Goal: Information Seeking & Learning: Learn about a topic

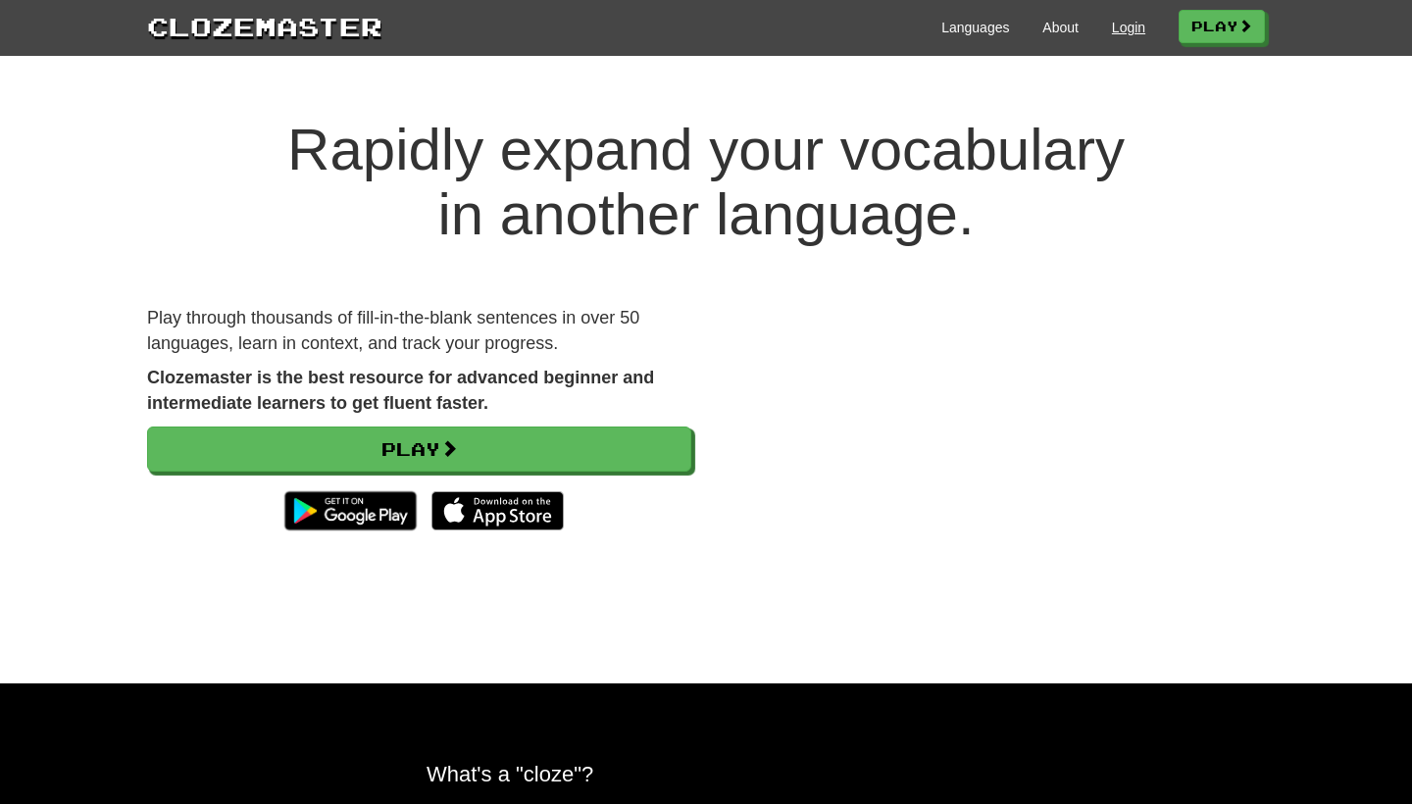
click at [1123, 28] on link "Login" at bounding box center [1128, 28] width 33 height 20
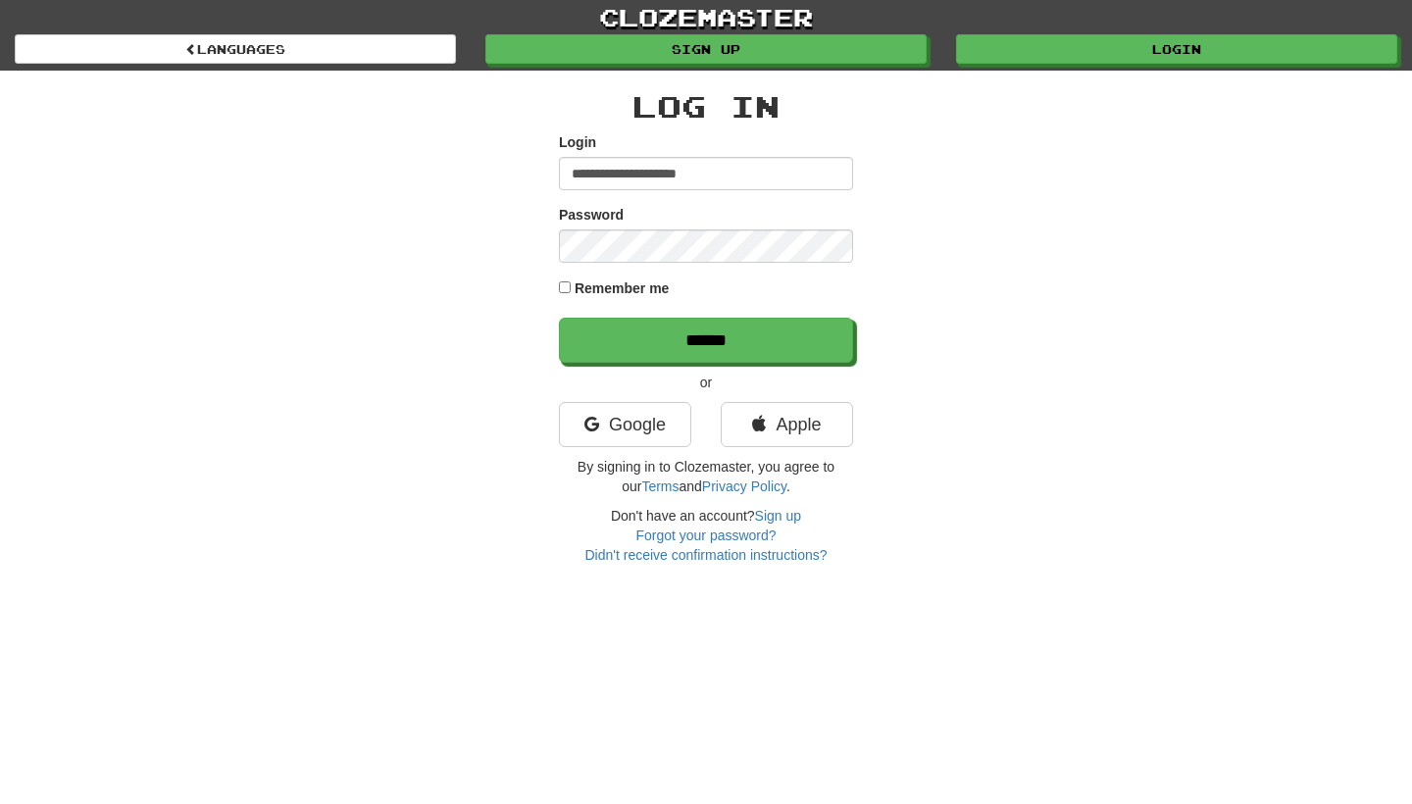
type input "**********"
click at [706, 339] on input "******" at bounding box center [706, 340] width 294 height 45
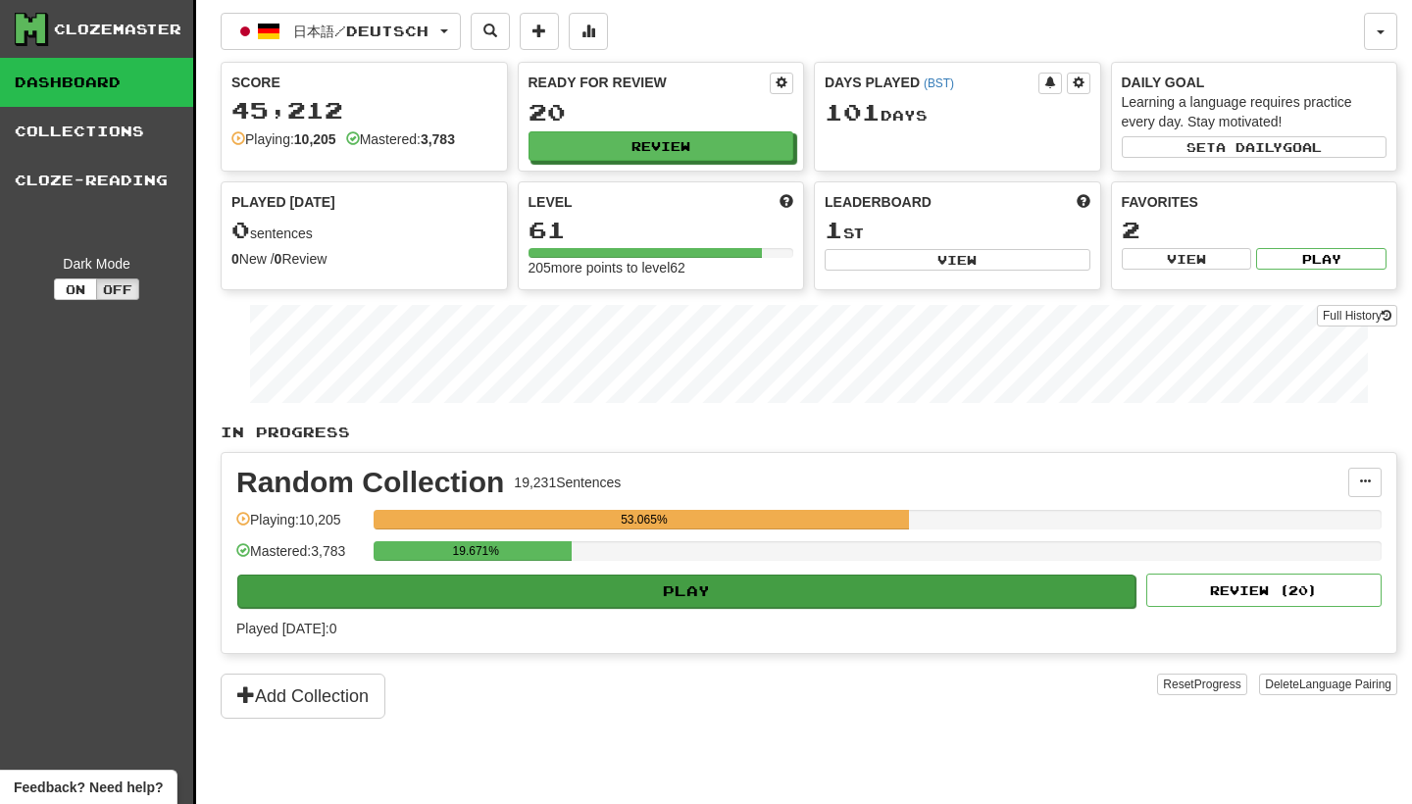
click at [777, 583] on button "Play" at bounding box center [686, 591] width 898 height 33
select select "********"
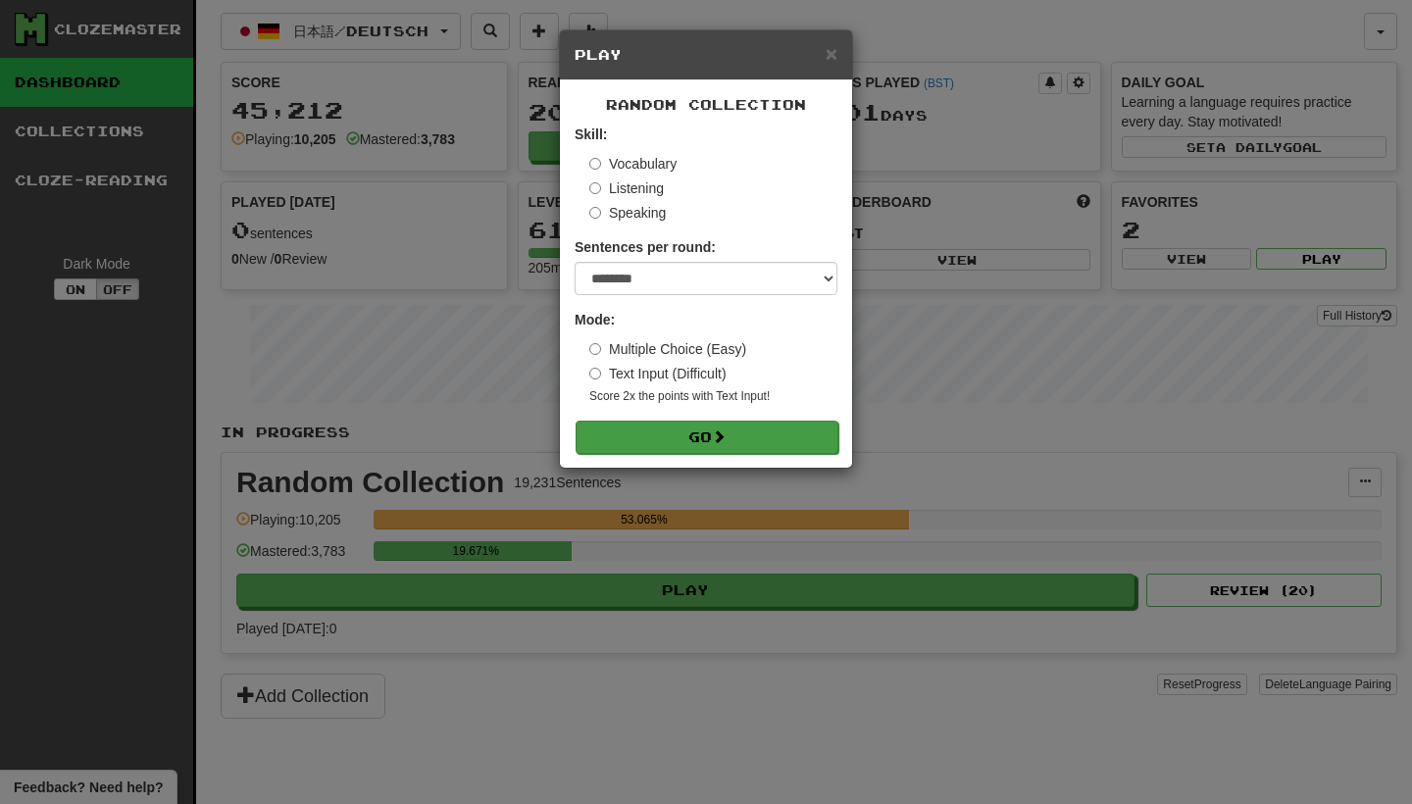
click at [774, 426] on button "Go" at bounding box center [707, 437] width 263 height 33
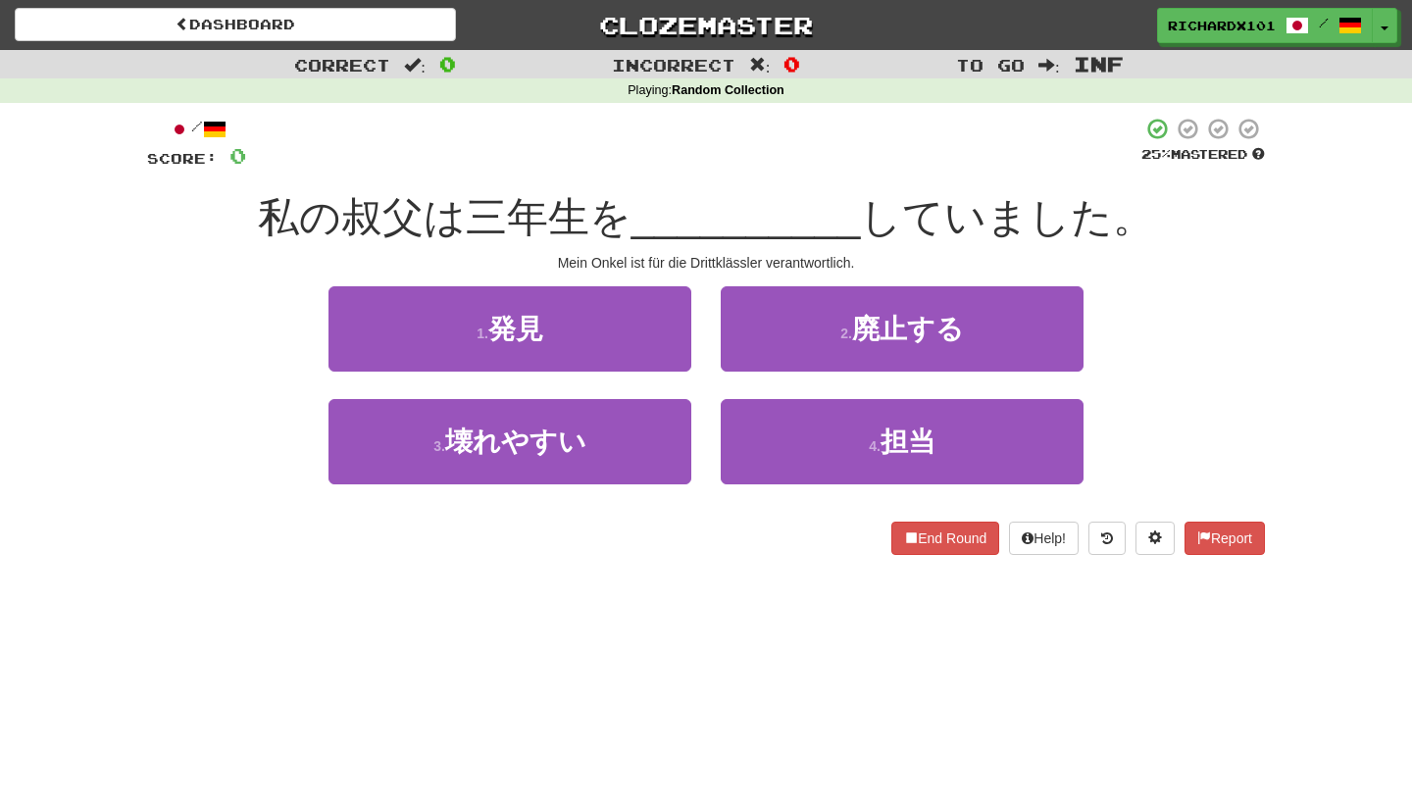
click at [774, 426] on button "4 . 担当" at bounding box center [902, 441] width 363 height 85
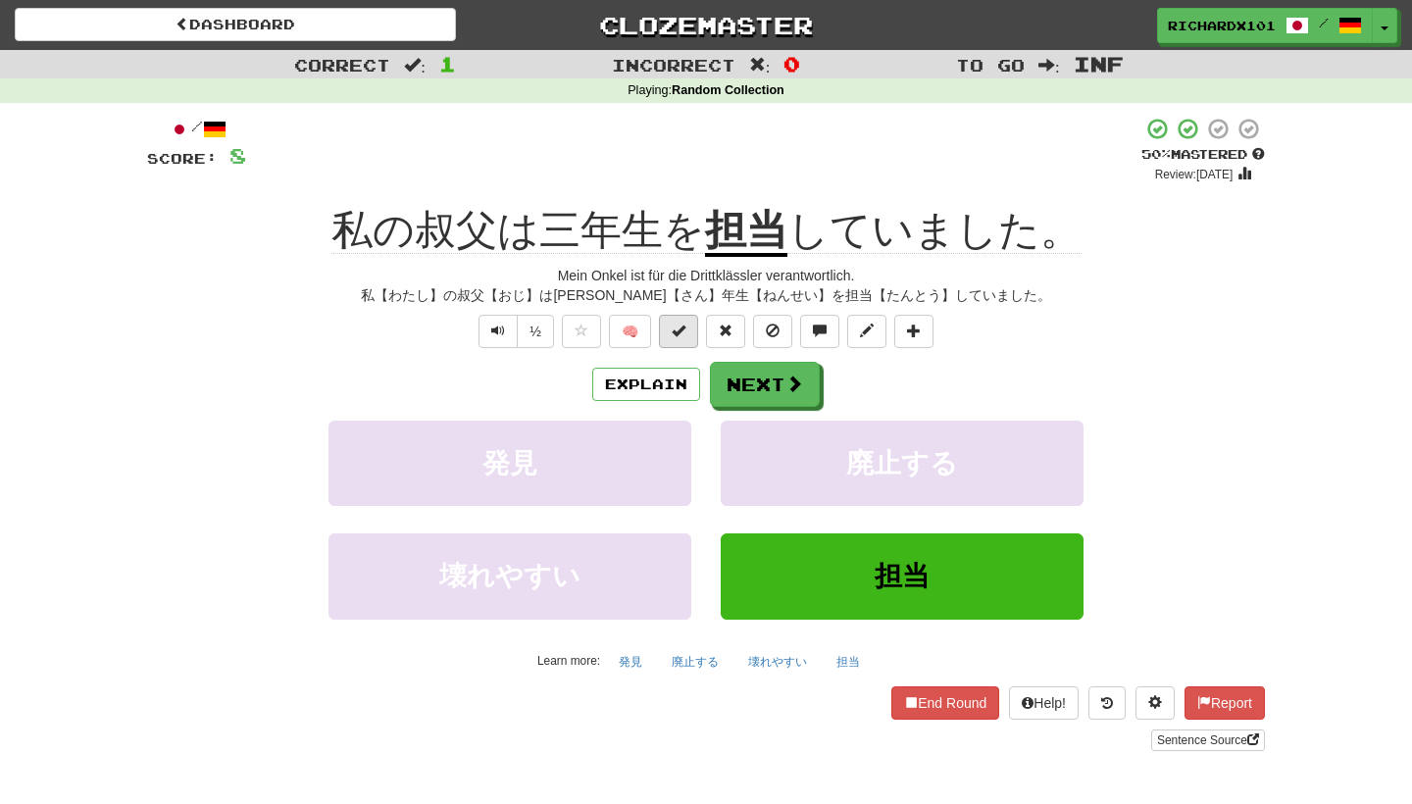
click at [687, 335] on button at bounding box center [678, 331] width 39 height 33
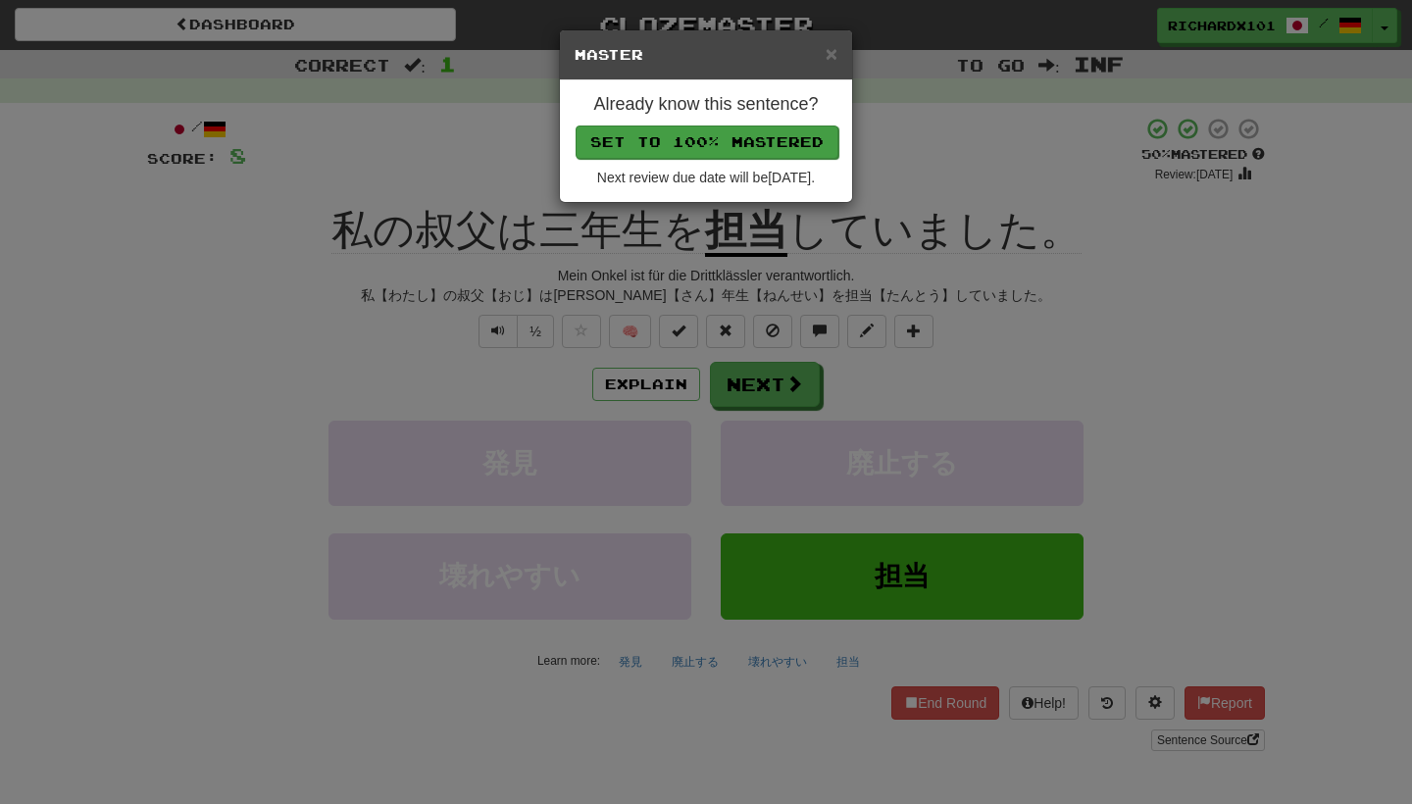
click at [769, 131] on button "Set to 100% Mastered" at bounding box center [707, 142] width 263 height 33
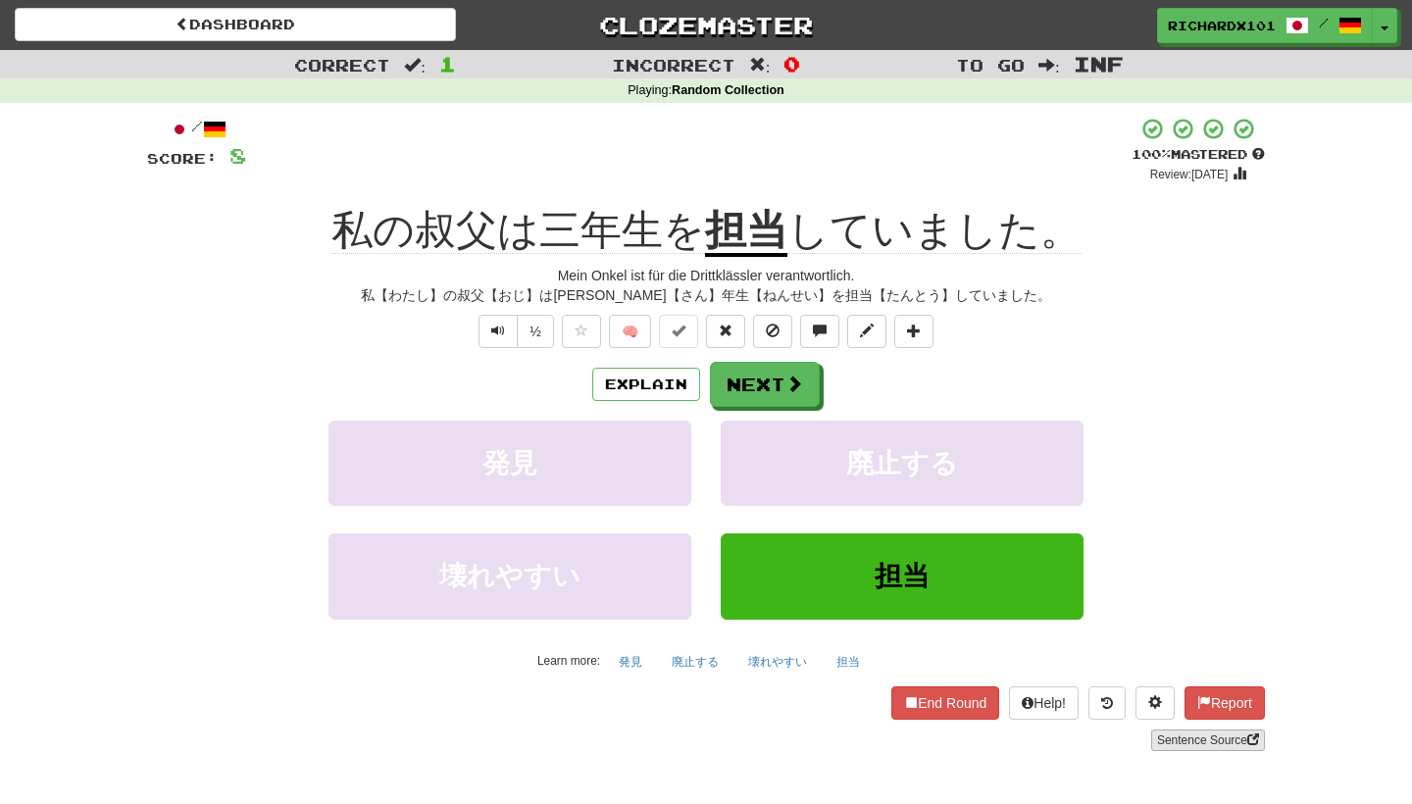
click at [1192, 737] on link "Sentence Source" at bounding box center [1208, 741] width 114 height 22
click at [918, 330] on span at bounding box center [914, 331] width 14 height 14
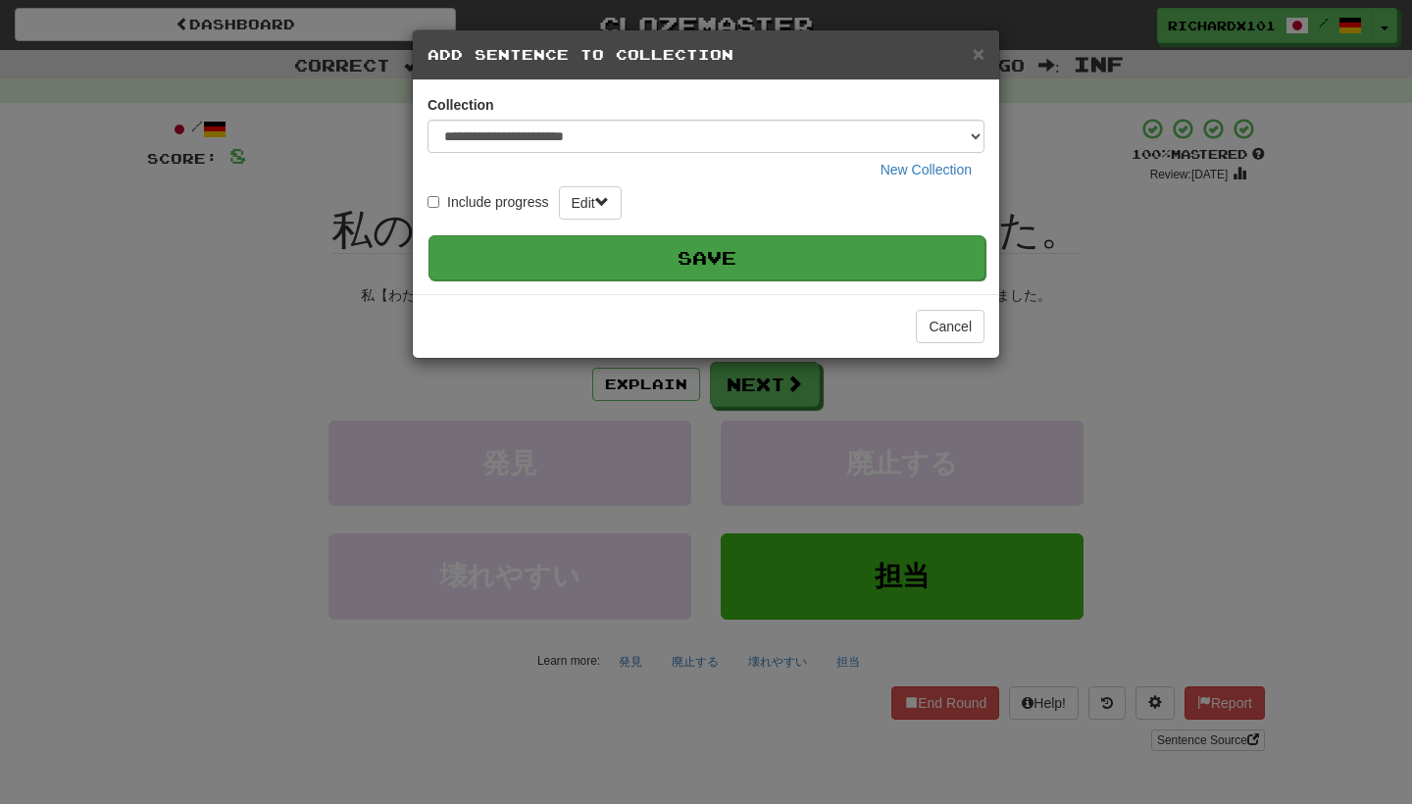
click at [902, 253] on button "Save" at bounding box center [707, 257] width 557 height 45
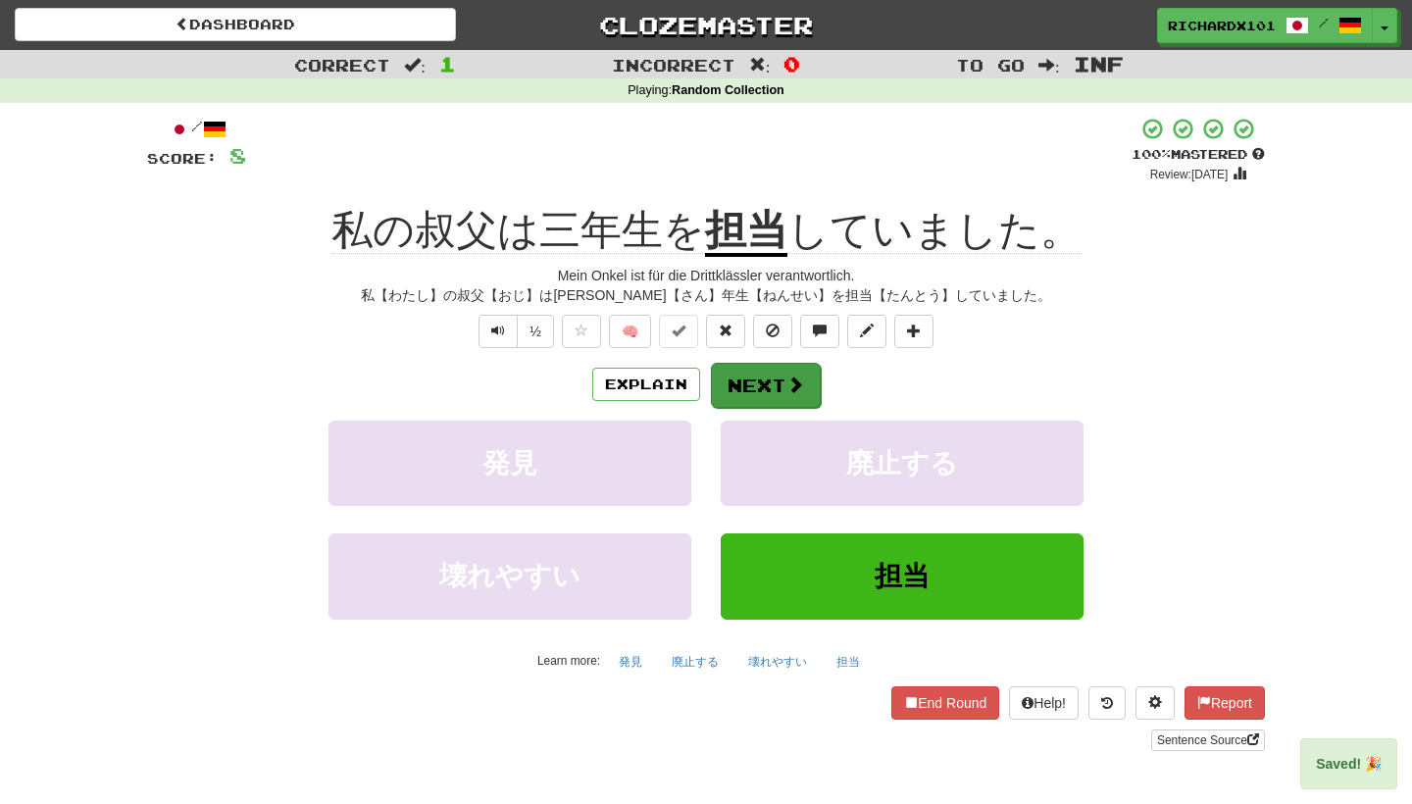
click at [794, 383] on span at bounding box center [796, 385] width 18 height 18
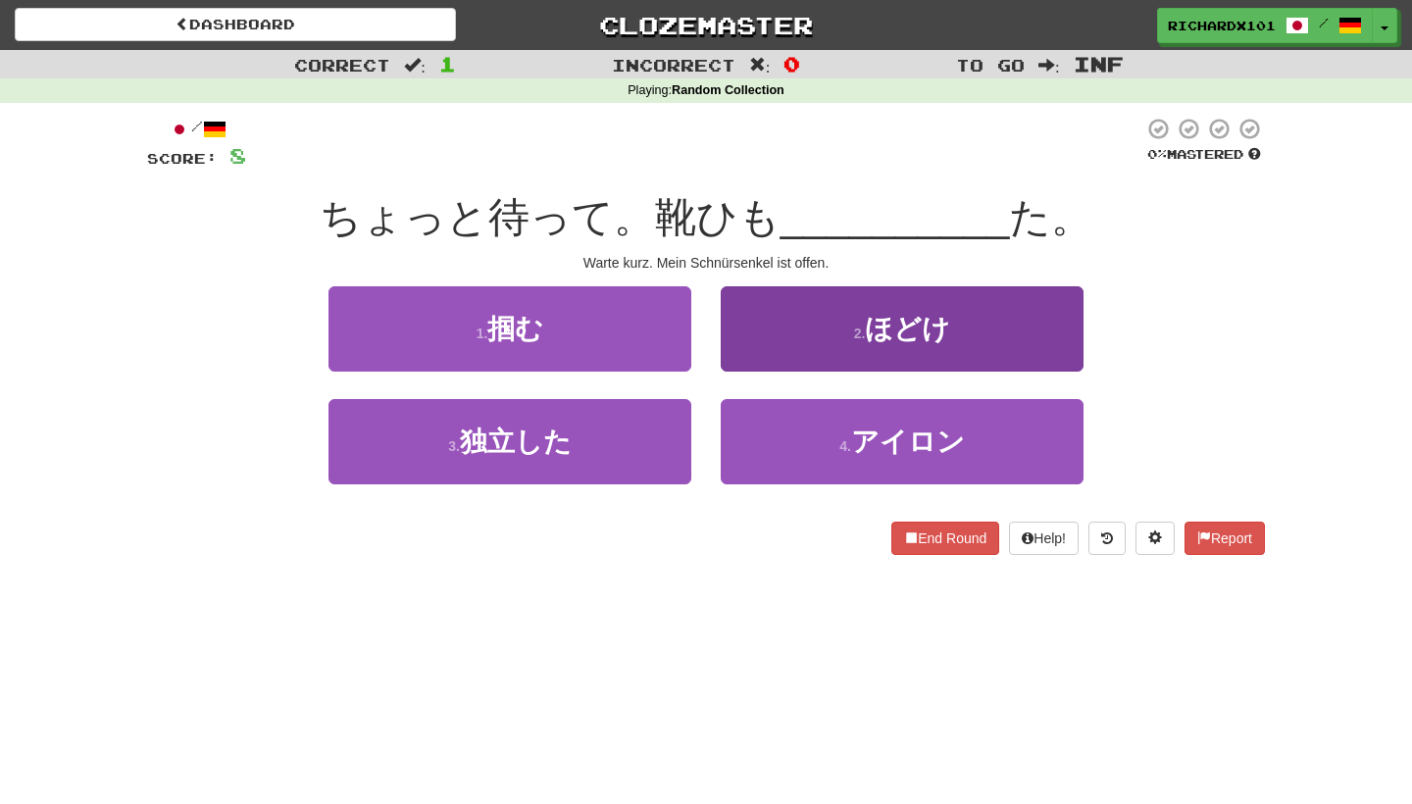
click at [812, 335] on button "2 . ほどけ" at bounding box center [902, 328] width 363 height 85
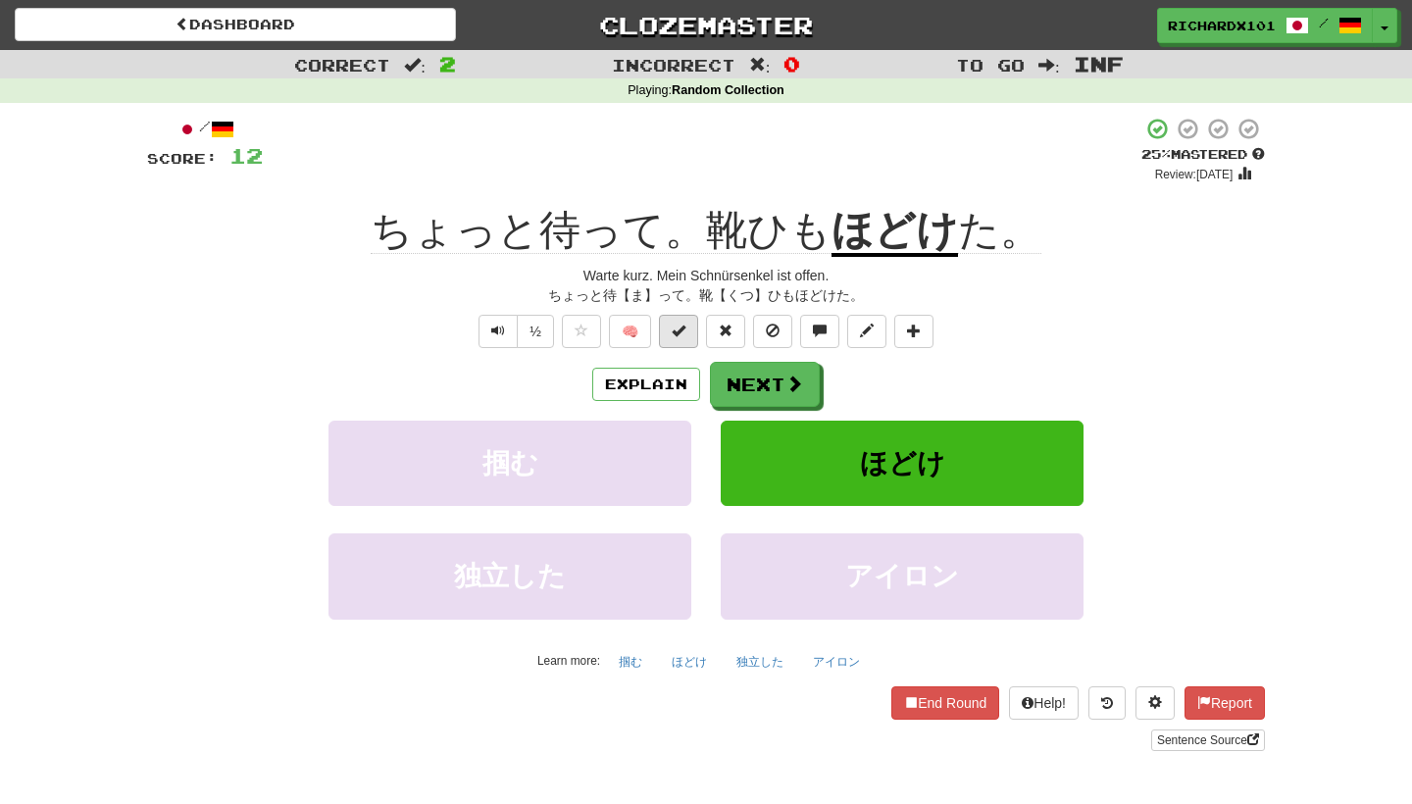
click at [688, 337] on button at bounding box center [678, 331] width 39 height 33
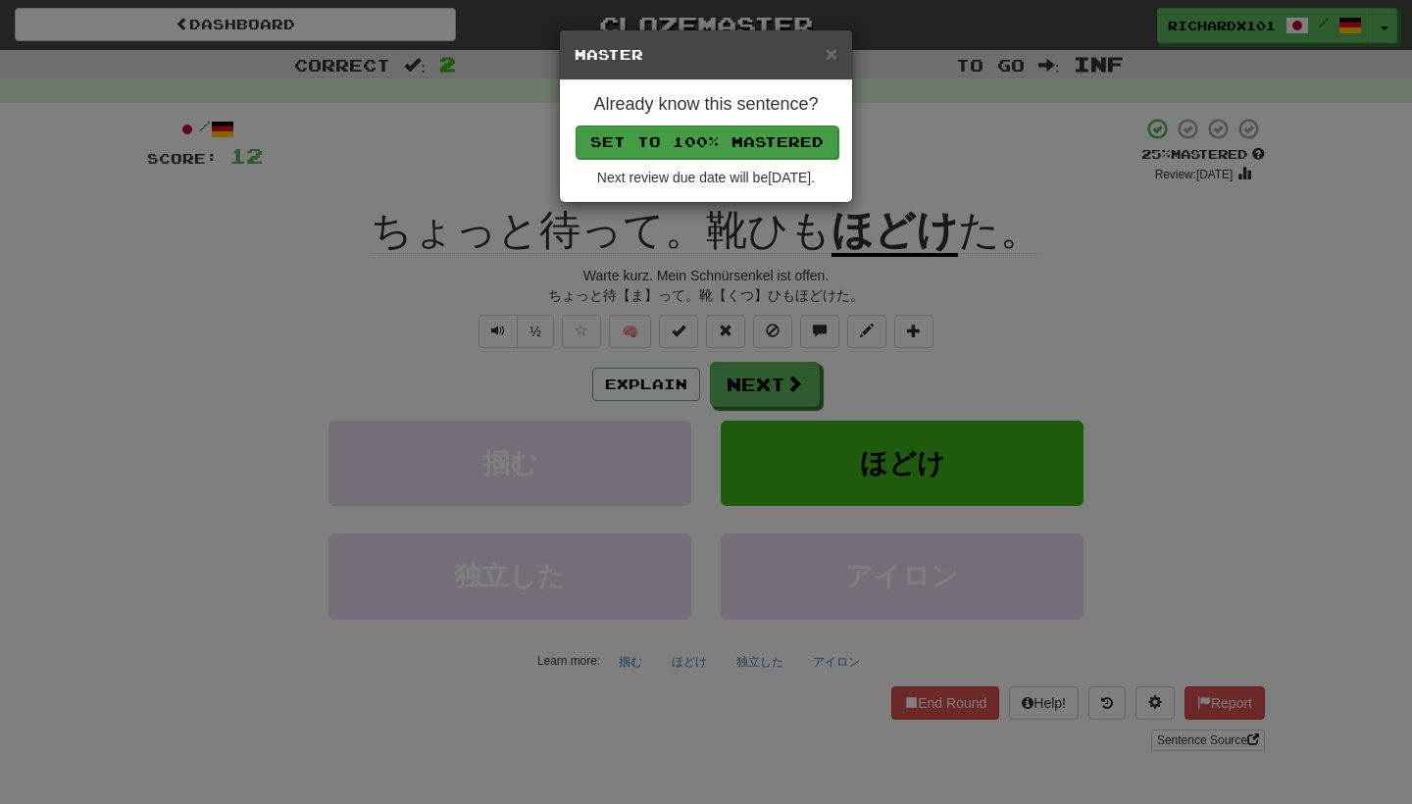
click at [764, 135] on button "Set to 100% Mastered" at bounding box center [707, 142] width 263 height 33
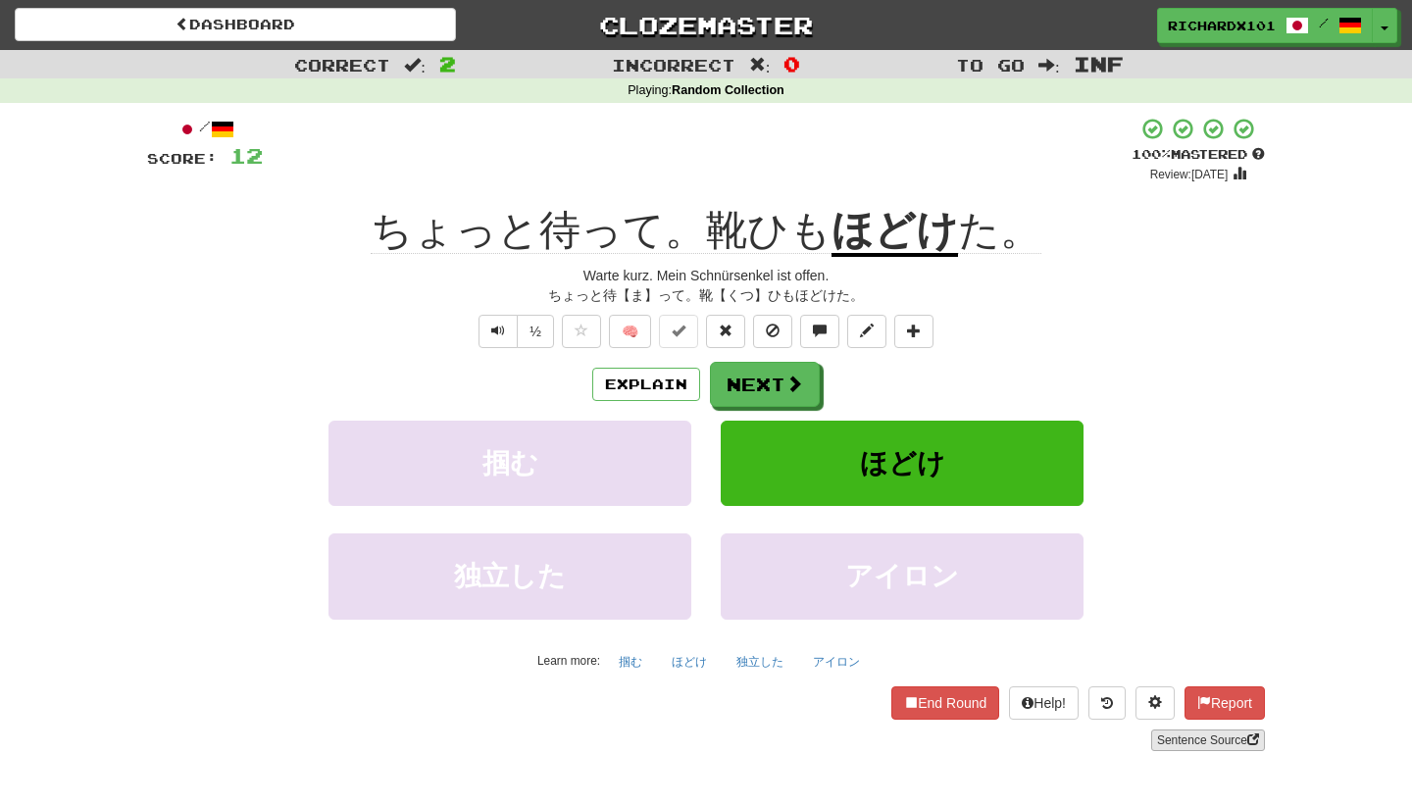
click at [1187, 732] on link "Sentence Source" at bounding box center [1208, 741] width 114 height 22
click at [803, 399] on button "Next" at bounding box center [766, 385] width 110 height 45
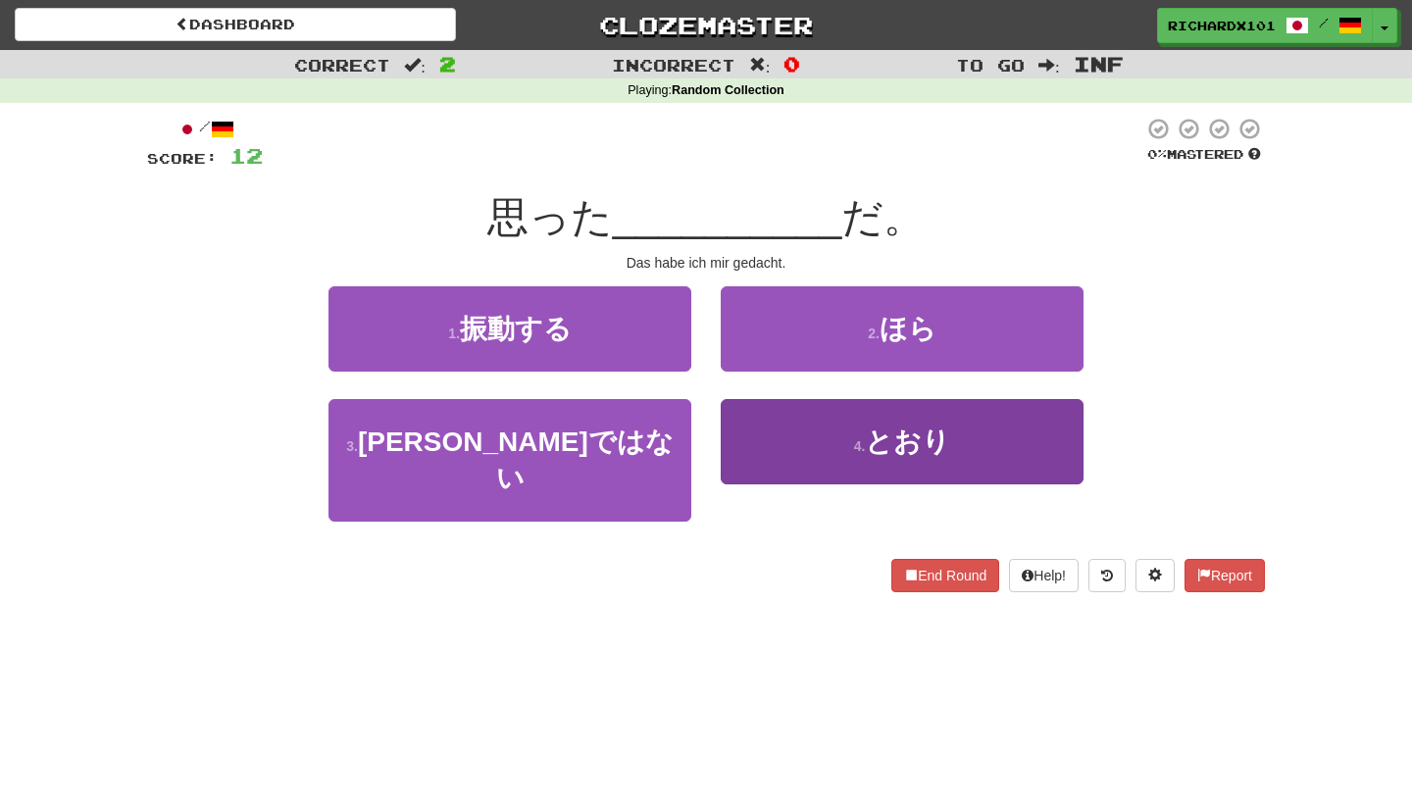
click at [814, 437] on button "4 . とおり" at bounding box center [902, 441] width 363 height 85
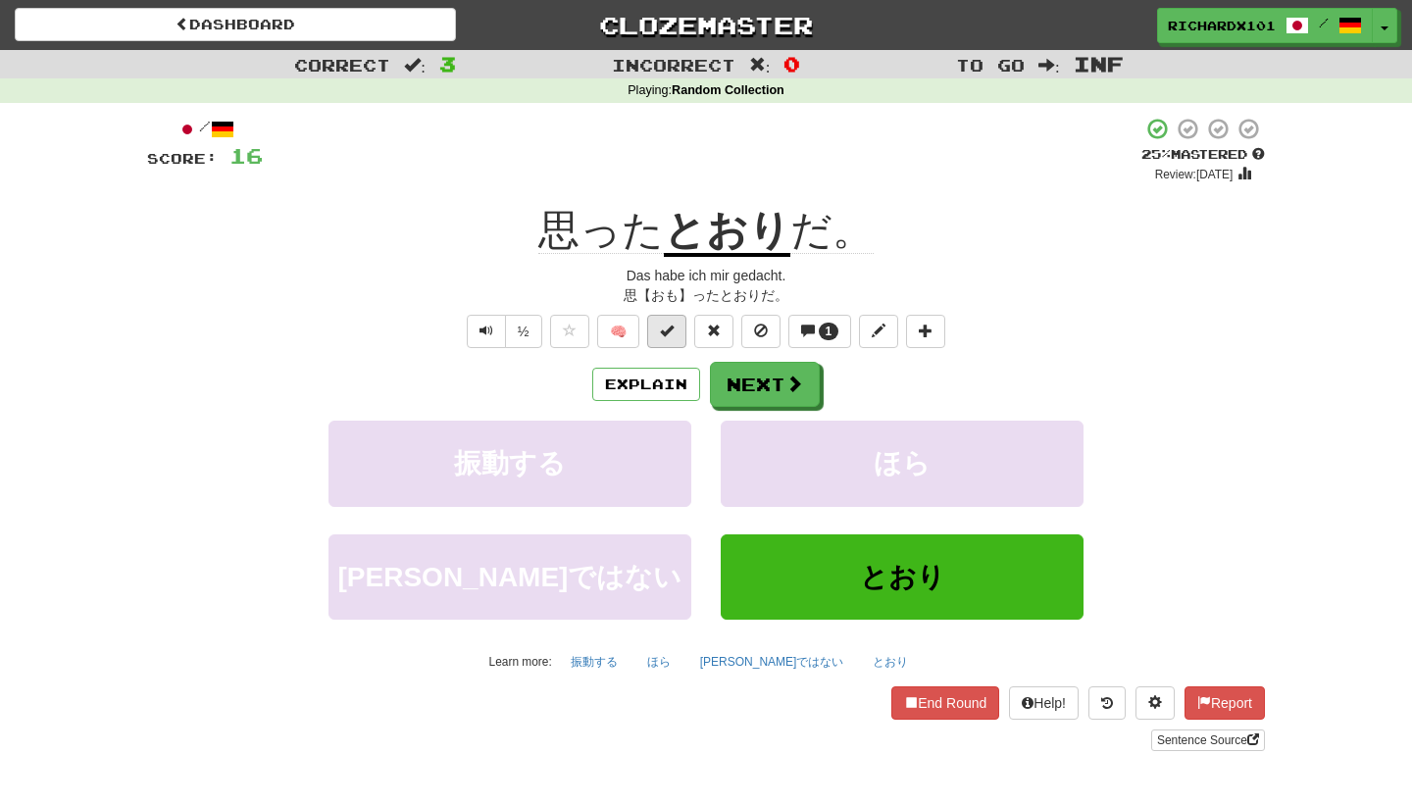
click at [676, 333] on button at bounding box center [666, 331] width 39 height 33
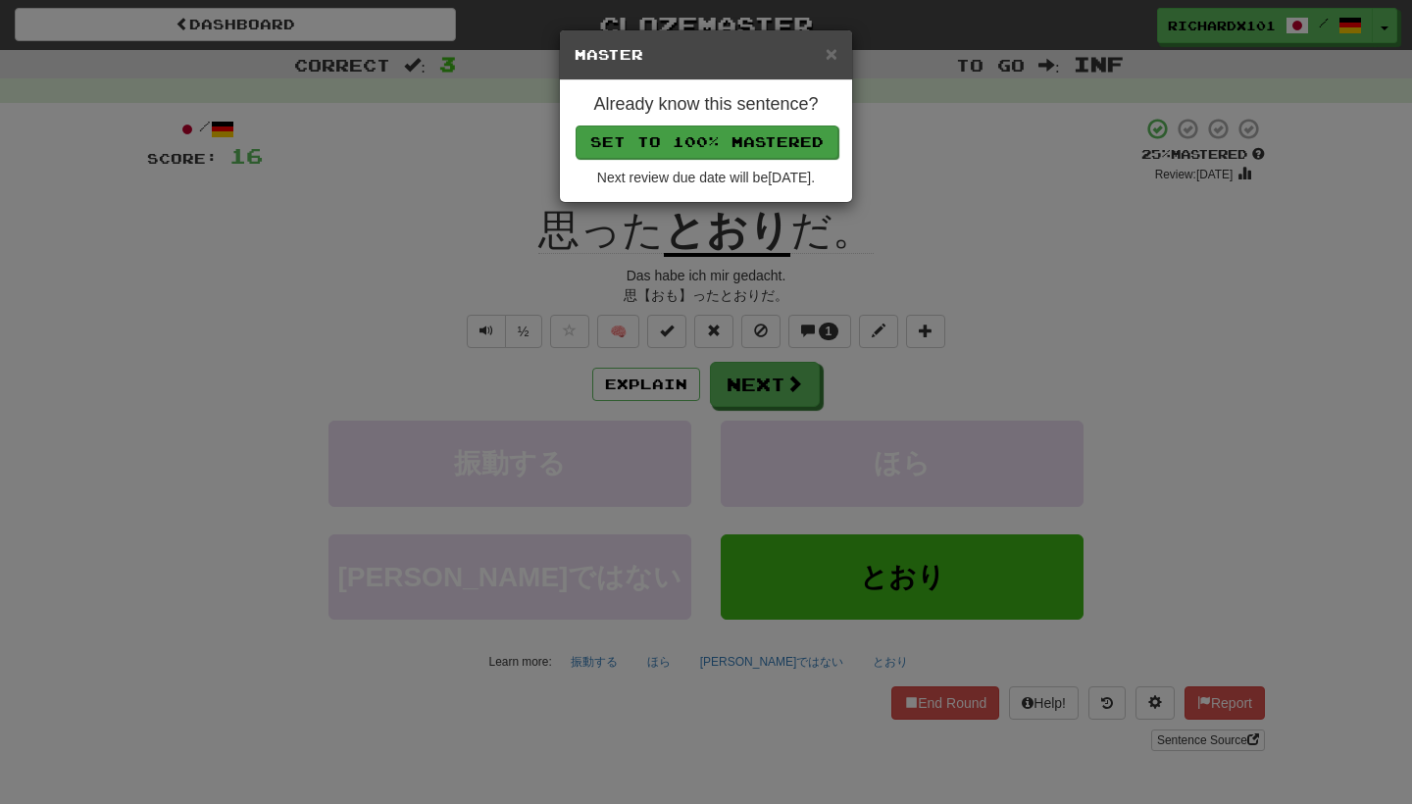
click at [738, 150] on button "Set to 100% Mastered" at bounding box center [707, 142] width 263 height 33
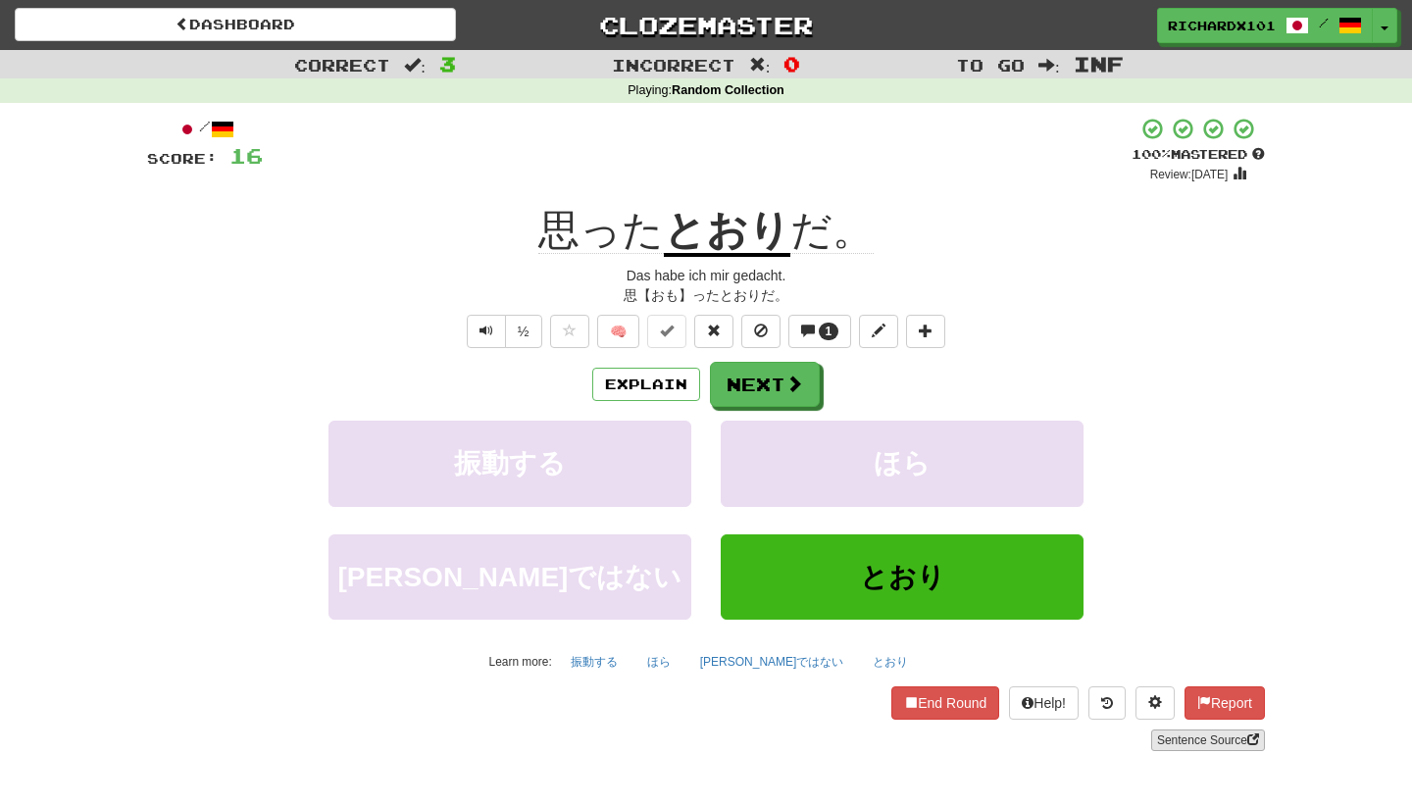
click at [1165, 731] on link "Sentence Source" at bounding box center [1208, 741] width 114 height 22
click at [789, 393] on button "Next" at bounding box center [766, 385] width 110 height 45
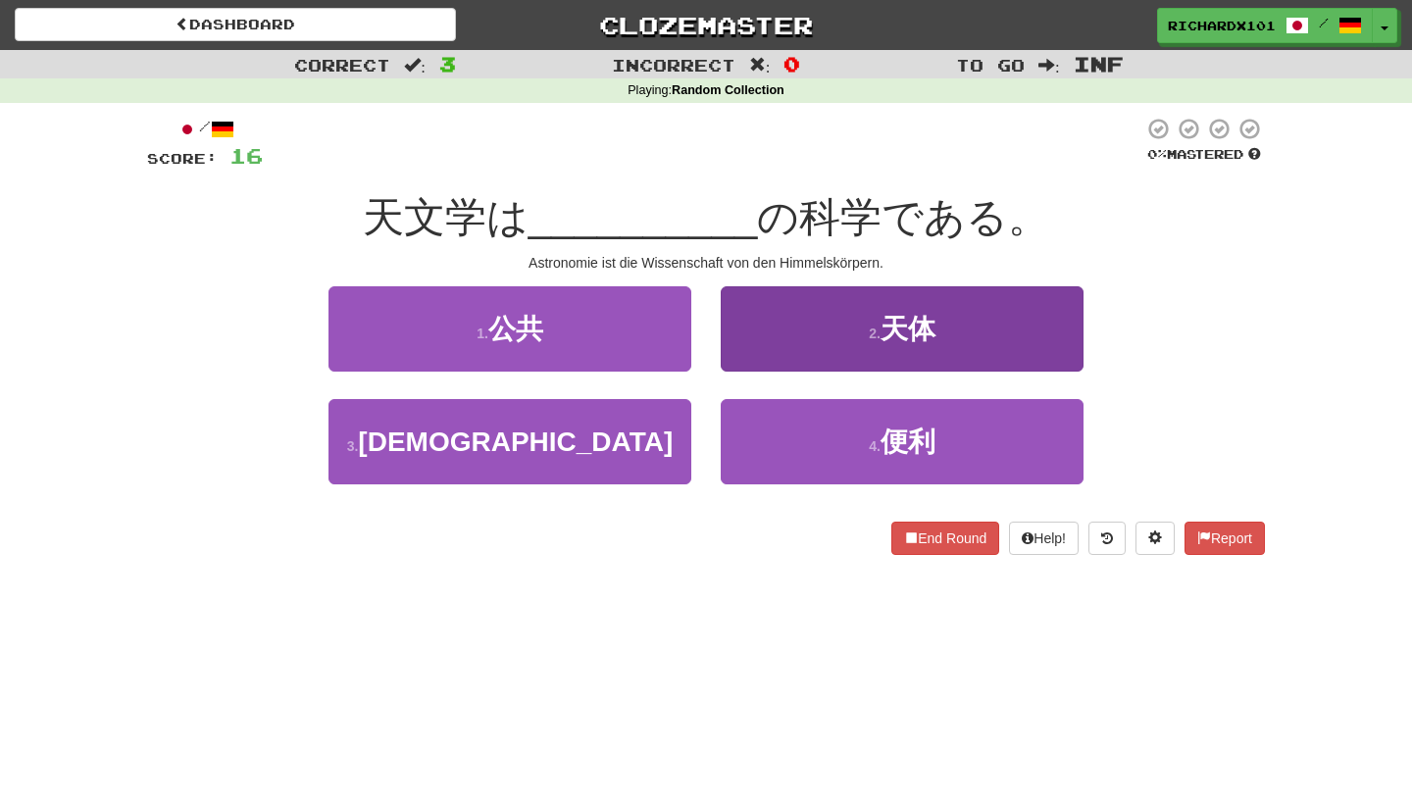
click at [811, 330] on button "2 . 天体" at bounding box center [902, 328] width 363 height 85
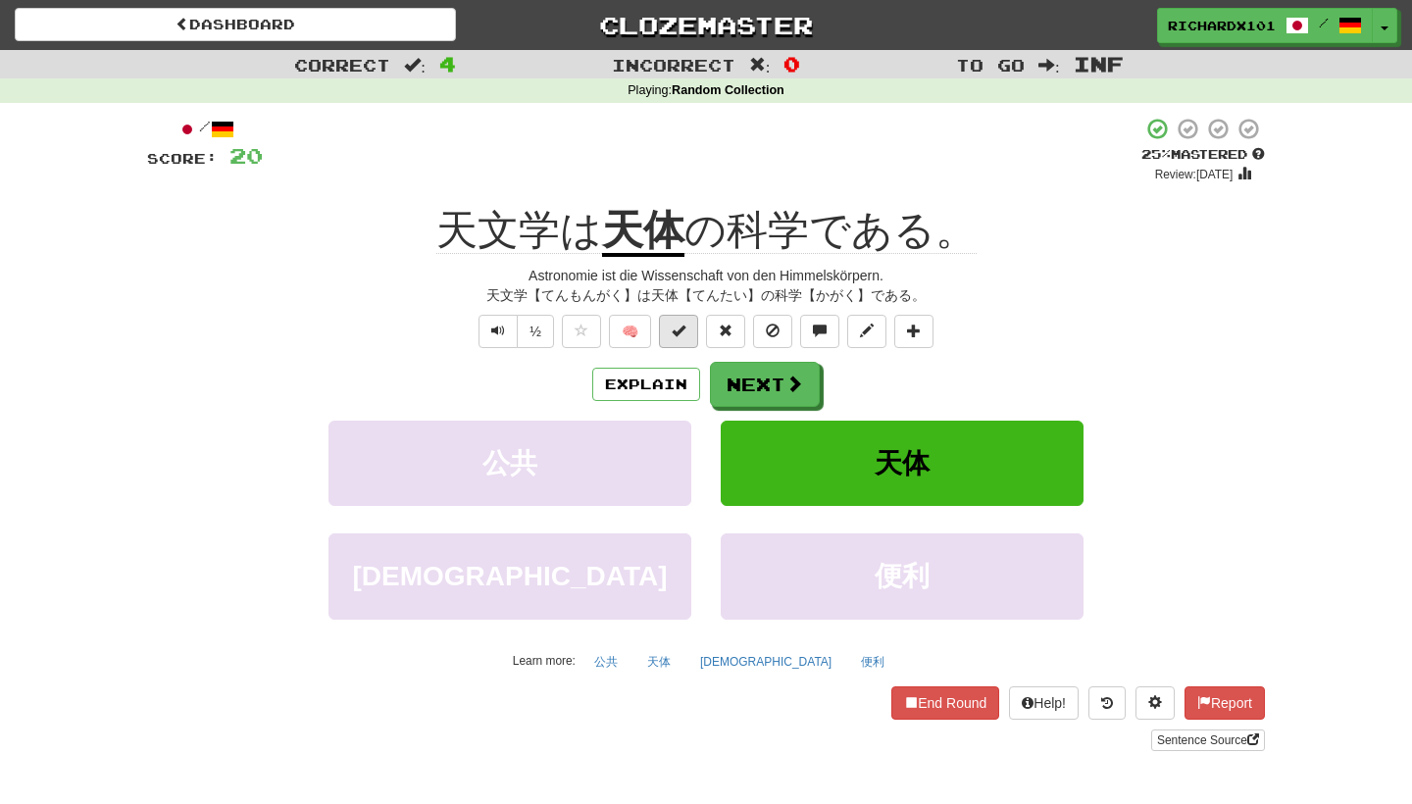
click at [685, 334] on span at bounding box center [679, 331] width 14 height 14
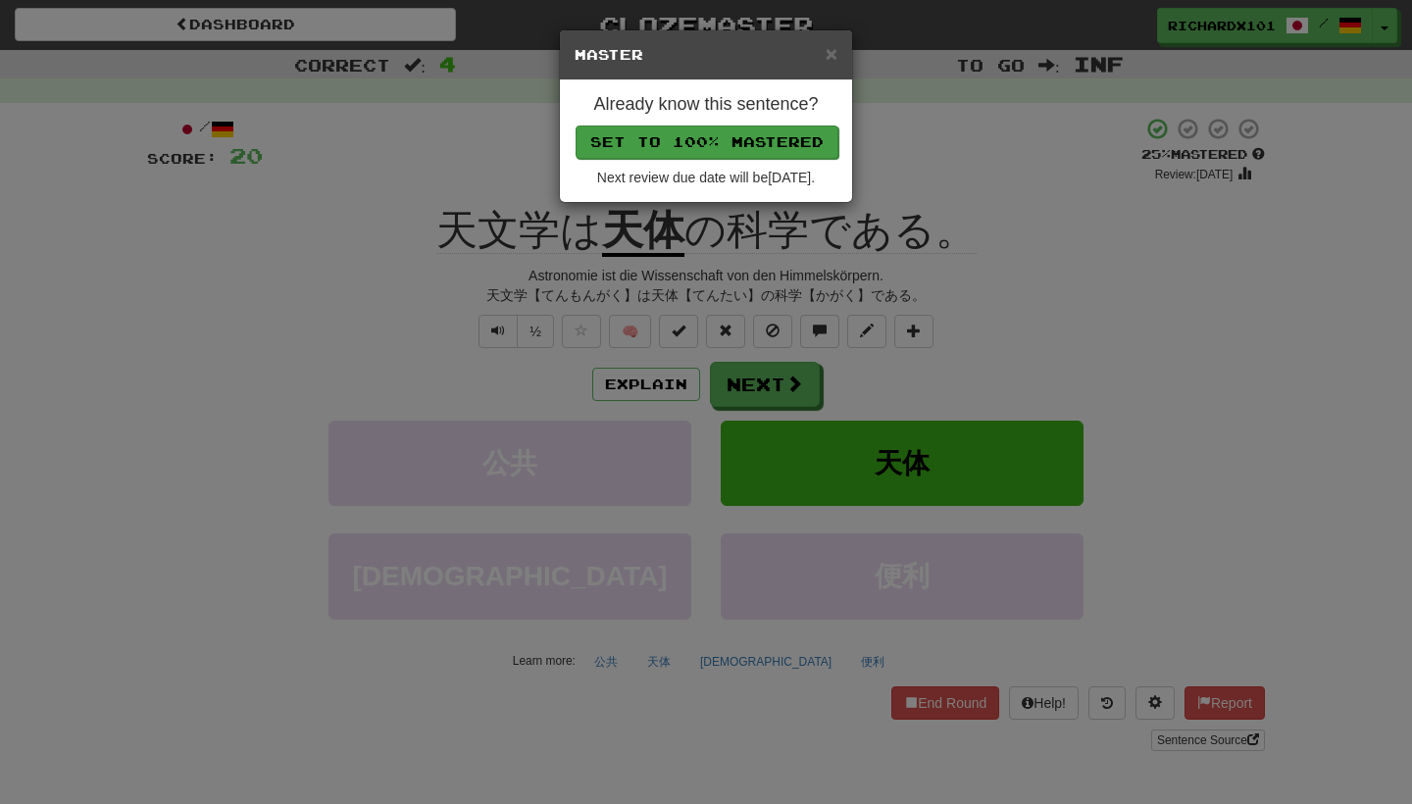
click at [749, 143] on button "Set to 100% Mastered" at bounding box center [707, 142] width 263 height 33
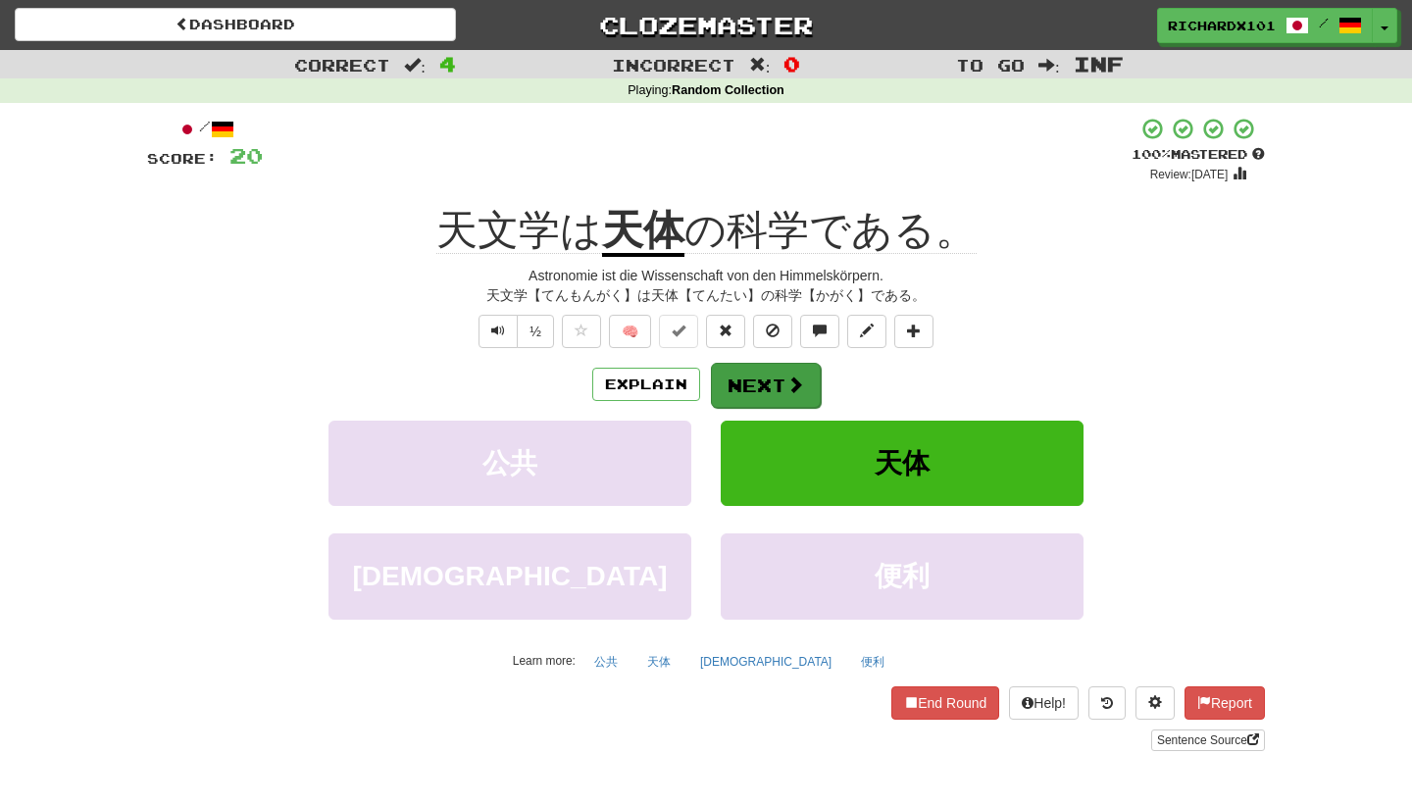
click at [740, 376] on button "Next" at bounding box center [766, 385] width 110 height 45
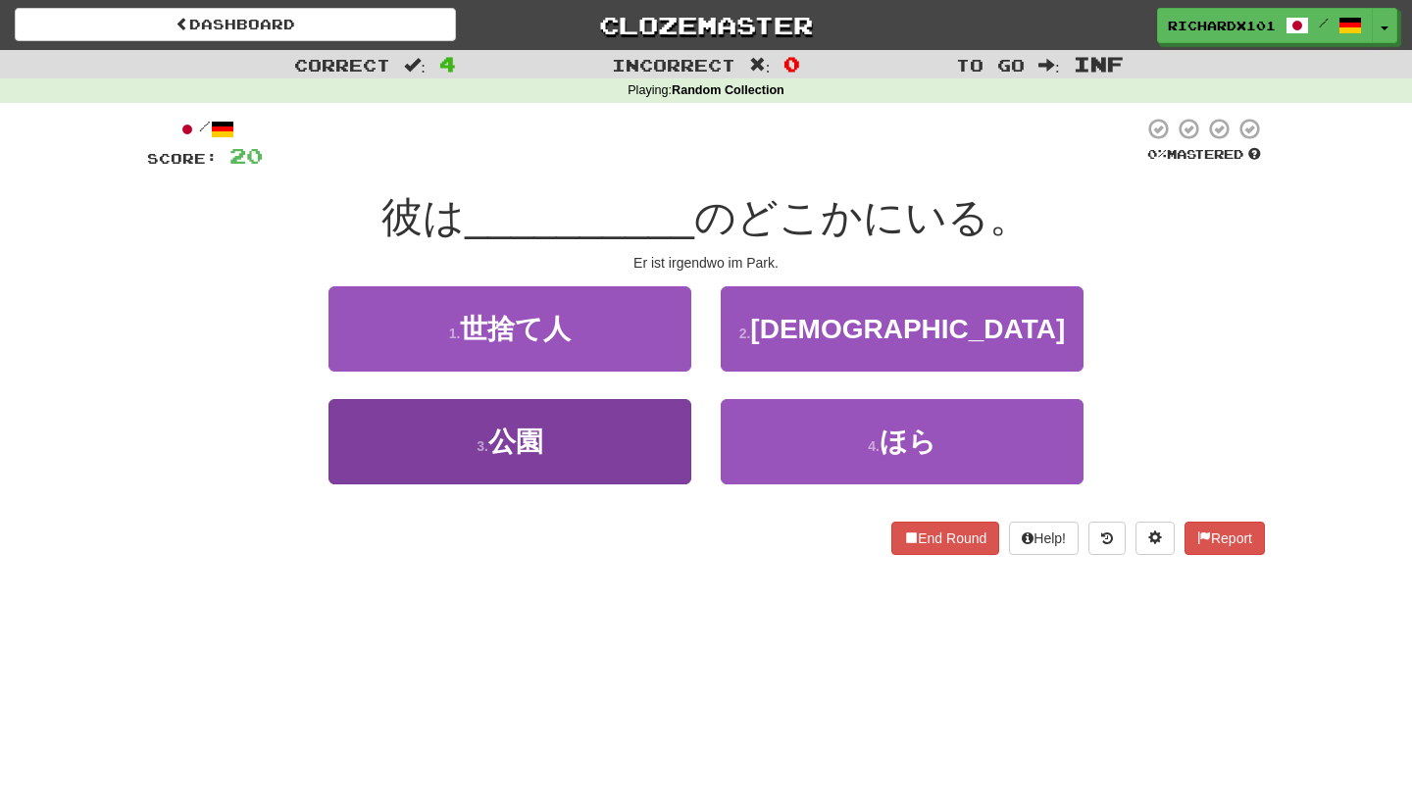
click at [658, 464] on button "3 . 公園" at bounding box center [510, 441] width 363 height 85
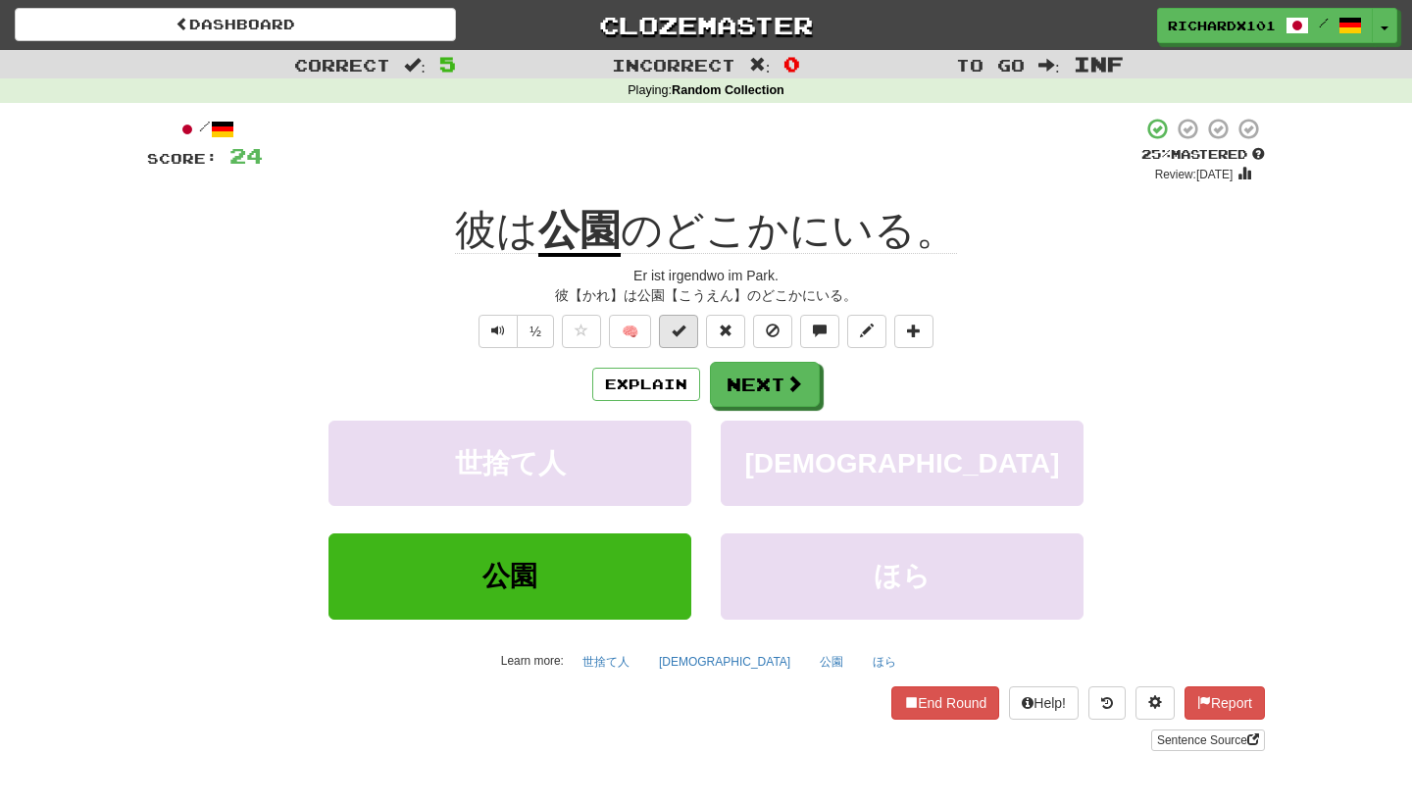
click at [683, 320] on button at bounding box center [678, 331] width 39 height 33
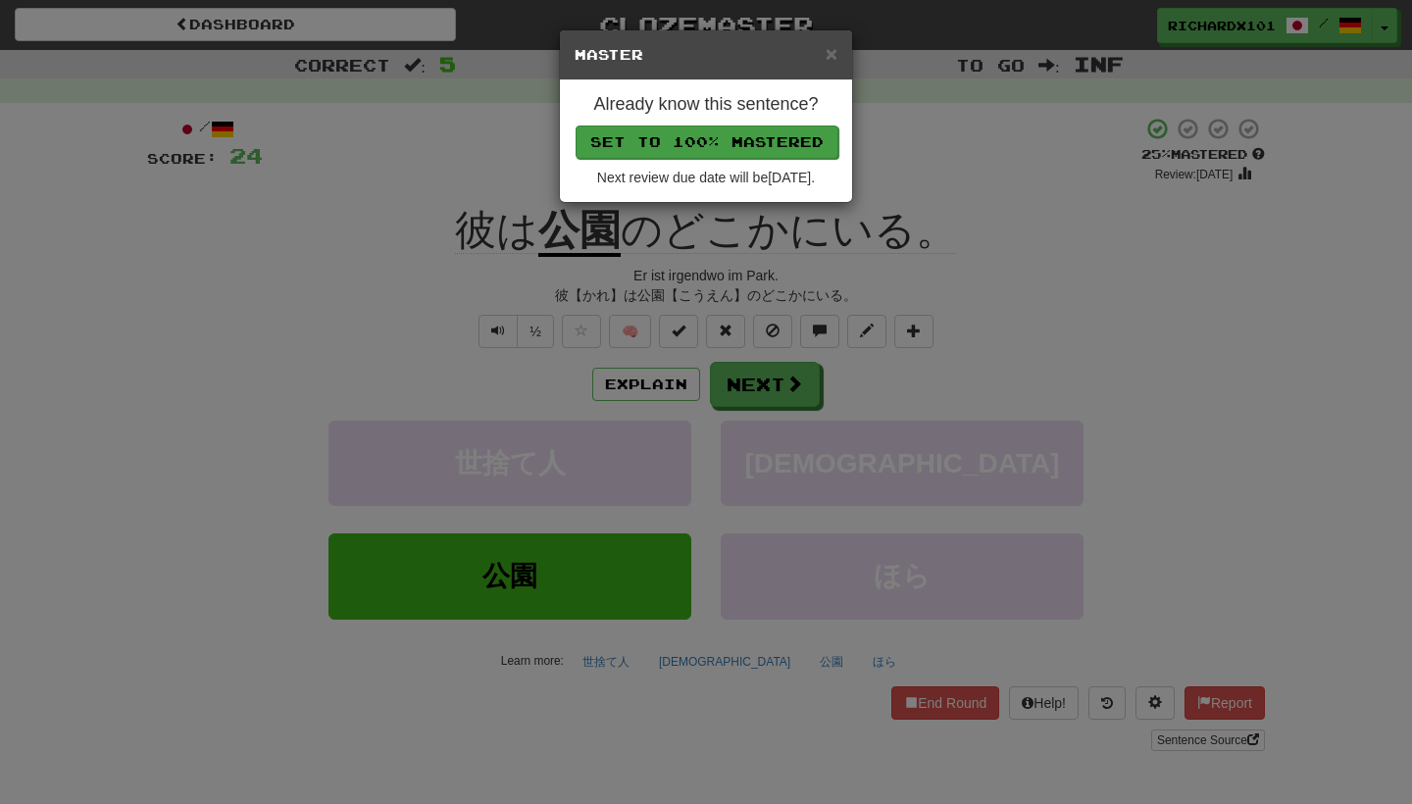
click at [733, 127] on button "Set to 100% Mastered" at bounding box center [707, 142] width 263 height 33
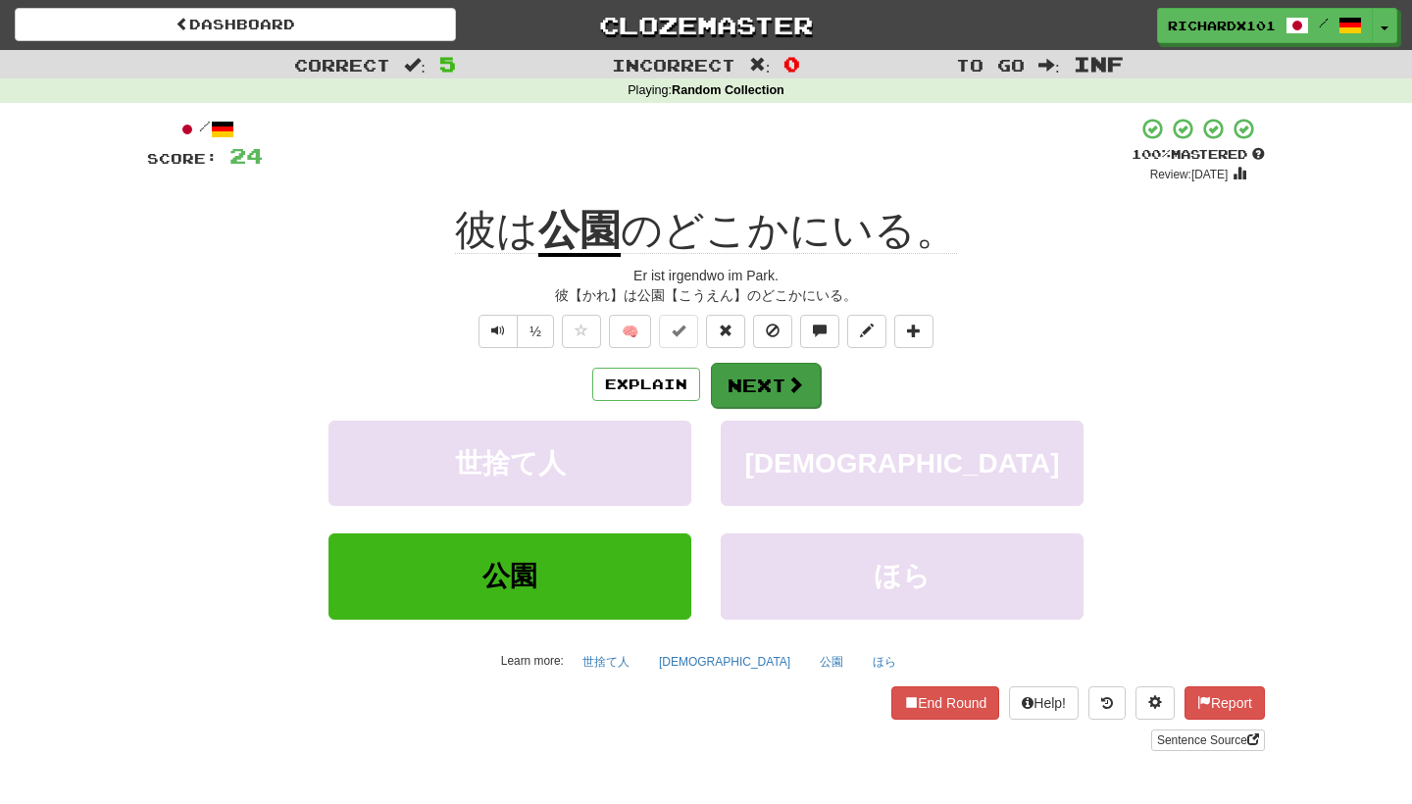
click at [730, 372] on button "Next" at bounding box center [766, 385] width 110 height 45
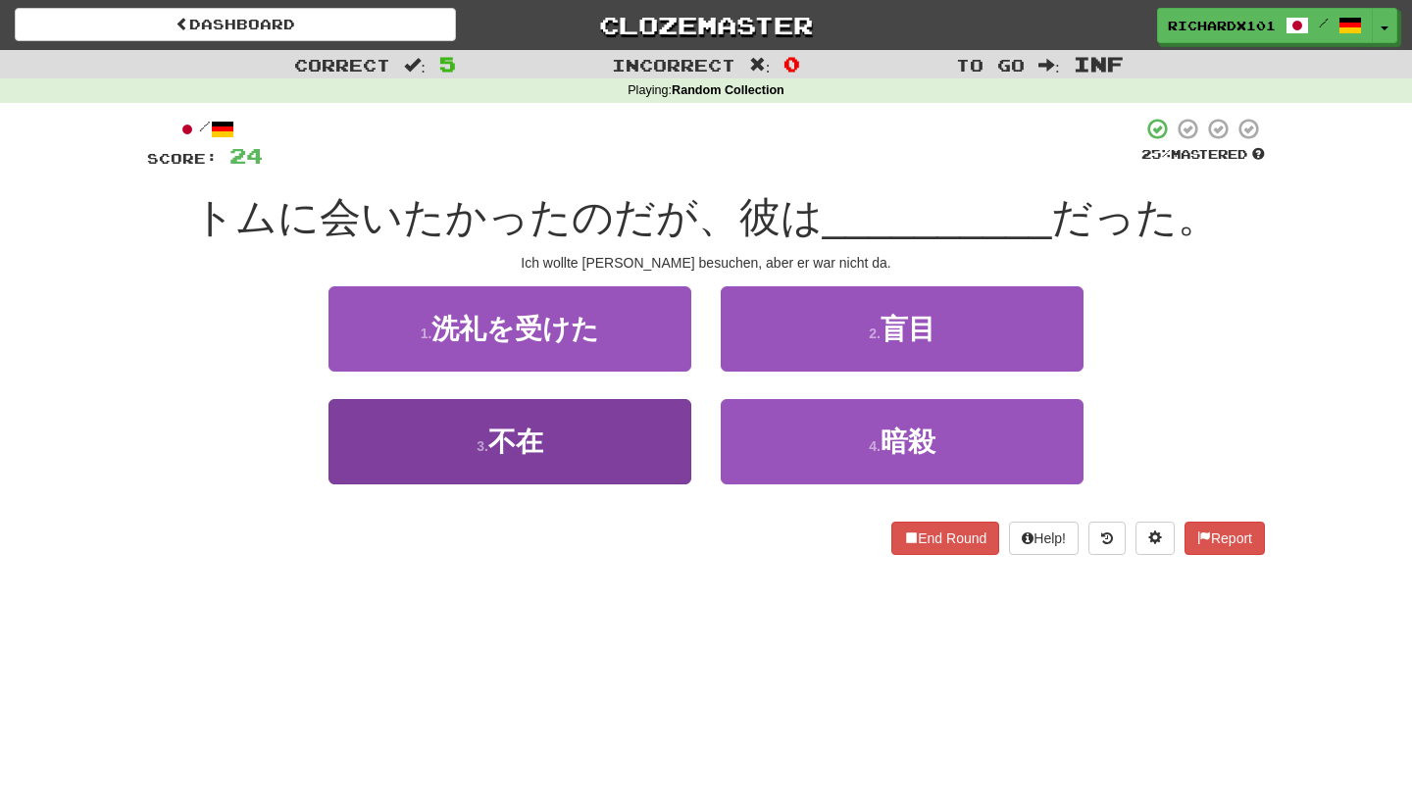
click at [658, 431] on button "3 . 不在" at bounding box center [510, 441] width 363 height 85
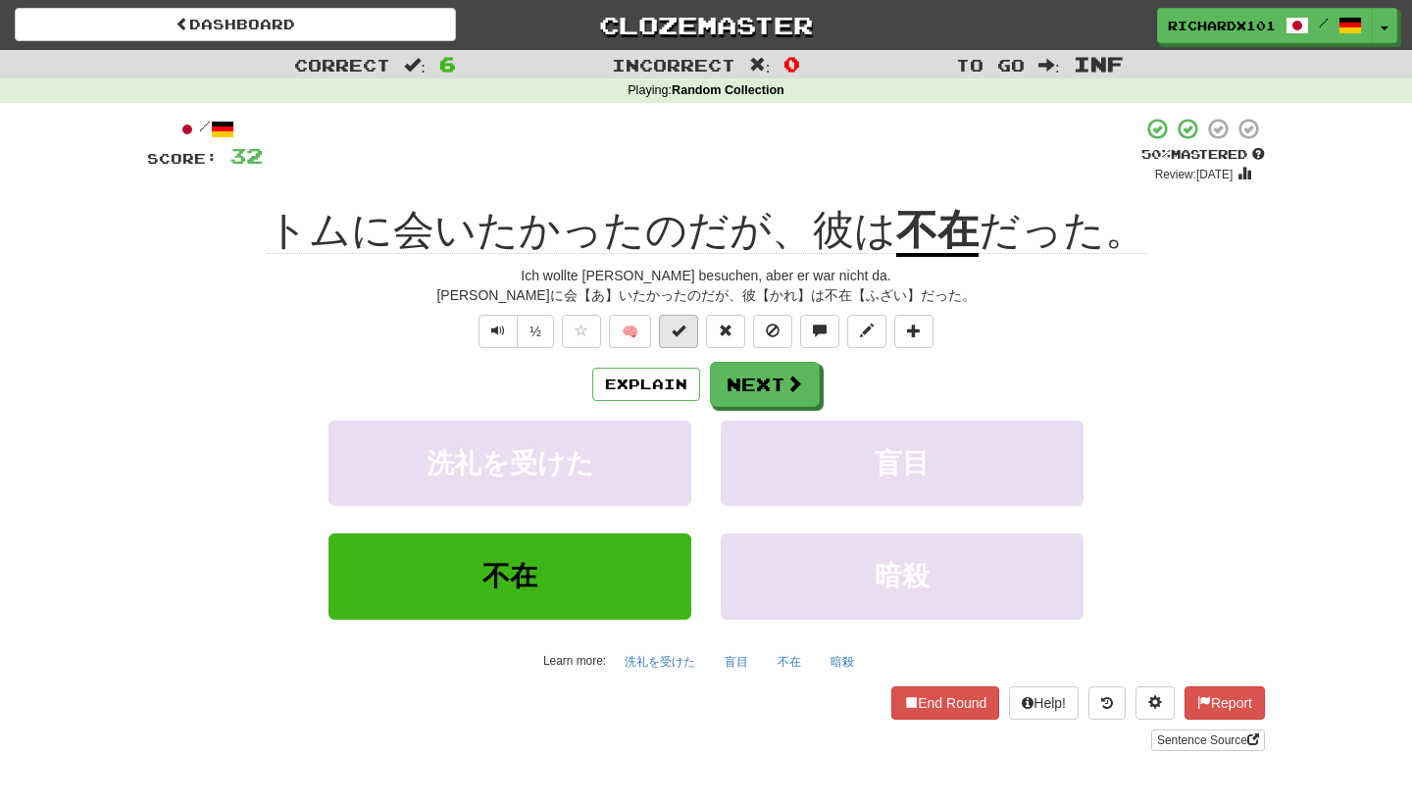
click at [686, 324] on span at bounding box center [679, 331] width 14 height 14
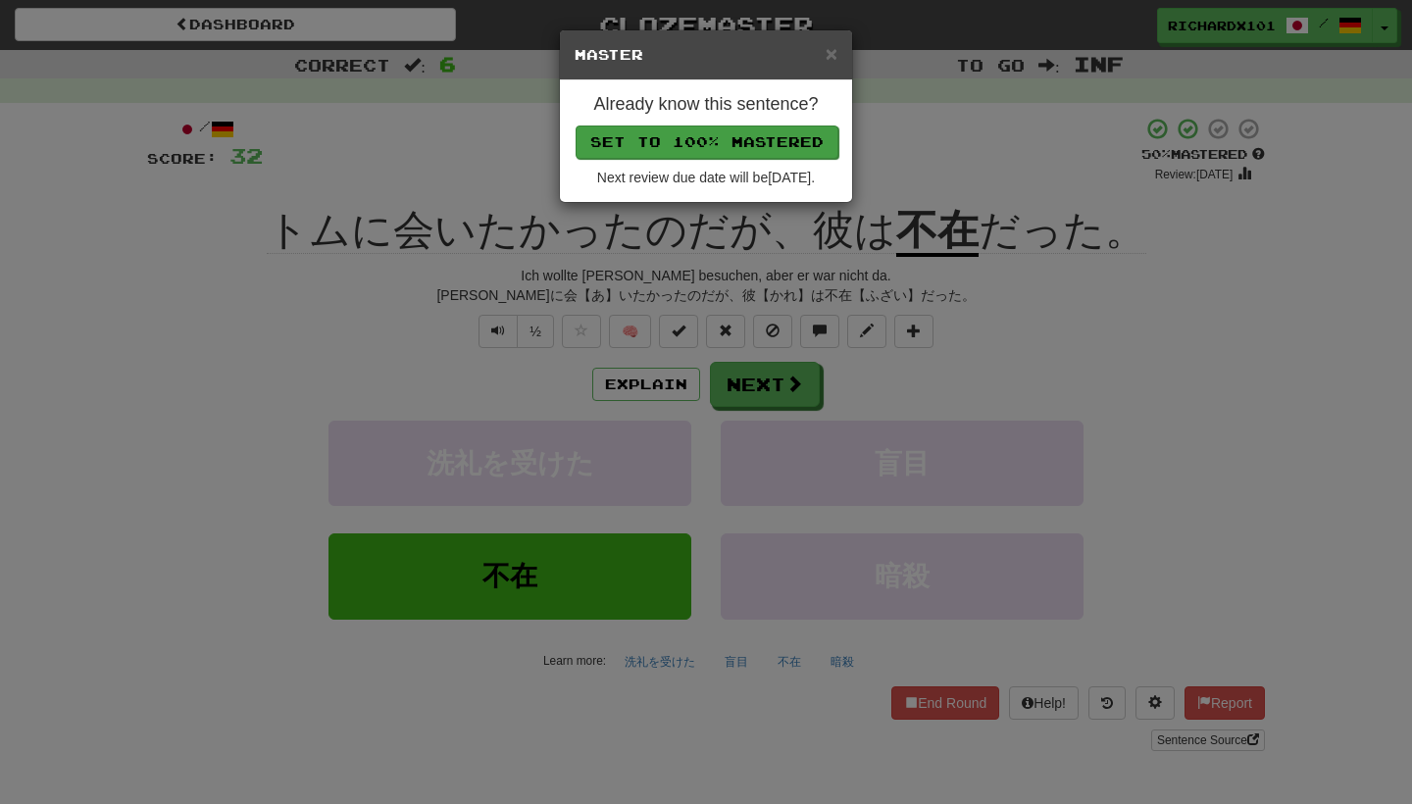
click at [772, 133] on button "Set to 100% Mastered" at bounding box center [707, 142] width 263 height 33
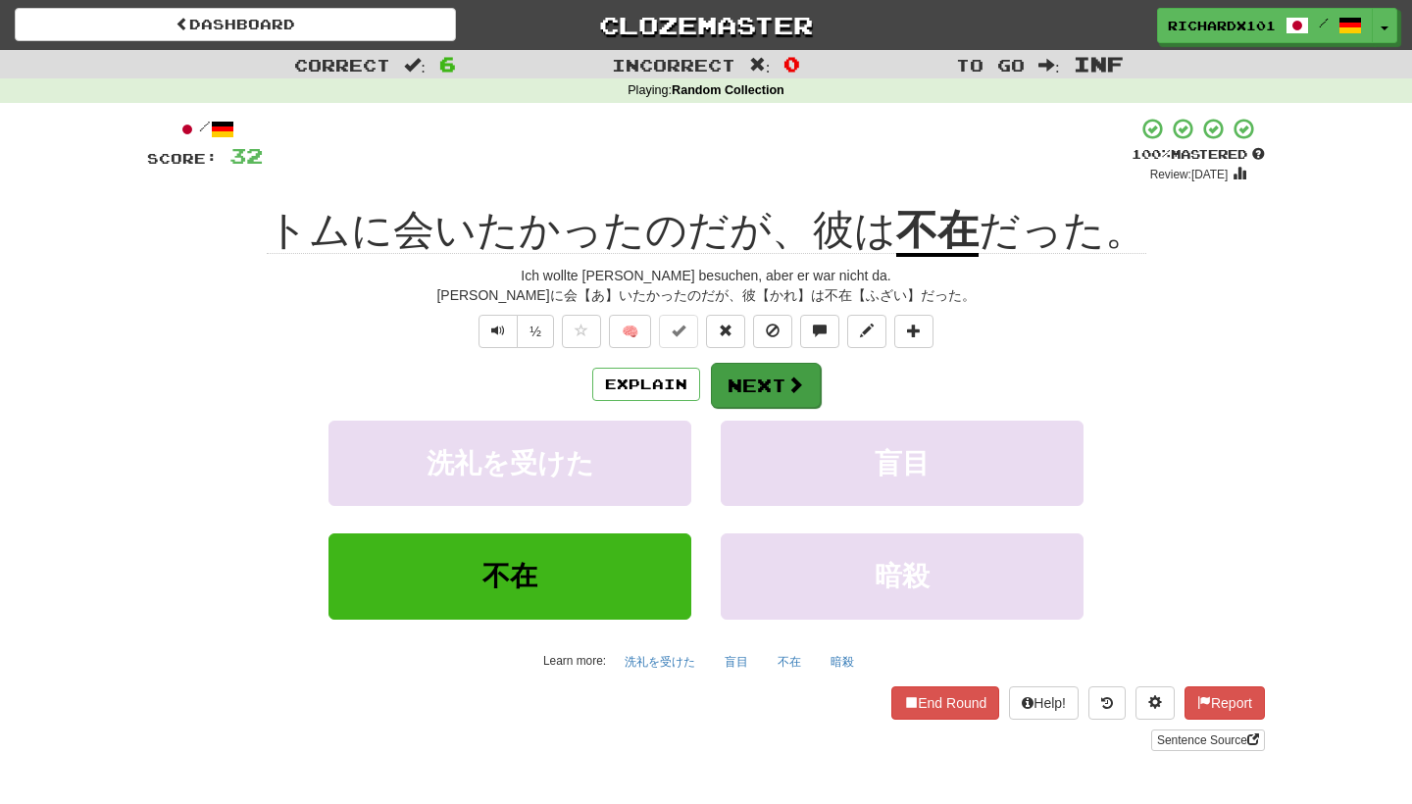
click at [746, 372] on button "Next" at bounding box center [766, 385] width 110 height 45
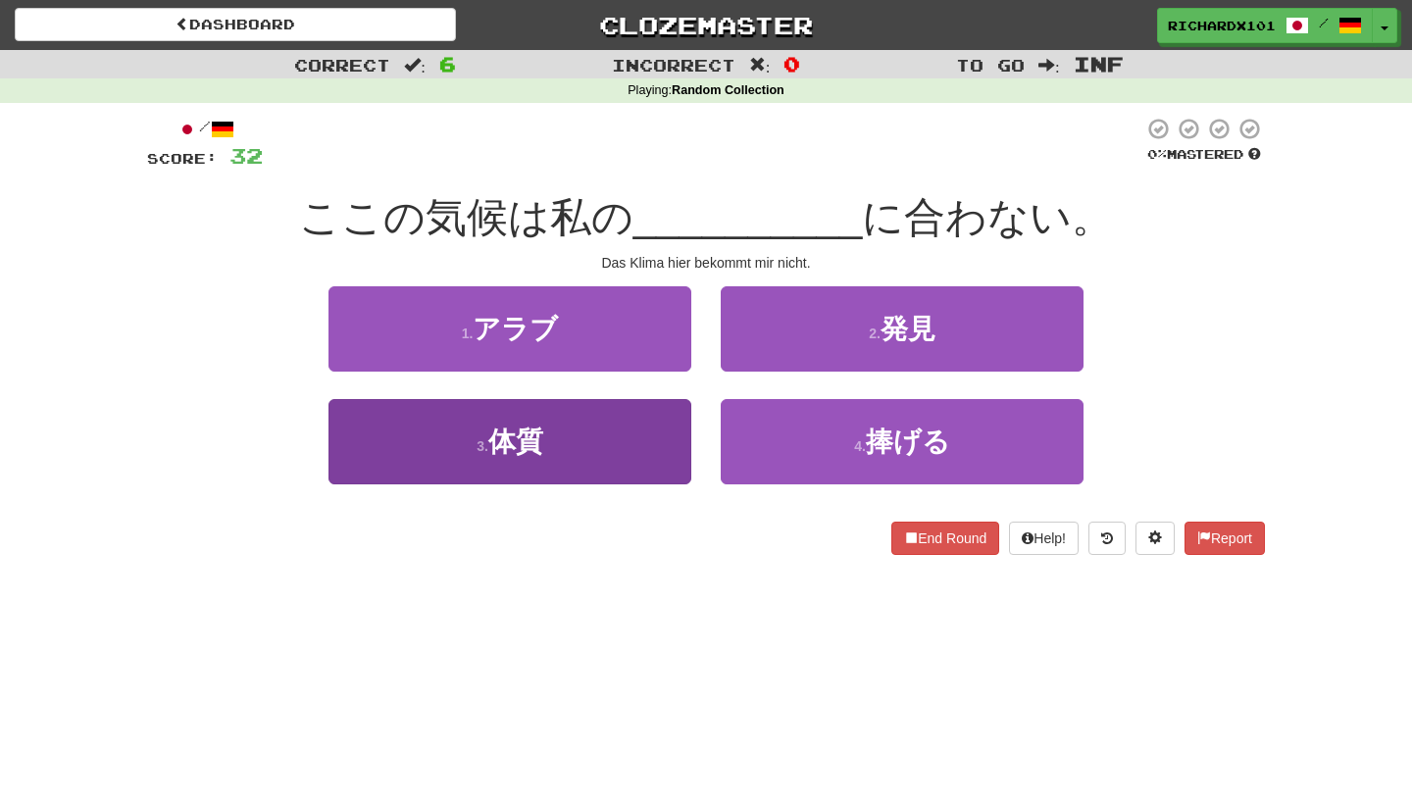
click at [649, 449] on button "3 . 体質" at bounding box center [510, 441] width 363 height 85
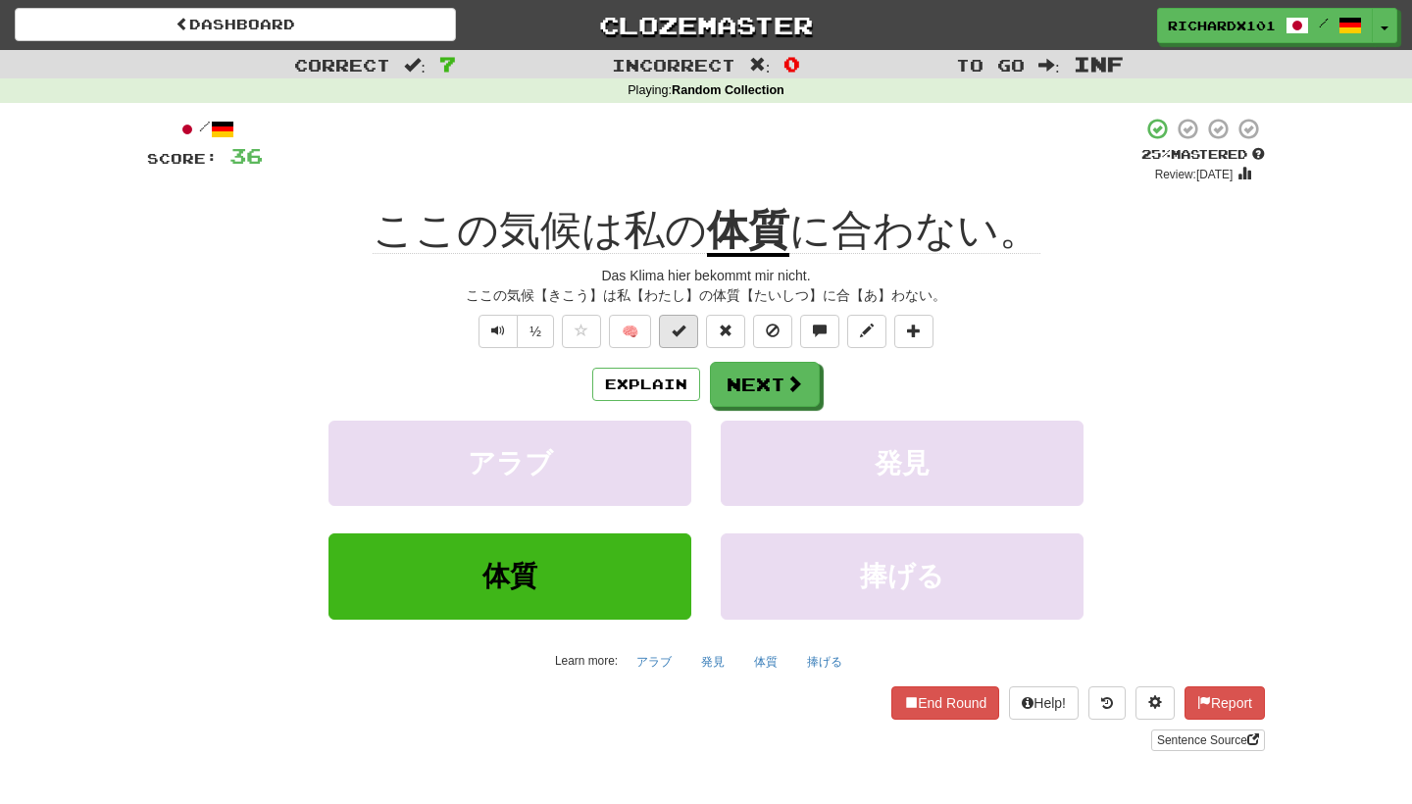
click at [678, 329] on span at bounding box center [679, 331] width 14 height 14
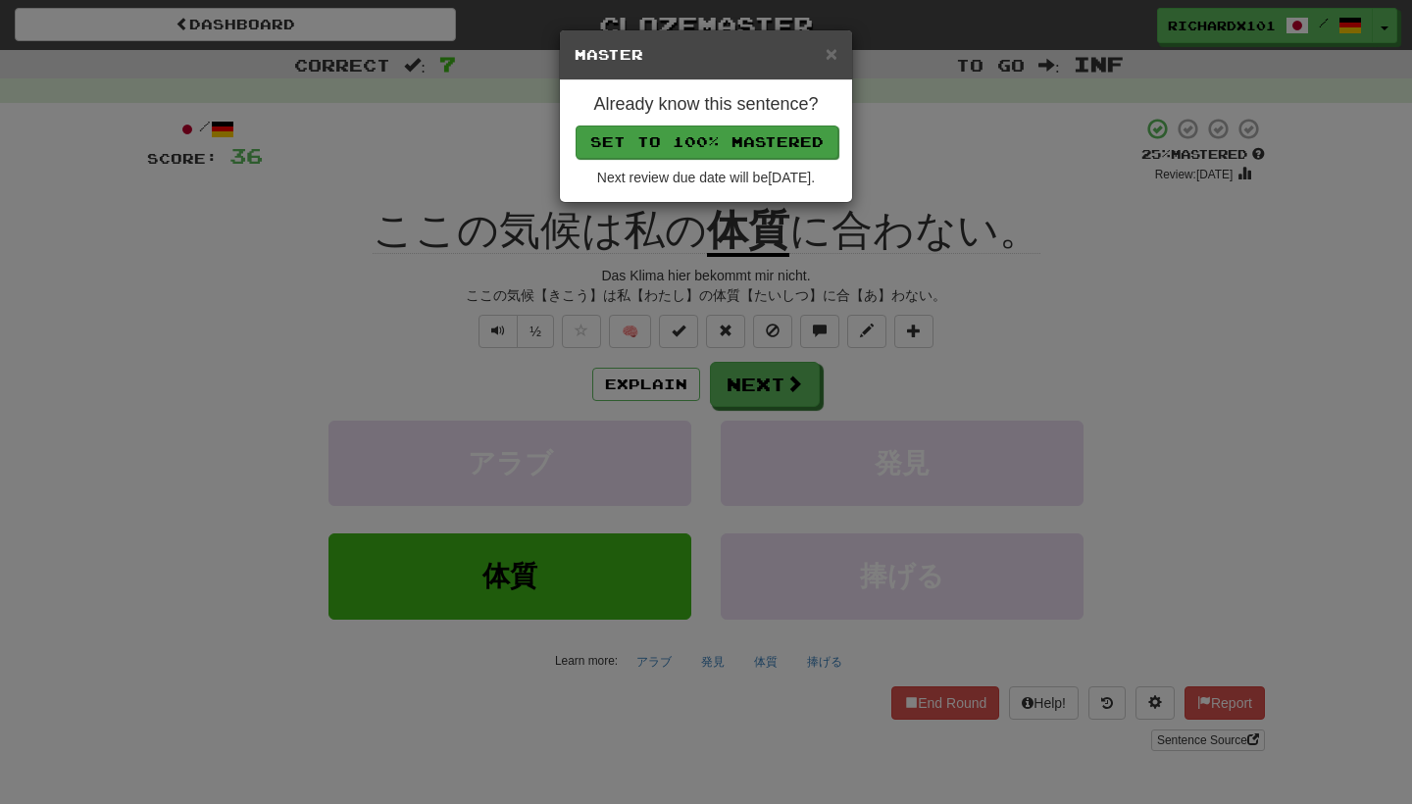
click at [718, 139] on button "Set to 100% Mastered" at bounding box center [707, 142] width 263 height 33
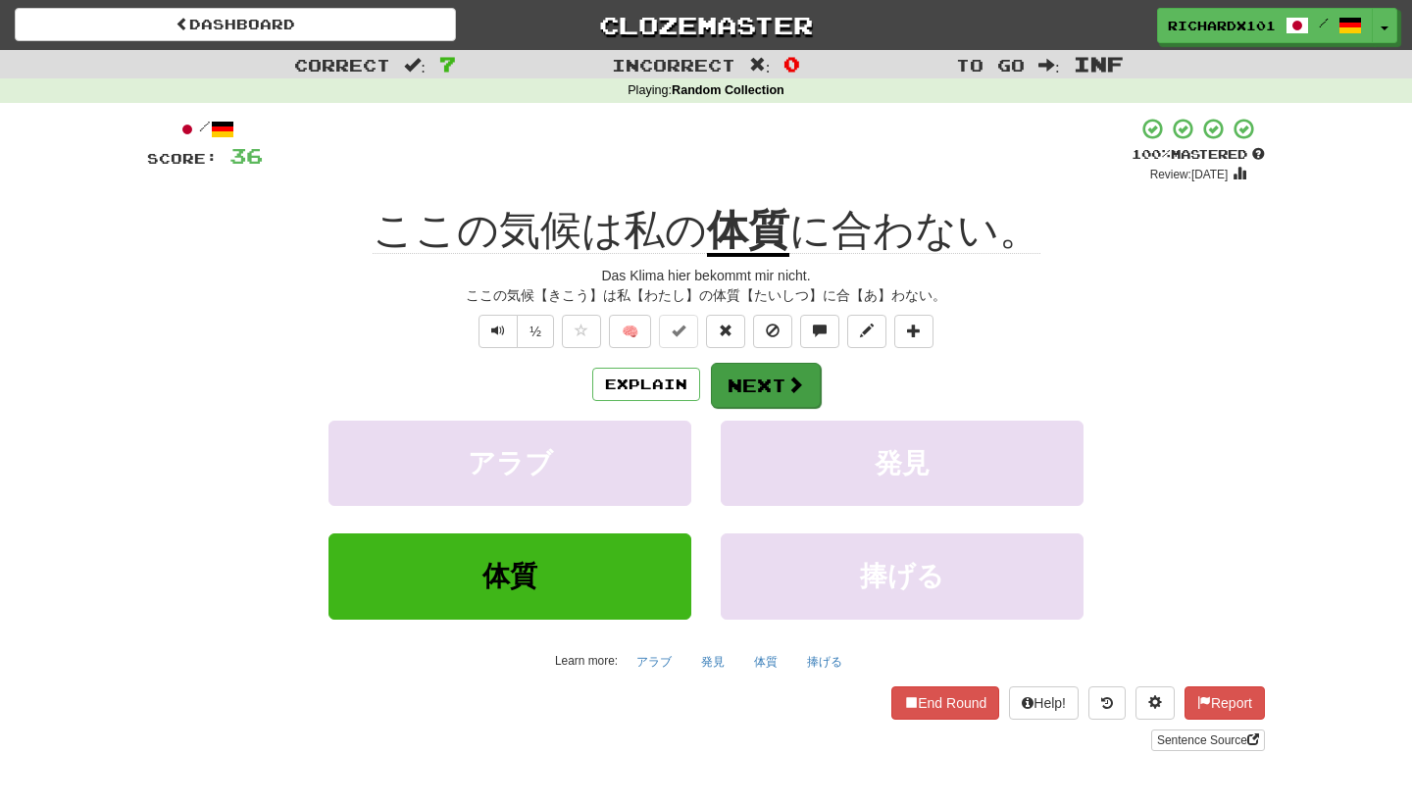
click at [749, 381] on button "Next" at bounding box center [766, 385] width 110 height 45
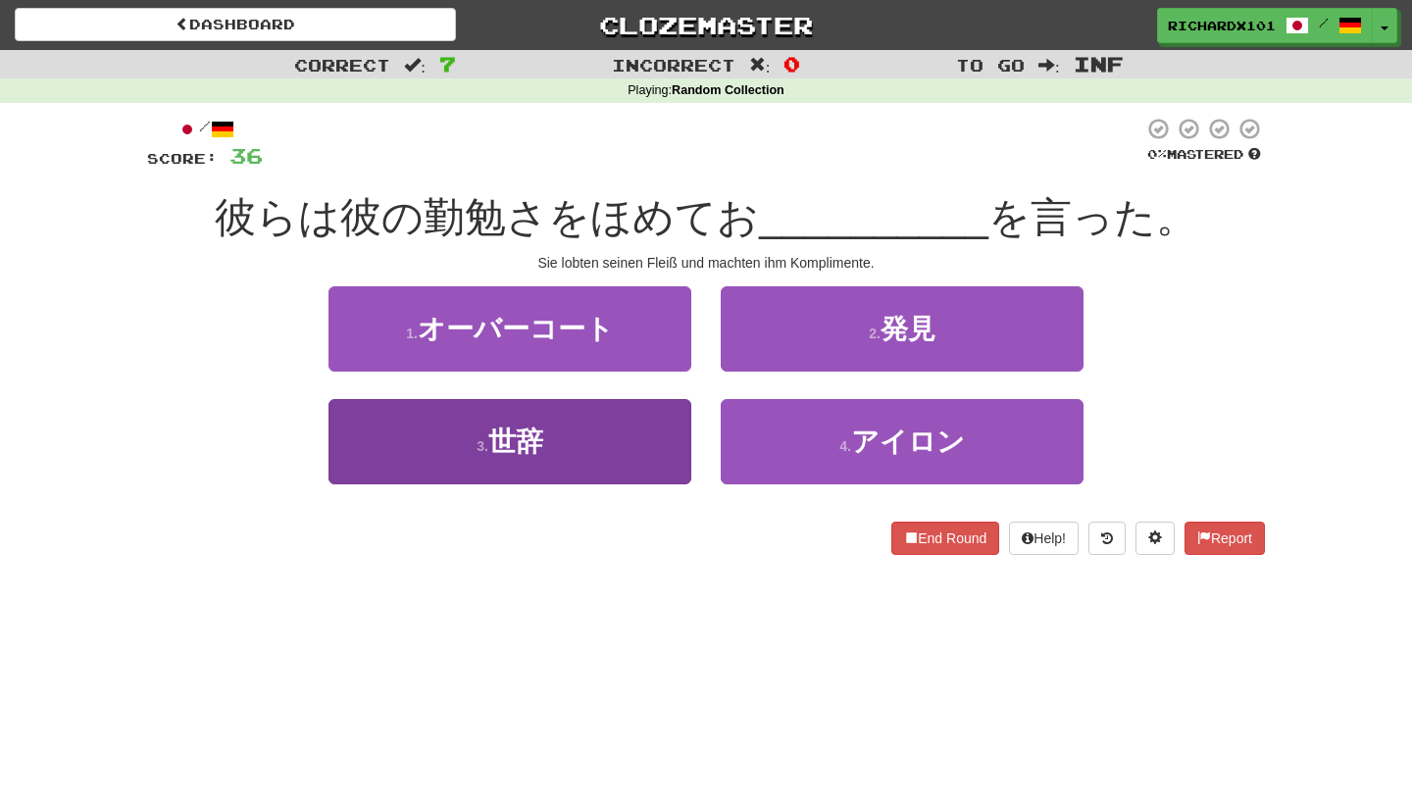
click at [627, 446] on button "3 . 世辞" at bounding box center [510, 441] width 363 height 85
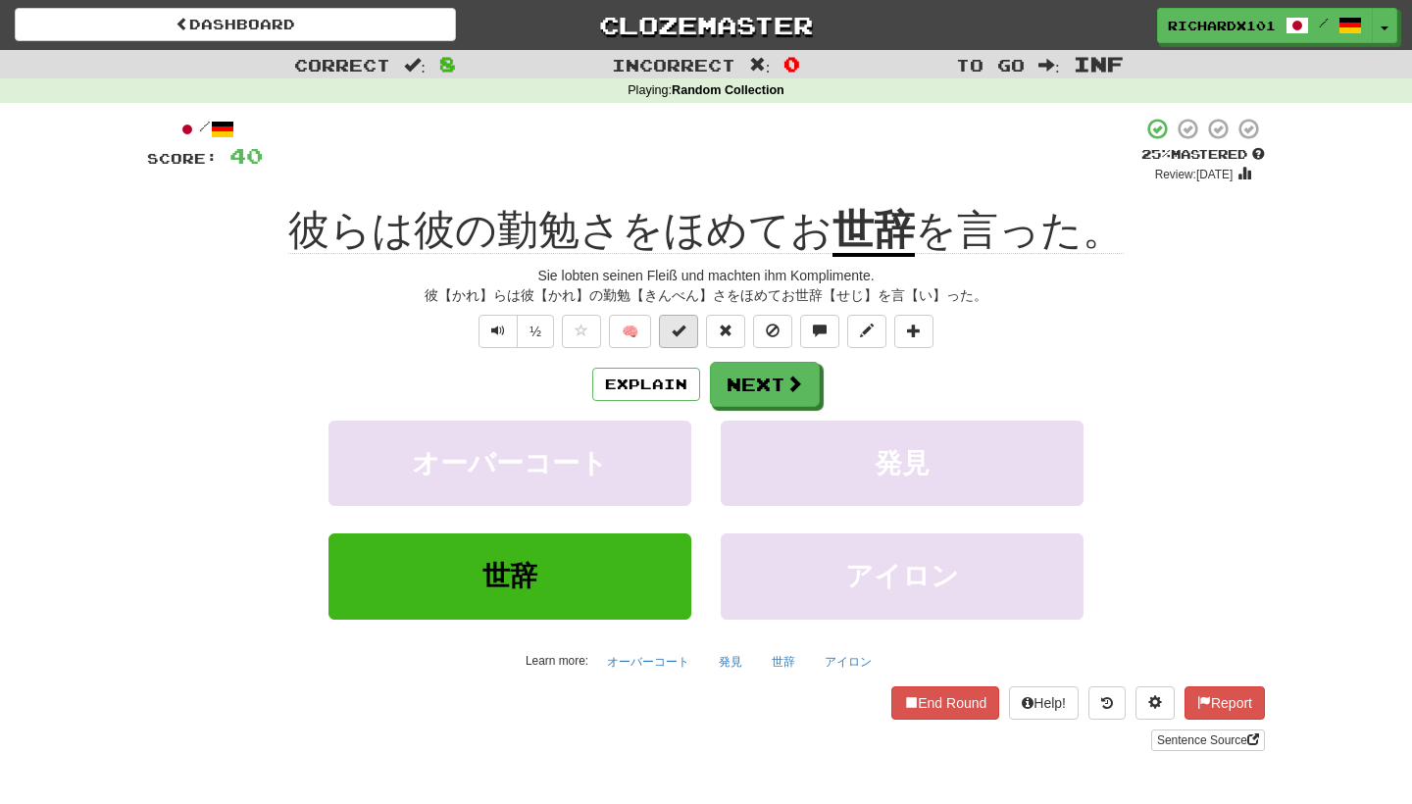
click at [685, 331] on span at bounding box center [679, 331] width 14 height 14
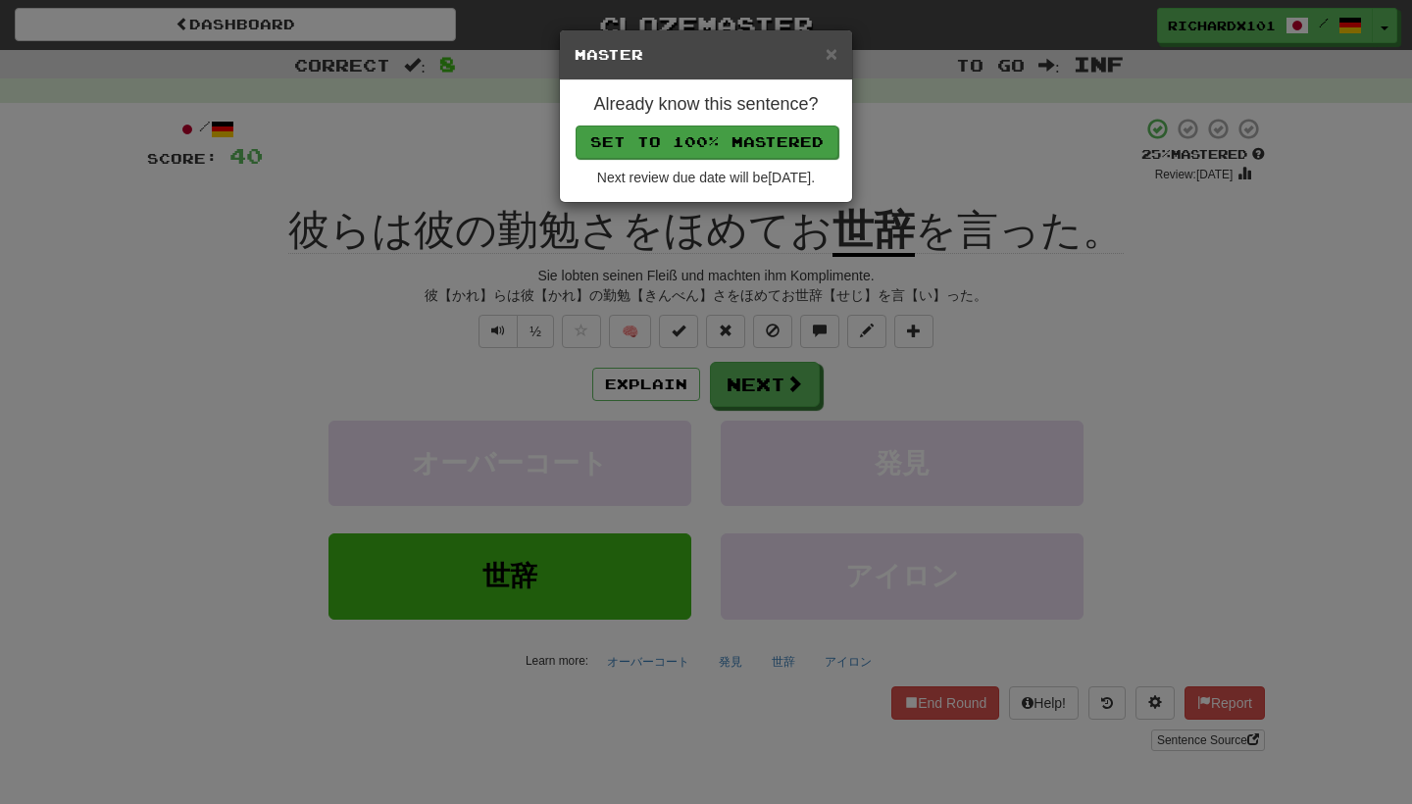
click at [745, 145] on button "Set to 100% Mastered" at bounding box center [707, 142] width 263 height 33
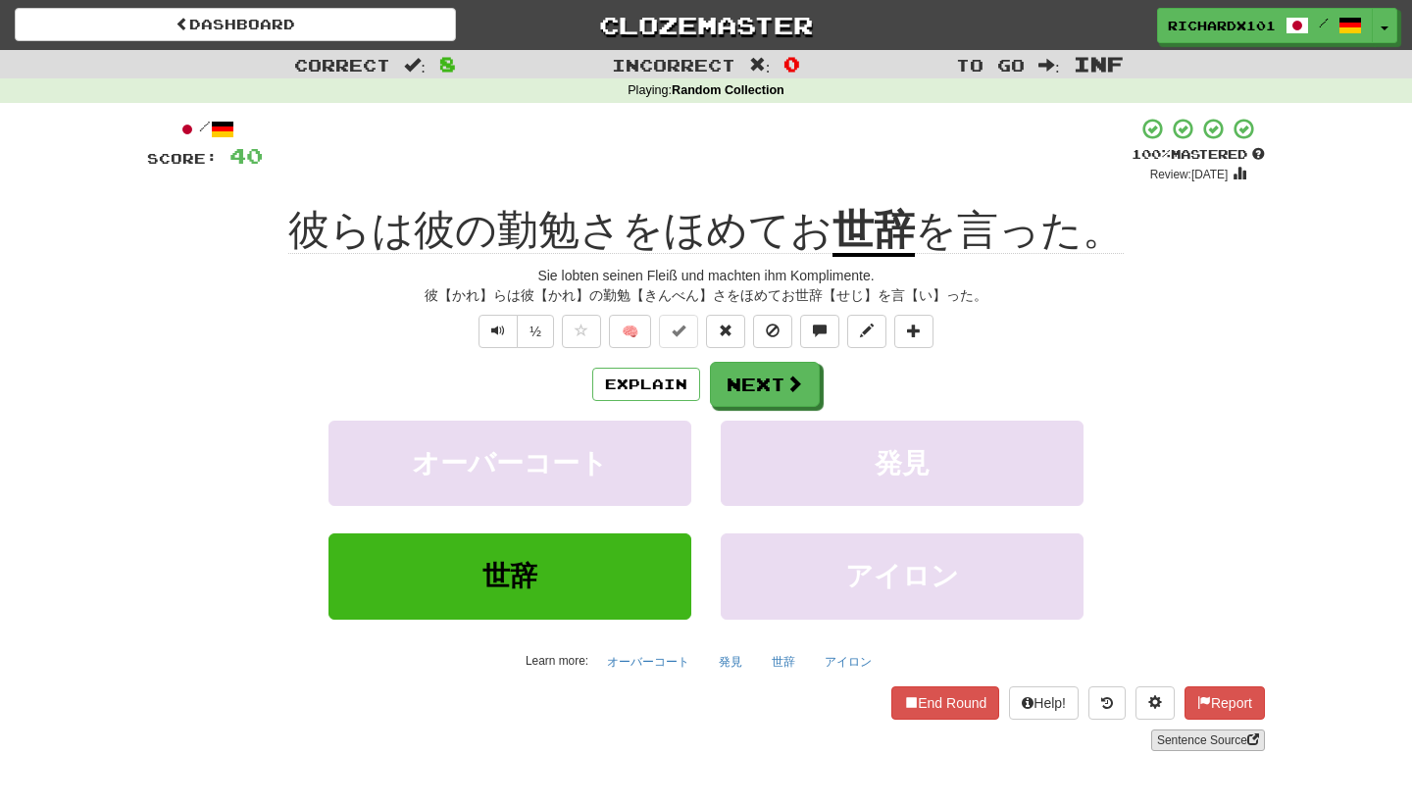
click at [1182, 739] on link "Sentence Source" at bounding box center [1208, 741] width 114 height 22
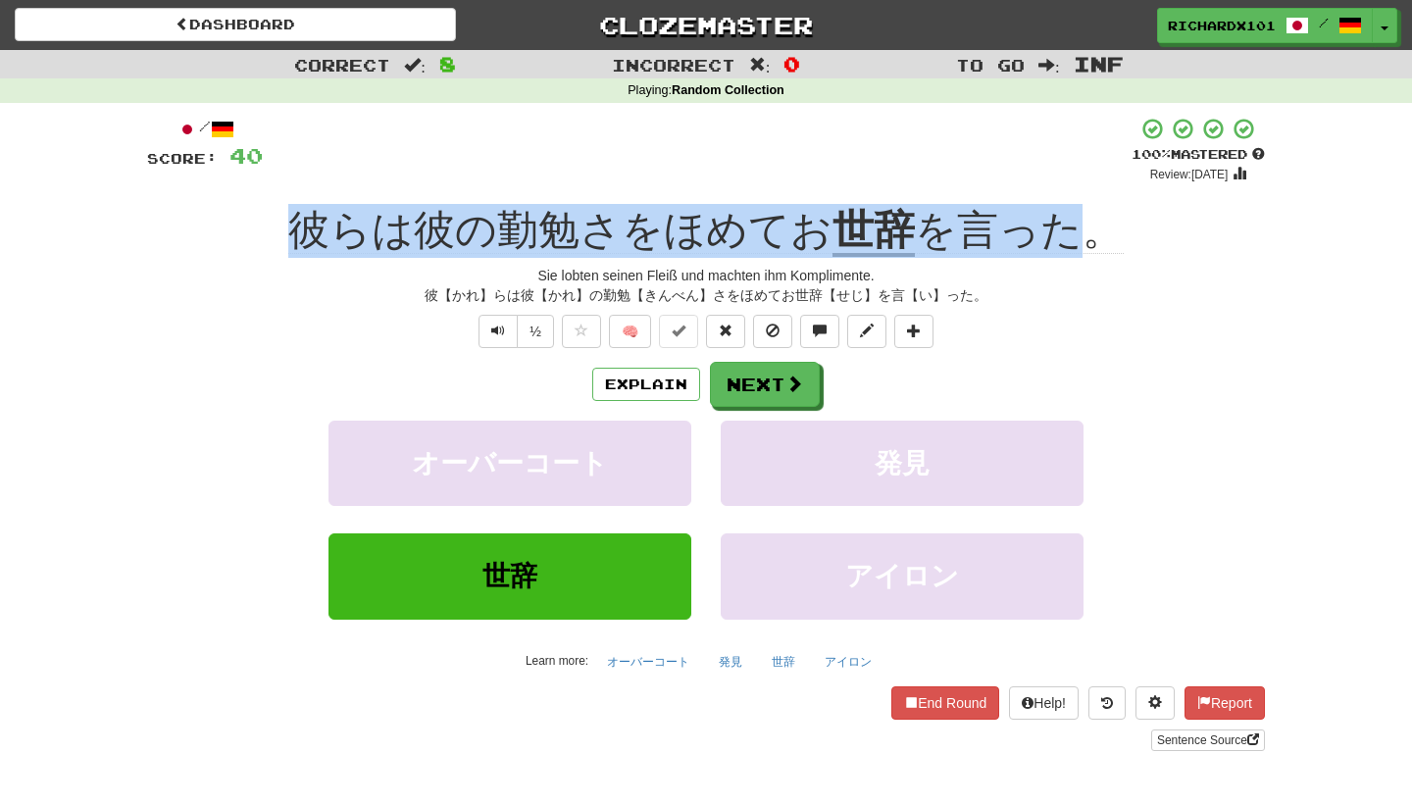
drag, startPoint x: 1089, startPoint y: 223, endPoint x: 309, endPoint y: 215, distance: 779.7
click at [309, 215] on div "彼らは彼の勤勉さをほめてお 世辞 を言った。" at bounding box center [706, 231] width 1118 height 54
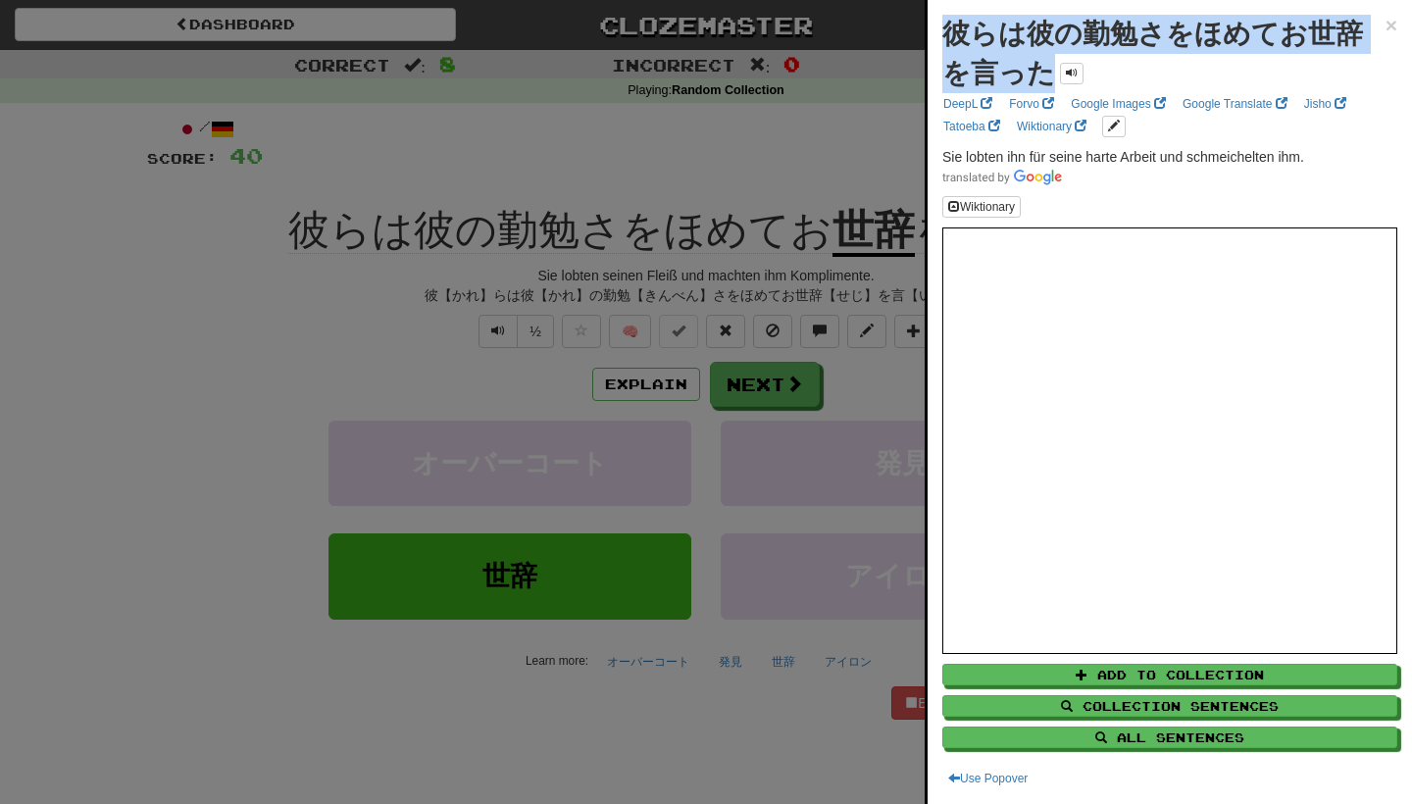
drag, startPoint x: 1020, startPoint y: 72, endPoint x: 941, endPoint y: 26, distance: 90.5
click at [941, 26] on div "彼らは彼の勤勉さをほめてお世辞を言った × DeepL Forvo Google Images Google Translate Jisho Tatoeba …" at bounding box center [1170, 402] width 484 height 804
copy strong "彼らは彼の勤勉さをほめてお世辞を言った"
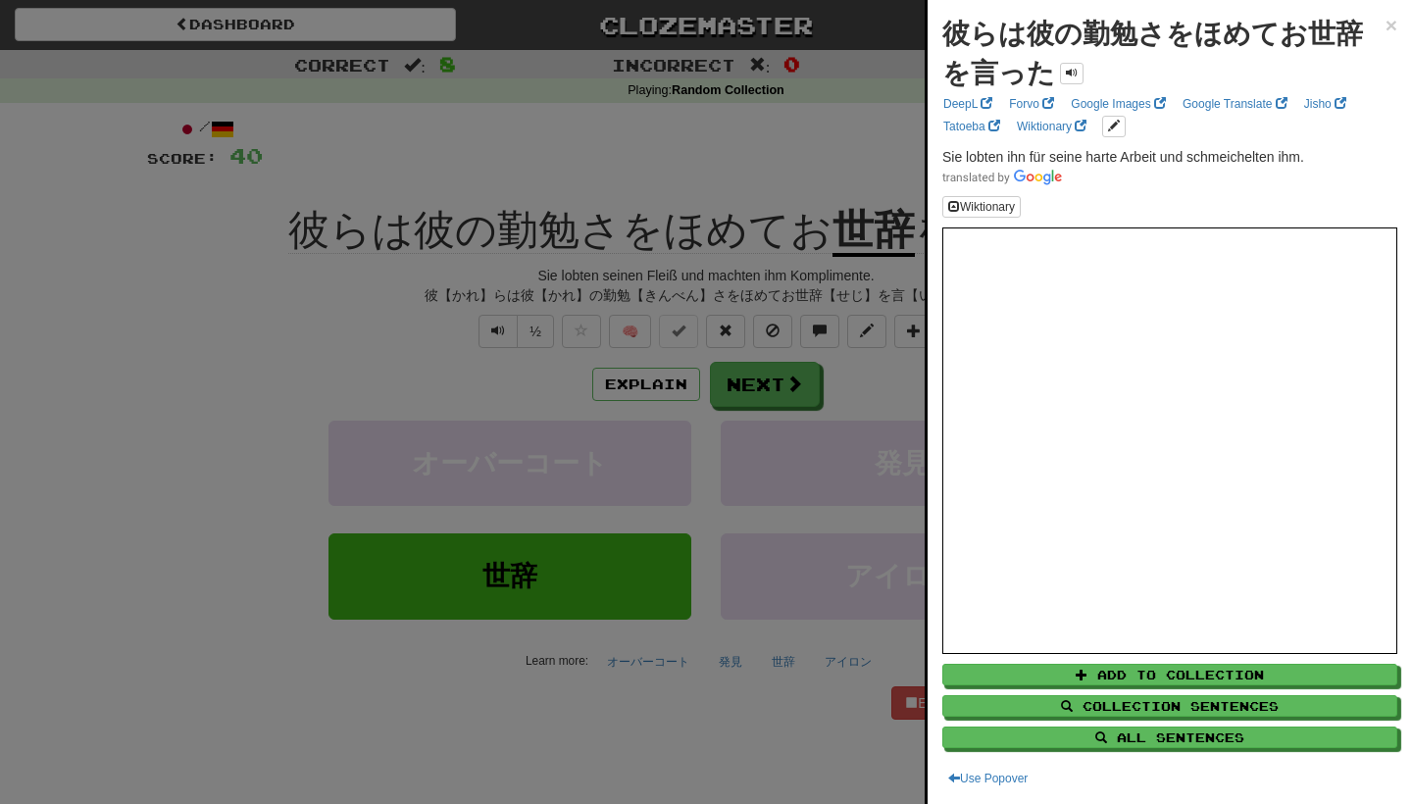
click at [887, 376] on div at bounding box center [706, 402] width 1412 height 804
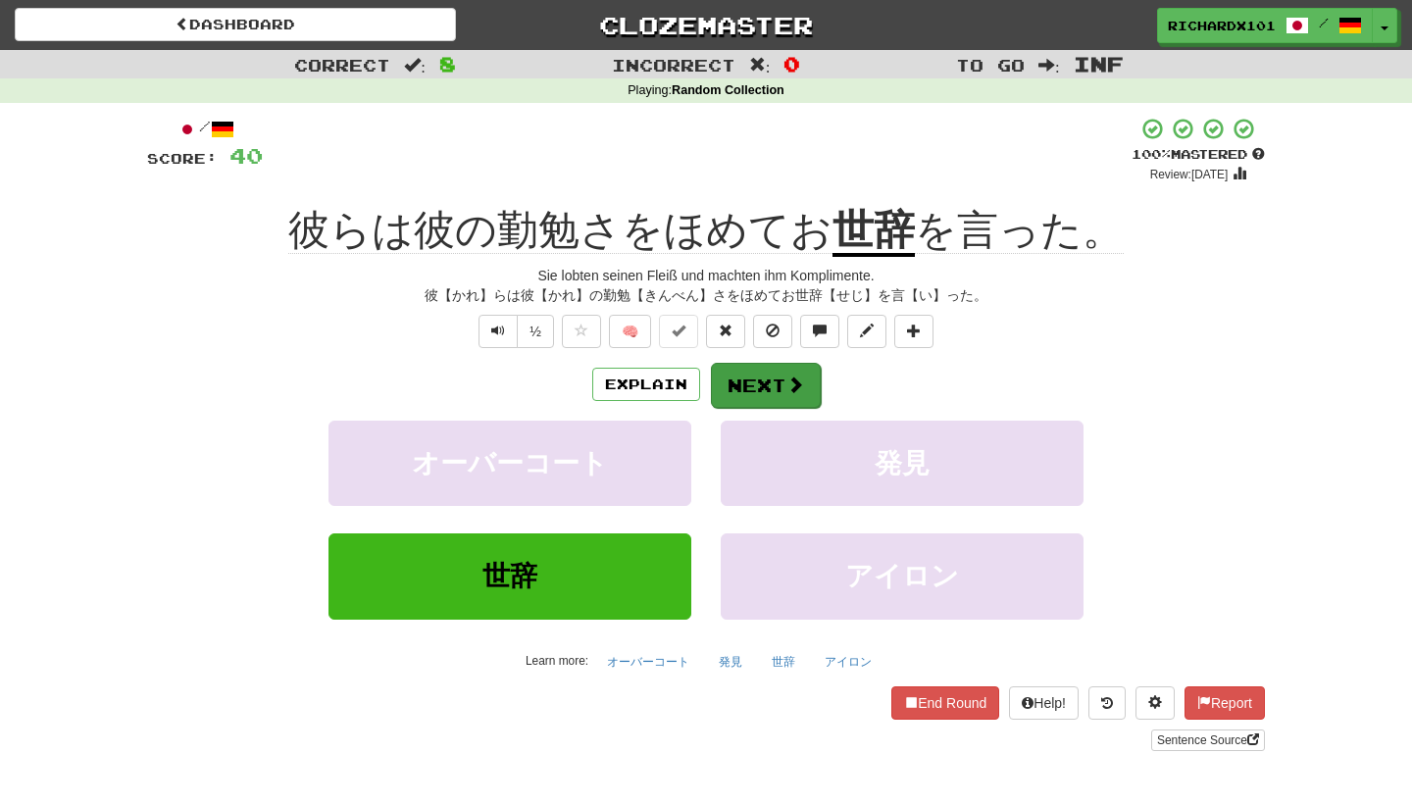
click at [793, 388] on span at bounding box center [796, 385] width 18 height 18
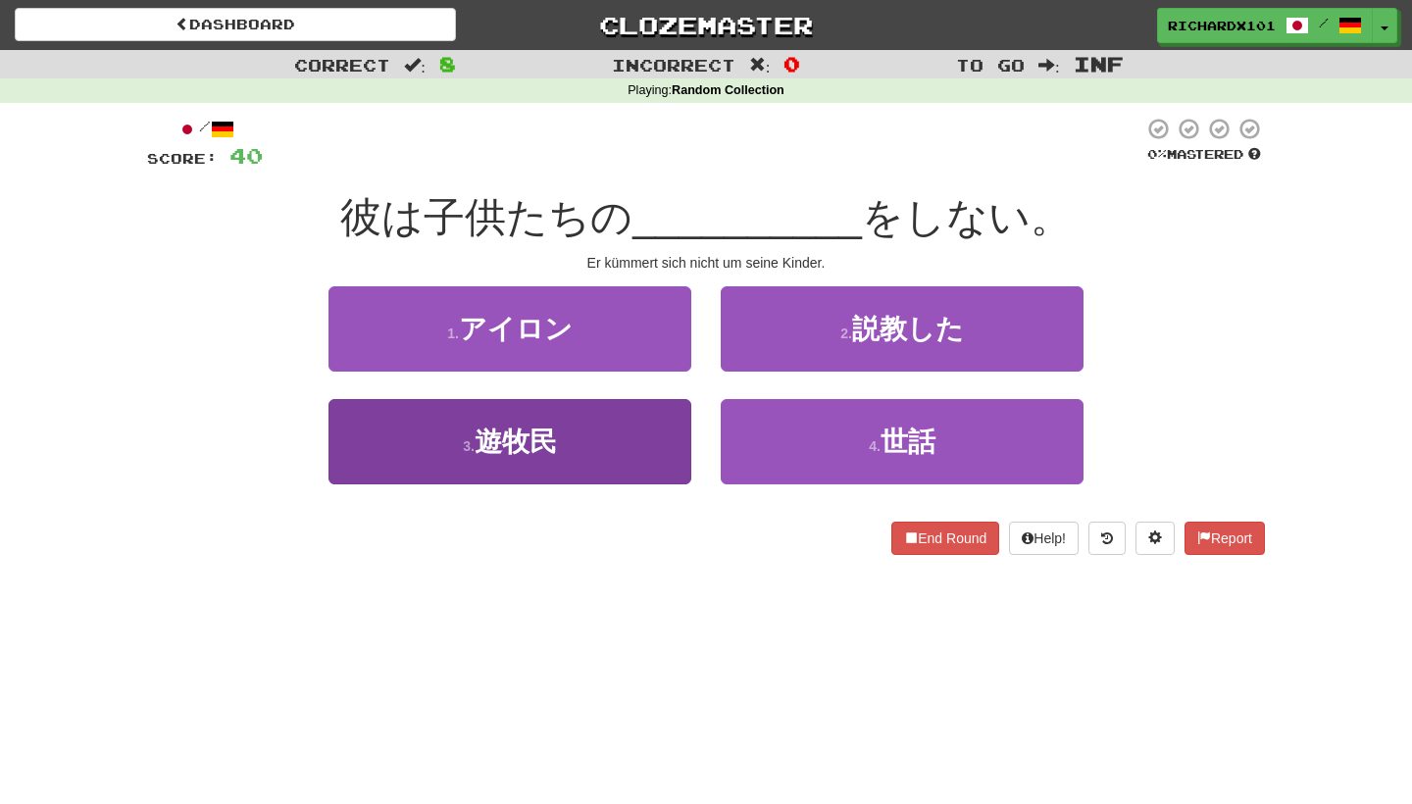
click at [657, 457] on button "3 . 遊牧民" at bounding box center [510, 441] width 363 height 85
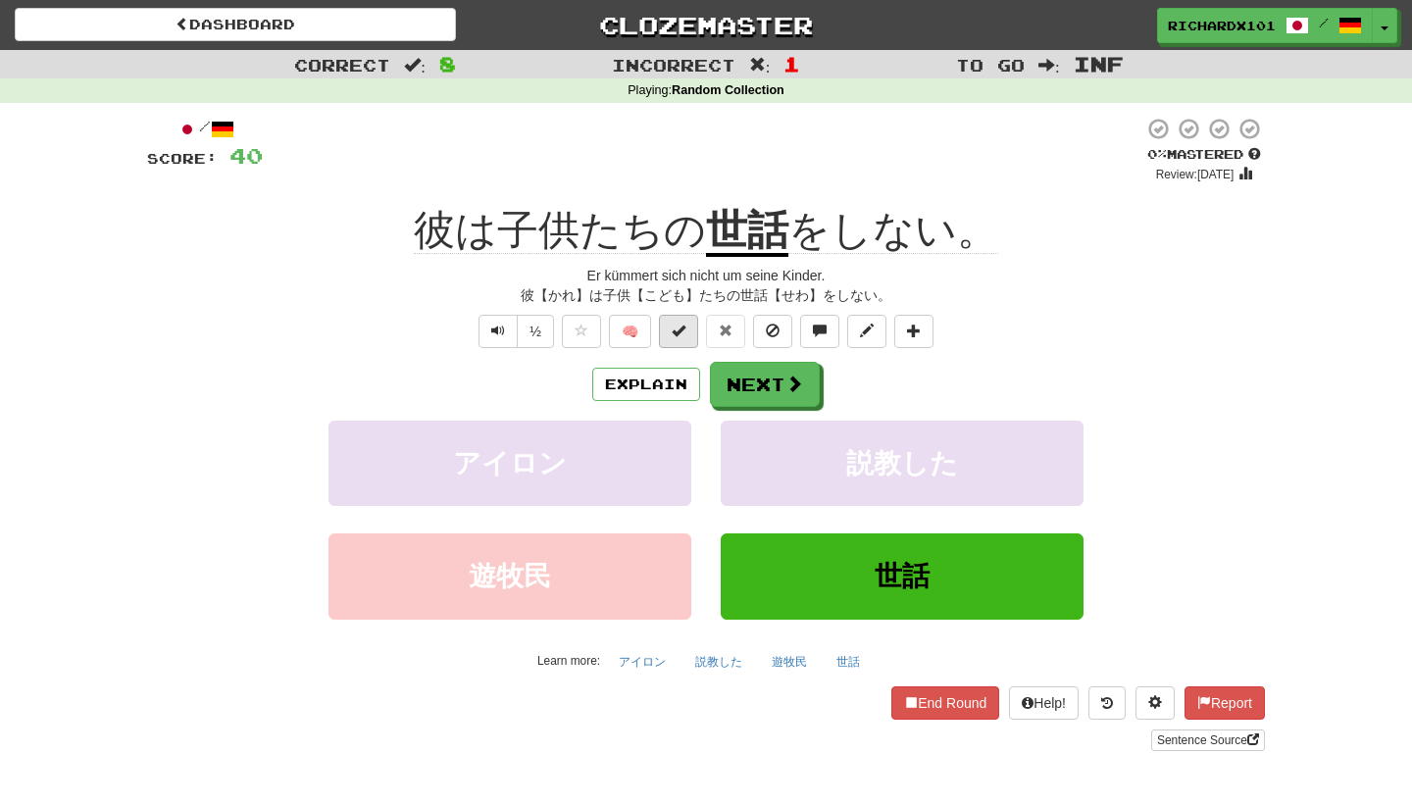
click at [685, 335] on span at bounding box center [679, 331] width 14 height 14
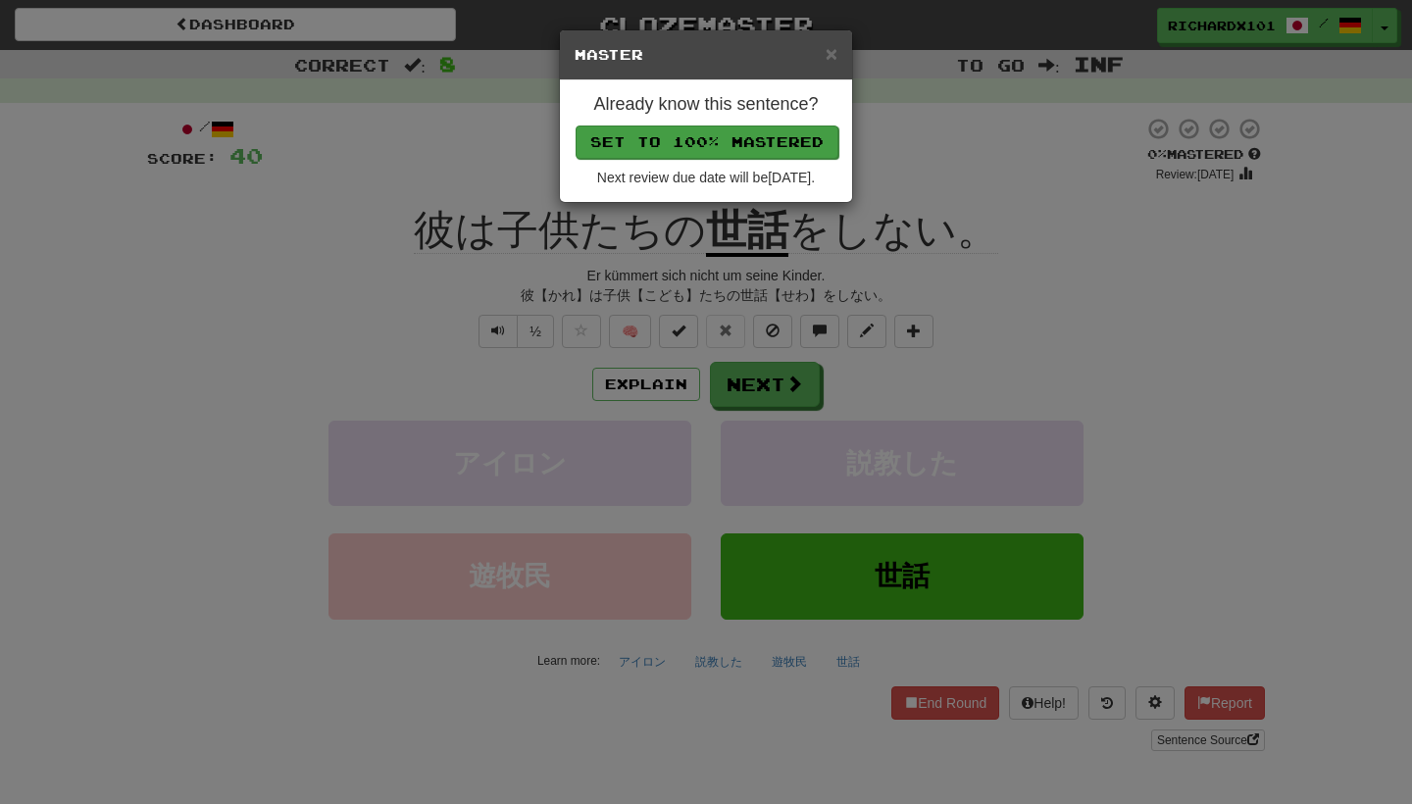
click at [745, 132] on button "Set to 100% Mastered" at bounding box center [707, 142] width 263 height 33
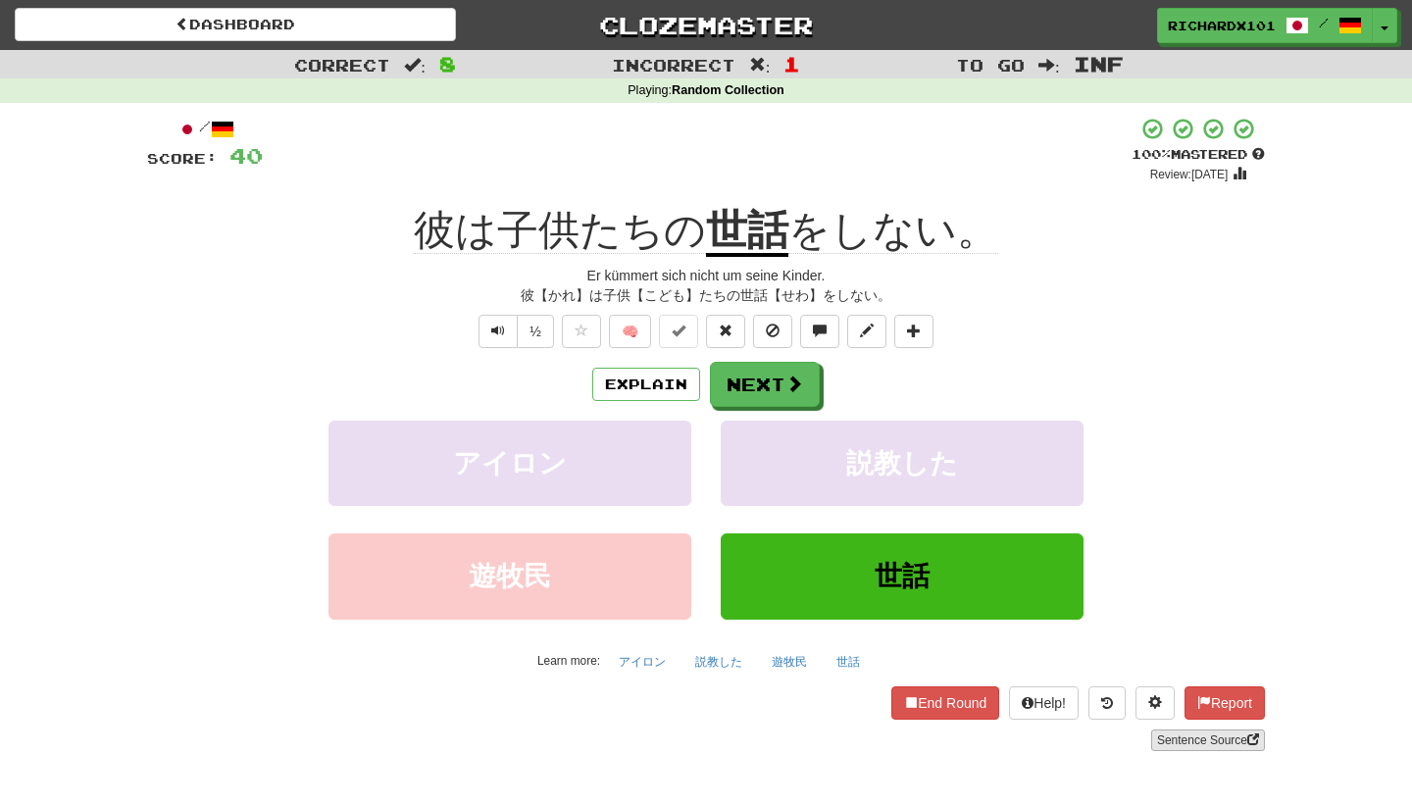
click at [1179, 739] on link "Sentence Source" at bounding box center [1208, 741] width 114 height 22
click at [796, 371] on button "Next" at bounding box center [766, 385] width 110 height 45
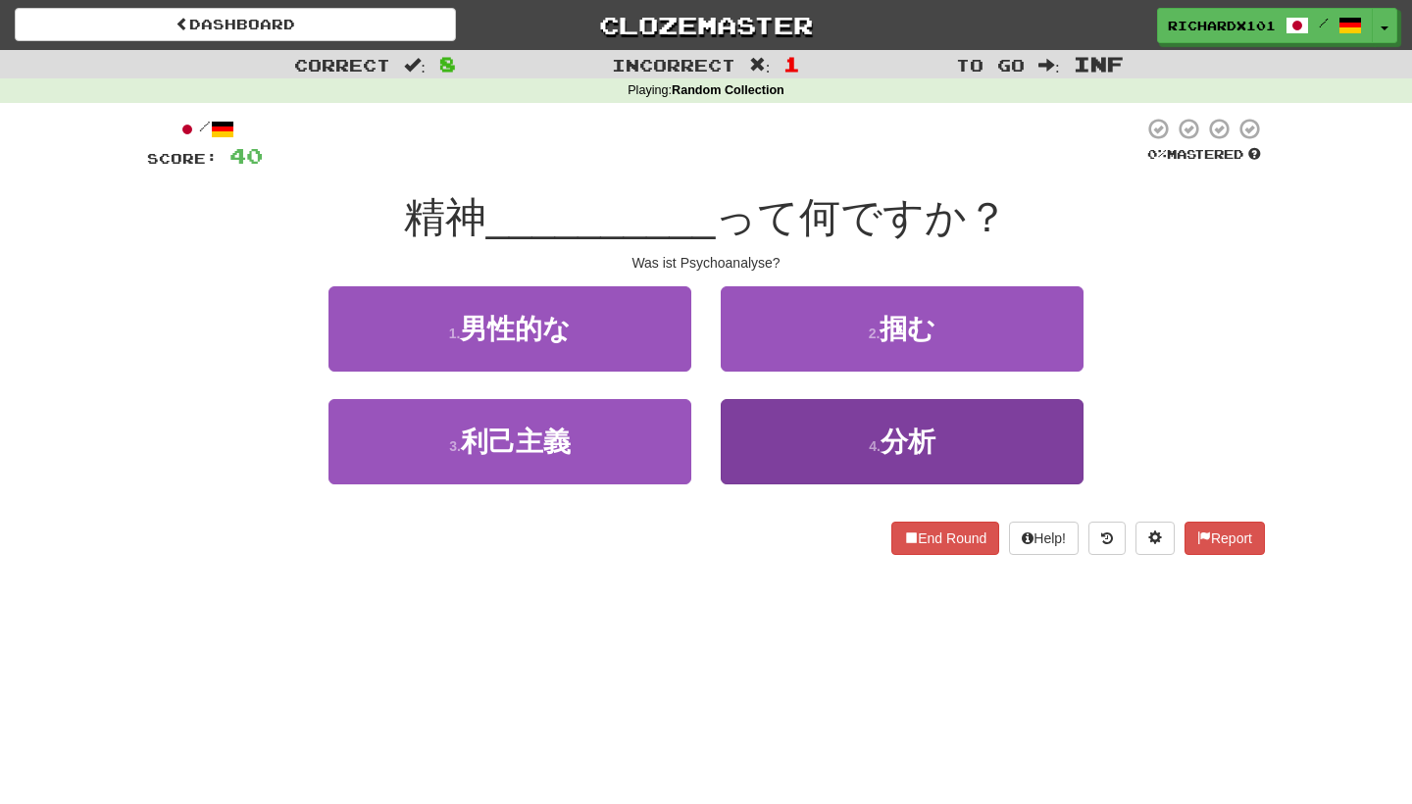
click at [805, 432] on button "4 . 分析" at bounding box center [902, 441] width 363 height 85
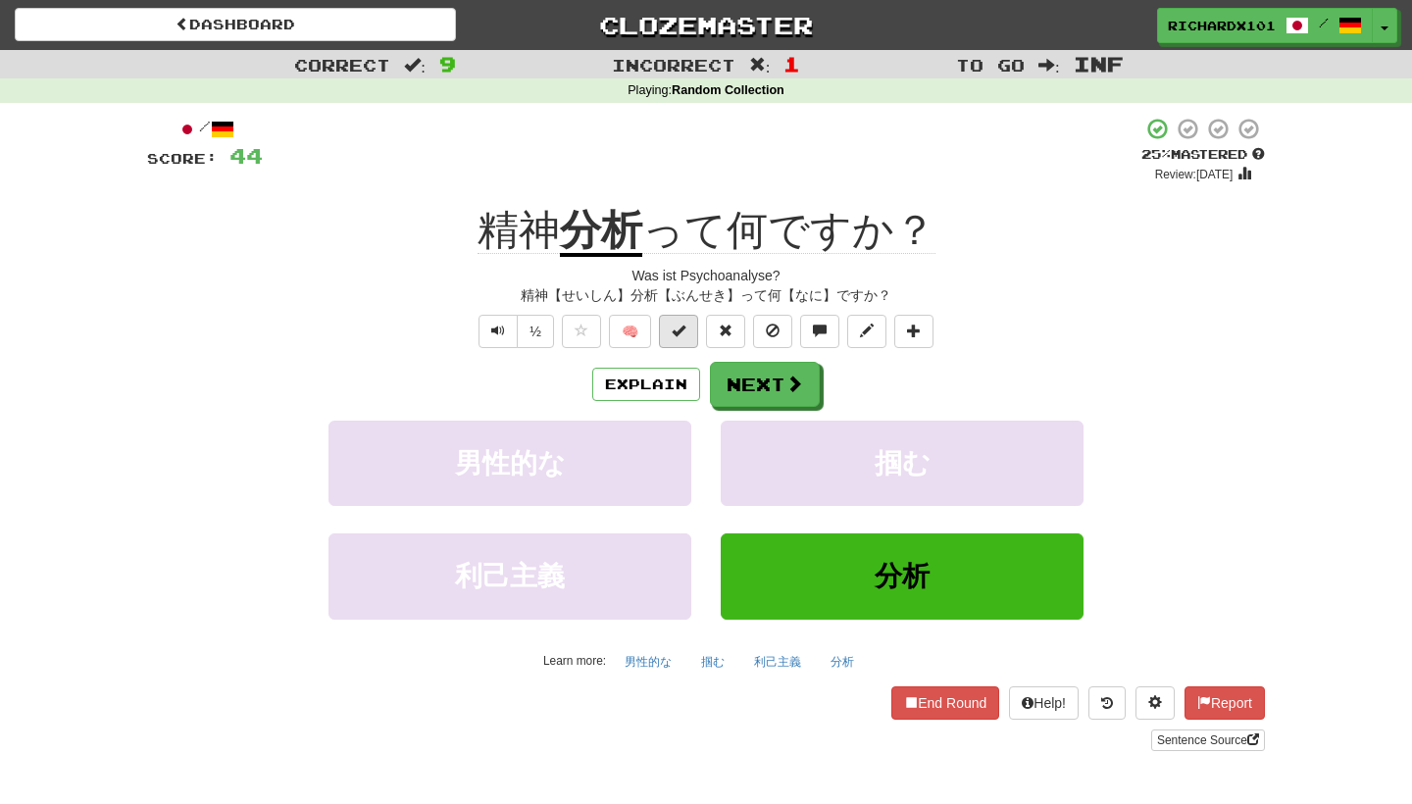
click at [682, 324] on span at bounding box center [679, 331] width 14 height 14
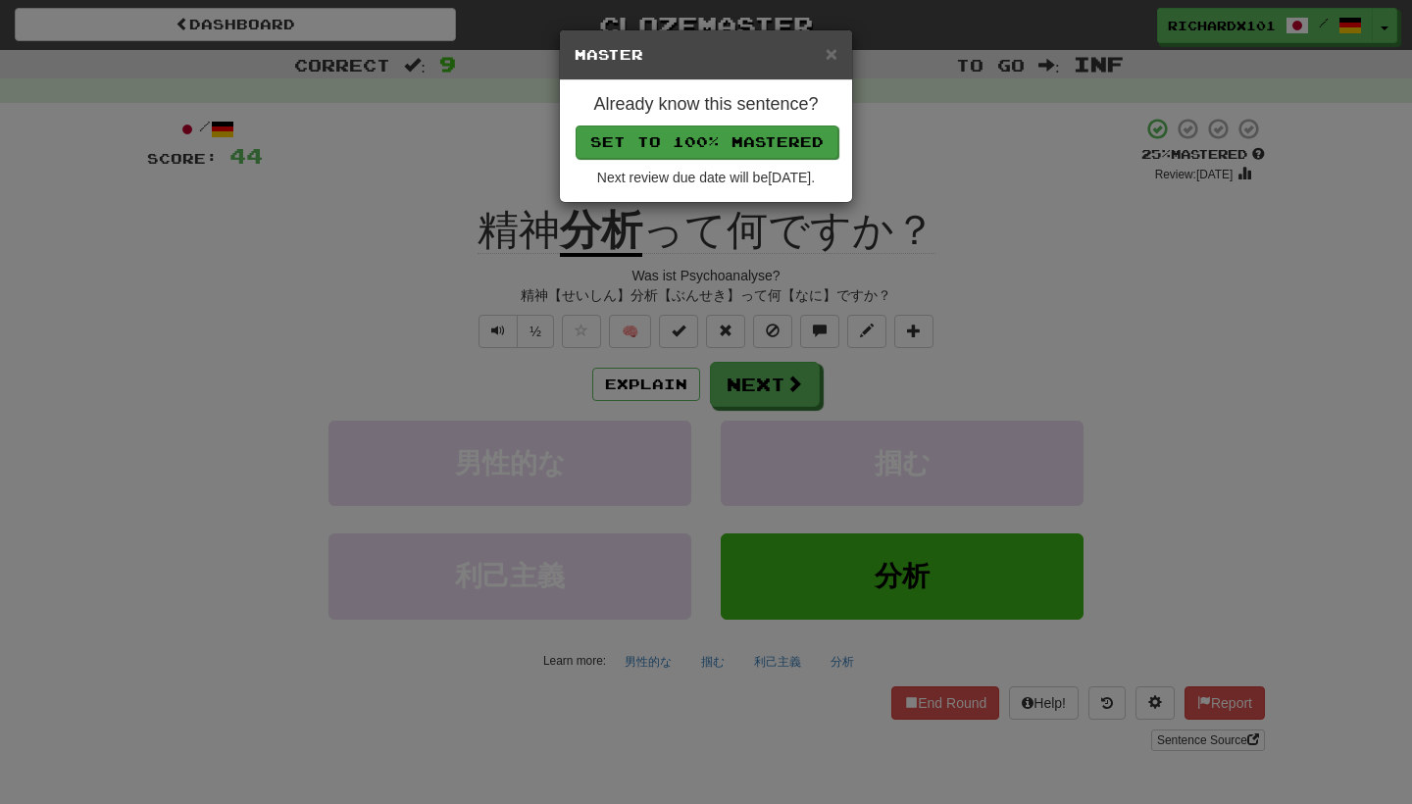
click at [743, 127] on button "Set to 100% Mastered" at bounding box center [707, 142] width 263 height 33
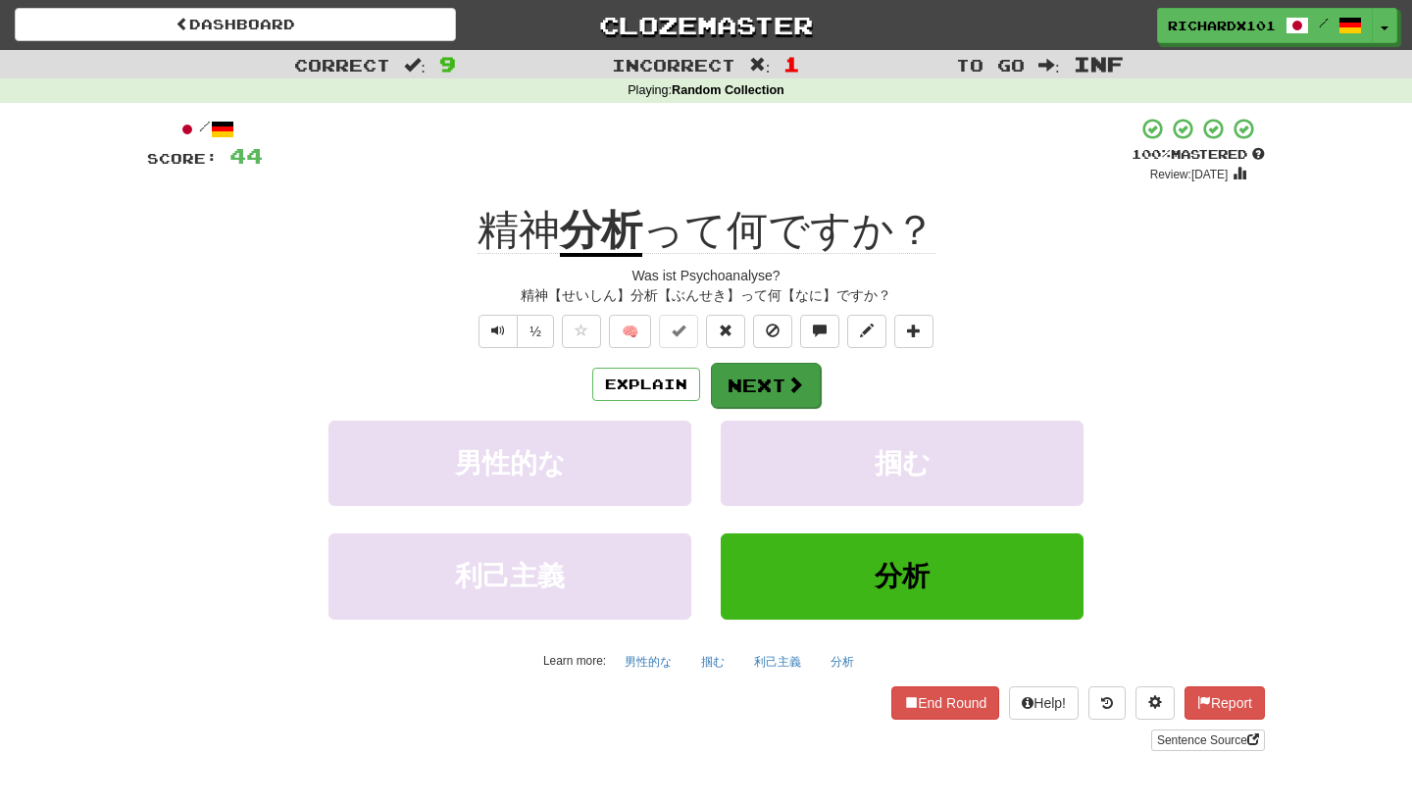
click at [753, 370] on button "Next" at bounding box center [766, 385] width 110 height 45
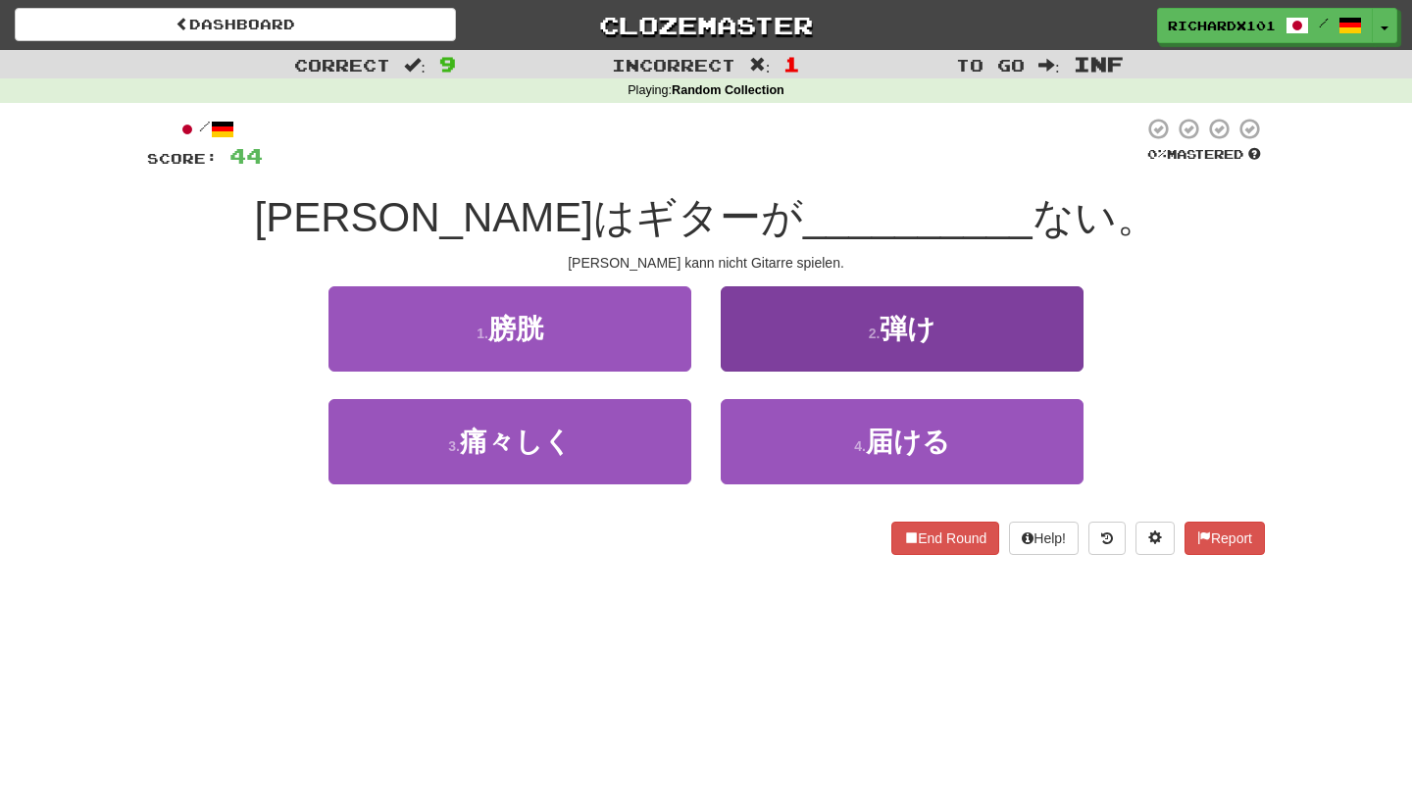
click at [786, 313] on button "2 . 弾け" at bounding box center [902, 328] width 363 height 85
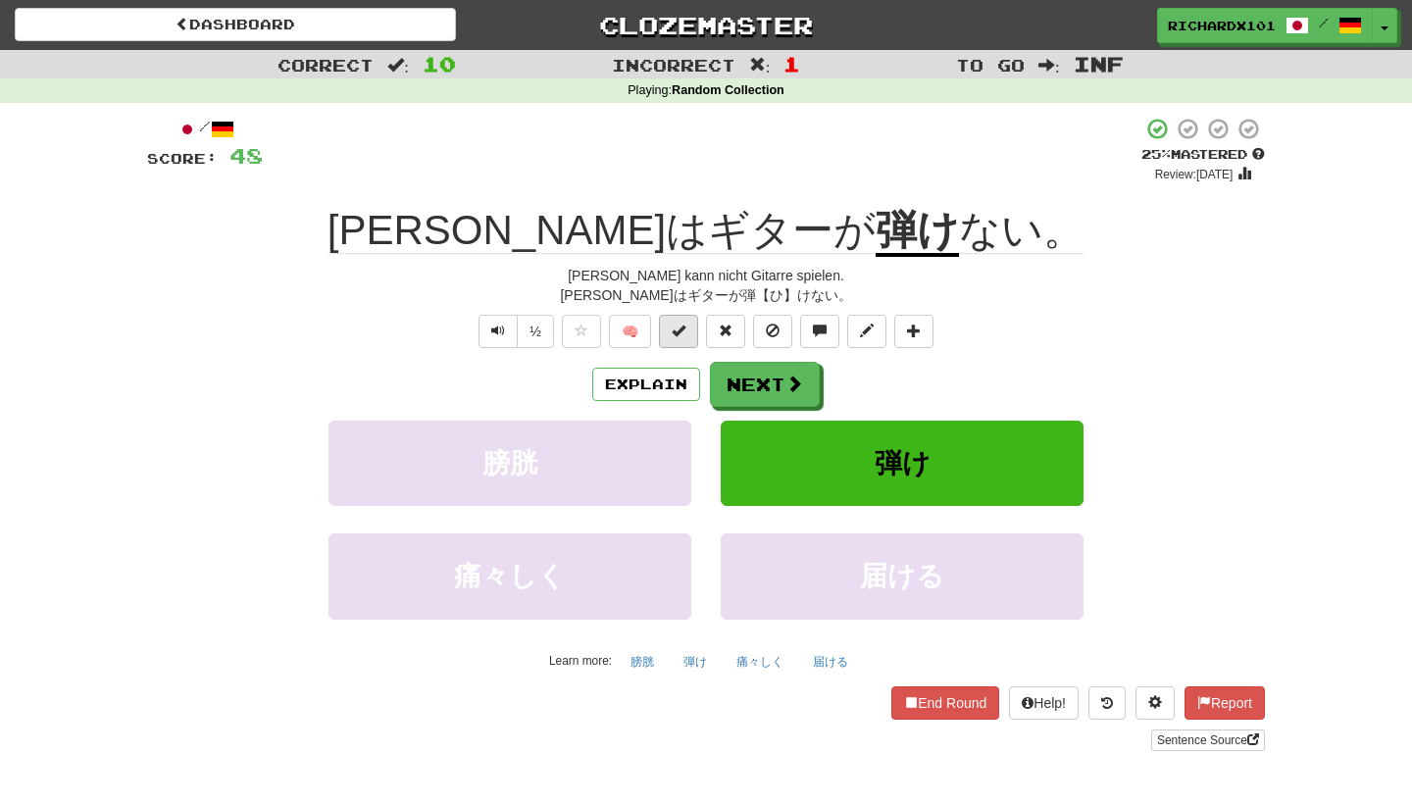
click at [680, 328] on span at bounding box center [679, 331] width 14 height 14
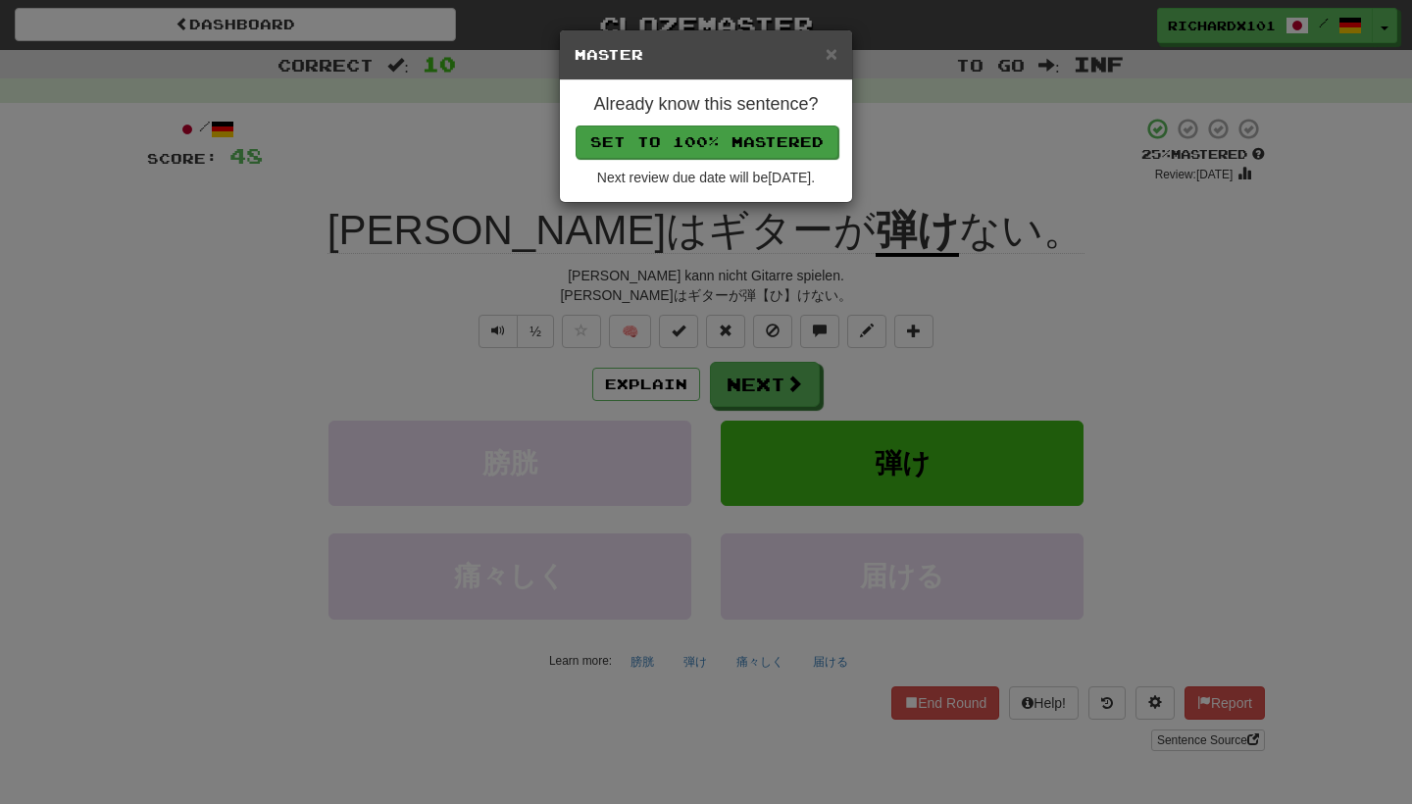
click at [744, 137] on button "Set to 100% Mastered" at bounding box center [707, 142] width 263 height 33
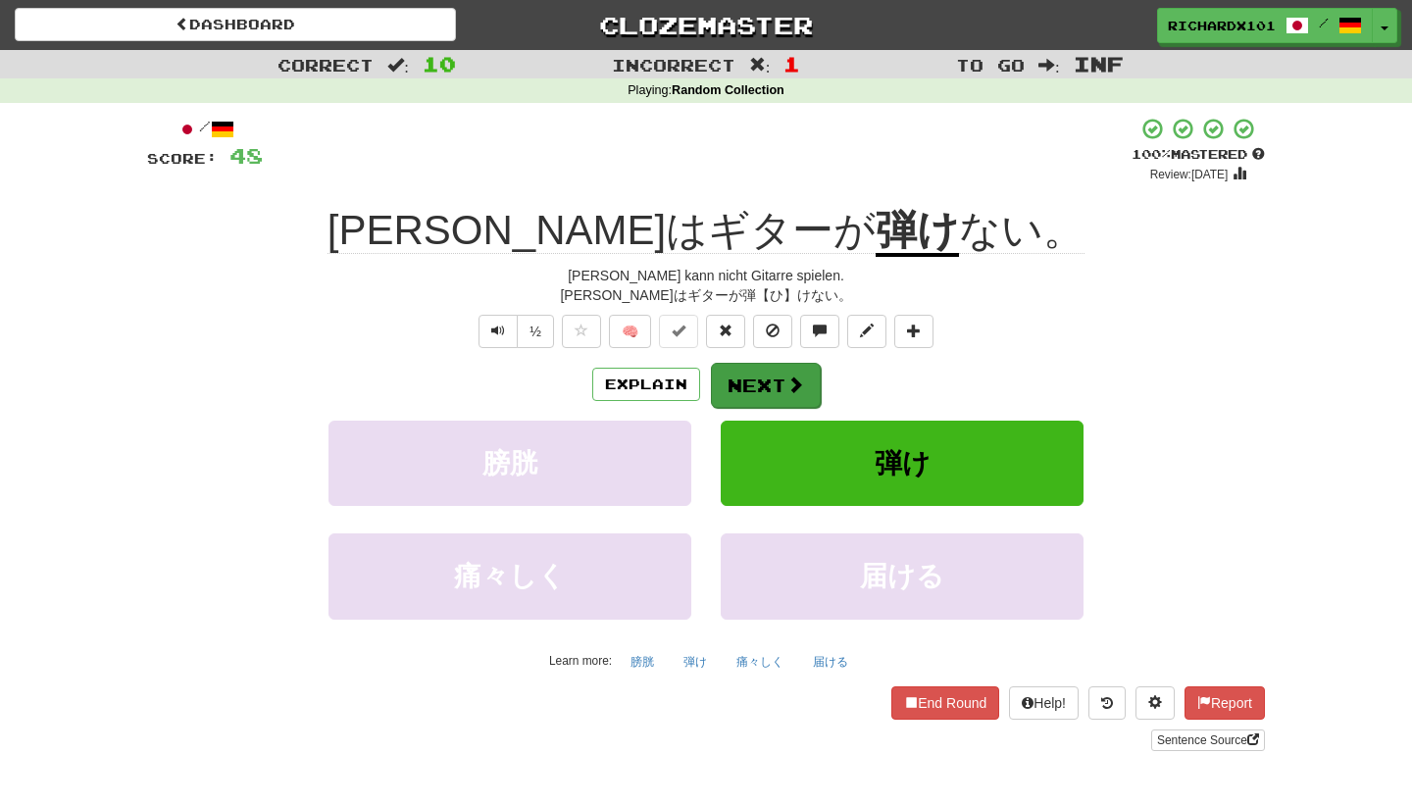
click at [746, 371] on button "Next" at bounding box center [766, 385] width 110 height 45
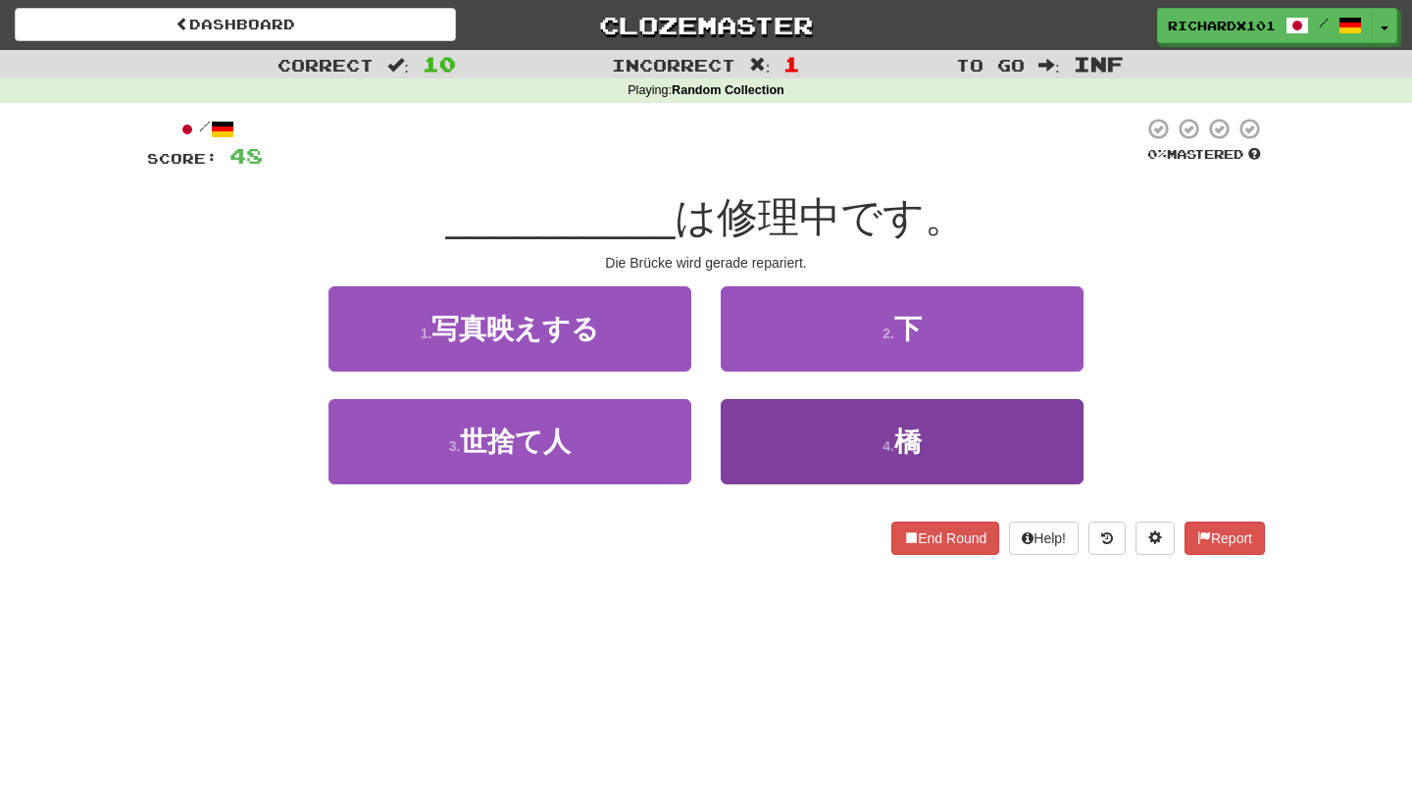
click at [770, 434] on button "4 . 橋" at bounding box center [902, 441] width 363 height 85
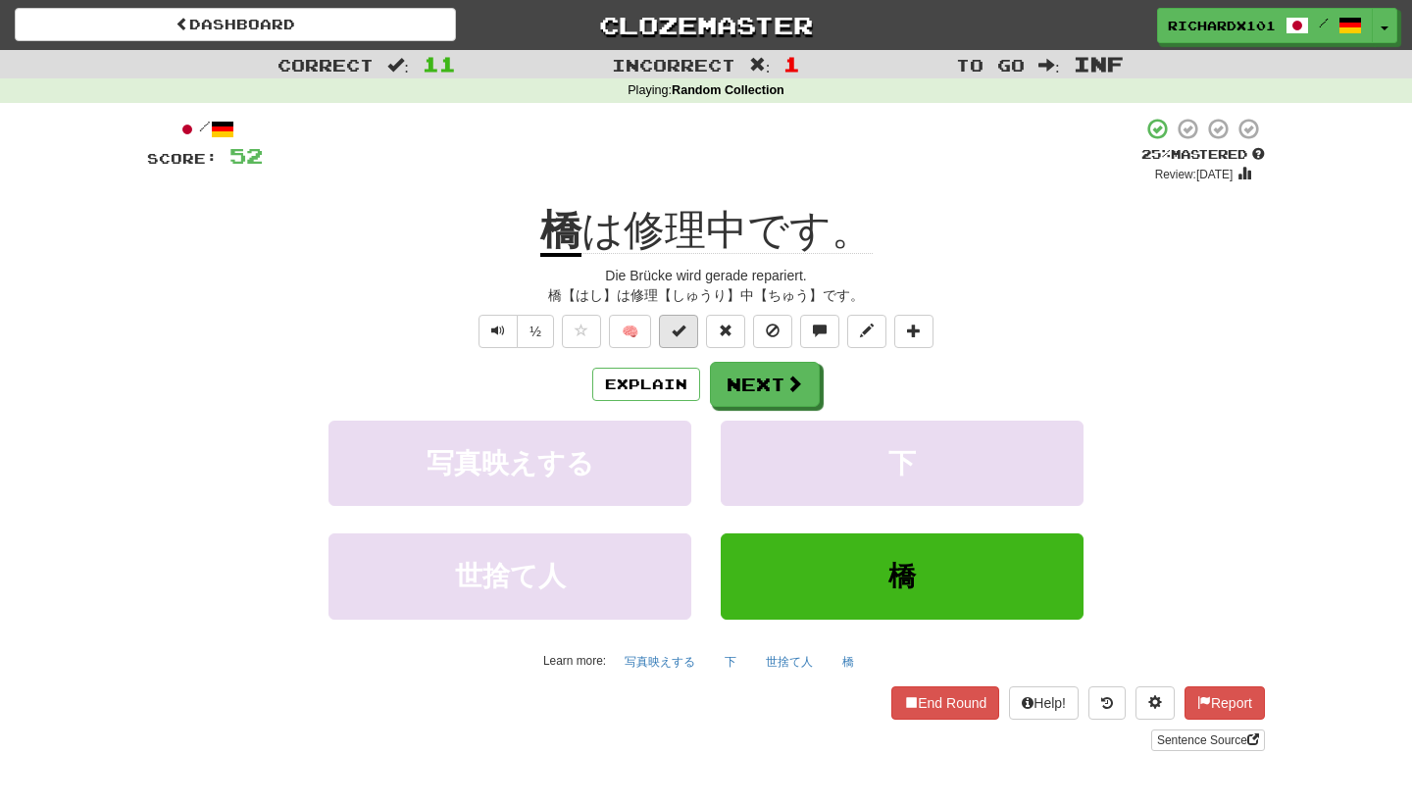
click at [692, 334] on button at bounding box center [678, 331] width 39 height 33
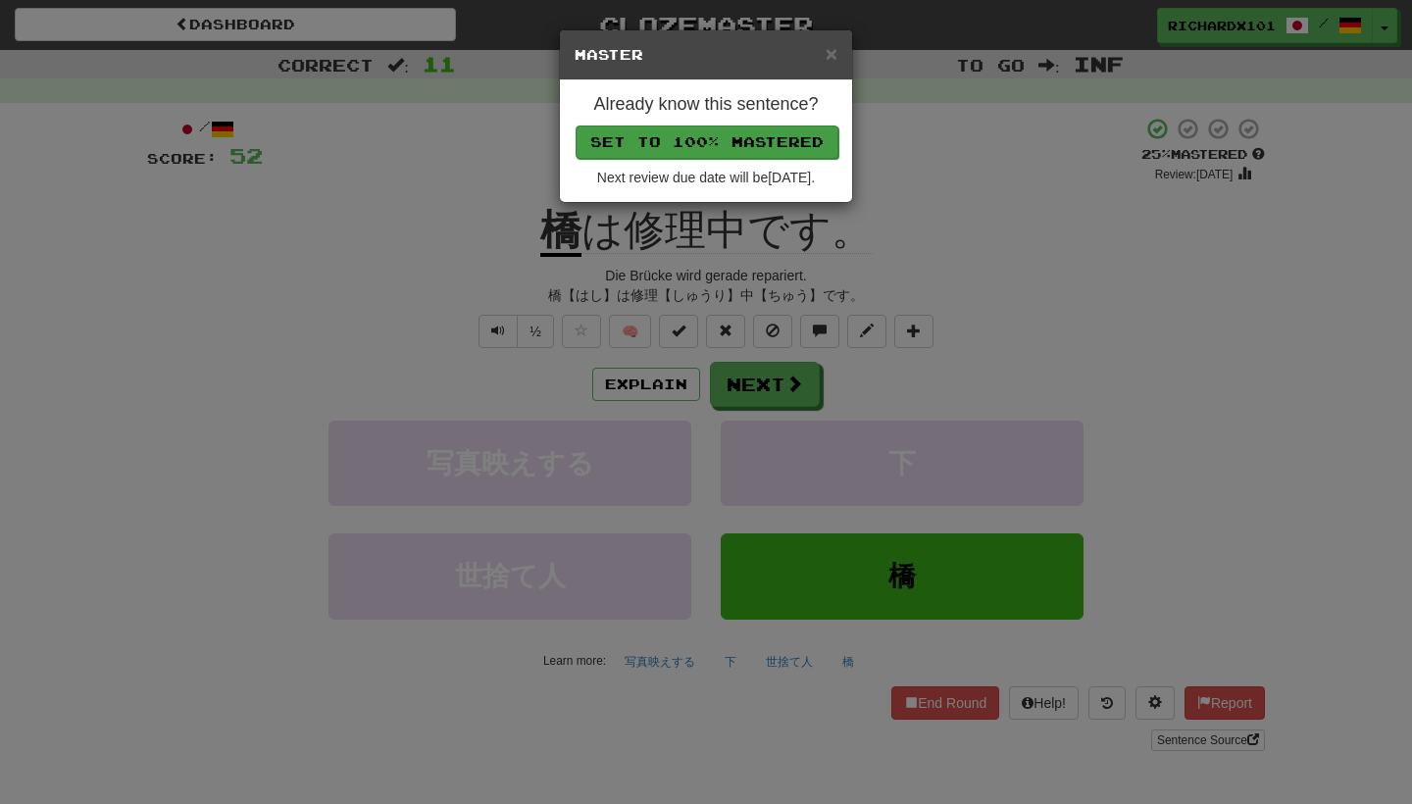
click at [737, 148] on button "Set to 100% Mastered" at bounding box center [707, 142] width 263 height 33
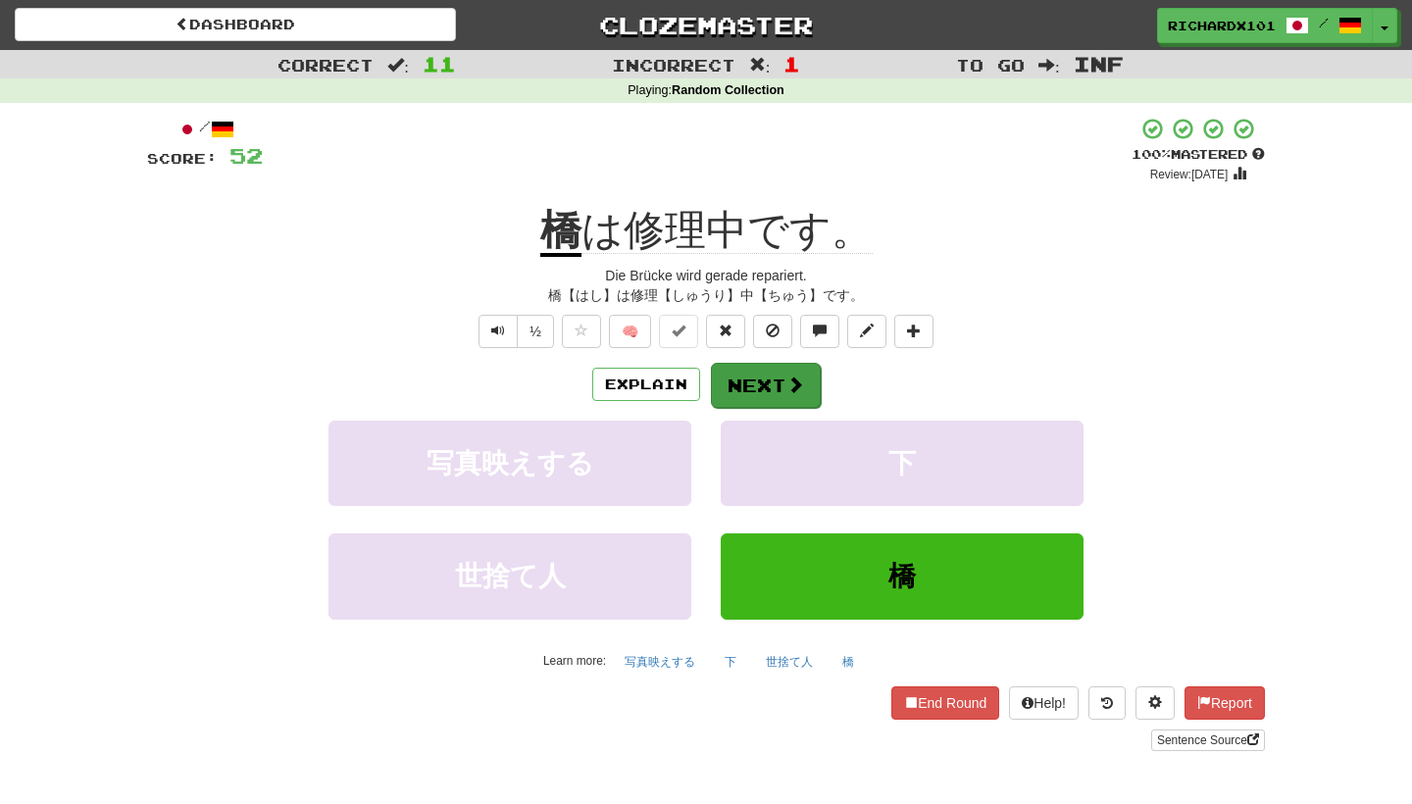
click at [755, 390] on button "Next" at bounding box center [766, 385] width 110 height 45
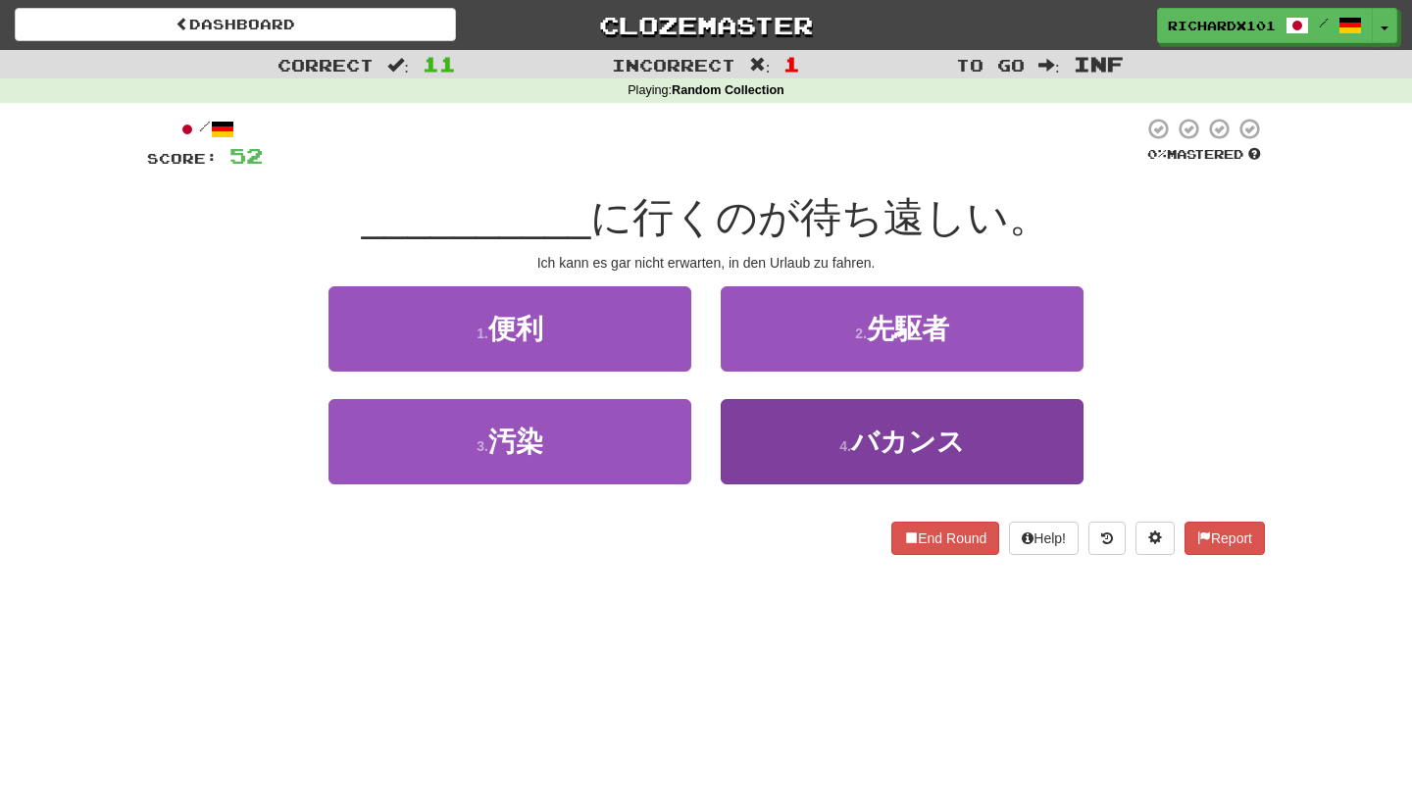
click at [779, 439] on button "4 . バカンス" at bounding box center [902, 441] width 363 height 85
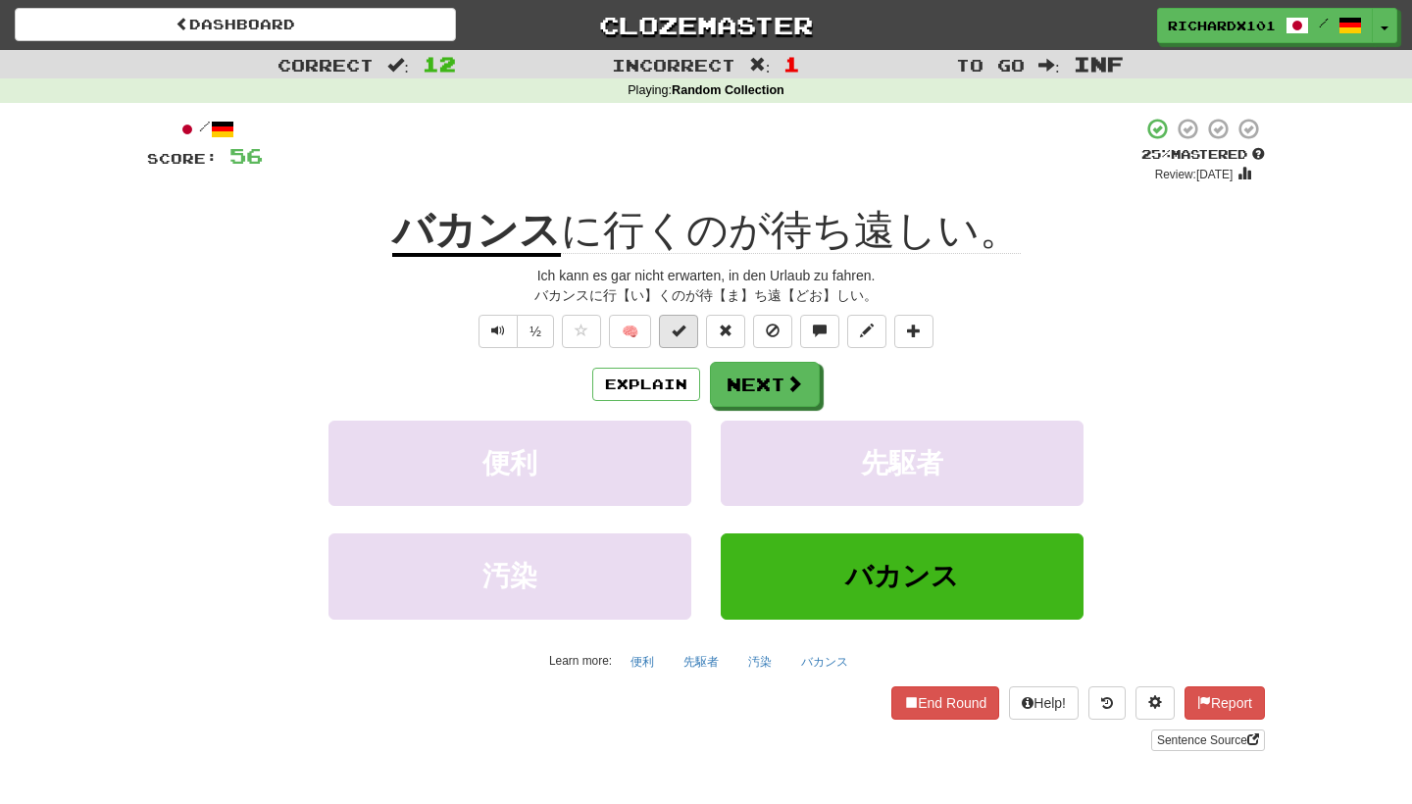
click at [691, 328] on button at bounding box center [678, 331] width 39 height 33
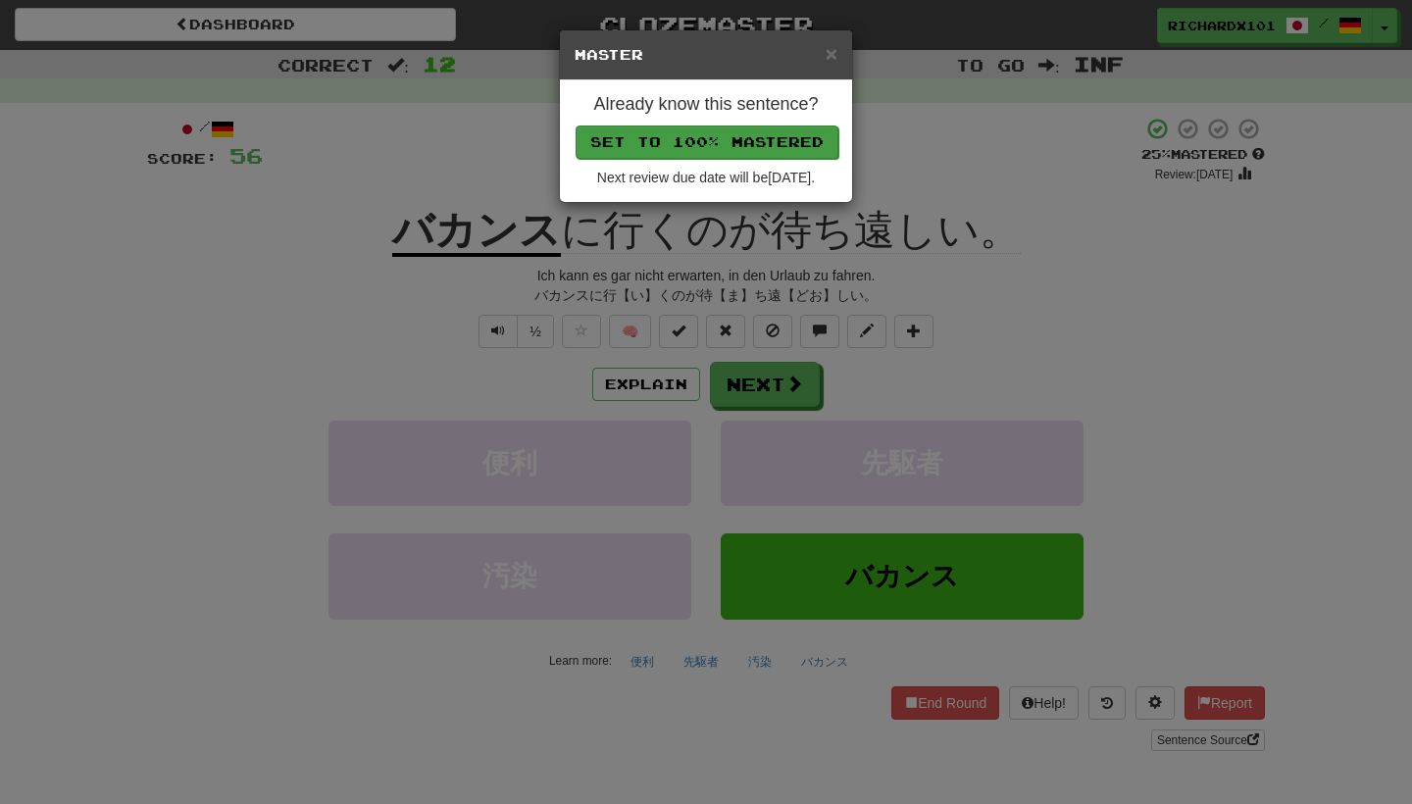
click at [737, 131] on button "Set to 100% Mastered" at bounding box center [707, 142] width 263 height 33
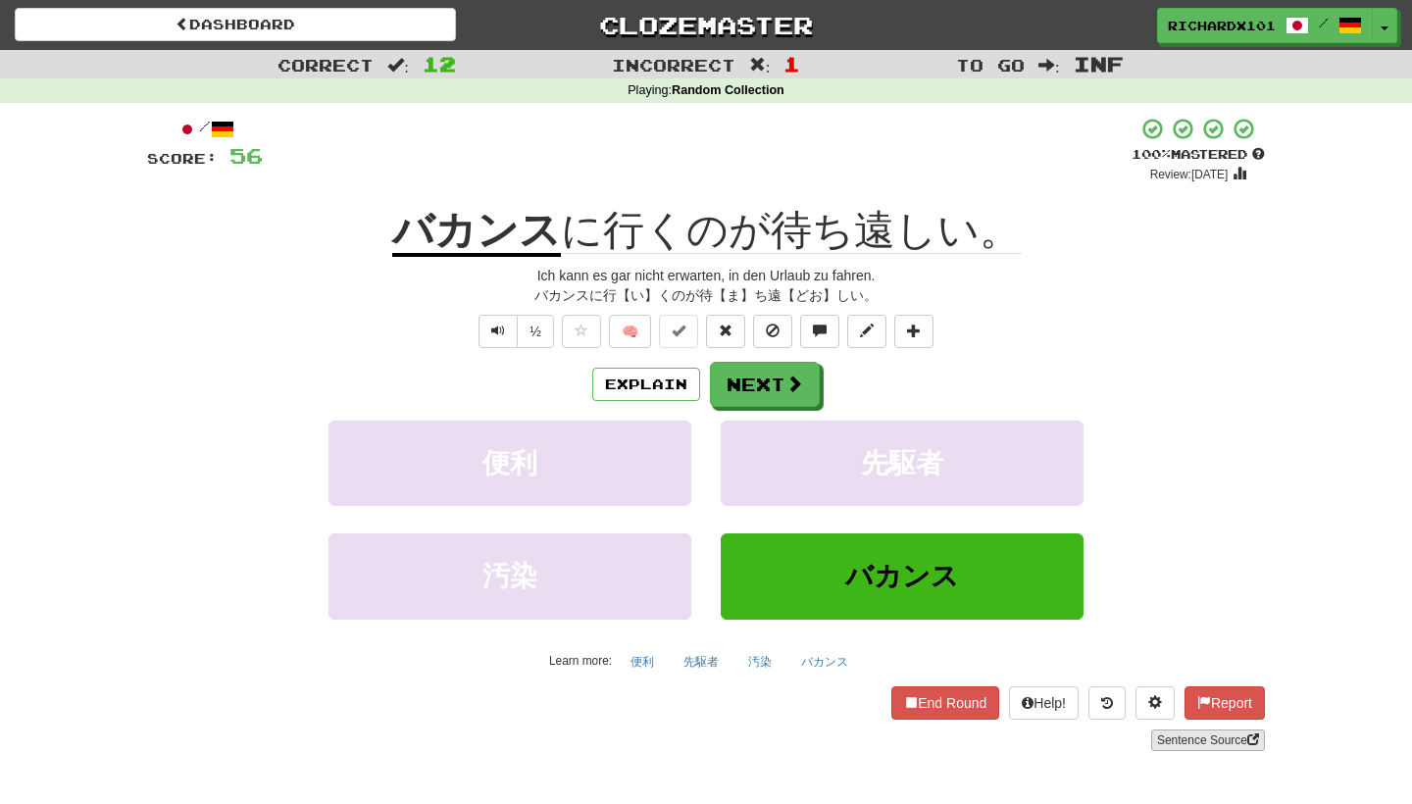
click at [1188, 737] on link "Sentence Source" at bounding box center [1208, 741] width 114 height 22
click at [913, 318] on button at bounding box center [913, 331] width 39 height 33
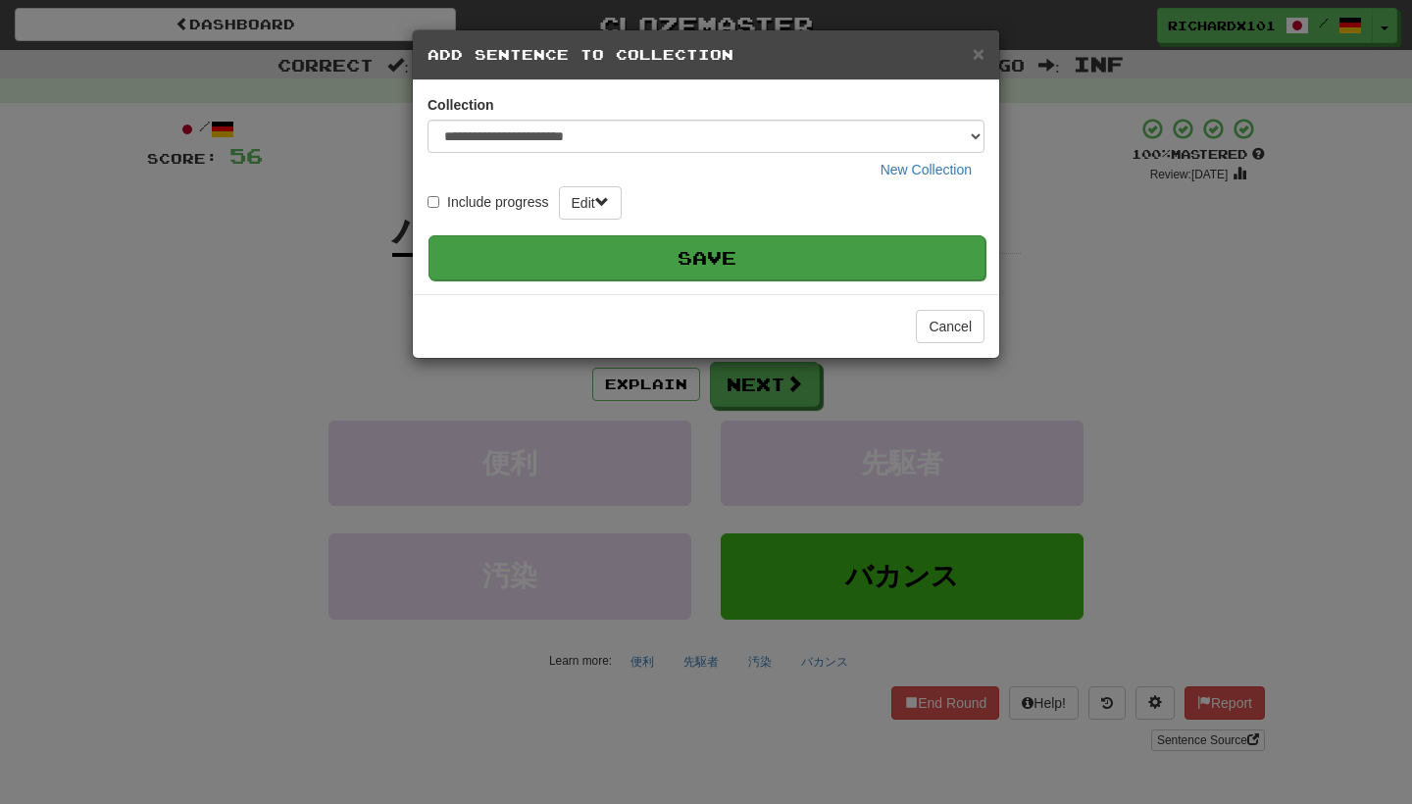
click at [886, 254] on button "Save" at bounding box center [707, 257] width 557 height 45
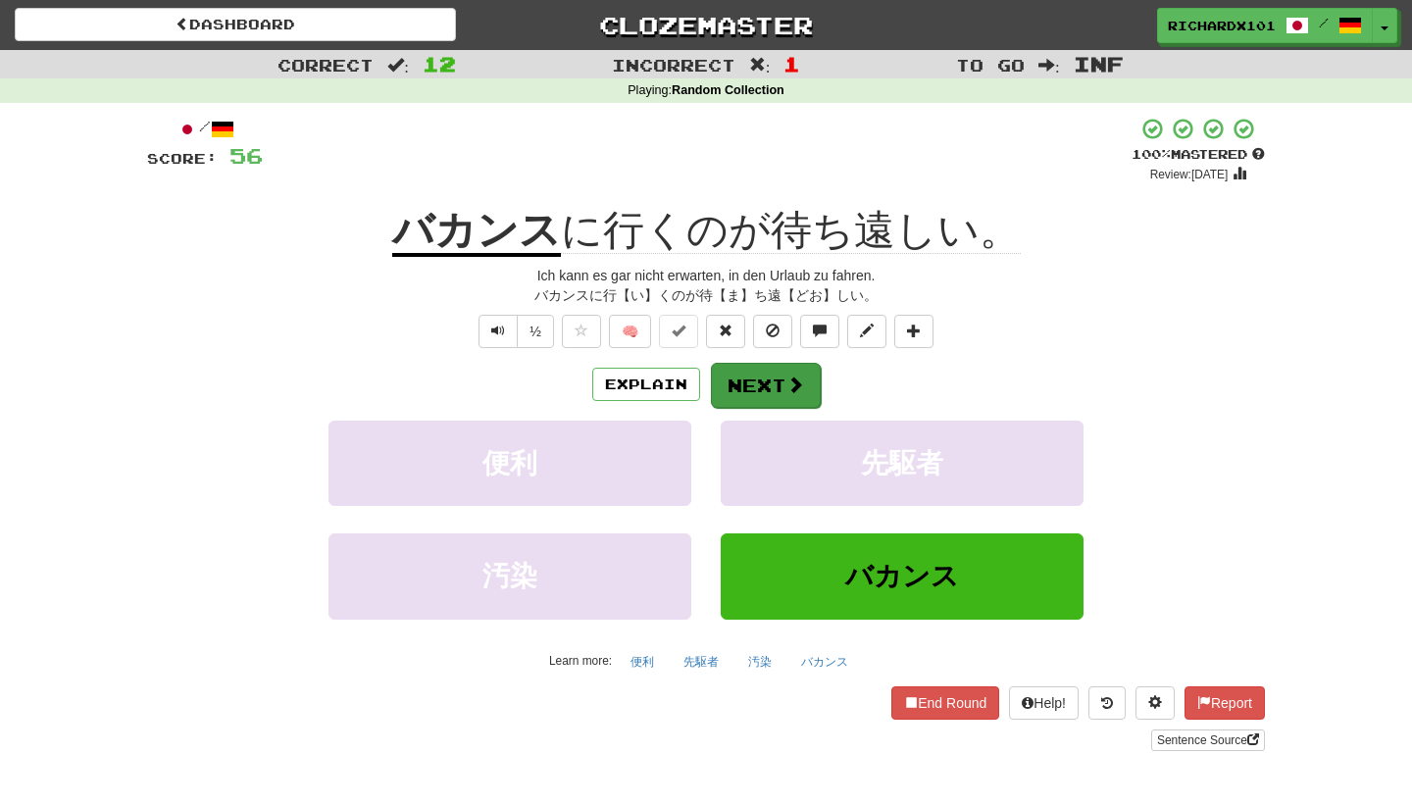
click at [798, 395] on button "Next" at bounding box center [766, 385] width 110 height 45
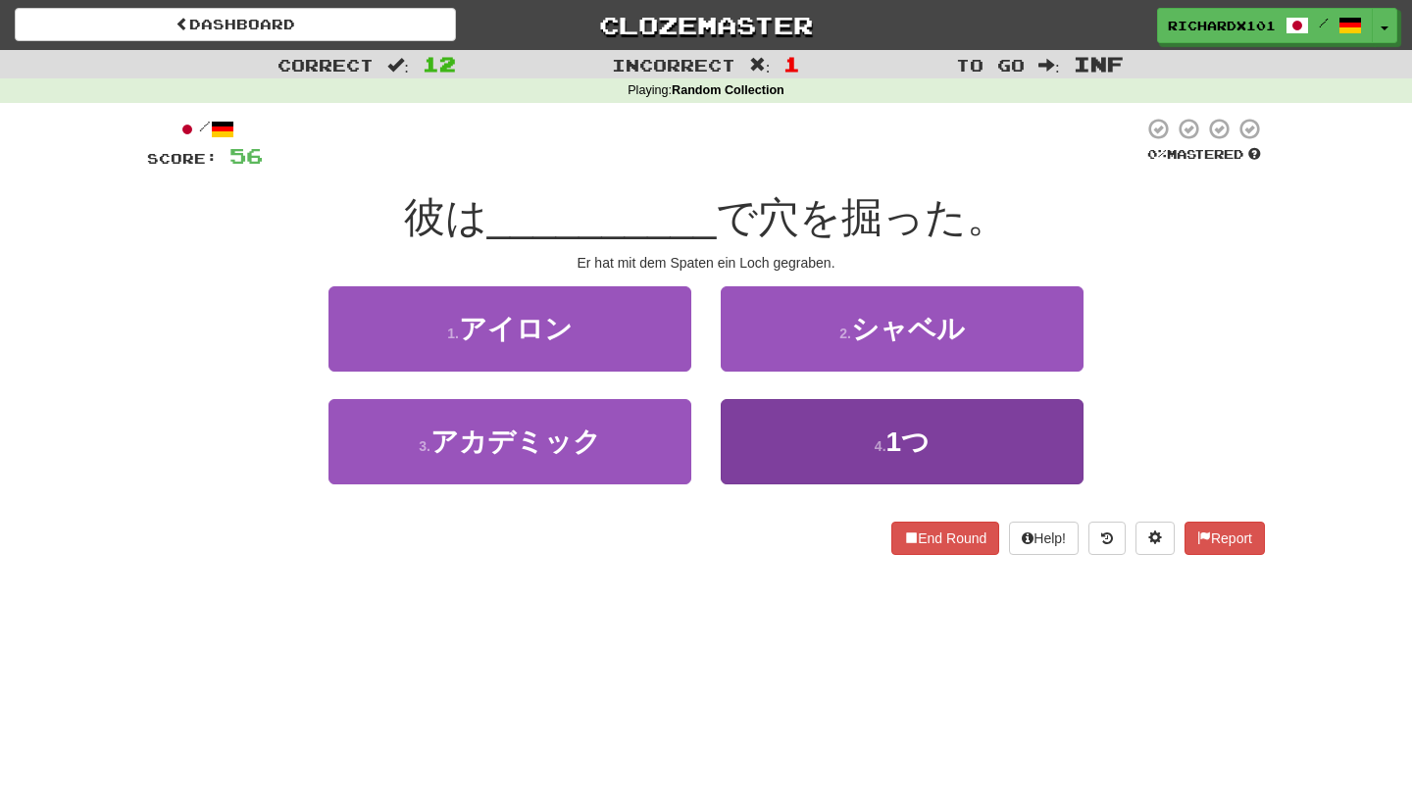
click at [802, 459] on button "4 . 1つ" at bounding box center [902, 441] width 363 height 85
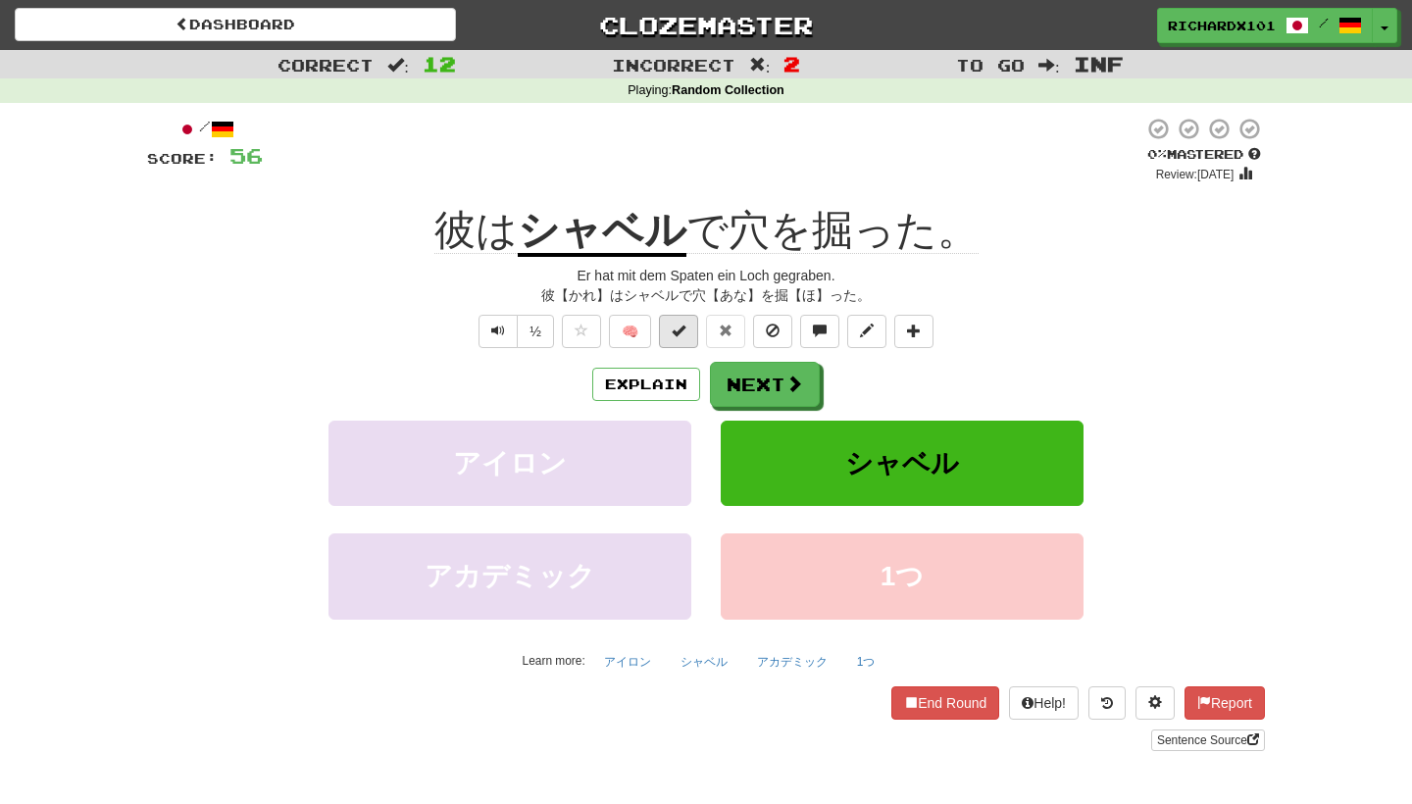
click at [686, 335] on button at bounding box center [678, 331] width 39 height 33
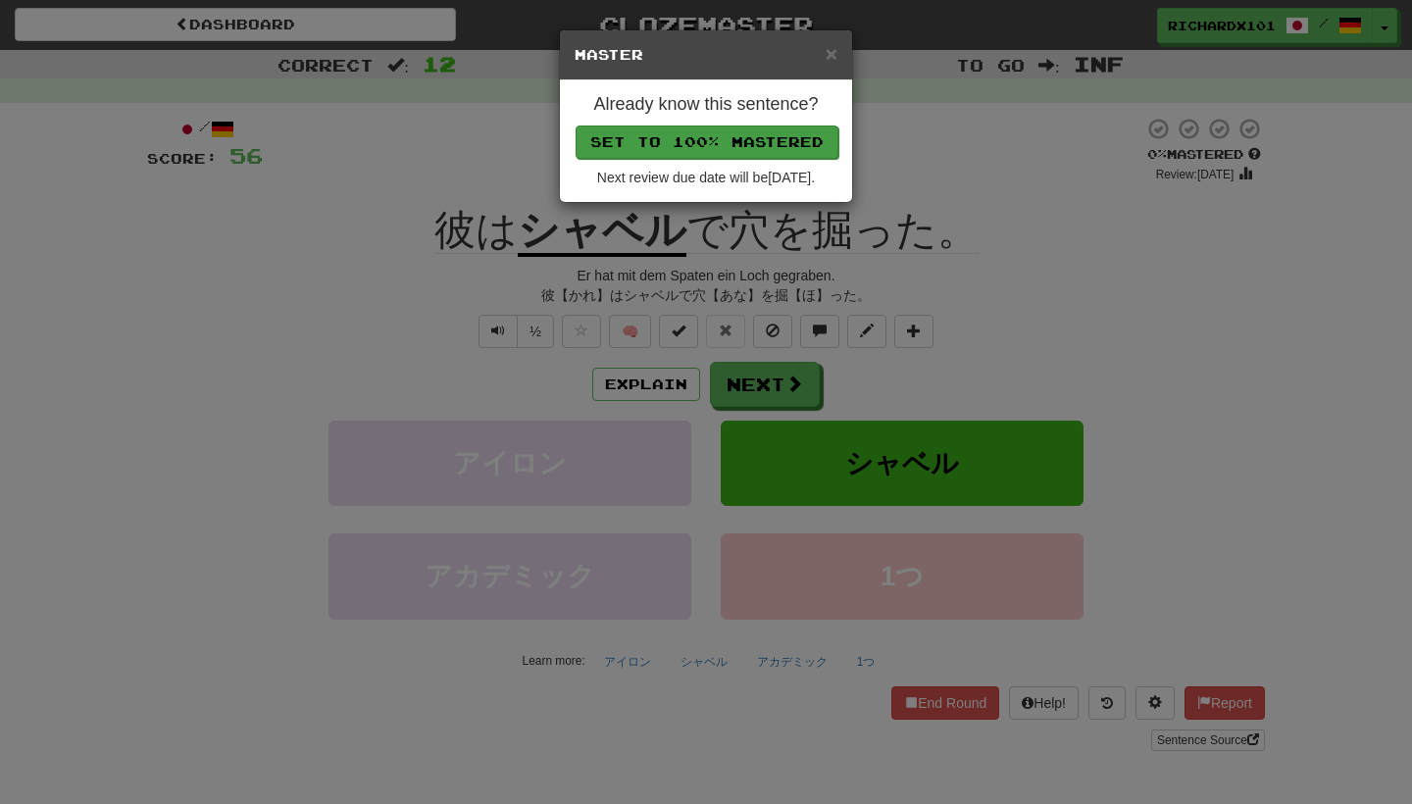
click at [731, 138] on button "Set to 100% Mastered" at bounding box center [707, 142] width 263 height 33
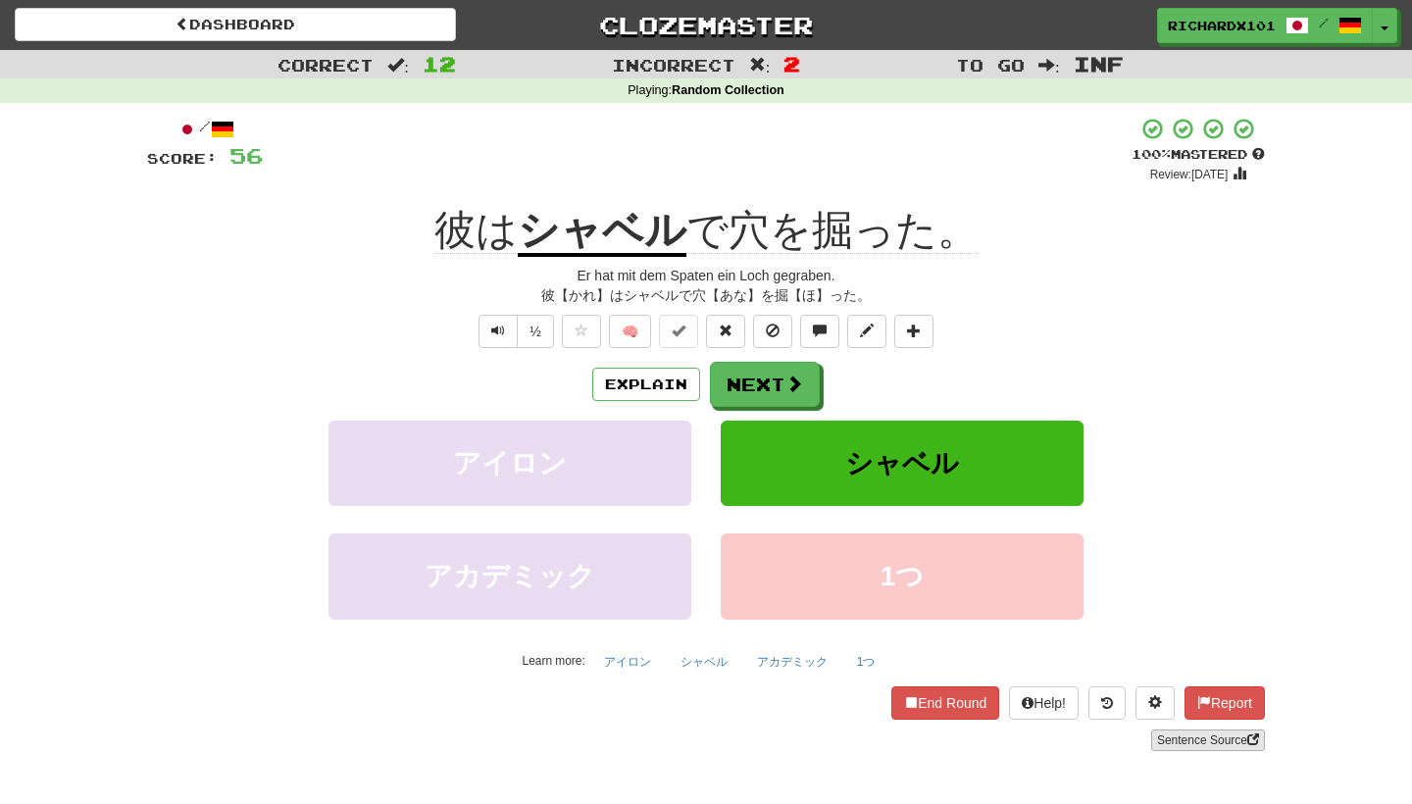
click at [1189, 740] on link "Sentence Source" at bounding box center [1208, 741] width 114 height 22
click at [928, 322] on button at bounding box center [913, 331] width 39 height 33
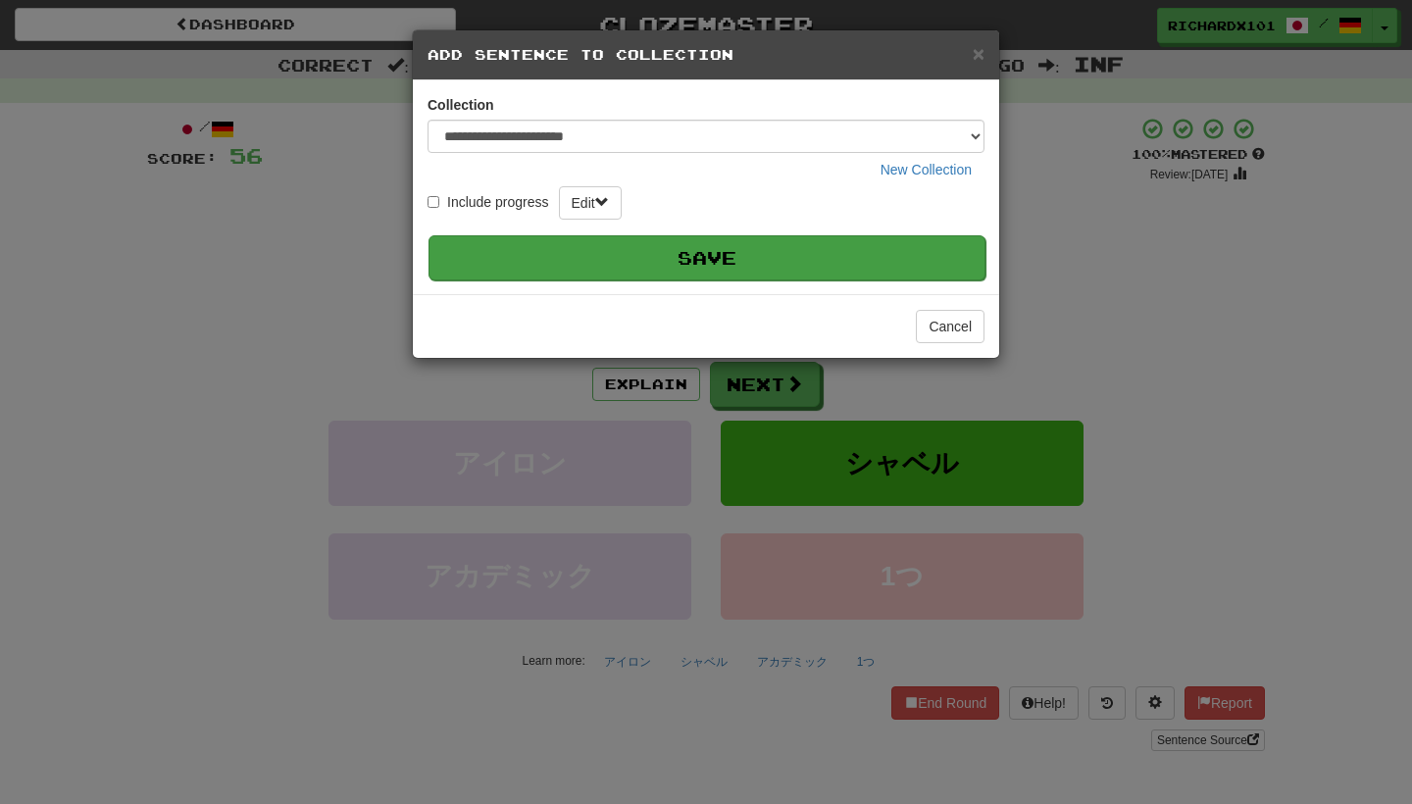
click at [878, 245] on button "Save" at bounding box center [707, 257] width 557 height 45
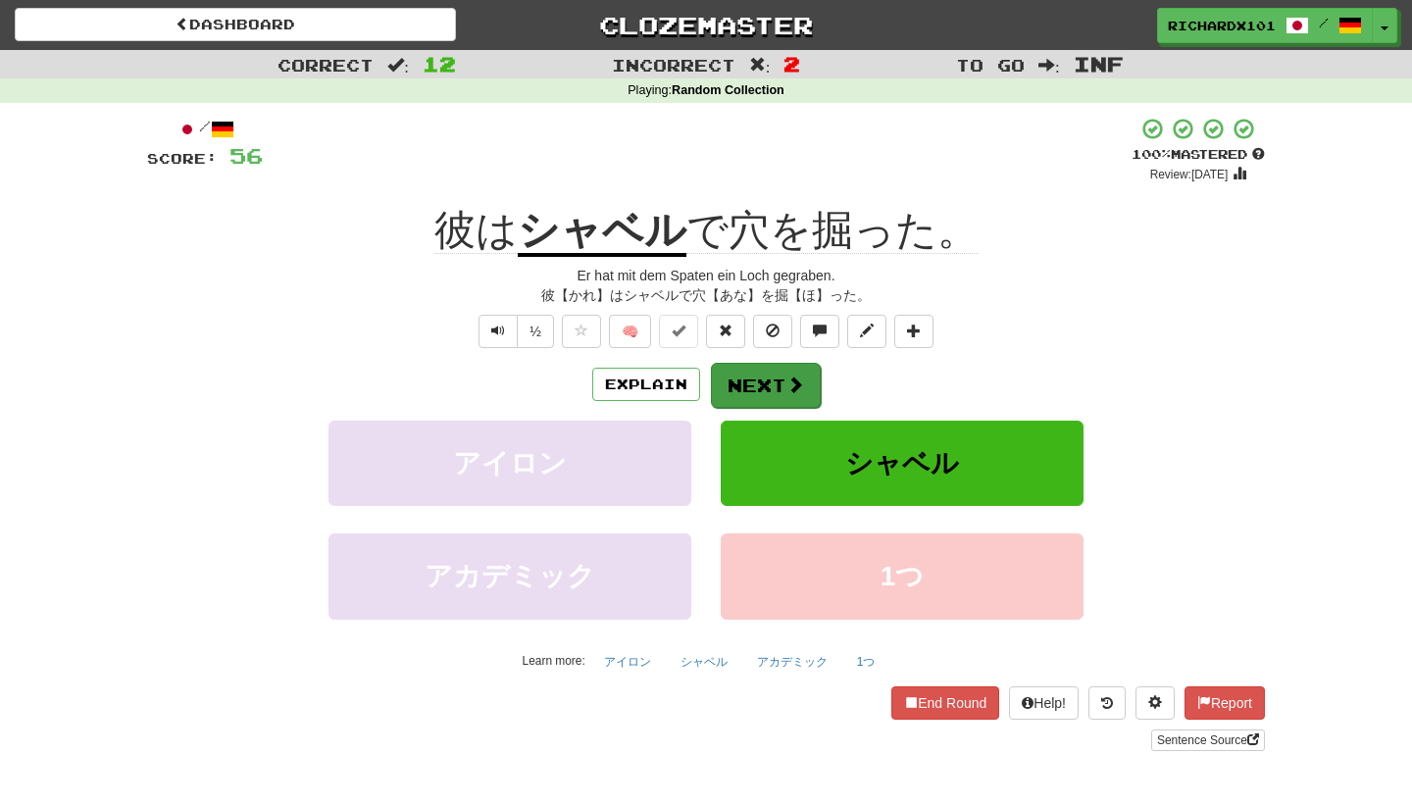
click at [792, 383] on span at bounding box center [796, 385] width 18 height 18
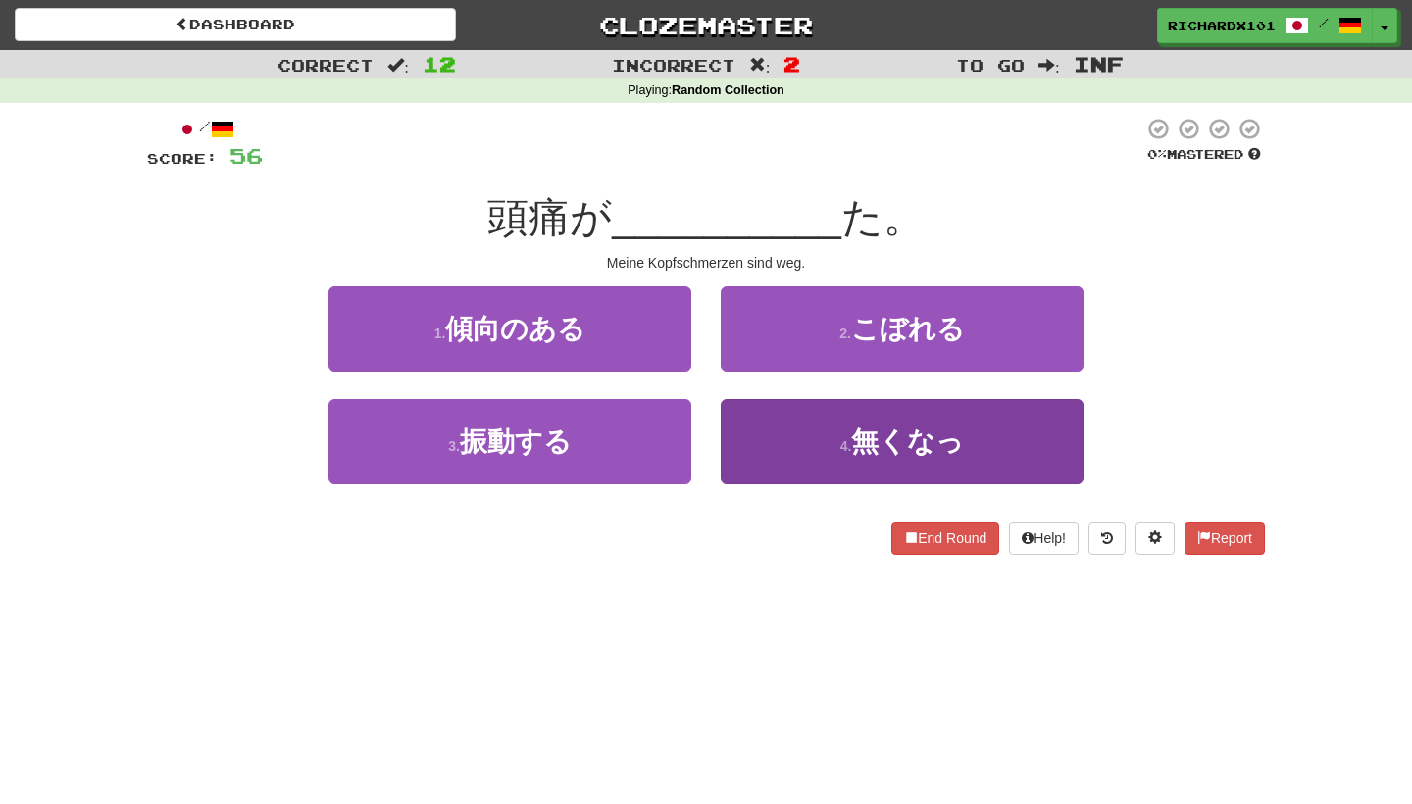
click at [791, 436] on button "4 . 無くなっ" at bounding box center [902, 441] width 363 height 85
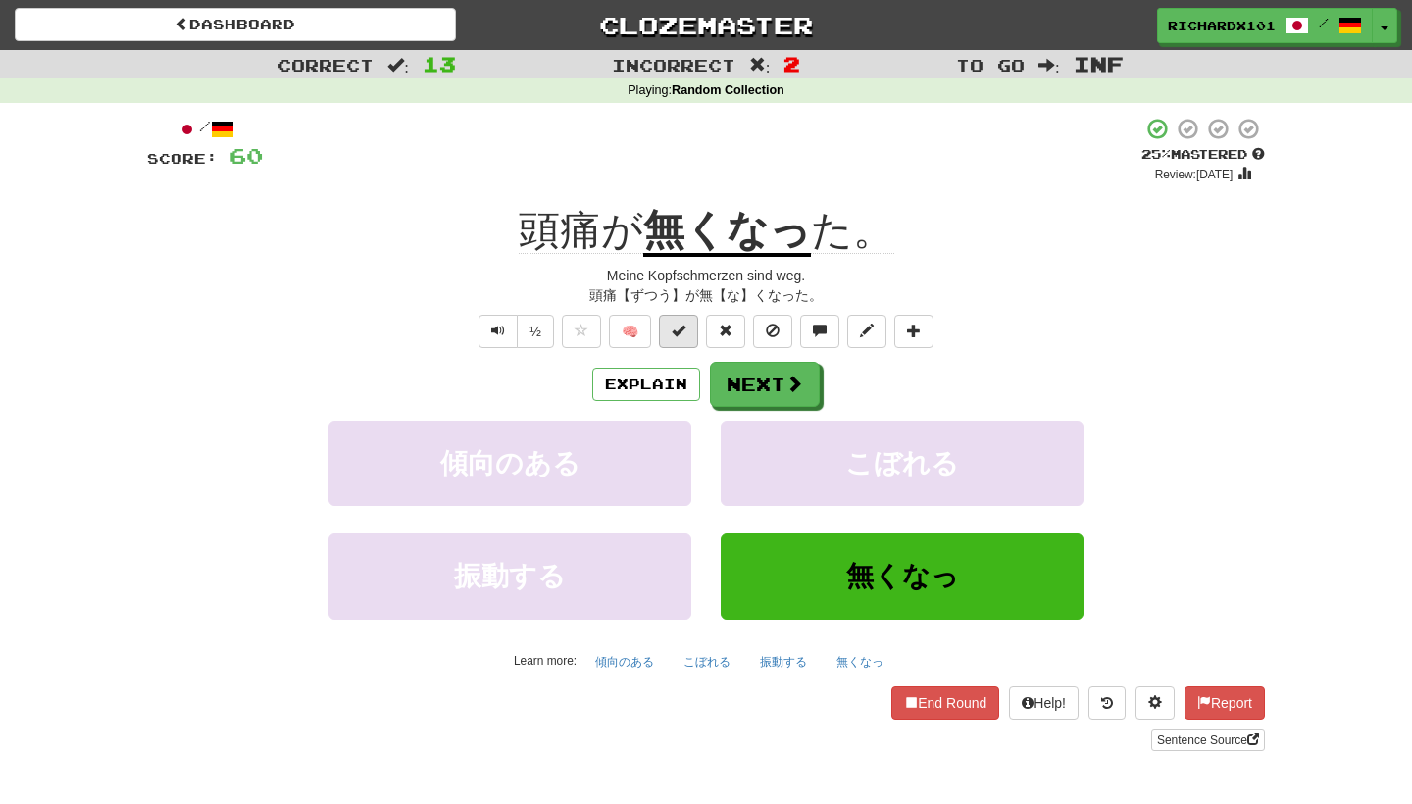
click at [686, 330] on span at bounding box center [679, 331] width 14 height 14
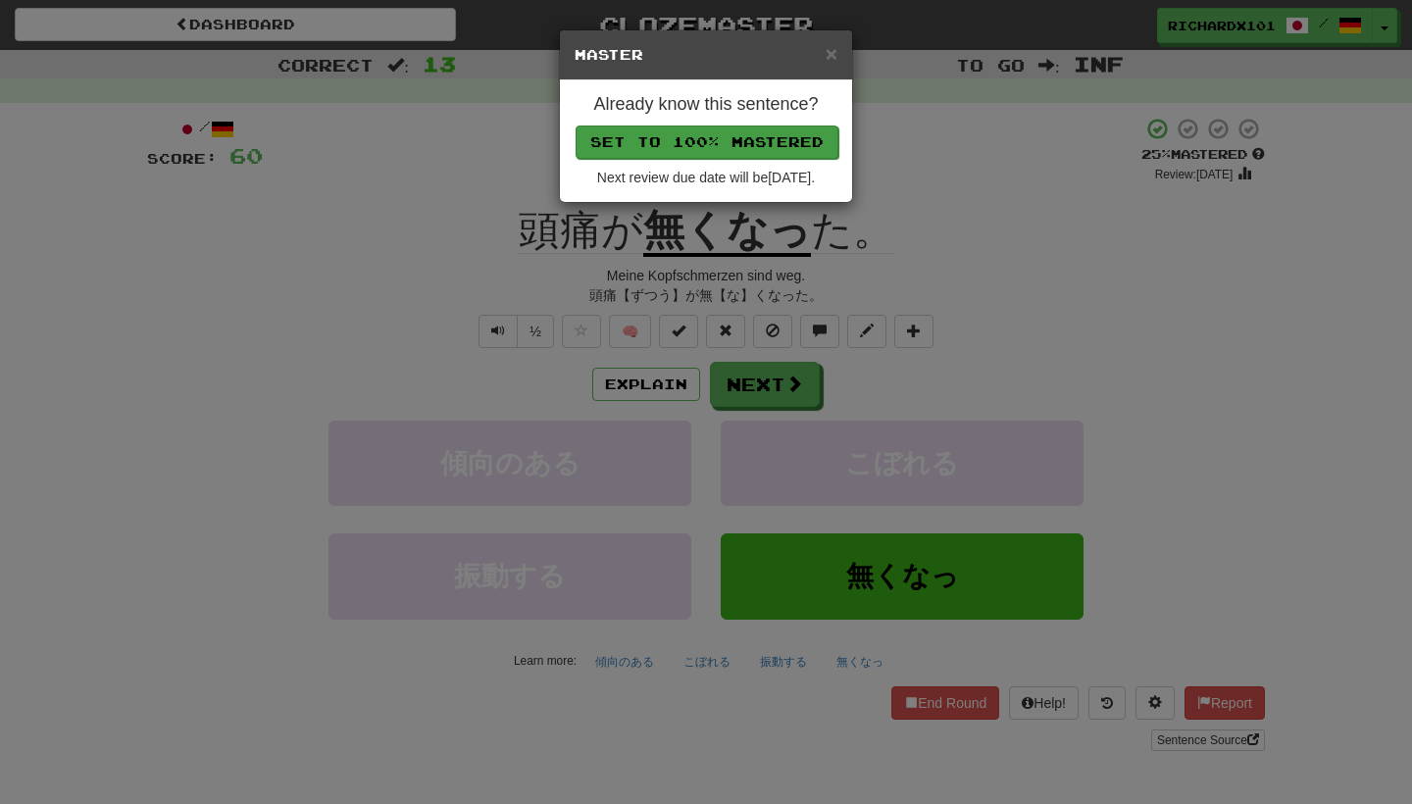
click at [734, 133] on button "Set to 100% Mastered" at bounding box center [707, 142] width 263 height 33
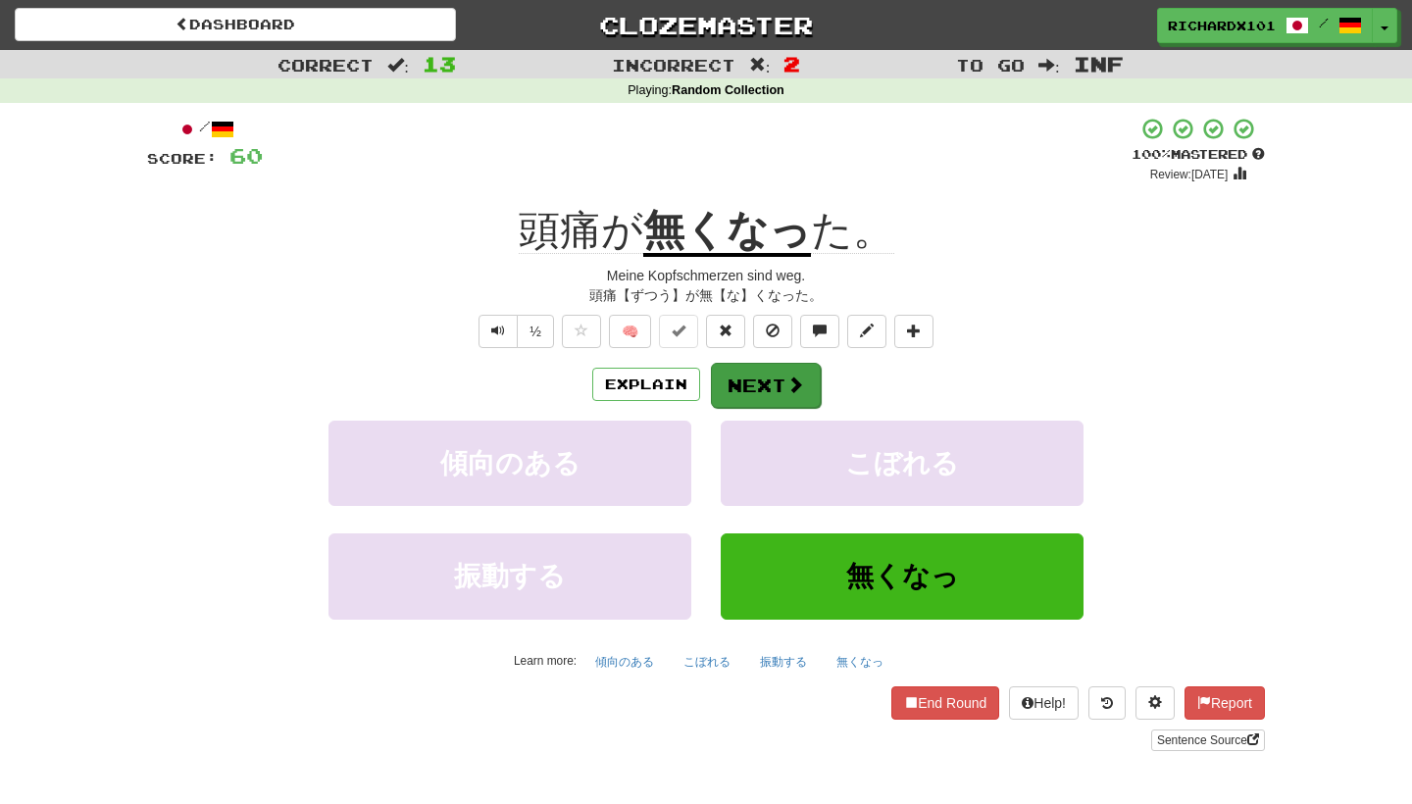
click at [744, 381] on button "Next" at bounding box center [766, 385] width 110 height 45
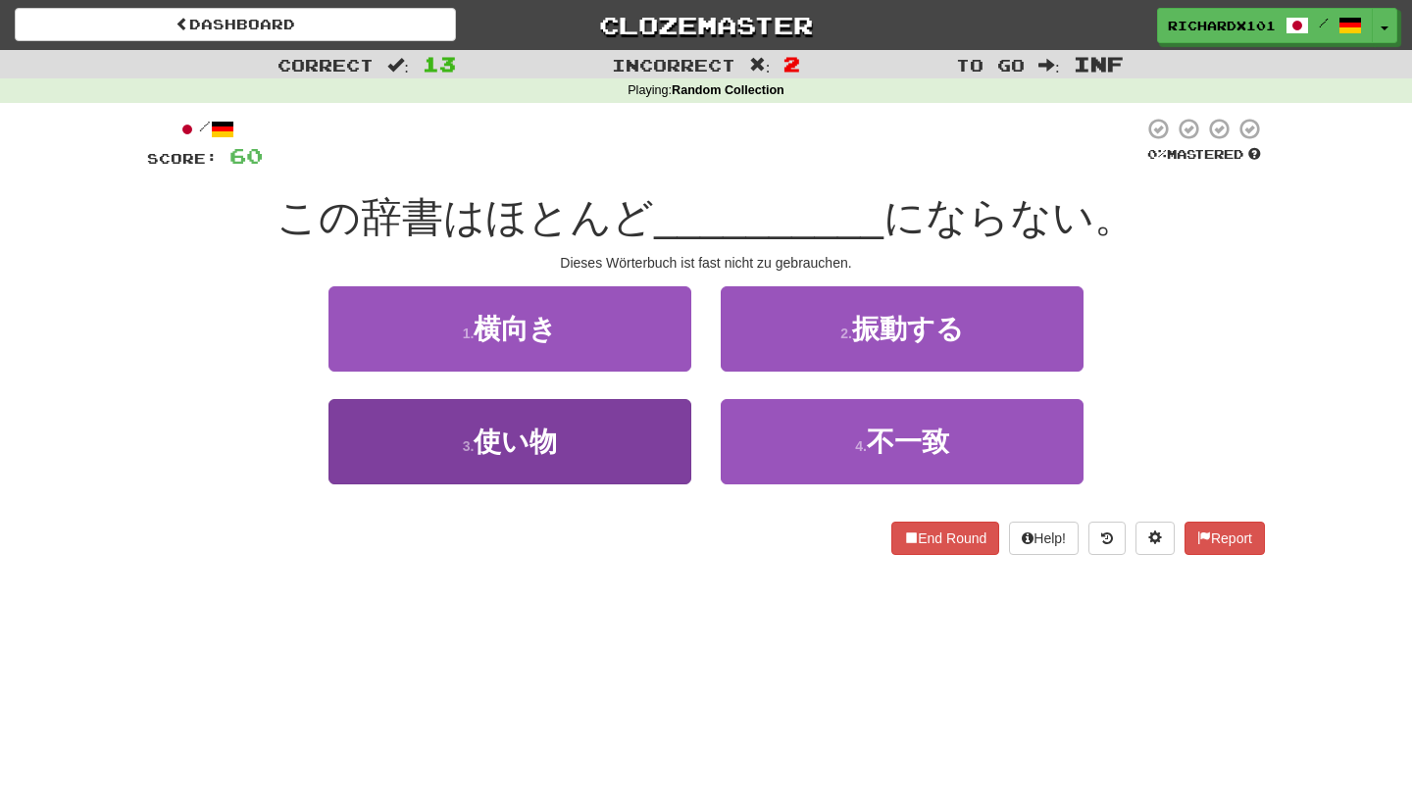
click at [617, 436] on button "3 . 使い物" at bounding box center [510, 441] width 363 height 85
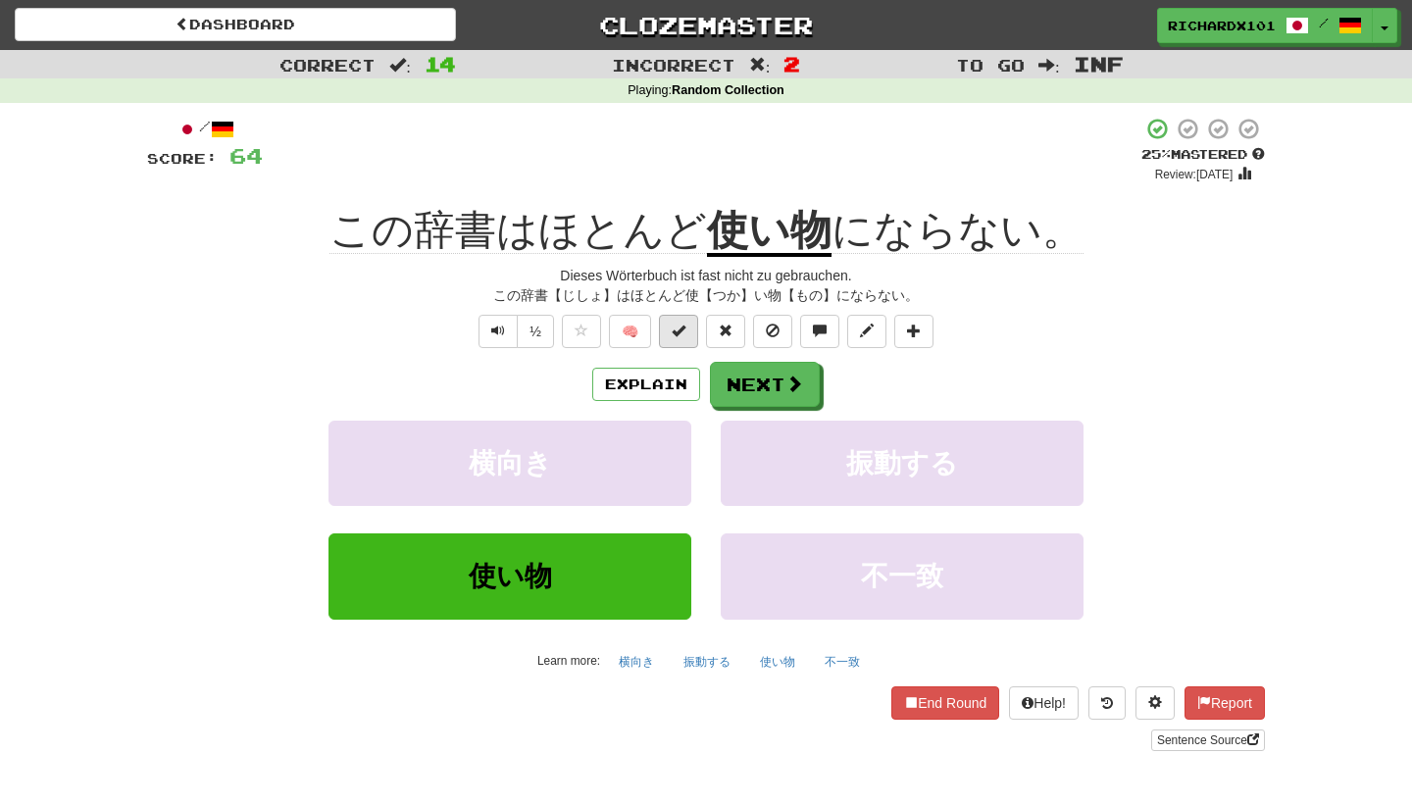
click at [688, 338] on button at bounding box center [678, 331] width 39 height 33
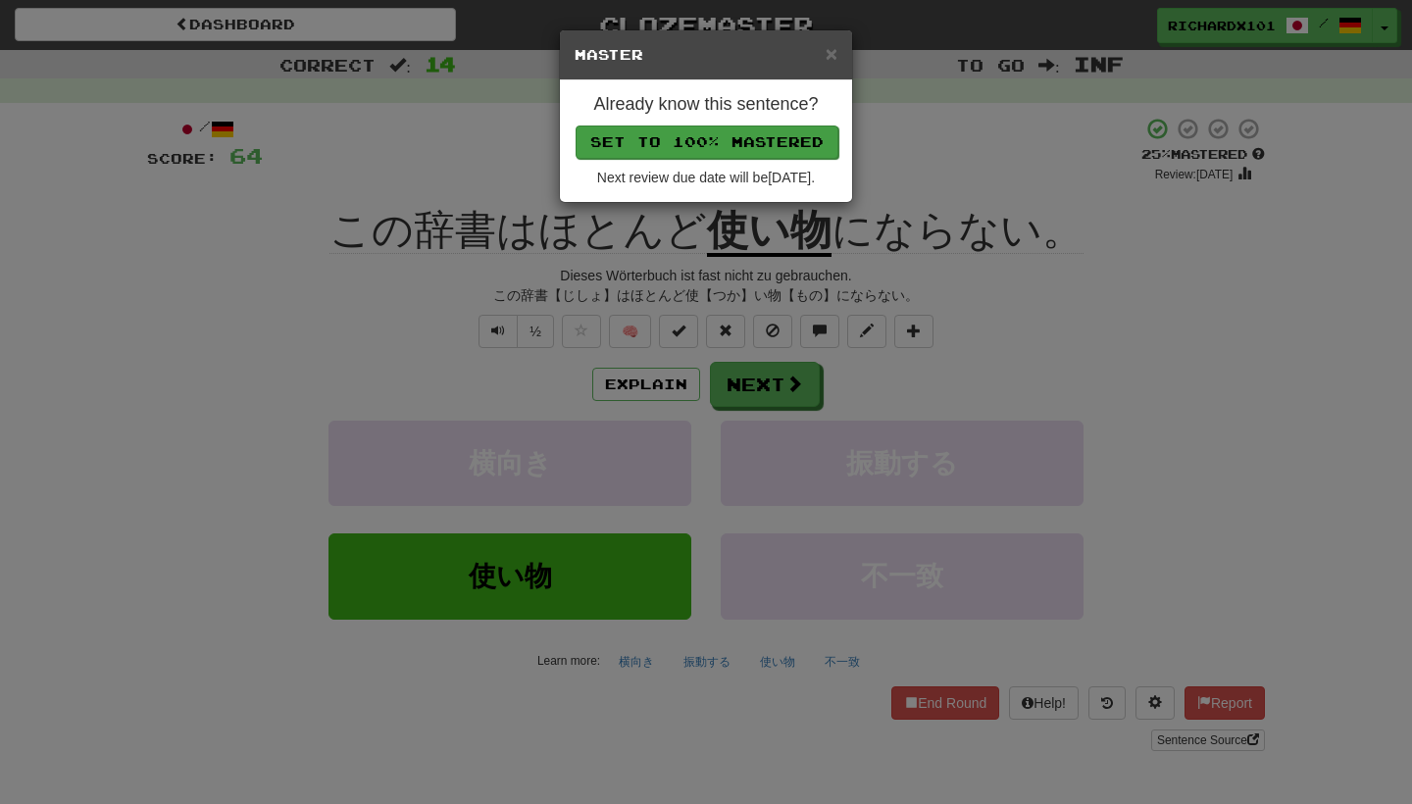
click at [731, 135] on button "Set to 100% Mastered" at bounding box center [707, 142] width 263 height 33
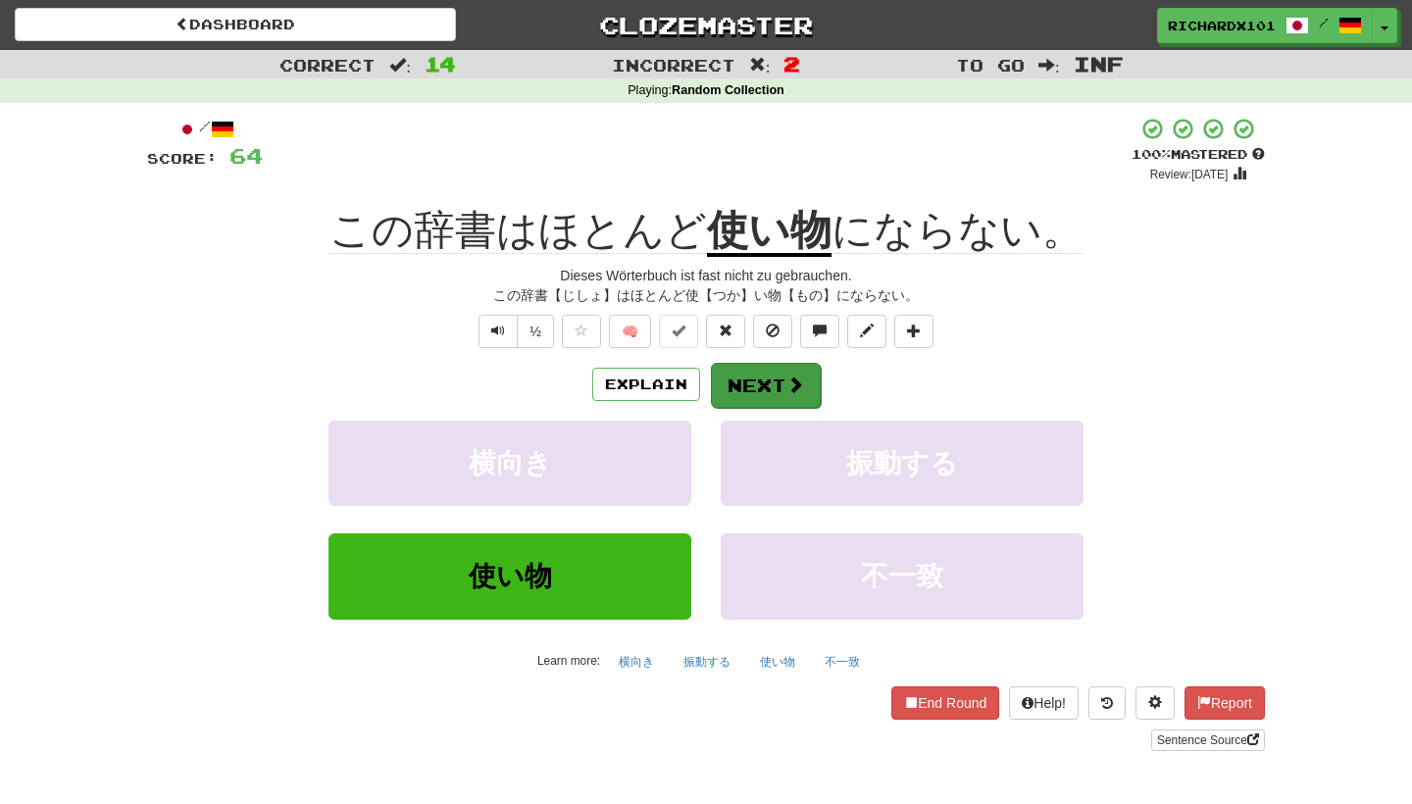
click at [741, 389] on button "Next" at bounding box center [766, 385] width 110 height 45
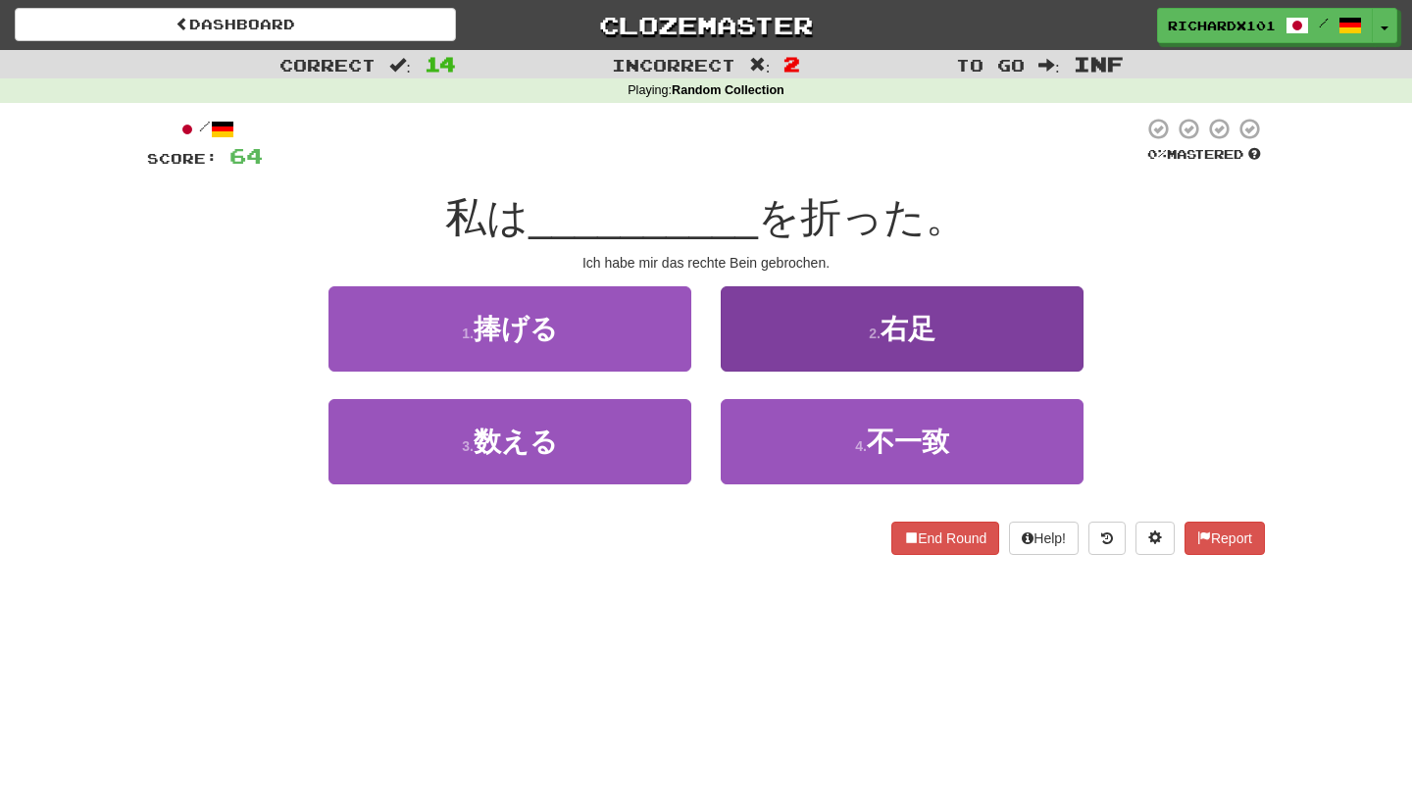
click at [783, 343] on button "2 . 右足" at bounding box center [902, 328] width 363 height 85
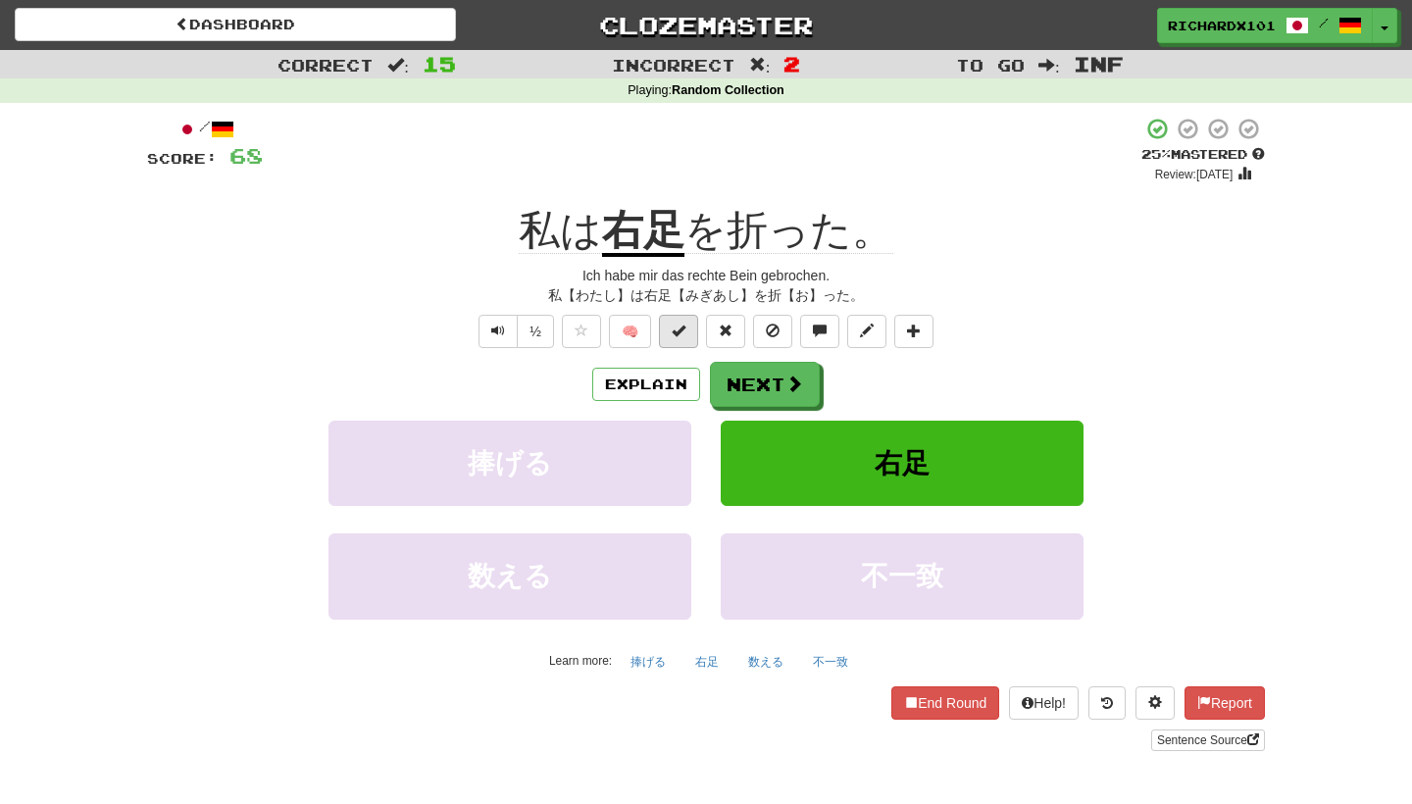
click at [692, 334] on button at bounding box center [678, 331] width 39 height 33
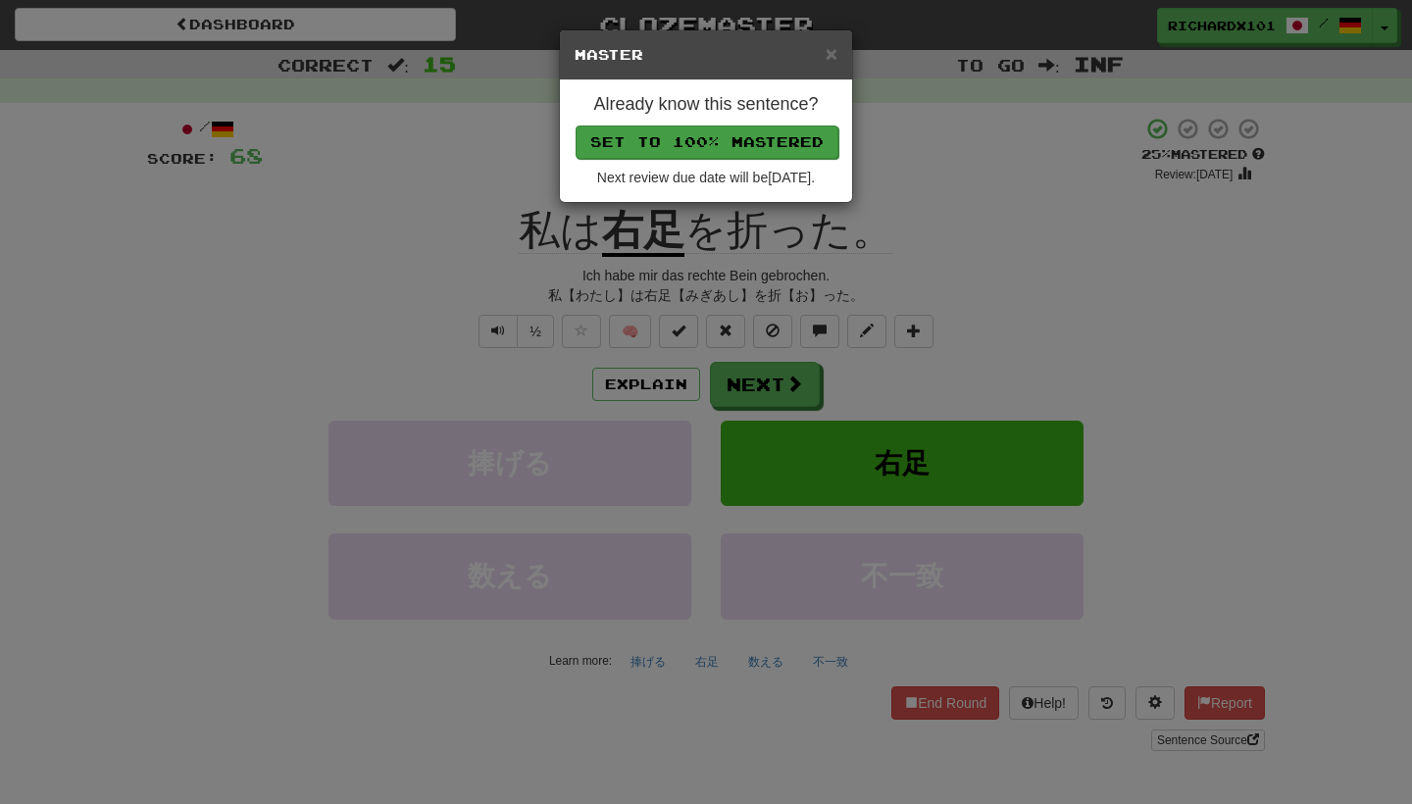
click at [762, 140] on button "Set to 100% Mastered" at bounding box center [707, 142] width 263 height 33
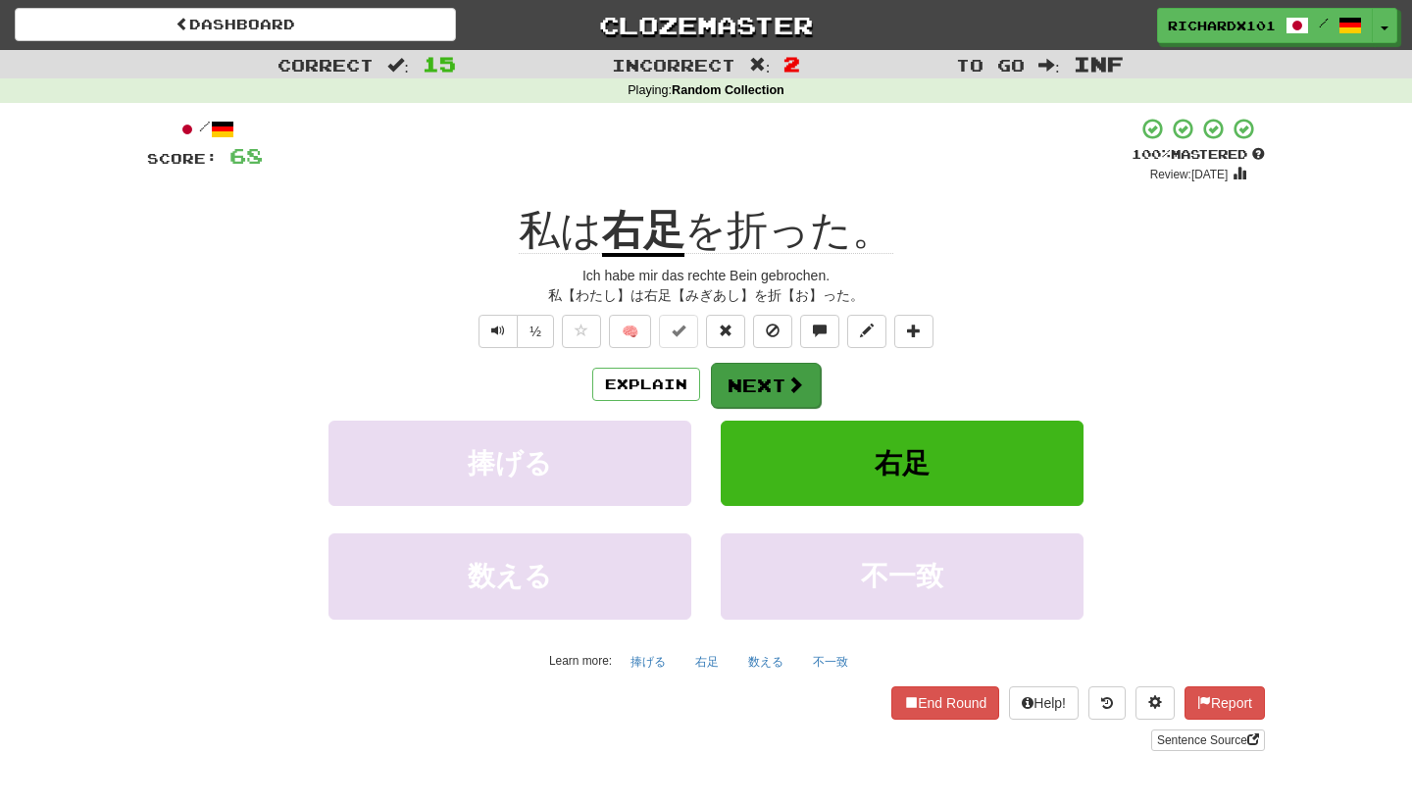
click at [766, 375] on button "Next" at bounding box center [766, 385] width 110 height 45
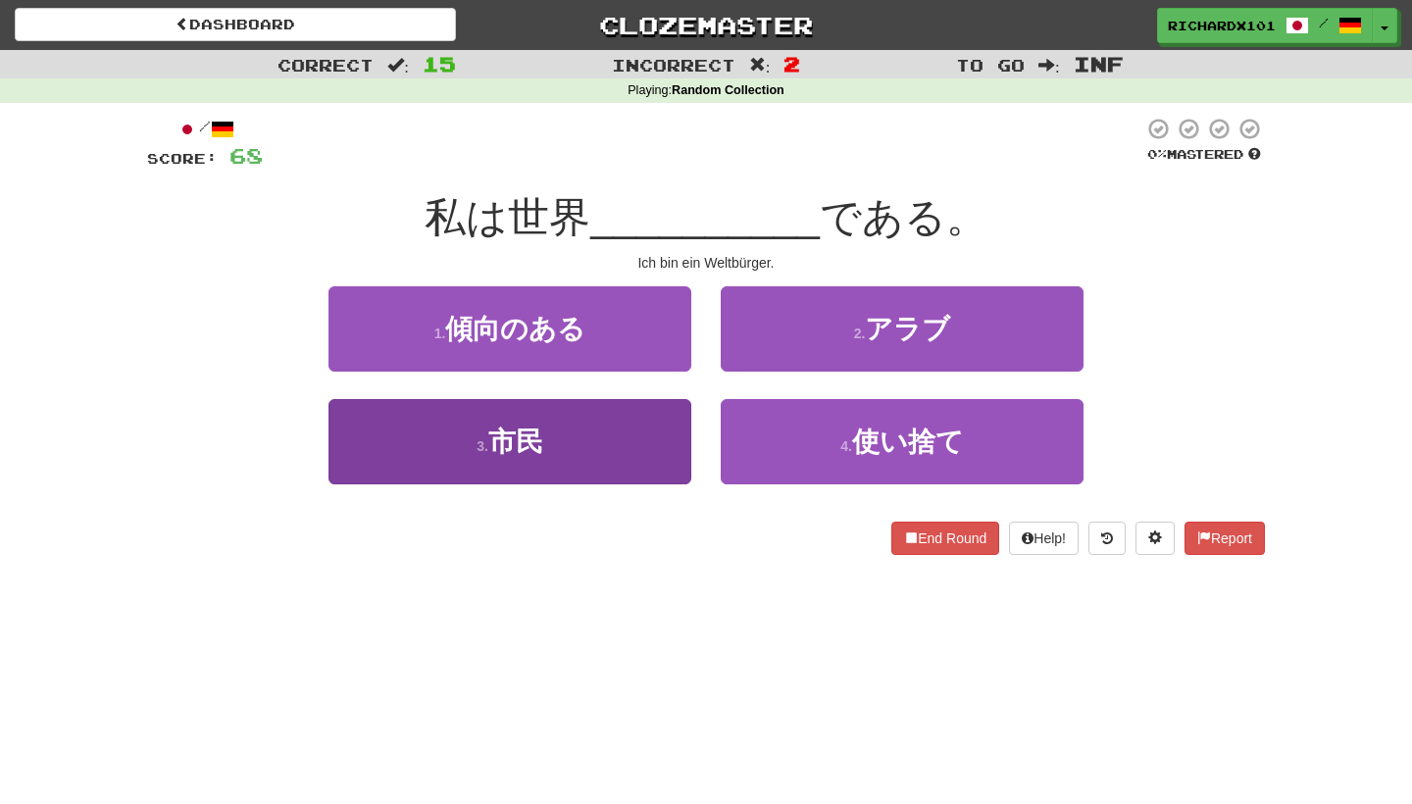
click at [666, 453] on button "3 . 市民" at bounding box center [510, 441] width 363 height 85
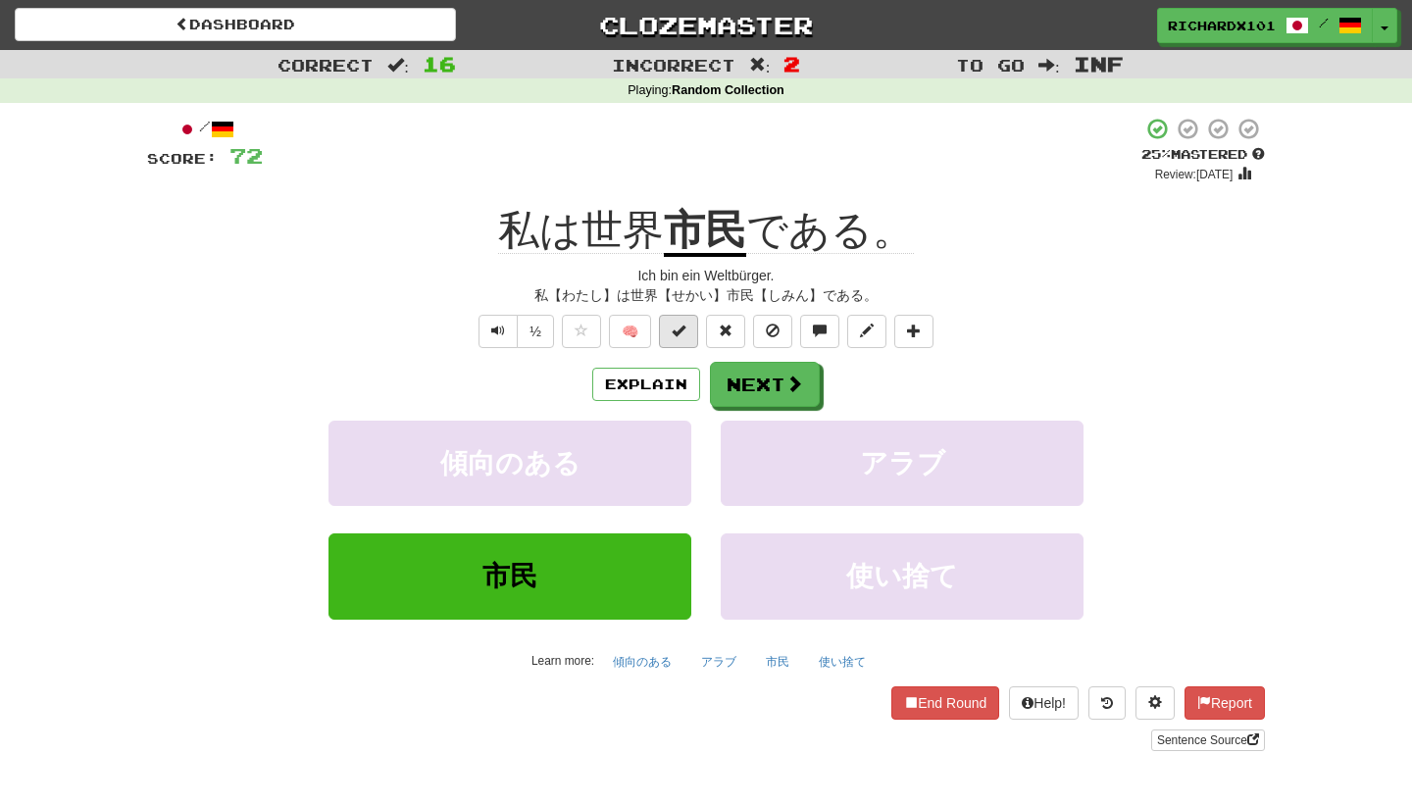
click at [688, 334] on button at bounding box center [678, 331] width 39 height 33
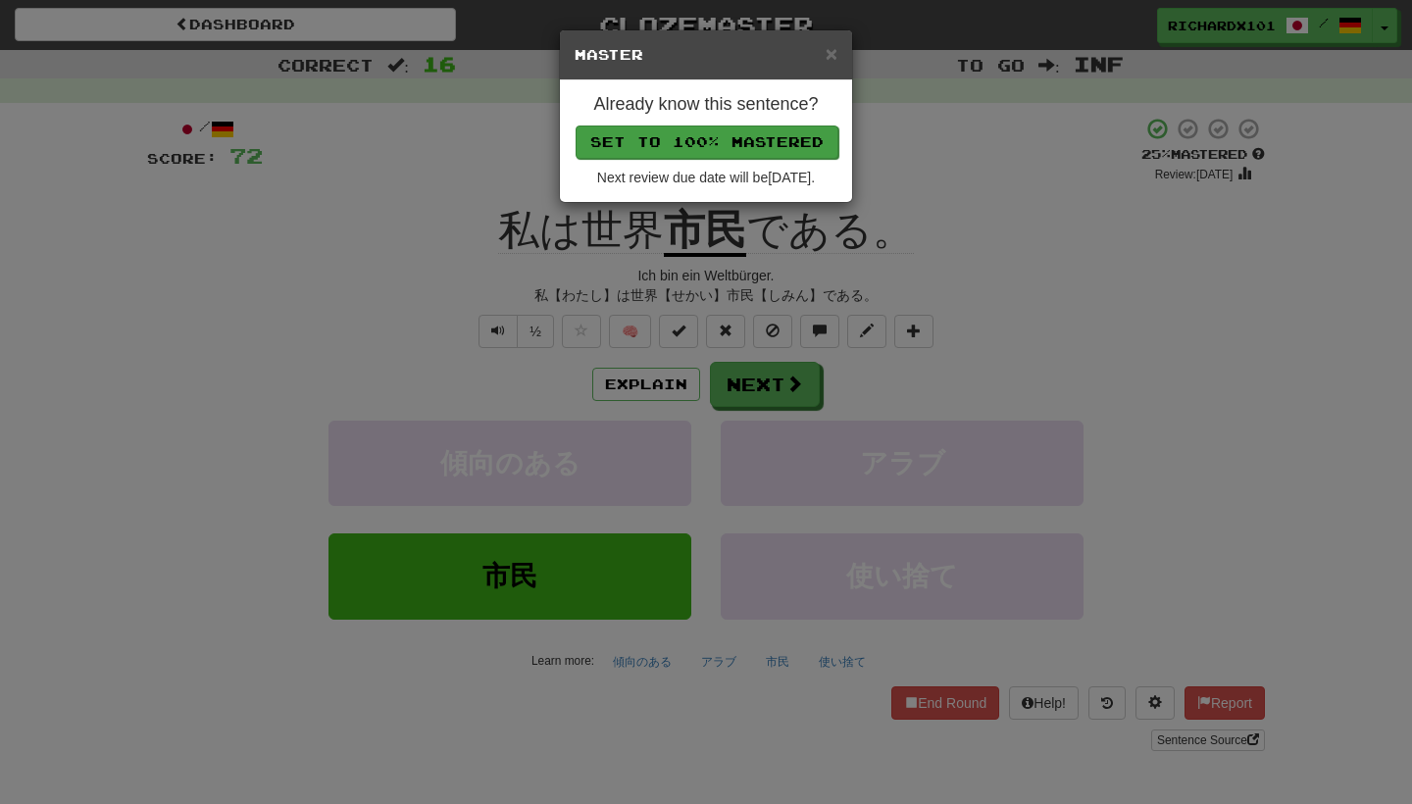
click at [769, 140] on button "Set to 100% Mastered" at bounding box center [707, 142] width 263 height 33
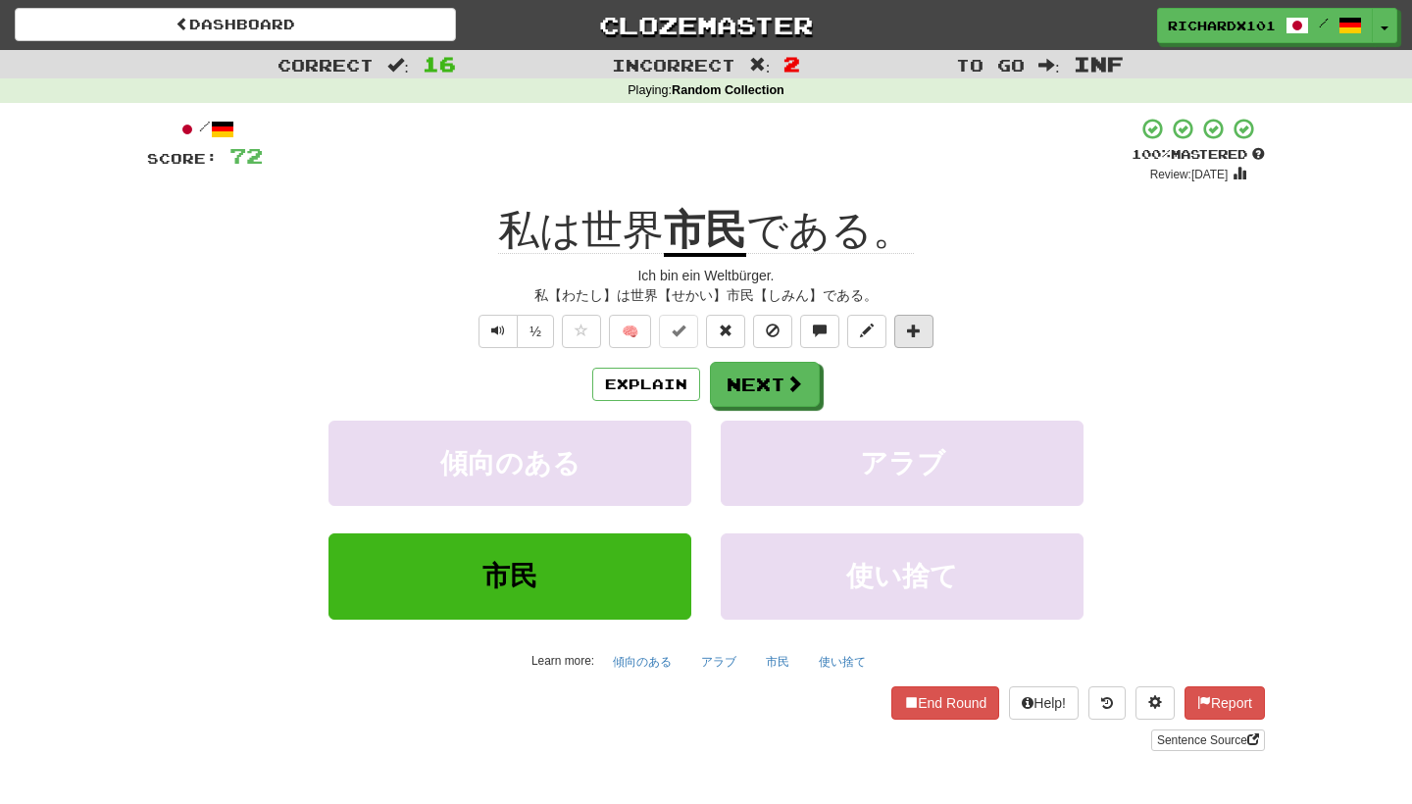
click at [916, 327] on span at bounding box center [914, 331] width 14 height 14
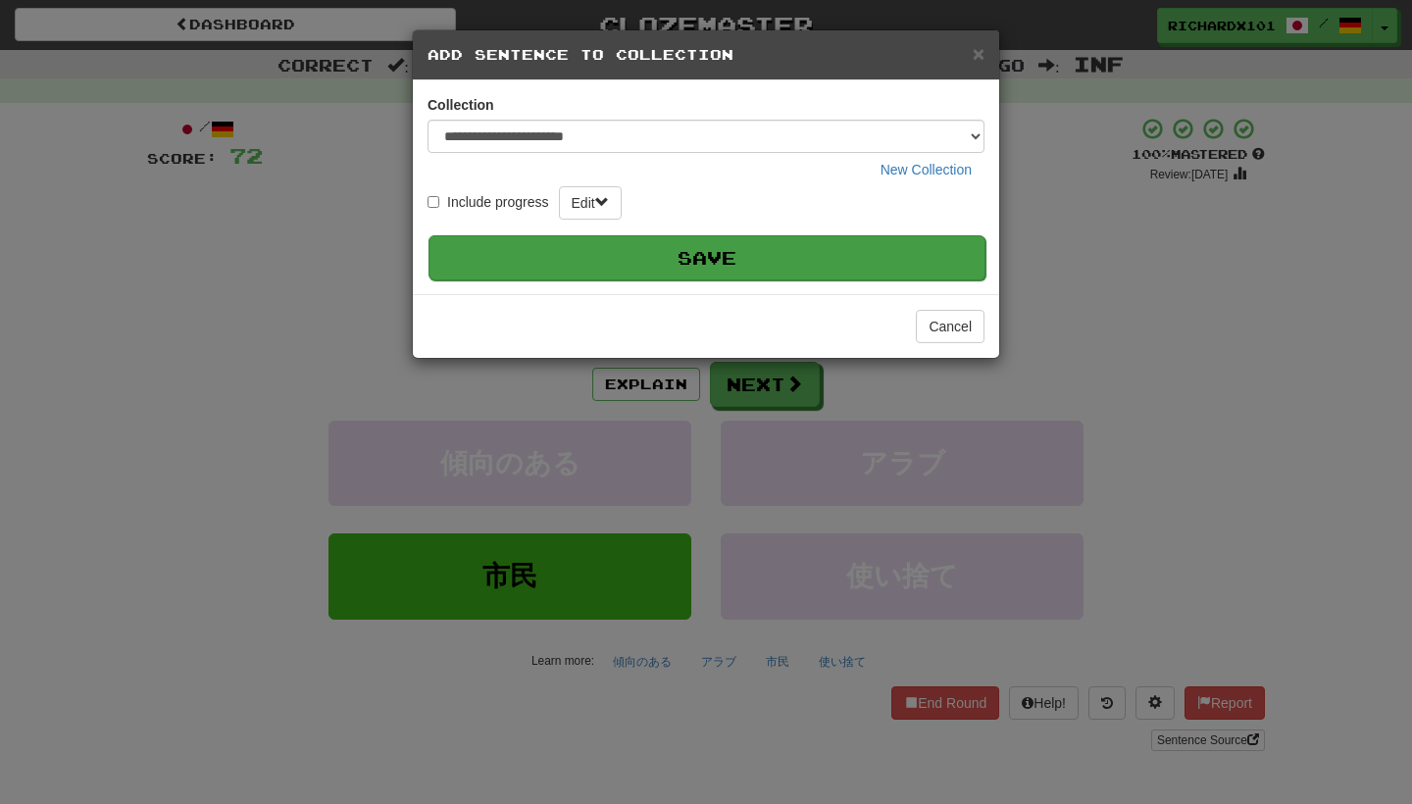
click at [868, 251] on button "Save" at bounding box center [707, 257] width 557 height 45
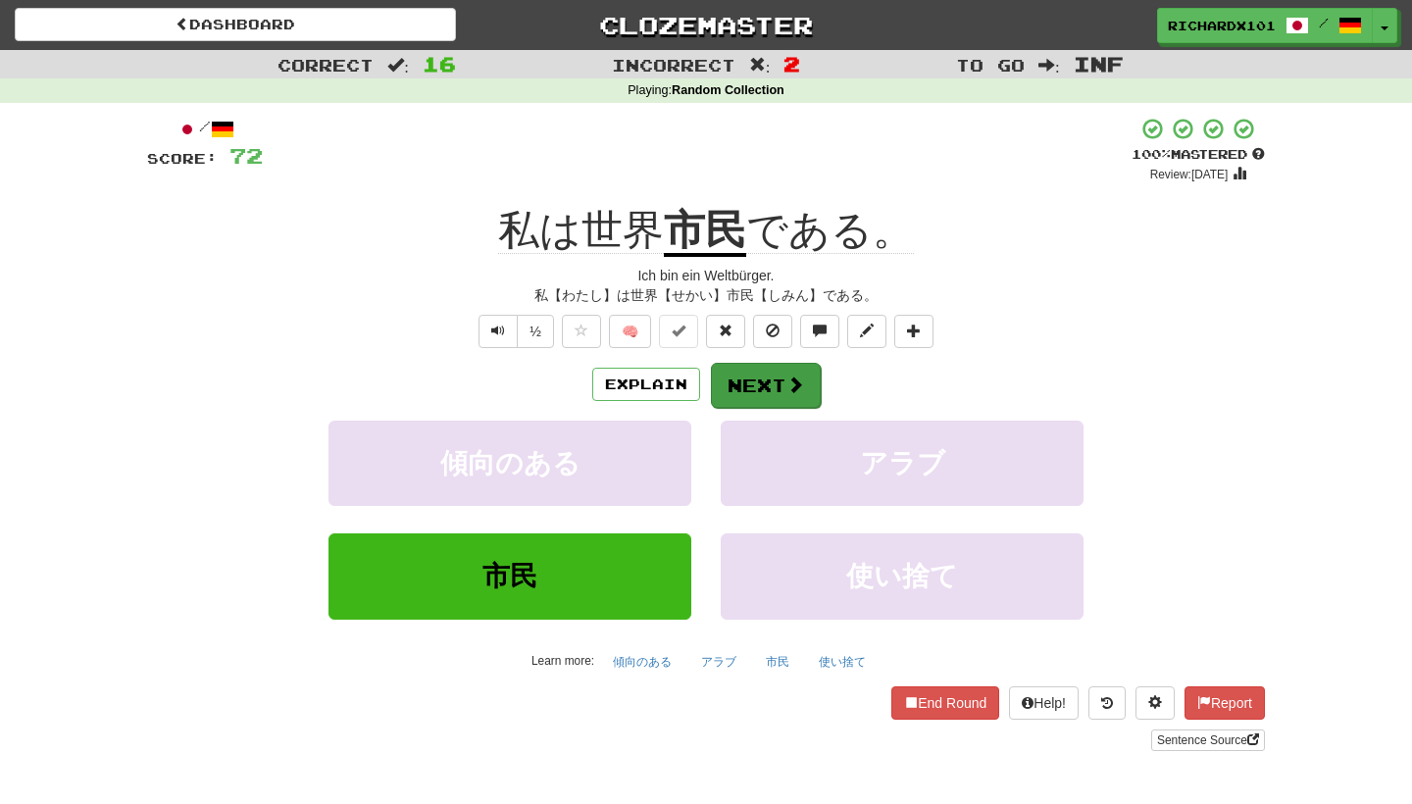
click at [801, 377] on span at bounding box center [796, 385] width 18 height 18
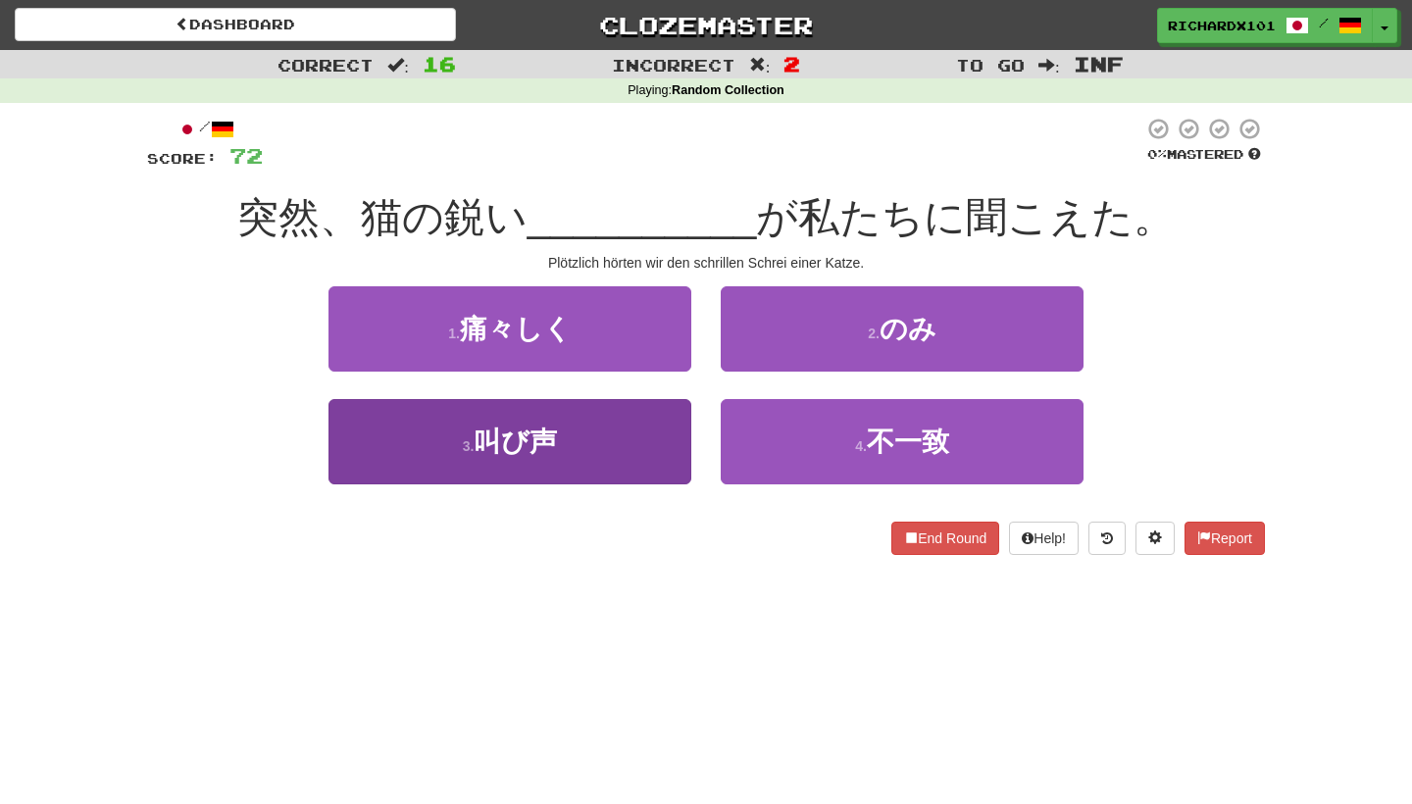
click at [638, 452] on button "3 . 叫び声" at bounding box center [510, 441] width 363 height 85
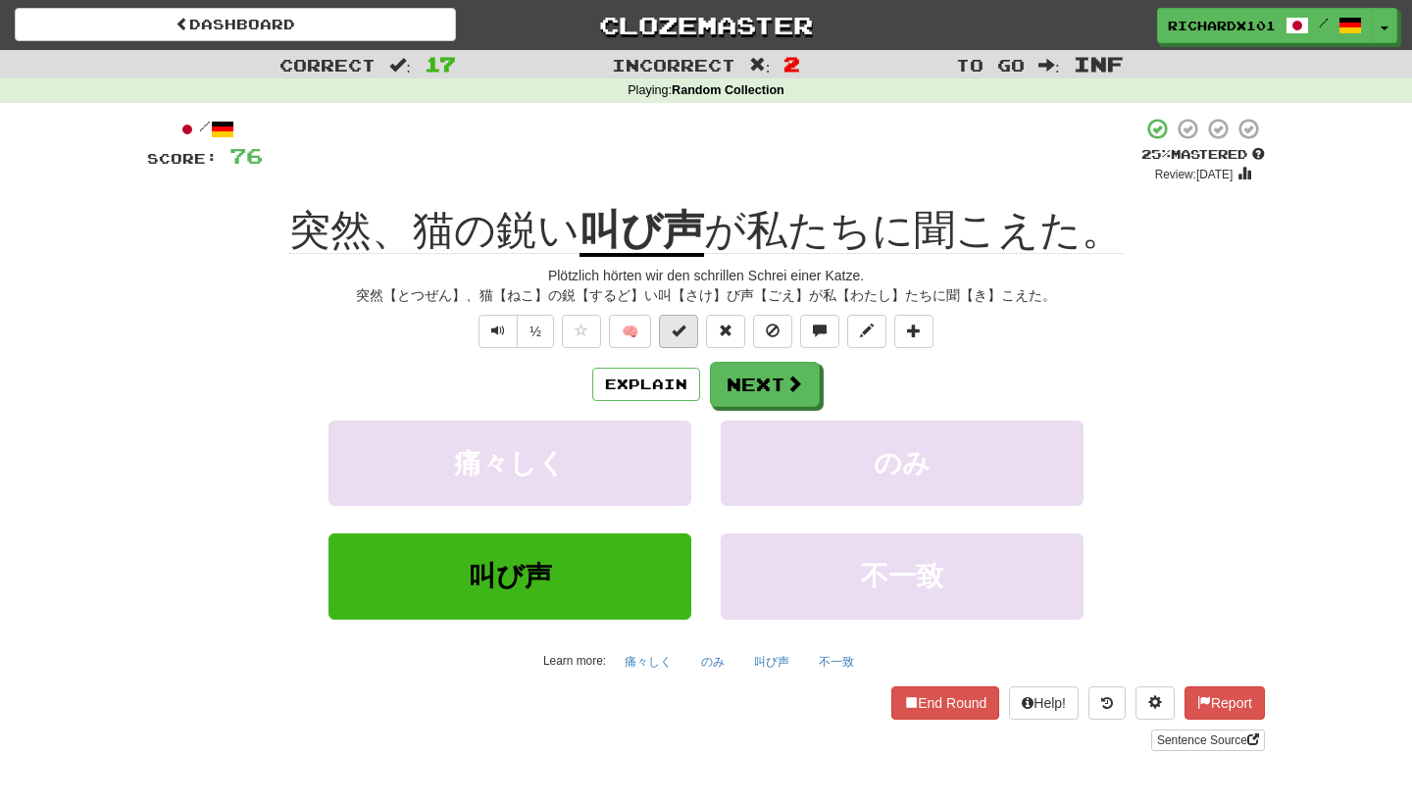
click at [683, 329] on span at bounding box center [679, 331] width 14 height 14
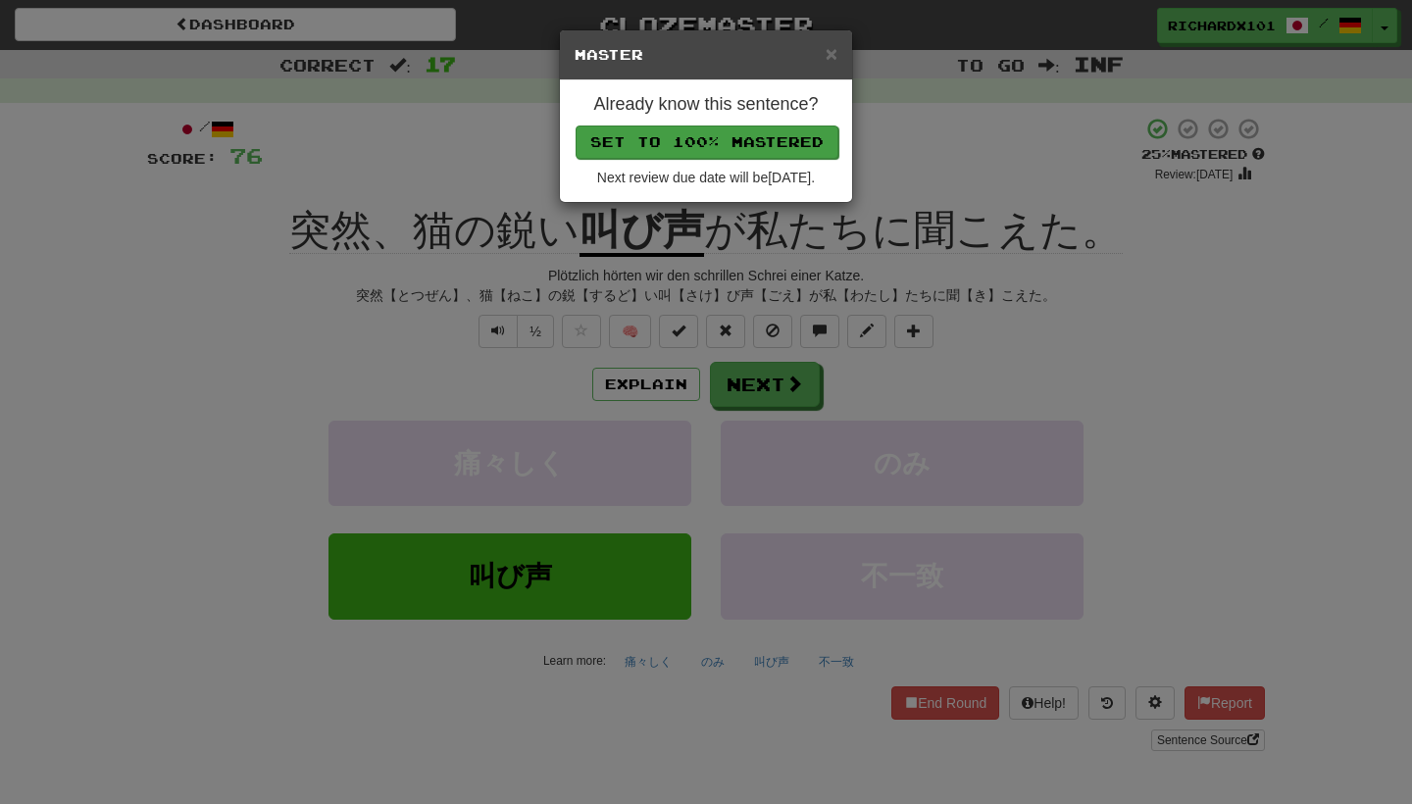
click at [741, 138] on button "Set to 100% Mastered" at bounding box center [707, 142] width 263 height 33
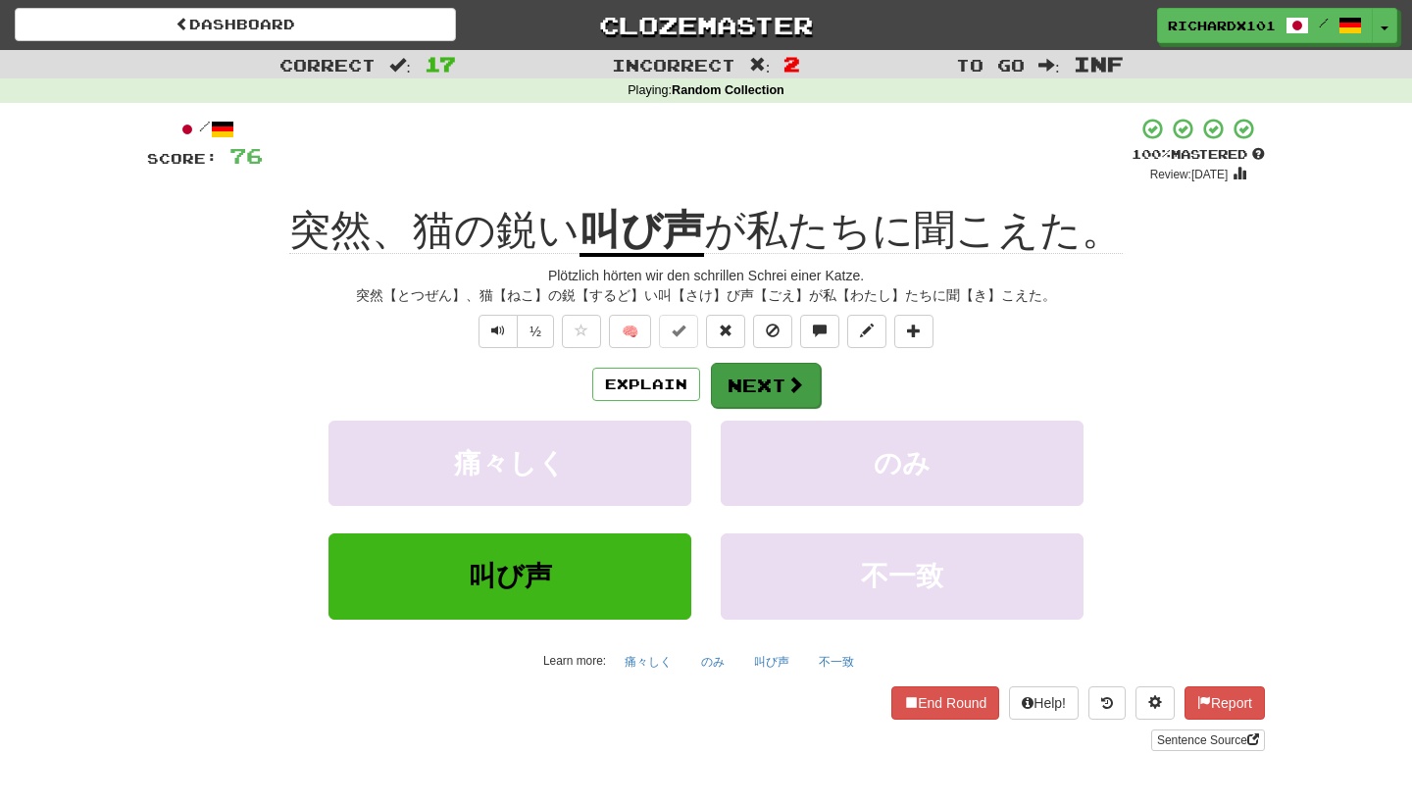
click at [744, 377] on button "Next" at bounding box center [766, 385] width 110 height 45
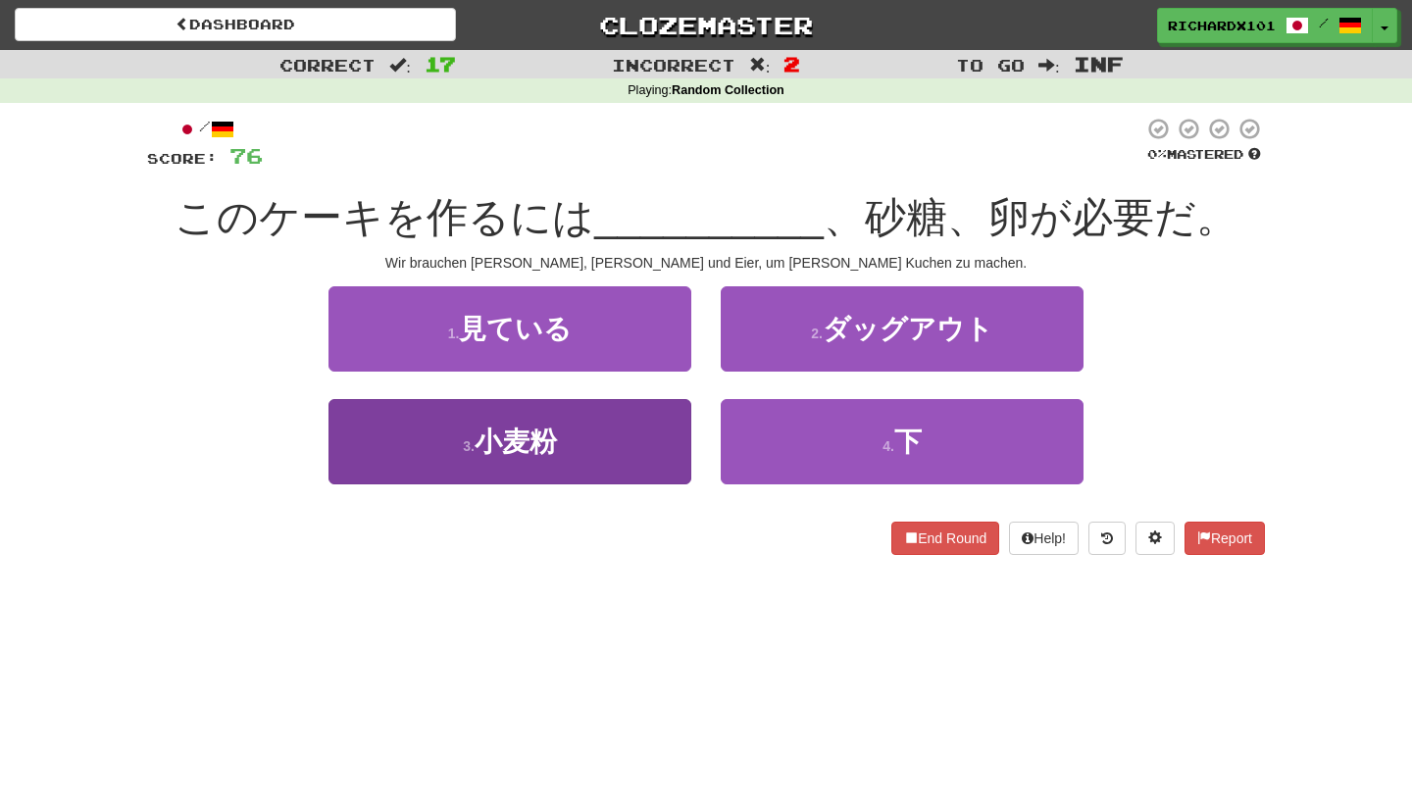
click at [609, 445] on button "3 . 小麦粉" at bounding box center [510, 441] width 363 height 85
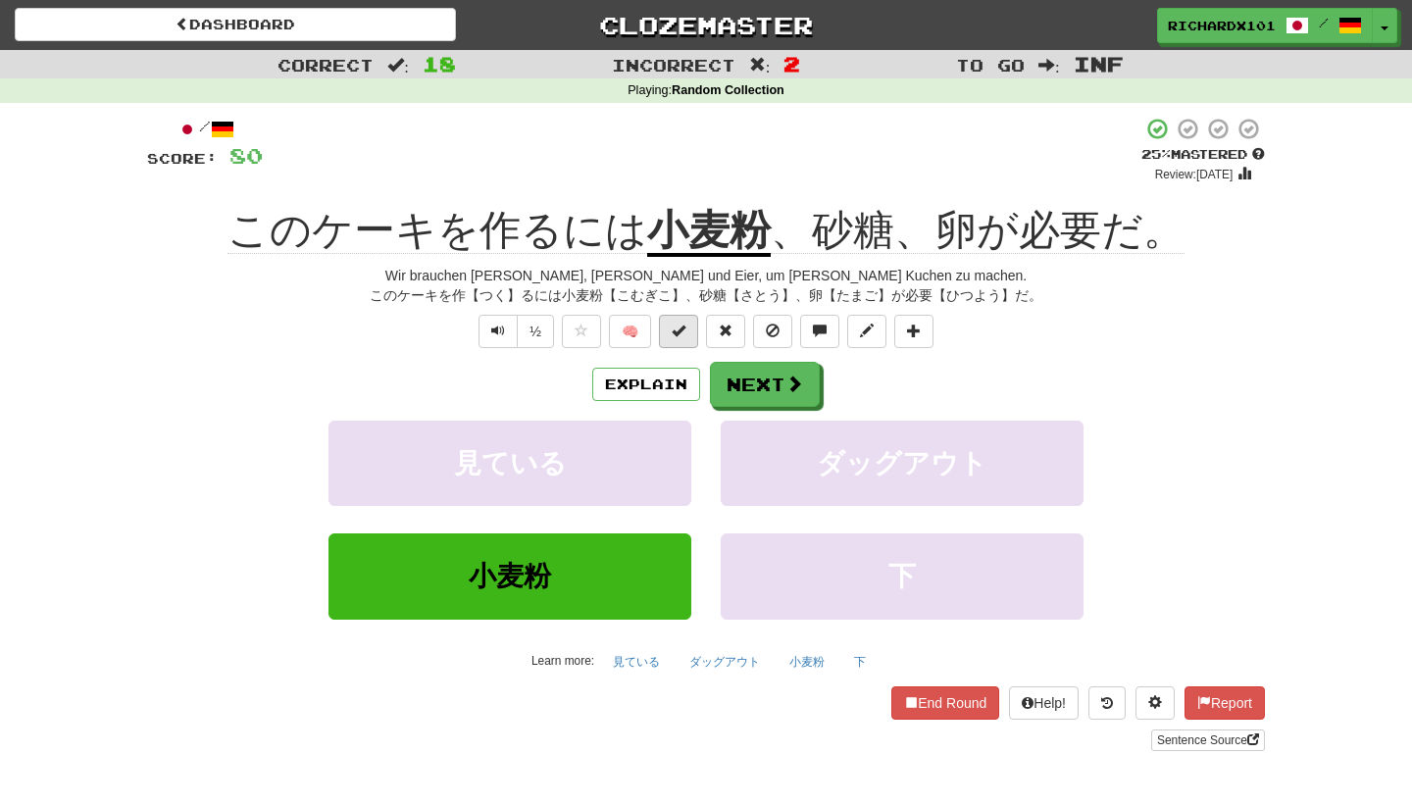
click at [674, 332] on span at bounding box center [679, 331] width 14 height 14
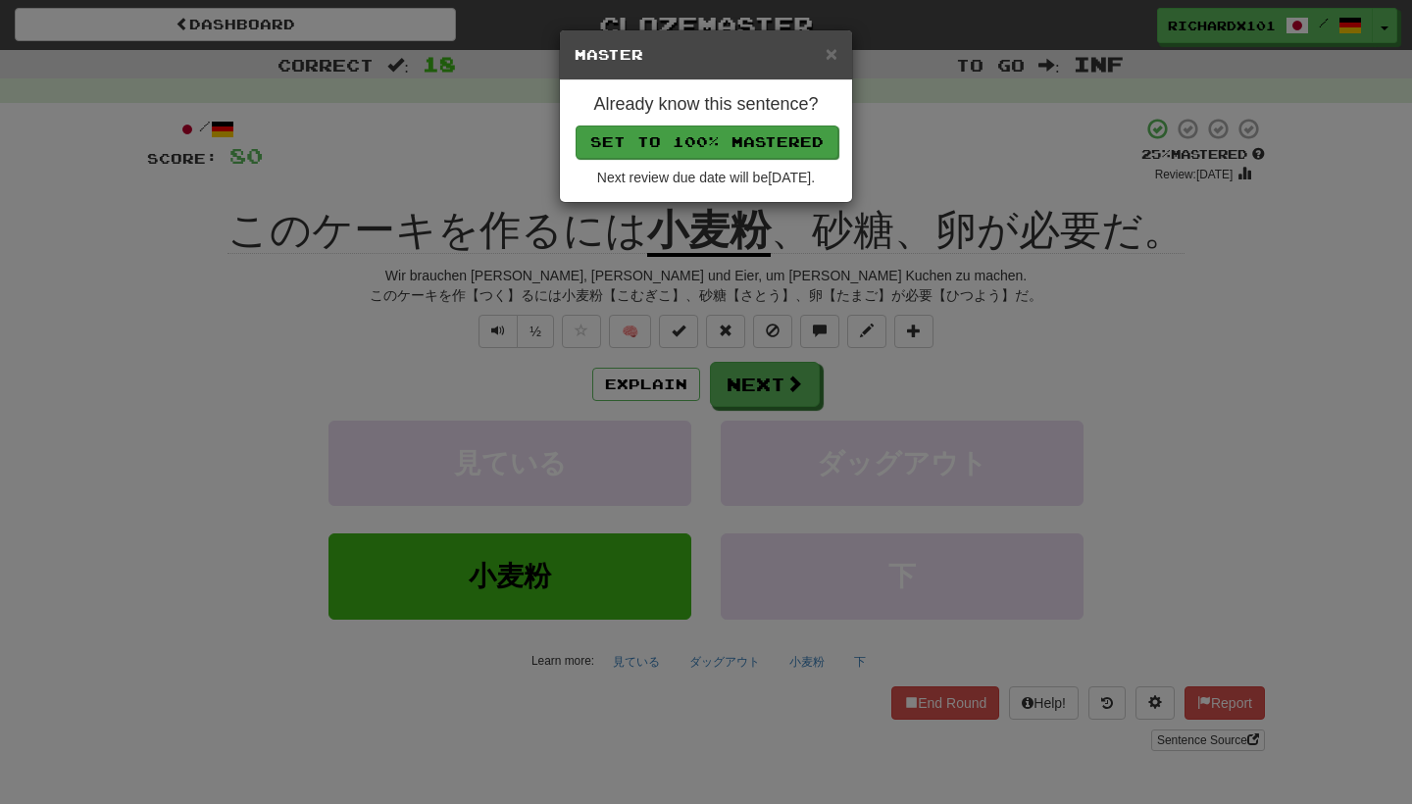
click at [788, 133] on button "Set to 100% Mastered" at bounding box center [707, 142] width 263 height 33
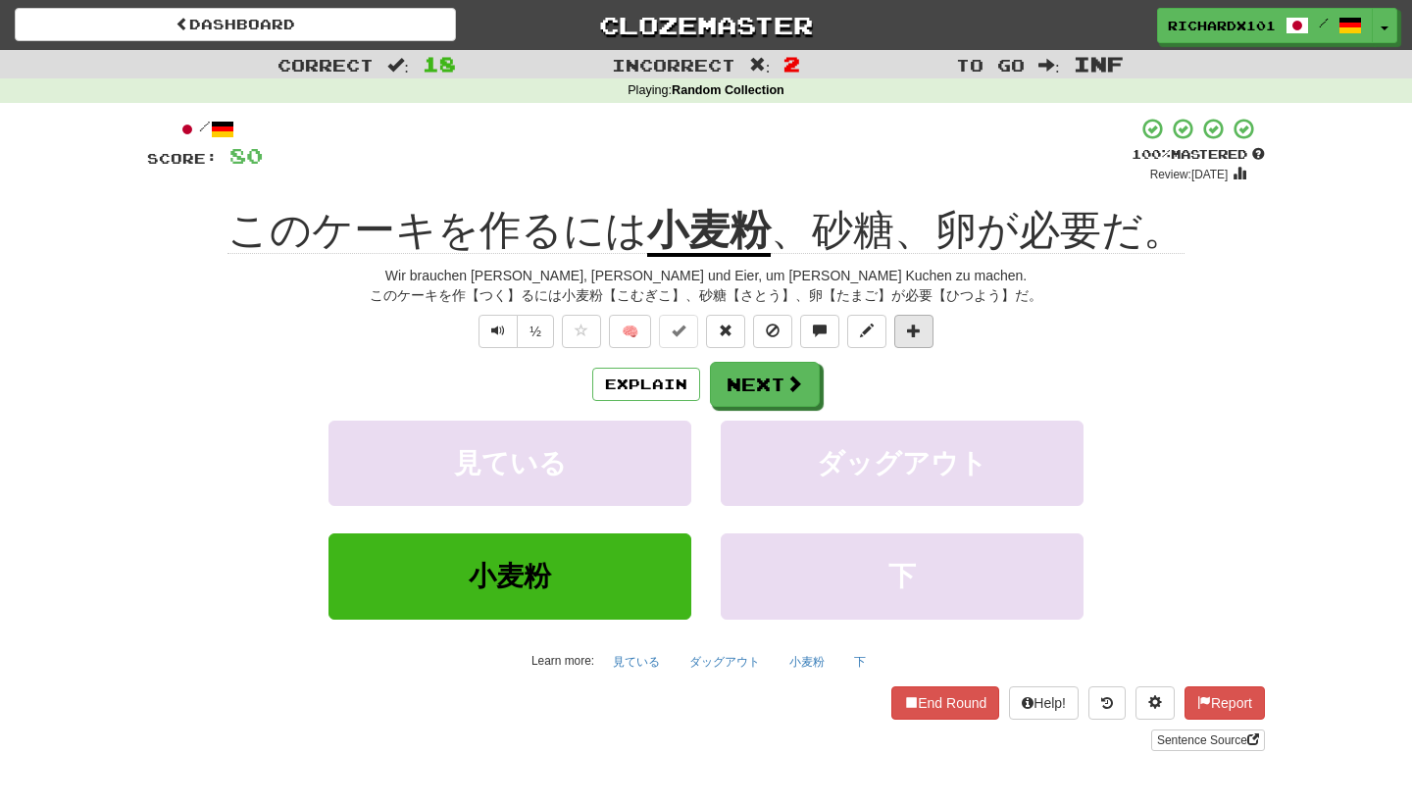
click at [917, 337] on button at bounding box center [913, 331] width 39 height 33
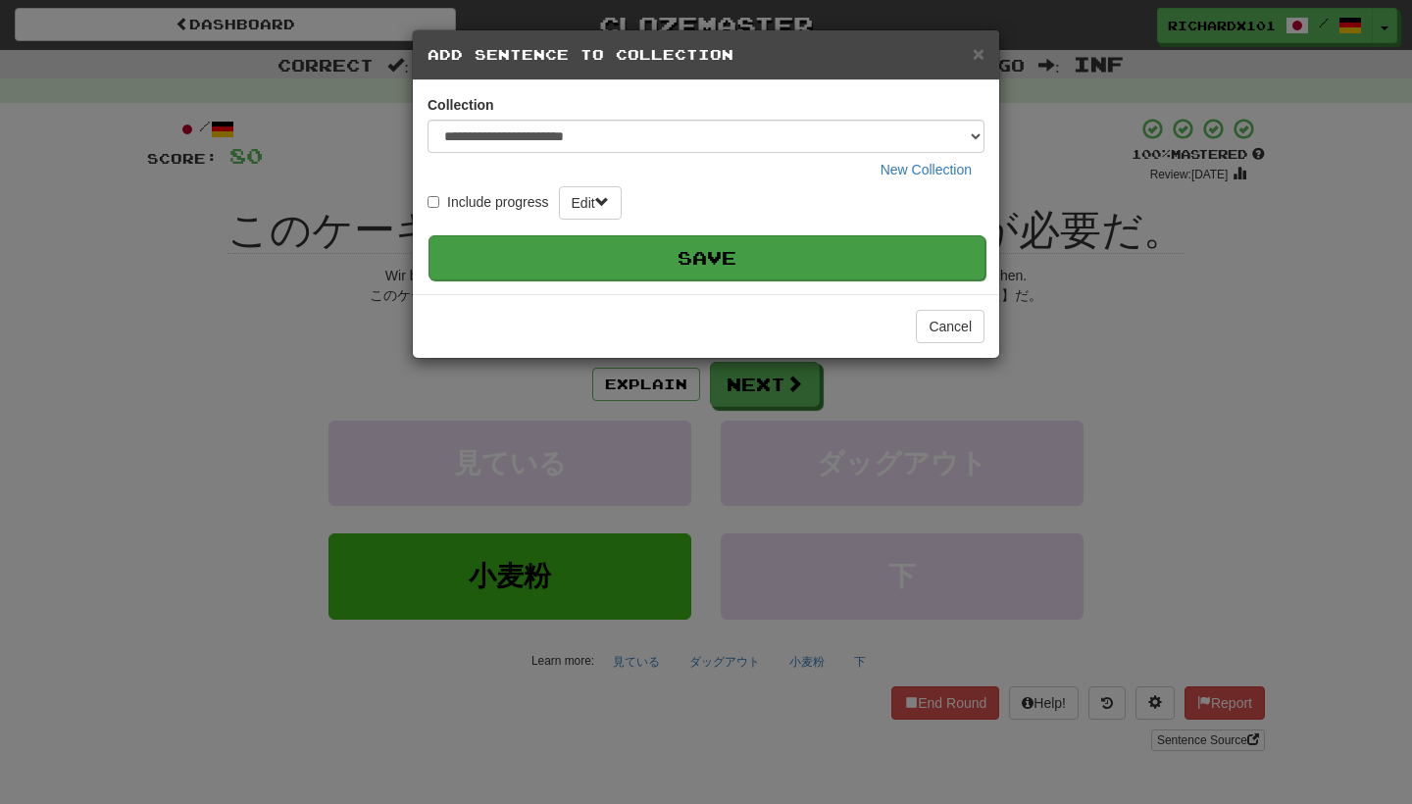
click at [810, 257] on button "Save" at bounding box center [707, 257] width 557 height 45
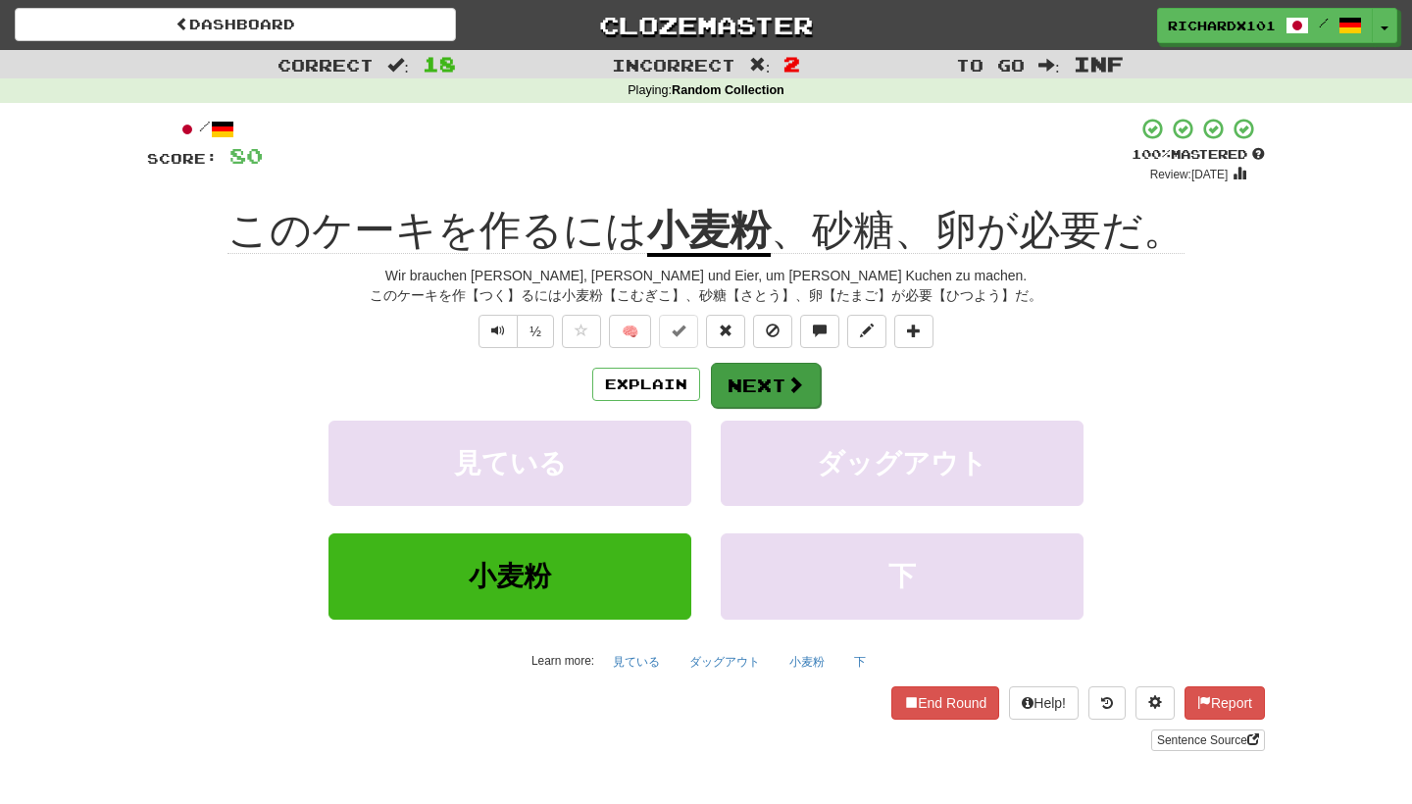
click at [787, 381] on span at bounding box center [796, 385] width 18 height 18
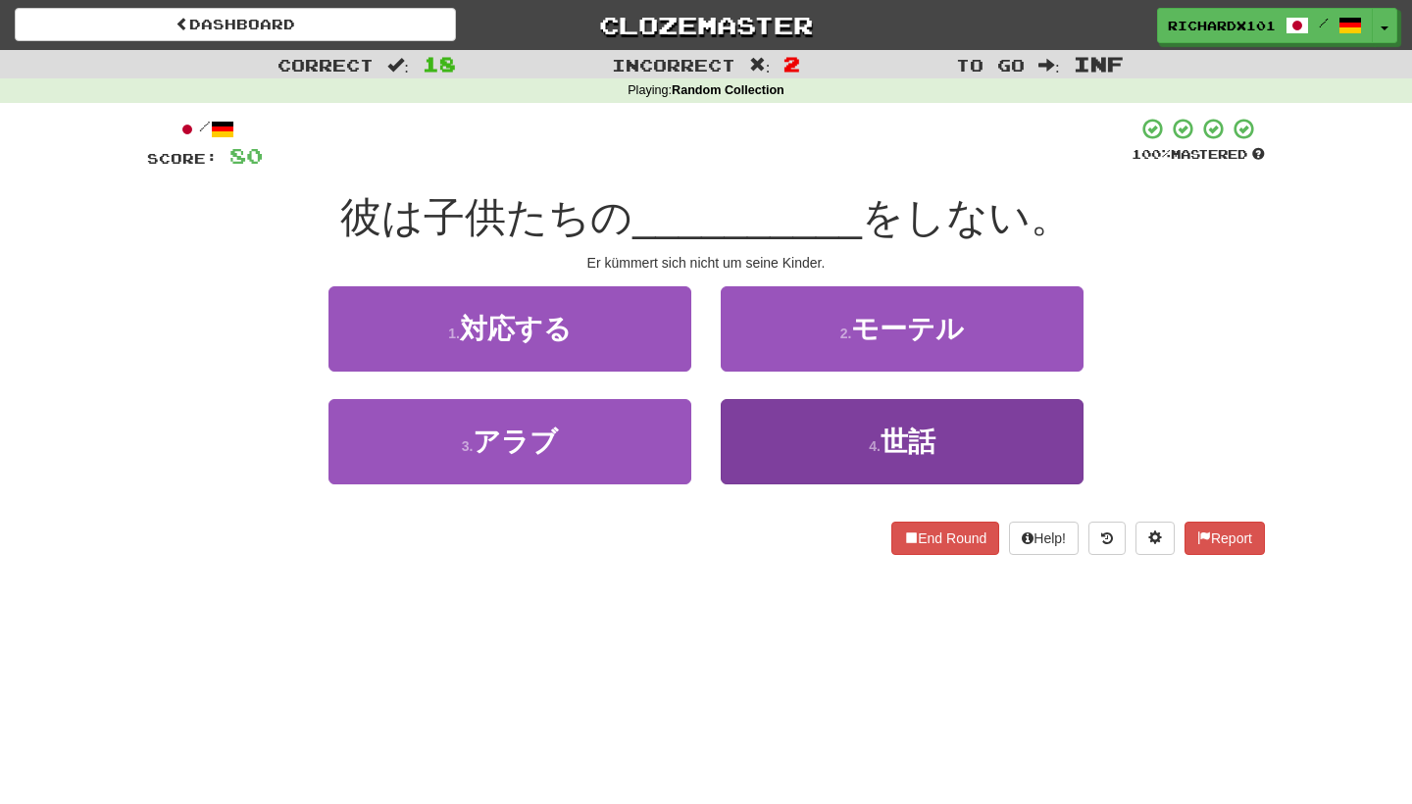
click at [834, 439] on button "4 . 世話" at bounding box center [902, 441] width 363 height 85
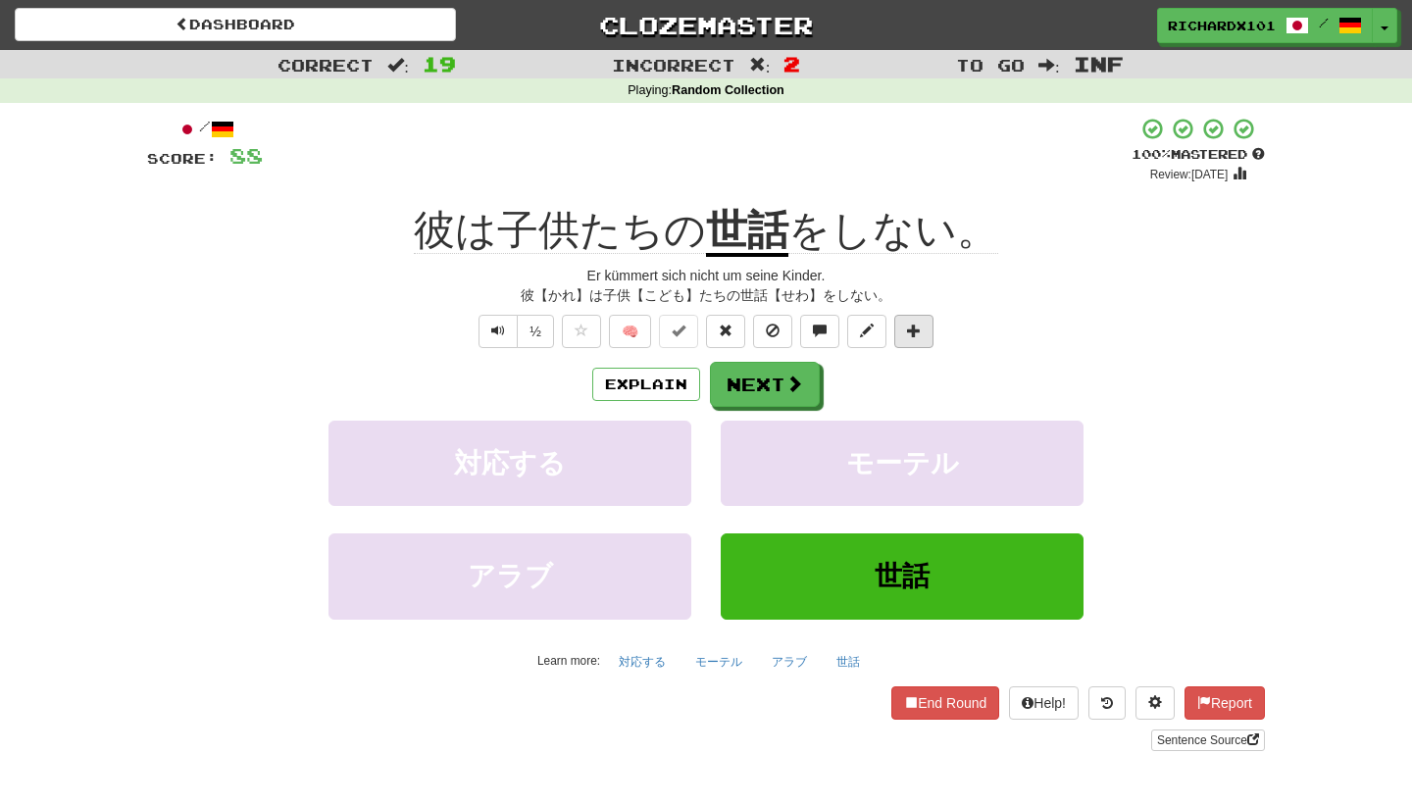
click at [921, 337] on button at bounding box center [913, 331] width 39 height 33
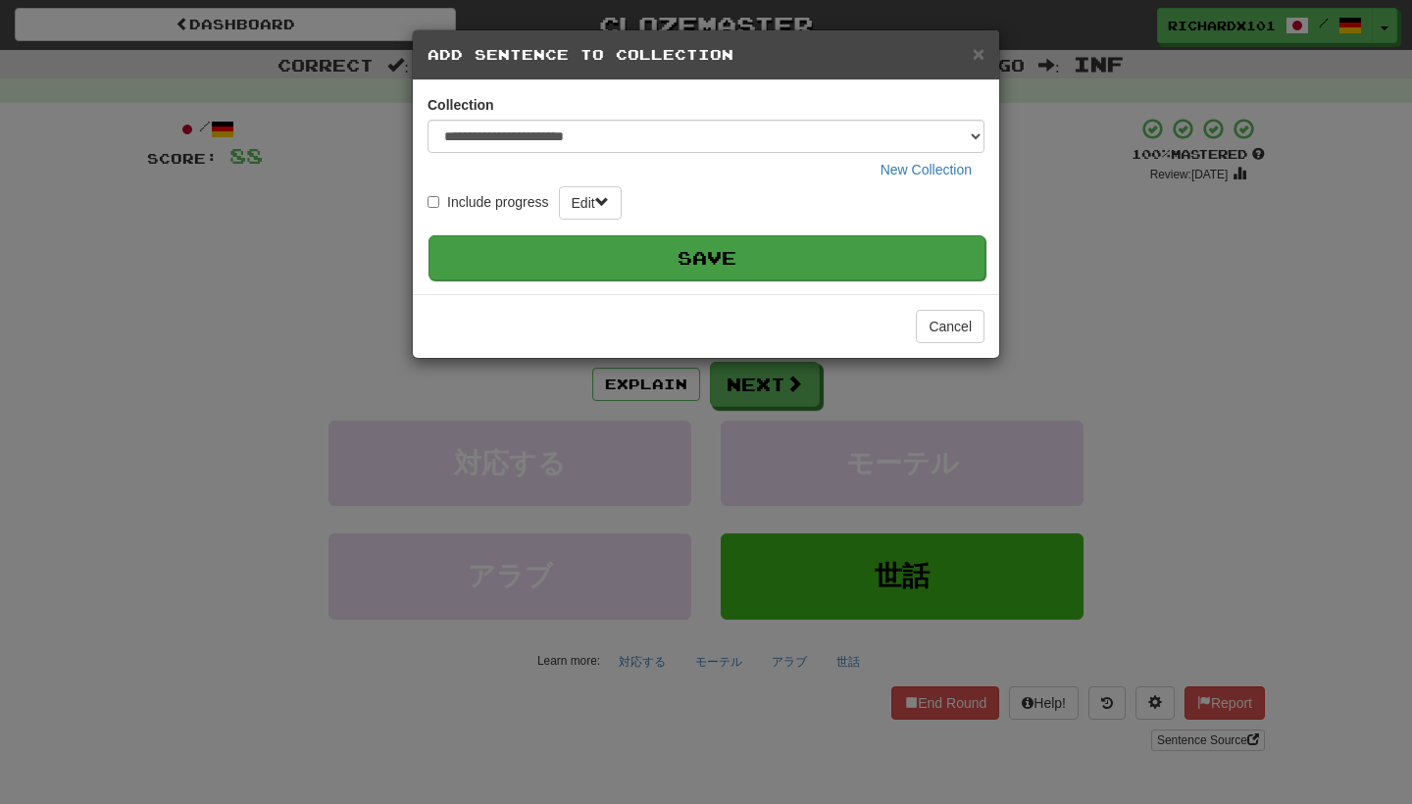
click at [849, 269] on button "Save" at bounding box center [707, 257] width 557 height 45
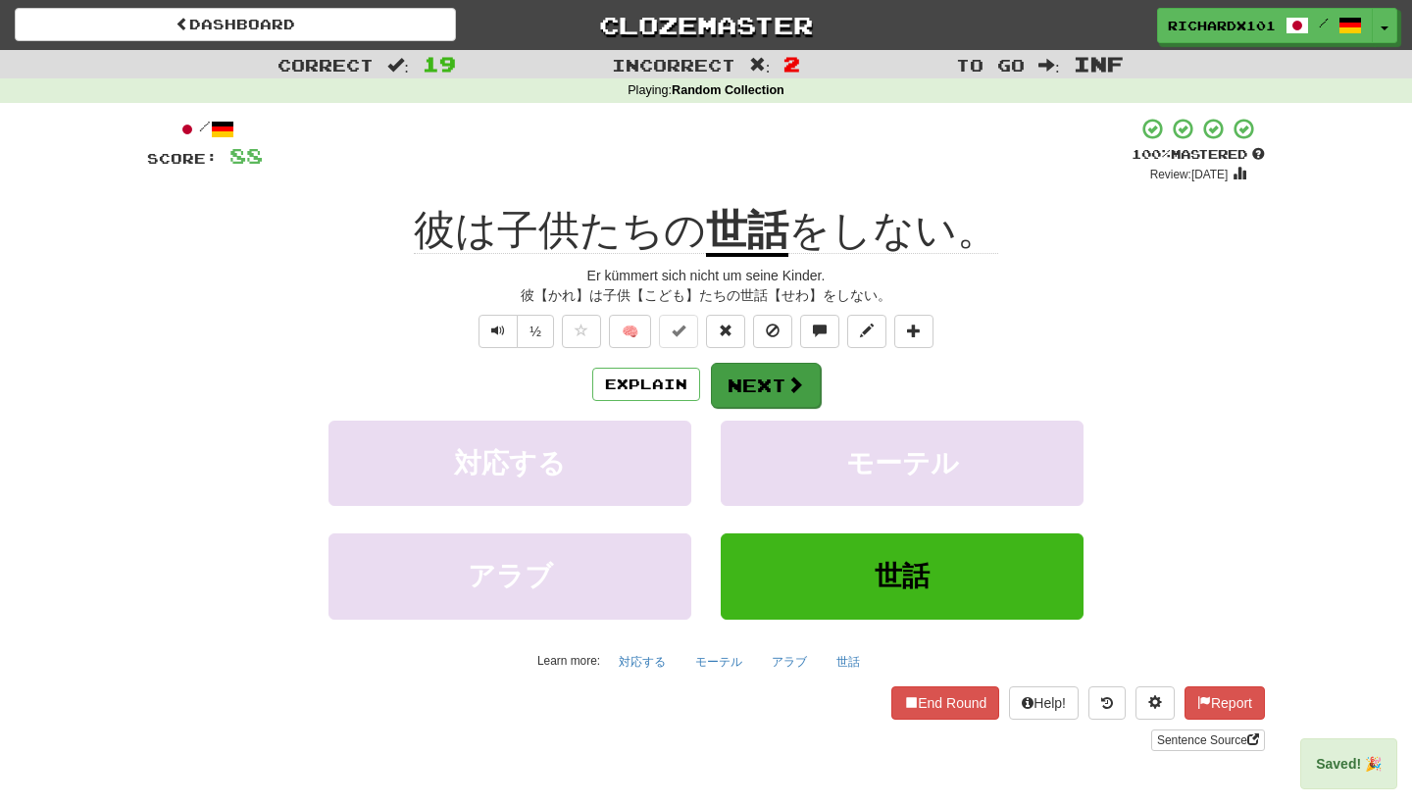
click at [782, 372] on button "Next" at bounding box center [766, 385] width 110 height 45
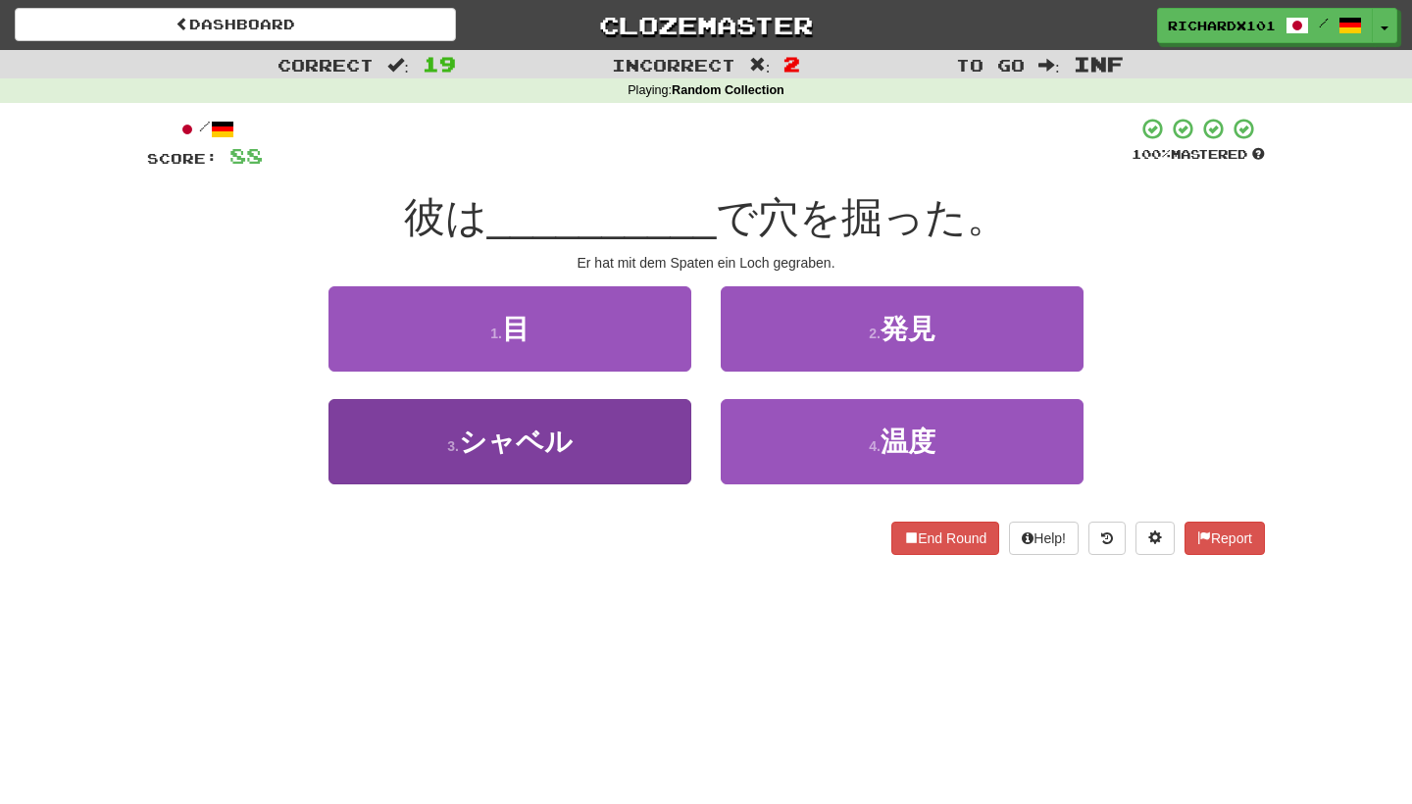
click at [635, 453] on button "3 . シャベル" at bounding box center [510, 441] width 363 height 85
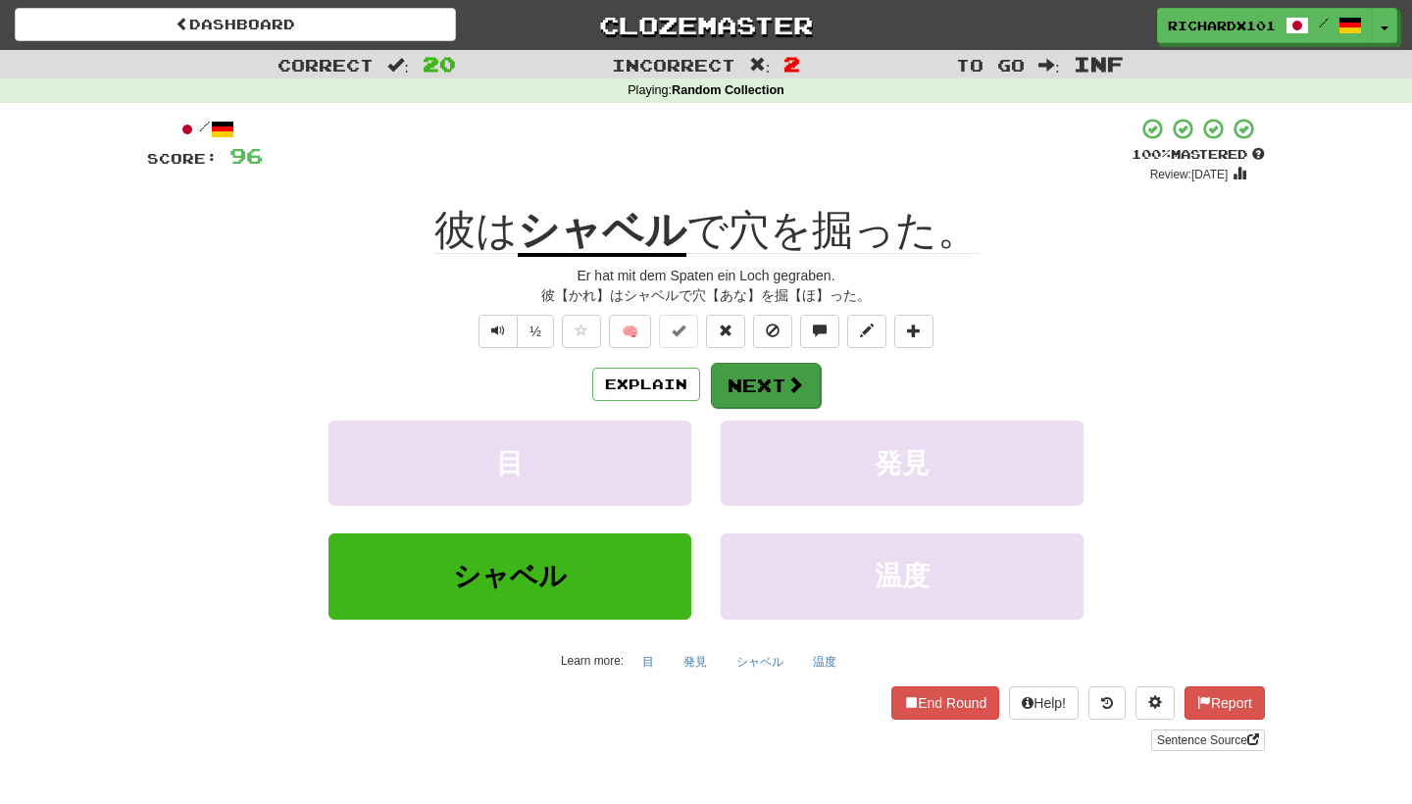
click at [747, 388] on button "Next" at bounding box center [766, 385] width 110 height 45
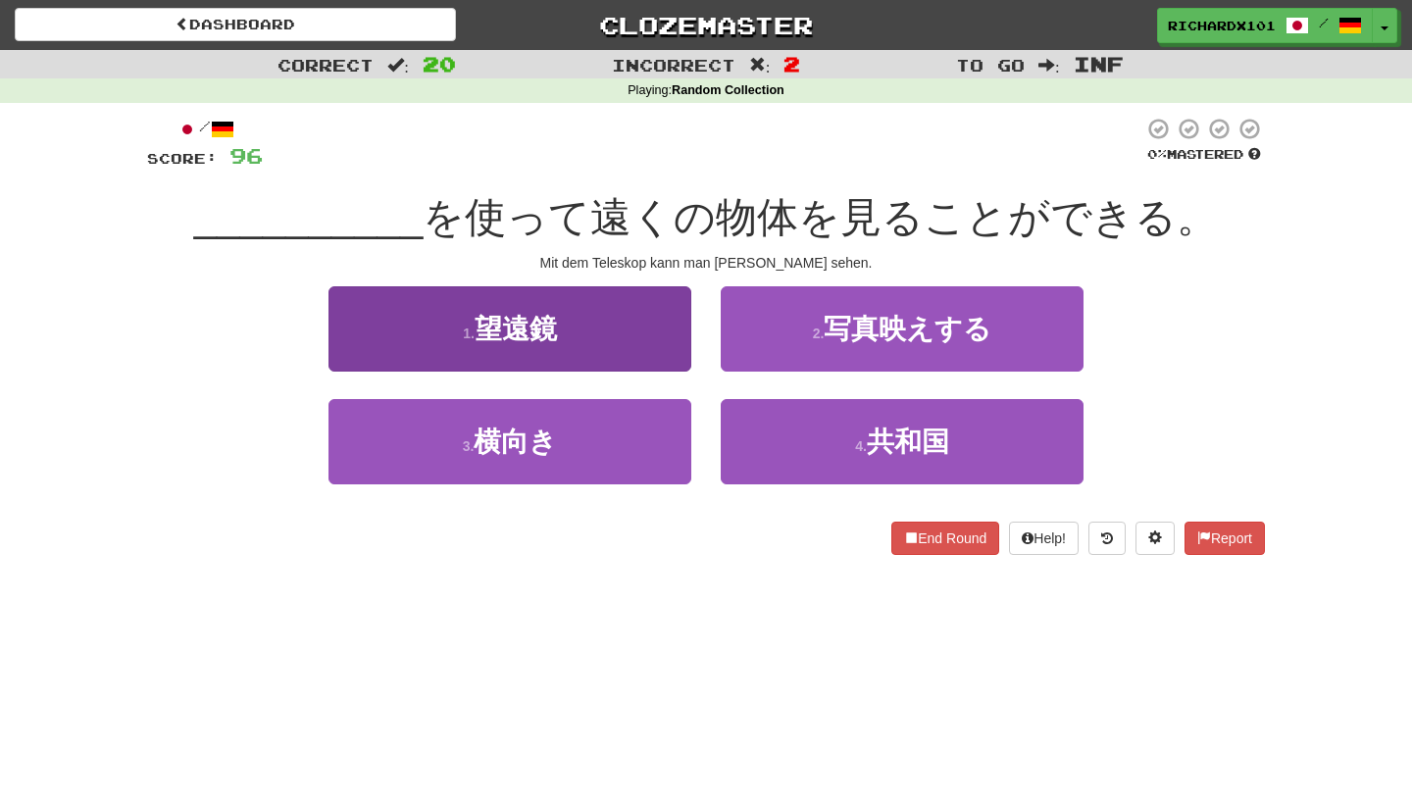
click at [647, 347] on button "1 . 望遠鏡" at bounding box center [510, 328] width 363 height 85
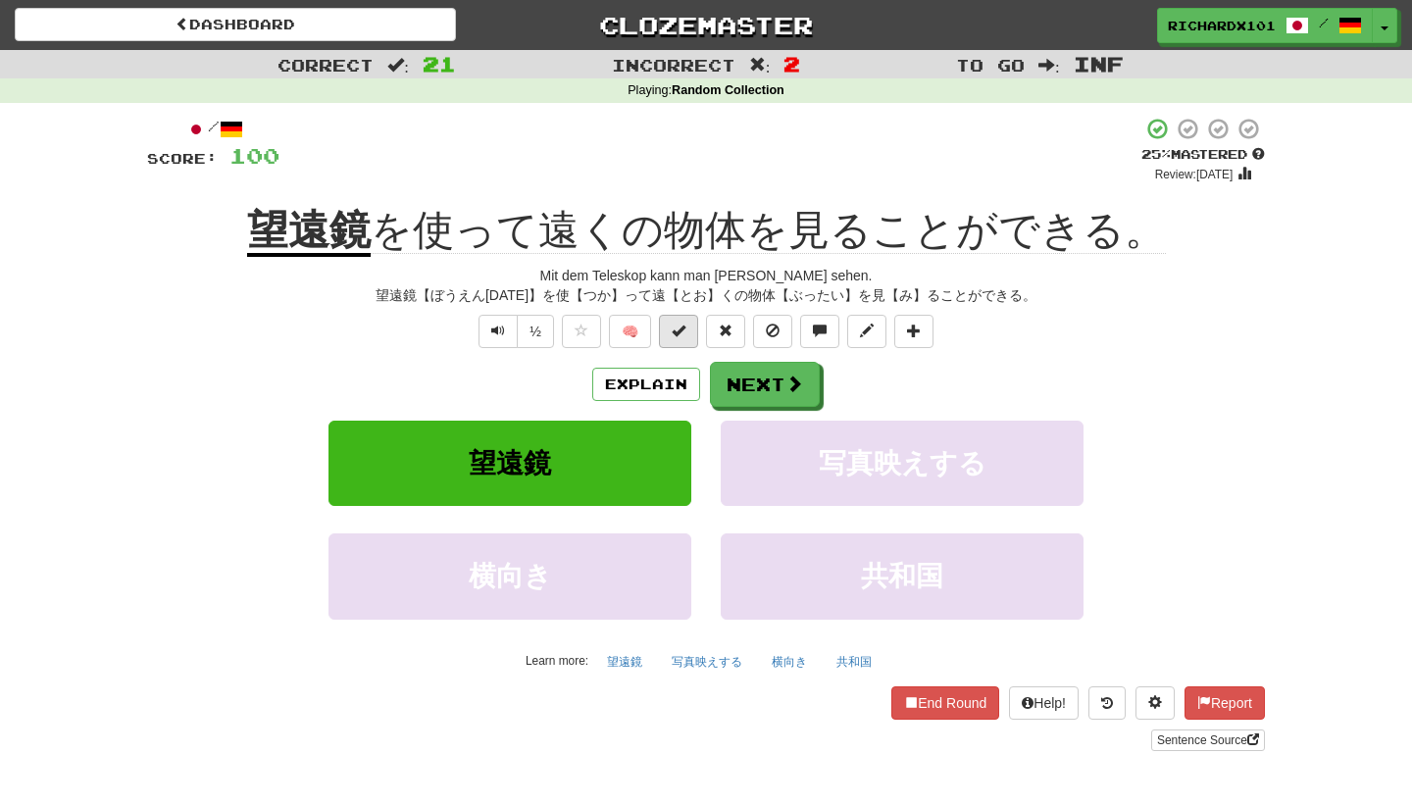
click at [688, 341] on button at bounding box center [678, 331] width 39 height 33
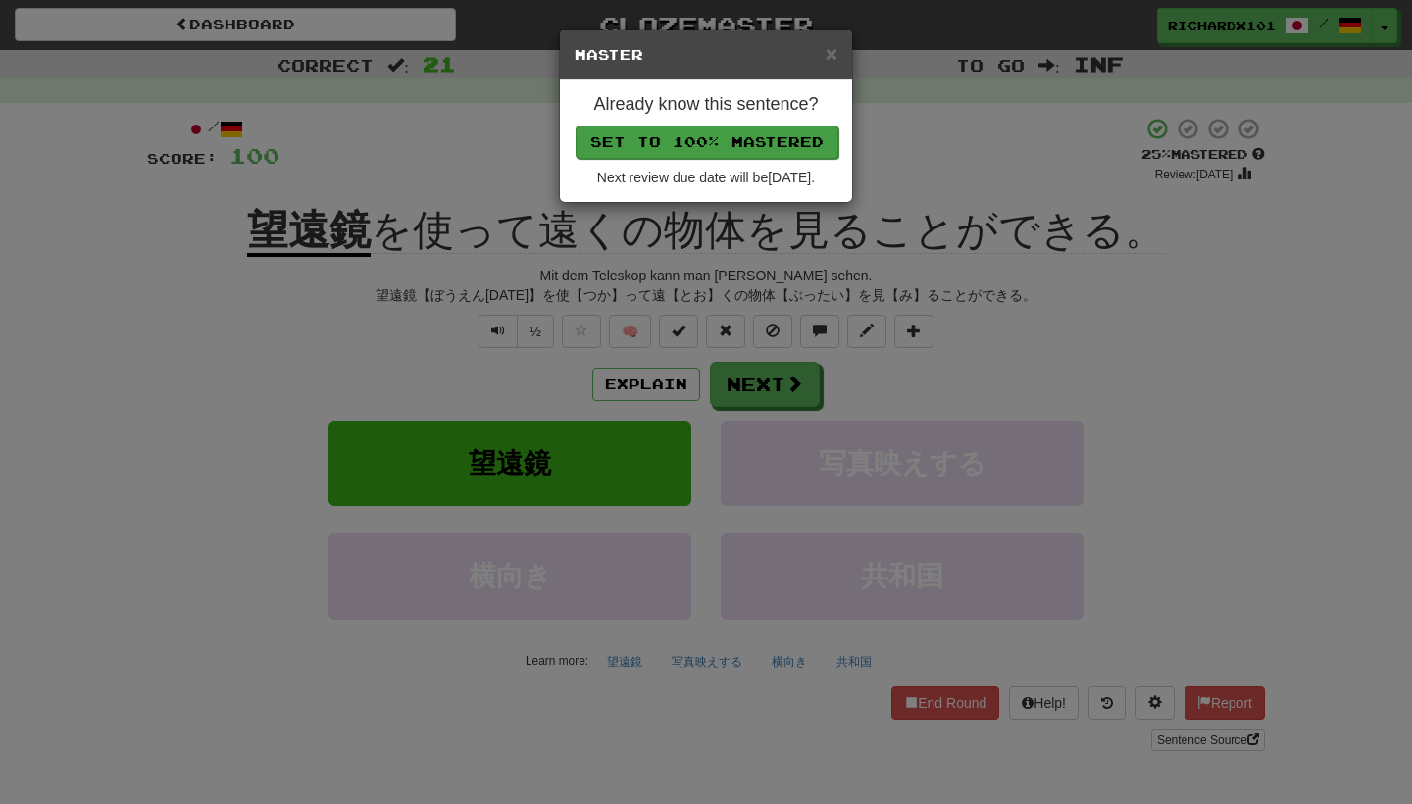
click at [688, 147] on button "Set to 100% Mastered" at bounding box center [707, 142] width 263 height 33
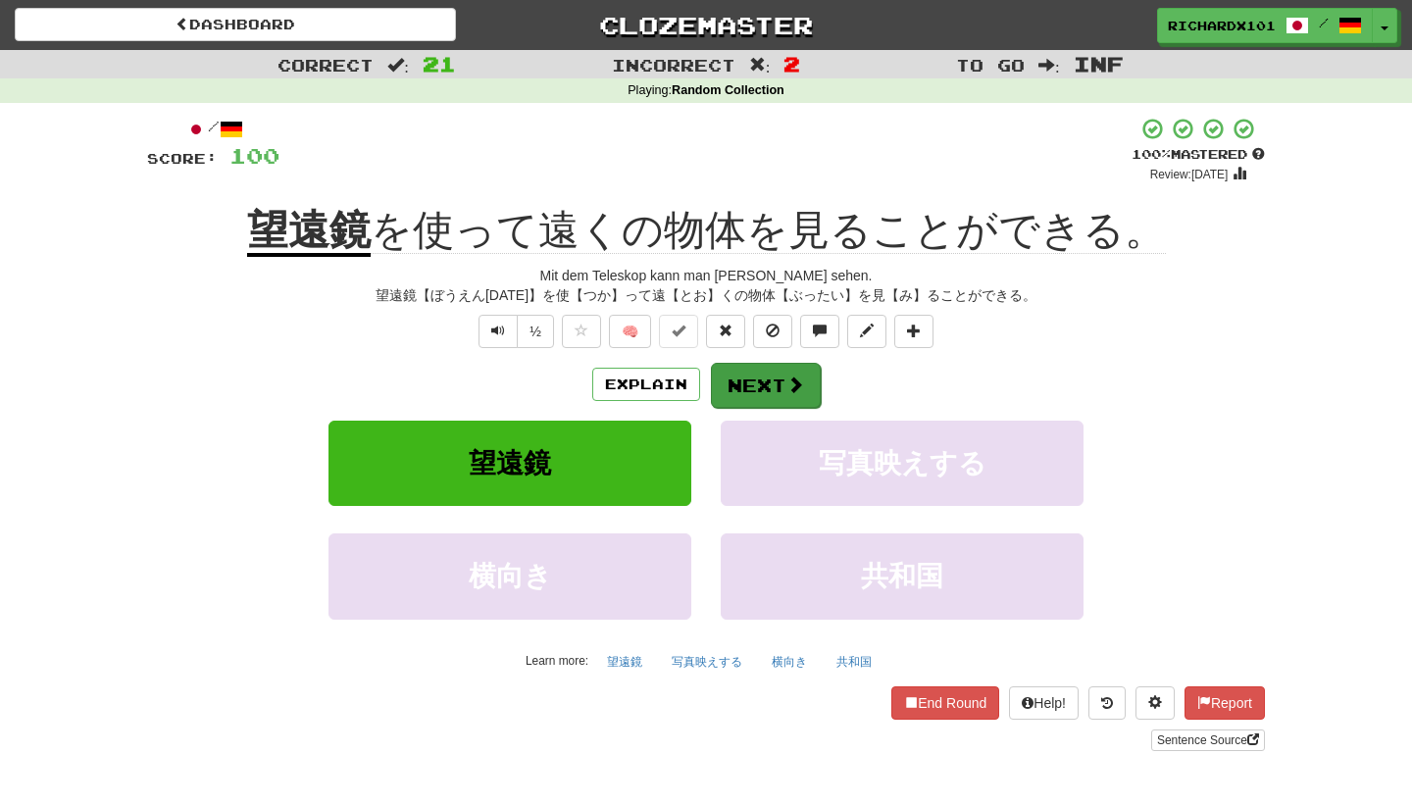
click at [779, 373] on button "Next" at bounding box center [766, 385] width 110 height 45
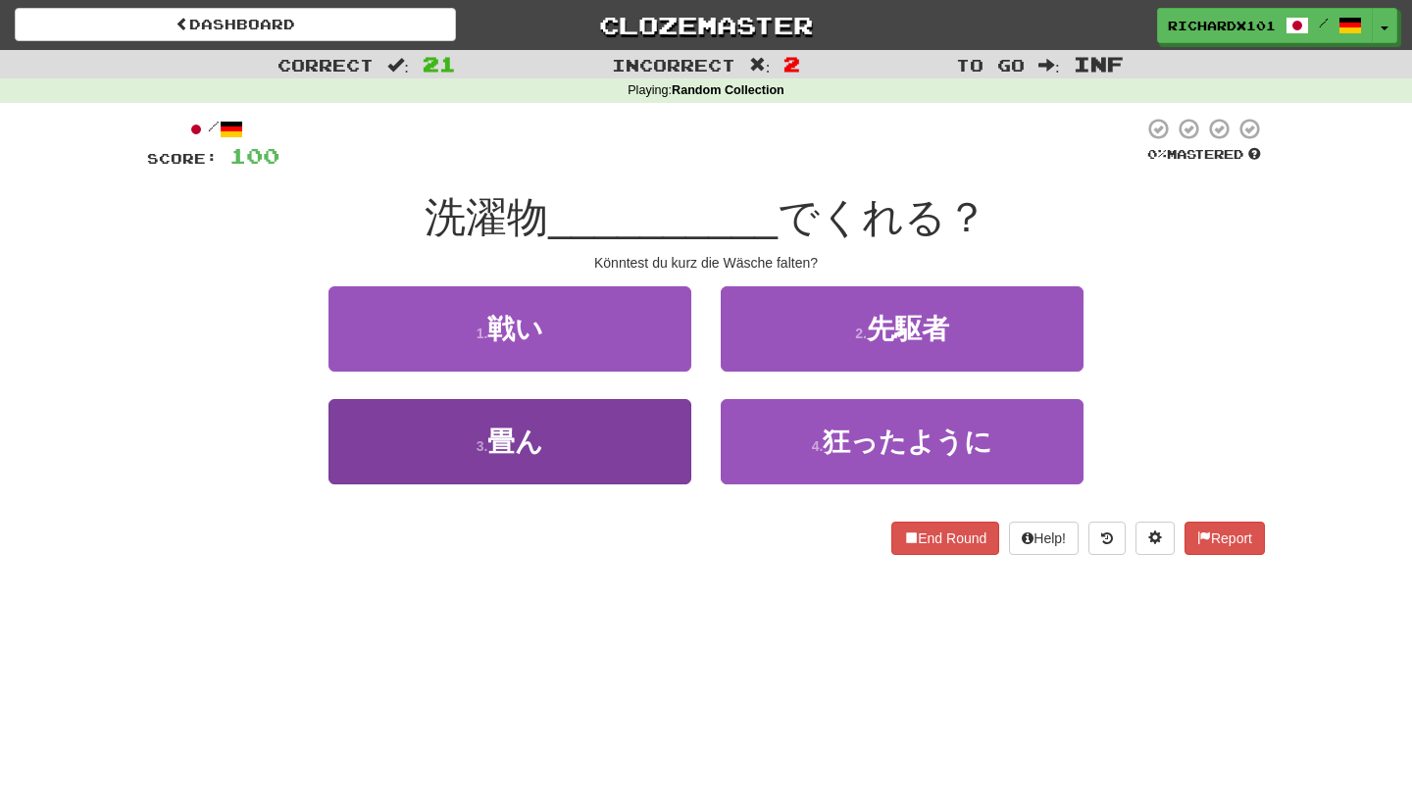
click at [638, 415] on button "3 . 畳ん" at bounding box center [510, 441] width 363 height 85
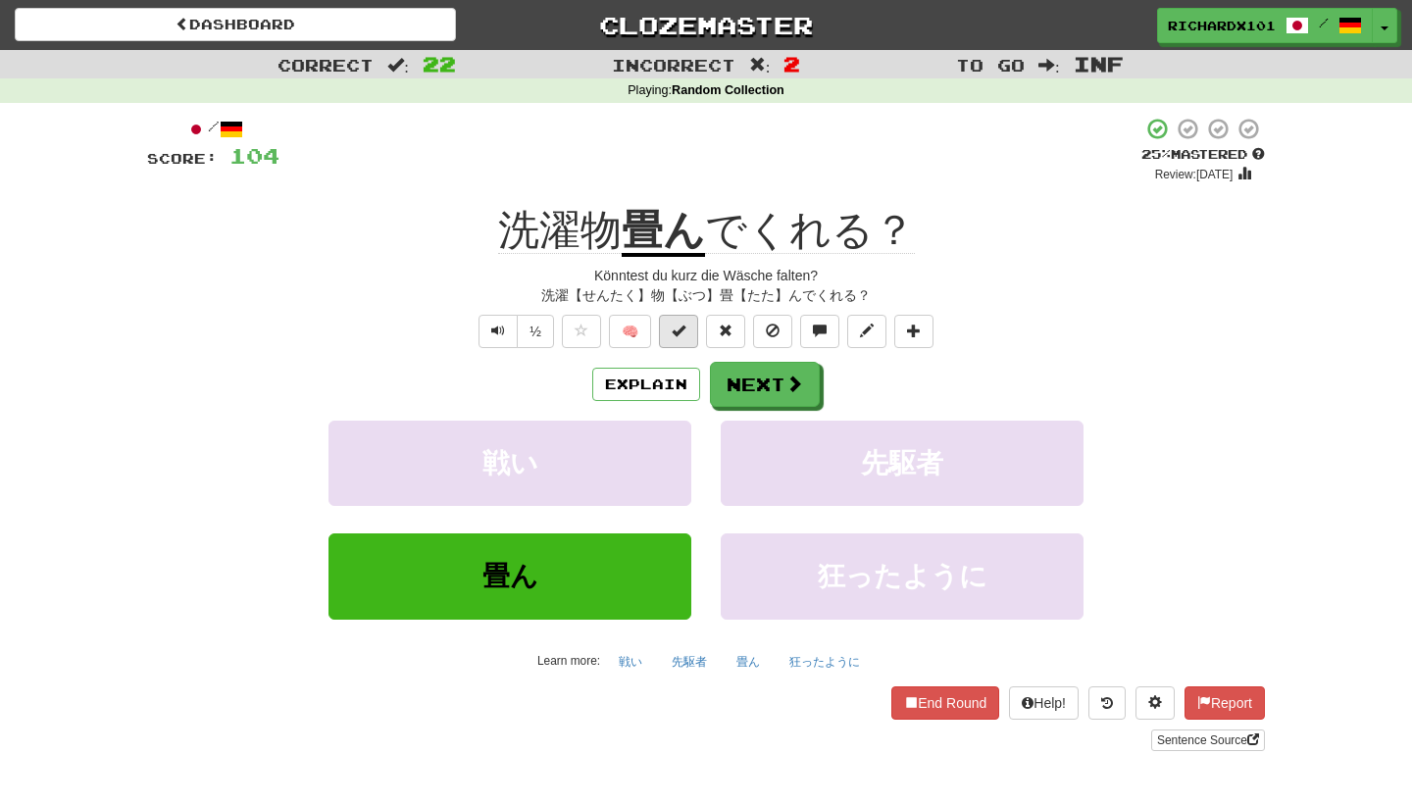
click at [679, 339] on button at bounding box center [678, 331] width 39 height 33
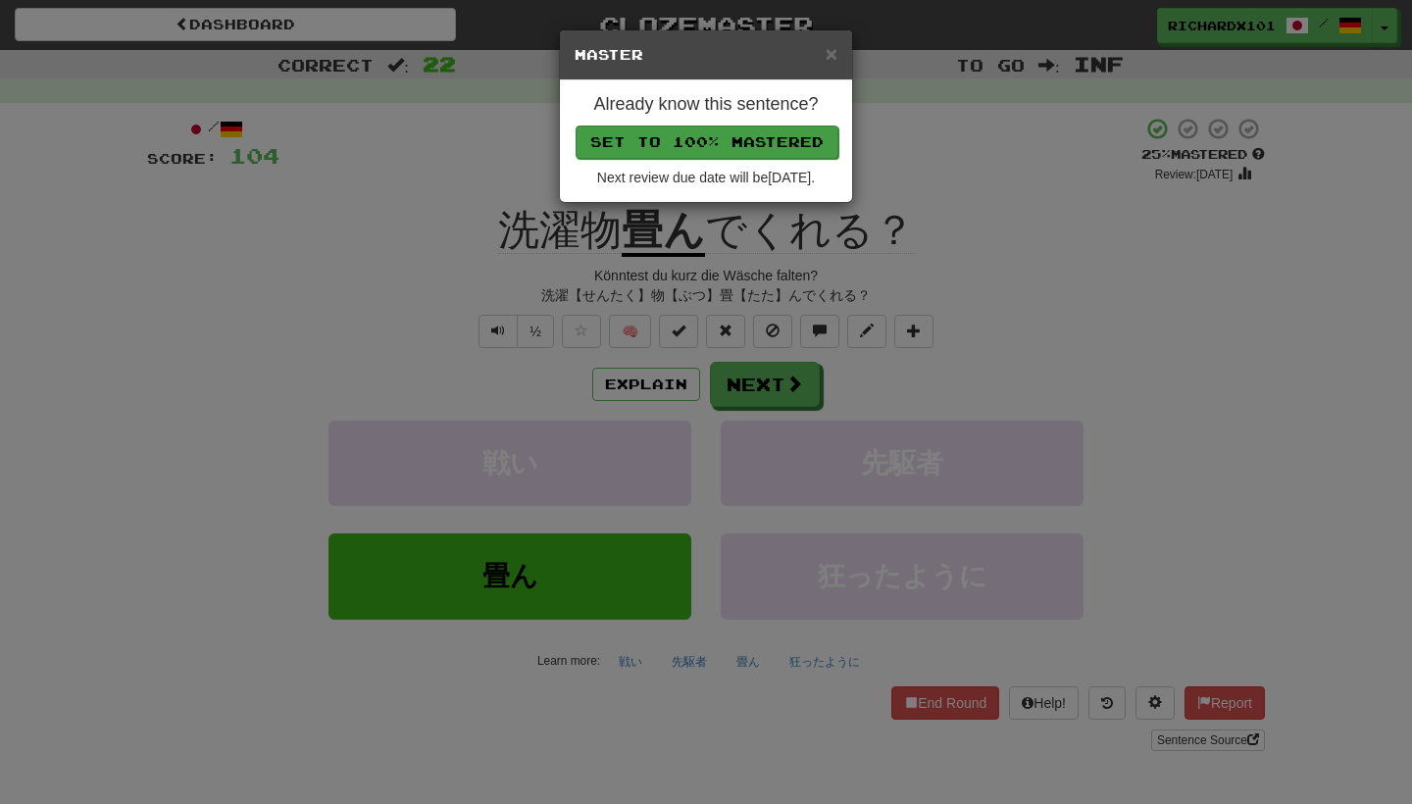
click at [686, 144] on button "Set to 100% Mastered" at bounding box center [707, 142] width 263 height 33
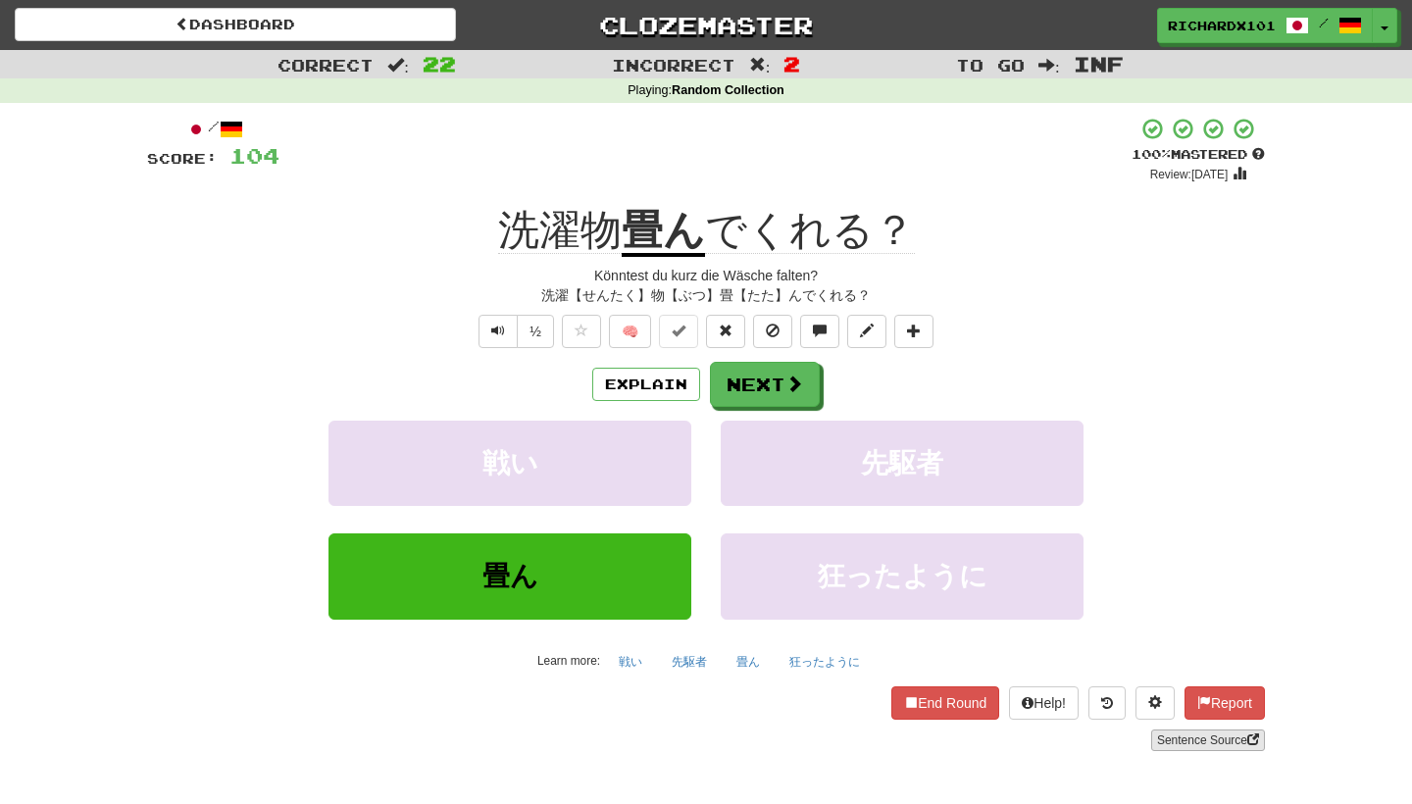
click at [1171, 742] on link "Sentence Source" at bounding box center [1208, 741] width 114 height 22
click at [799, 382] on span at bounding box center [796, 385] width 18 height 18
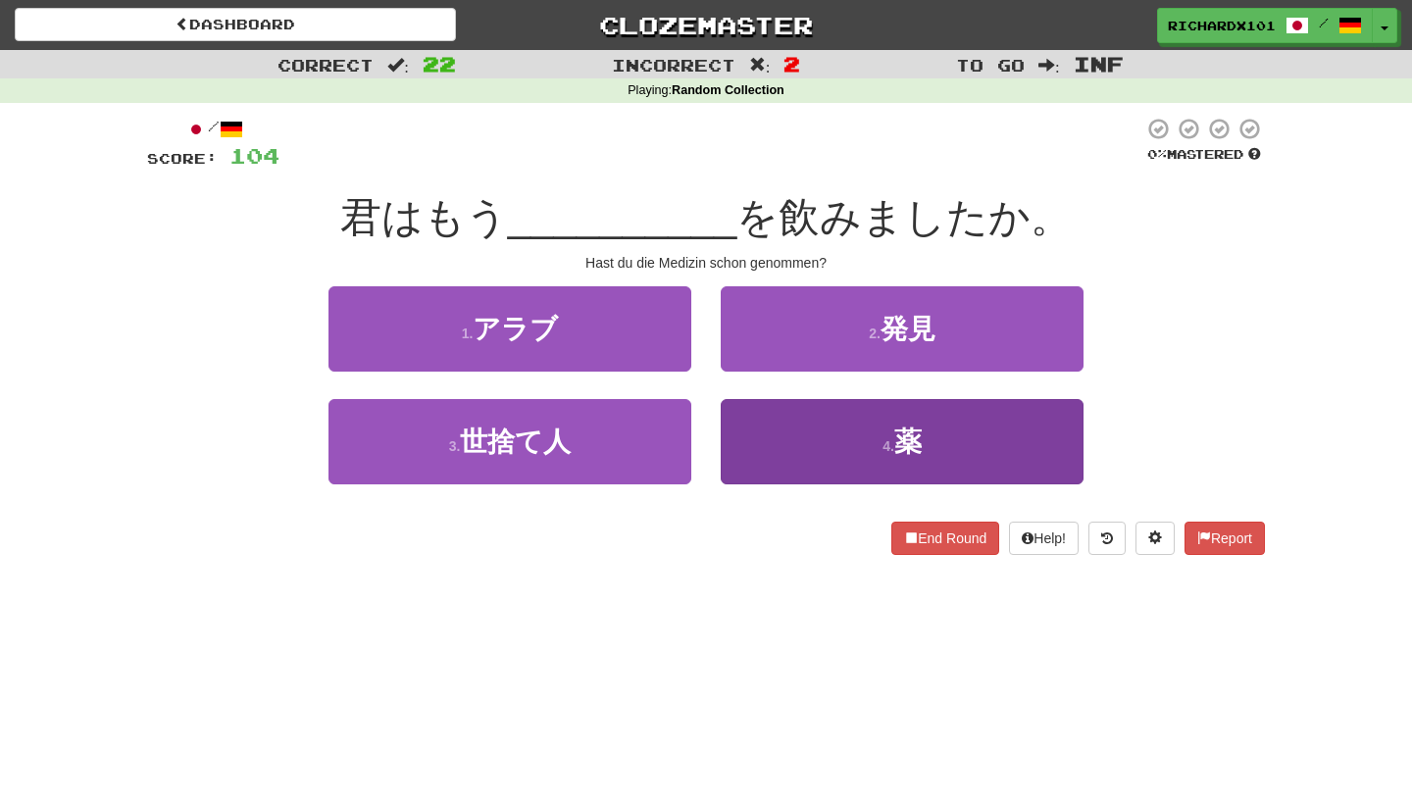
click at [825, 453] on button "4 . 薬" at bounding box center [902, 441] width 363 height 85
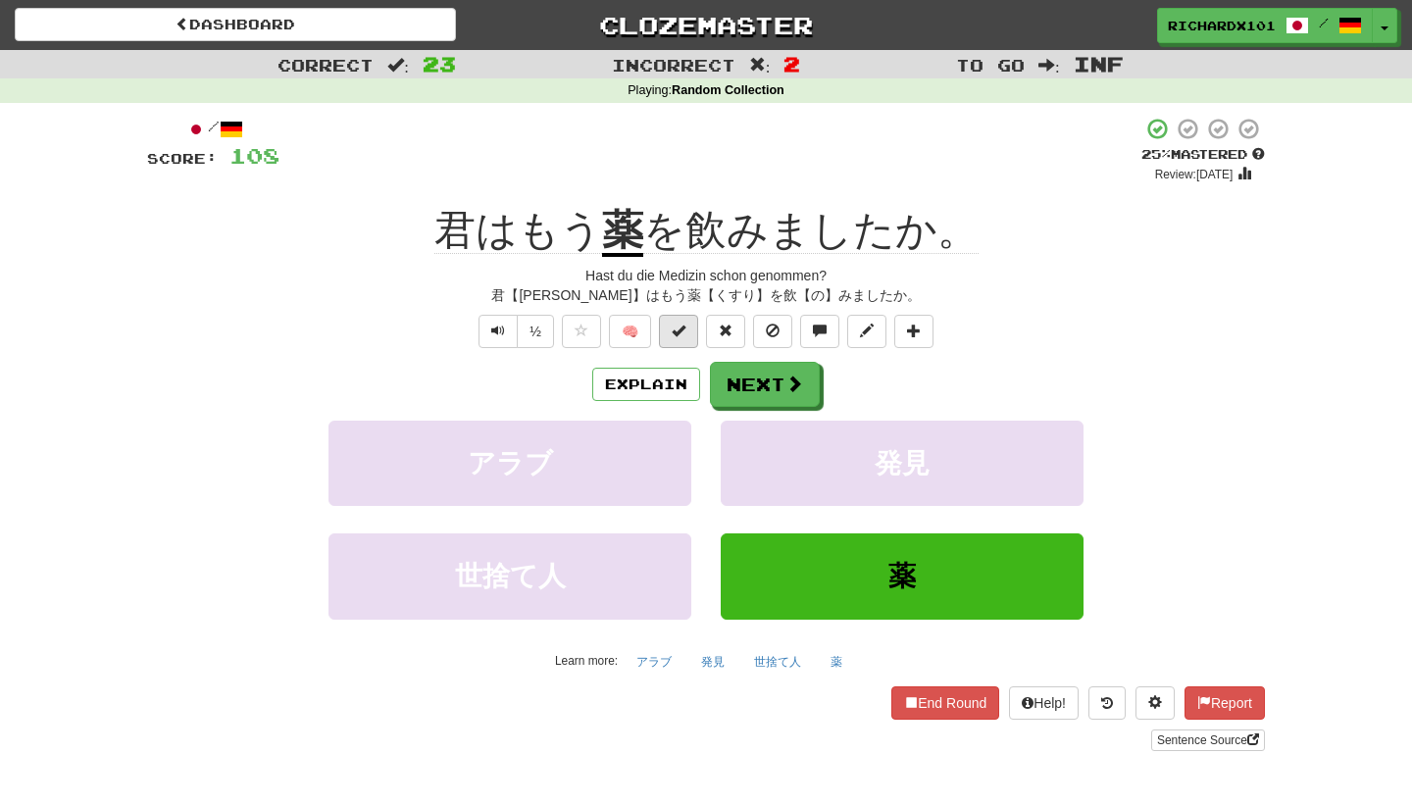
click at [681, 337] on button at bounding box center [678, 331] width 39 height 33
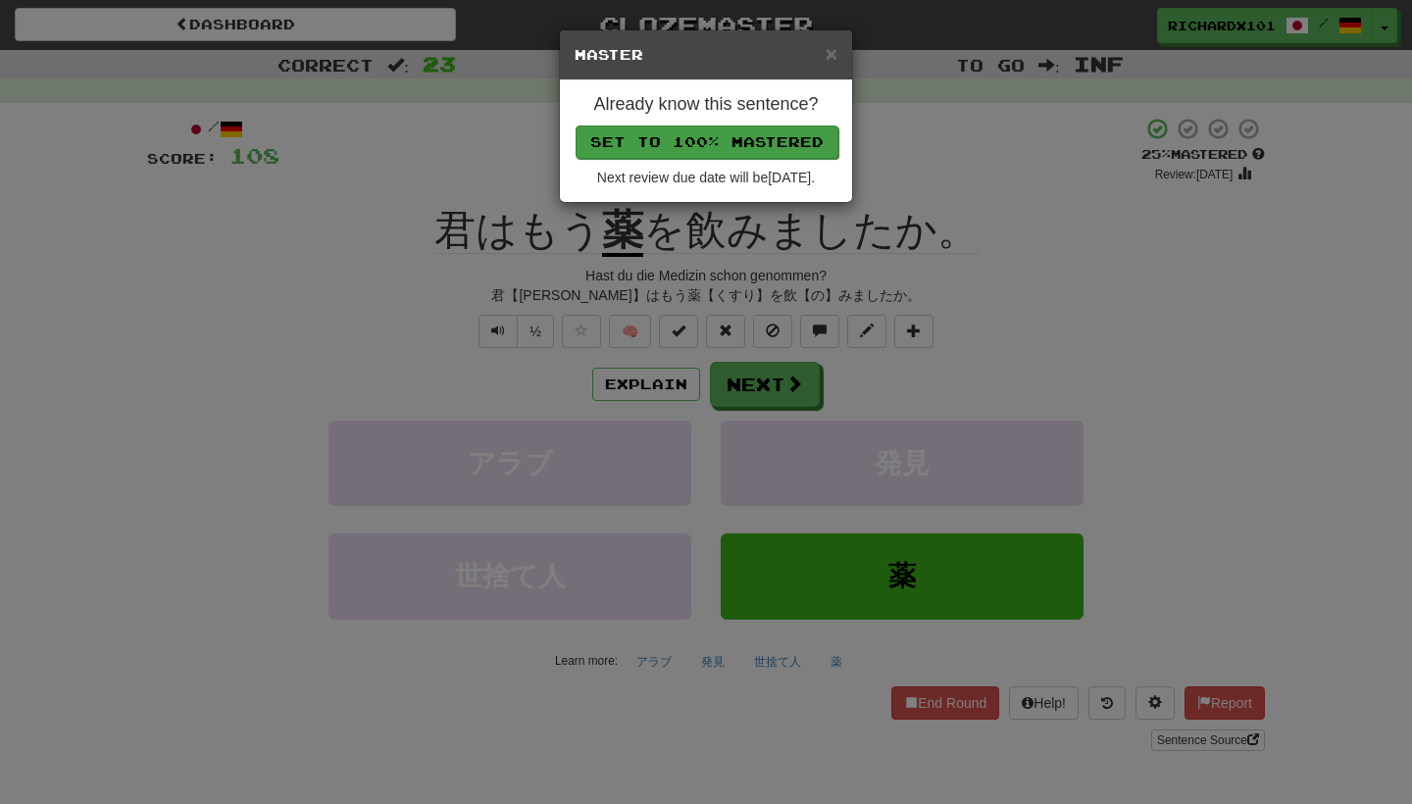
click at [701, 145] on button "Set to 100% Mastered" at bounding box center [707, 142] width 263 height 33
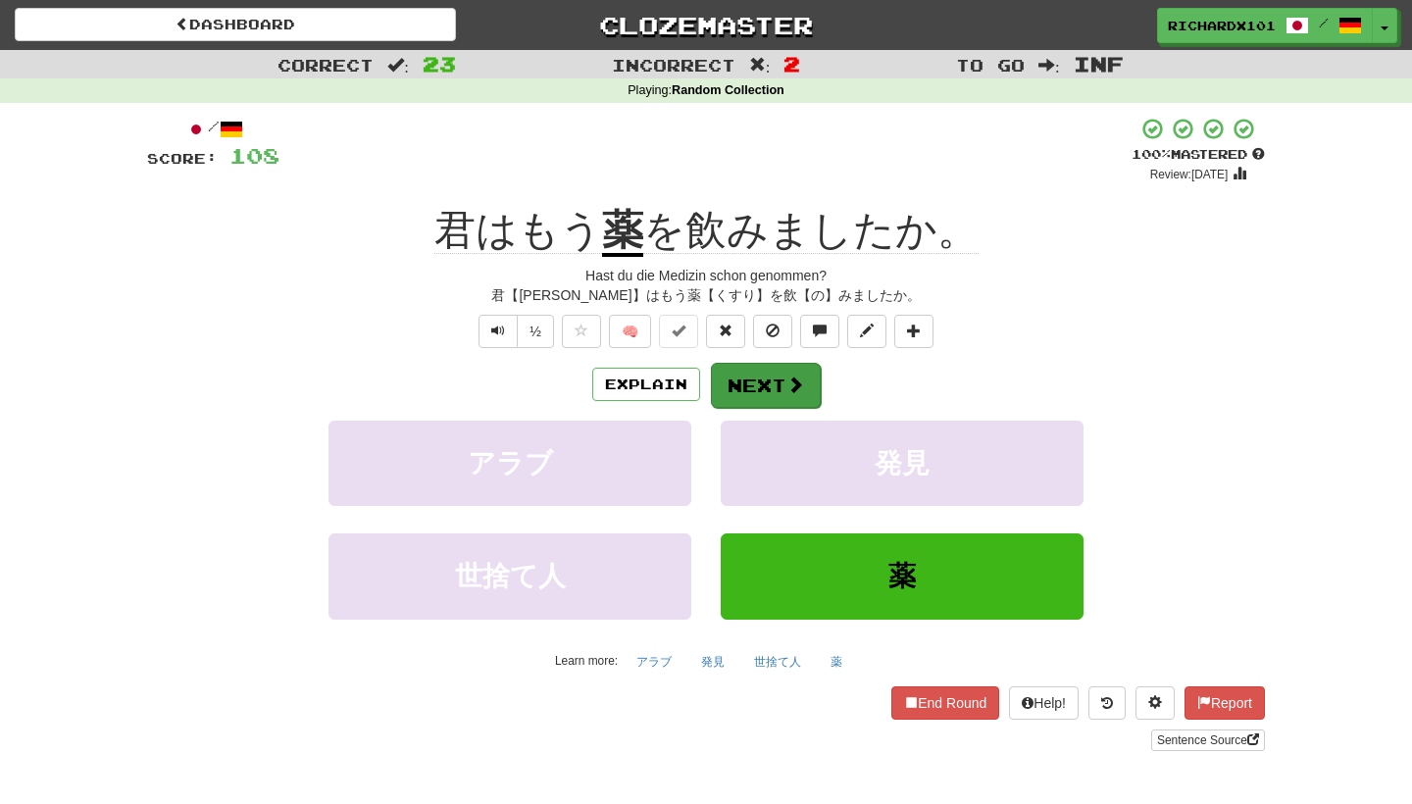
click at [753, 382] on button "Next" at bounding box center [766, 385] width 110 height 45
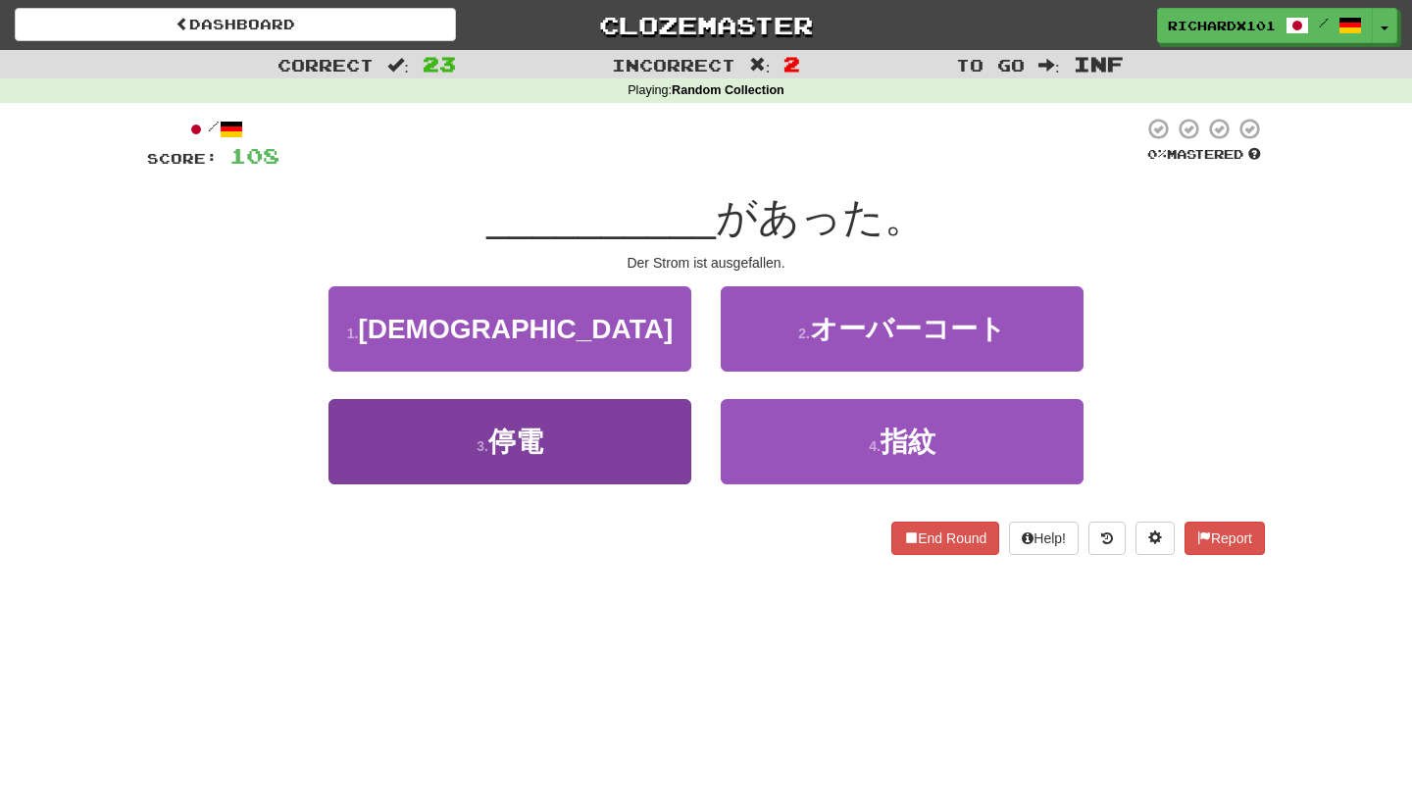
click at [674, 429] on button "3 . 停電" at bounding box center [510, 441] width 363 height 85
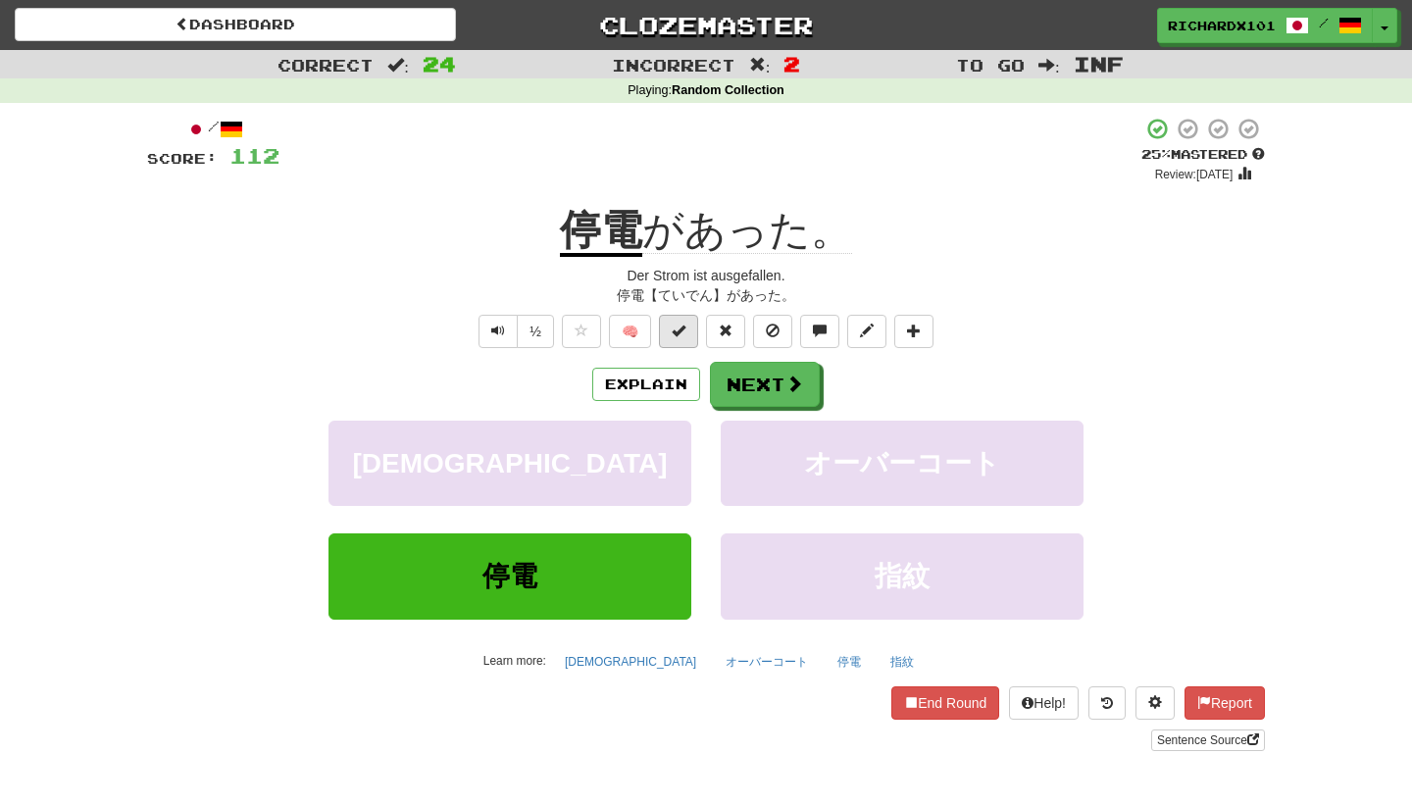
click at [683, 341] on button at bounding box center [678, 331] width 39 height 33
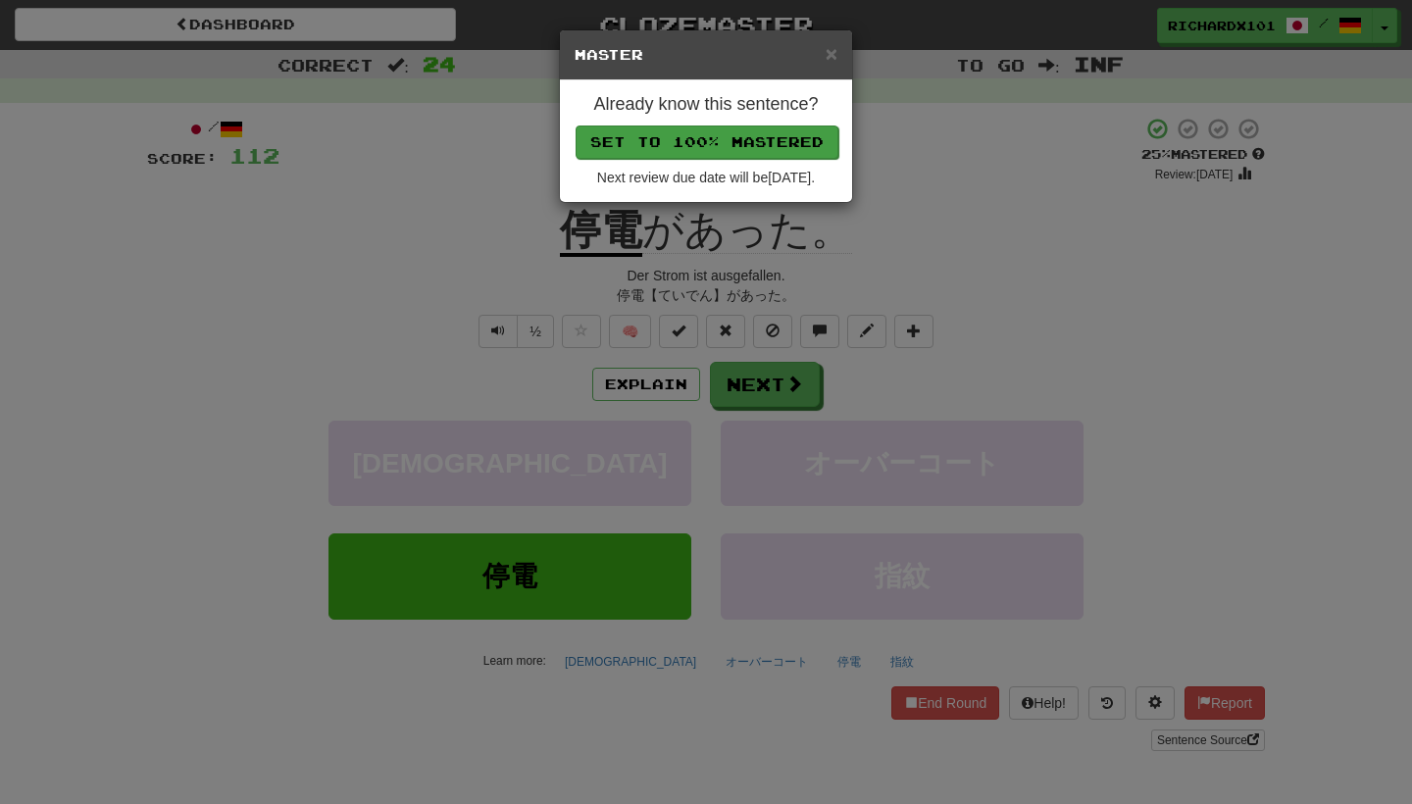
click at [670, 146] on button "Set to 100% Mastered" at bounding box center [707, 142] width 263 height 33
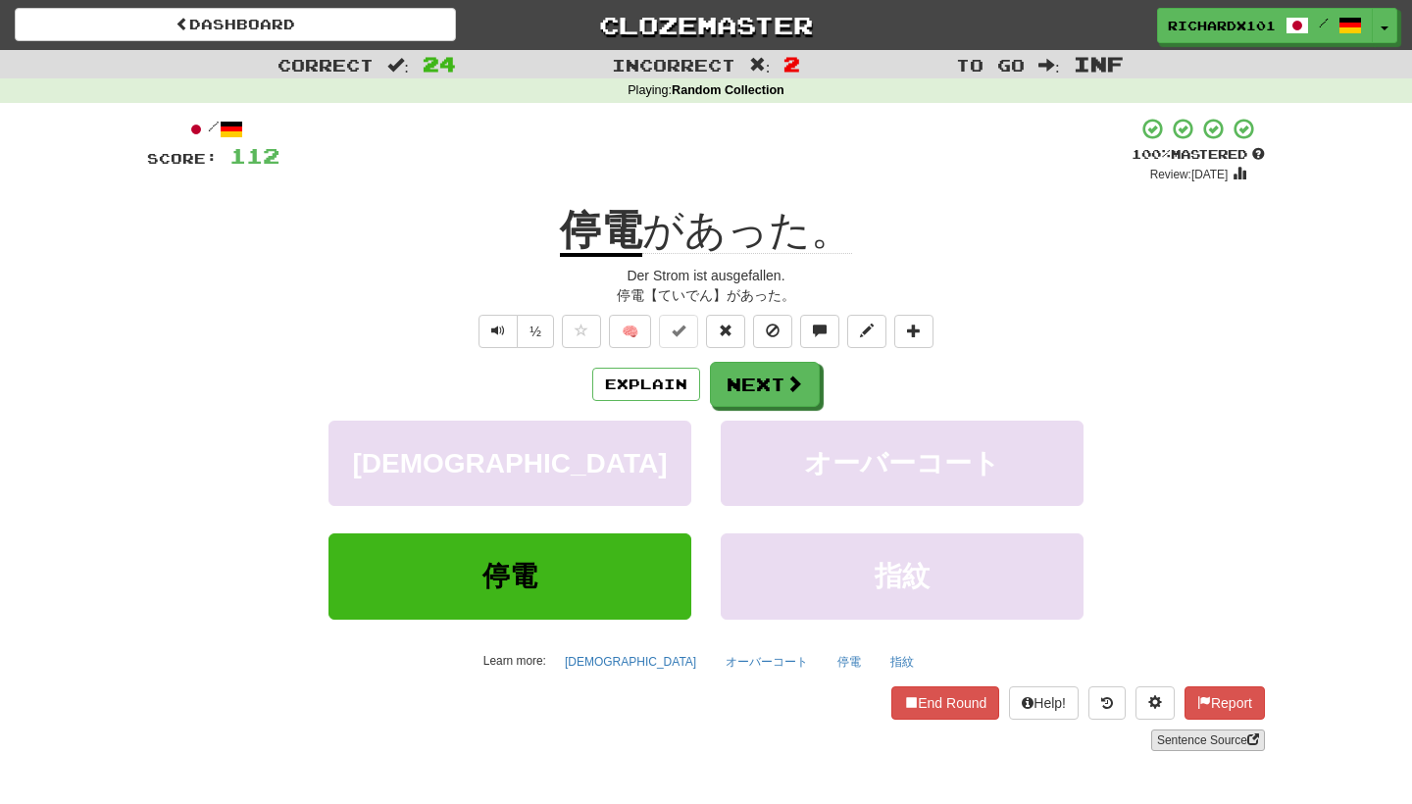
click at [1198, 740] on link "Sentence Source" at bounding box center [1208, 741] width 114 height 22
click at [798, 386] on span at bounding box center [796, 385] width 18 height 18
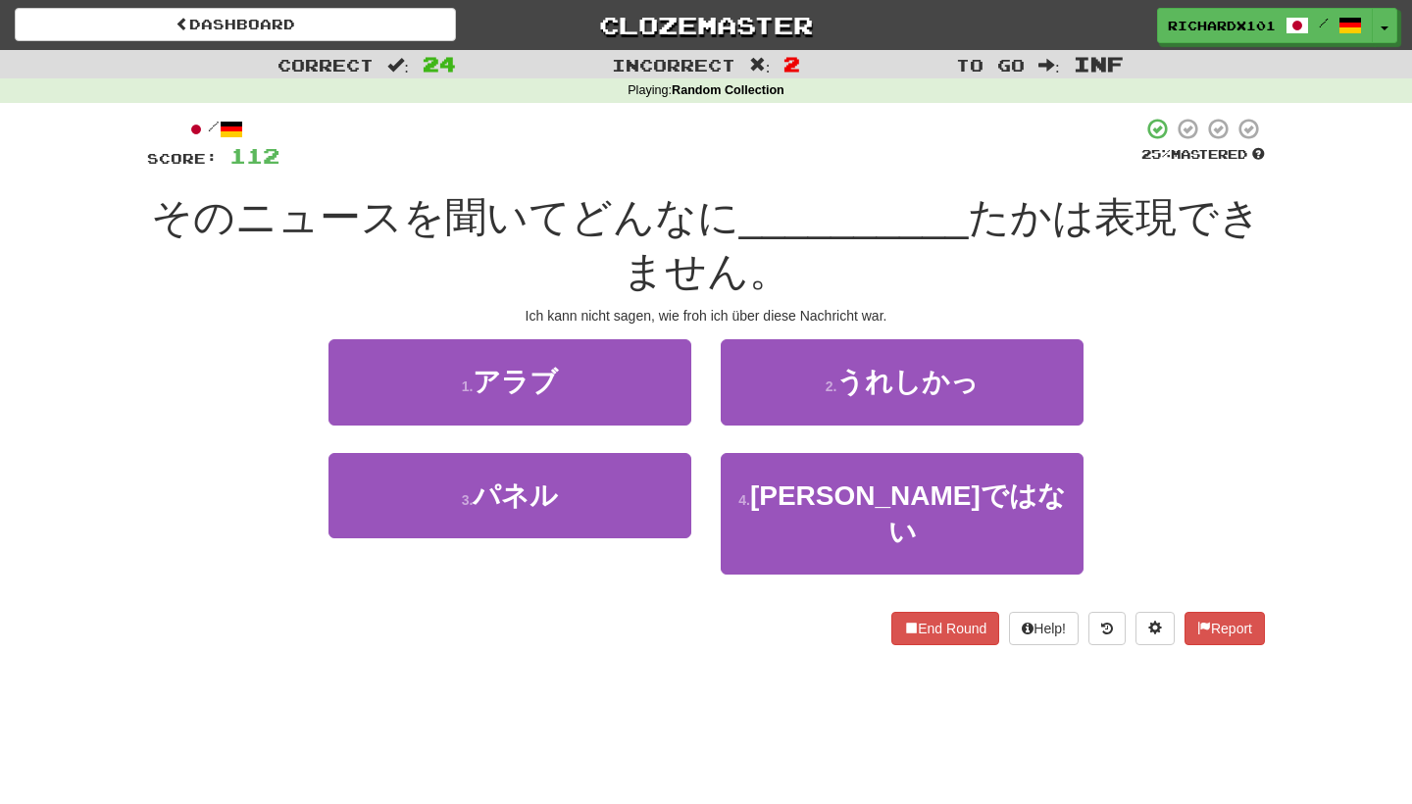
click at [798, 386] on button "2 . うれしかっ" at bounding box center [902, 381] width 363 height 85
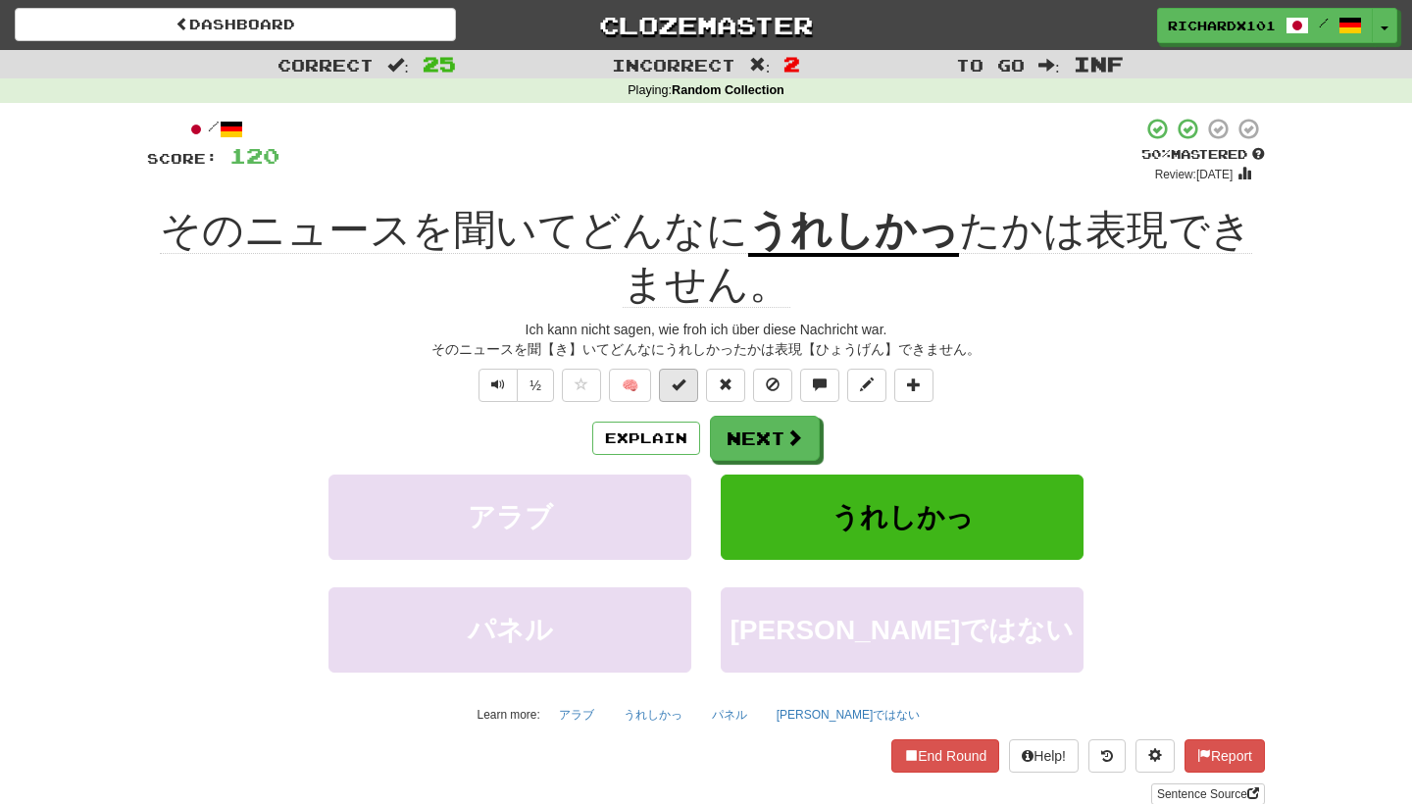
click at [684, 380] on span at bounding box center [679, 385] width 14 height 14
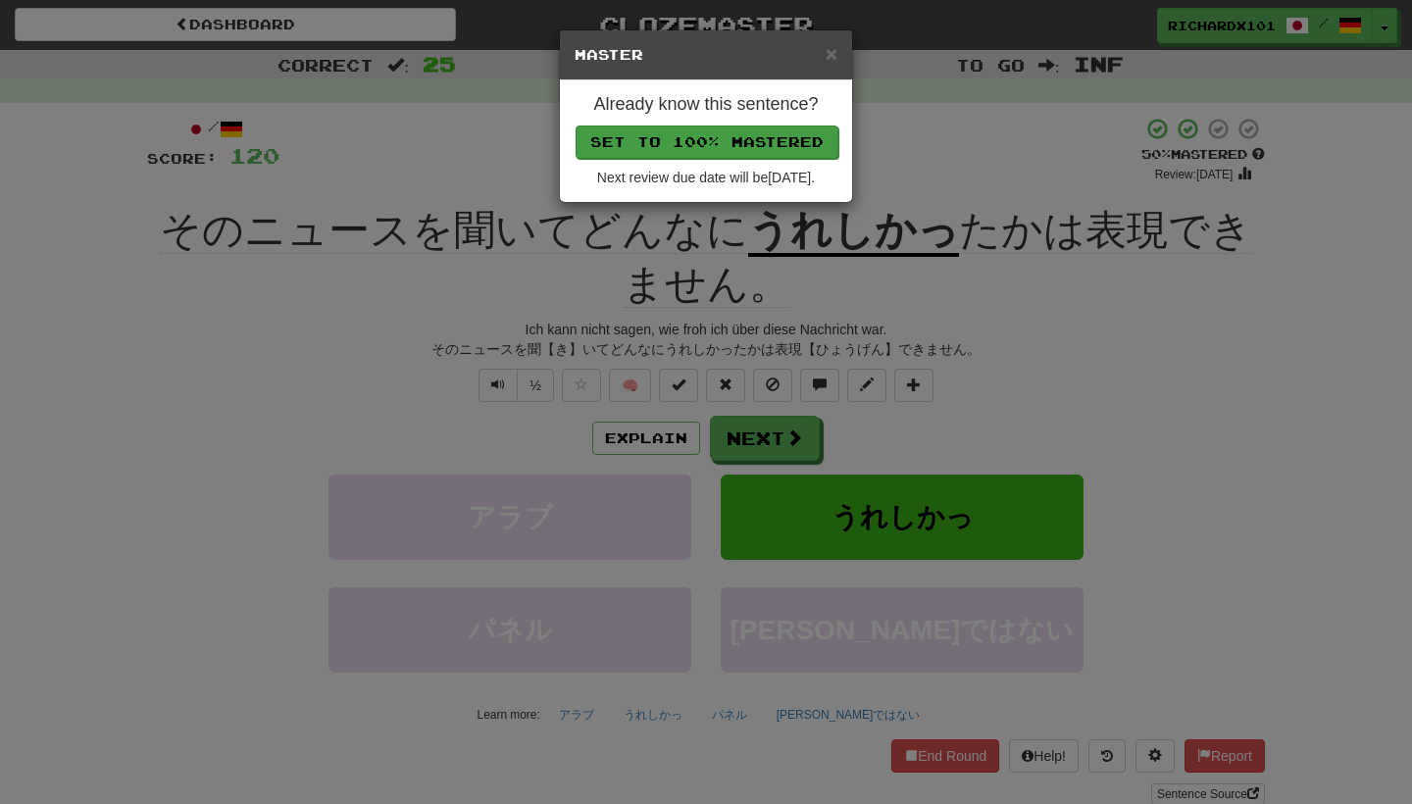
click at [634, 141] on button "Set to 100% Mastered" at bounding box center [707, 142] width 263 height 33
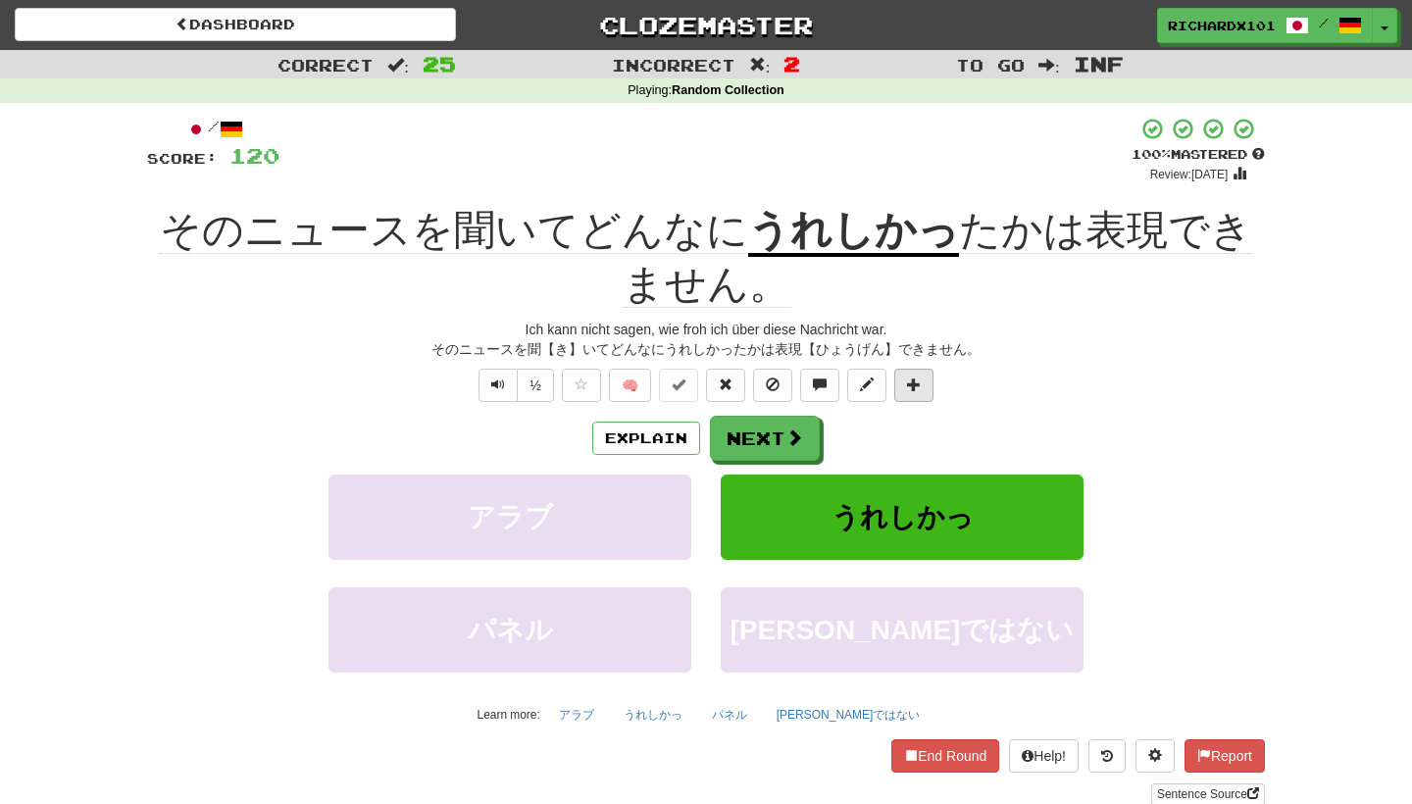
click at [909, 378] on span at bounding box center [914, 385] width 14 height 14
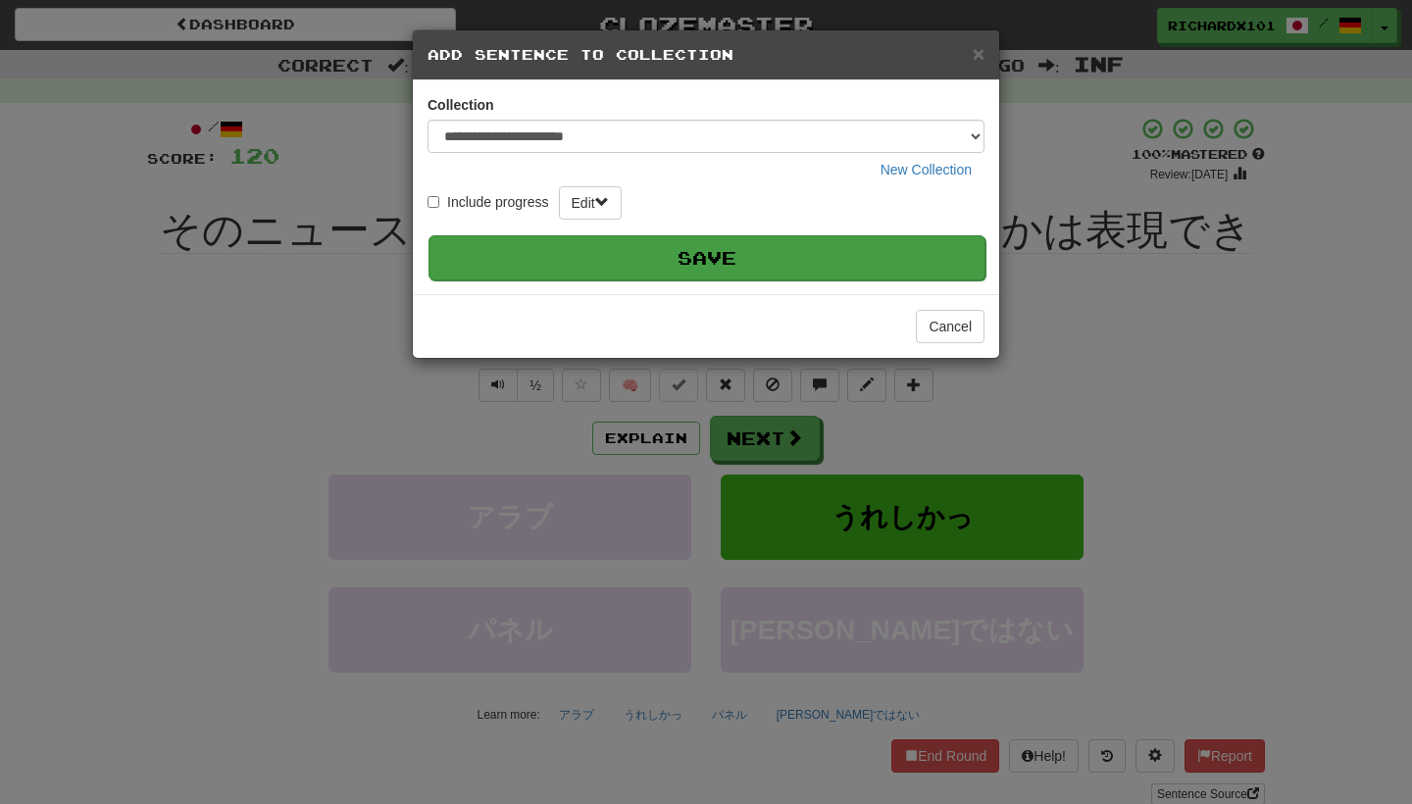
click at [805, 269] on button "Save" at bounding box center [707, 257] width 557 height 45
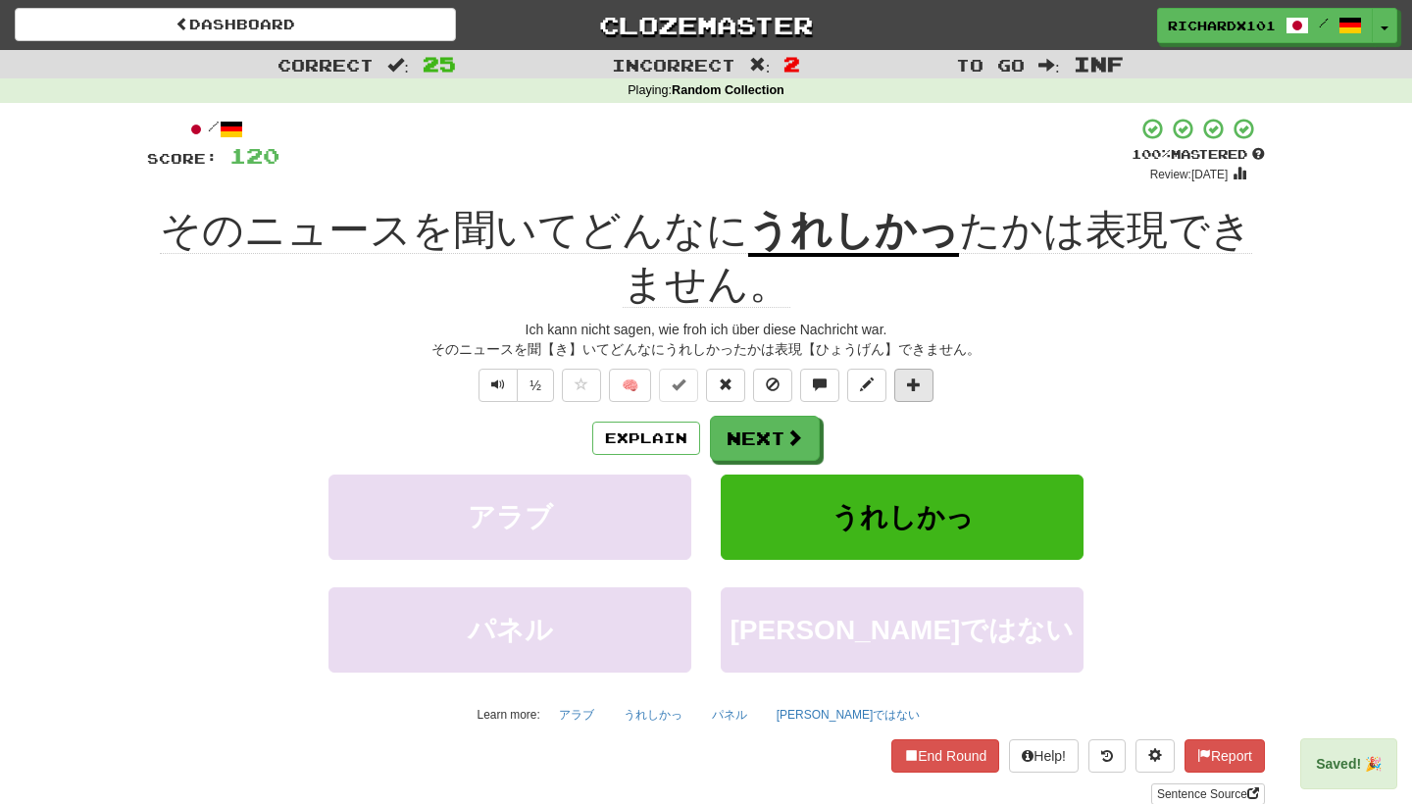
click at [907, 378] on span at bounding box center [914, 385] width 14 height 14
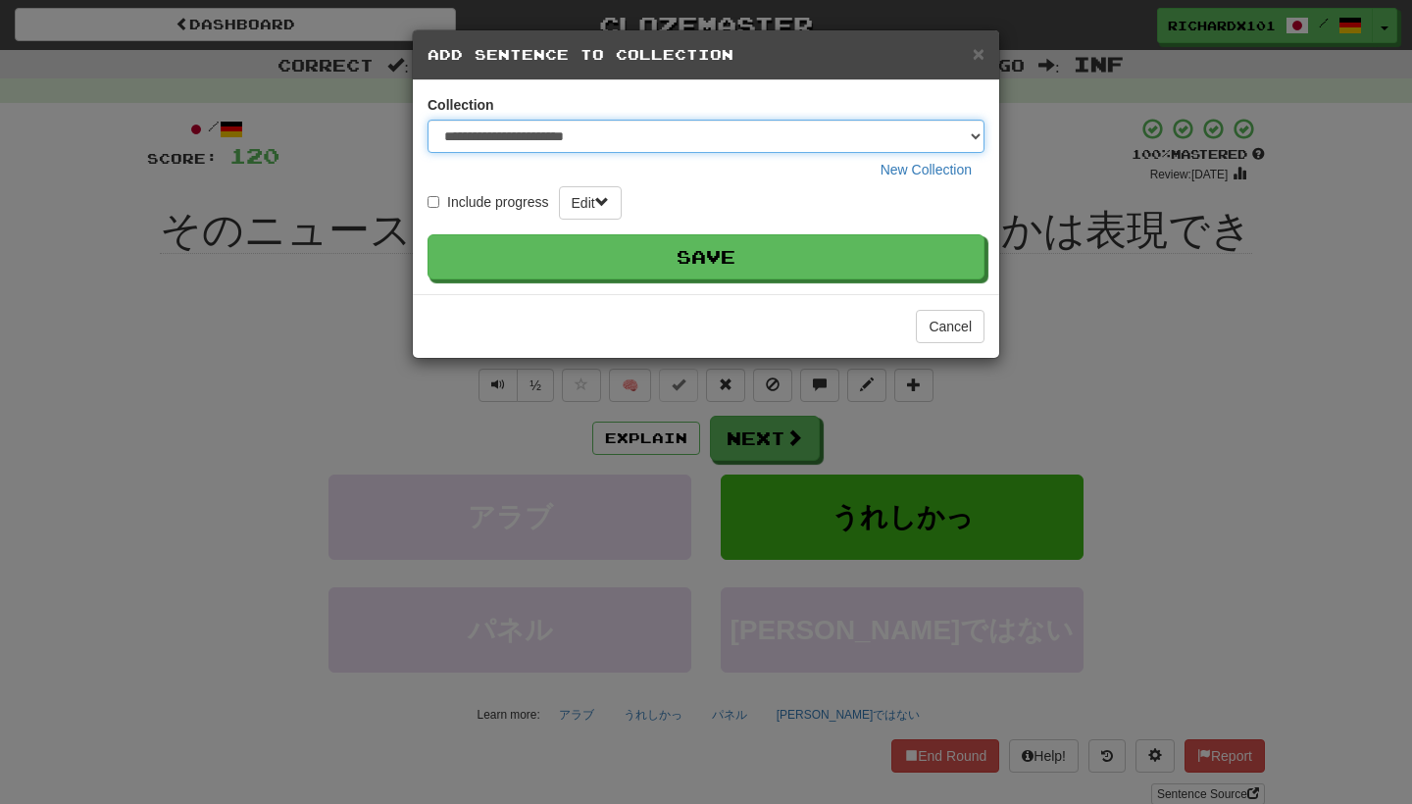
select select "*****"
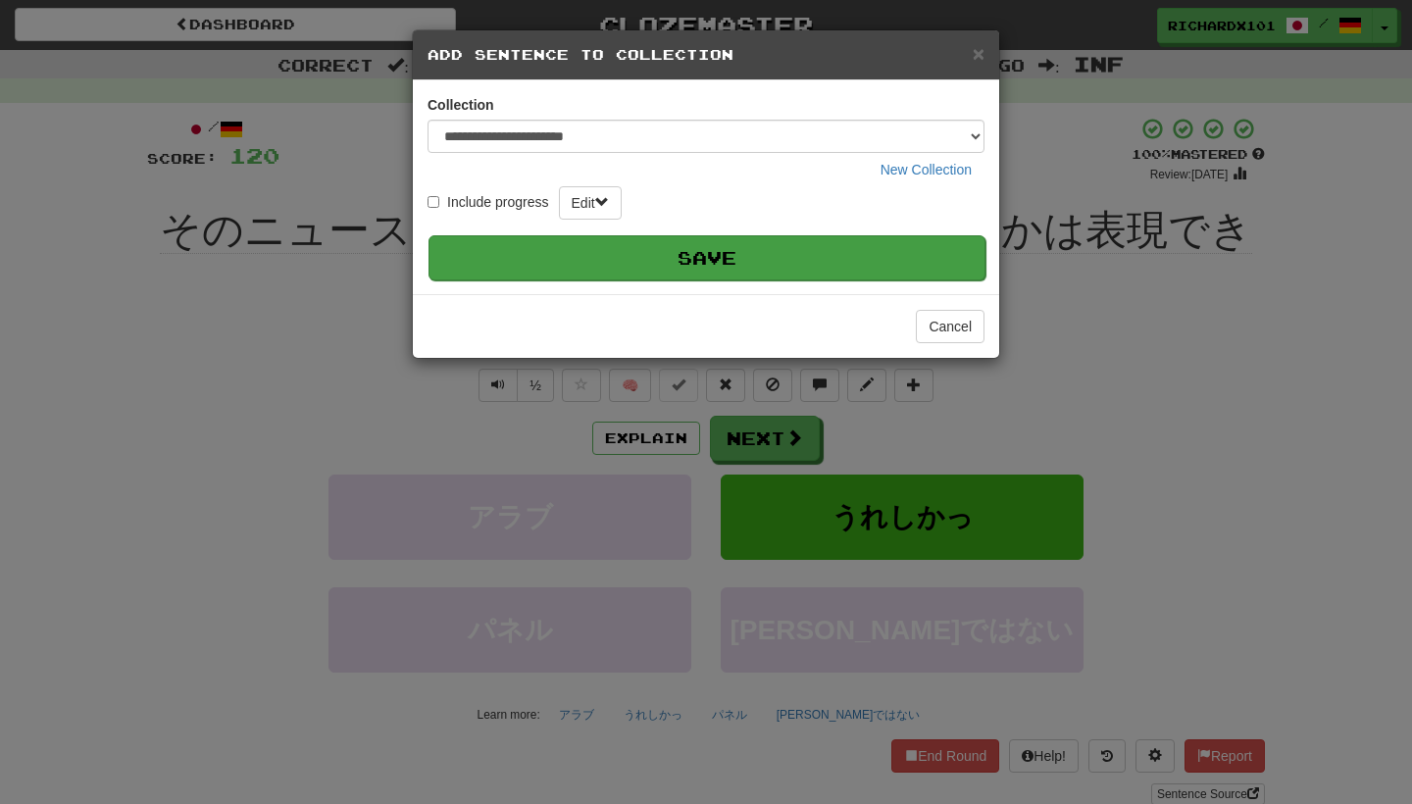
click at [863, 259] on button "Save" at bounding box center [707, 257] width 557 height 45
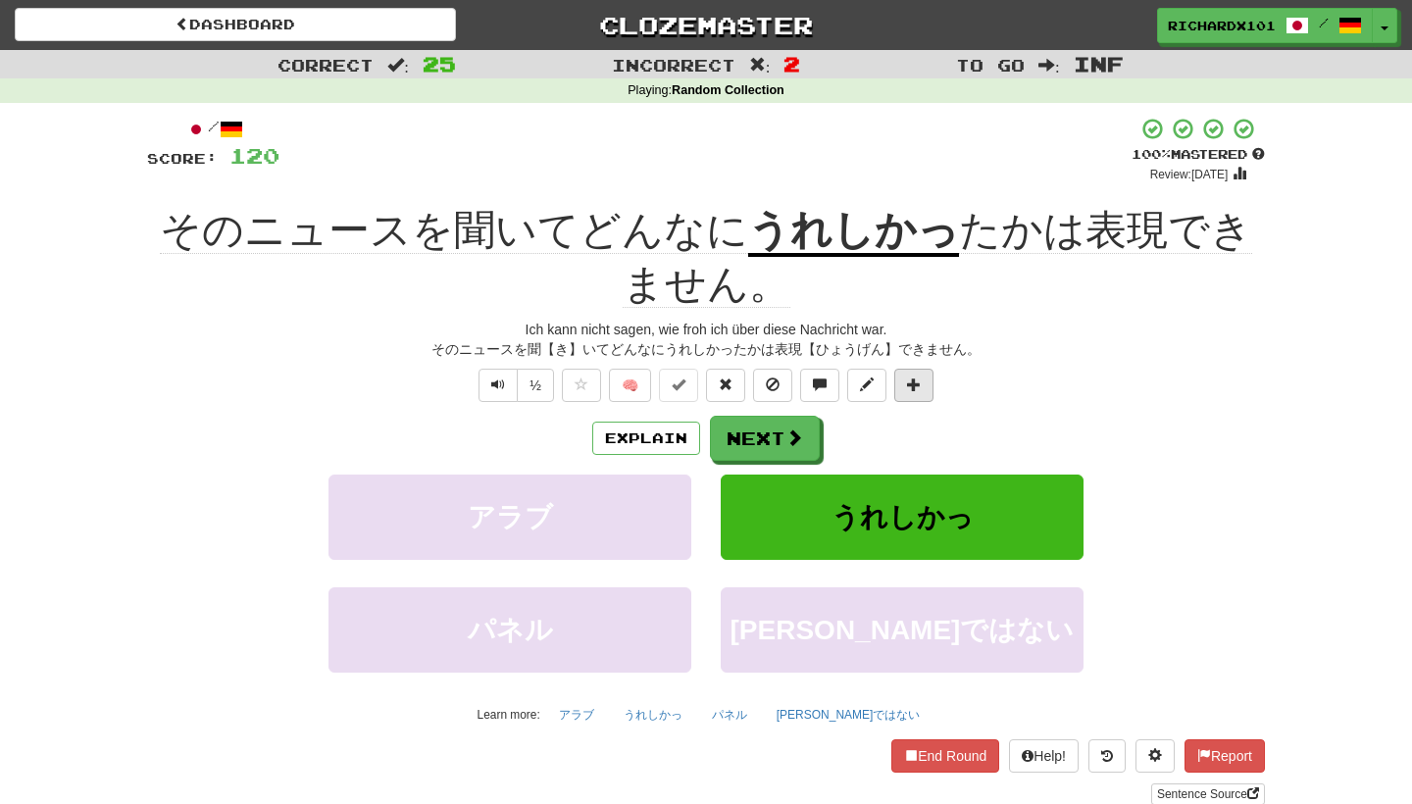
click at [918, 373] on button at bounding box center [913, 385] width 39 height 33
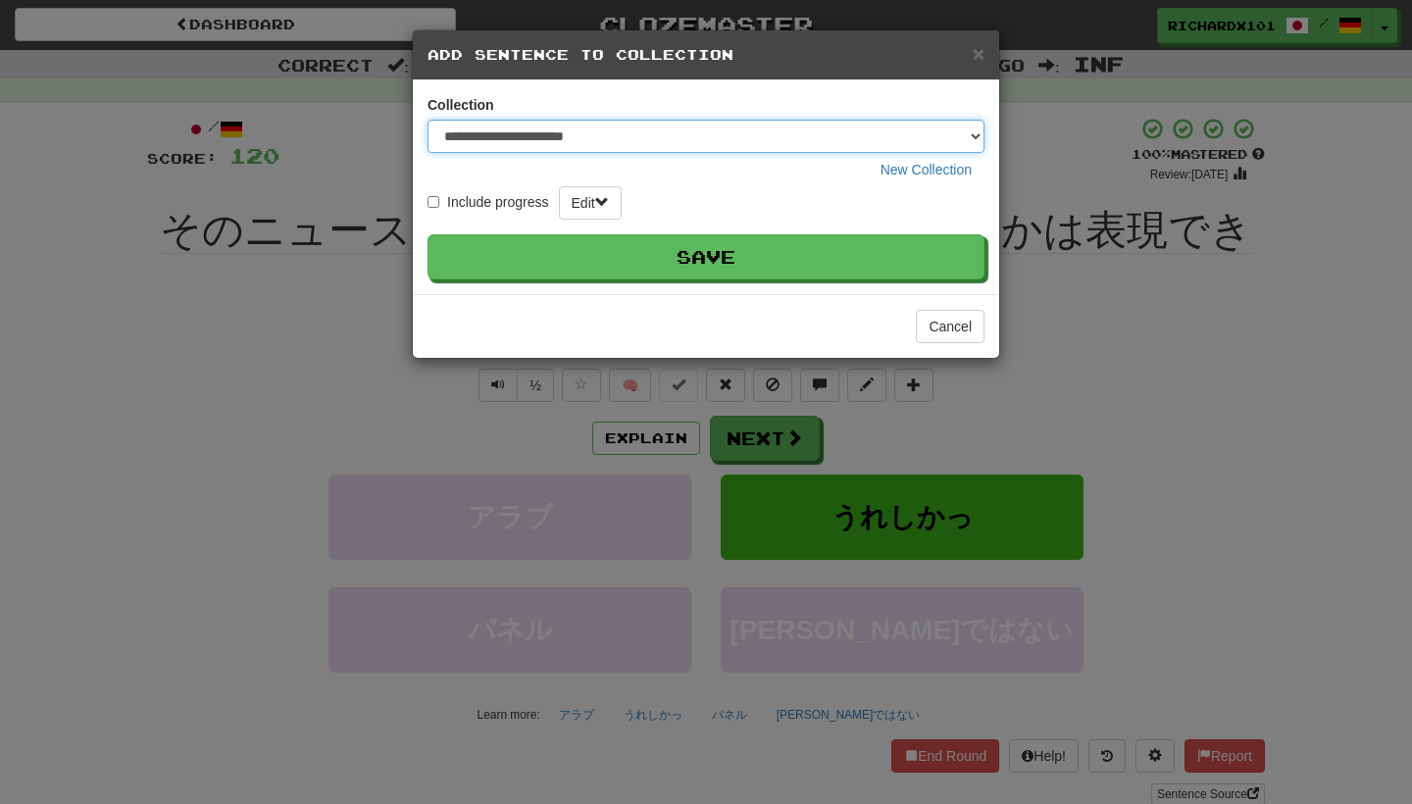
select select "*****"
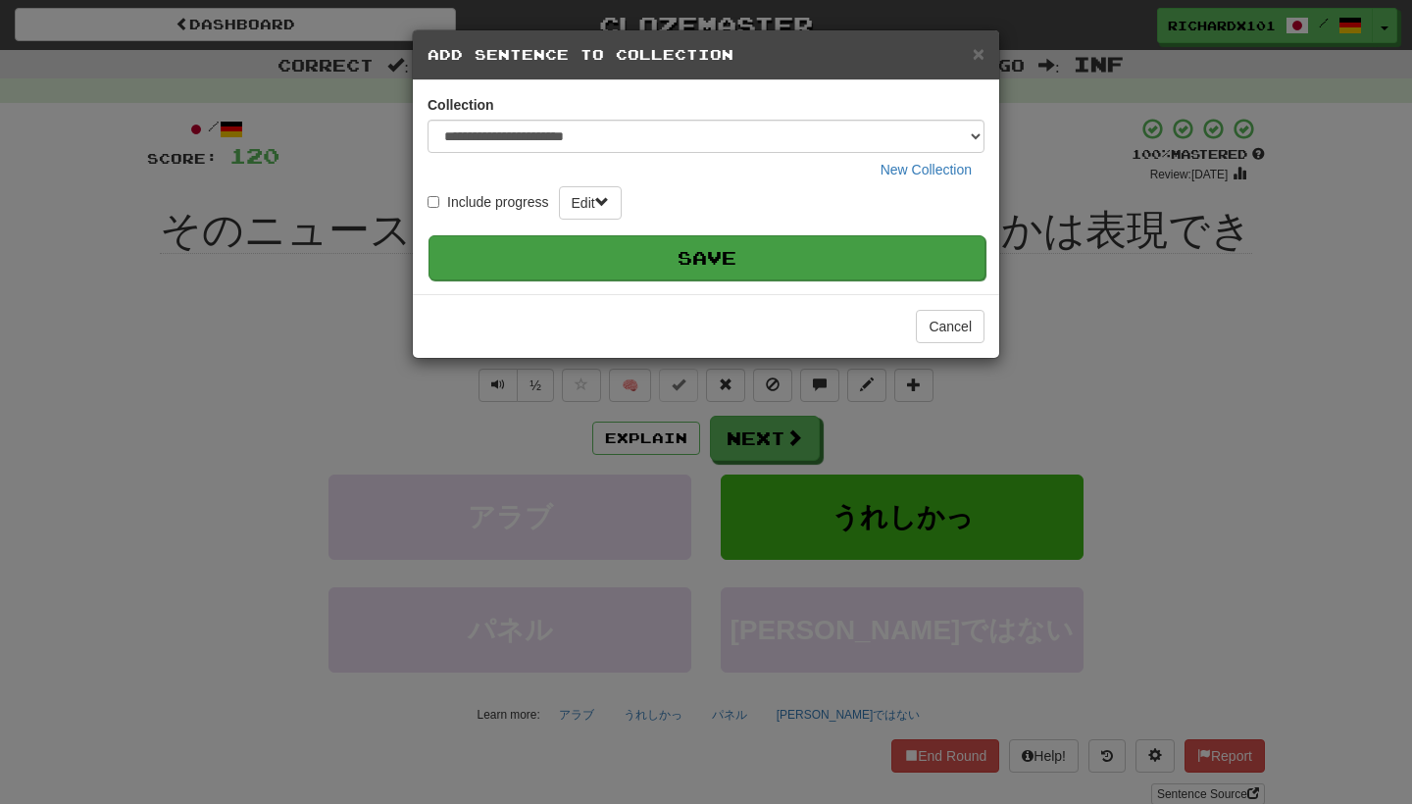
click at [902, 254] on button "Save" at bounding box center [707, 257] width 557 height 45
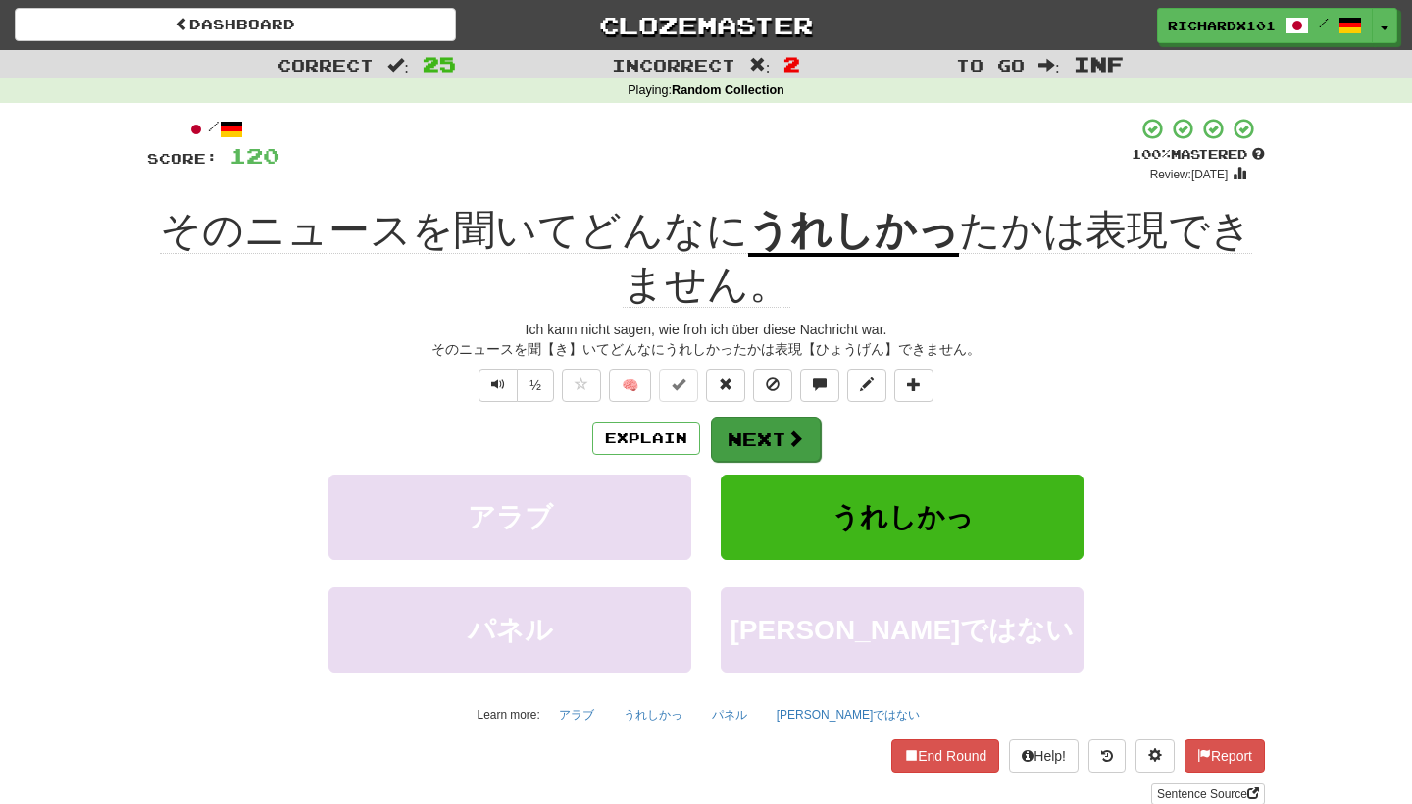
click at [774, 439] on button "Next" at bounding box center [766, 439] width 110 height 45
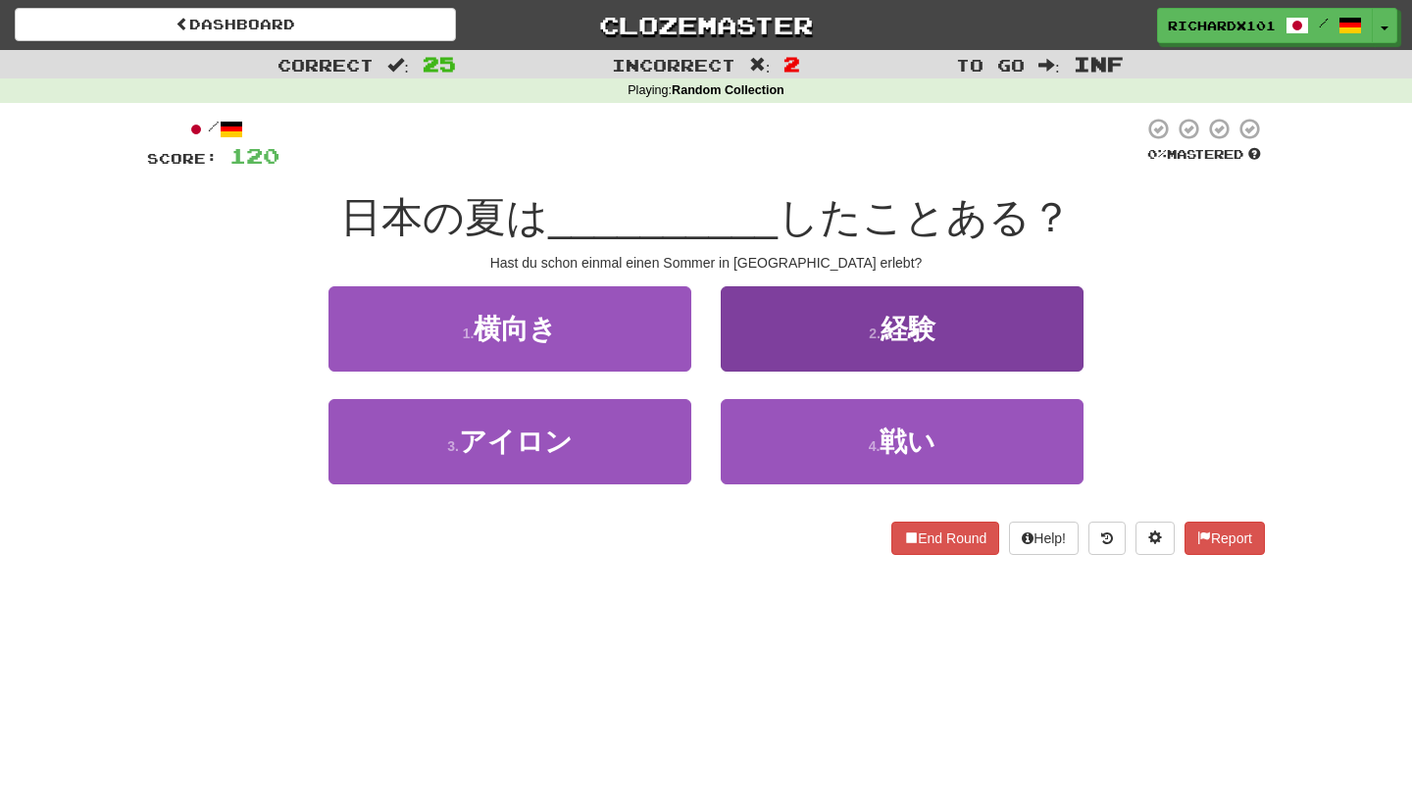
click at [767, 345] on button "2 . 経験" at bounding box center [902, 328] width 363 height 85
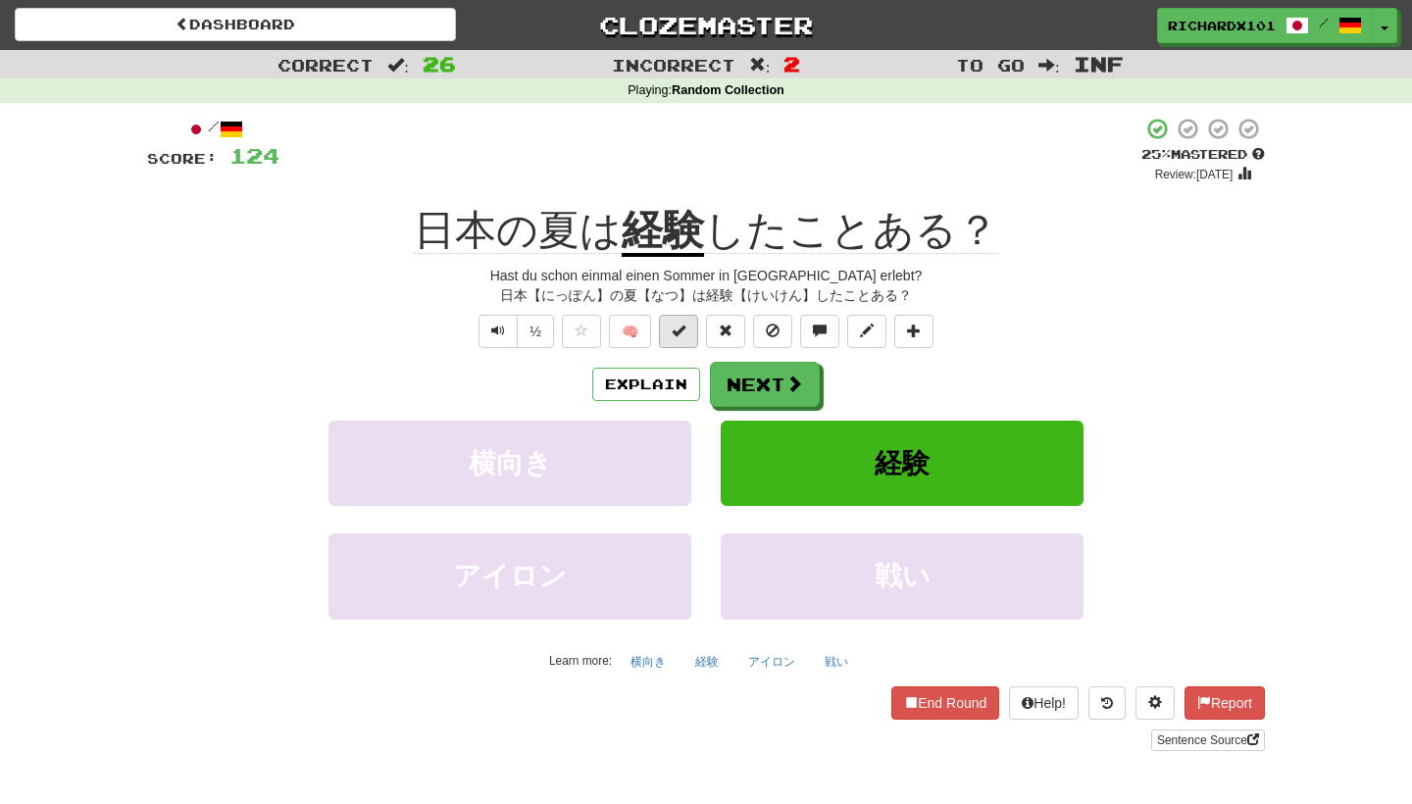
click at [684, 337] on button at bounding box center [678, 331] width 39 height 33
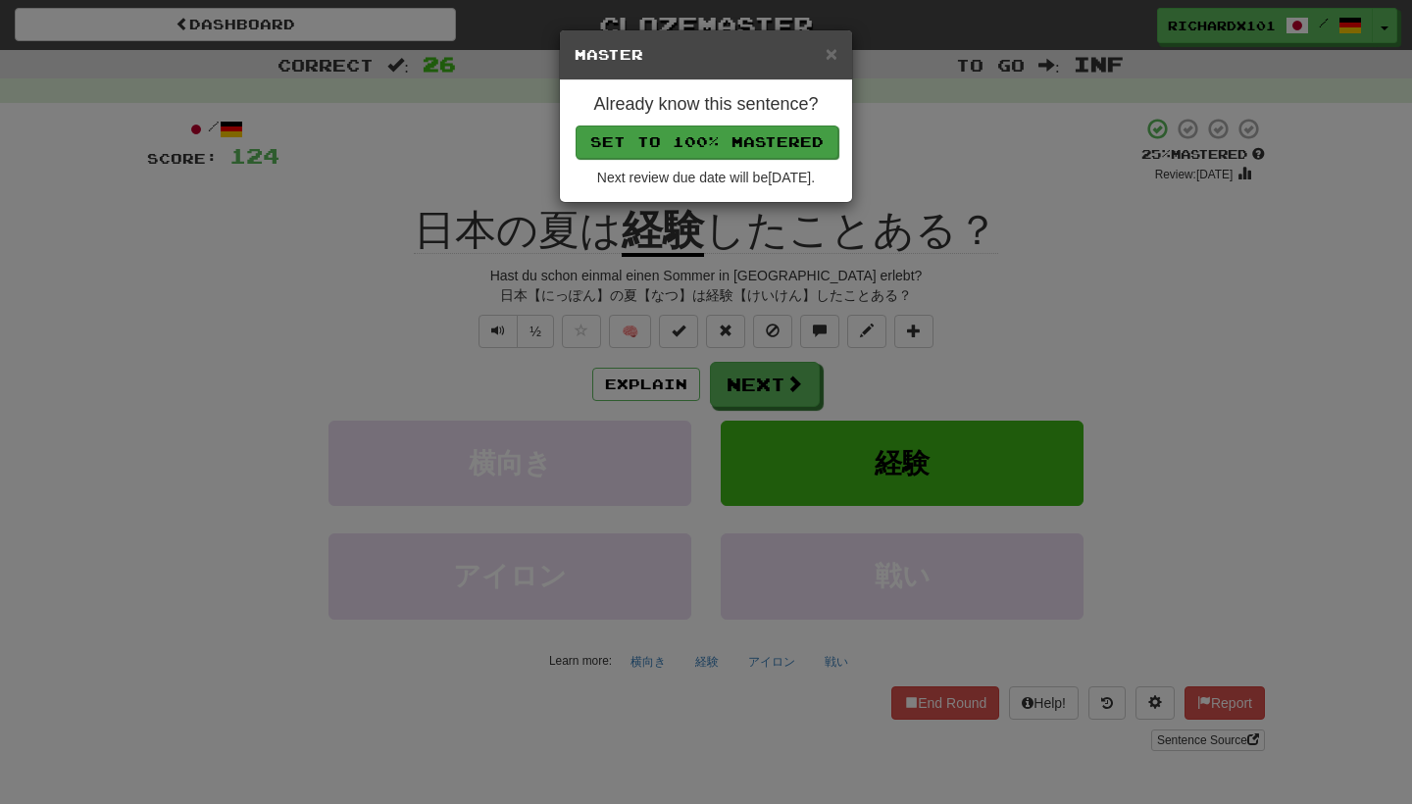
click at [663, 151] on button "Set to 100% Mastered" at bounding box center [707, 142] width 263 height 33
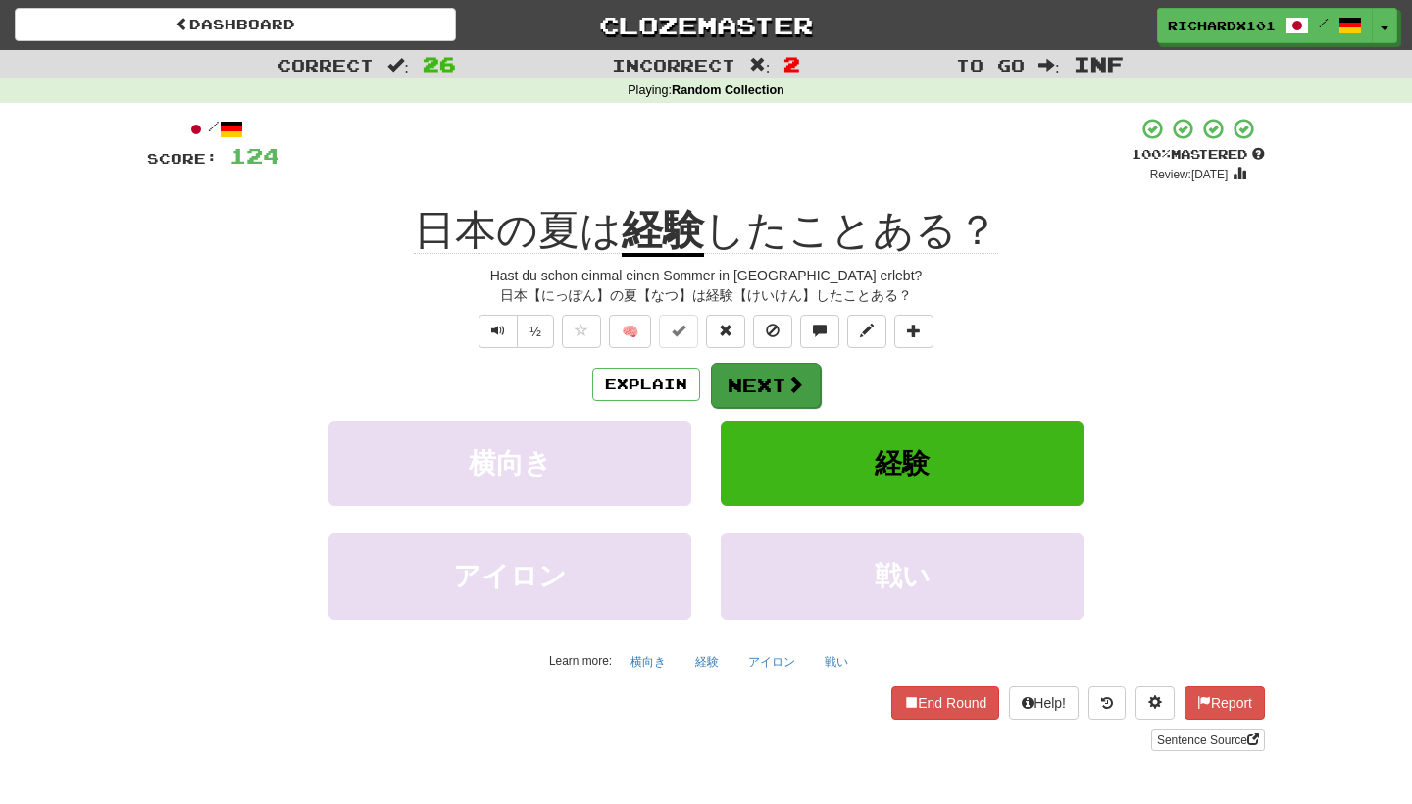
click at [759, 369] on button "Next" at bounding box center [766, 385] width 110 height 45
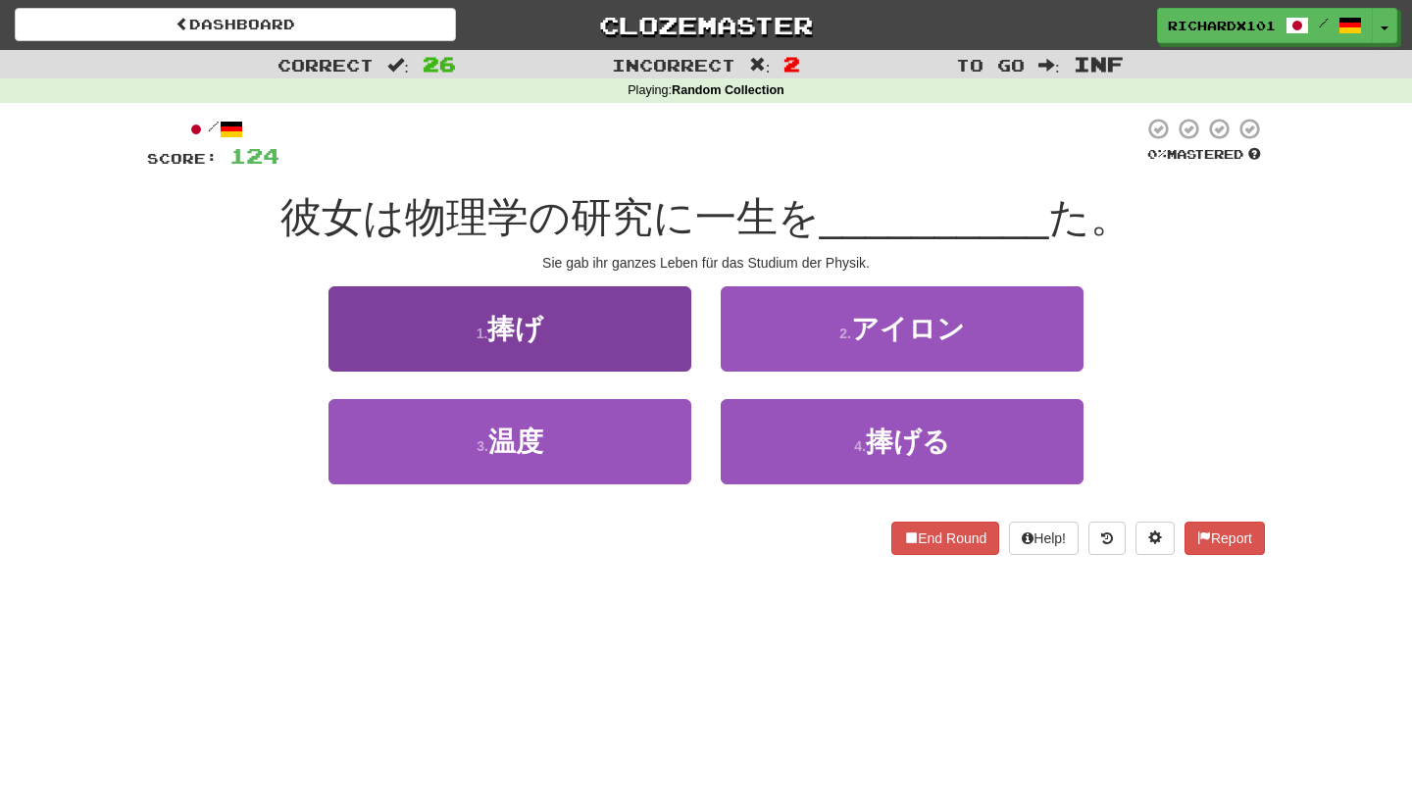
click at [630, 332] on button "1 . 捧げ" at bounding box center [510, 328] width 363 height 85
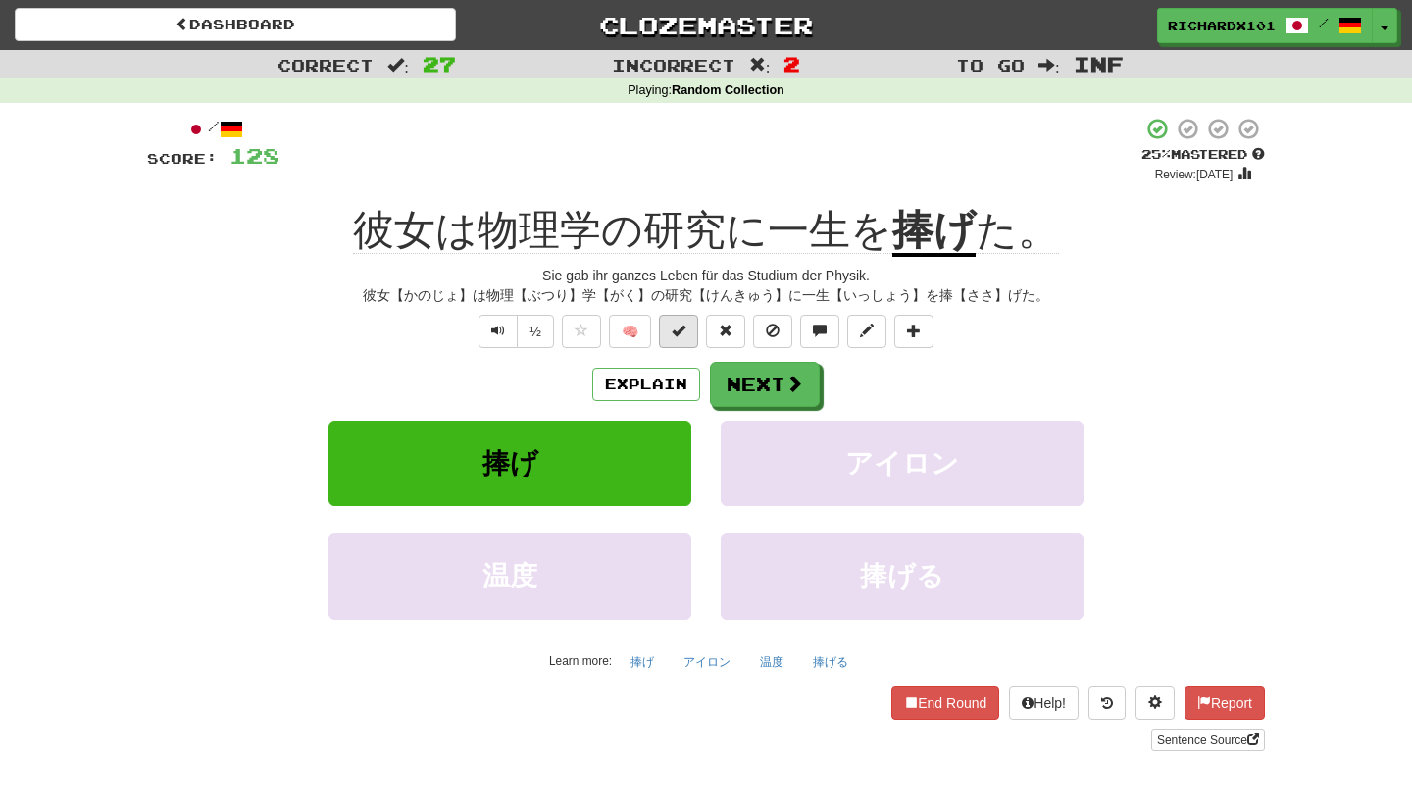
click at [684, 336] on button at bounding box center [678, 331] width 39 height 33
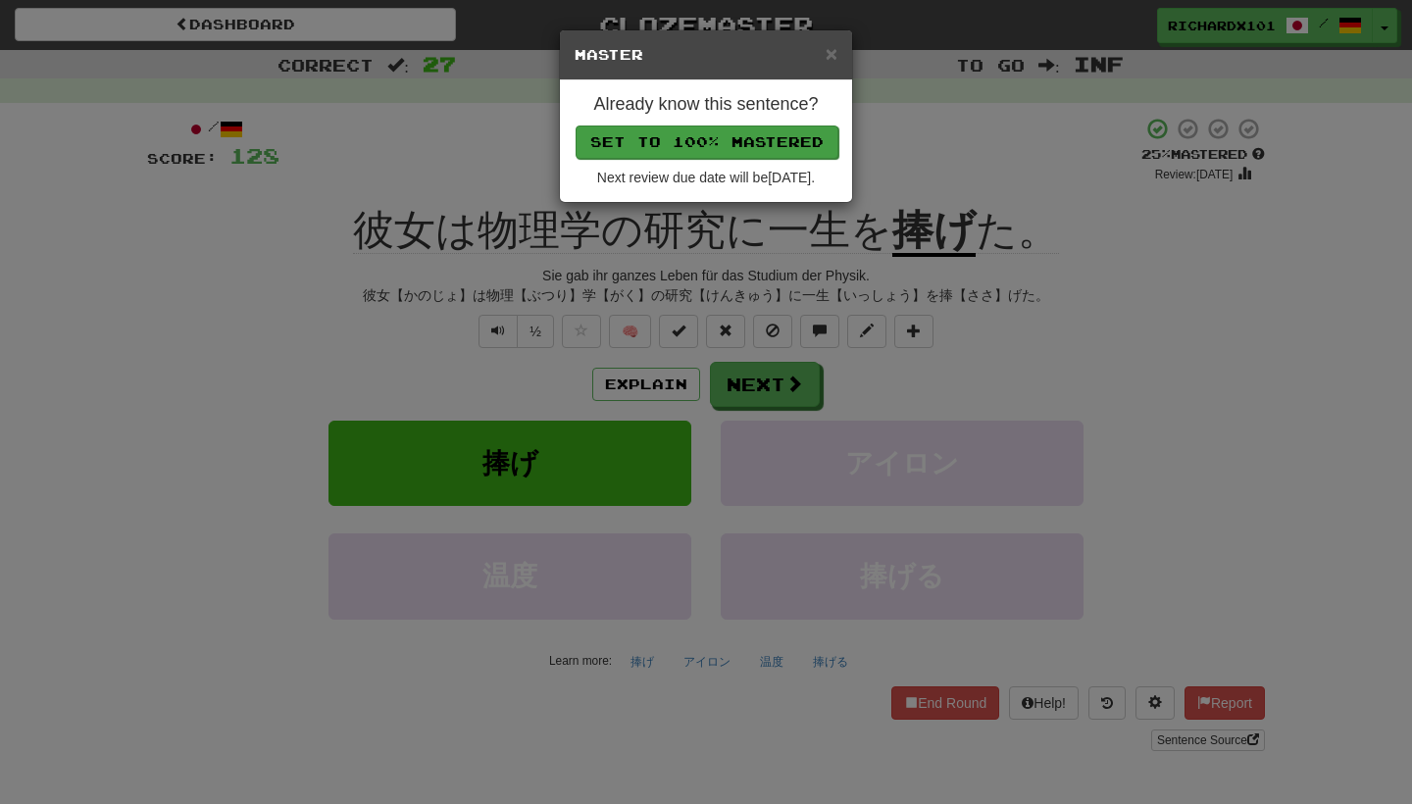
click at [654, 137] on button "Set to 100% Mastered" at bounding box center [707, 142] width 263 height 33
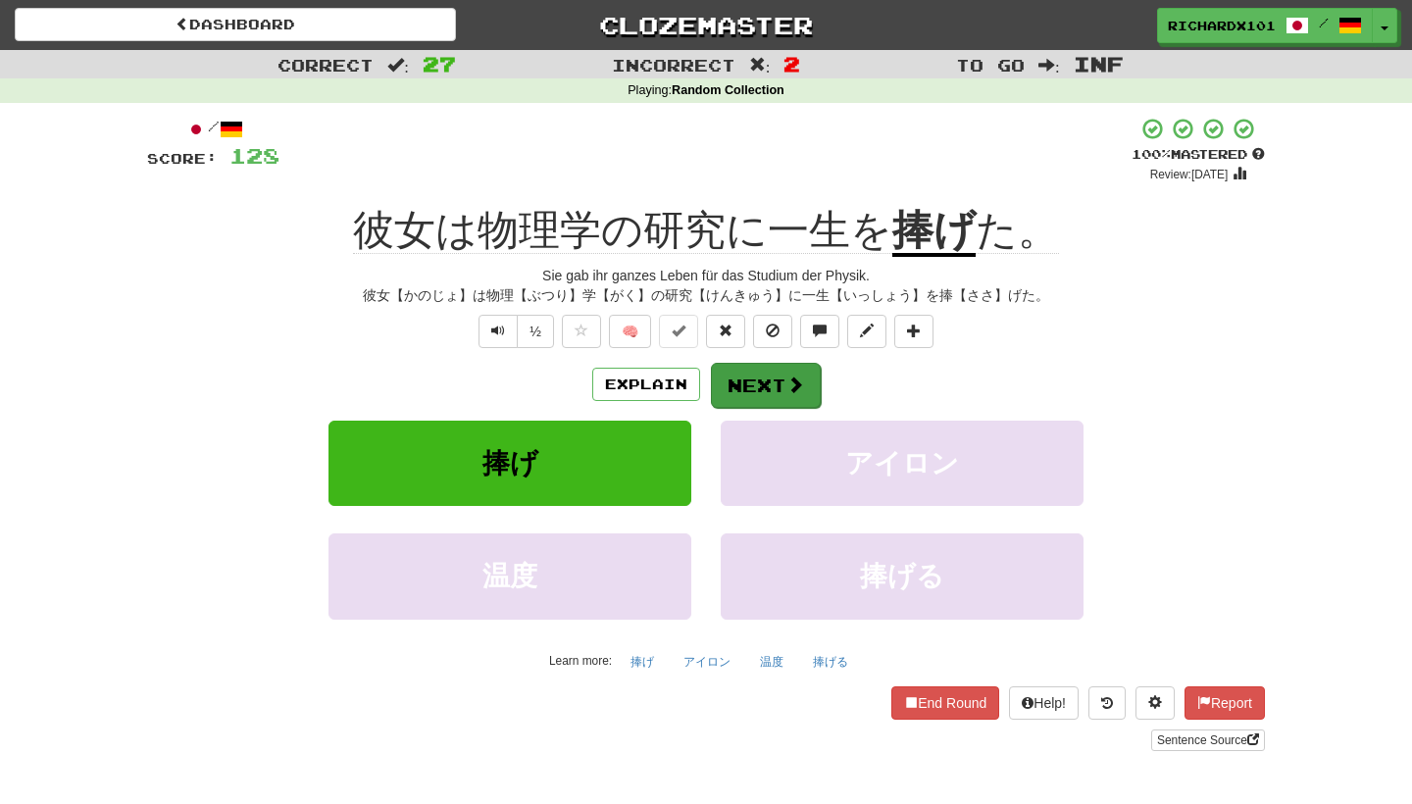
click at [777, 370] on button "Next" at bounding box center [766, 385] width 110 height 45
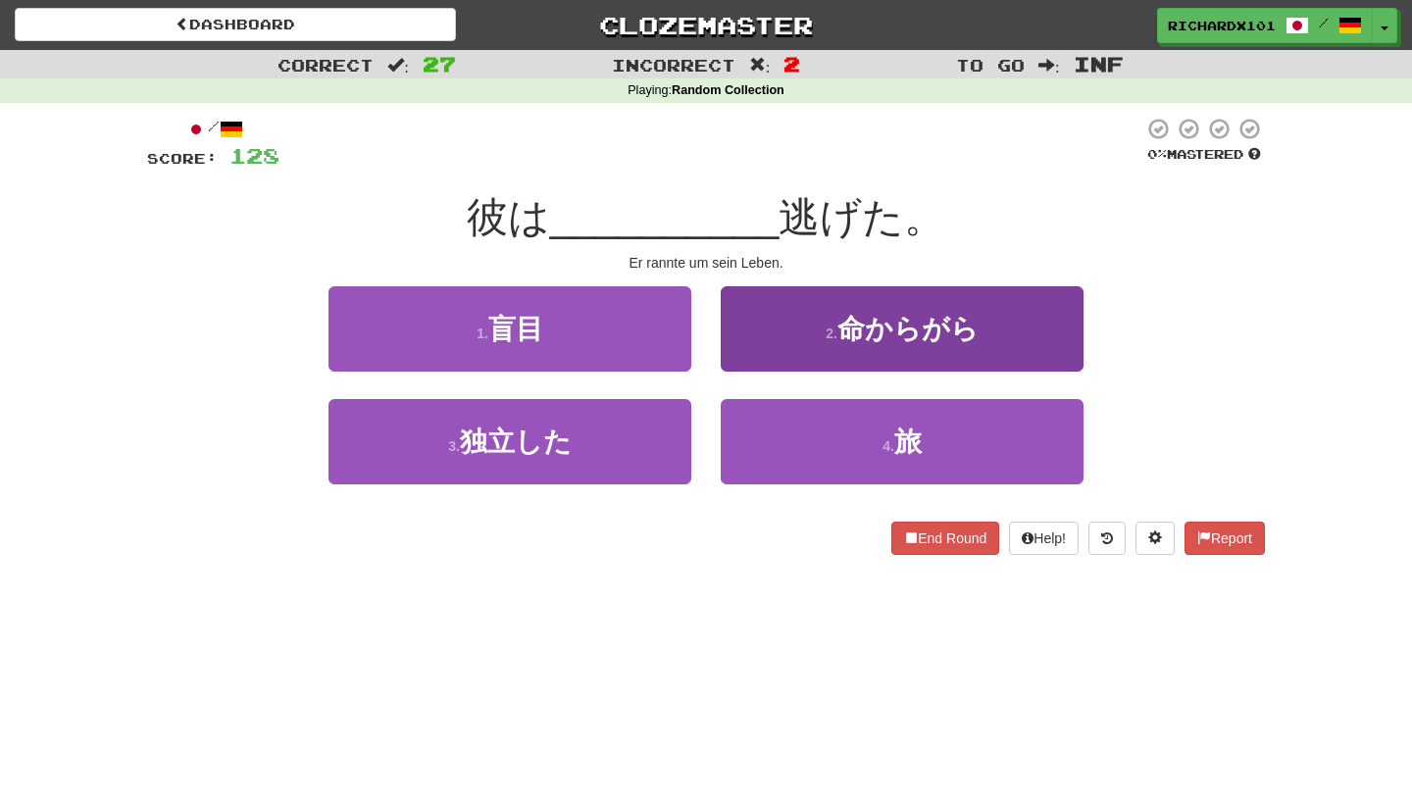
click at [799, 362] on button "2 . 命からがら" at bounding box center [902, 328] width 363 height 85
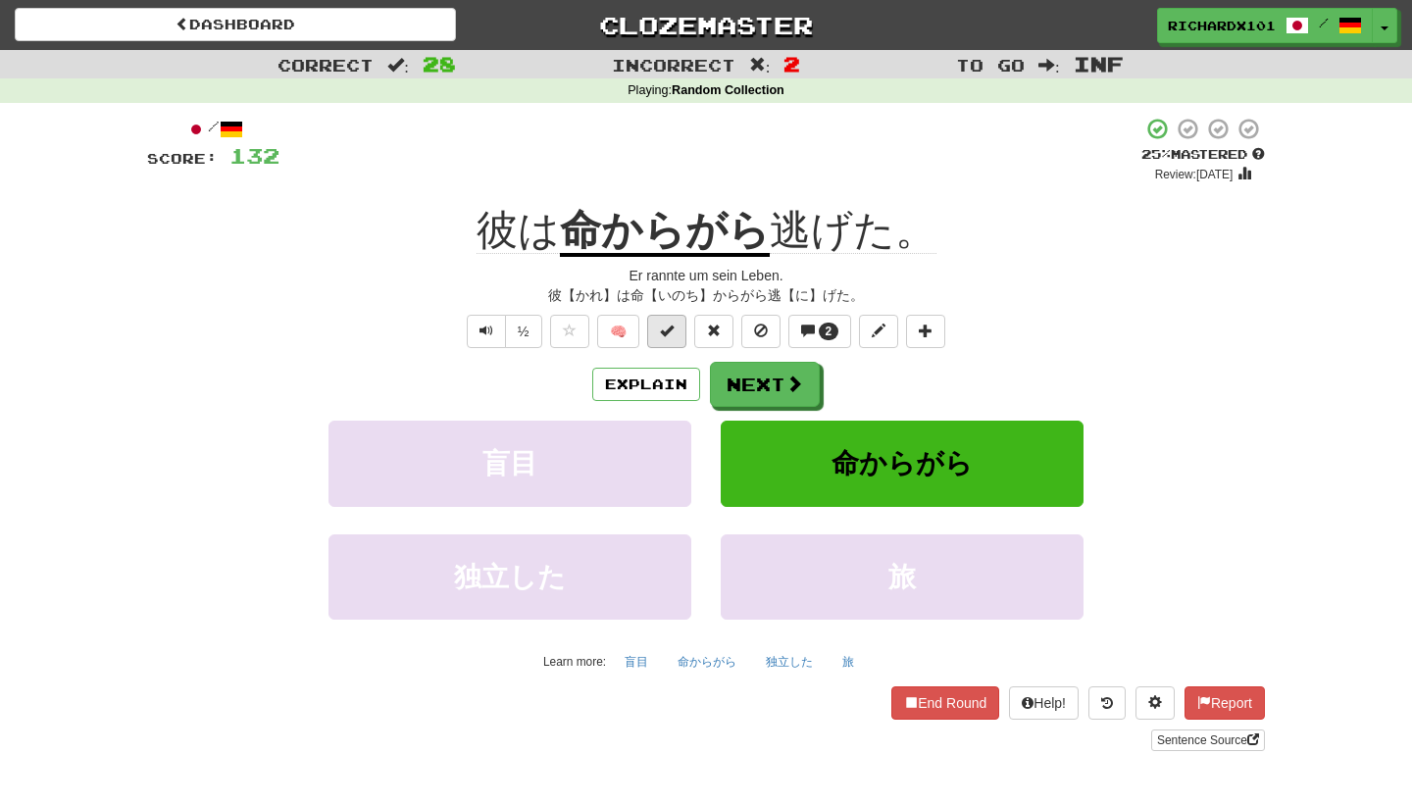
click at [671, 328] on span at bounding box center [667, 331] width 14 height 14
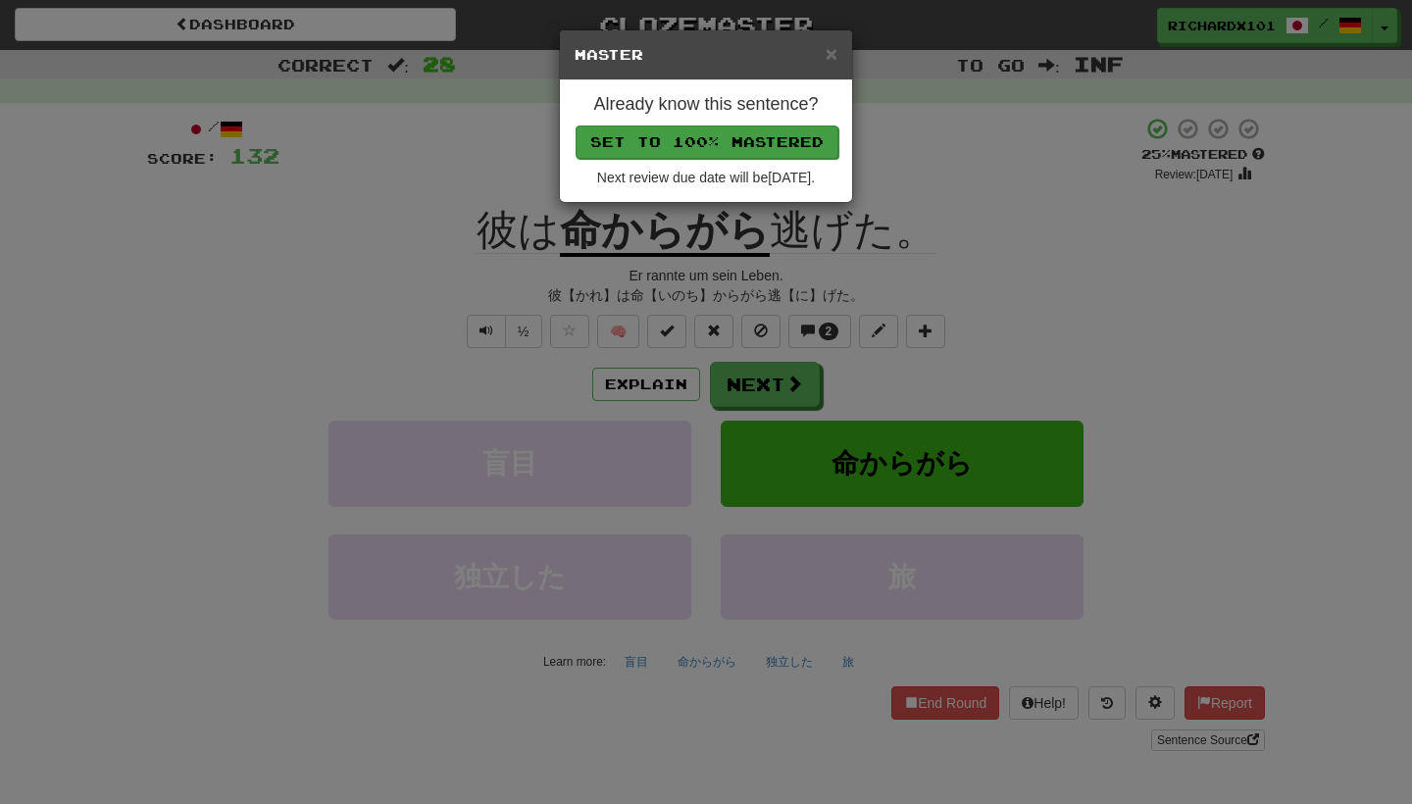
click at [663, 145] on button "Set to 100% Mastered" at bounding box center [707, 142] width 263 height 33
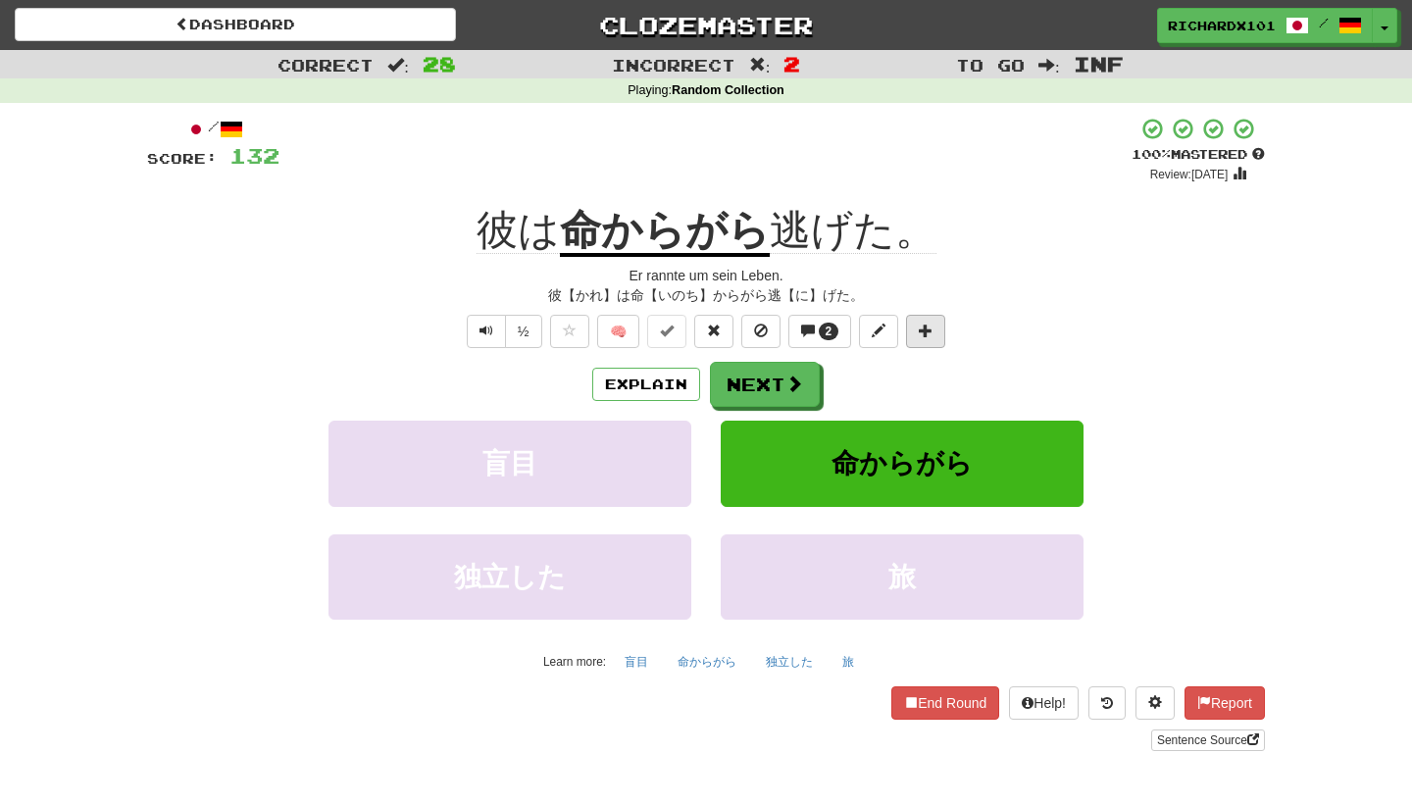
click at [931, 324] on span at bounding box center [926, 331] width 14 height 14
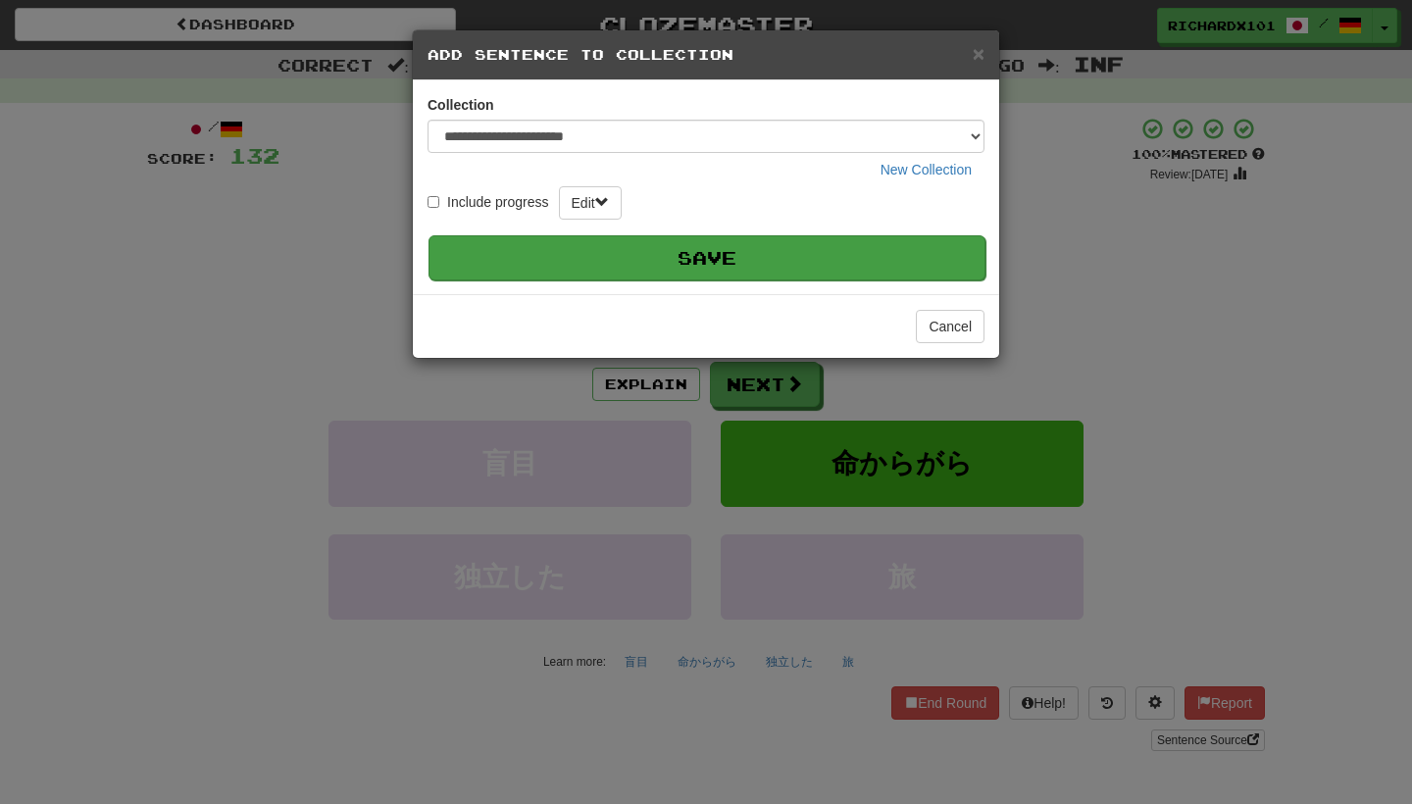
click at [856, 258] on button "Save" at bounding box center [707, 257] width 557 height 45
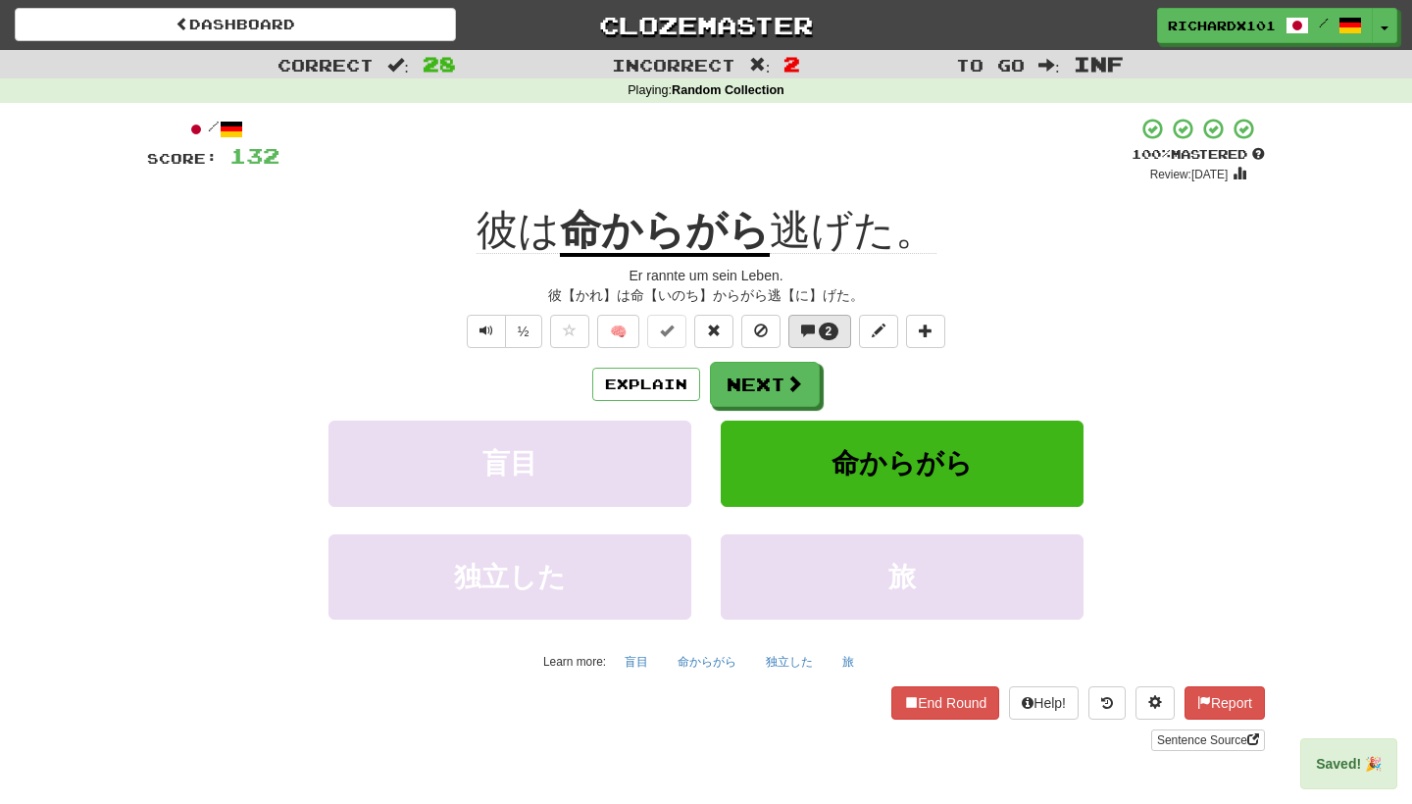
click at [819, 325] on button "2" at bounding box center [820, 331] width 64 height 33
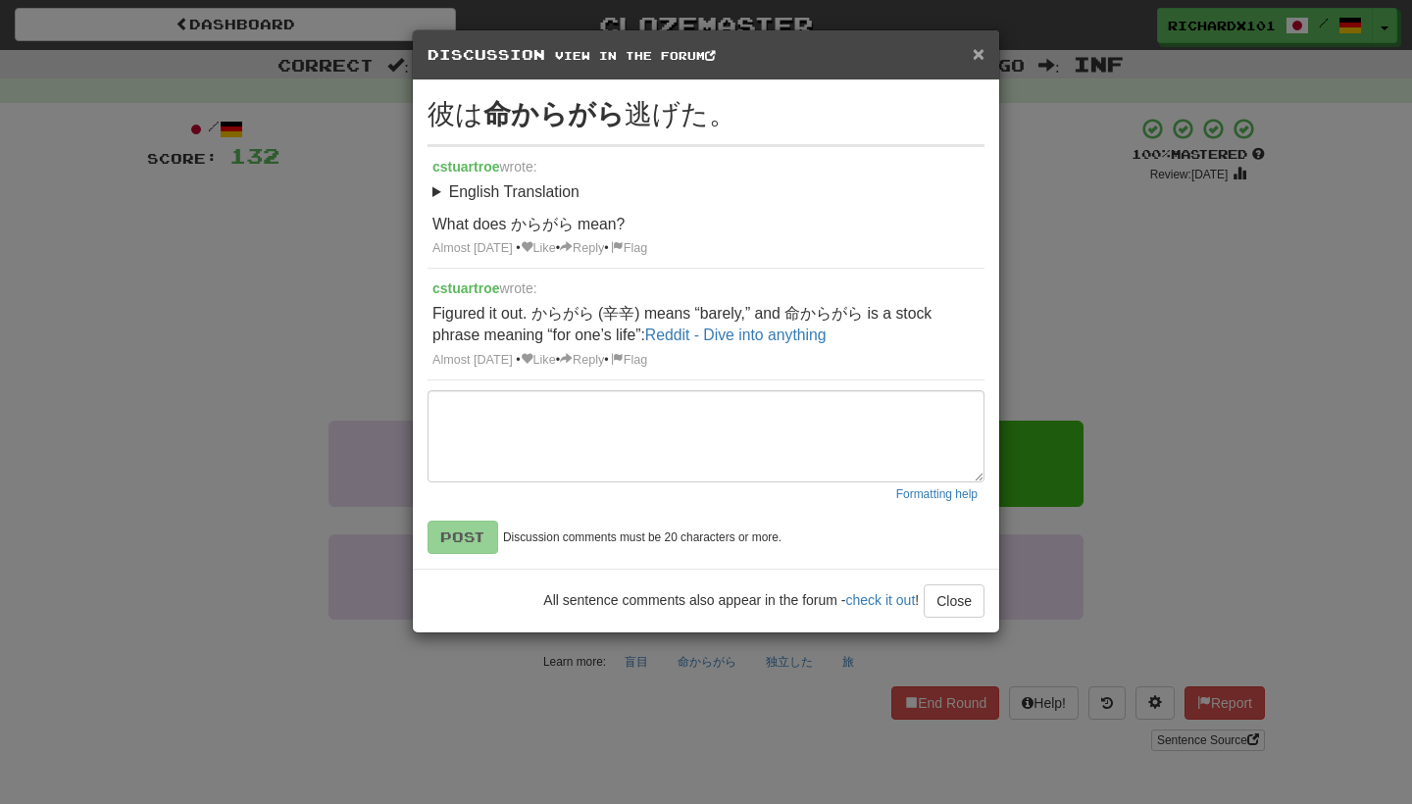
click at [978, 61] on span "×" at bounding box center [979, 53] width 12 height 23
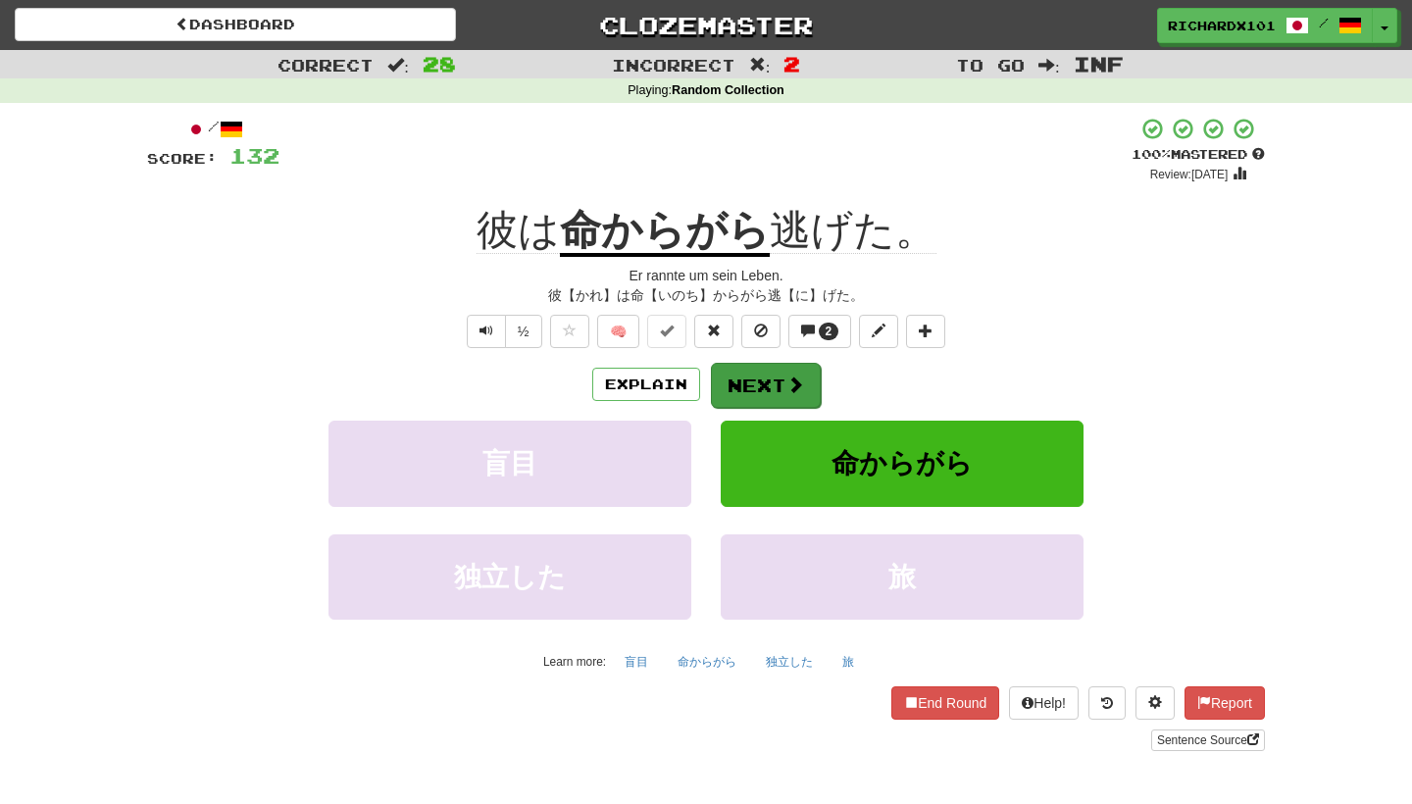
click at [798, 372] on button "Next" at bounding box center [766, 385] width 110 height 45
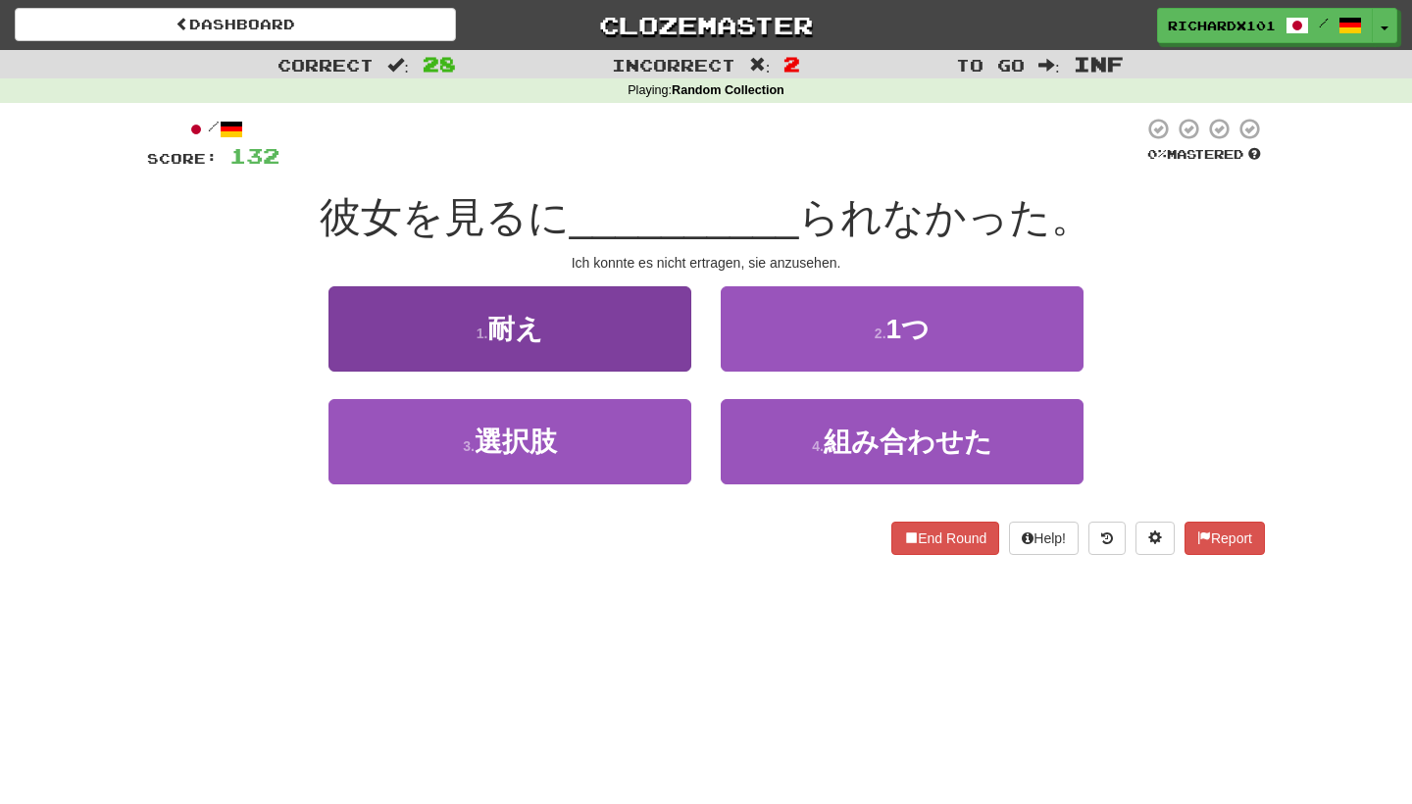
click at [659, 326] on button "1 . 耐え" at bounding box center [510, 328] width 363 height 85
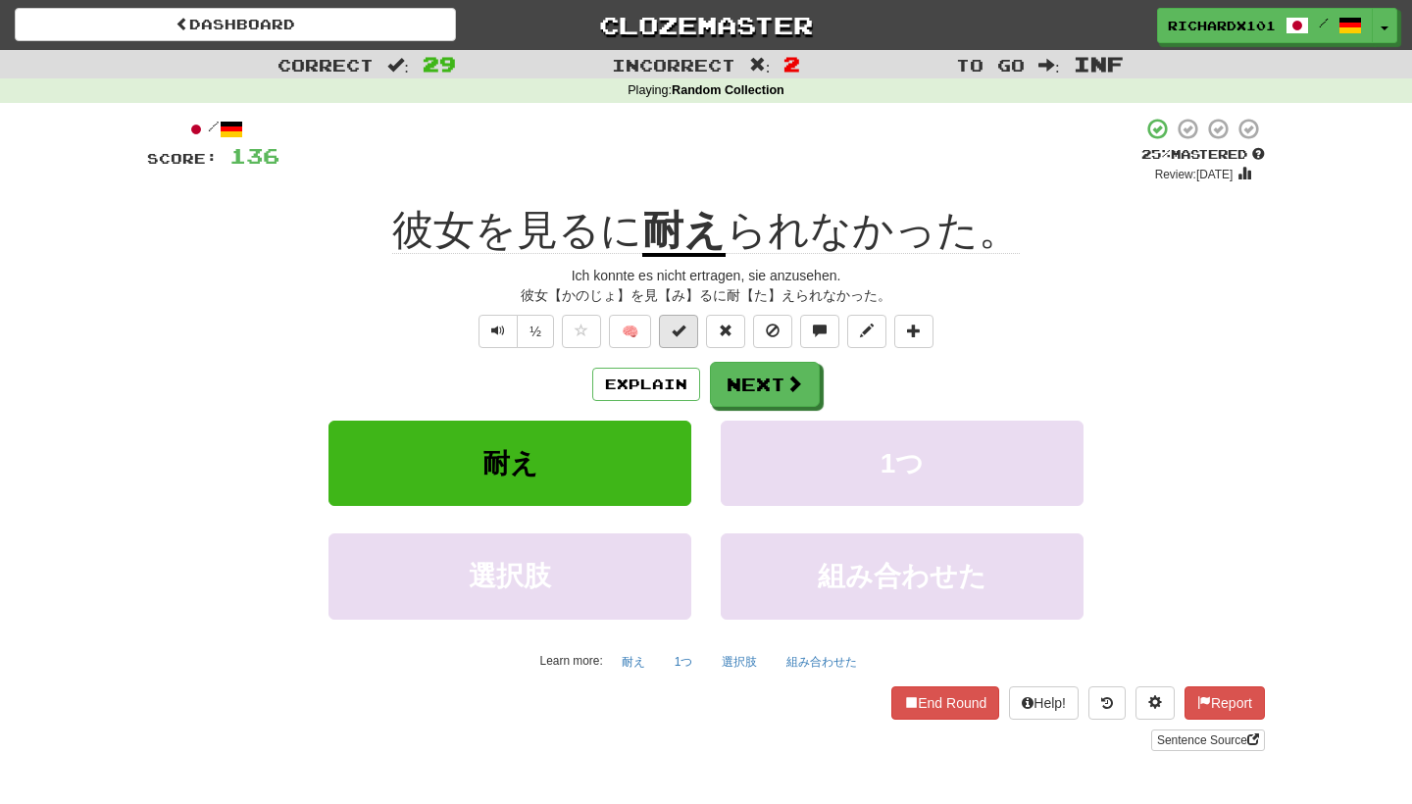
click at [679, 335] on span at bounding box center [679, 331] width 14 height 14
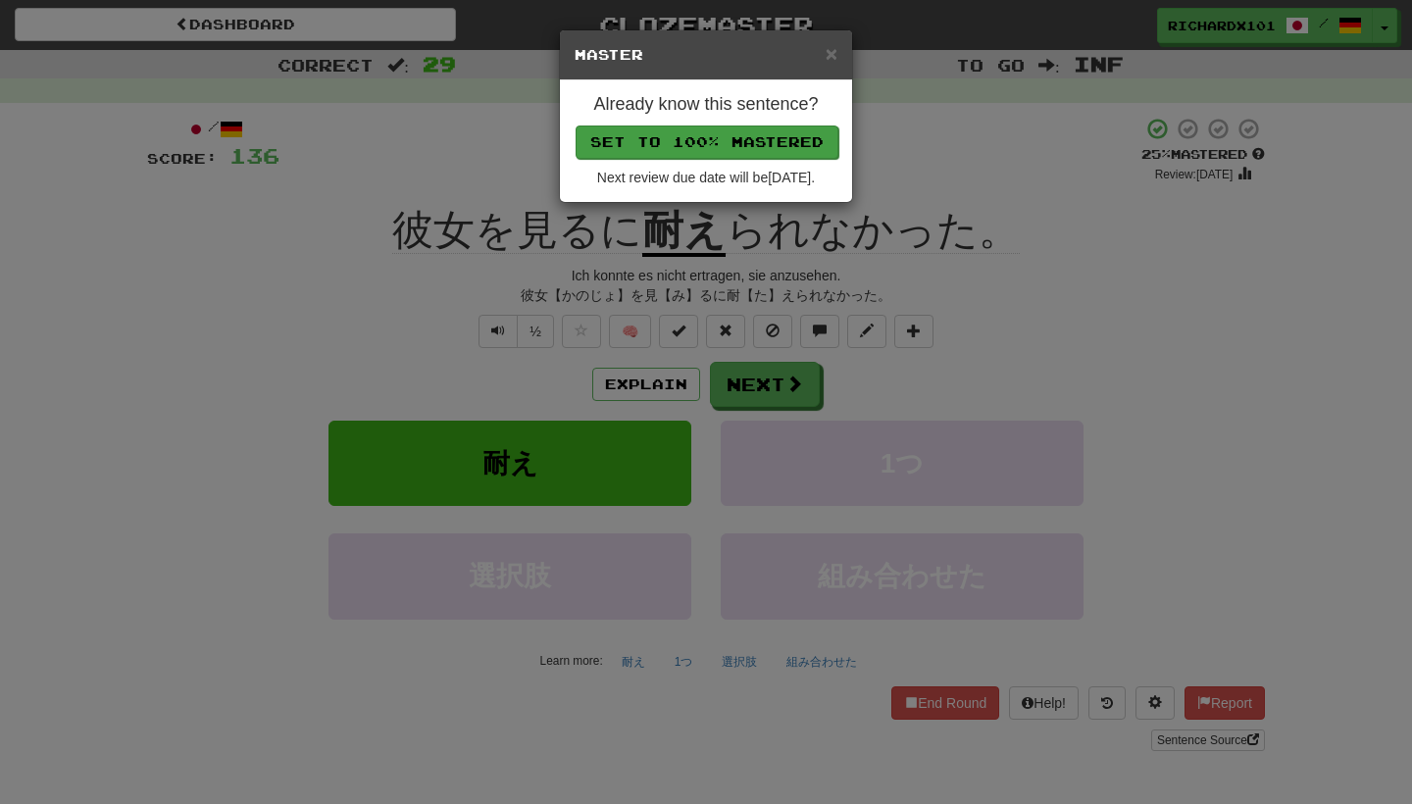
click at [670, 151] on button "Set to 100% Mastered" at bounding box center [707, 142] width 263 height 33
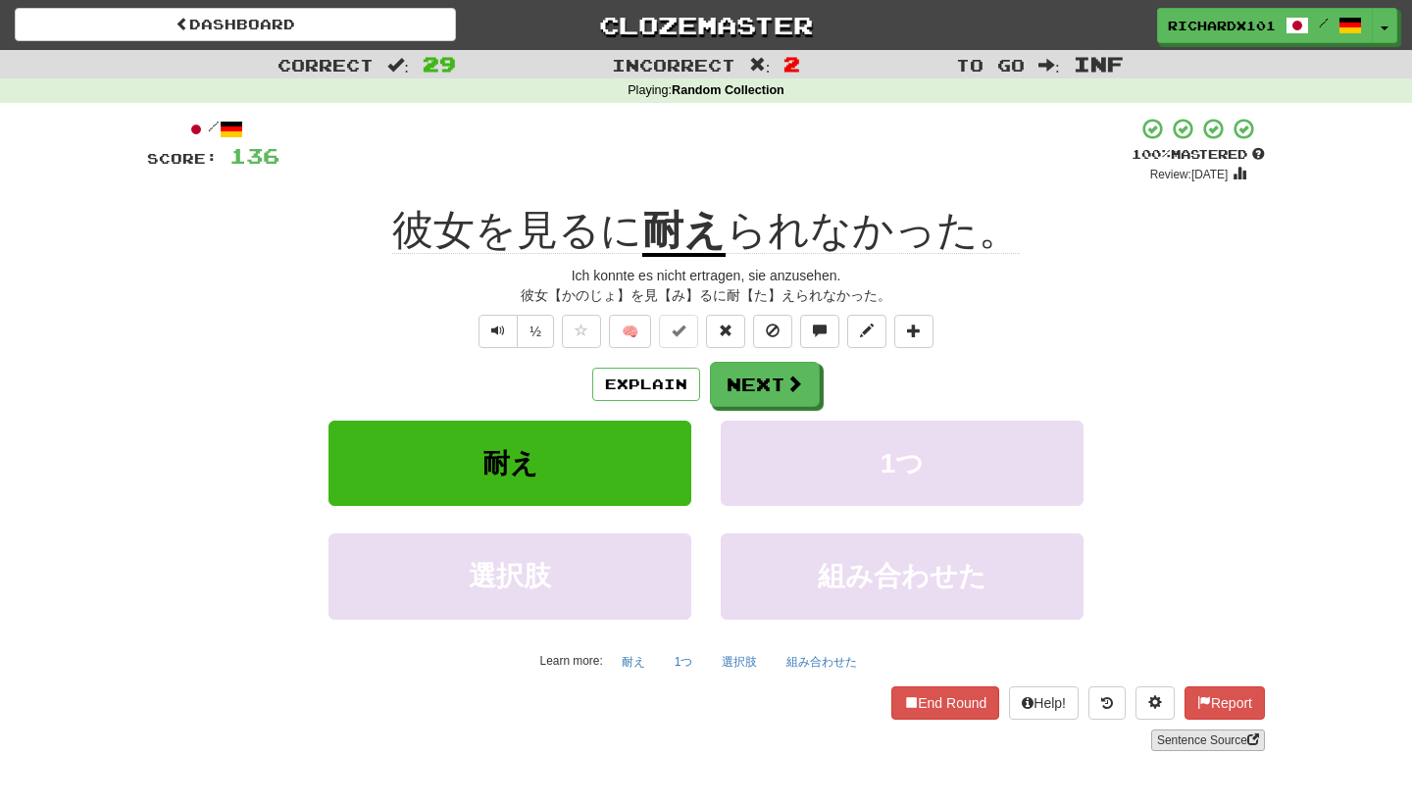
click at [1212, 731] on link "Sentence Source" at bounding box center [1208, 741] width 114 height 22
click at [919, 335] on span at bounding box center [914, 331] width 14 height 14
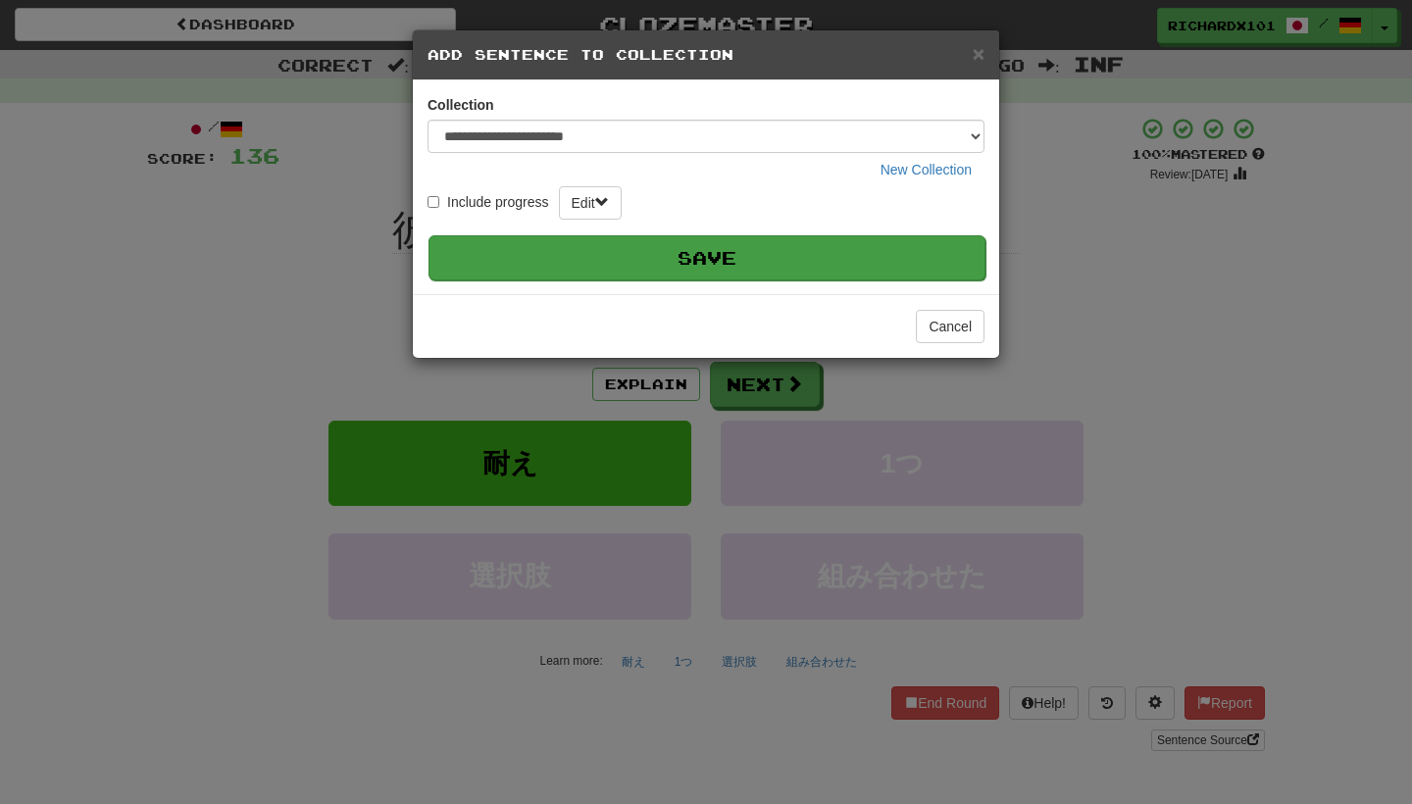
click at [806, 275] on button "Save" at bounding box center [707, 257] width 557 height 45
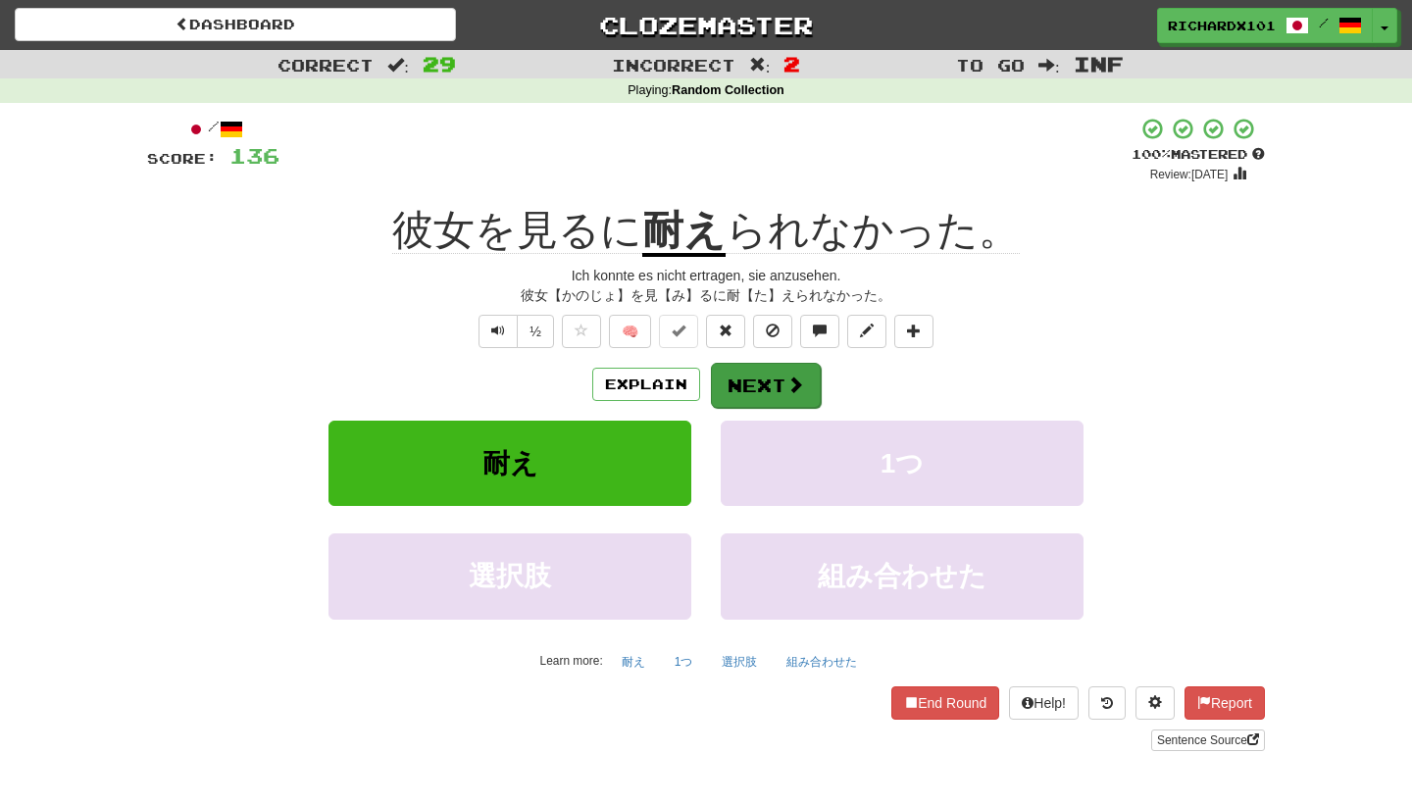
click at [764, 381] on button "Next" at bounding box center [766, 385] width 110 height 45
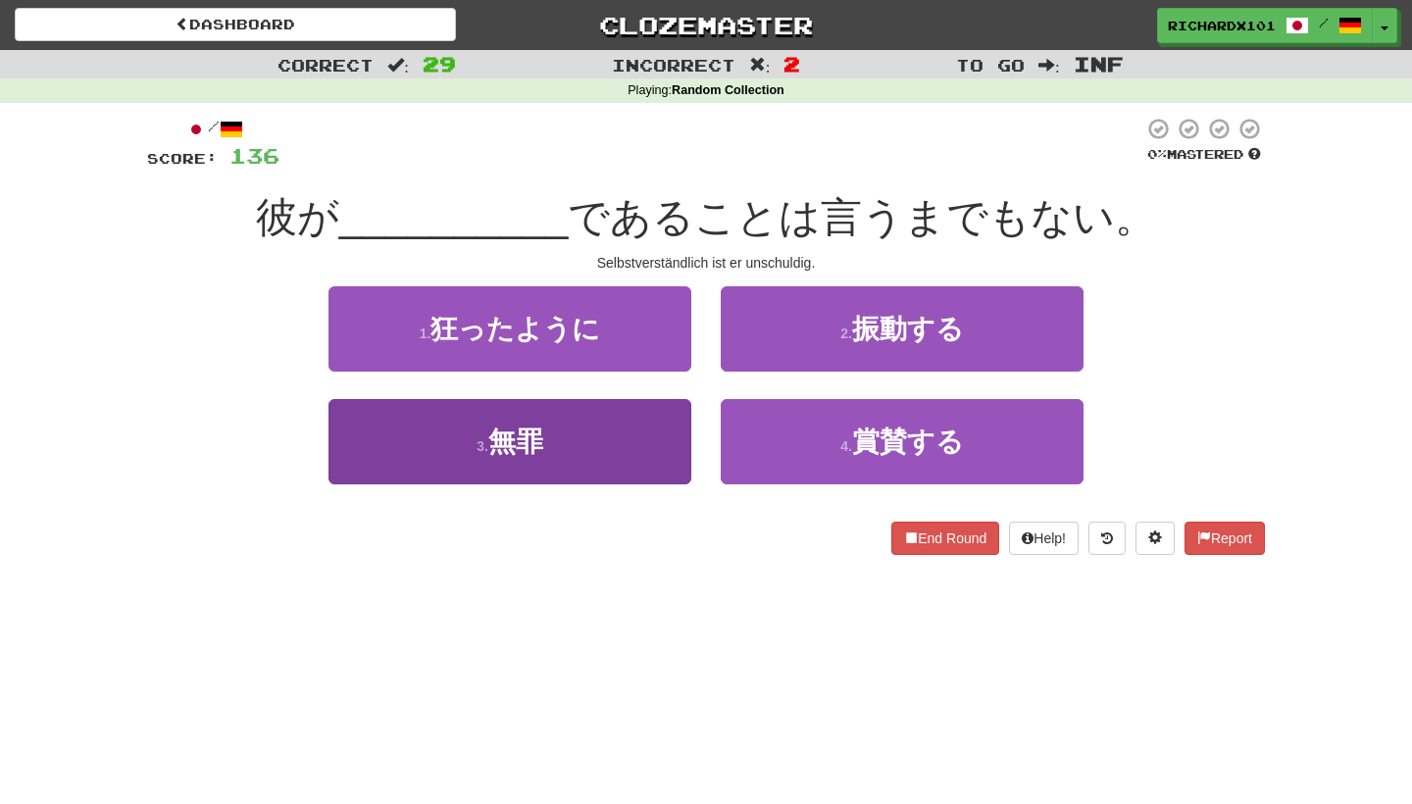
click at [670, 427] on button "3 . 無罪" at bounding box center [510, 441] width 363 height 85
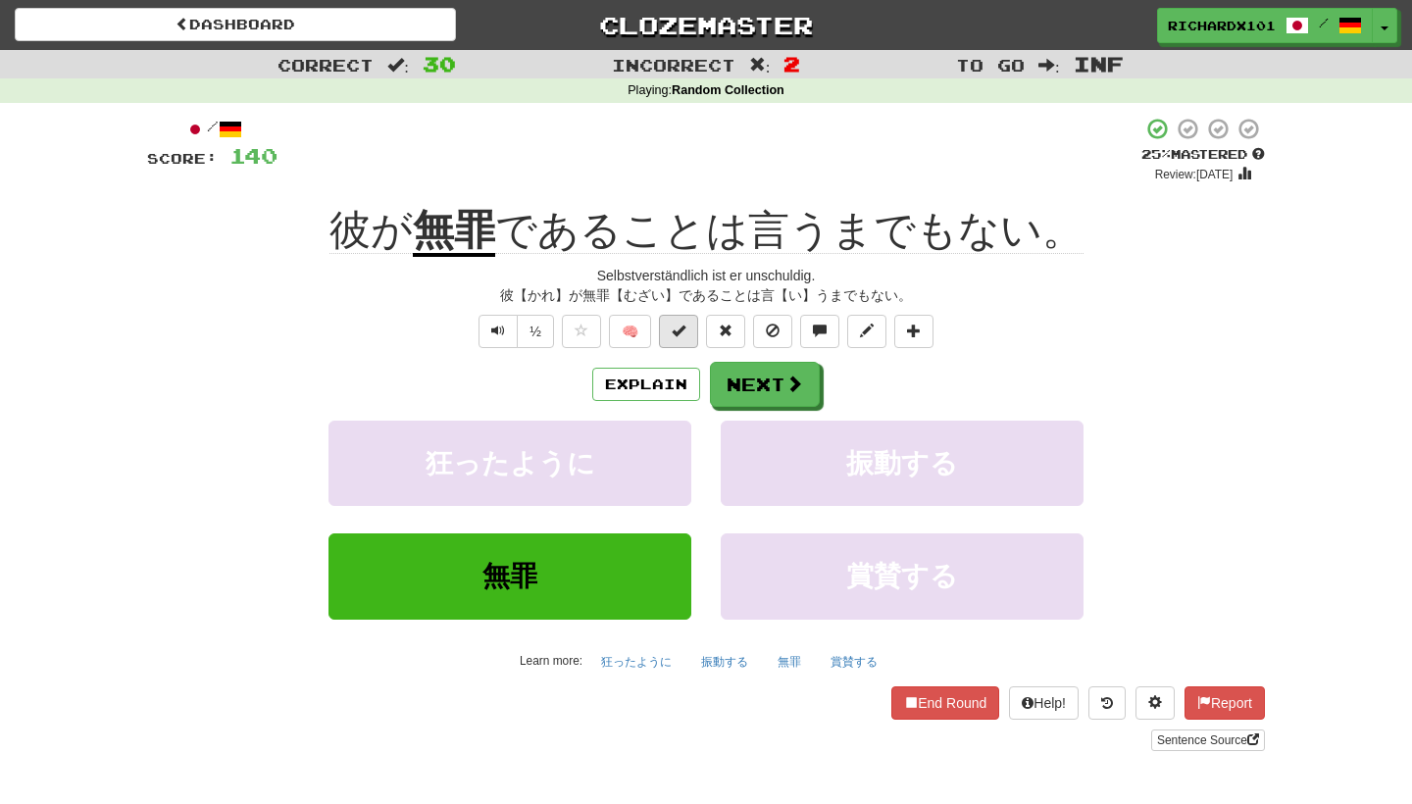
click at [678, 341] on button at bounding box center [678, 331] width 39 height 33
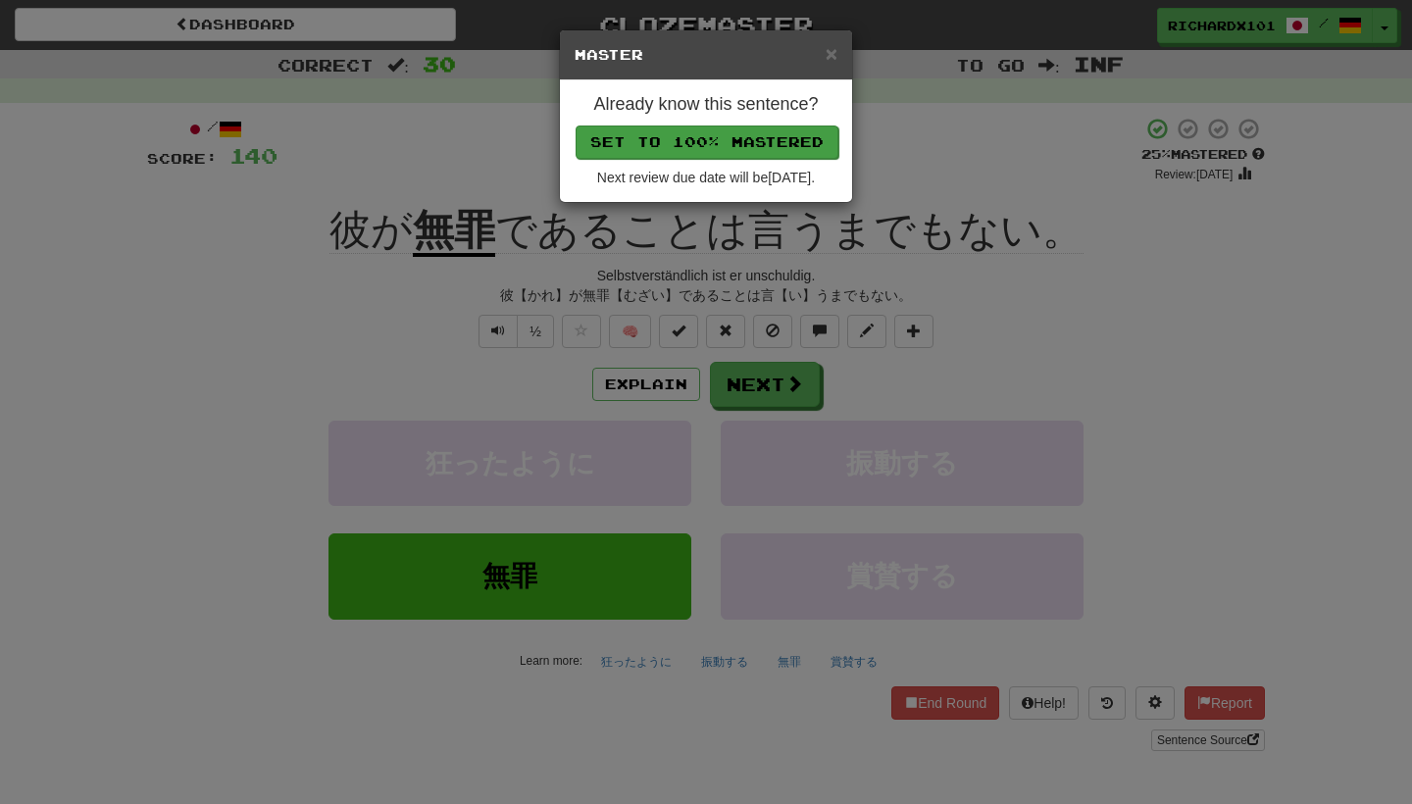
click at [669, 145] on button "Set to 100% Mastered" at bounding box center [707, 142] width 263 height 33
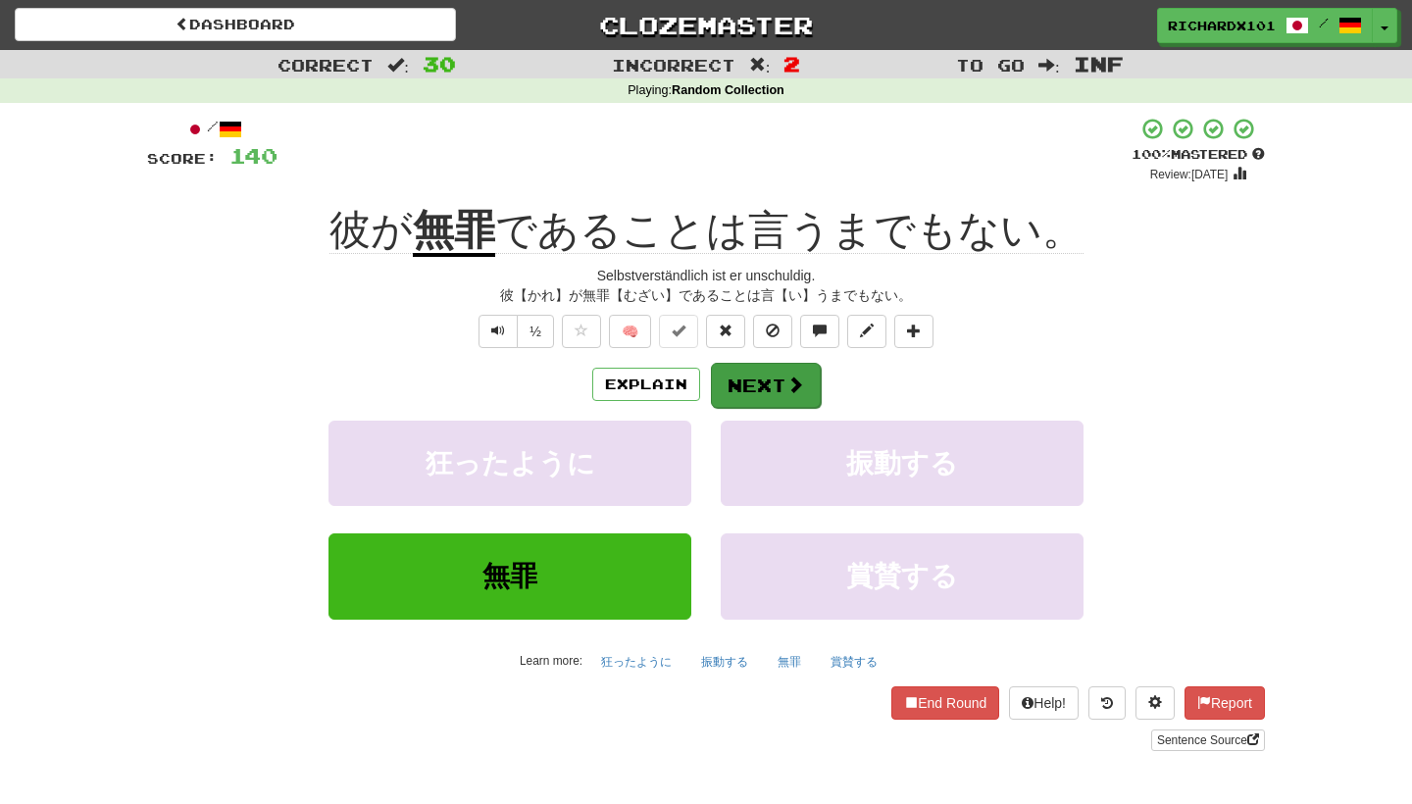
click at [787, 387] on span at bounding box center [796, 385] width 18 height 18
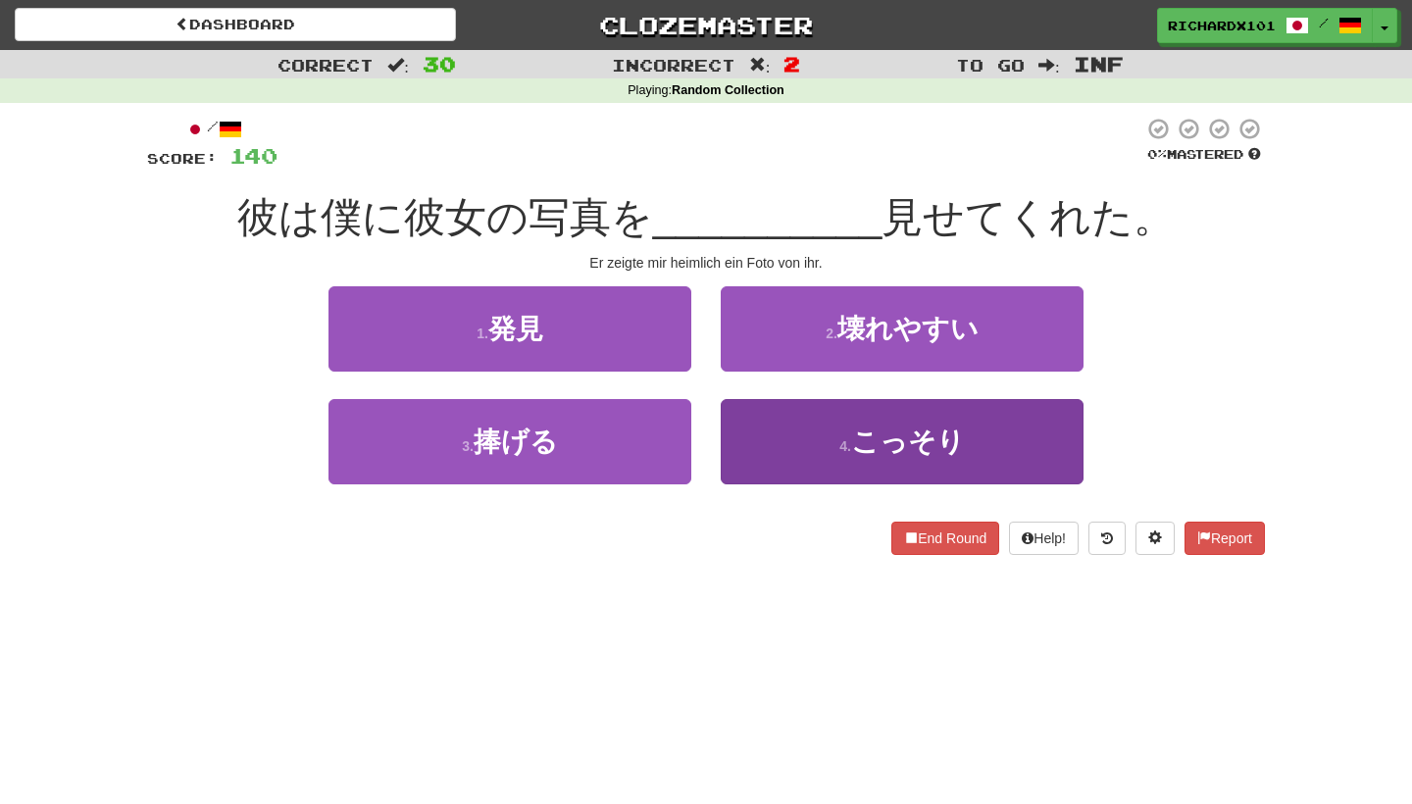
click at [800, 426] on button "4 . こっそり" at bounding box center [902, 441] width 363 height 85
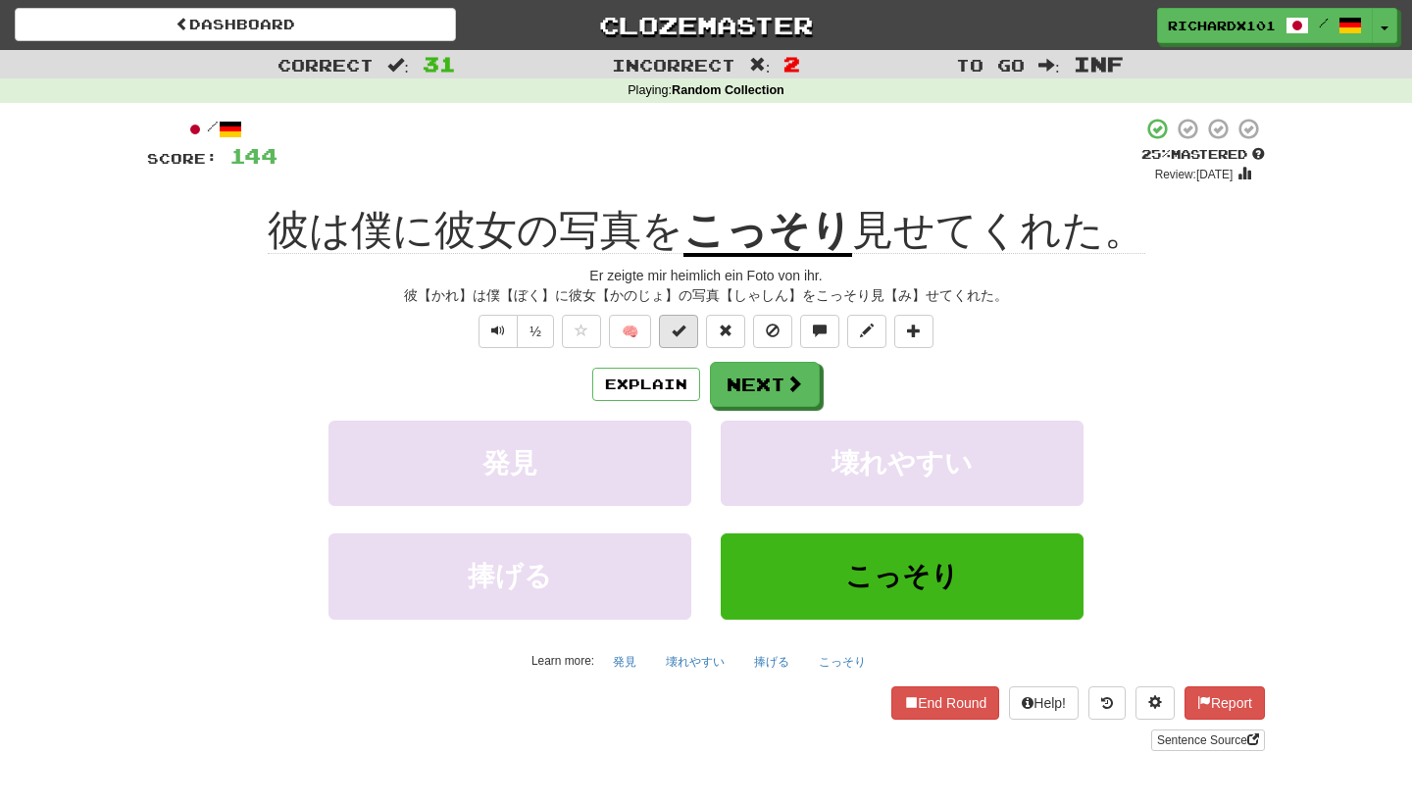
click at [682, 332] on span at bounding box center [679, 331] width 14 height 14
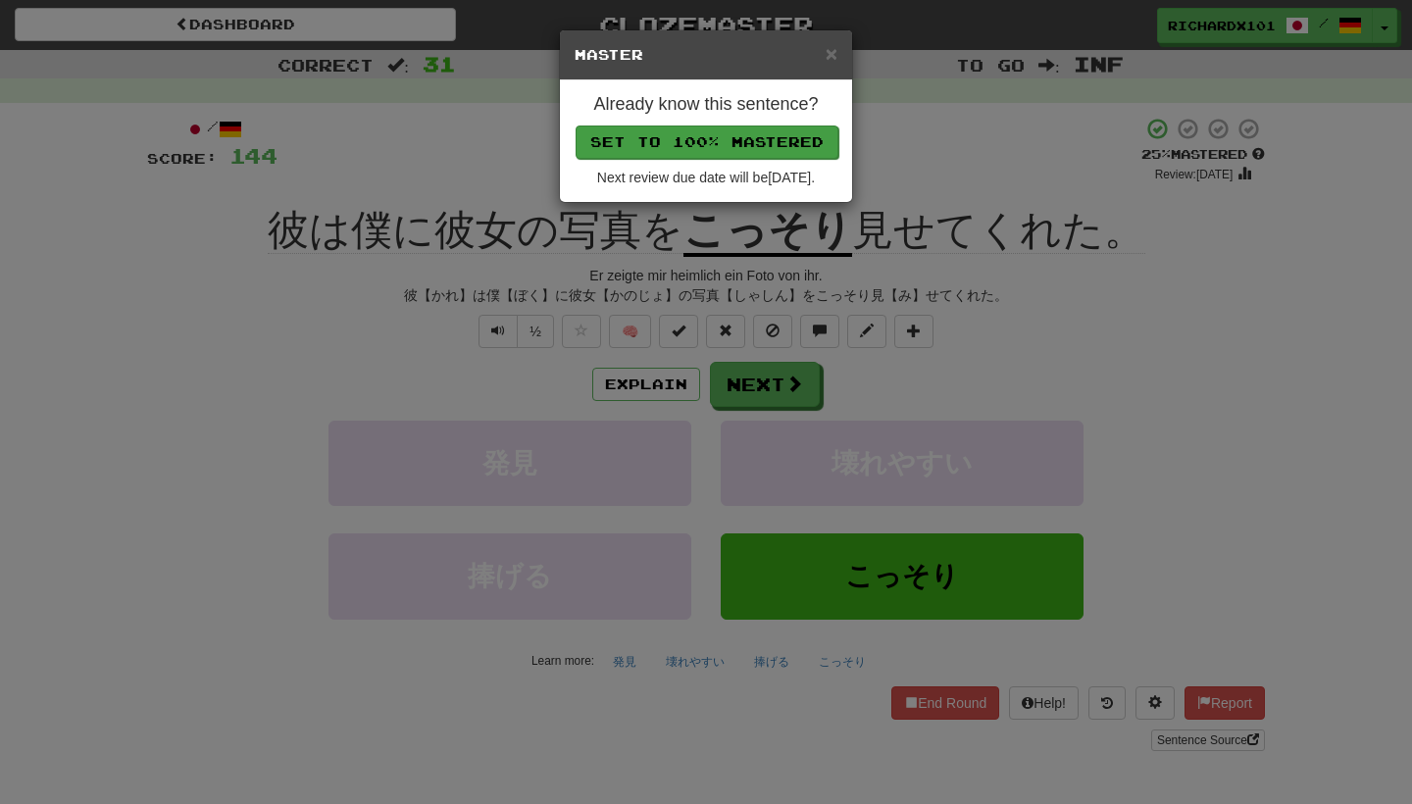
click at [635, 140] on button "Set to 100% Mastered" at bounding box center [707, 142] width 263 height 33
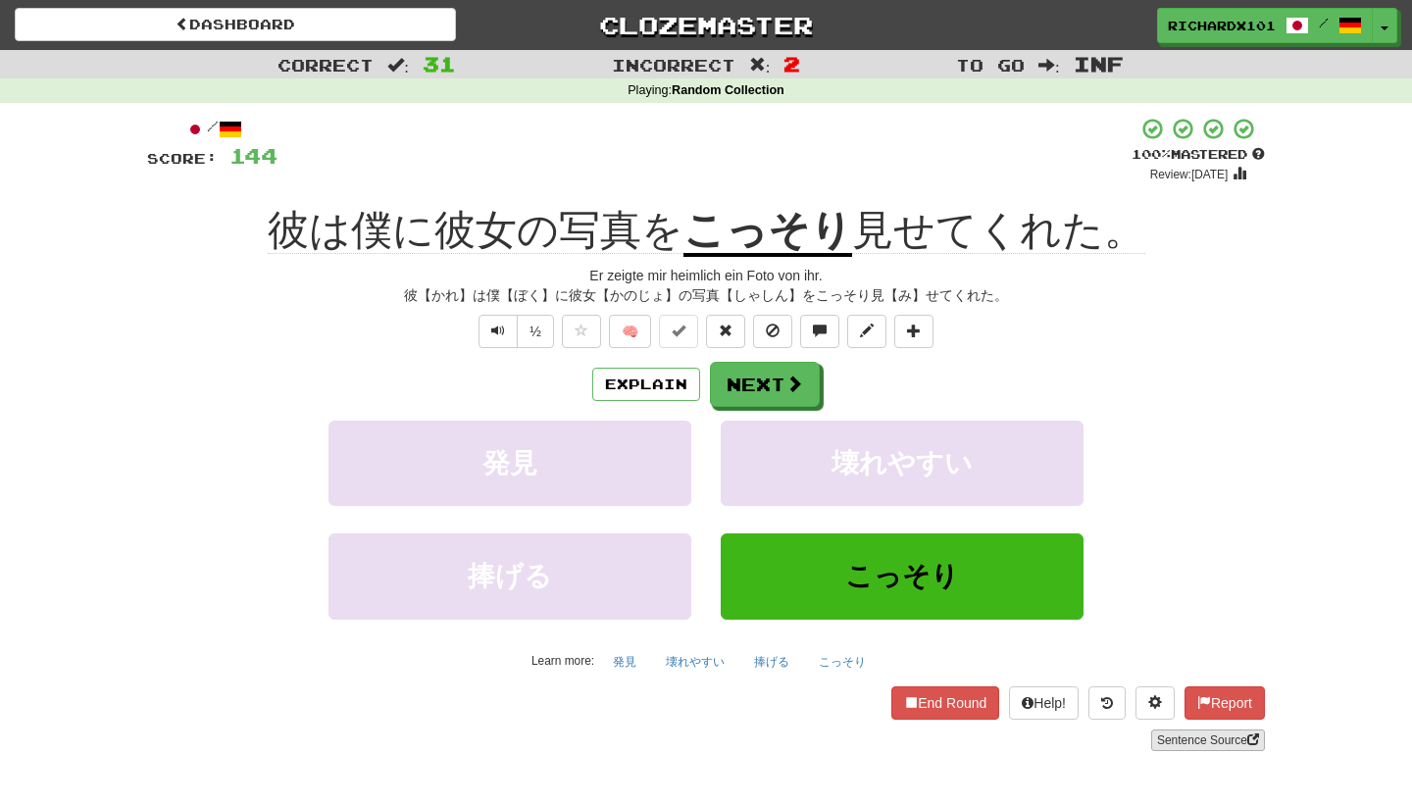
click at [1213, 736] on link "Sentence Source" at bounding box center [1208, 741] width 114 height 22
click at [783, 384] on button "Next" at bounding box center [766, 385] width 110 height 45
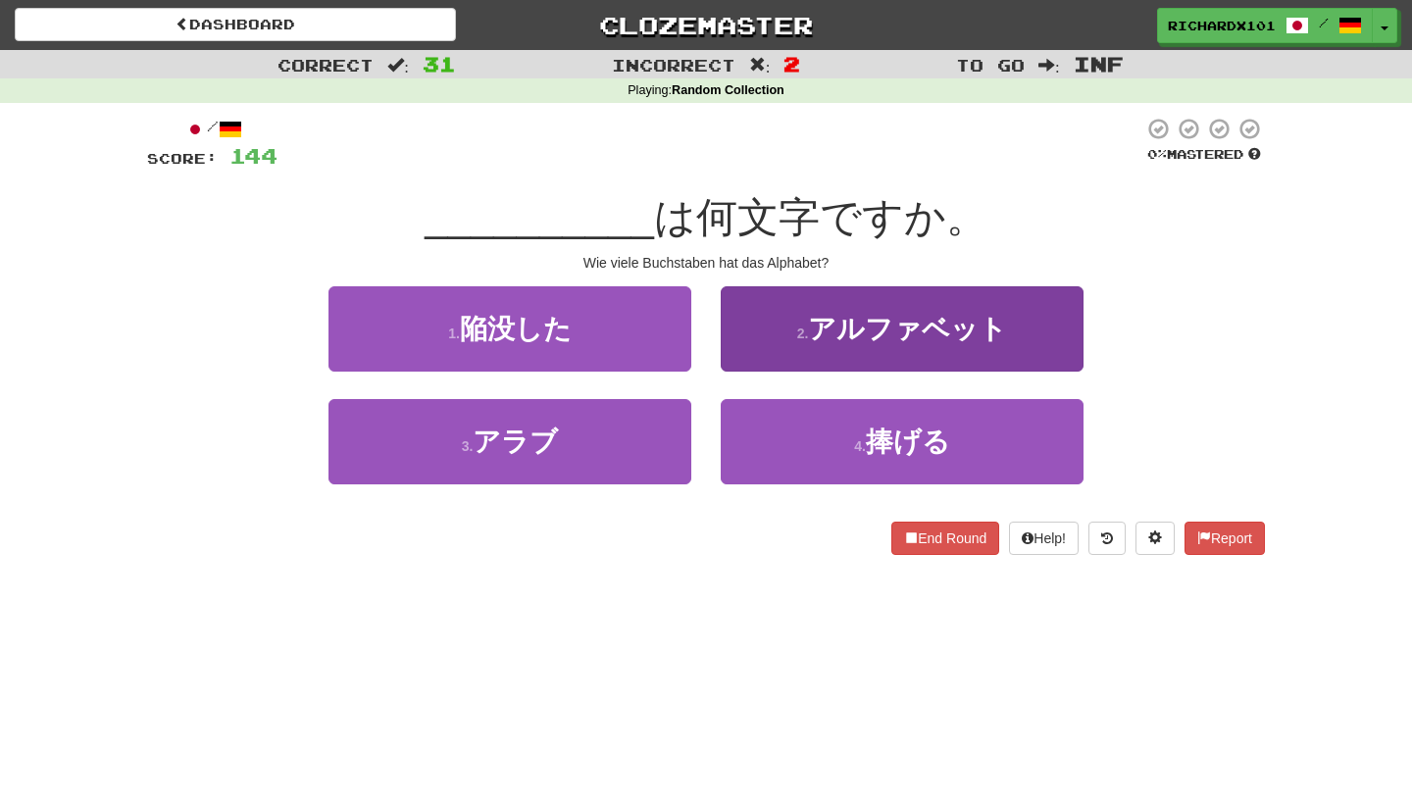
click at [768, 342] on button "2 . アルファベット" at bounding box center [902, 328] width 363 height 85
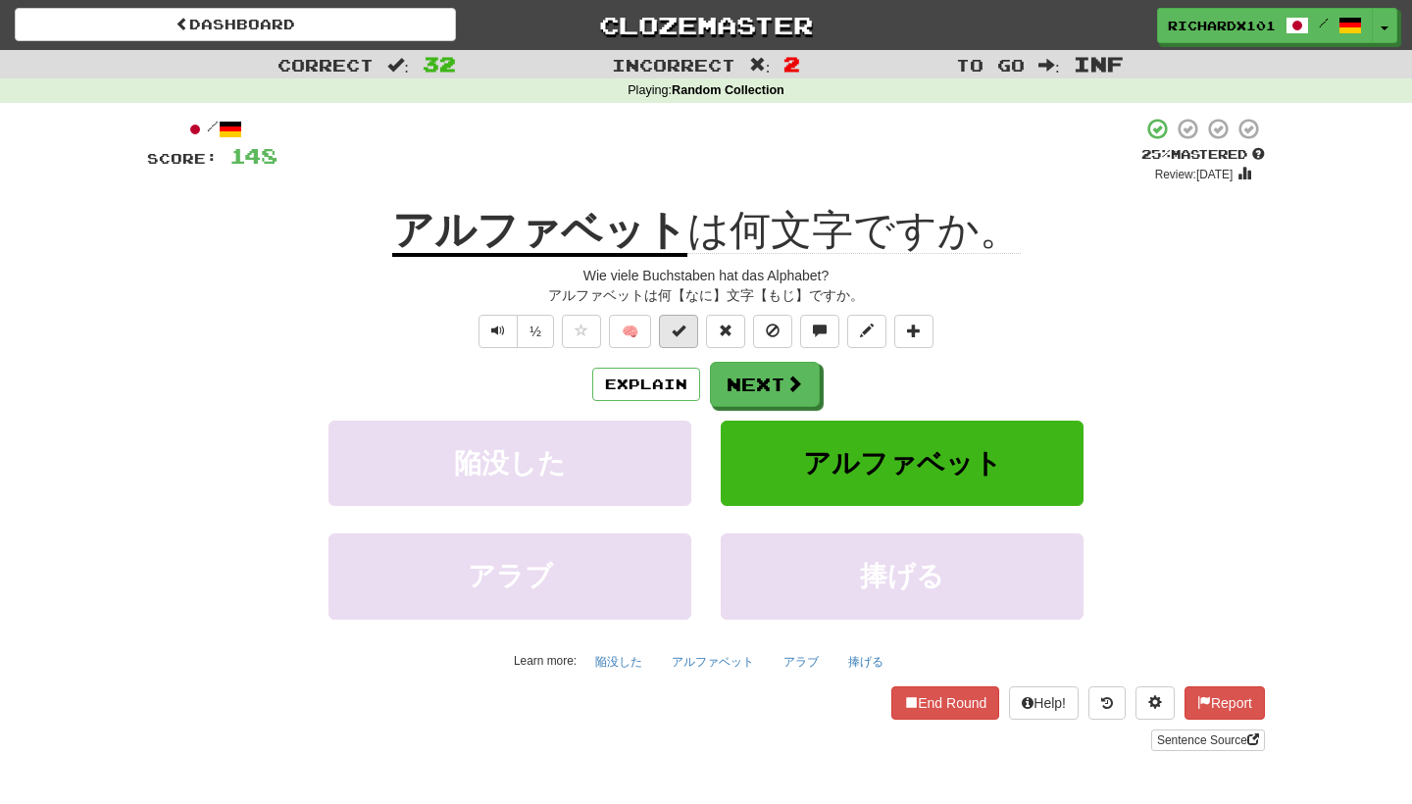
click at [677, 324] on span at bounding box center [679, 331] width 14 height 14
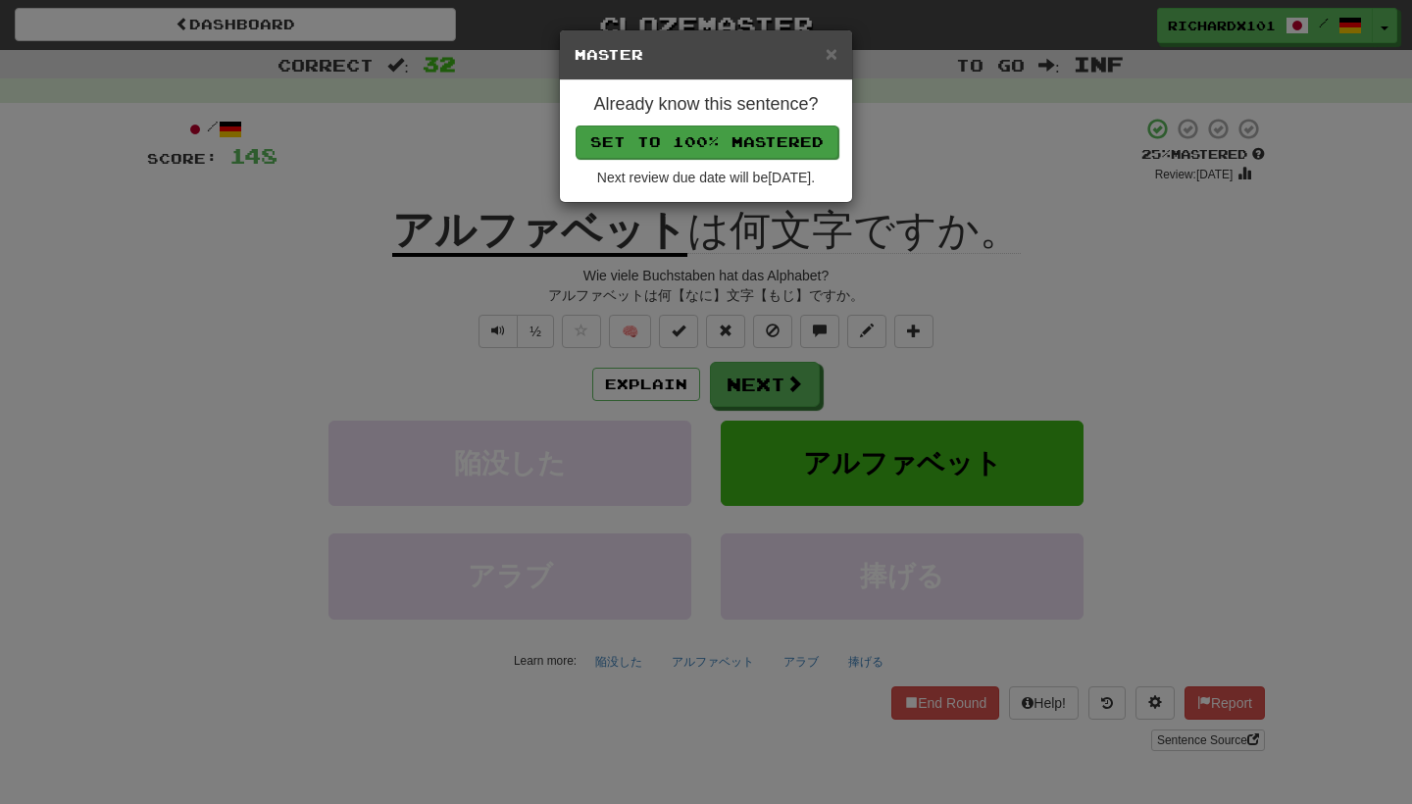
click at [604, 137] on button "Set to 100% Mastered" at bounding box center [707, 142] width 263 height 33
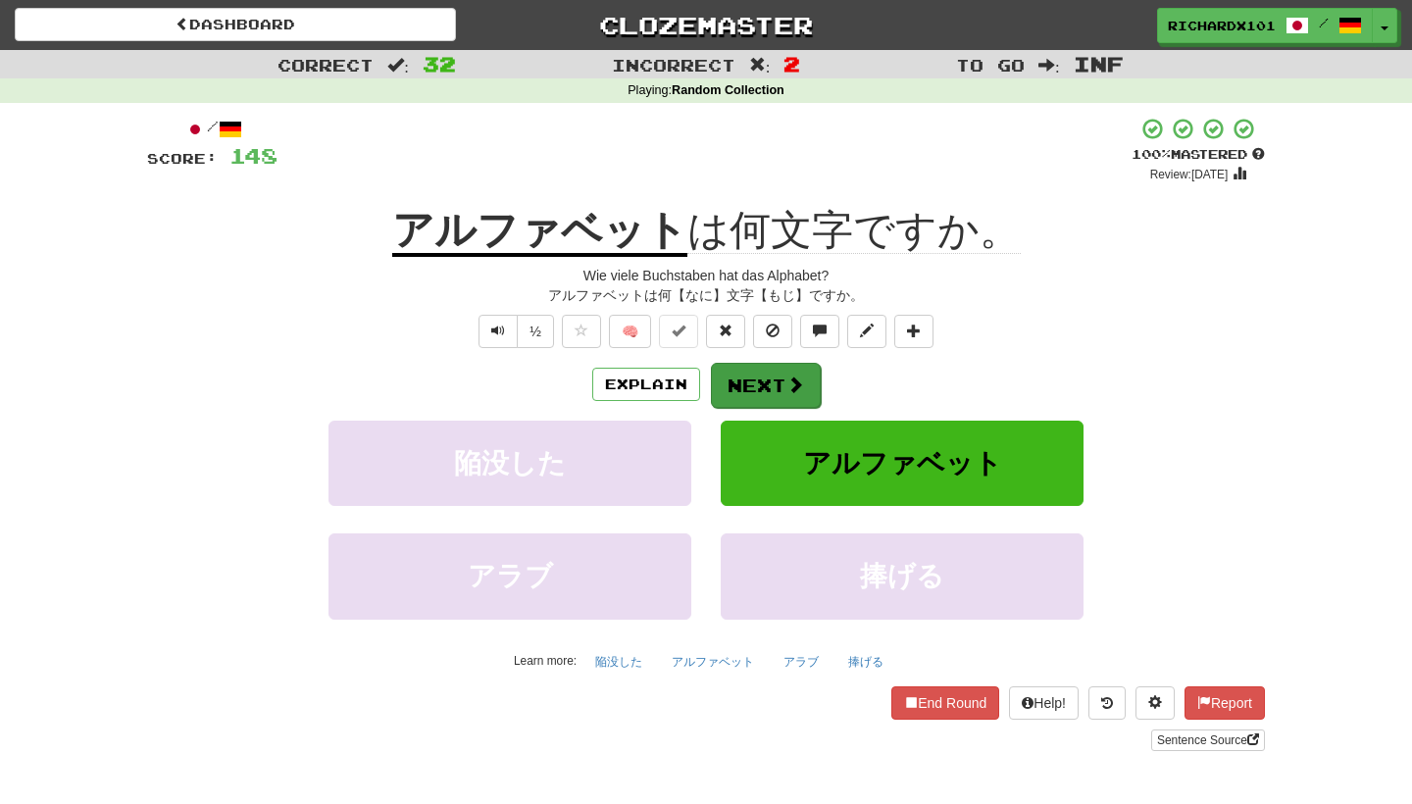
click at [772, 368] on button "Next" at bounding box center [766, 385] width 110 height 45
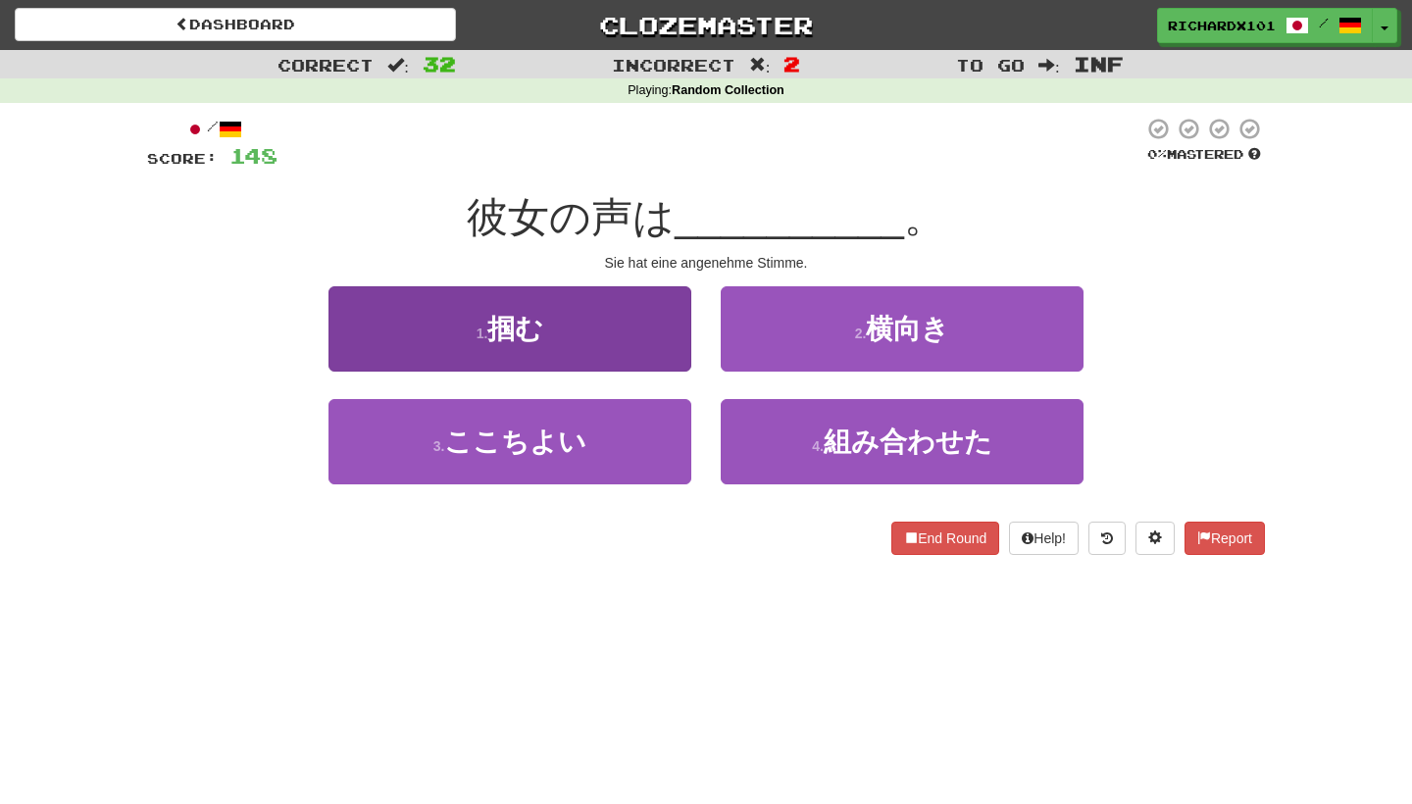
click at [670, 336] on button "1 . 掴む" at bounding box center [510, 328] width 363 height 85
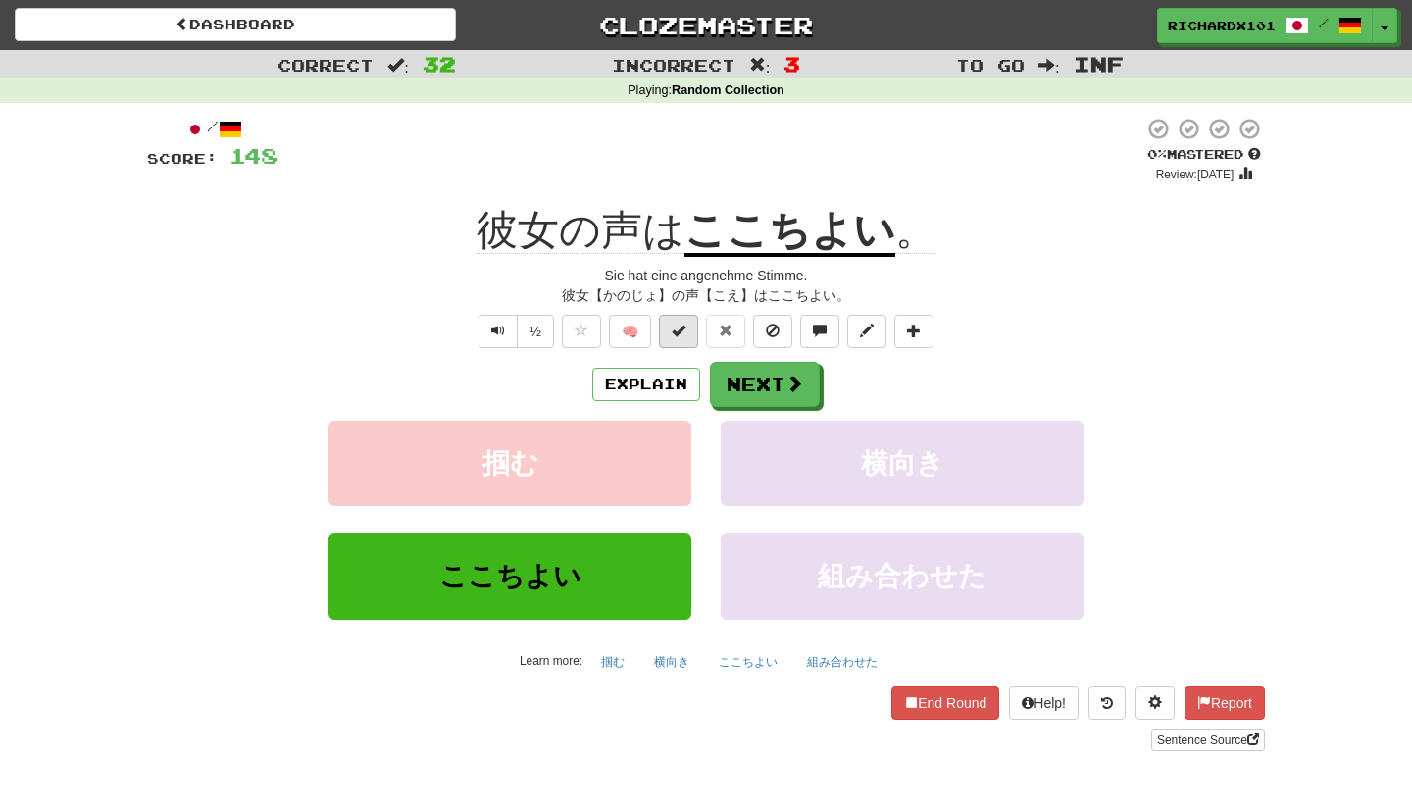
click at [677, 331] on span at bounding box center [679, 331] width 14 height 14
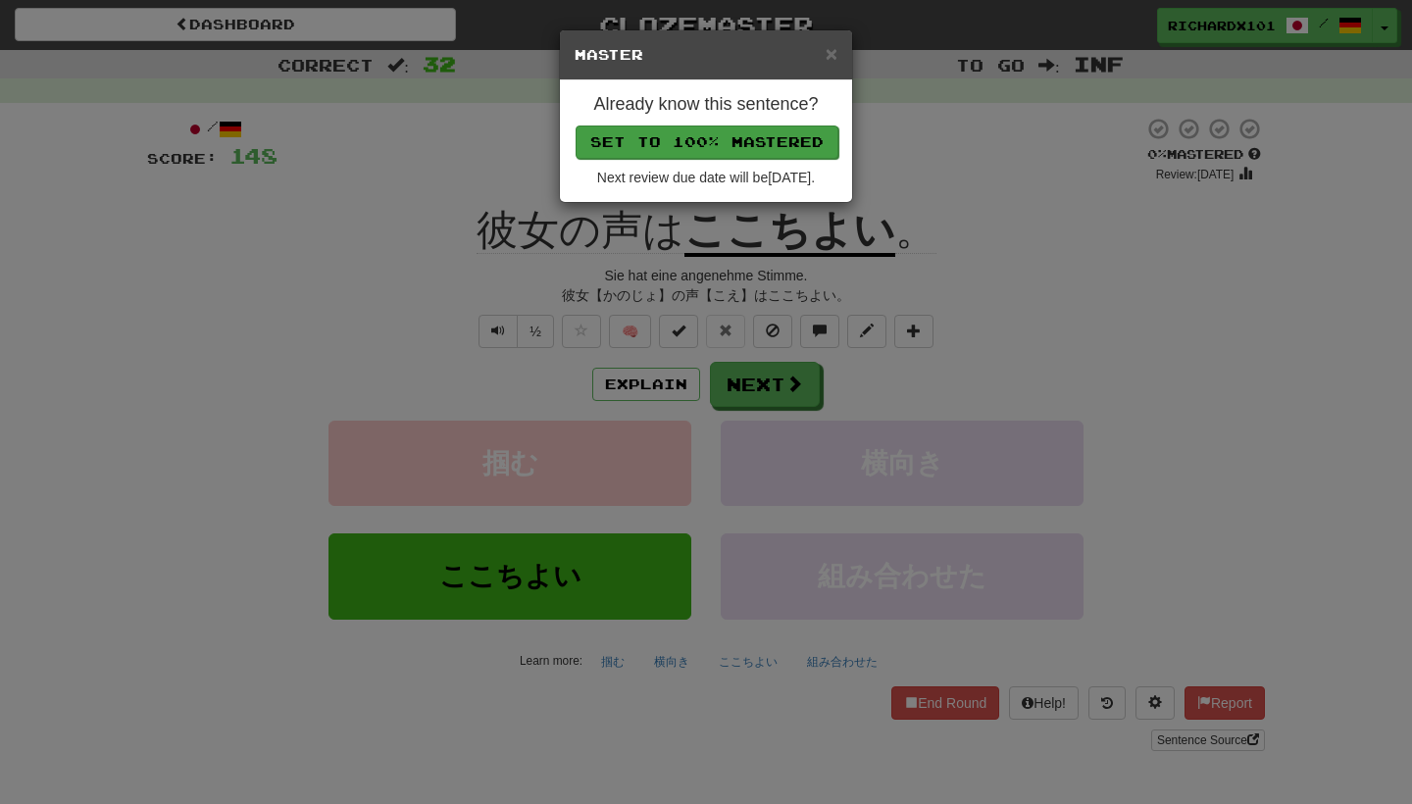
click at [774, 140] on button "Set to 100% Mastered" at bounding box center [707, 142] width 263 height 33
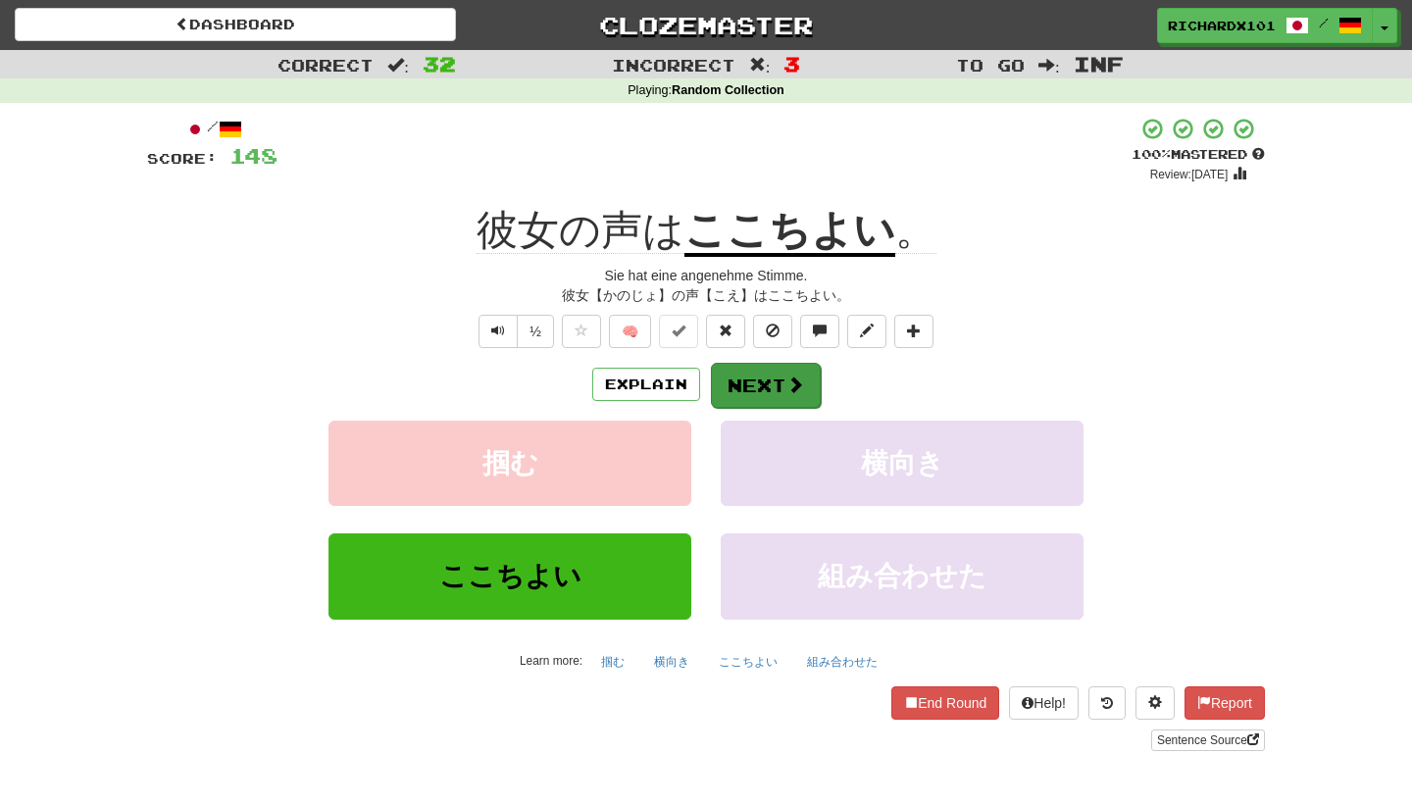
click at [758, 382] on button "Next" at bounding box center [766, 385] width 110 height 45
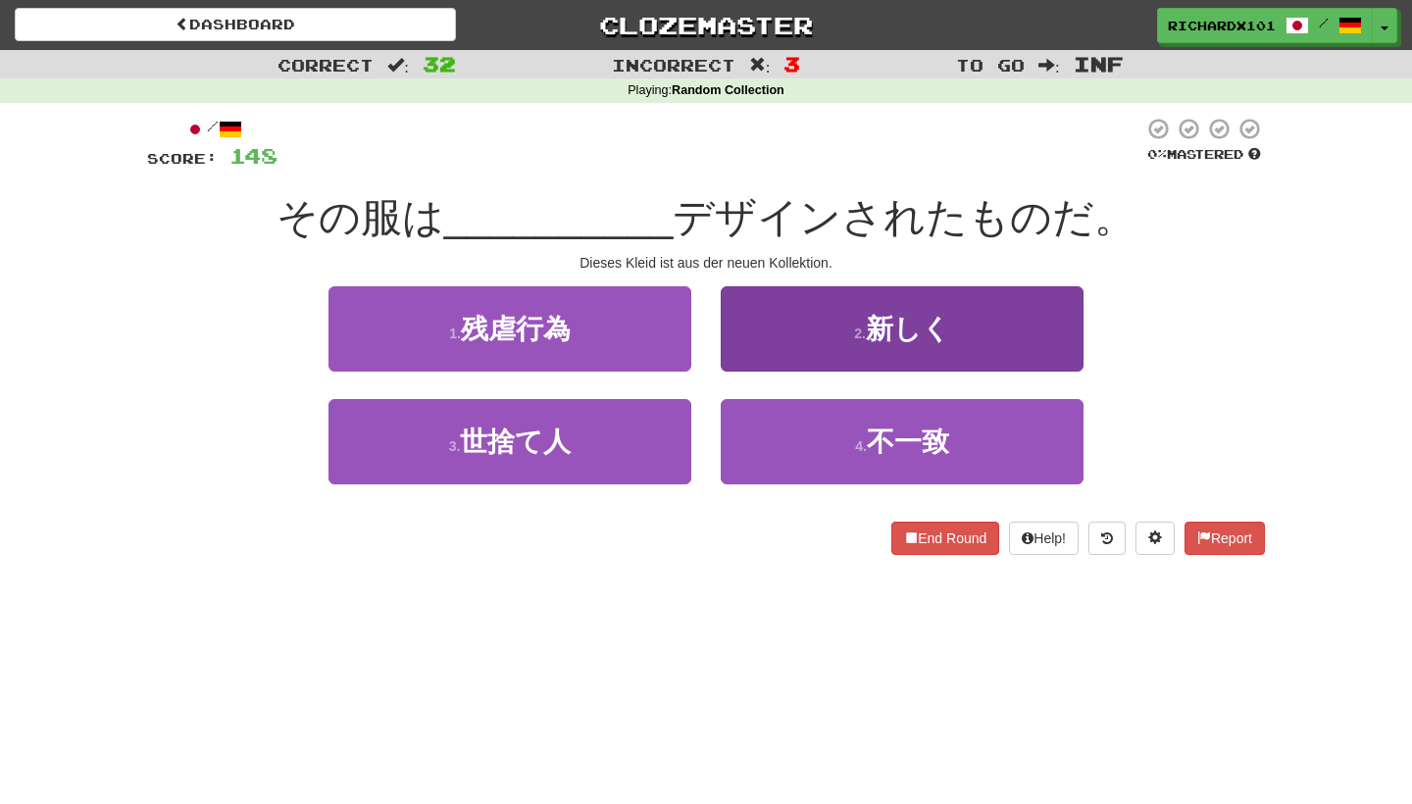
click at [796, 336] on button "2 . 新しく" at bounding box center [902, 328] width 363 height 85
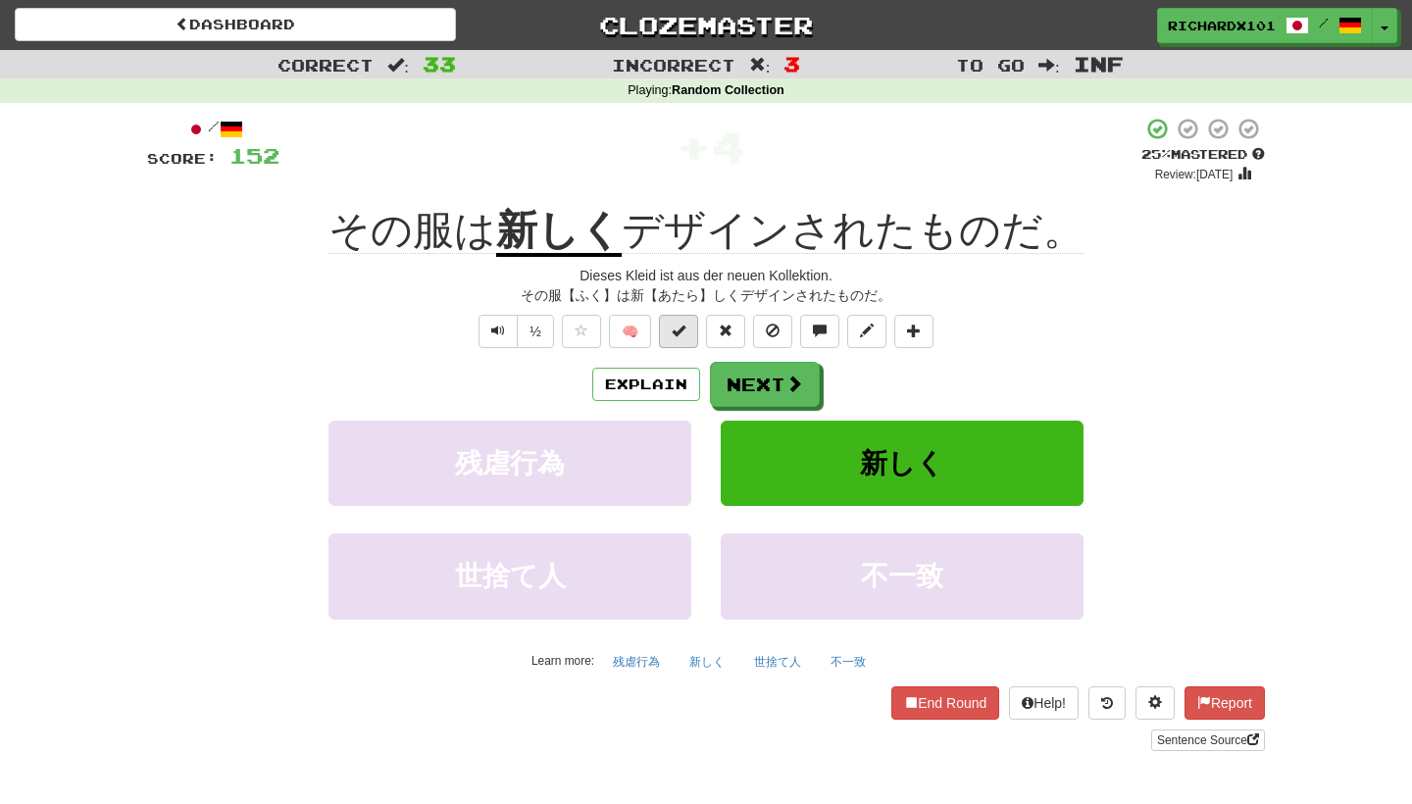
click at [683, 330] on span at bounding box center [679, 331] width 14 height 14
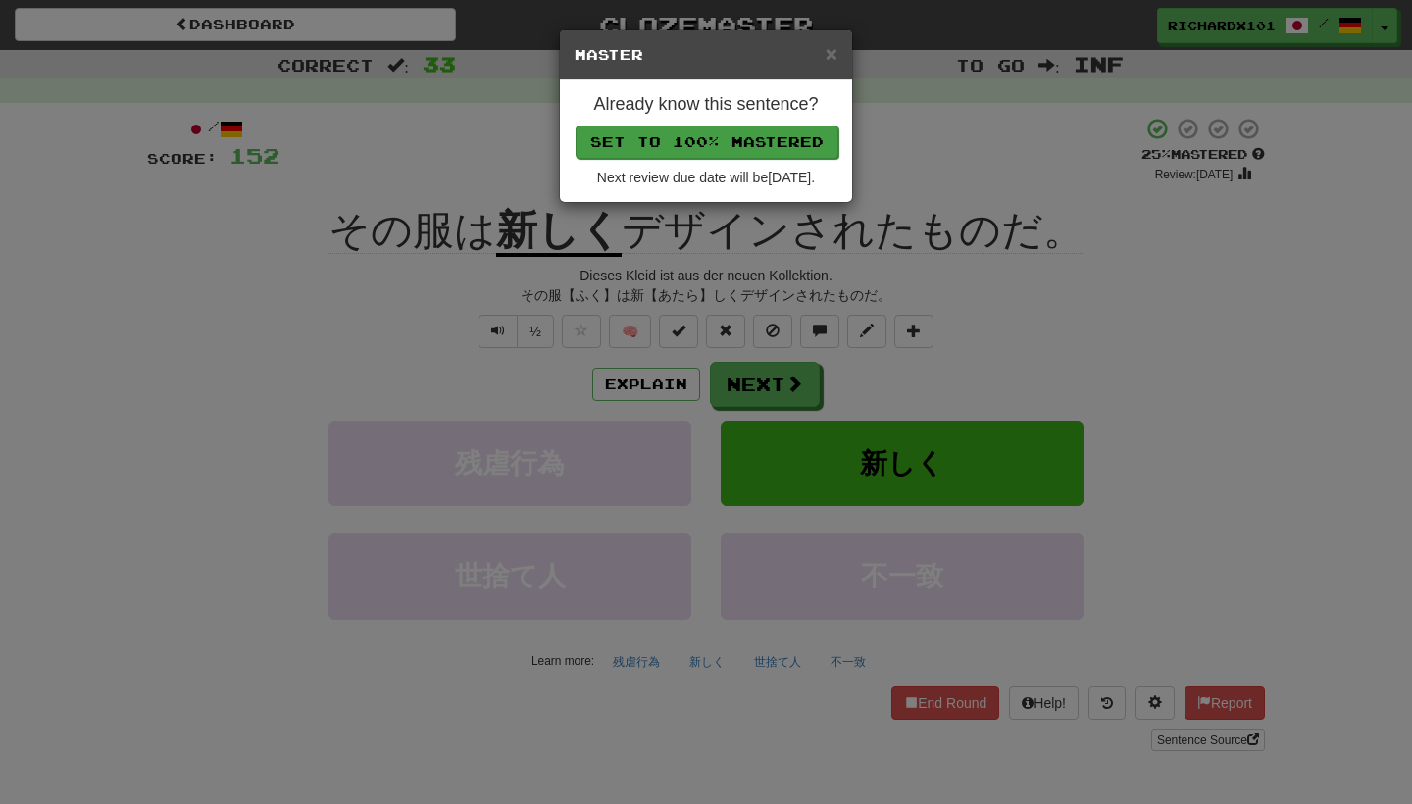
click at [778, 142] on button "Set to 100% Mastered" at bounding box center [707, 142] width 263 height 33
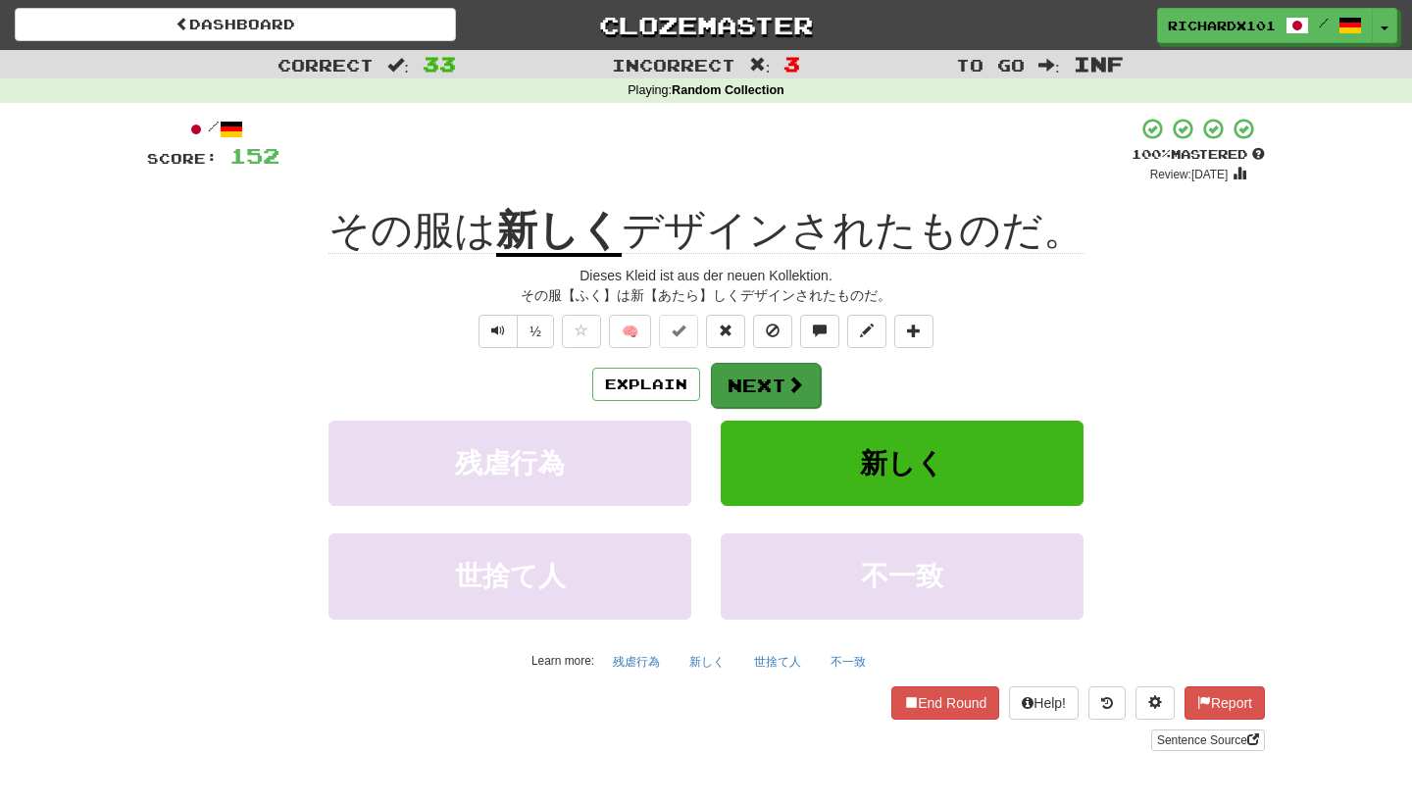
click at [772, 373] on button "Next" at bounding box center [766, 385] width 110 height 45
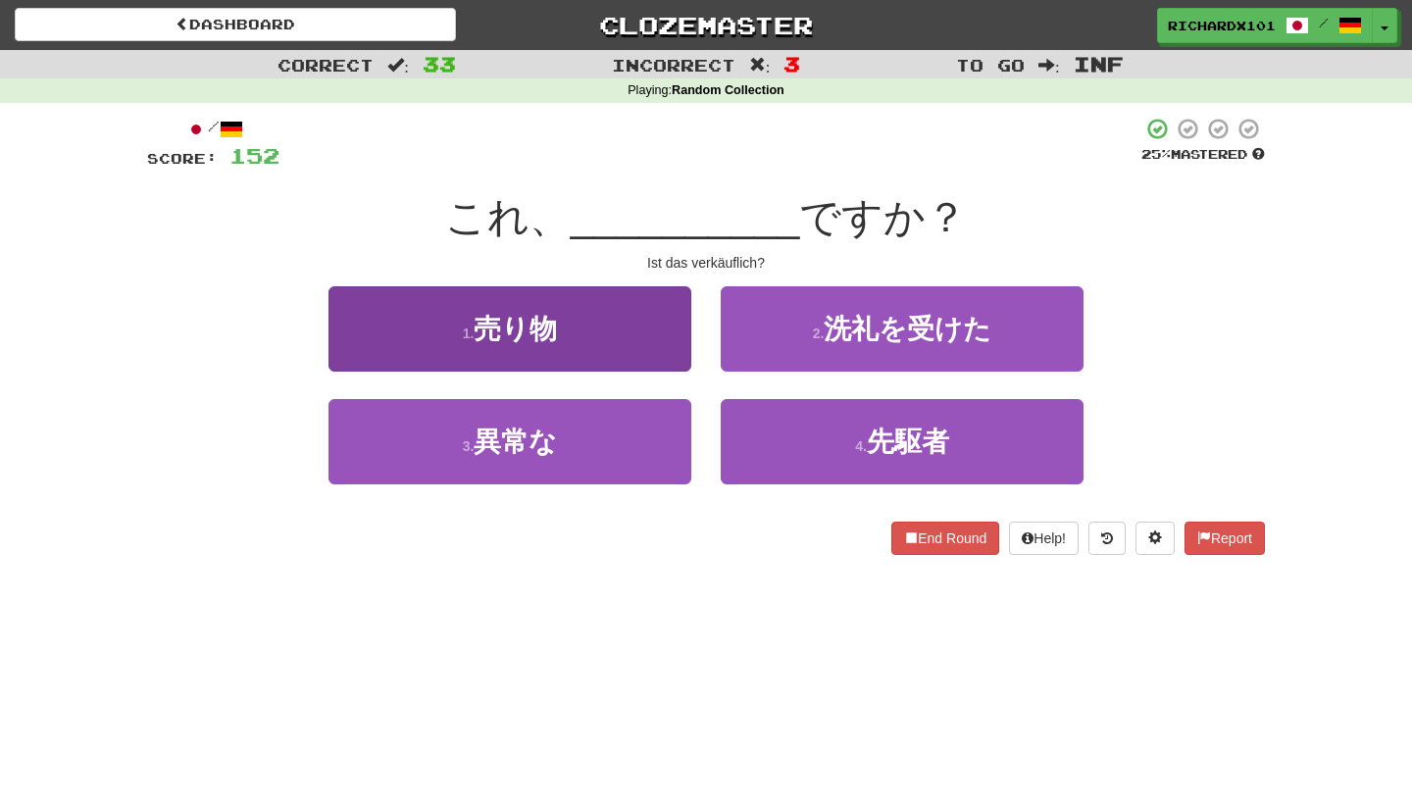
click at [655, 337] on button "1 . 売り物" at bounding box center [510, 328] width 363 height 85
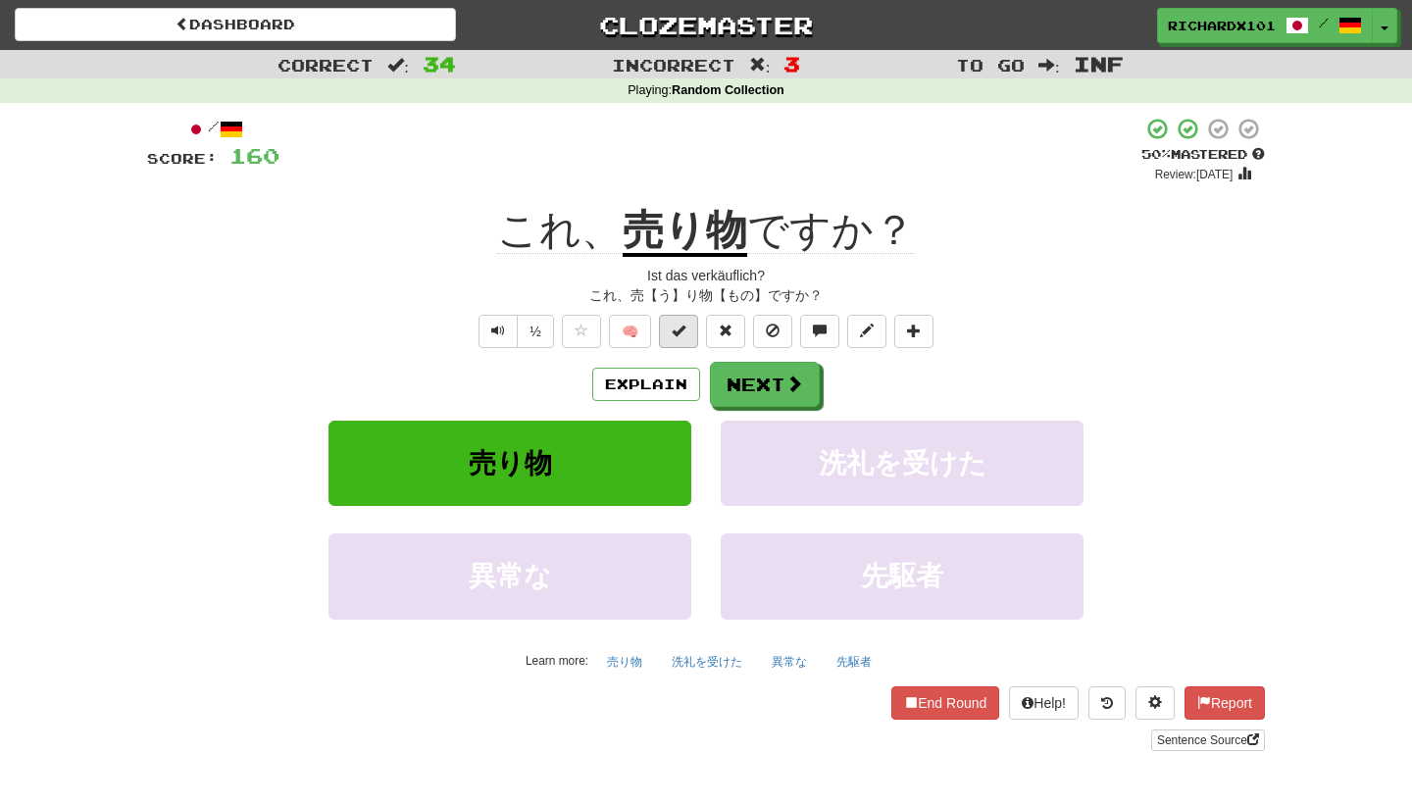
click at [681, 330] on span at bounding box center [679, 331] width 14 height 14
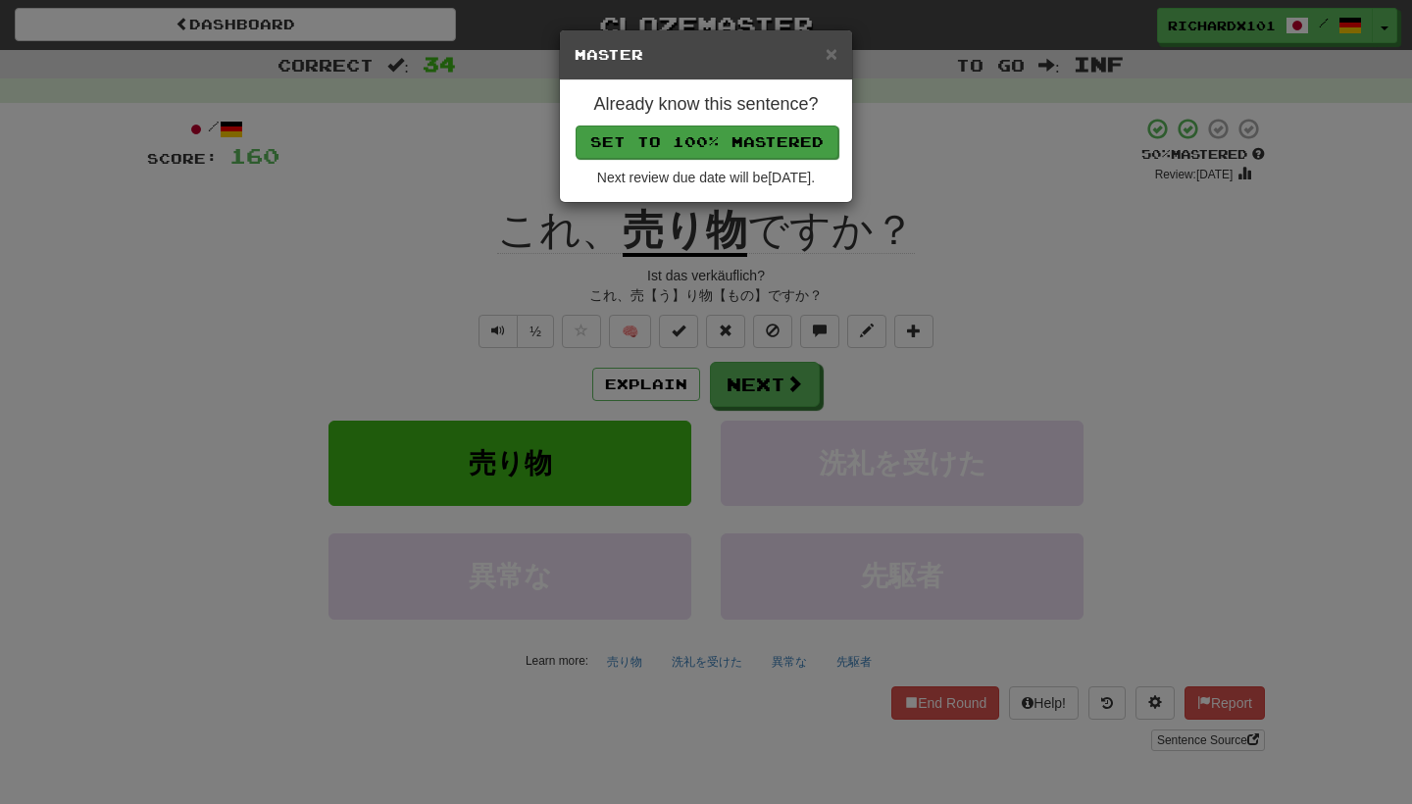
click at [774, 149] on button "Set to 100% Mastered" at bounding box center [707, 142] width 263 height 33
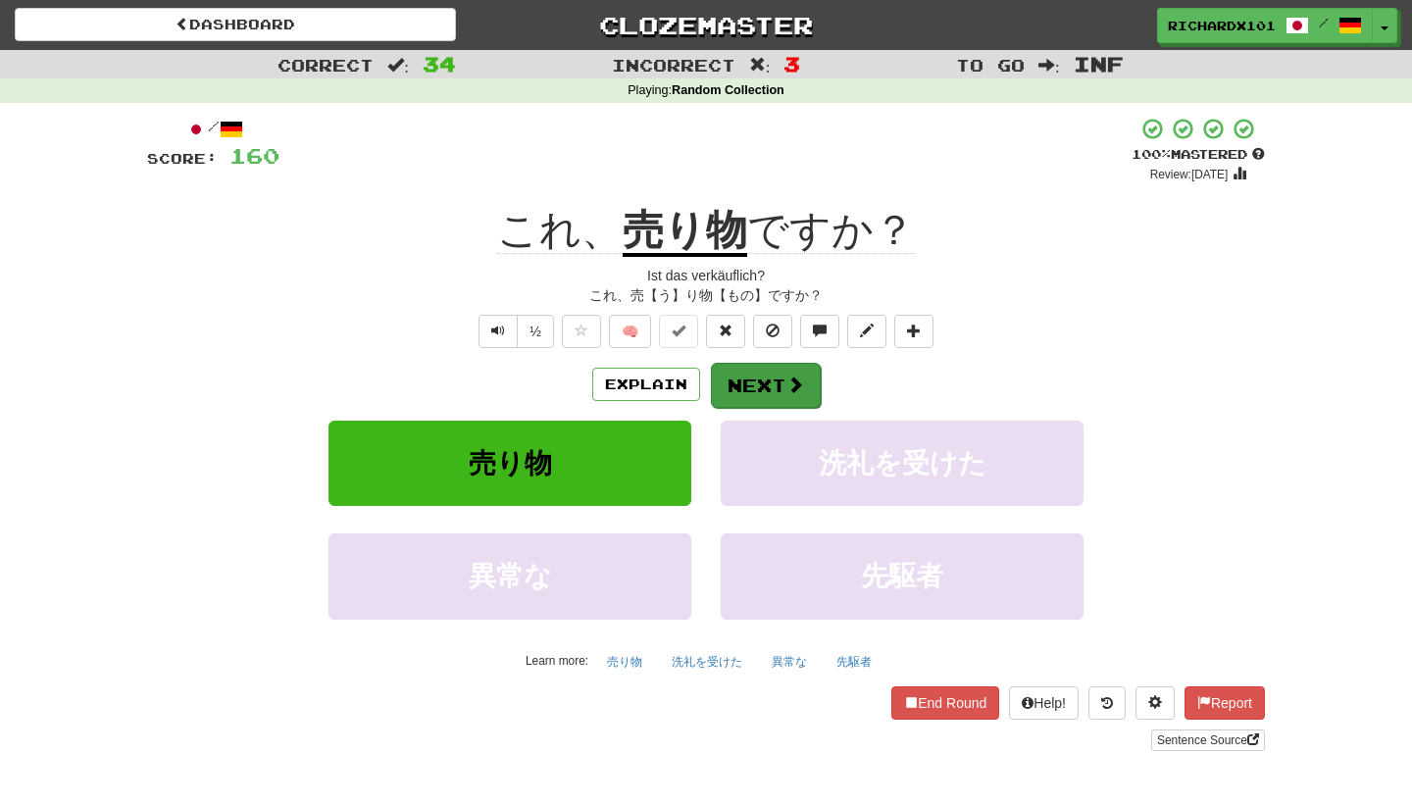
click at [744, 378] on button "Next" at bounding box center [766, 385] width 110 height 45
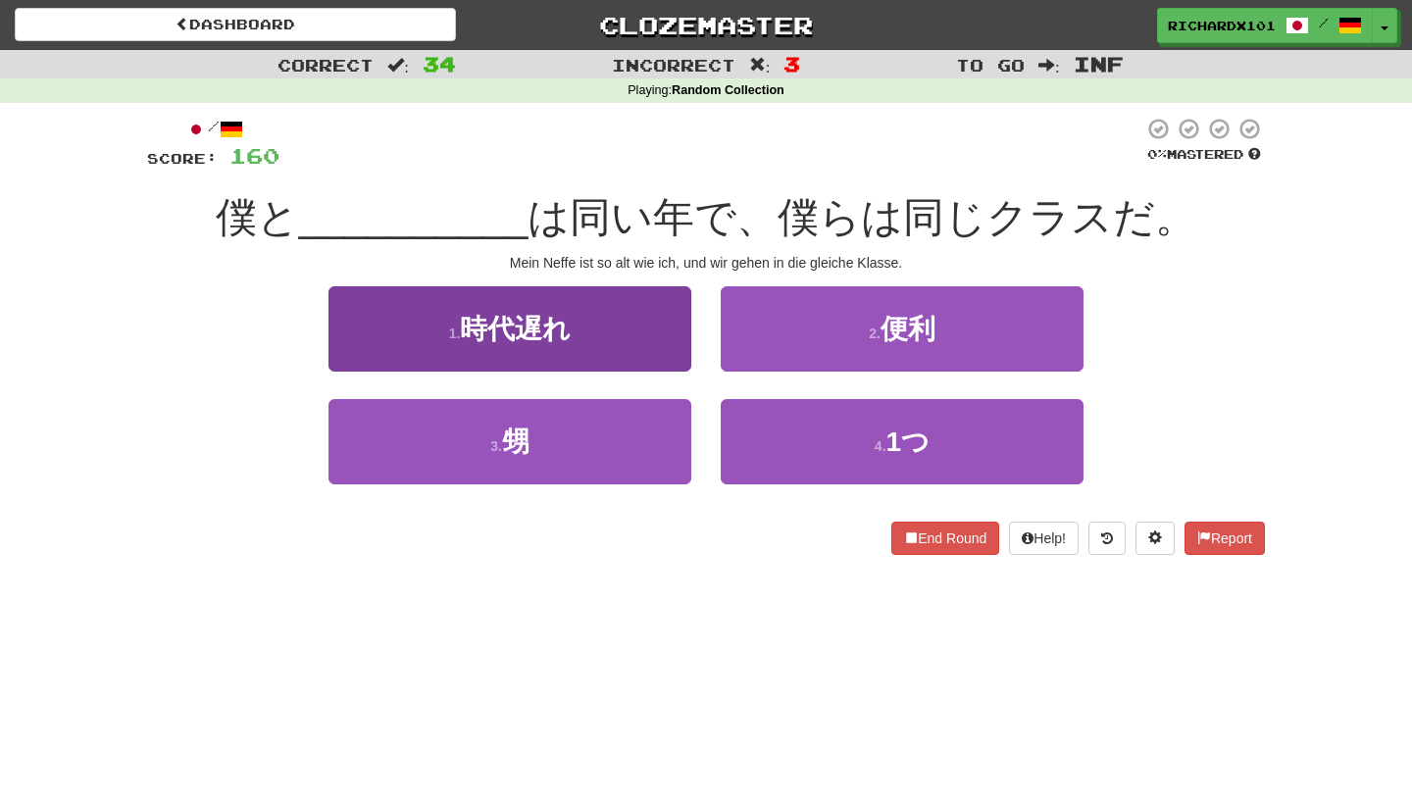
click at [654, 348] on button "1 . 時代遅れ" at bounding box center [510, 328] width 363 height 85
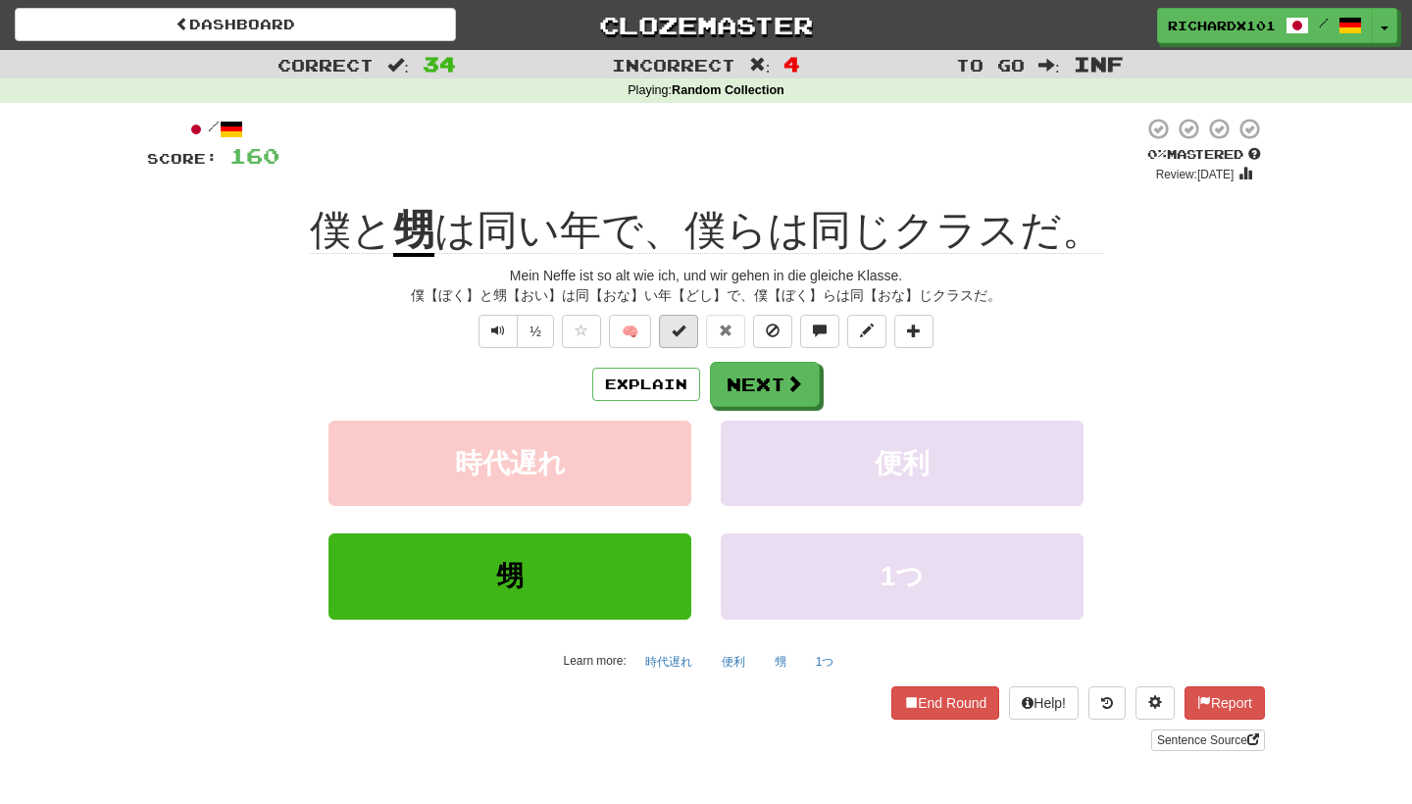
click at [685, 330] on span at bounding box center [679, 331] width 14 height 14
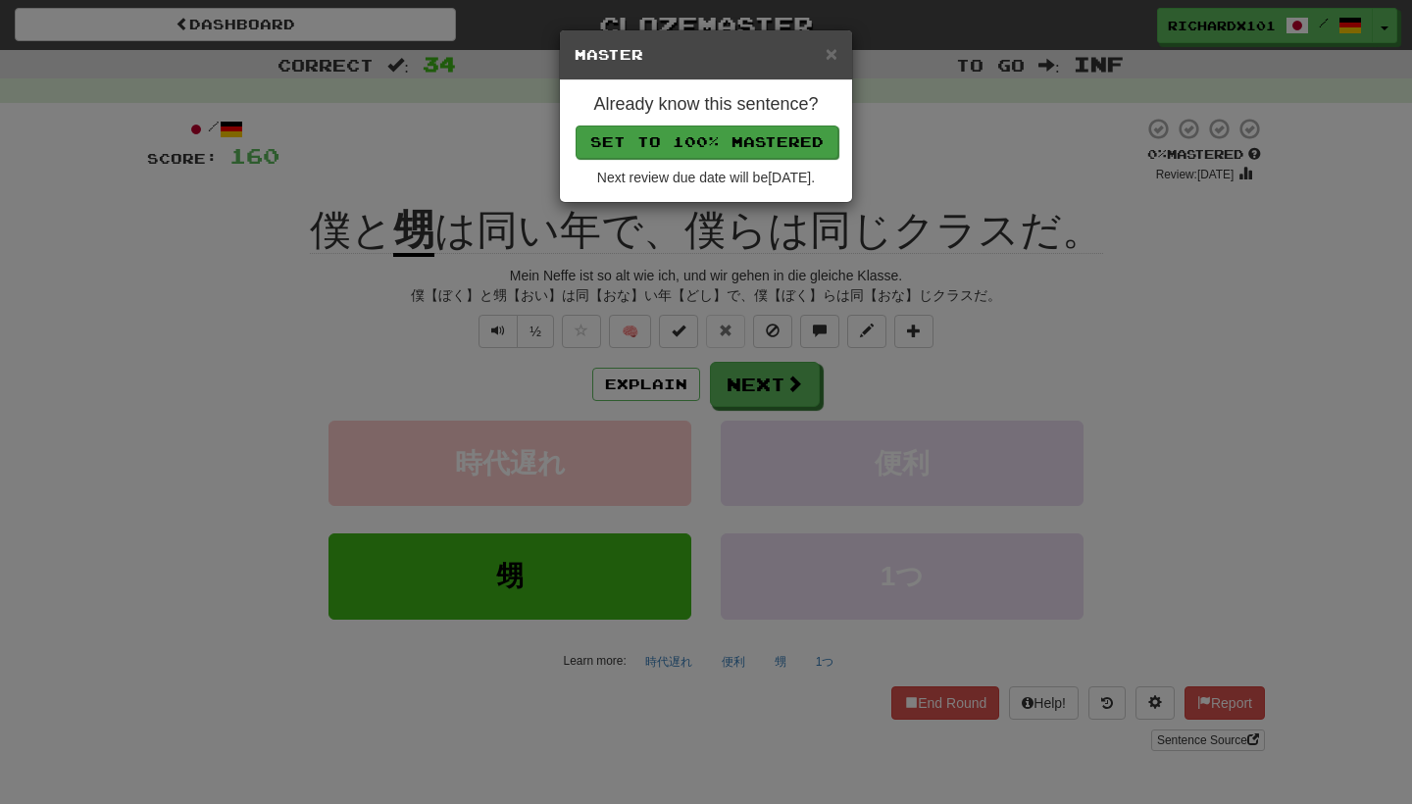
click at [718, 137] on button "Set to 100% Mastered" at bounding box center [707, 142] width 263 height 33
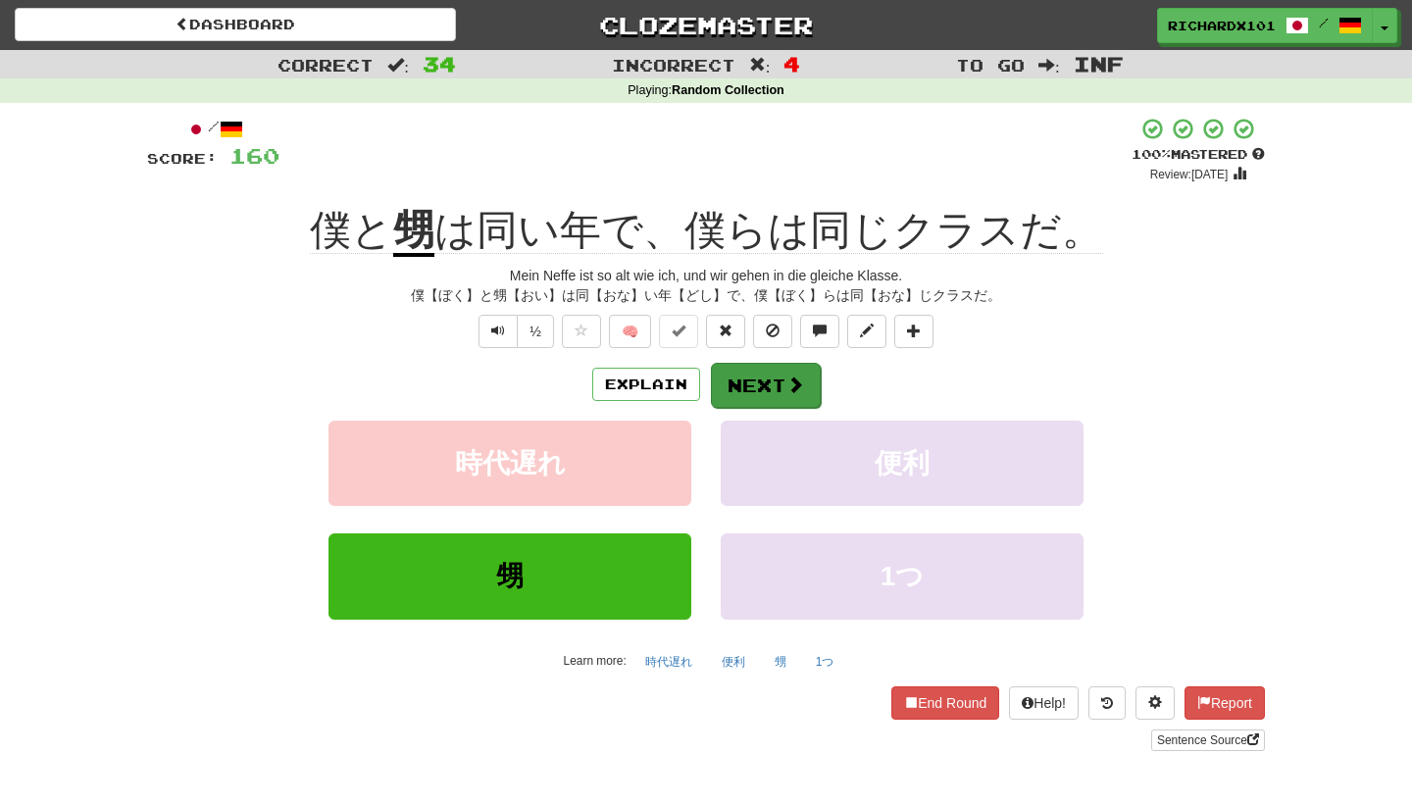
click at [750, 394] on button "Next" at bounding box center [766, 385] width 110 height 45
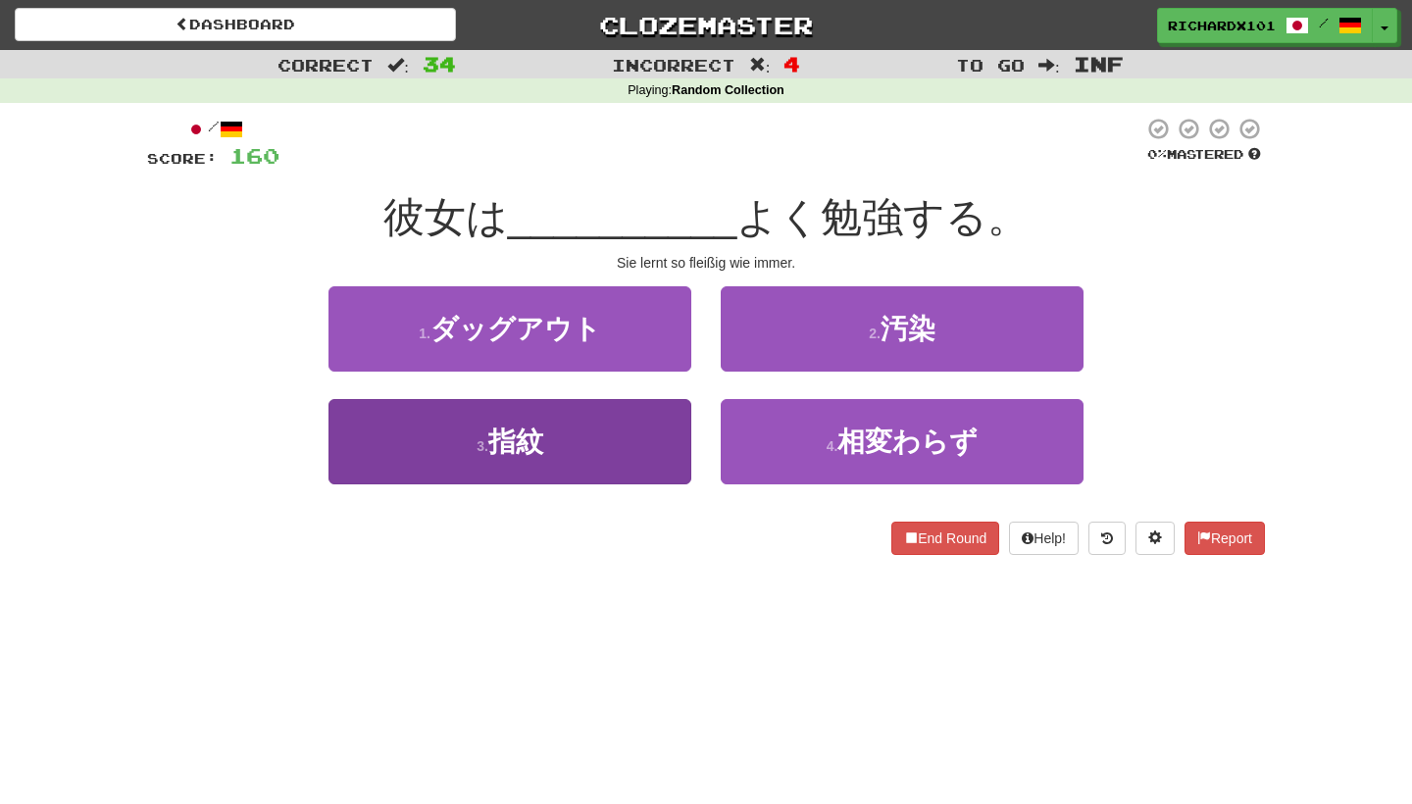
click at [683, 438] on button "3 . 指紋" at bounding box center [510, 441] width 363 height 85
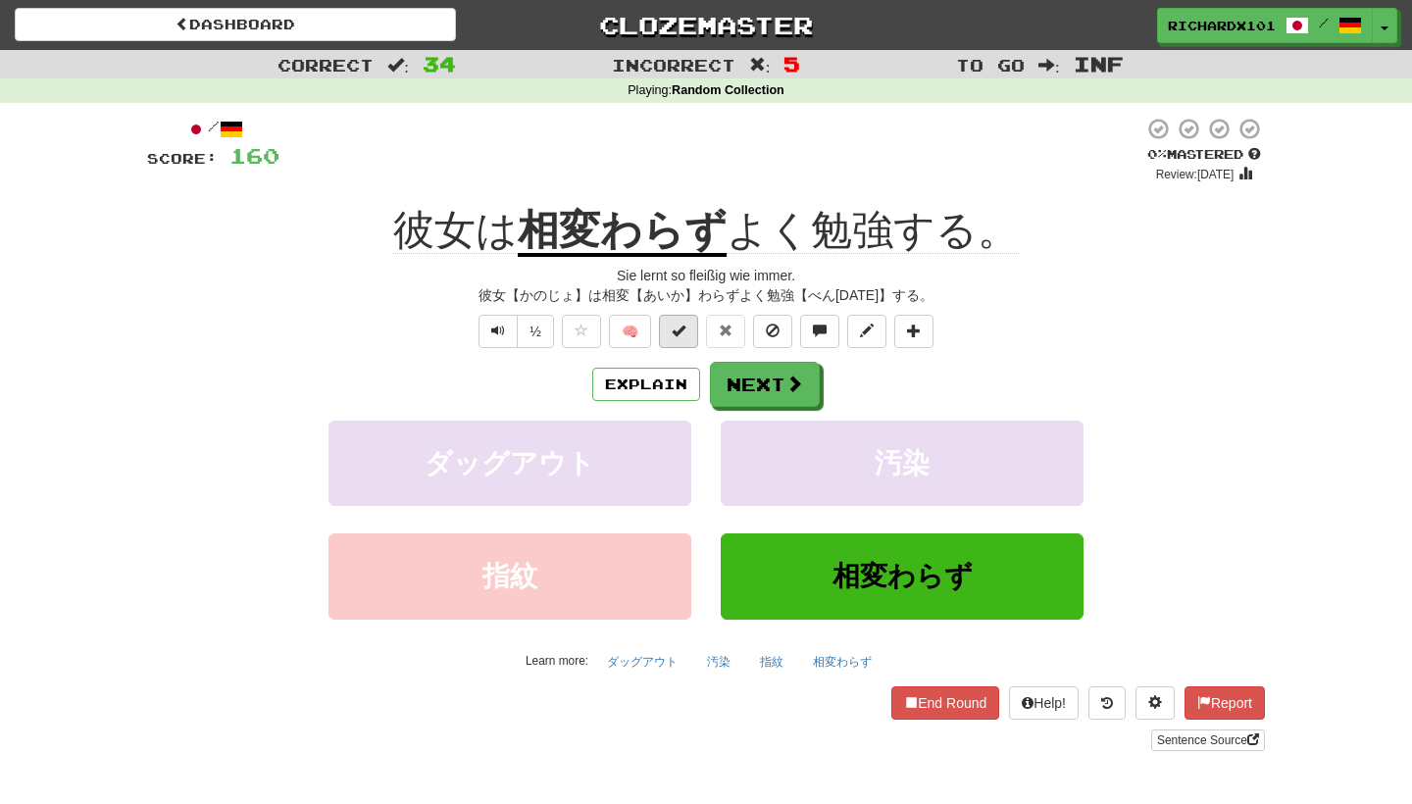
click at [688, 316] on button at bounding box center [678, 331] width 39 height 33
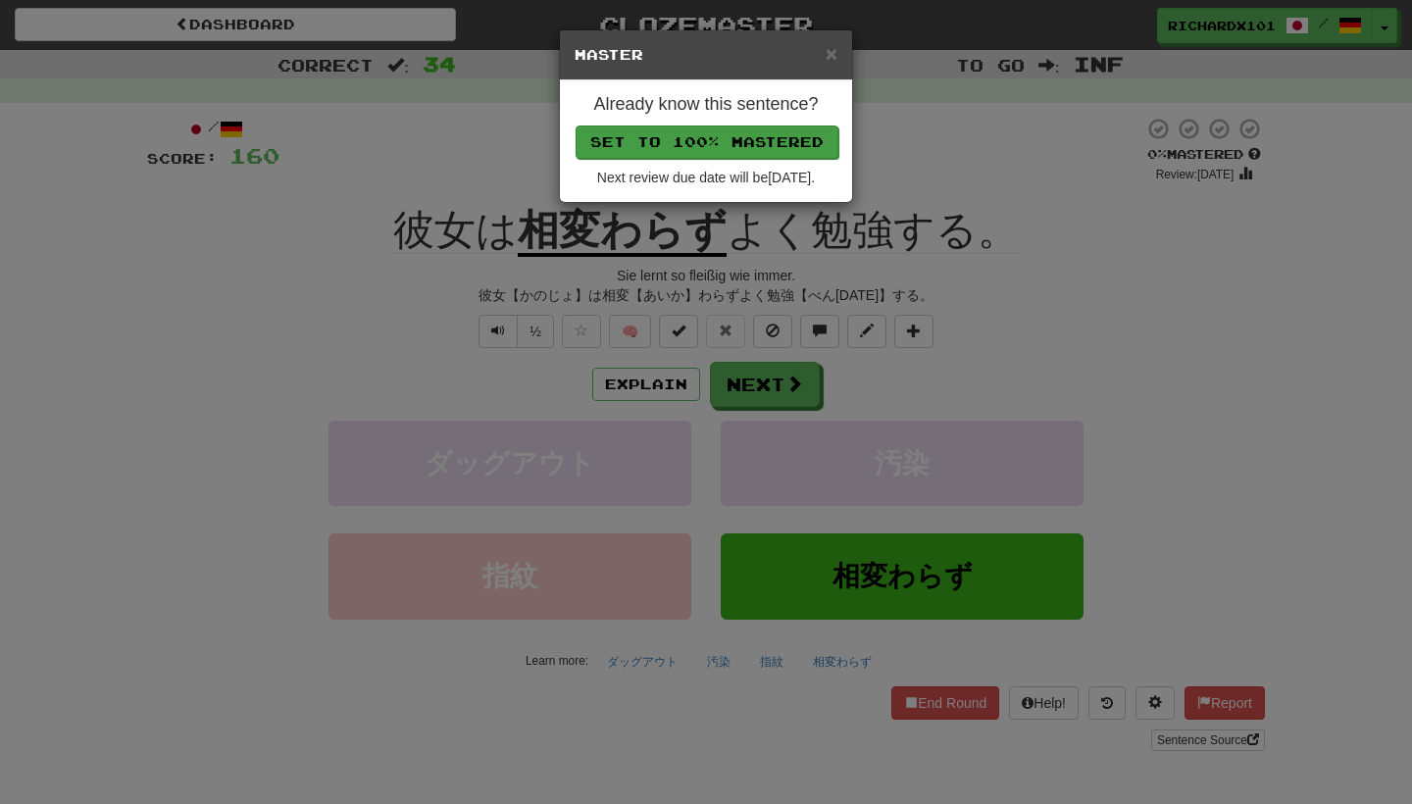
click at [737, 147] on button "Set to 100% Mastered" at bounding box center [707, 142] width 263 height 33
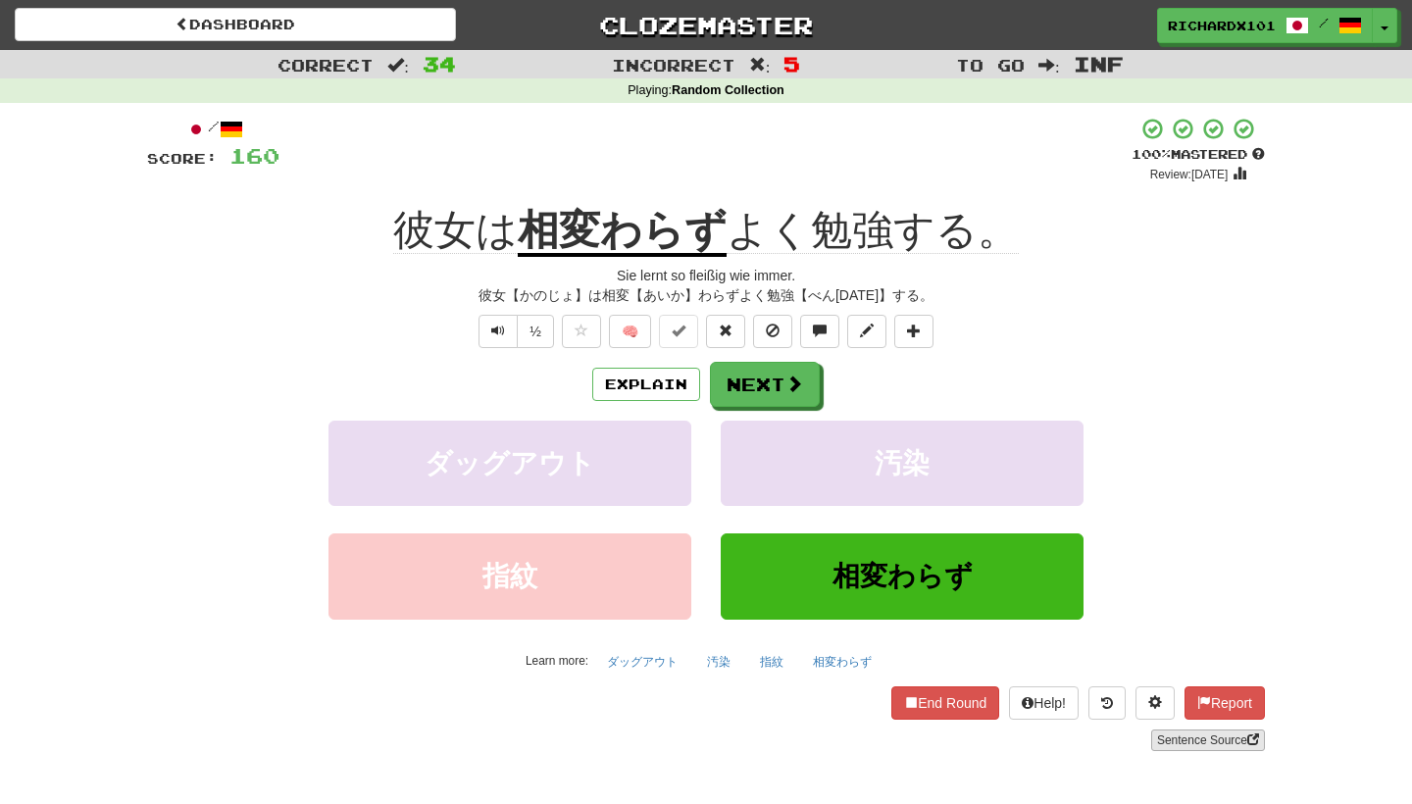
click at [1193, 736] on link "Sentence Source" at bounding box center [1208, 741] width 114 height 22
click at [922, 315] on button at bounding box center [913, 331] width 39 height 33
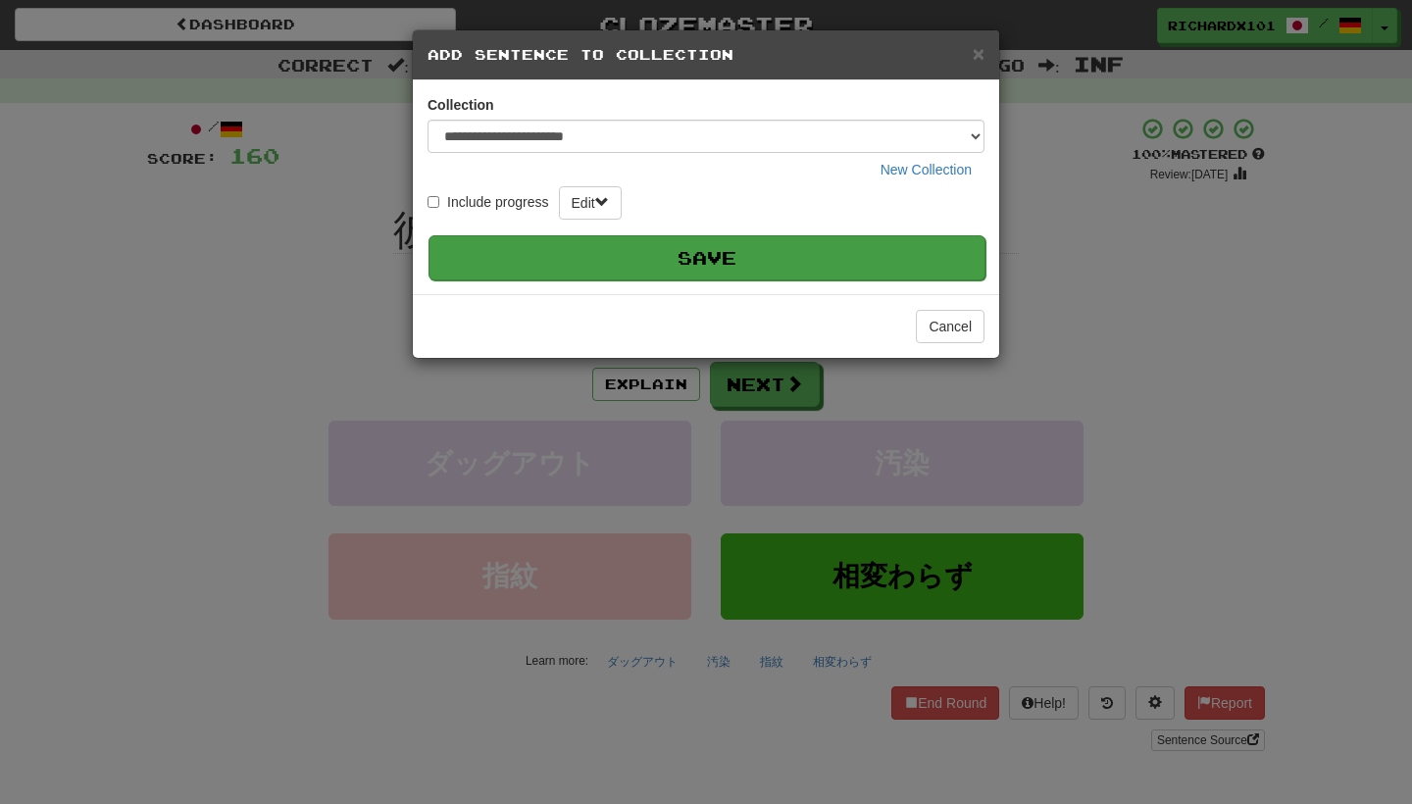
click at [857, 241] on button "Save" at bounding box center [707, 257] width 557 height 45
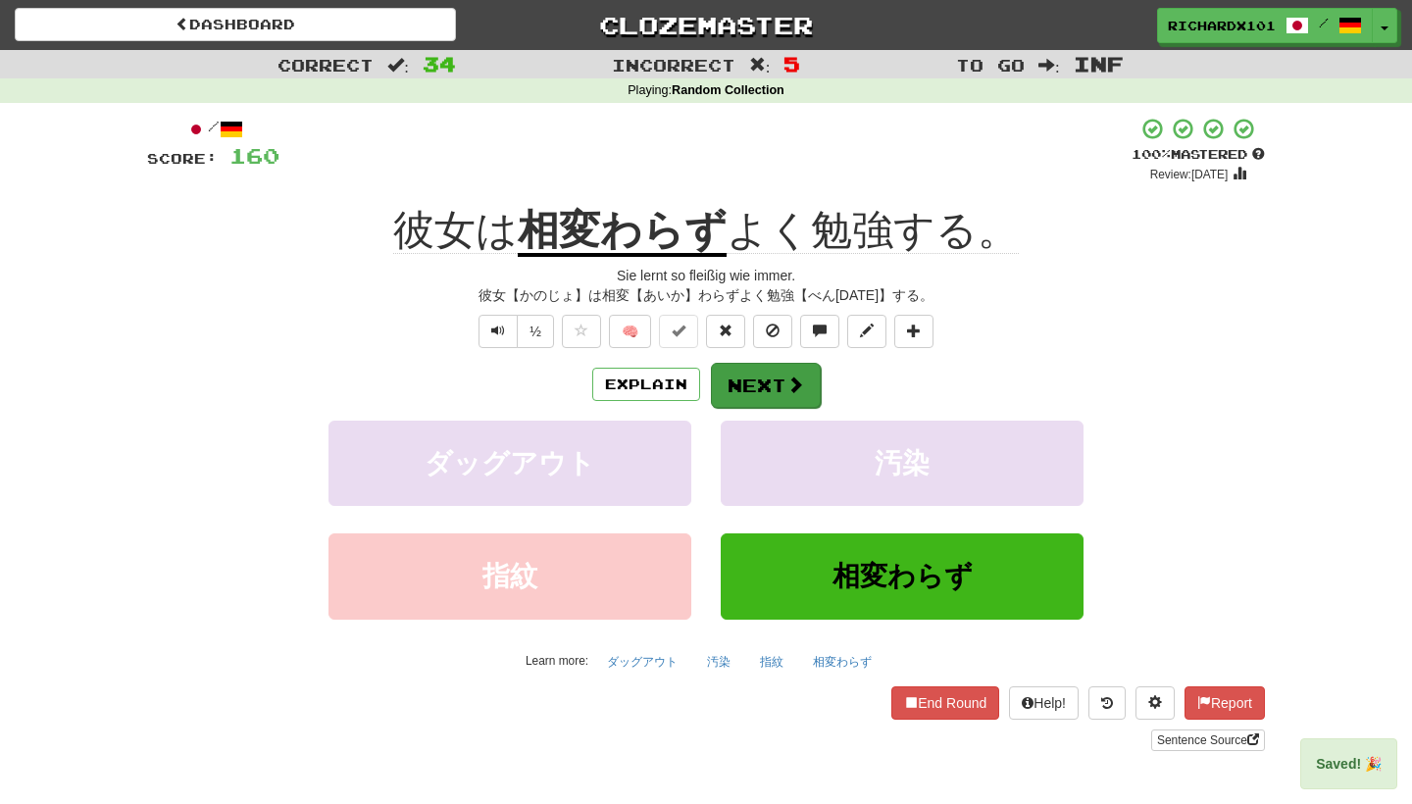
click at [798, 379] on span at bounding box center [796, 385] width 18 height 18
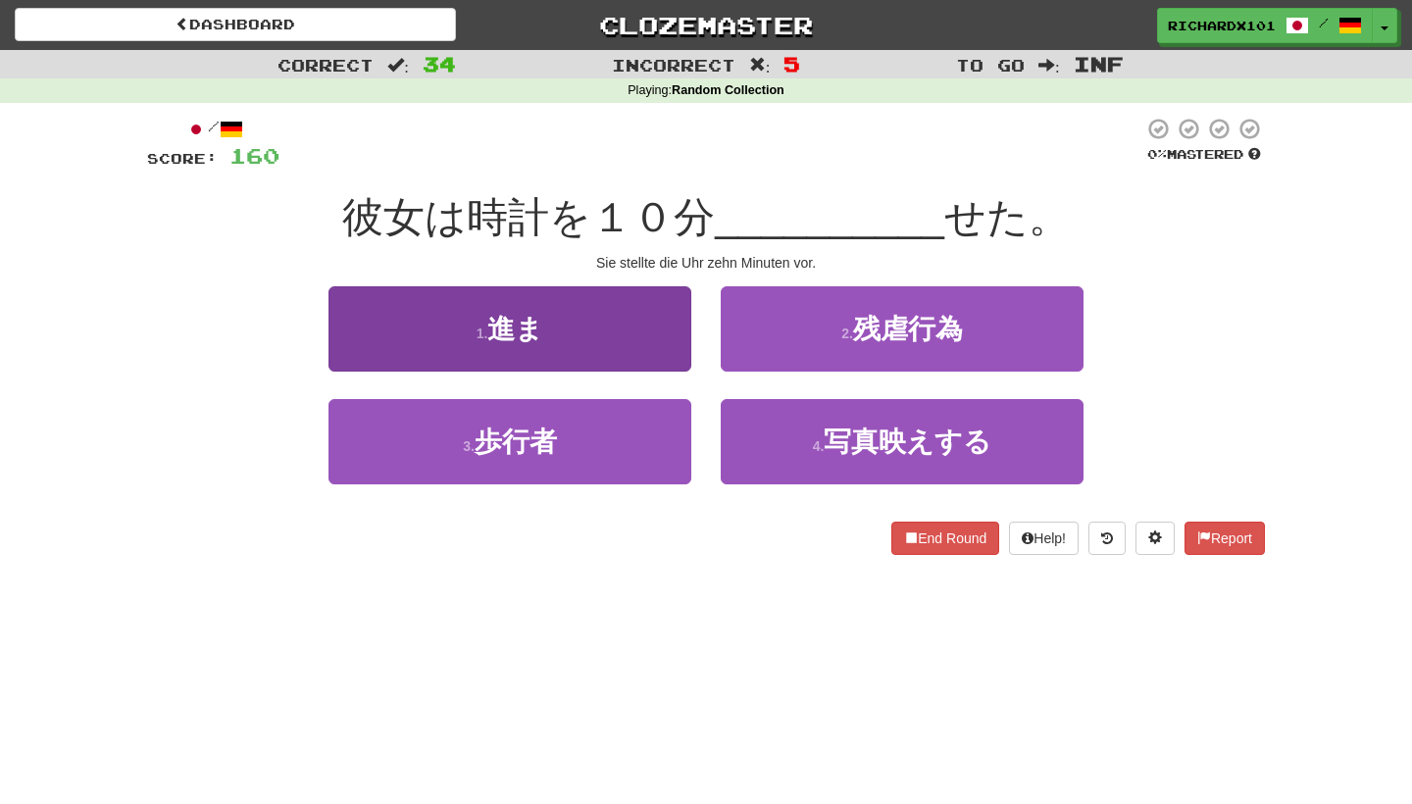
click at [688, 336] on button "1 . 進ま" at bounding box center [510, 328] width 363 height 85
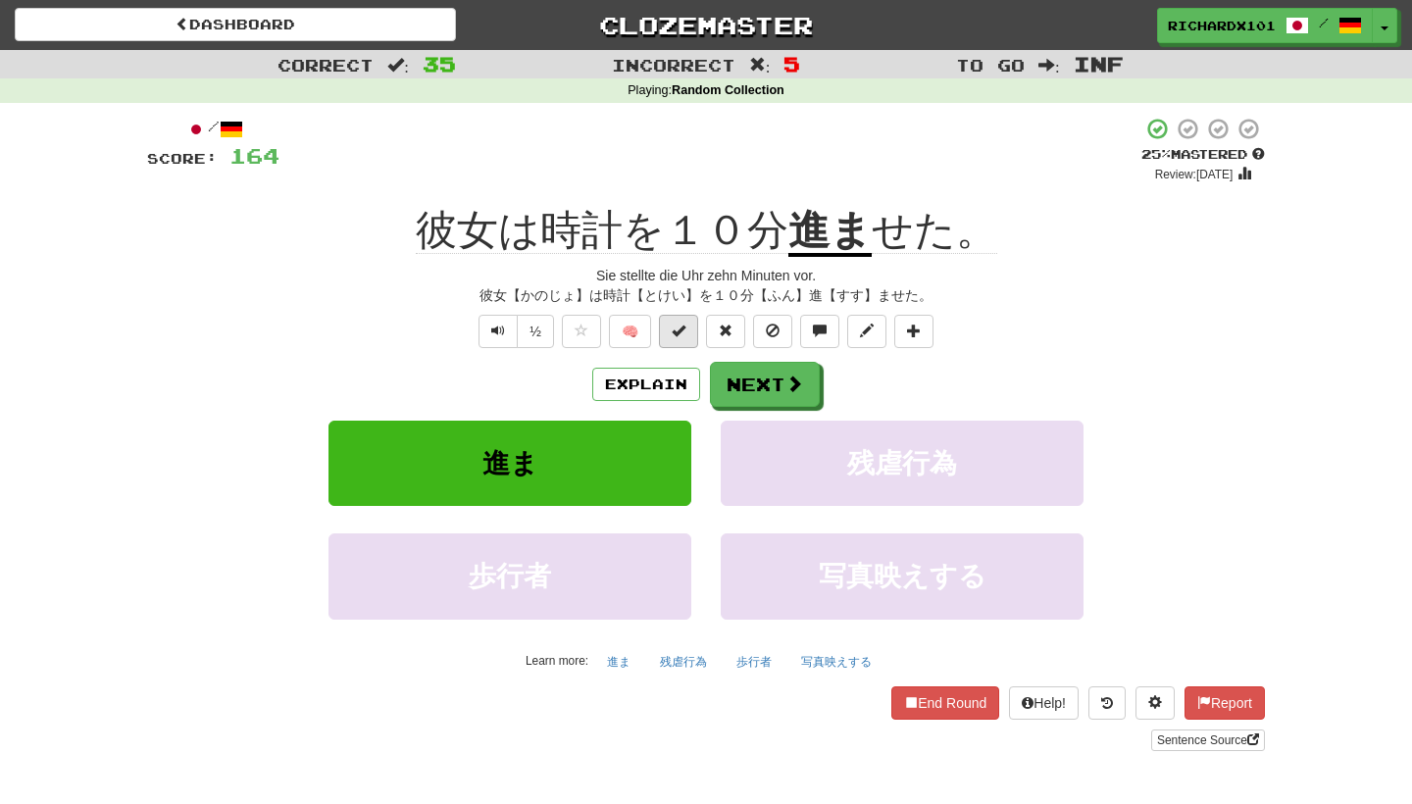
click at [689, 336] on button at bounding box center [678, 331] width 39 height 33
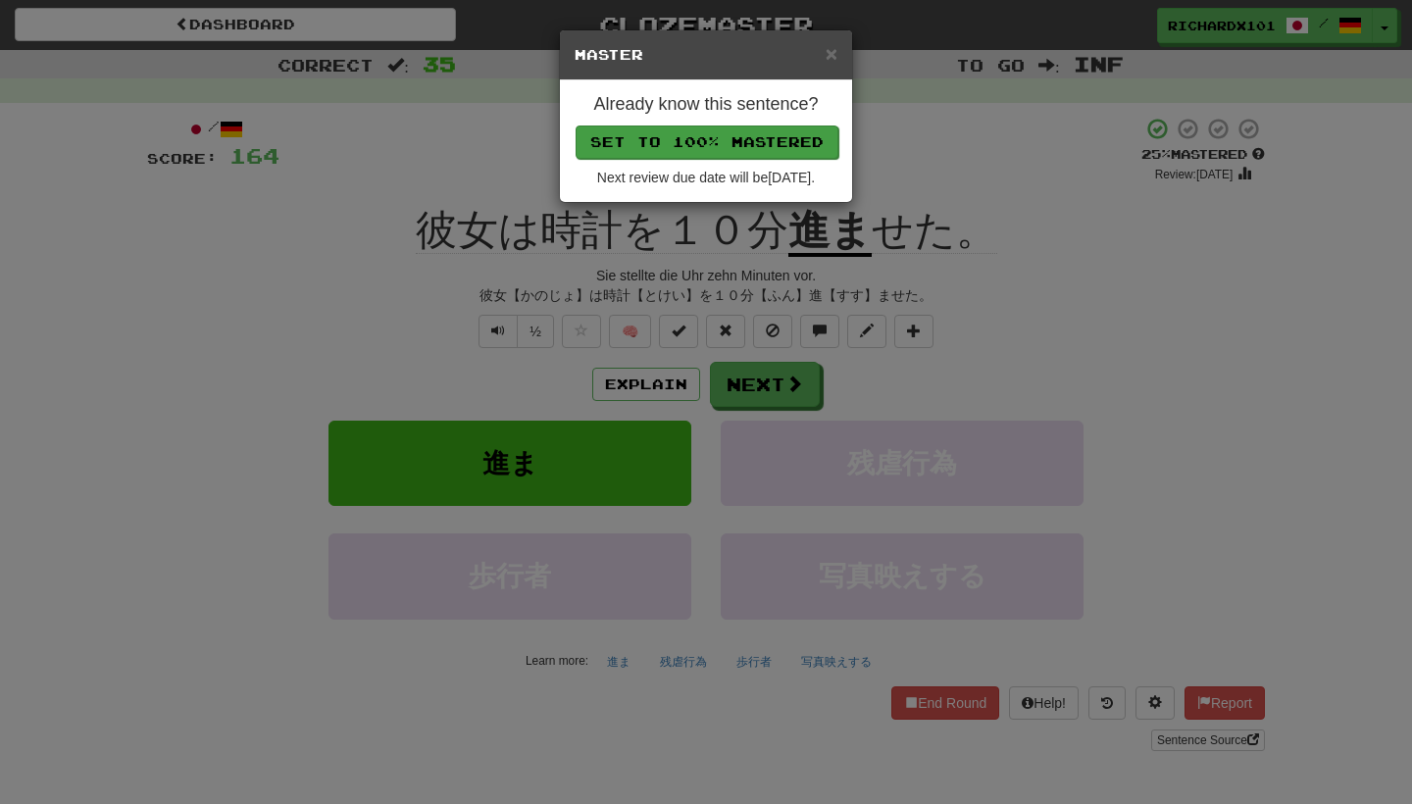
click at [741, 131] on button "Set to 100% Mastered" at bounding box center [707, 142] width 263 height 33
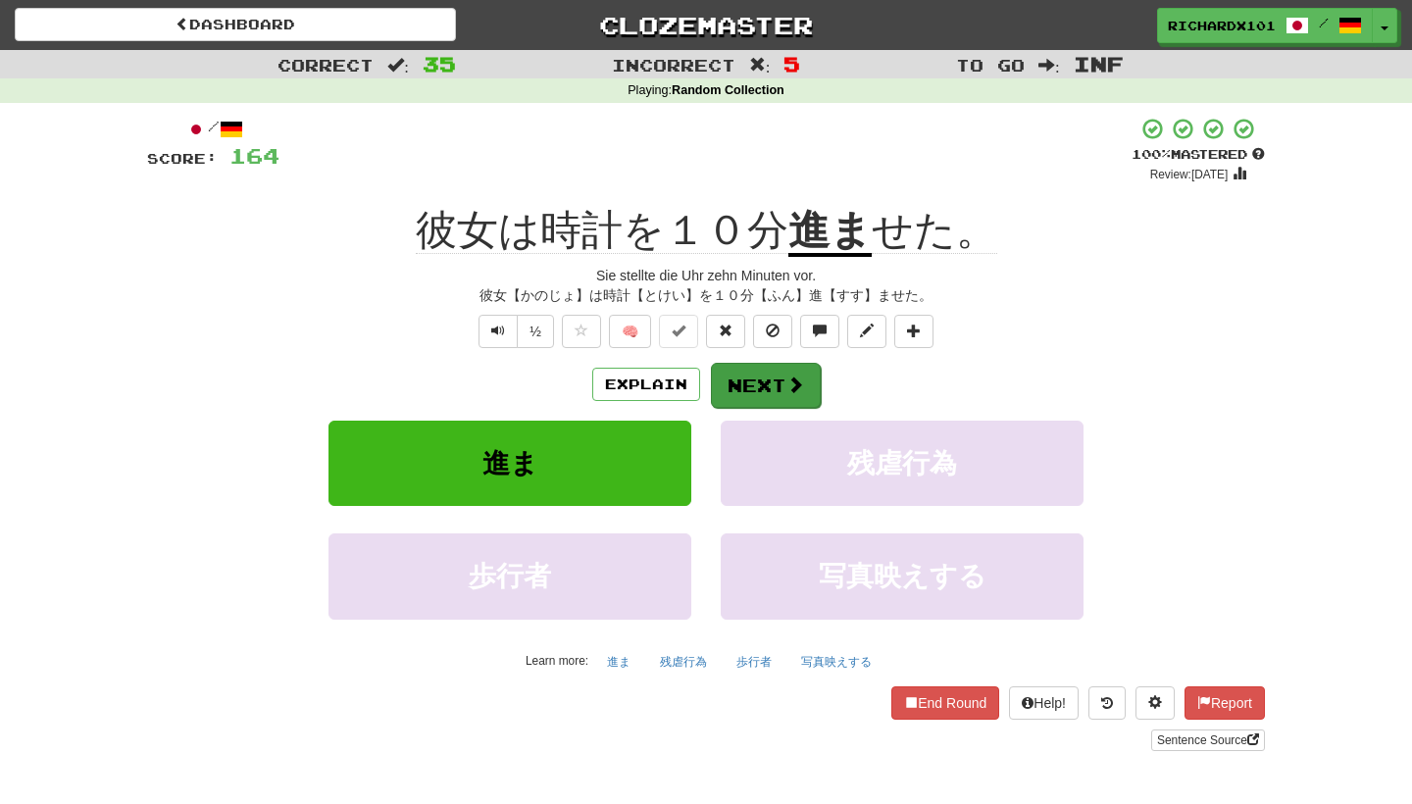
click at [744, 371] on button "Next" at bounding box center [766, 385] width 110 height 45
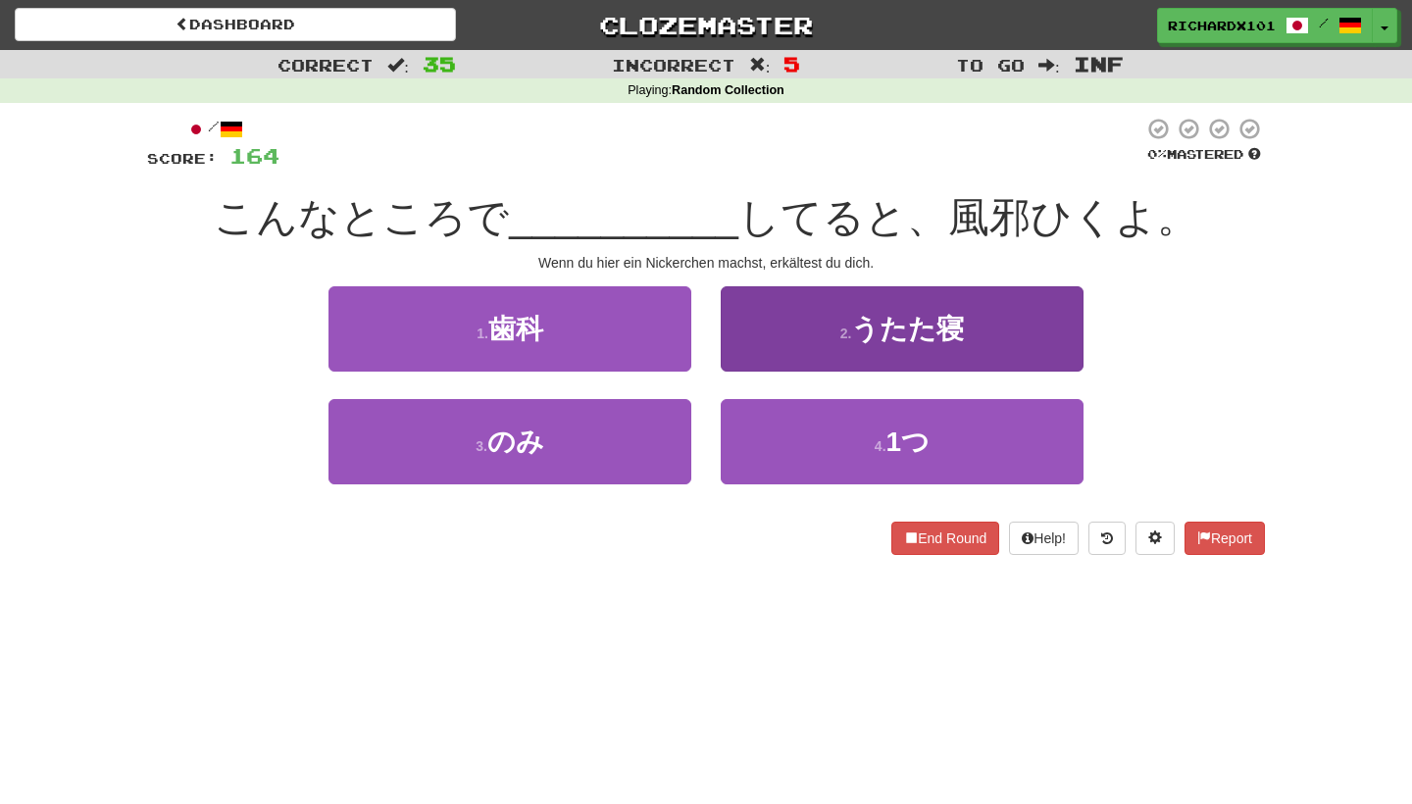
click at [782, 337] on button "2 . うたた寝" at bounding box center [902, 328] width 363 height 85
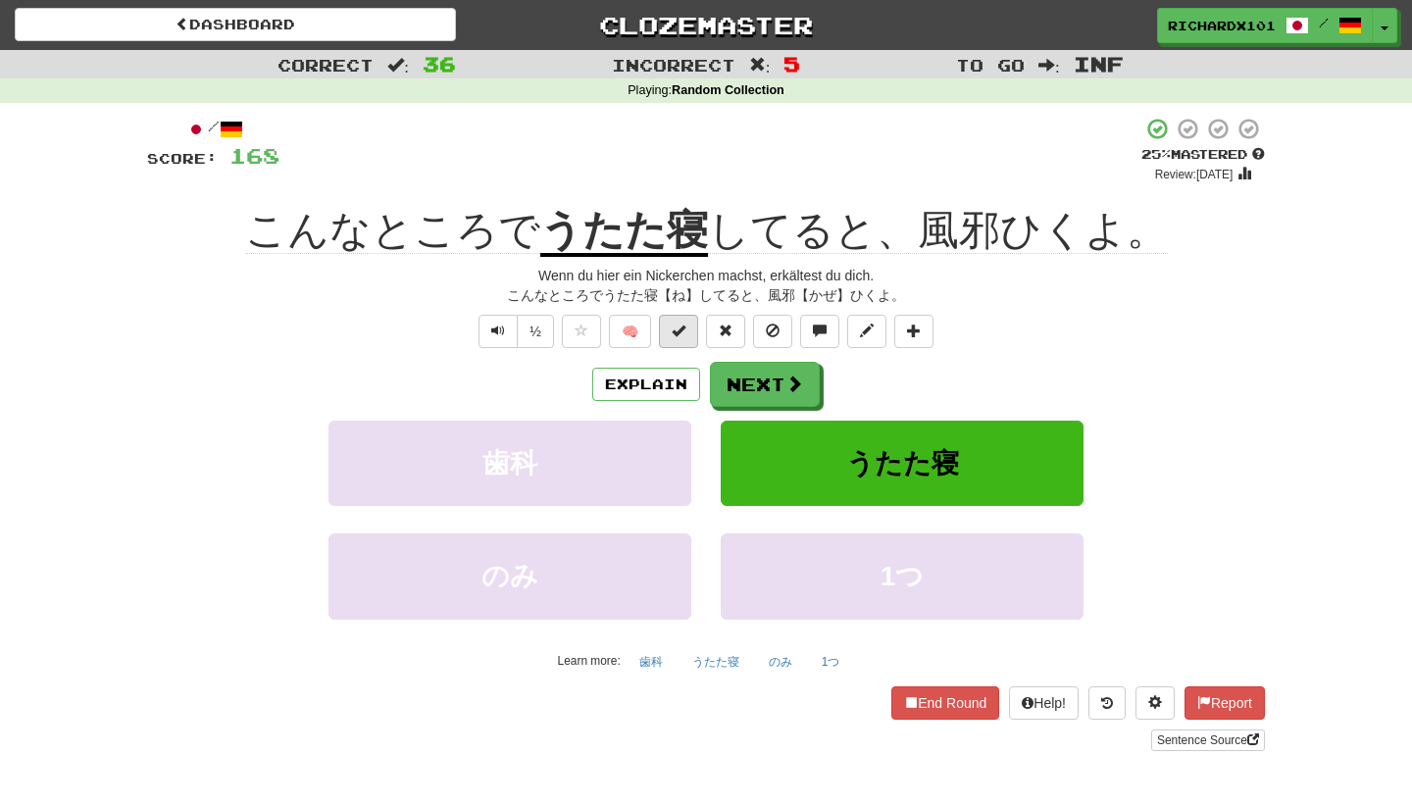
click at [694, 329] on button at bounding box center [678, 331] width 39 height 33
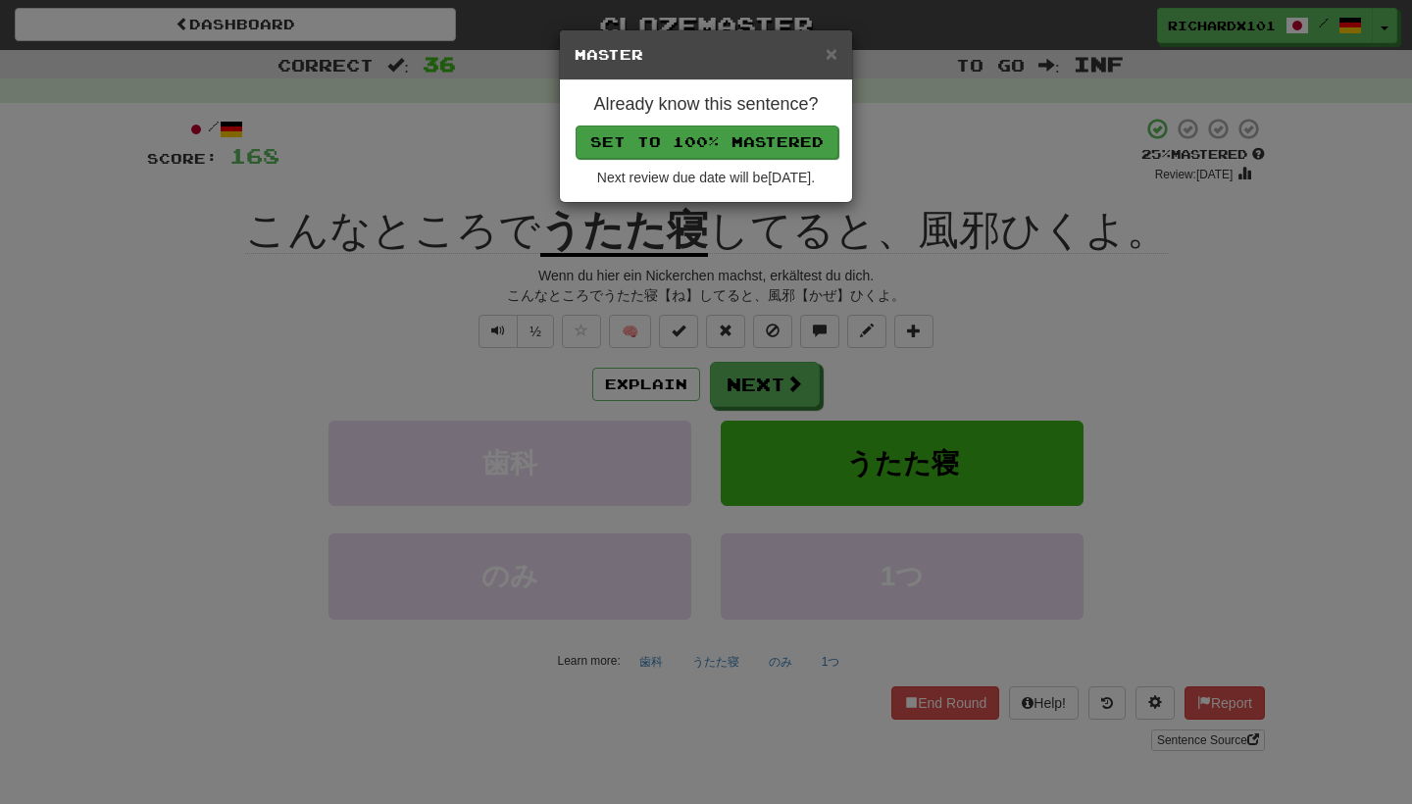
click at [765, 142] on button "Set to 100% Mastered" at bounding box center [707, 142] width 263 height 33
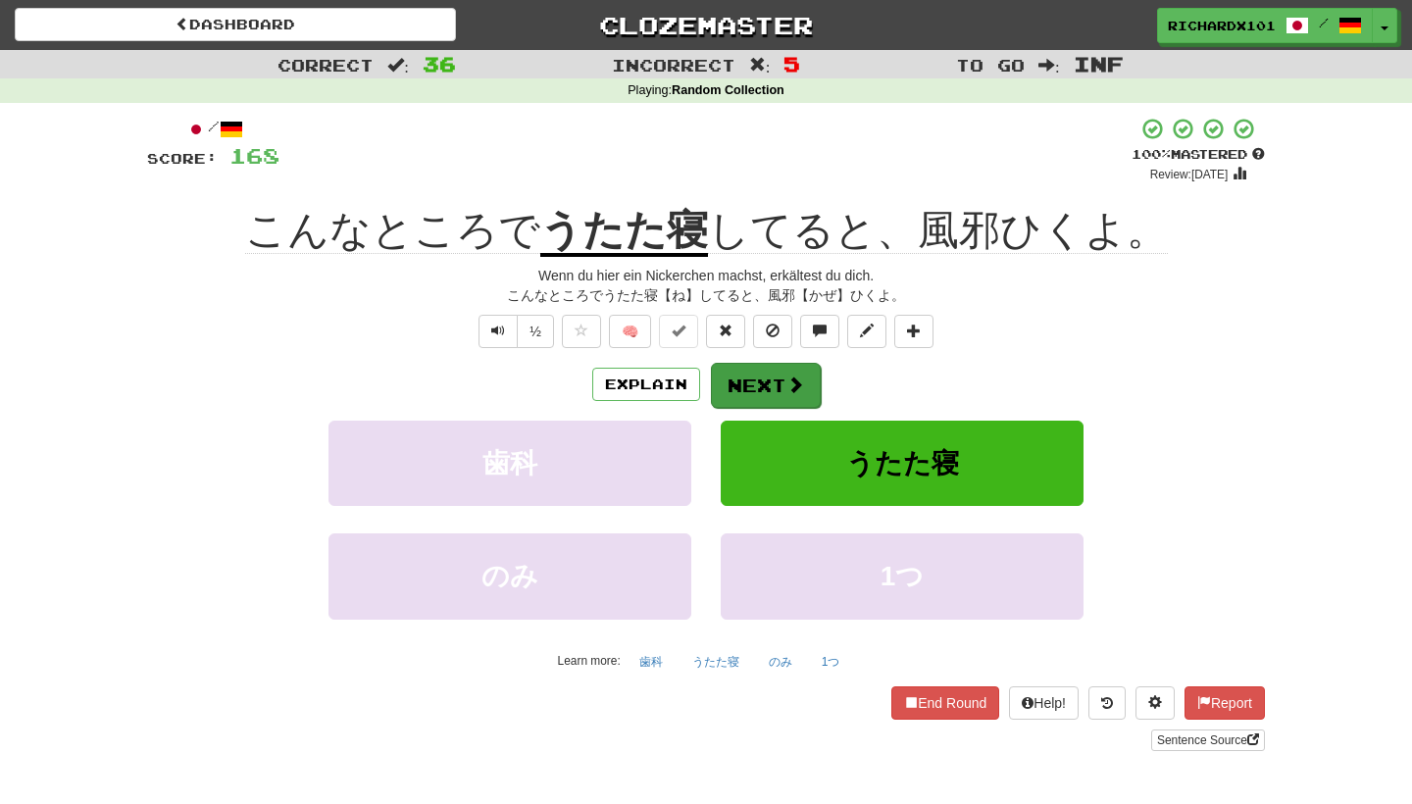
click at [747, 375] on button "Next" at bounding box center [766, 385] width 110 height 45
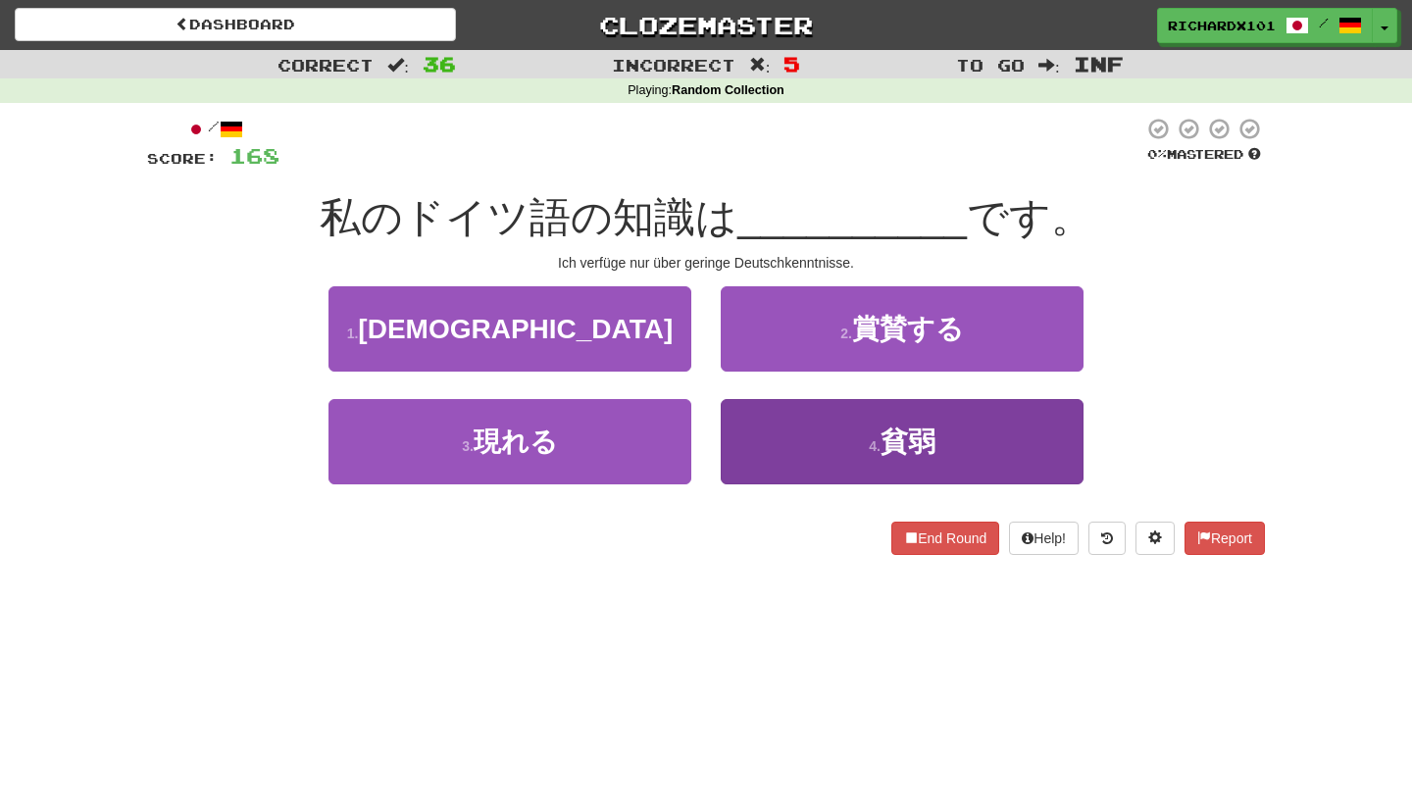
click at [753, 424] on button "4 . 貧弱" at bounding box center [902, 441] width 363 height 85
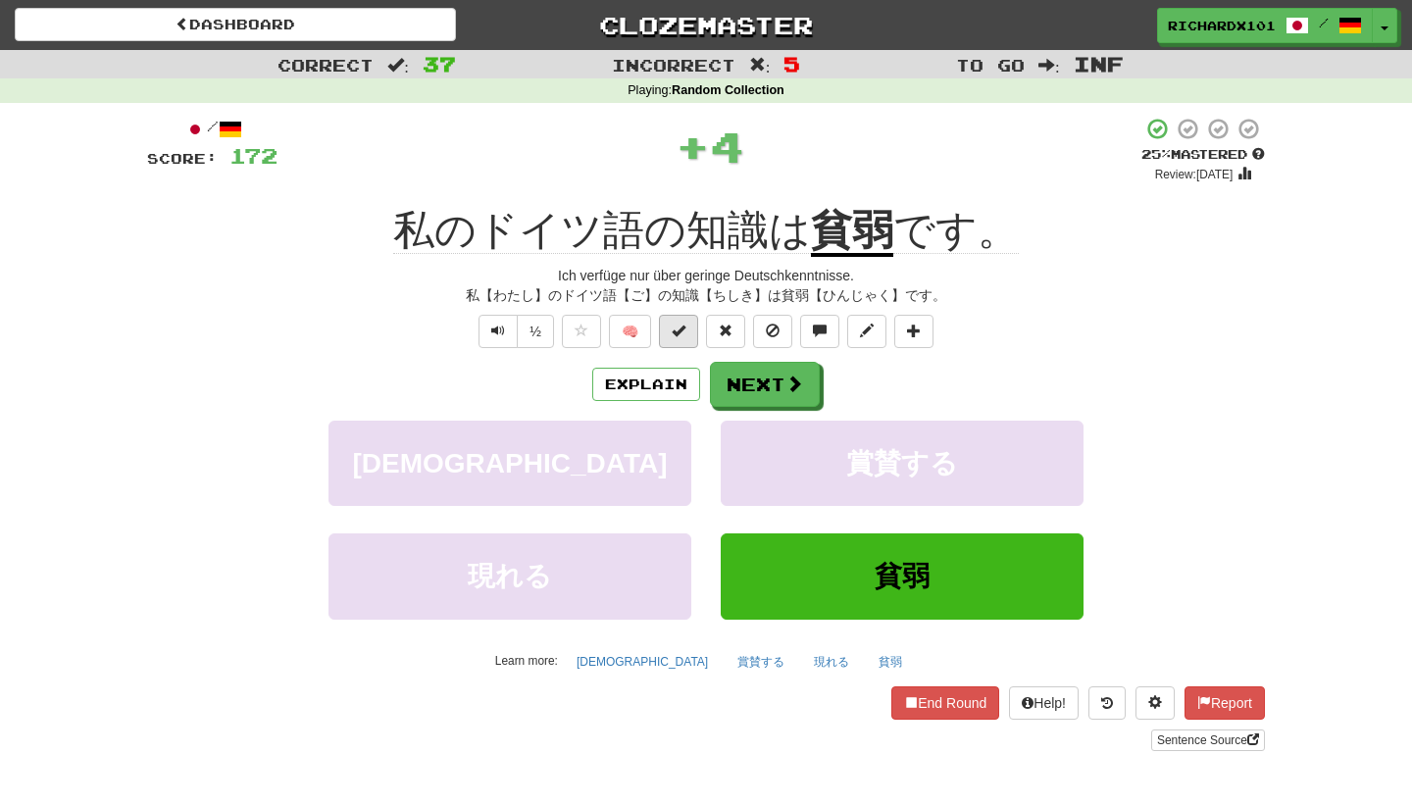
click at [689, 336] on button at bounding box center [678, 331] width 39 height 33
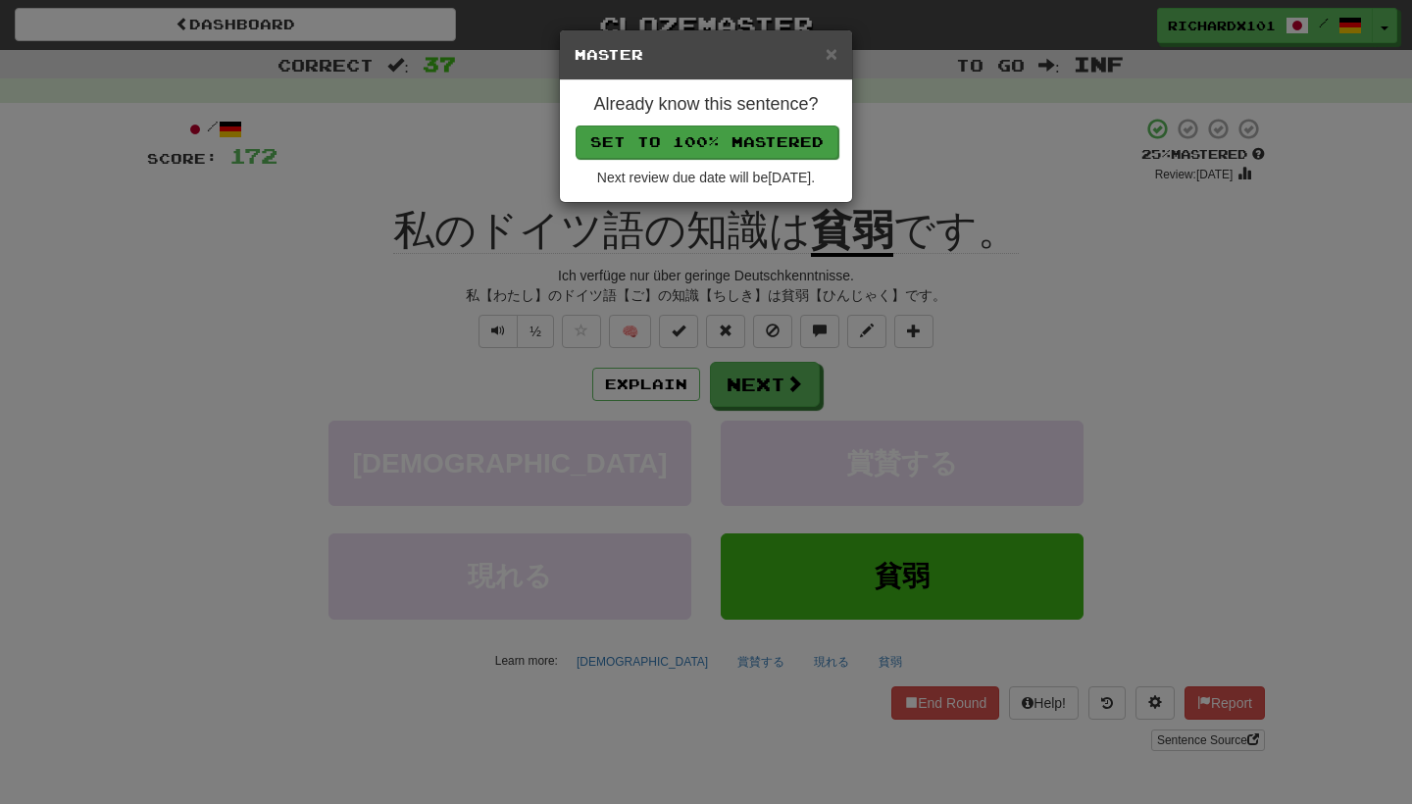
click at [743, 147] on button "Set to 100% Mastered" at bounding box center [707, 142] width 263 height 33
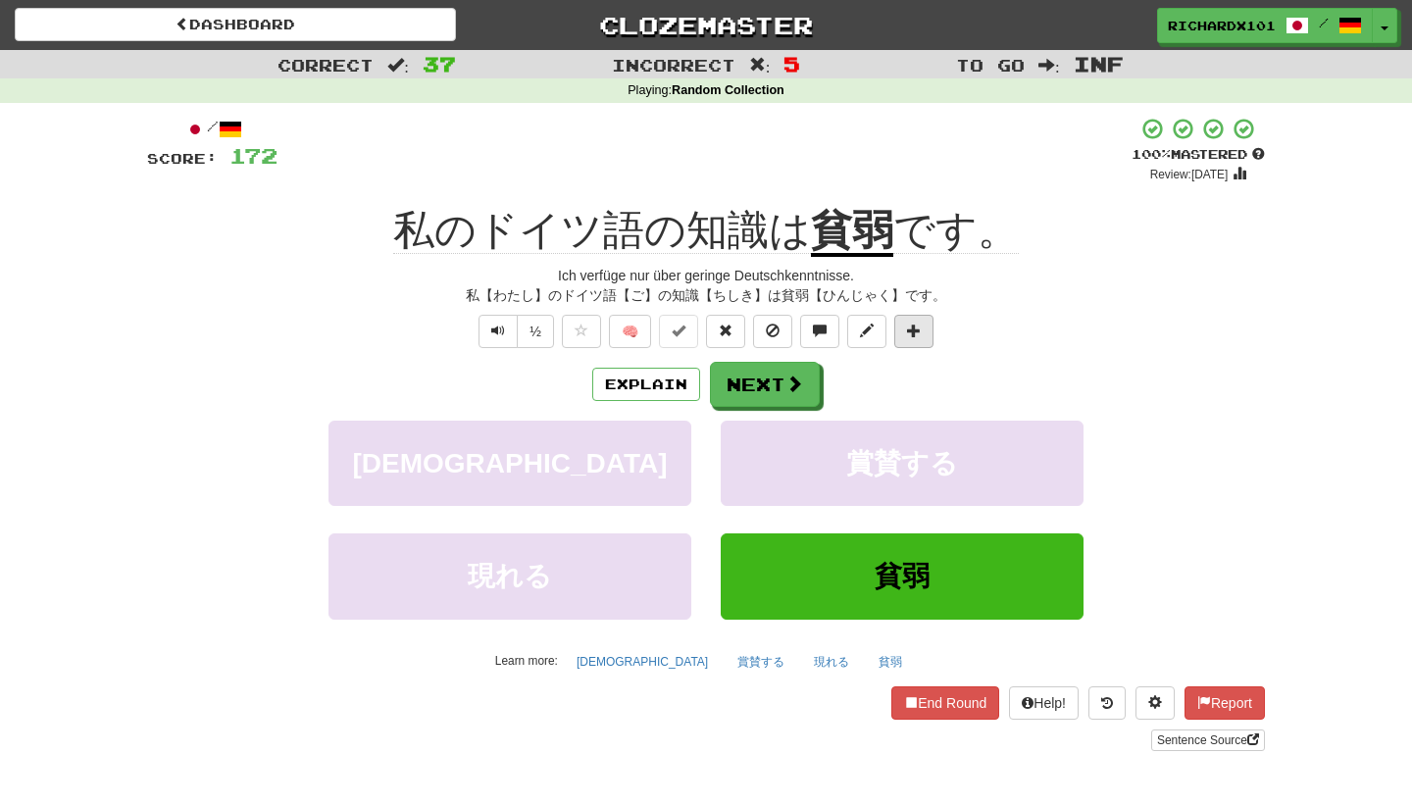
click at [917, 328] on span at bounding box center [914, 331] width 14 height 14
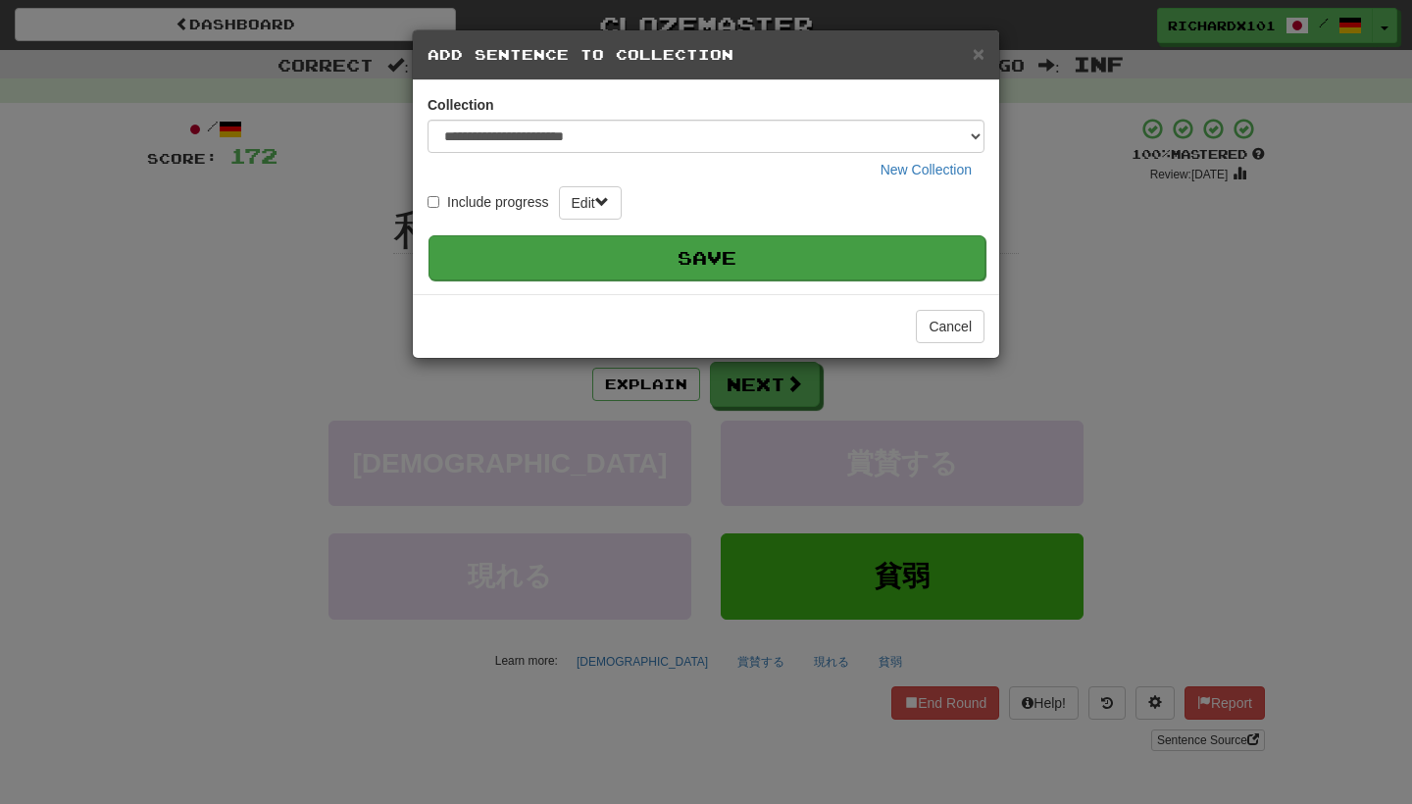
click at [913, 245] on button "Save" at bounding box center [707, 257] width 557 height 45
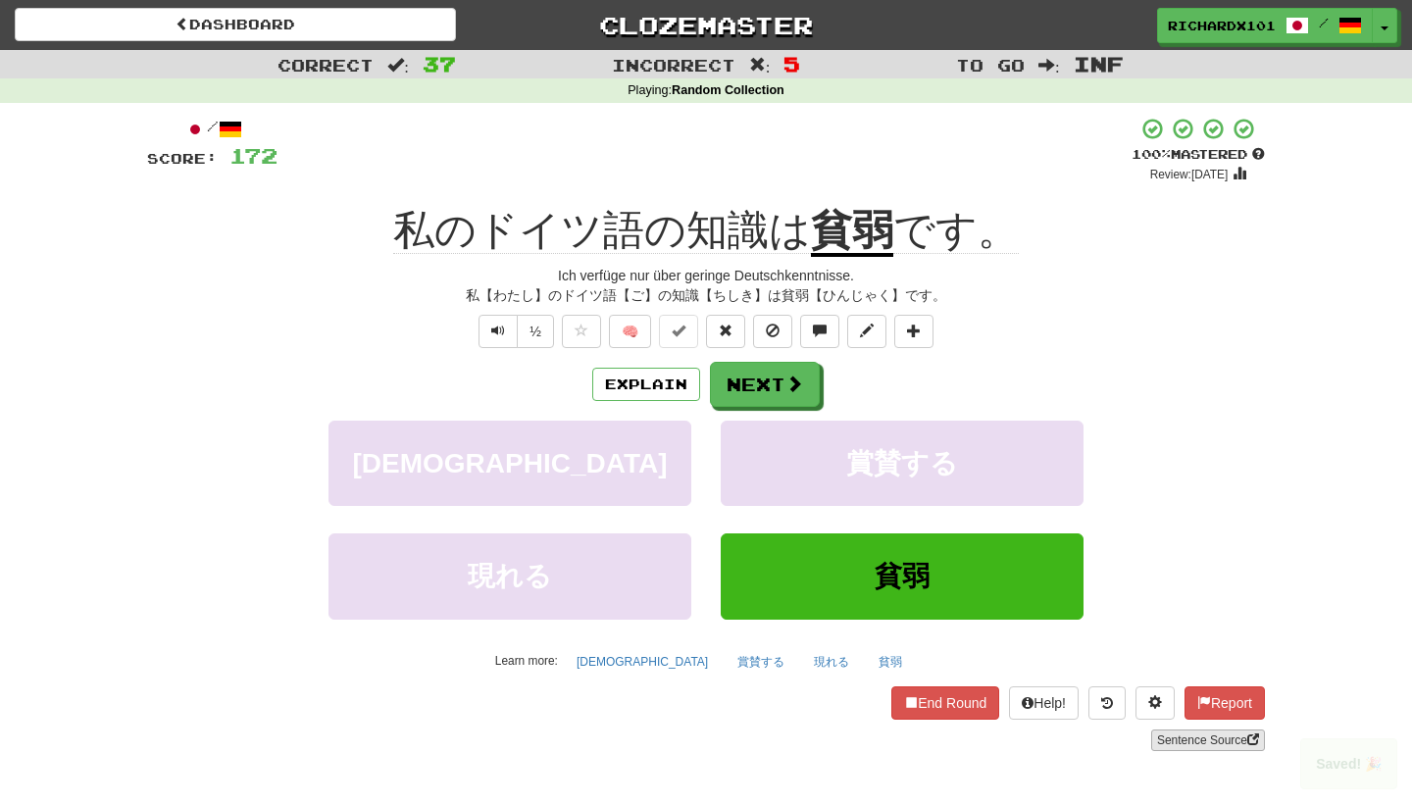
click at [1177, 730] on link "Sentence Source" at bounding box center [1208, 741] width 114 height 22
click at [805, 379] on button "Next" at bounding box center [766, 385] width 110 height 45
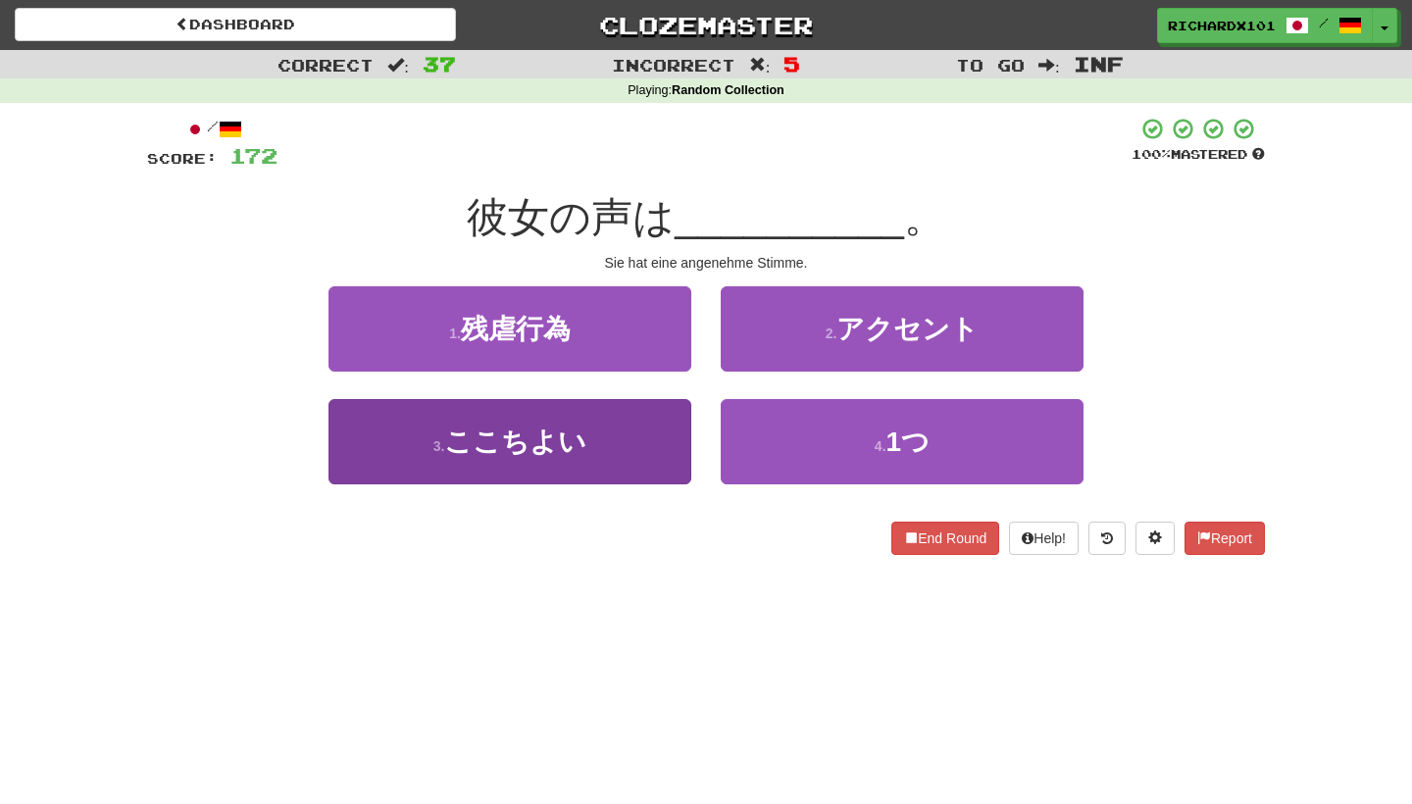
click at [669, 436] on button "3 . ここちよい" at bounding box center [510, 441] width 363 height 85
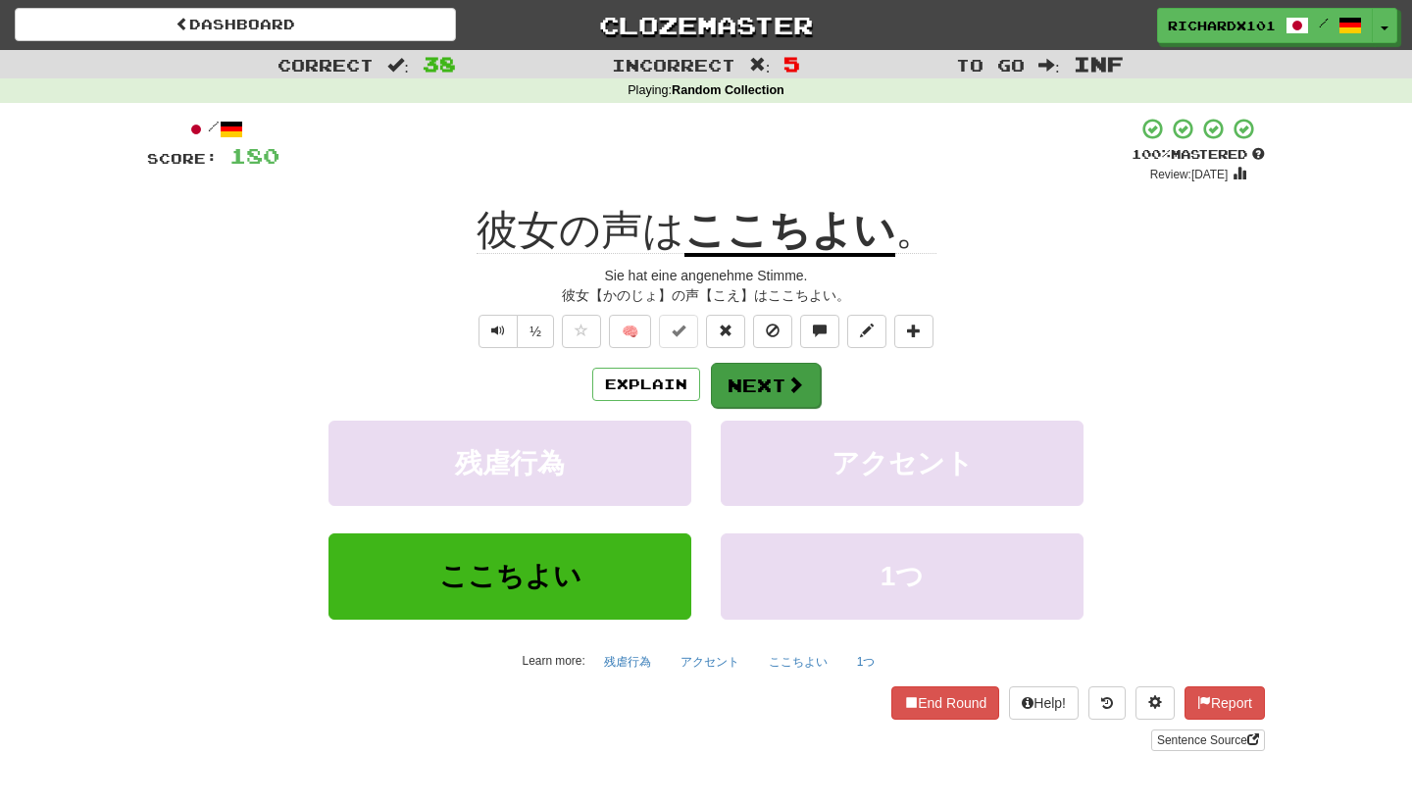
click at [736, 368] on button "Next" at bounding box center [766, 385] width 110 height 45
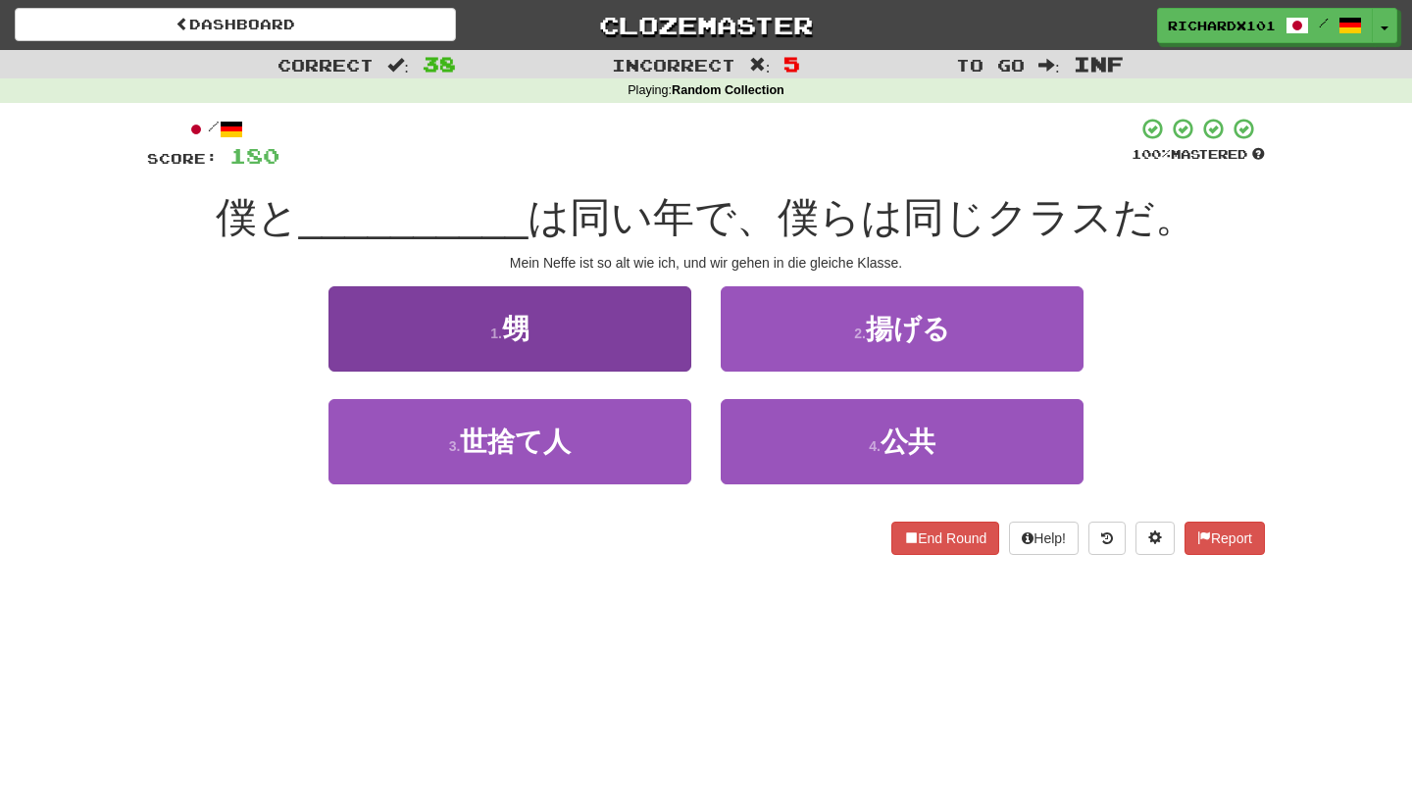
click at [644, 314] on button "1 . 甥" at bounding box center [510, 328] width 363 height 85
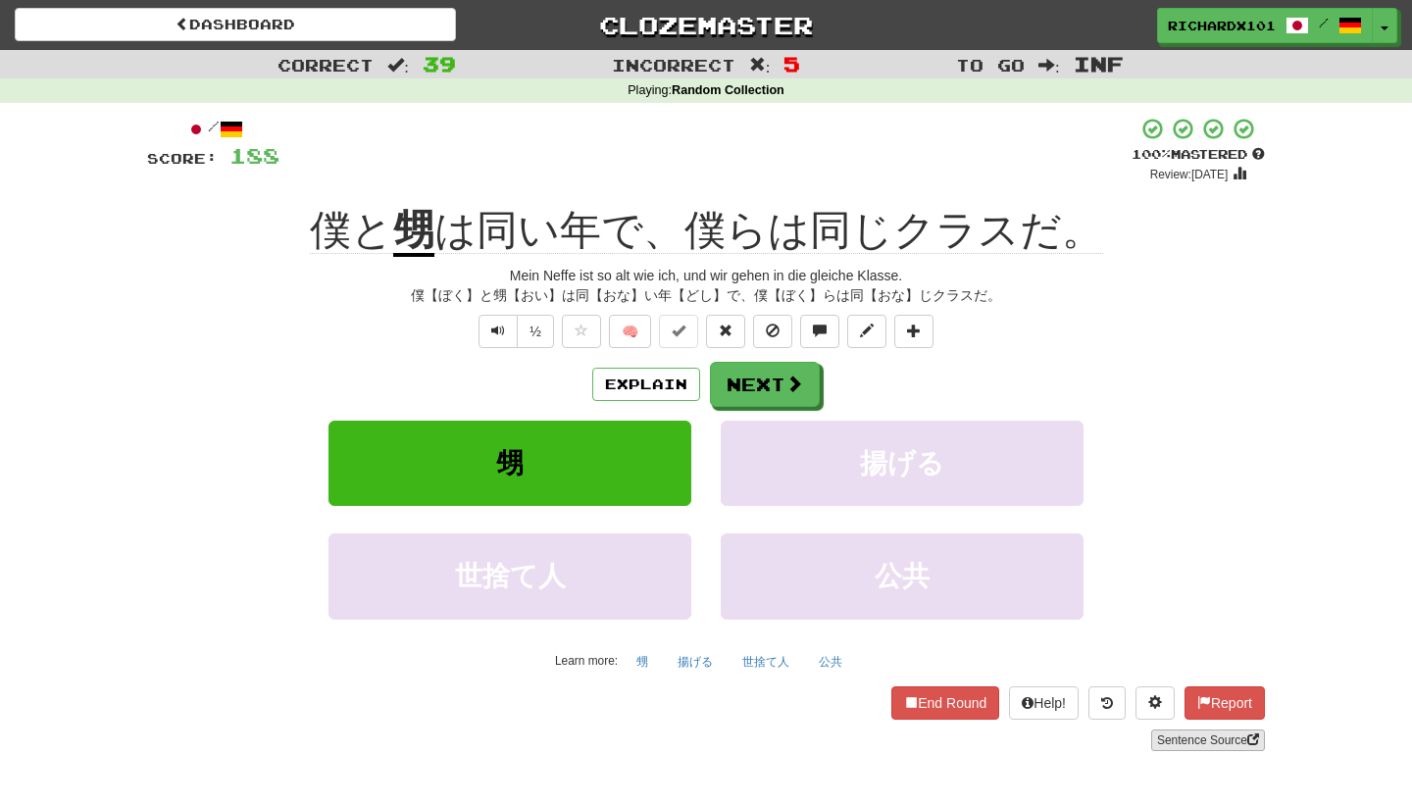
click at [1177, 736] on link "Sentence Source" at bounding box center [1208, 741] width 114 height 22
click at [809, 383] on button "Next" at bounding box center [766, 385] width 110 height 45
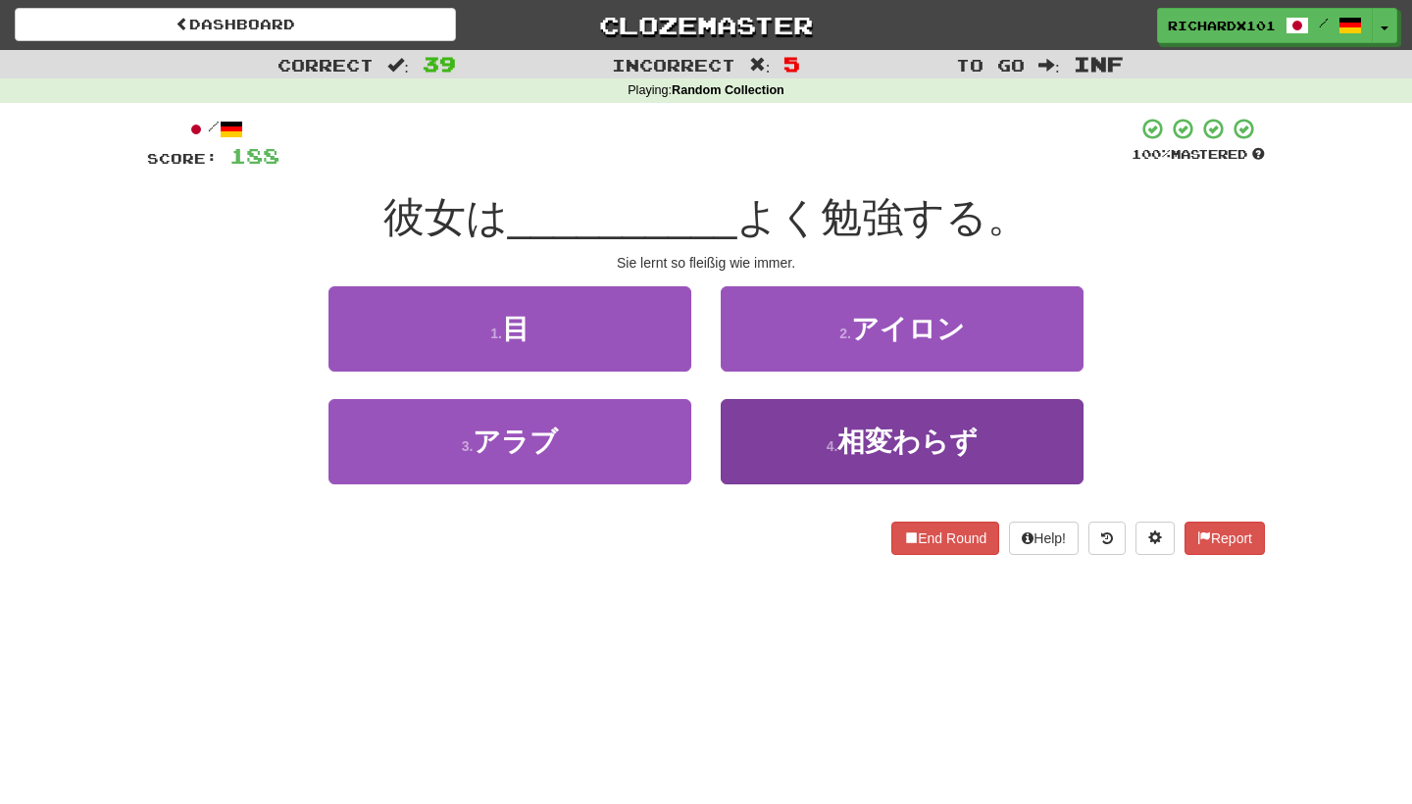
click at [814, 431] on button "4 . 相変わらず" at bounding box center [902, 441] width 363 height 85
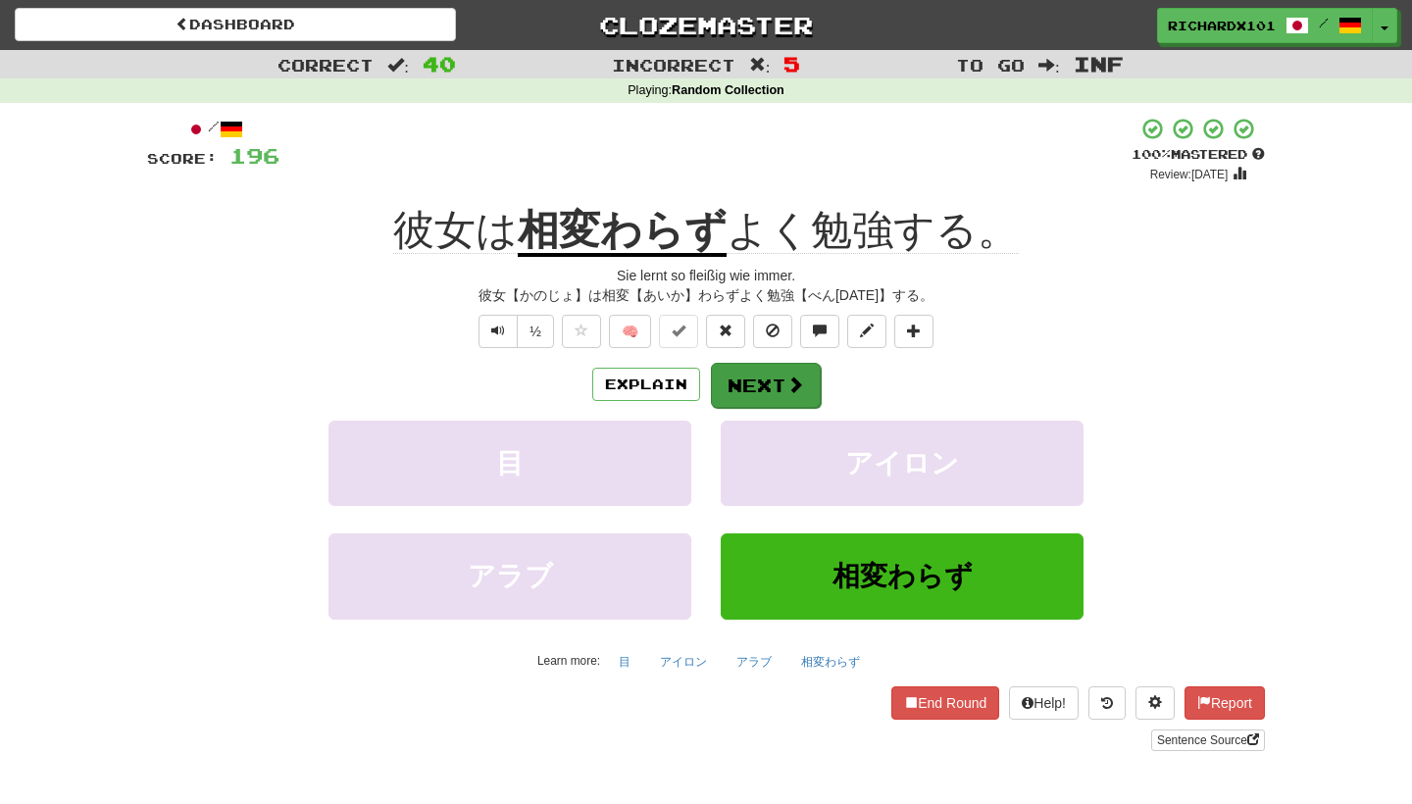
click at [733, 372] on button "Next" at bounding box center [766, 385] width 110 height 45
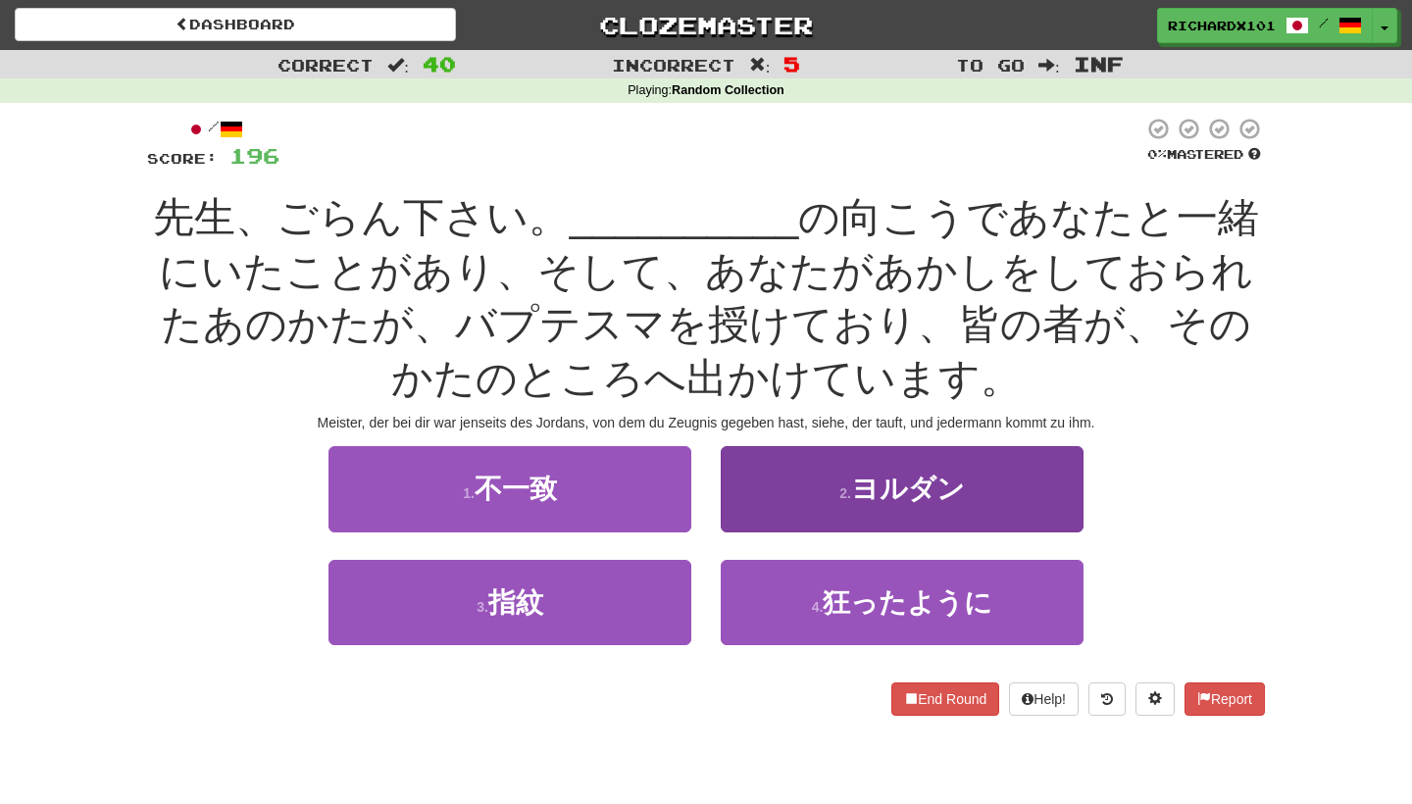
click at [812, 490] on button "2 . ヨルダン" at bounding box center [902, 488] width 363 height 85
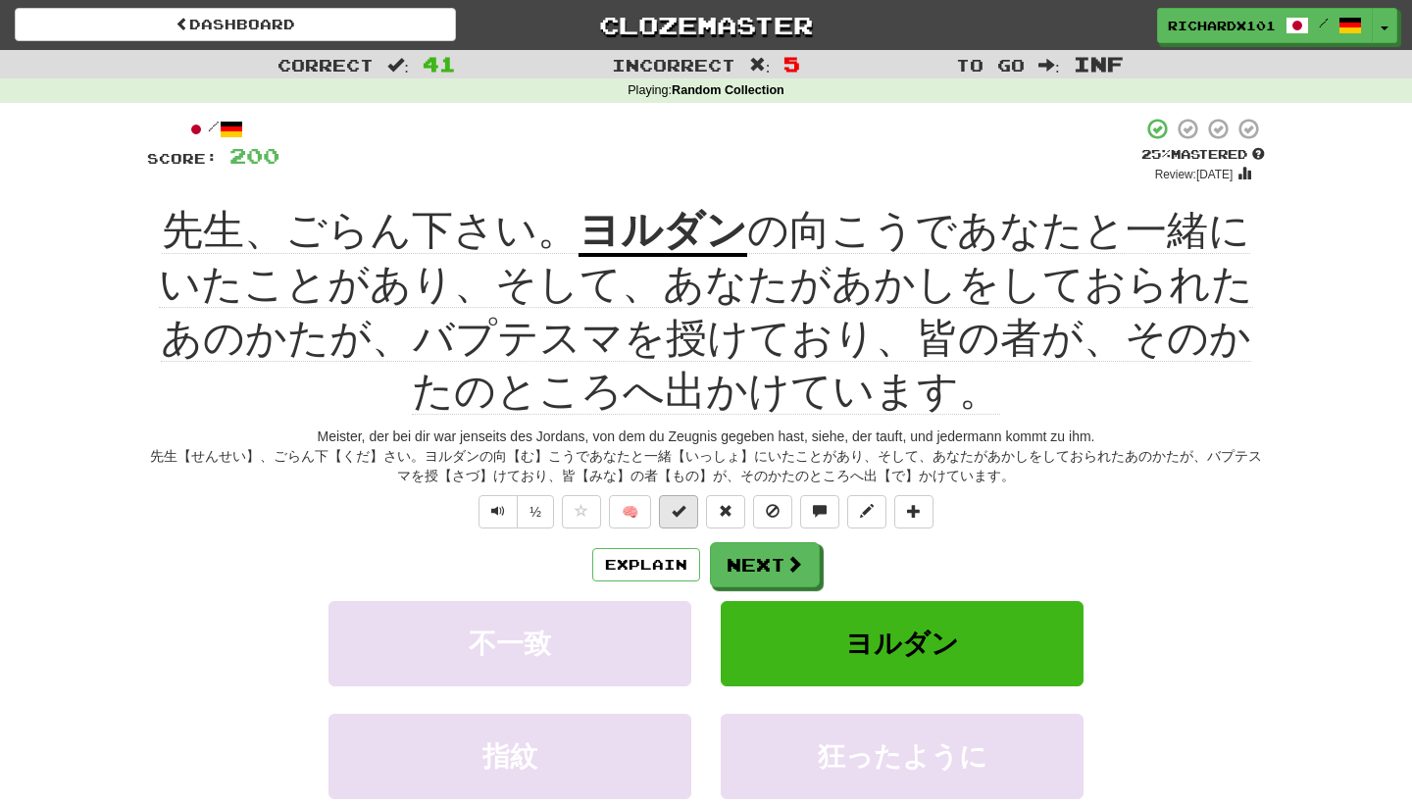
click at [687, 500] on button at bounding box center [678, 511] width 39 height 33
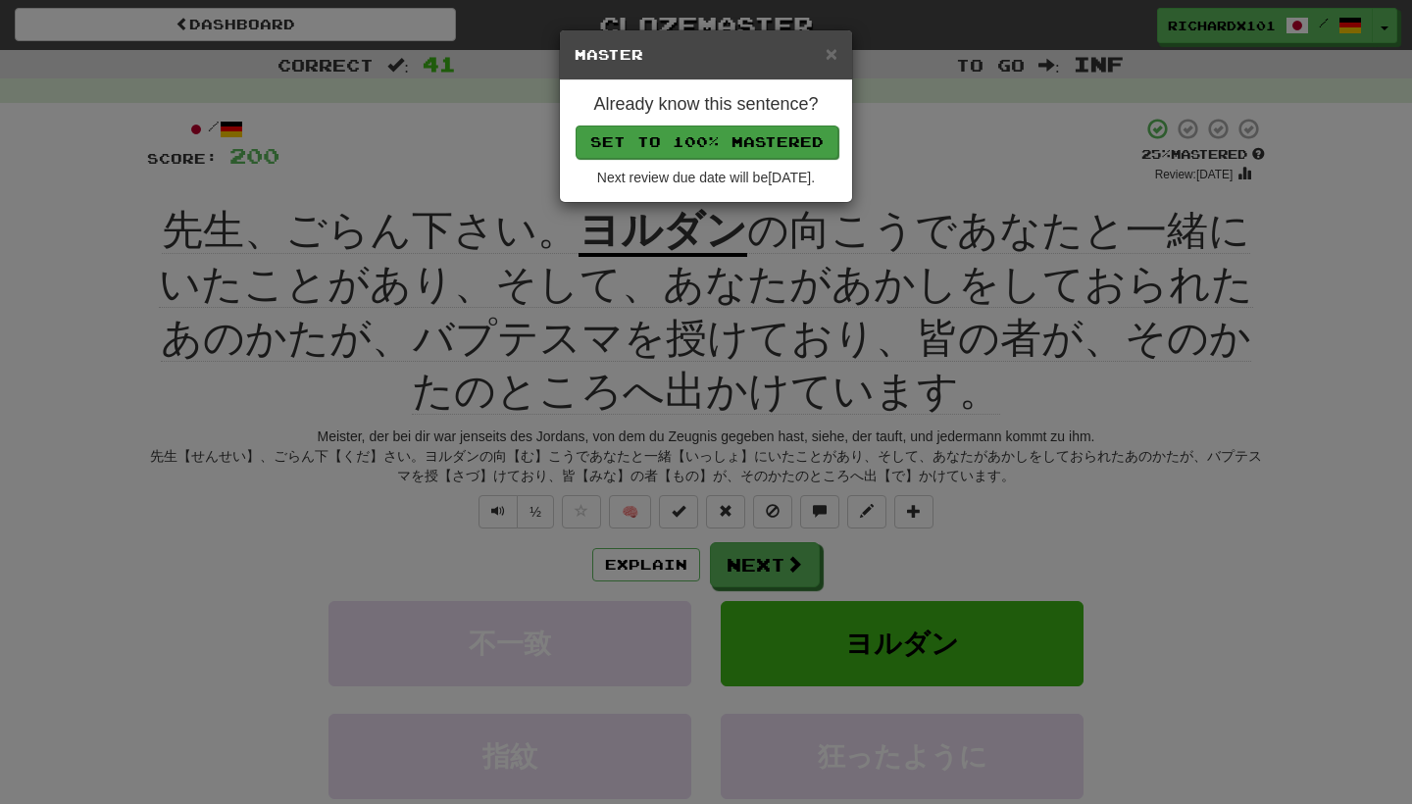
click at [795, 133] on button "Set to 100% Mastered" at bounding box center [707, 142] width 263 height 33
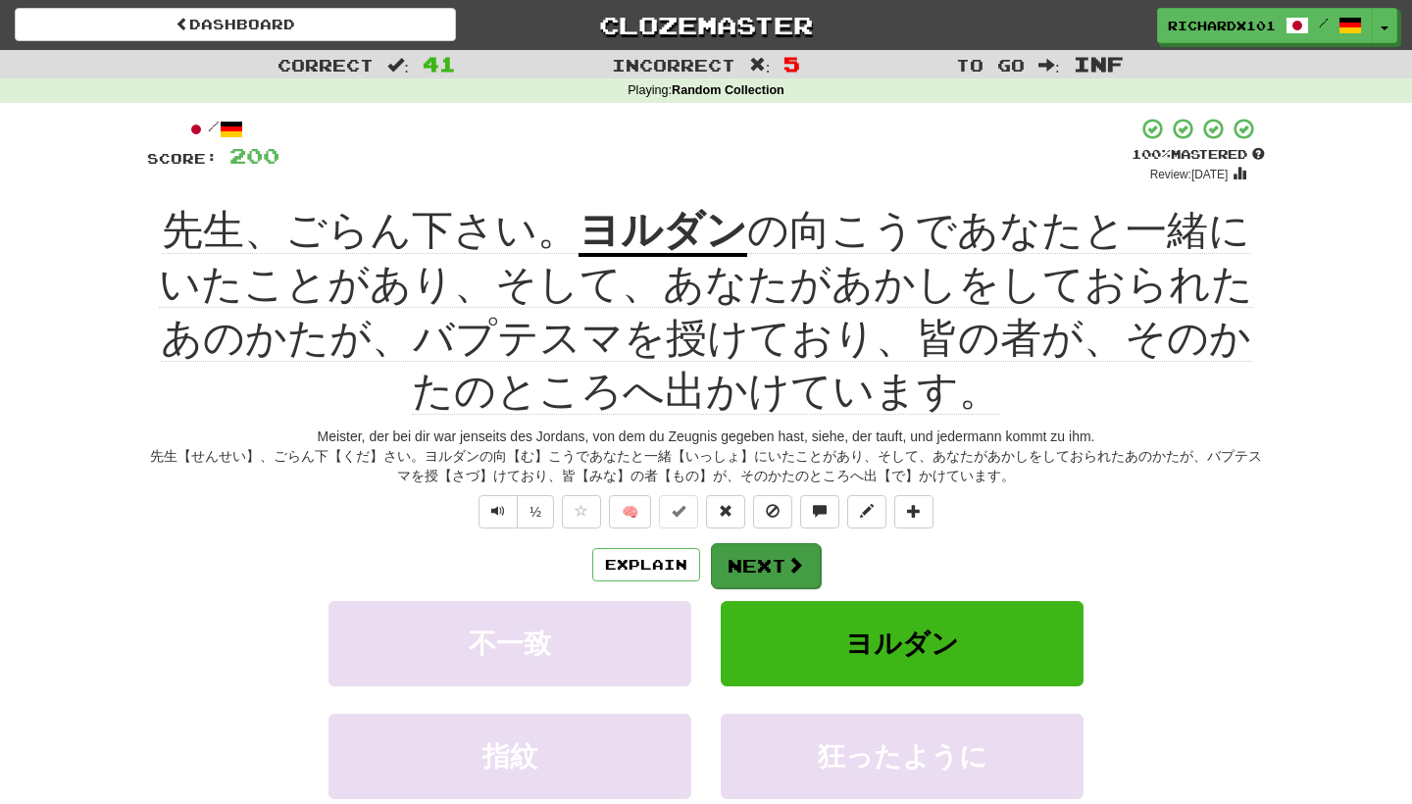
click at [754, 563] on button "Next" at bounding box center [766, 565] width 110 height 45
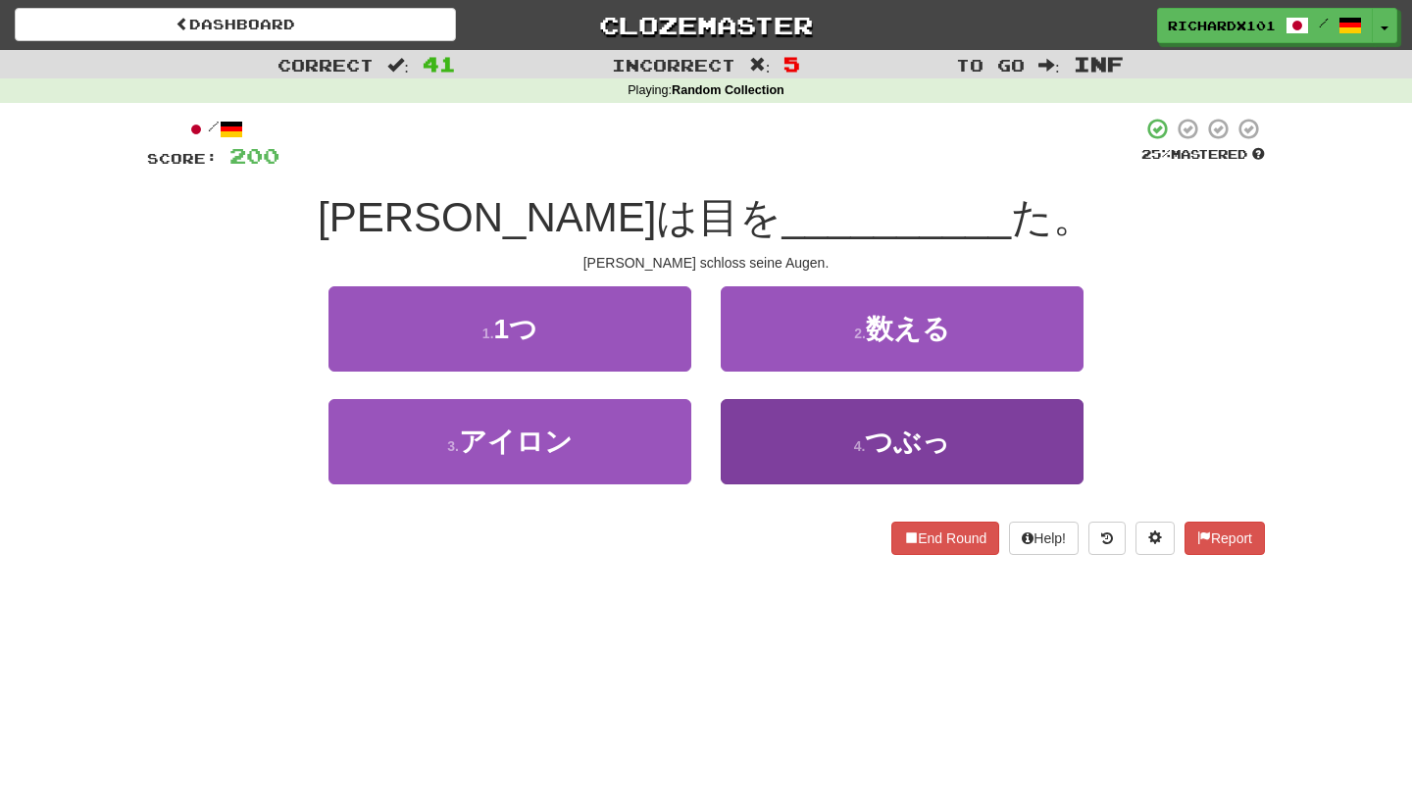
click at [829, 420] on button "4 . つぶっ" at bounding box center [902, 441] width 363 height 85
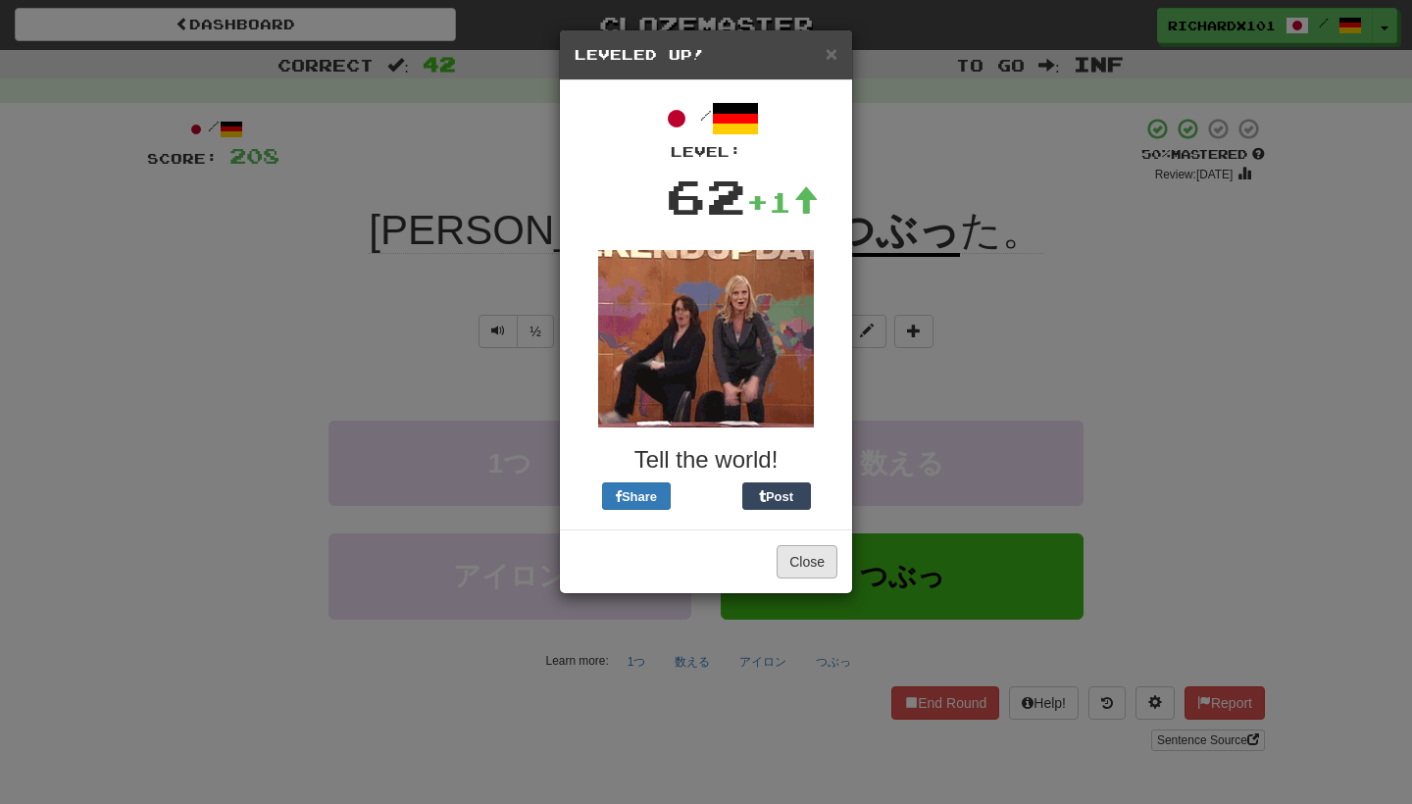
click at [792, 556] on button "Close" at bounding box center [807, 561] width 61 height 33
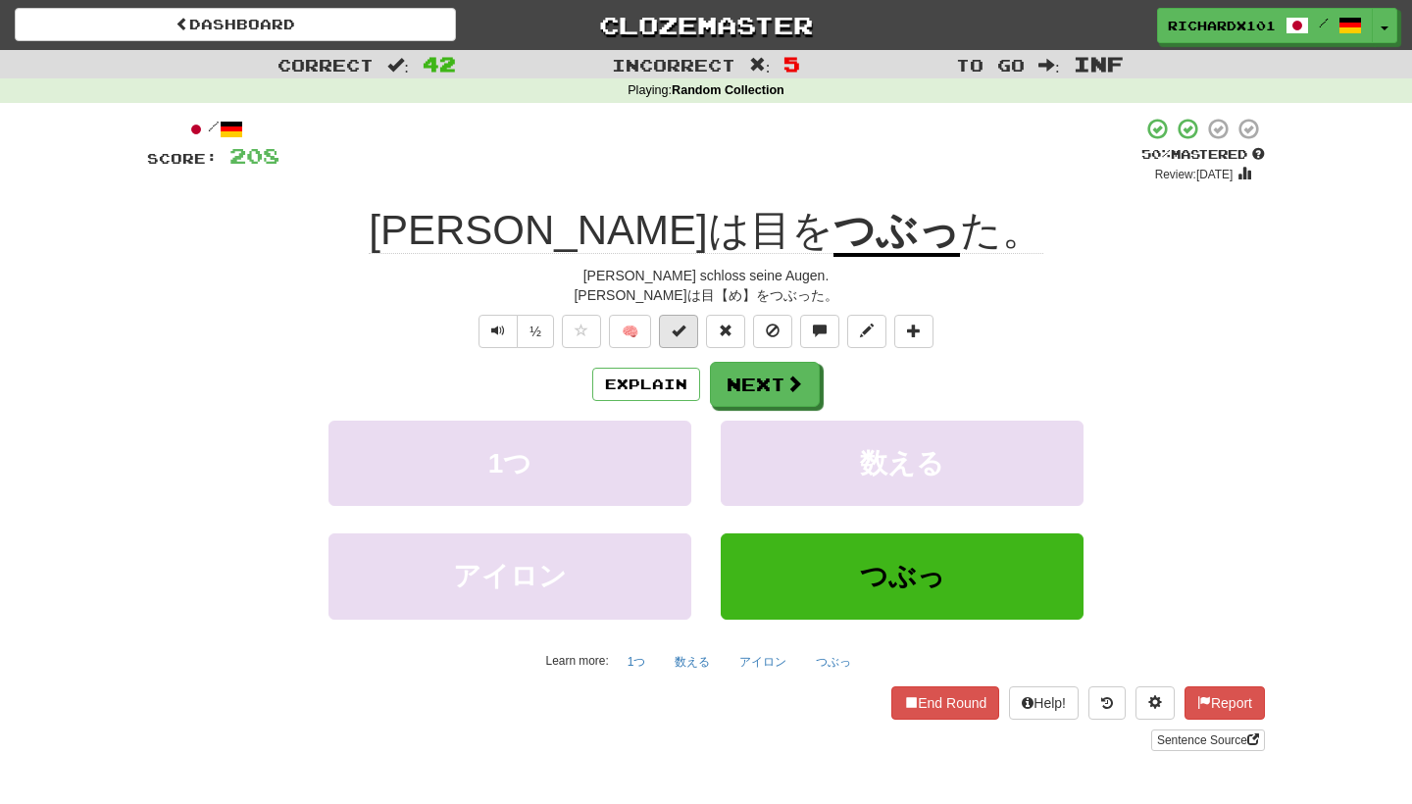
click at [689, 337] on button at bounding box center [678, 331] width 39 height 33
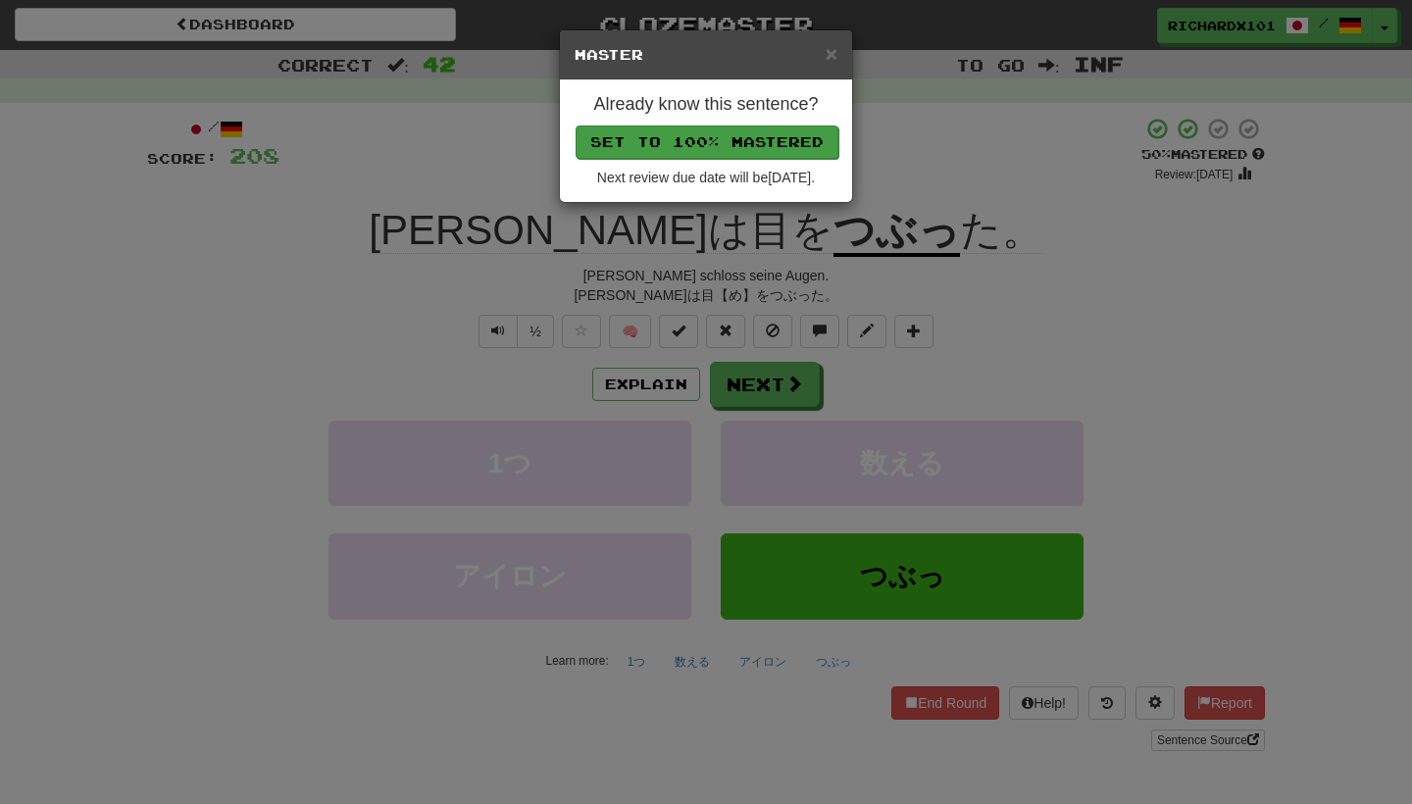
click at [759, 133] on button "Set to 100% Mastered" at bounding box center [707, 142] width 263 height 33
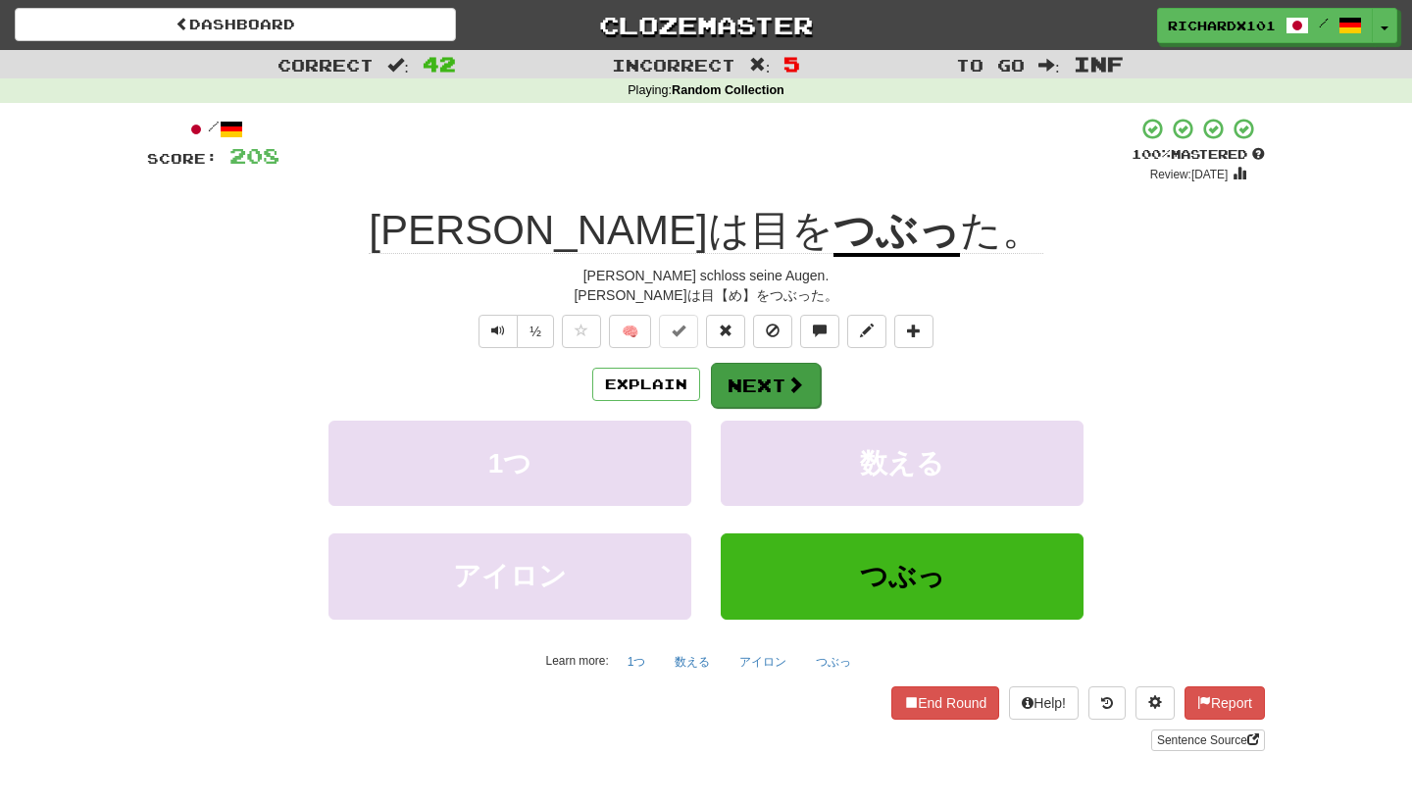
click at [737, 386] on button "Next" at bounding box center [766, 385] width 110 height 45
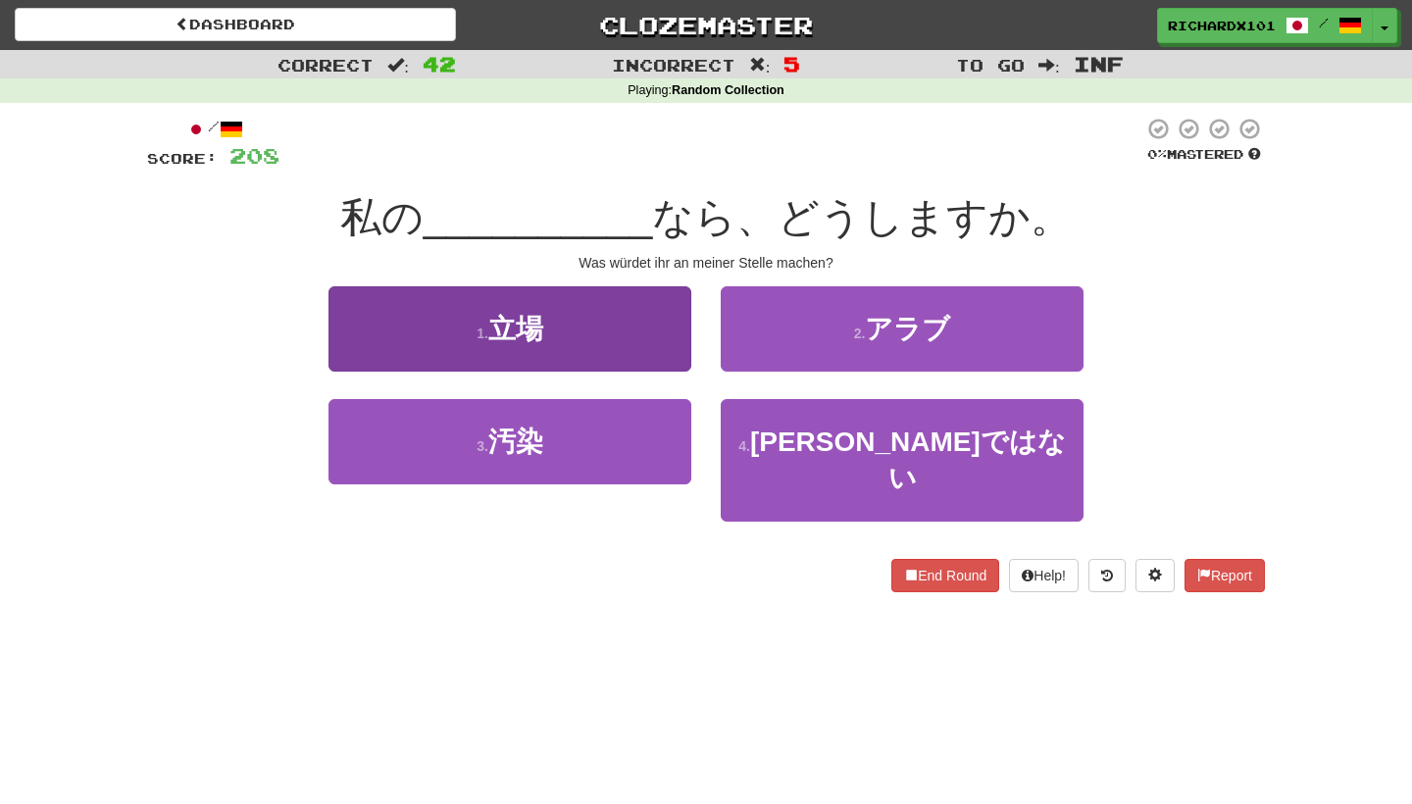
click at [670, 333] on button "1 . 立場" at bounding box center [510, 328] width 363 height 85
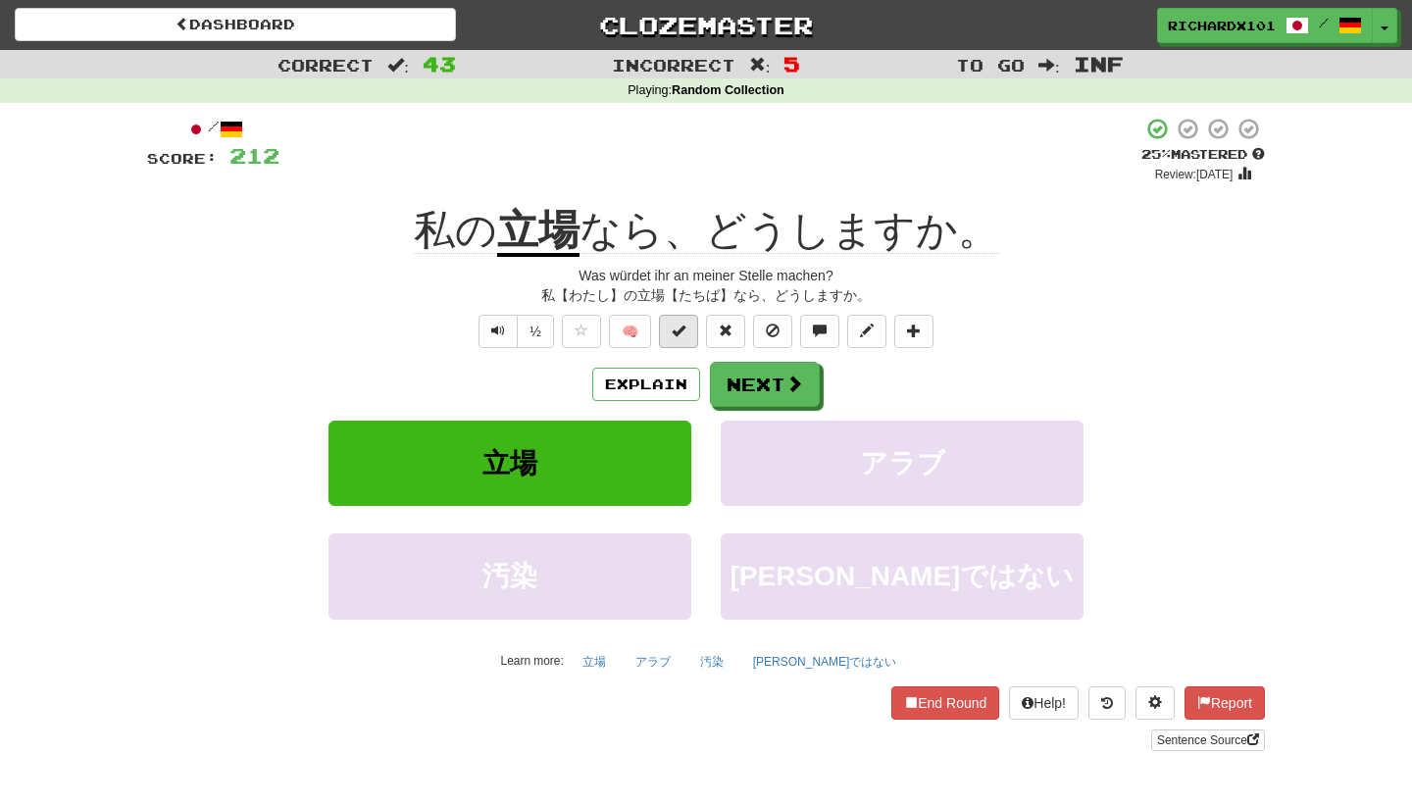
click at [681, 326] on span at bounding box center [679, 331] width 14 height 14
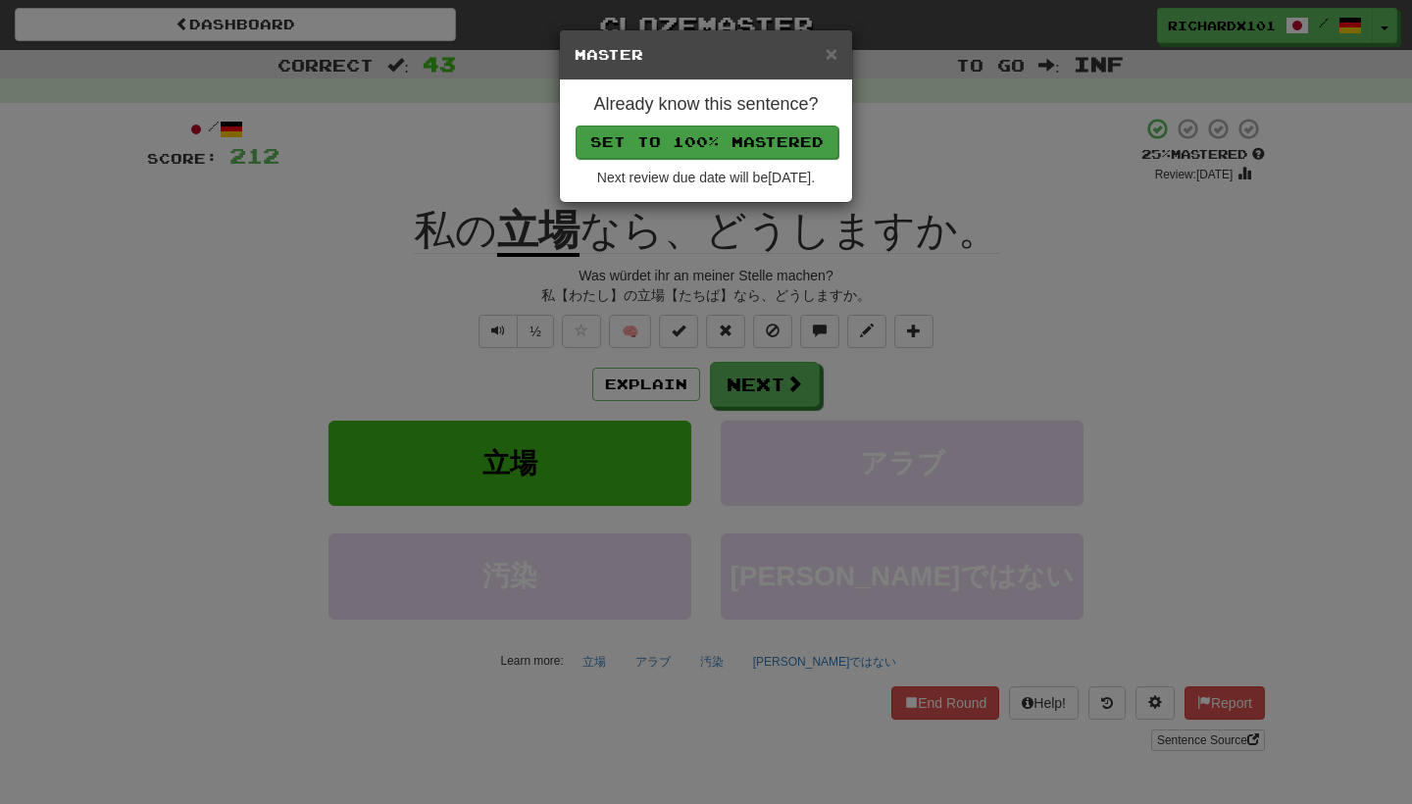
click at [742, 137] on button "Set to 100% Mastered" at bounding box center [707, 142] width 263 height 33
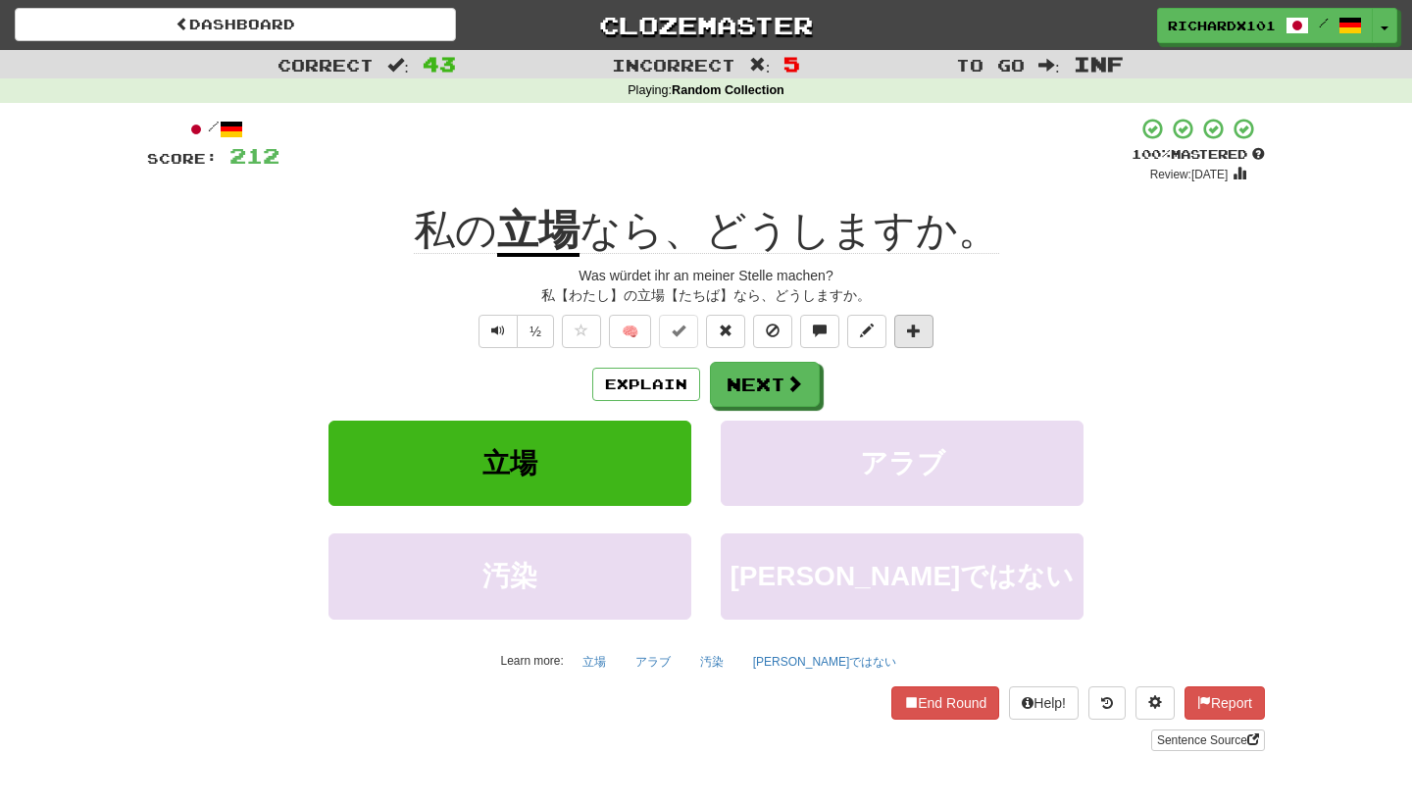
click at [916, 325] on span at bounding box center [914, 331] width 14 height 14
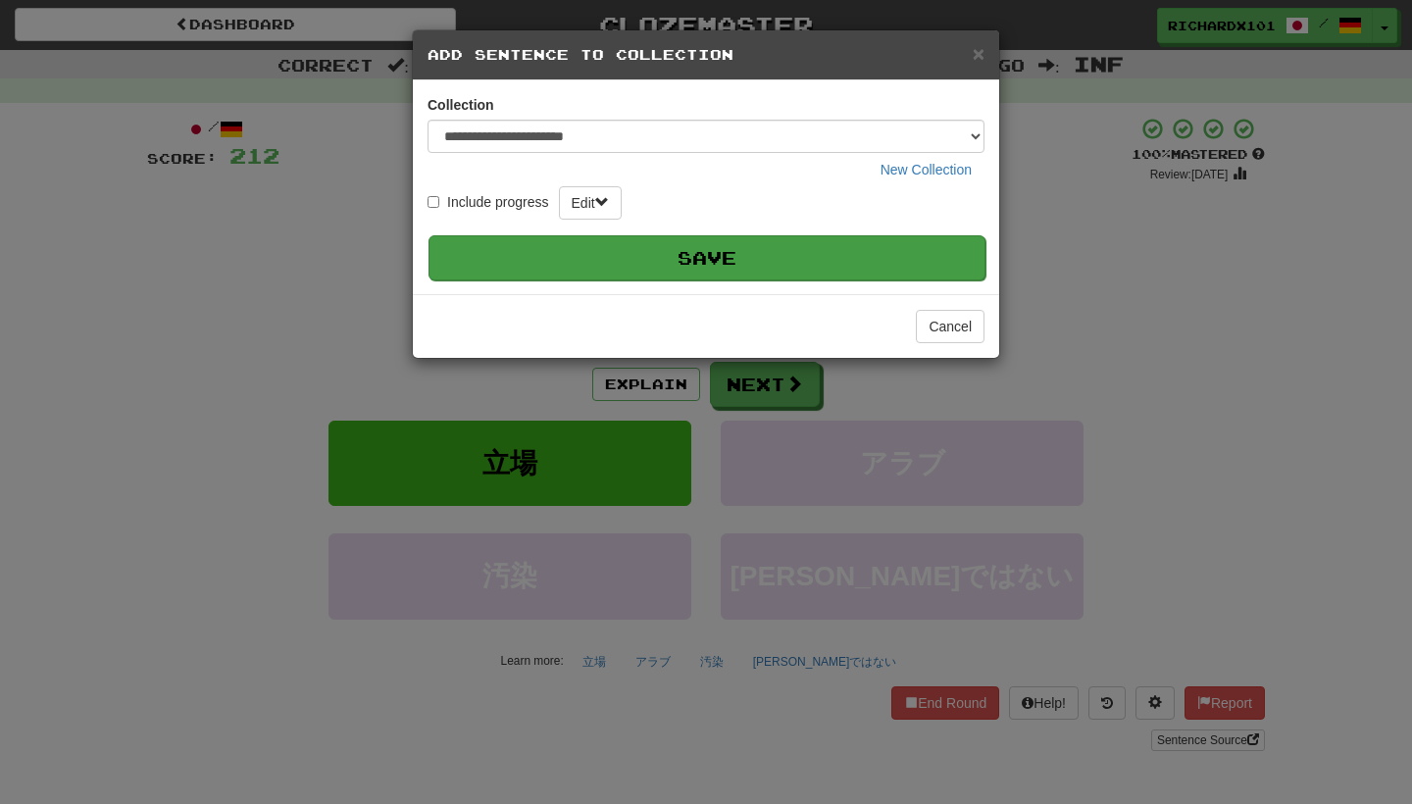
click at [845, 262] on button "Save" at bounding box center [707, 257] width 557 height 45
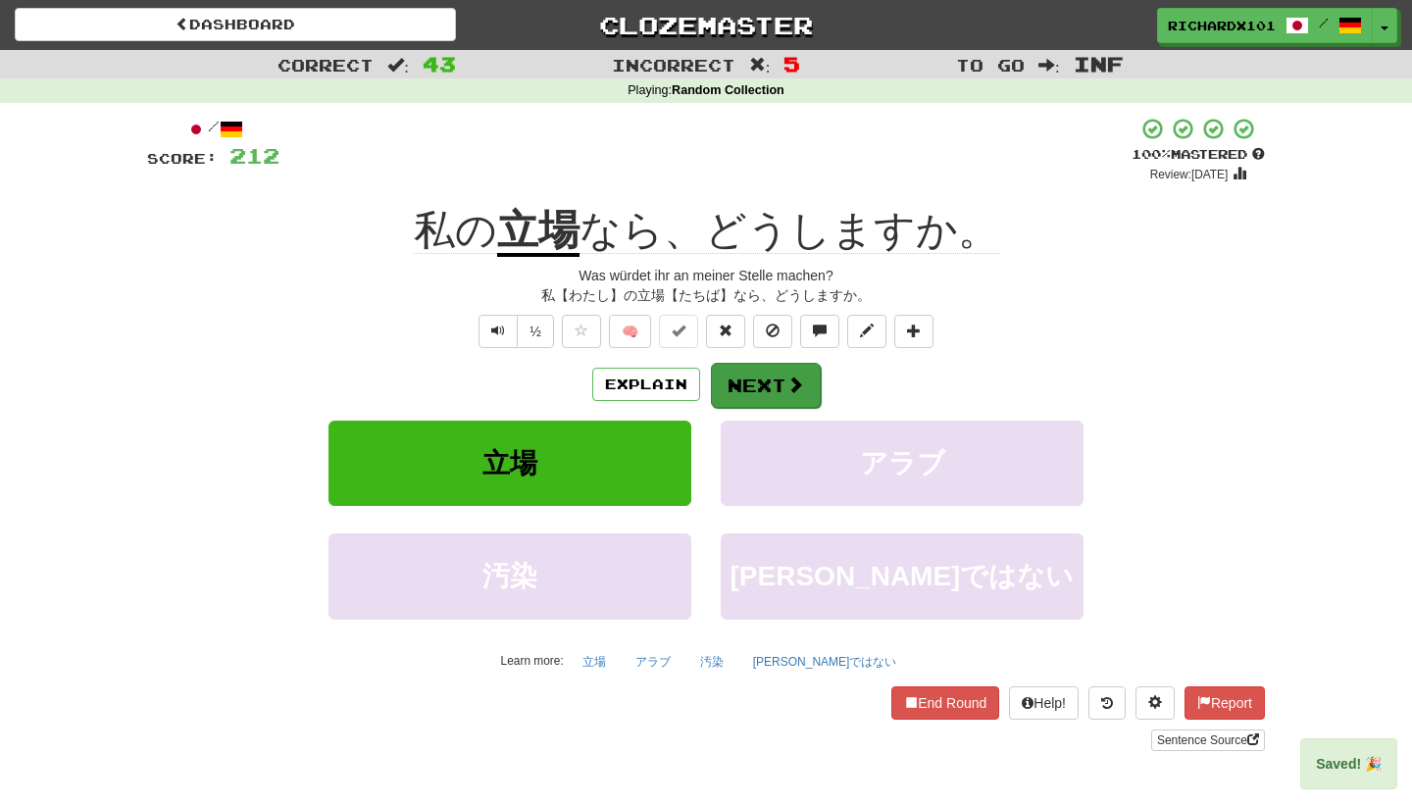
click at [802, 380] on span at bounding box center [796, 385] width 18 height 18
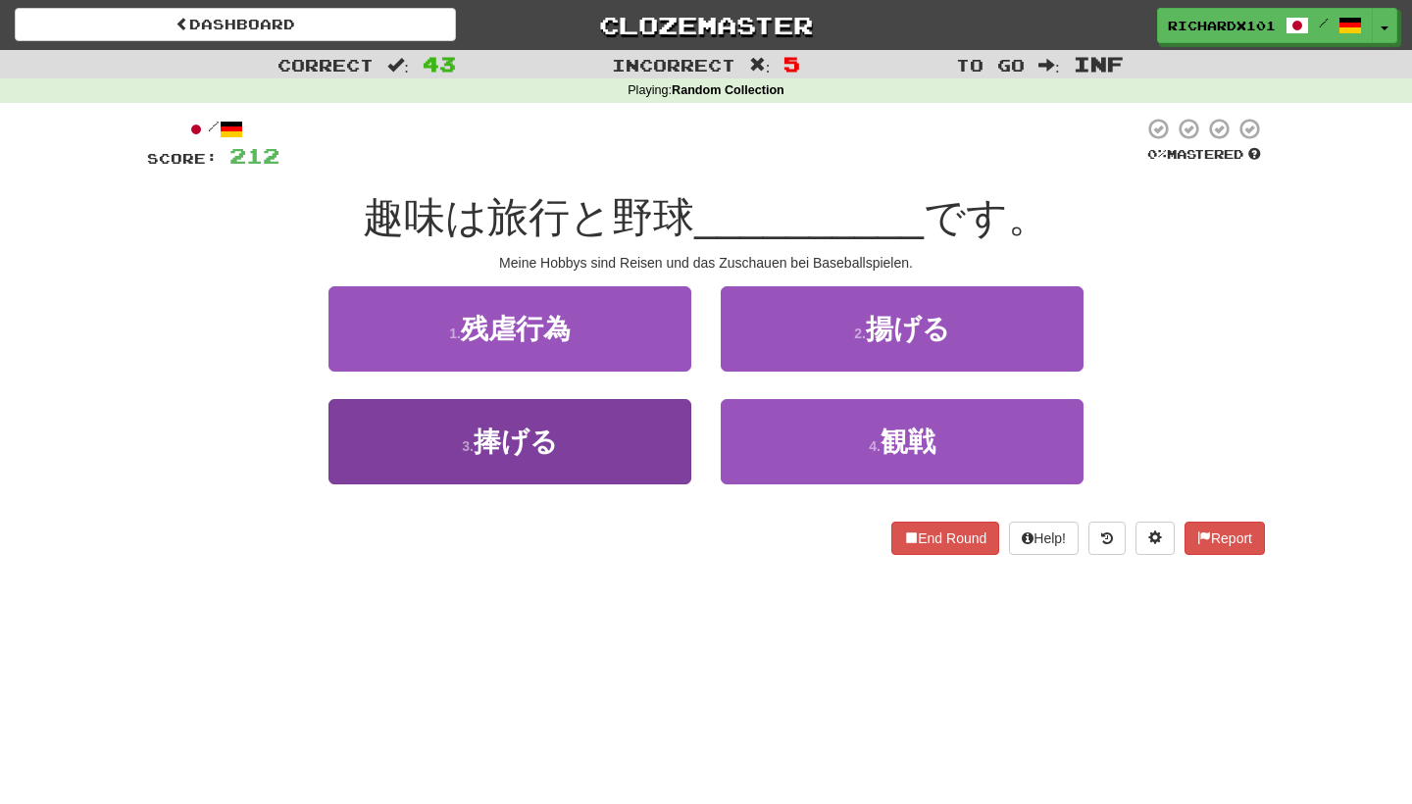
click at [660, 455] on button "3 . 捧げる" at bounding box center [510, 441] width 363 height 85
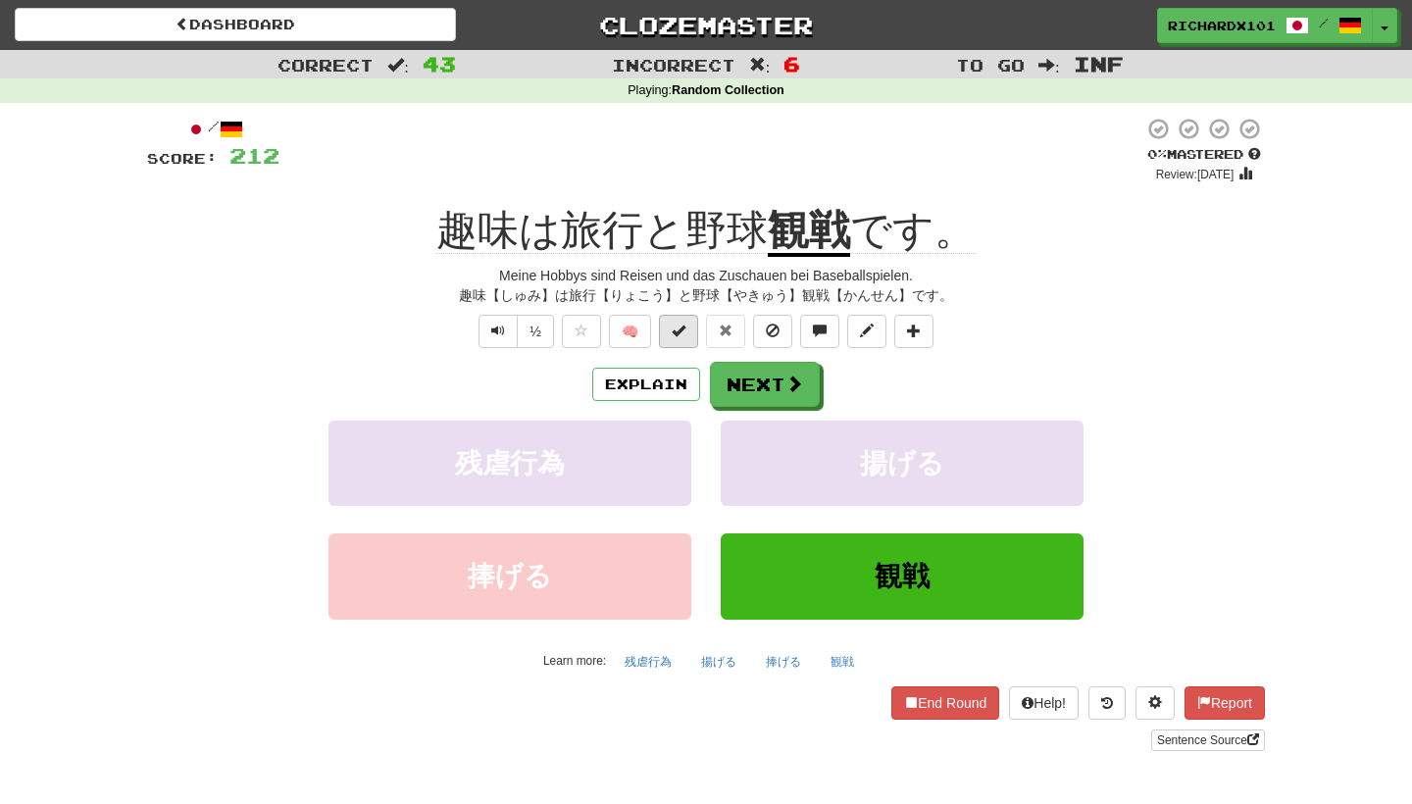
click at [693, 330] on button at bounding box center [678, 331] width 39 height 33
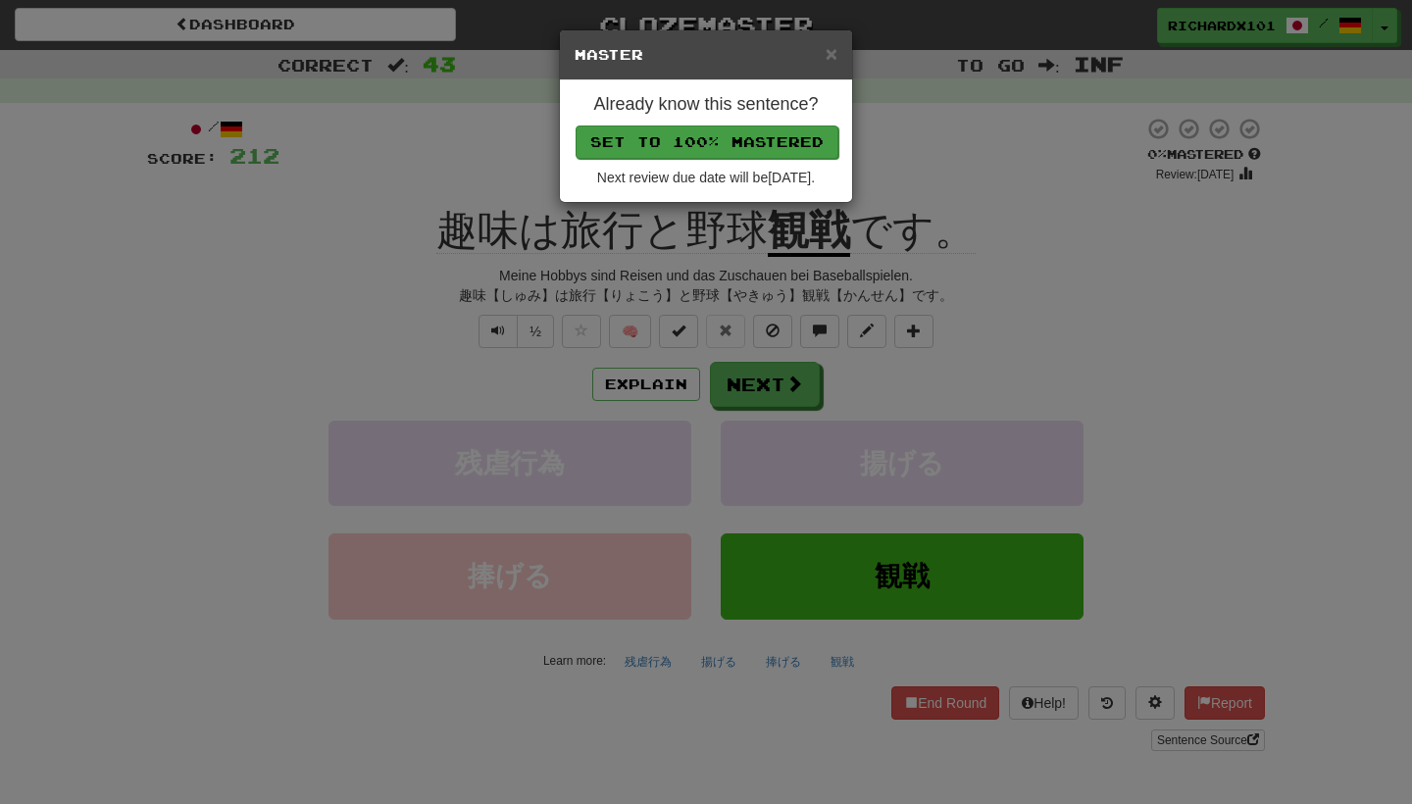
click at [773, 137] on button "Set to 100% Mastered" at bounding box center [707, 142] width 263 height 33
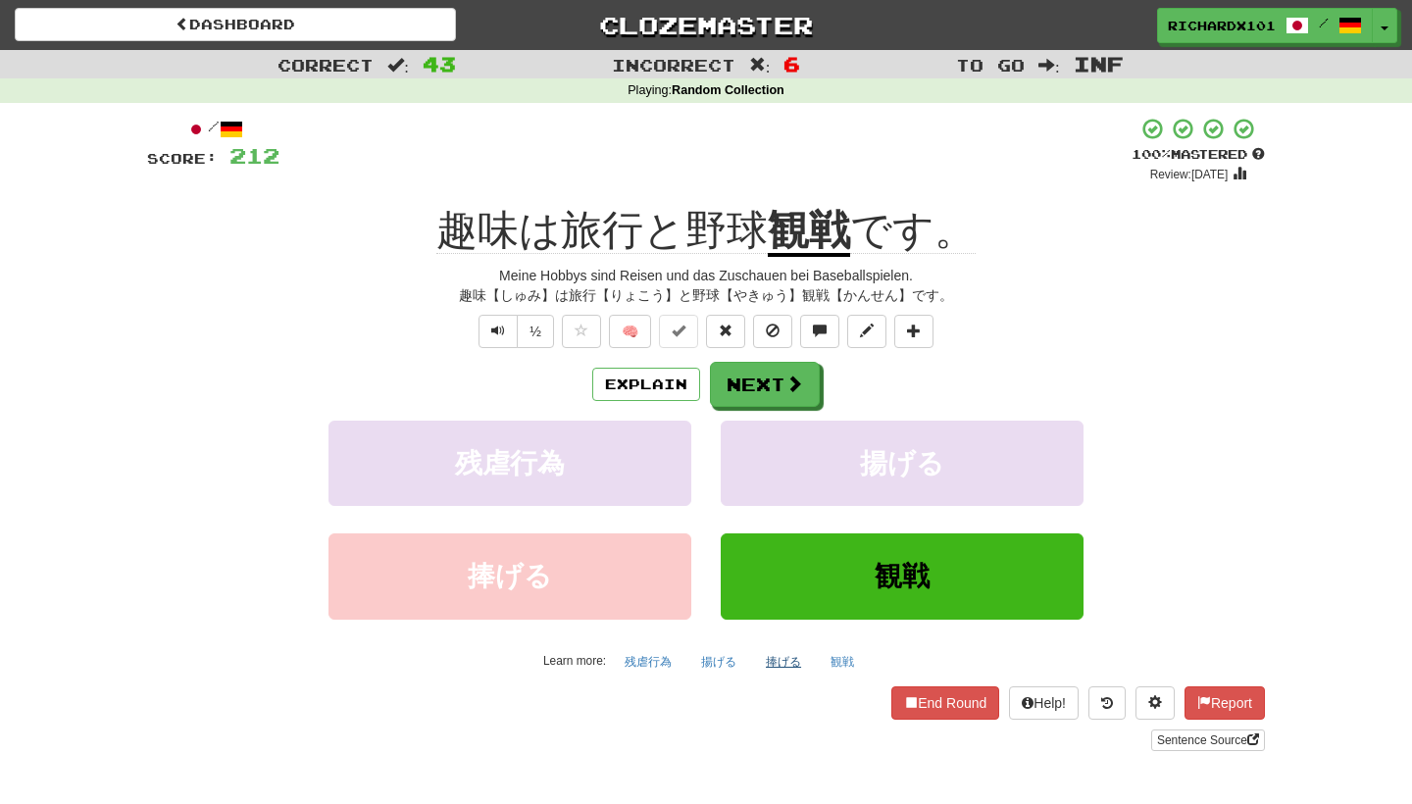
click at [790, 663] on button "捧げる" at bounding box center [783, 661] width 57 height 29
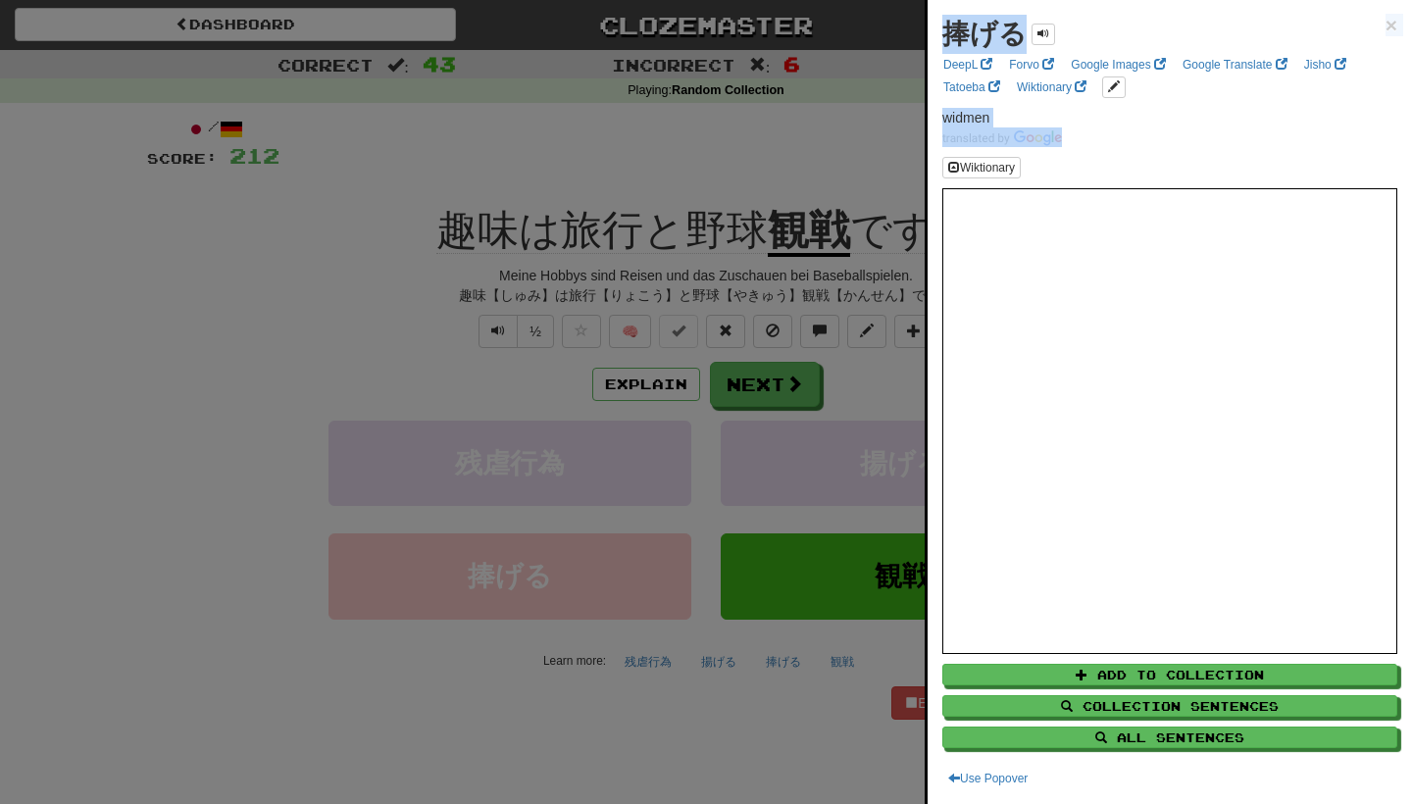
click at [1016, 23] on strong "捧げる" at bounding box center [984, 34] width 84 height 30
drag, startPoint x: 1016, startPoint y: 23, endPoint x: 944, endPoint y: 23, distance: 71.6
click at [944, 23] on strong "捧げる" at bounding box center [984, 34] width 84 height 30
copy strong "捧げる"
click at [666, 142] on div at bounding box center [706, 402] width 1412 height 804
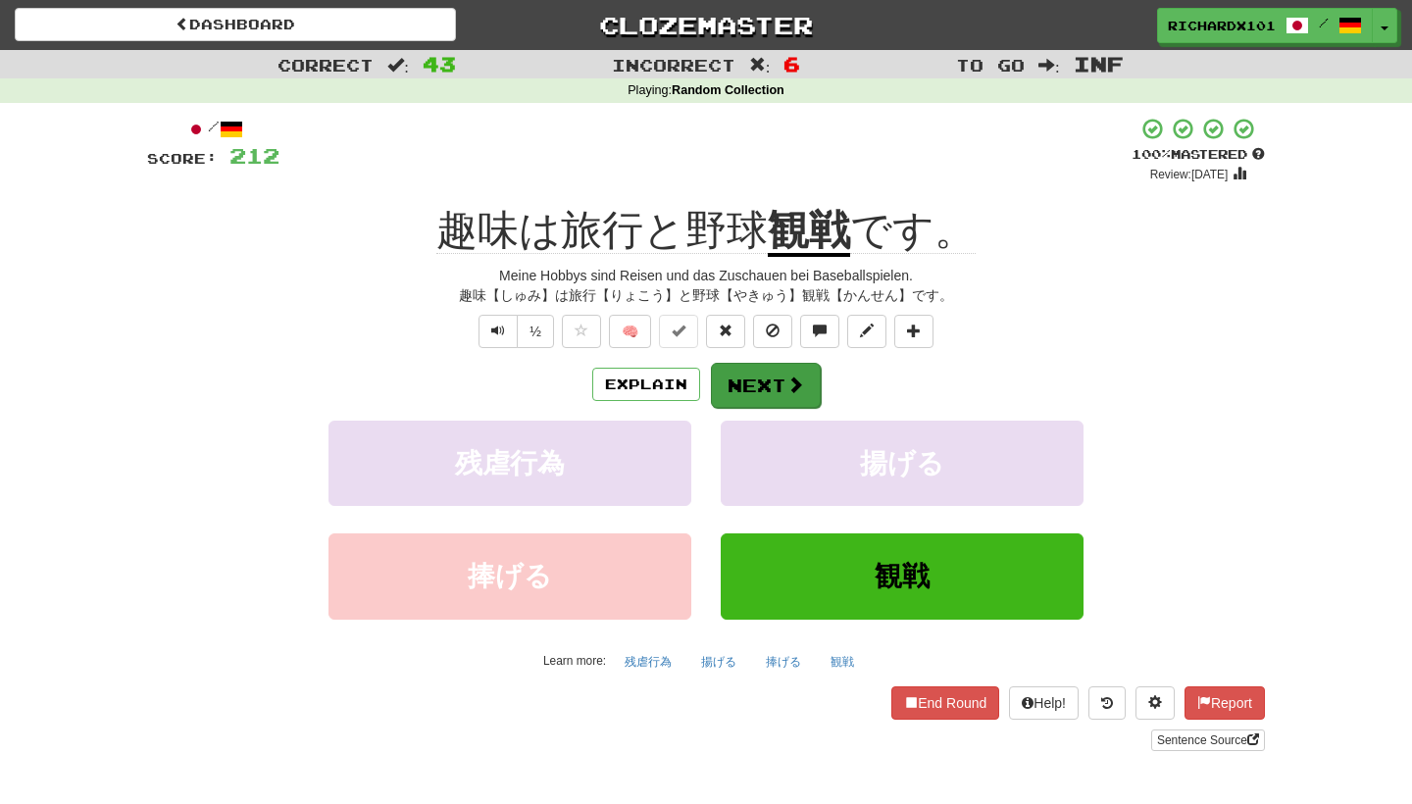
click at [740, 367] on button "Next" at bounding box center [766, 385] width 110 height 45
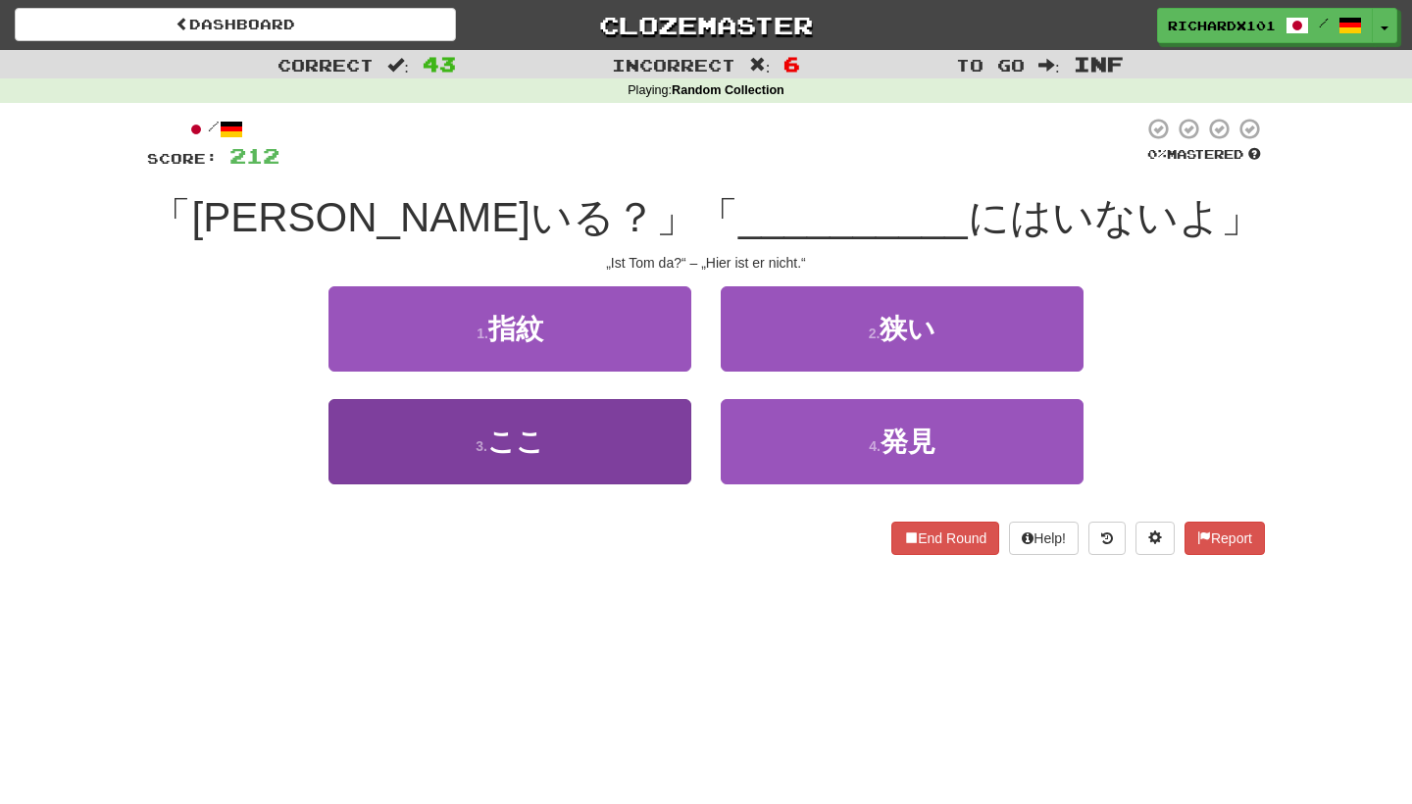
click at [655, 449] on button "3 . ここ" at bounding box center [510, 441] width 363 height 85
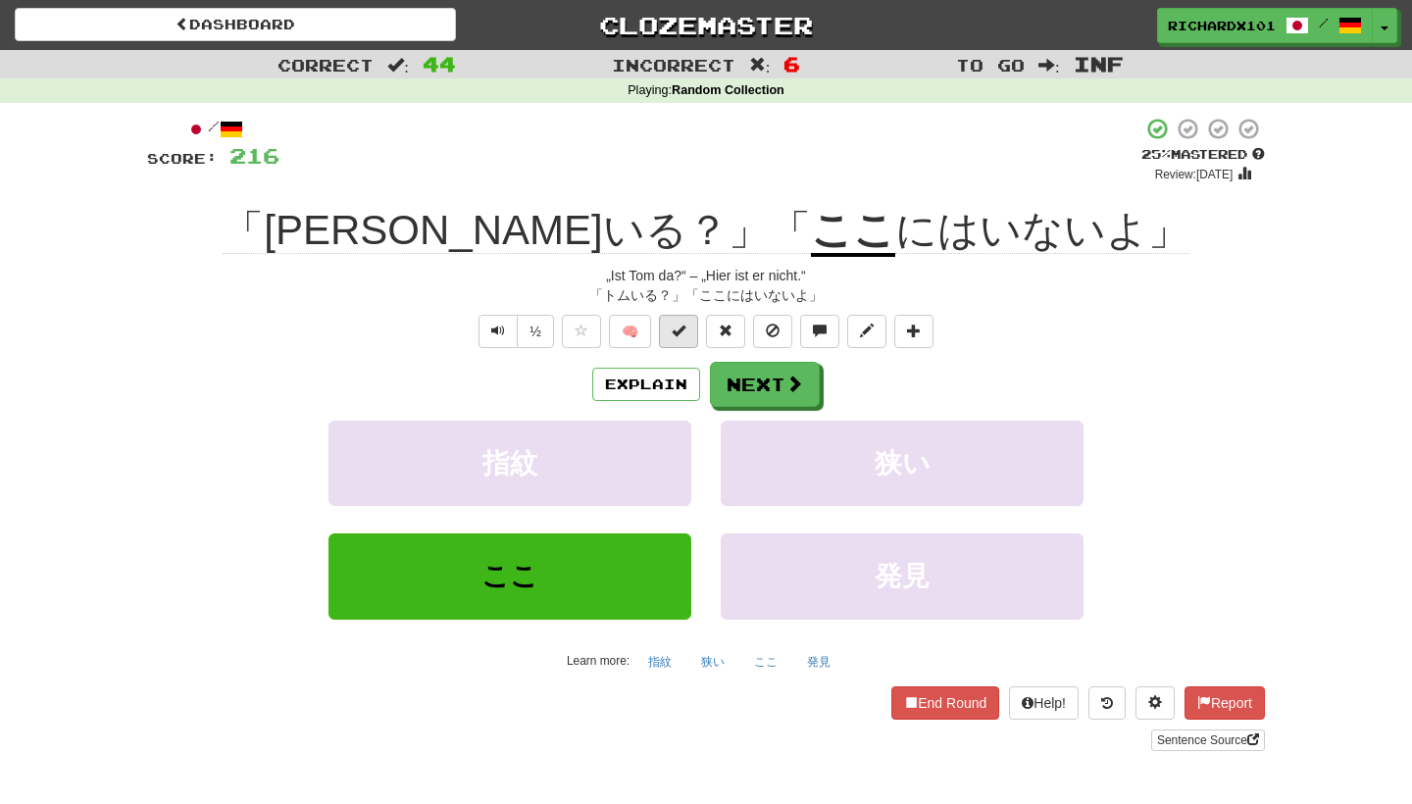
click at [691, 323] on button at bounding box center [678, 331] width 39 height 33
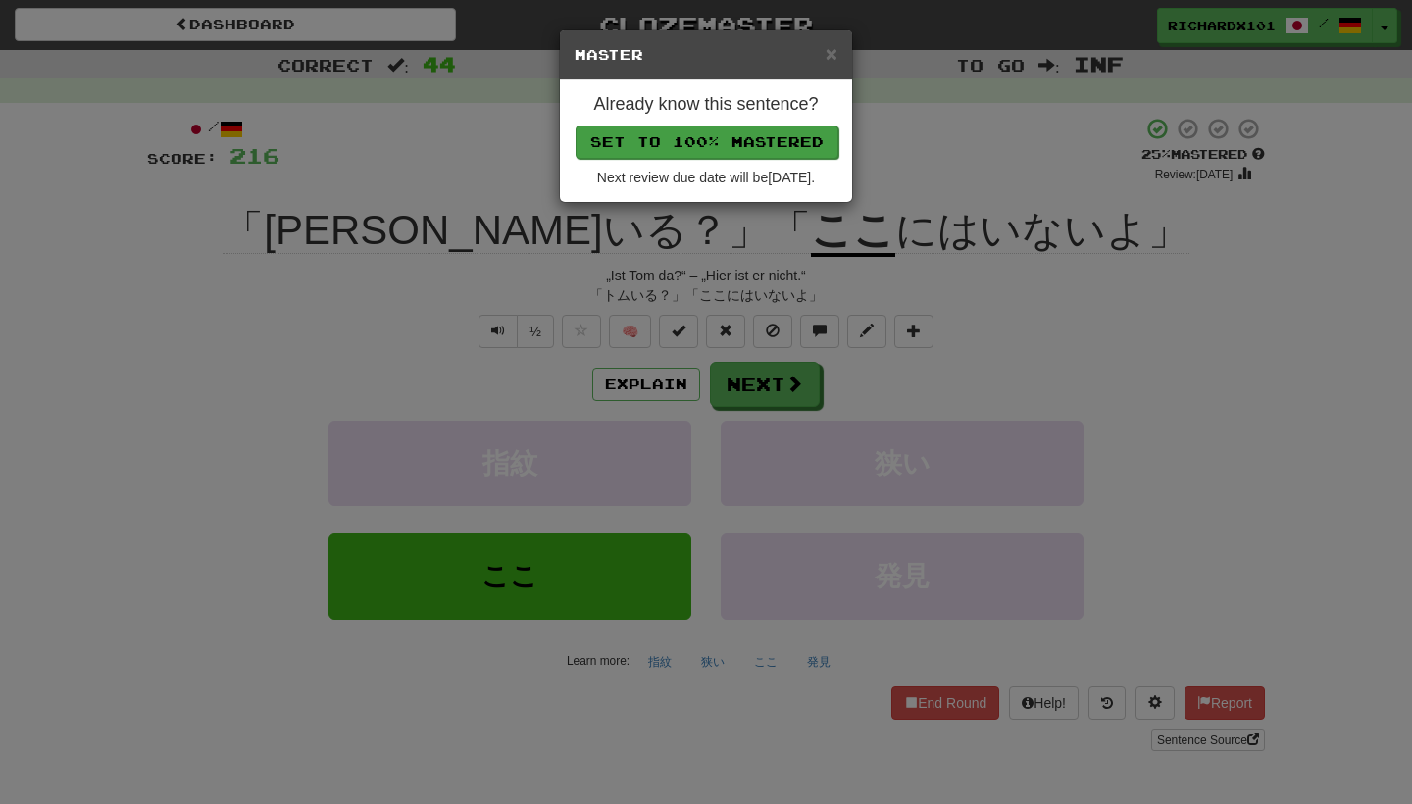
click at [744, 143] on button "Set to 100% Mastered" at bounding box center [707, 142] width 263 height 33
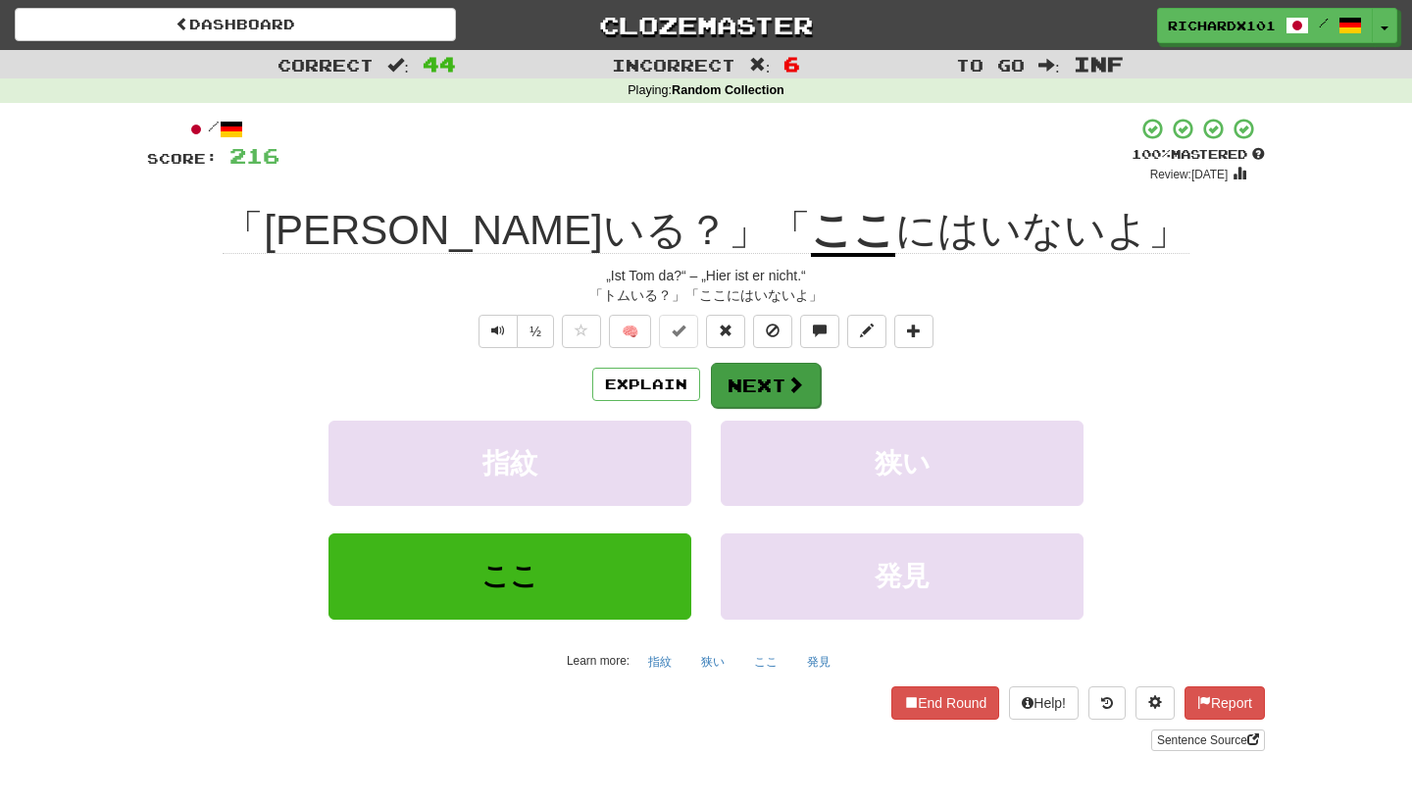
click at [755, 375] on button "Next" at bounding box center [766, 385] width 110 height 45
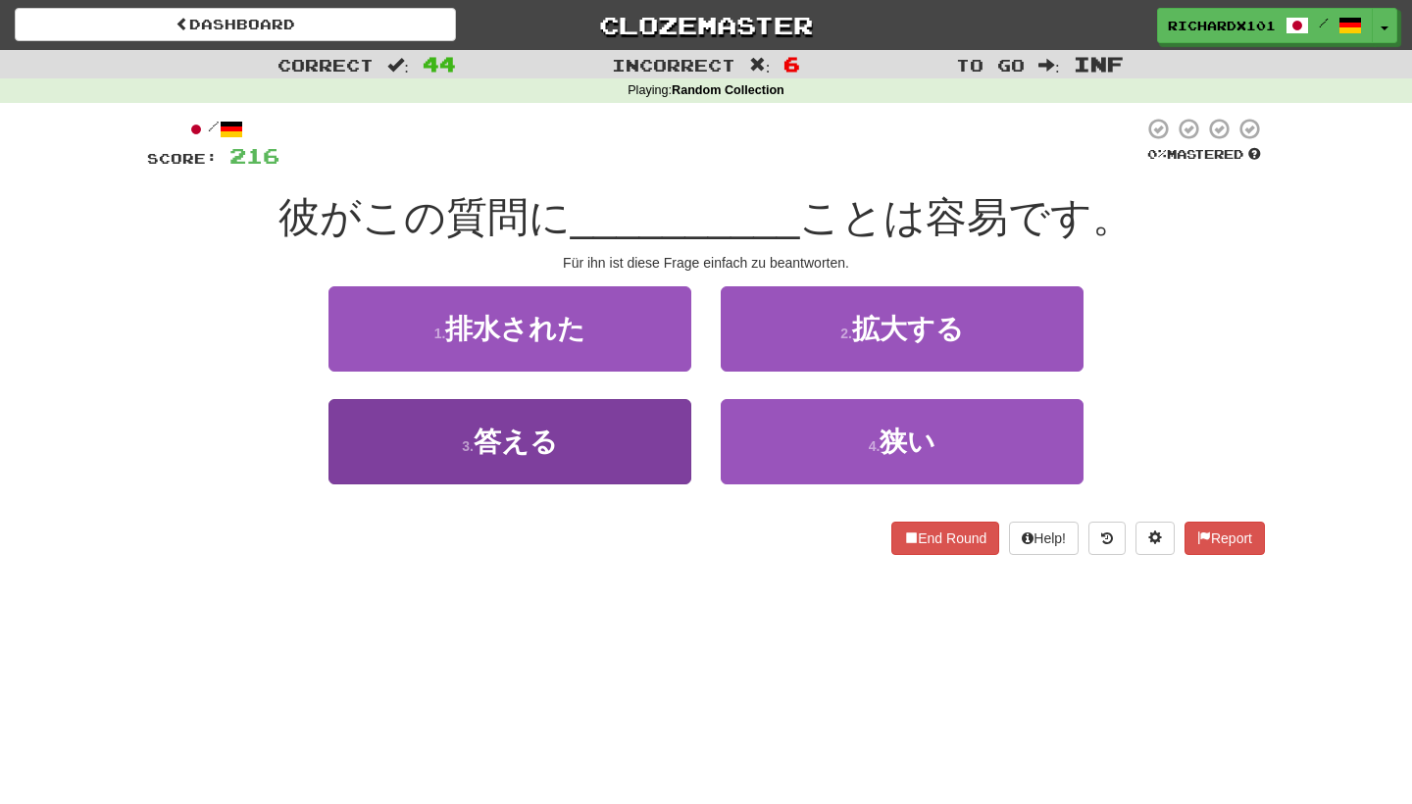
click at [668, 439] on button "3 . 答える" at bounding box center [510, 441] width 363 height 85
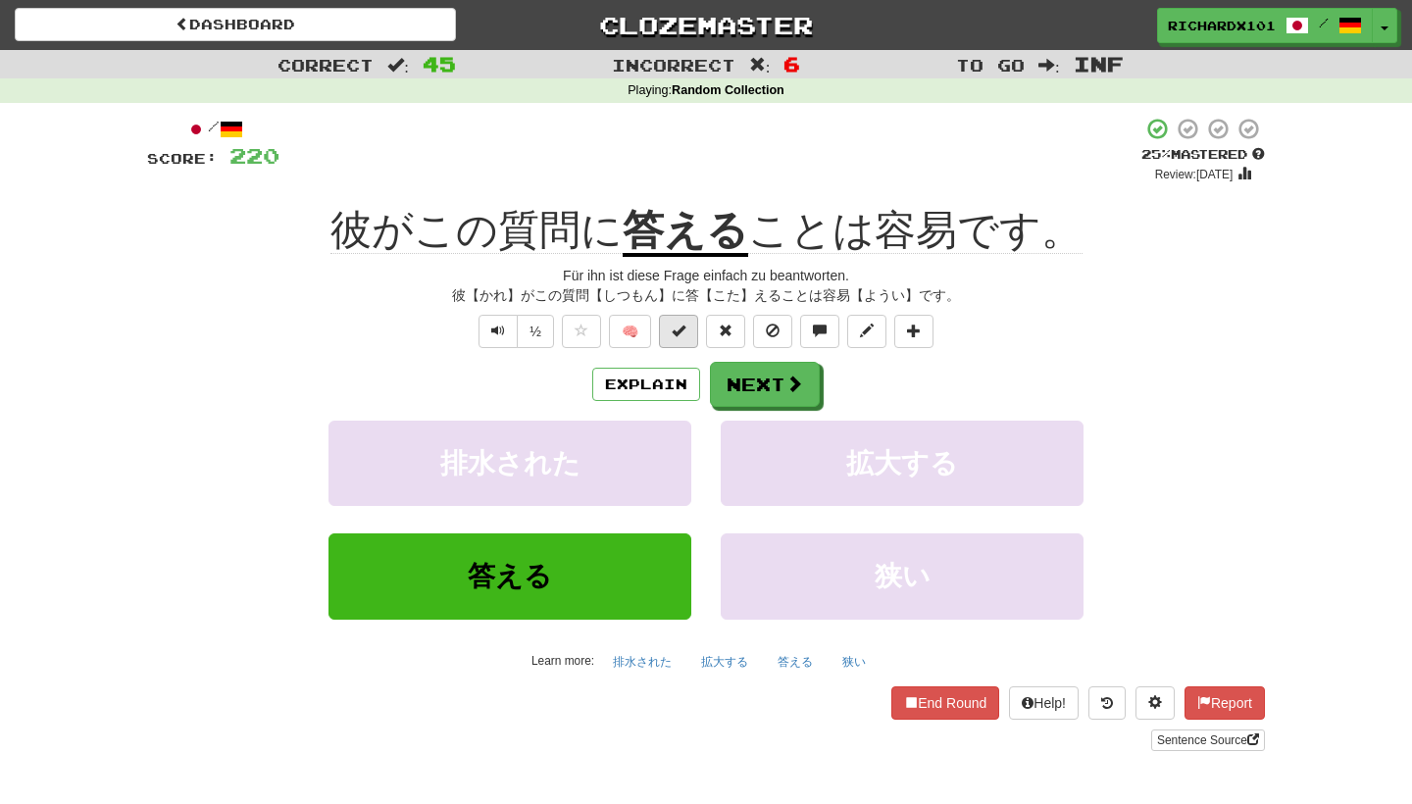
click at [683, 331] on span at bounding box center [679, 331] width 14 height 14
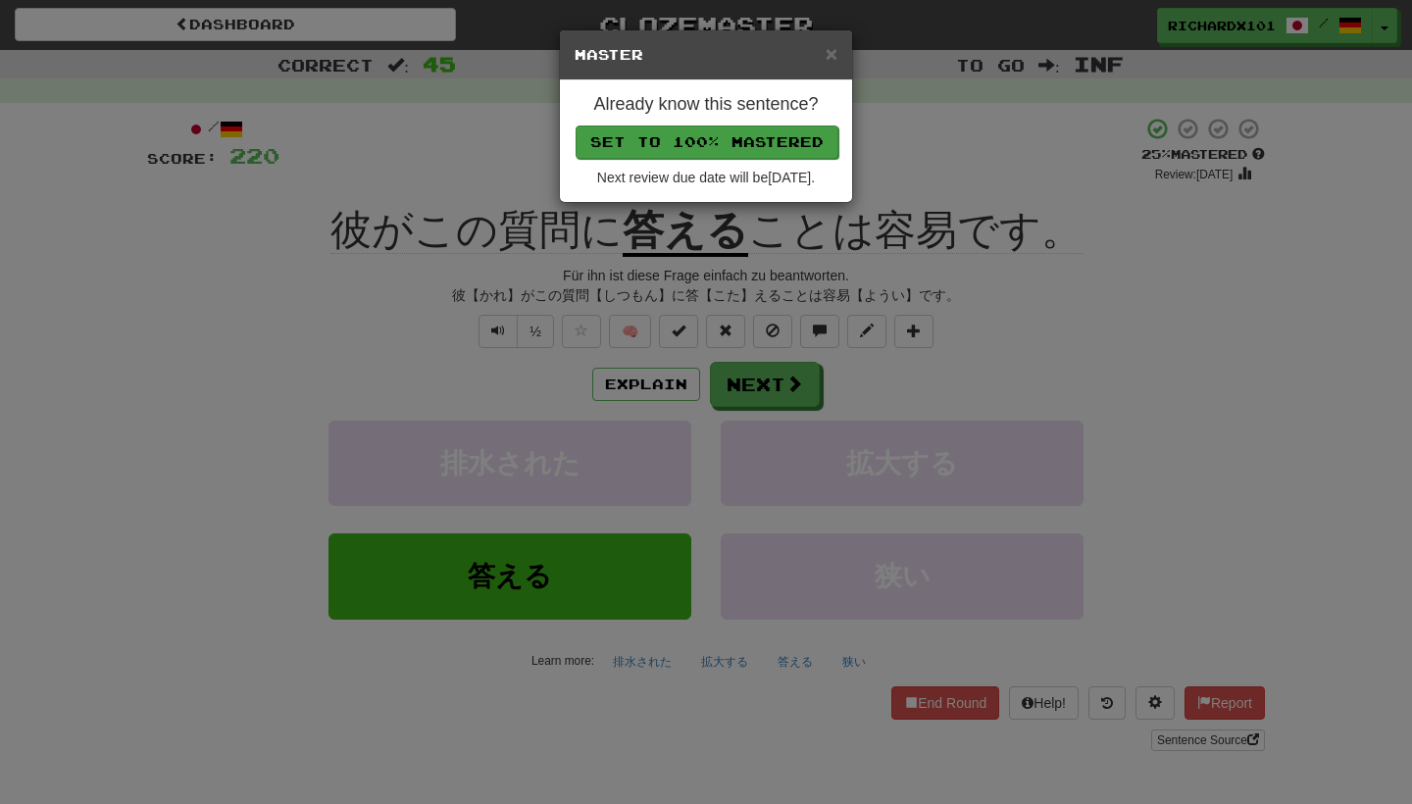
click at [737, 141] on button "Set to 100% Mastered" at bounding box center [707, 142] width 263 height 33
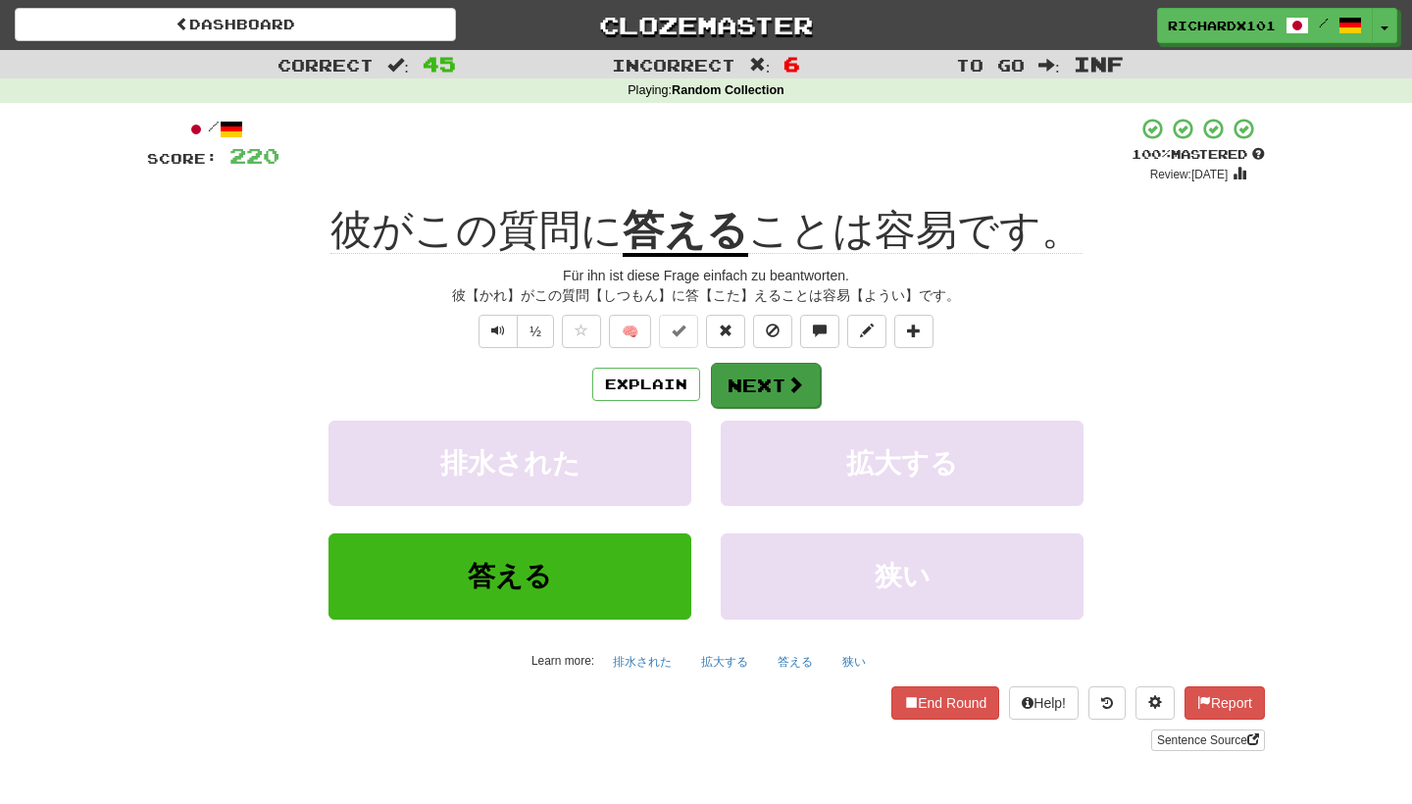
click at [757, 372] on button "Next" at bounding box center [766, 385] width 110 height 45
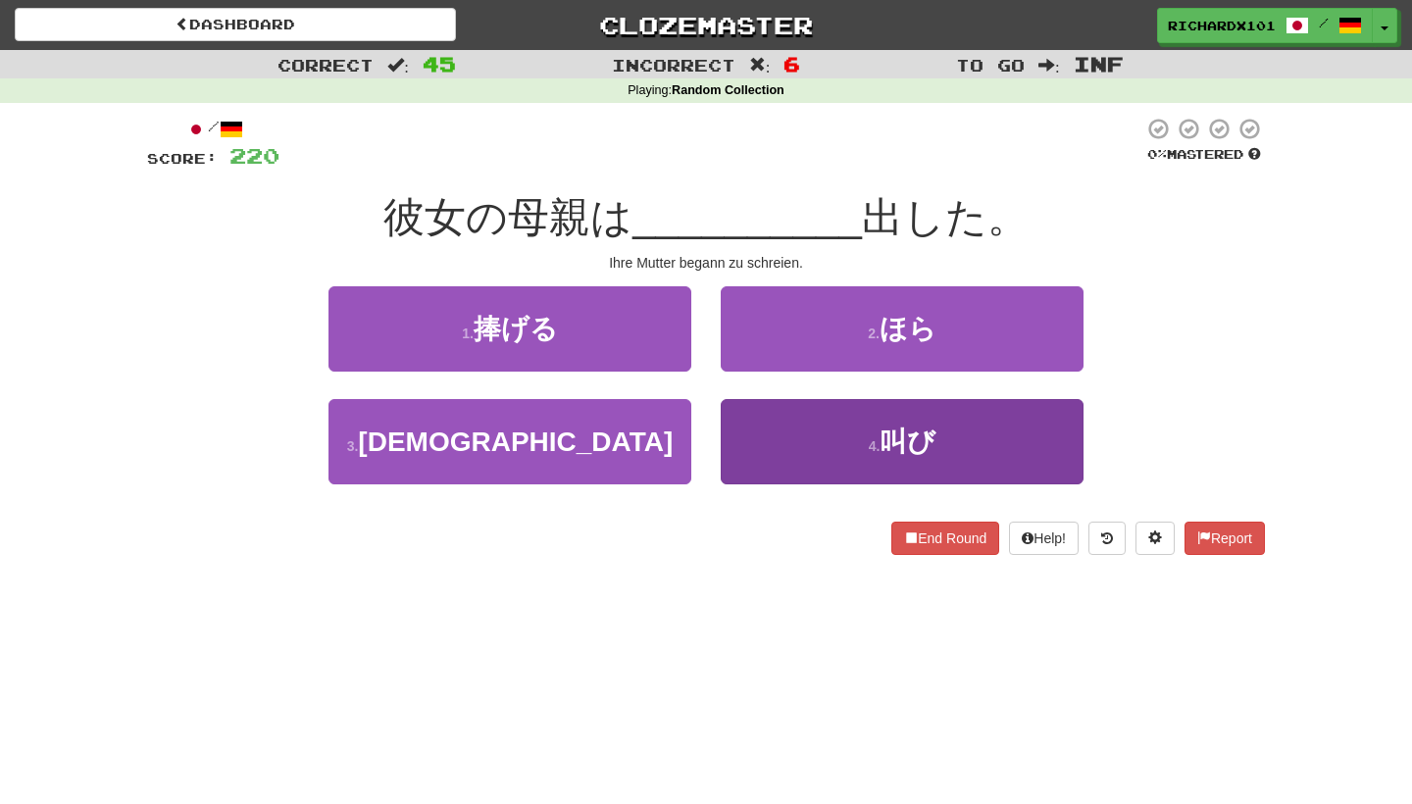
click at [780, 438] on button "4 . 叫び" at bounding box center [902, 441] width 363 height 85
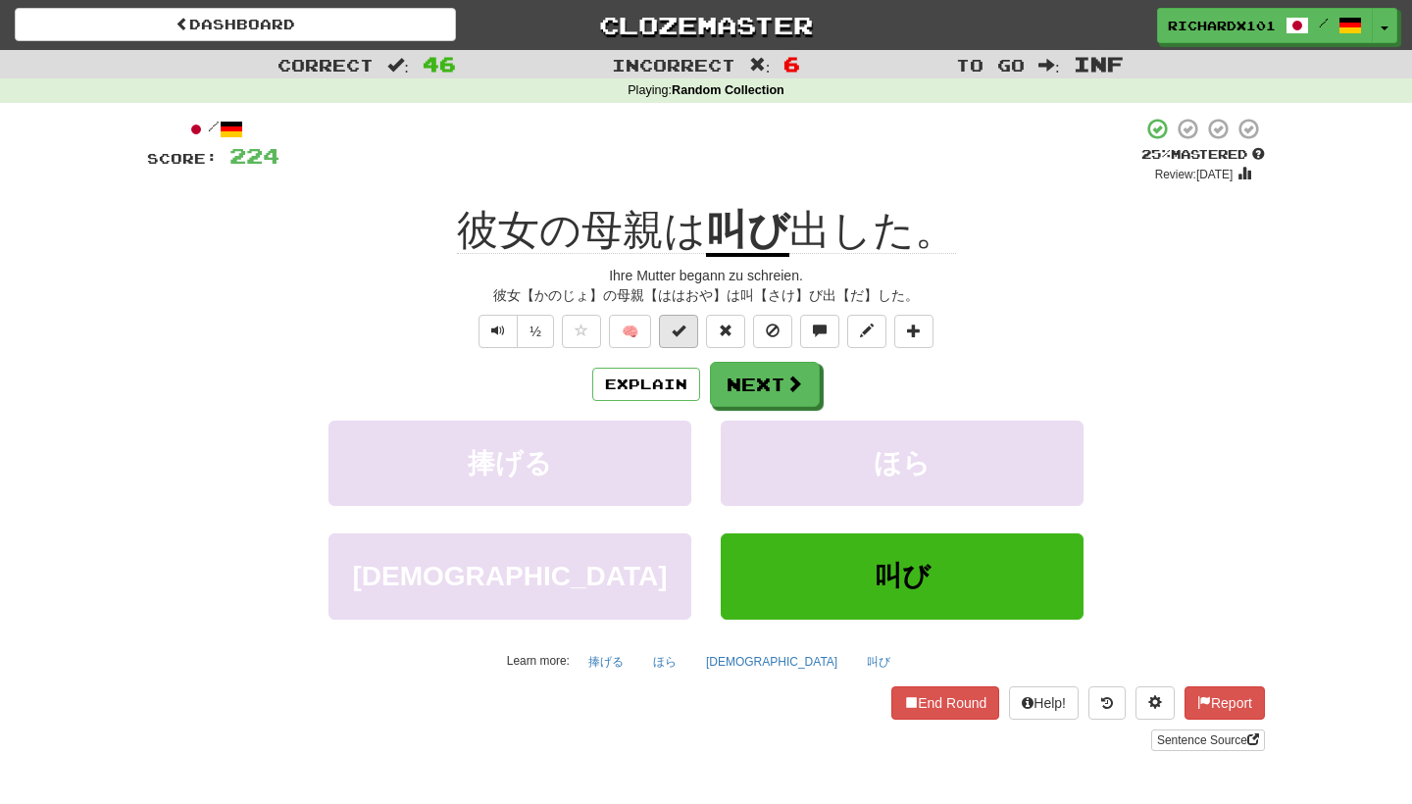
click at [679, 327] on span at bounding box center [679, 331] width 14 height 14
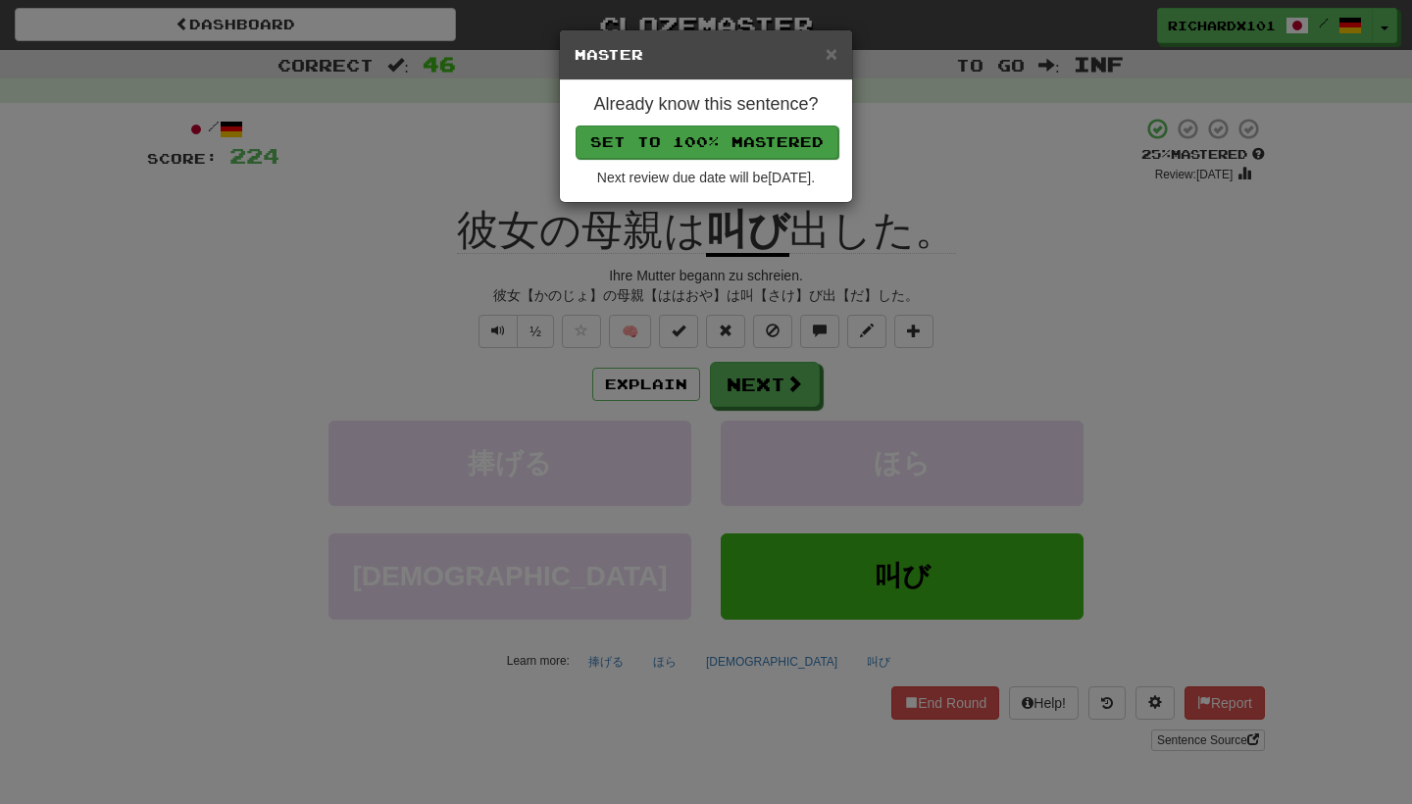
click at [730, 141] on button "Set to 100% Mastered" at bounding box center [707, 142] width 263 height 33
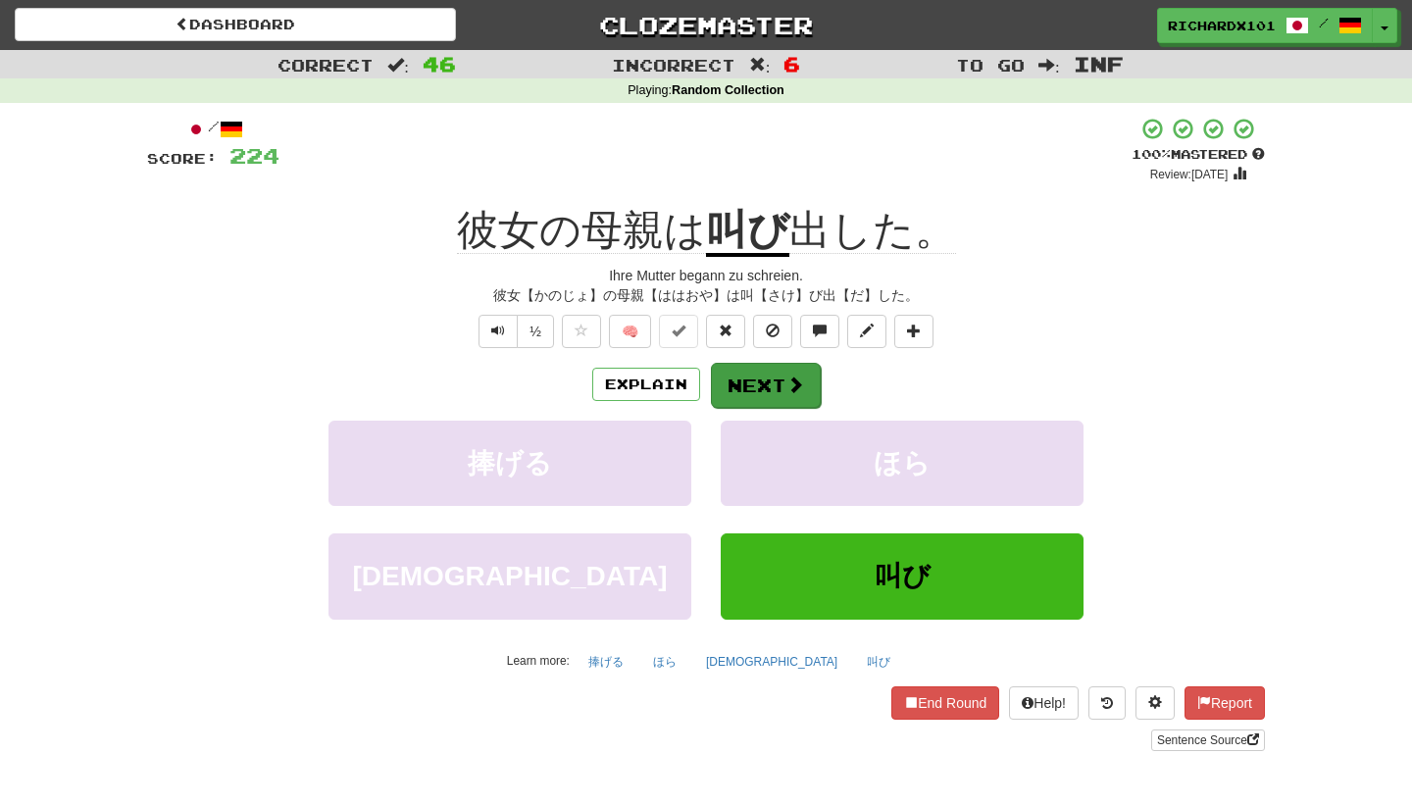
click at [774, 375] on button "Next" at bounding box center [766, 385] width 110 height 45
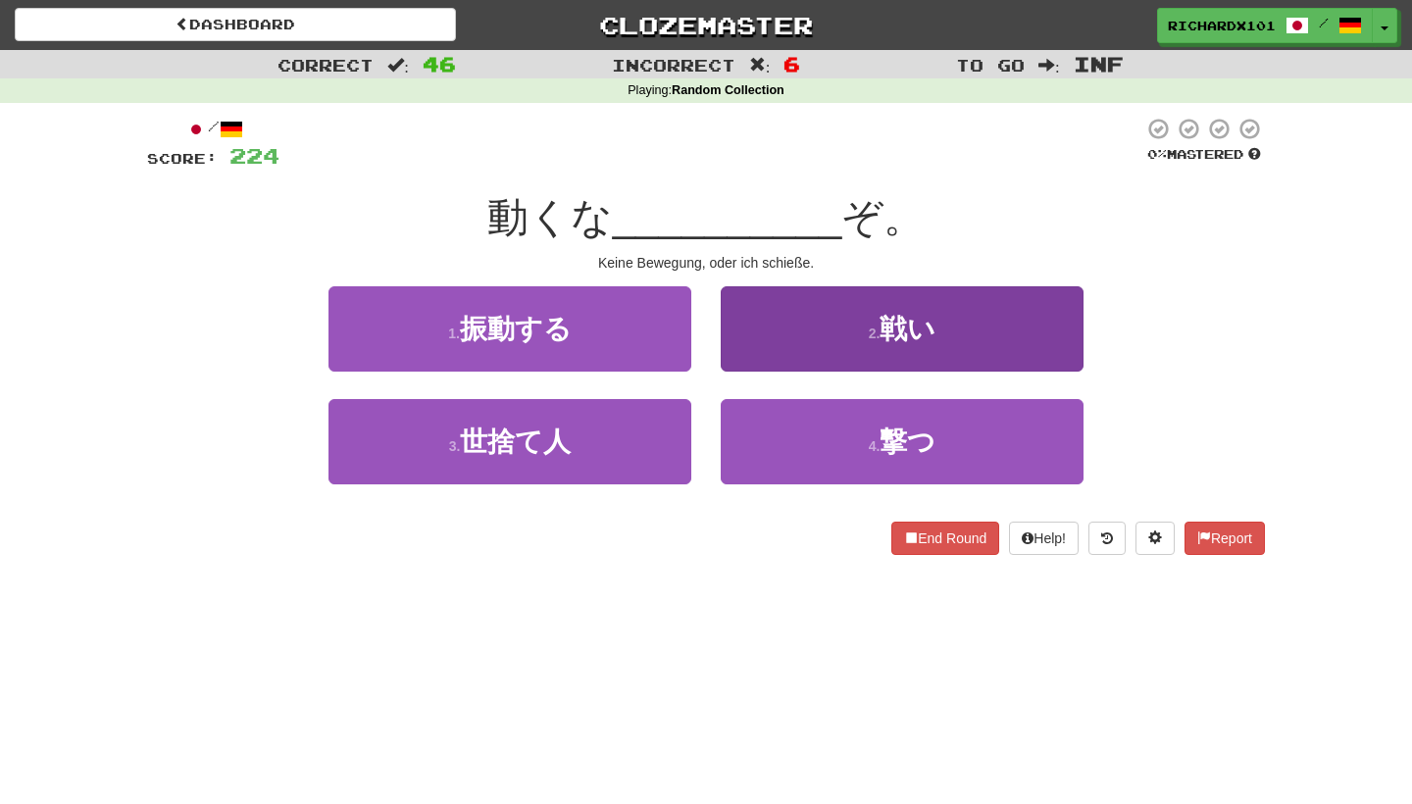
click at [796, 334] on button "2 . 戦い" at bounding box center [902, 328] width 363 height 85
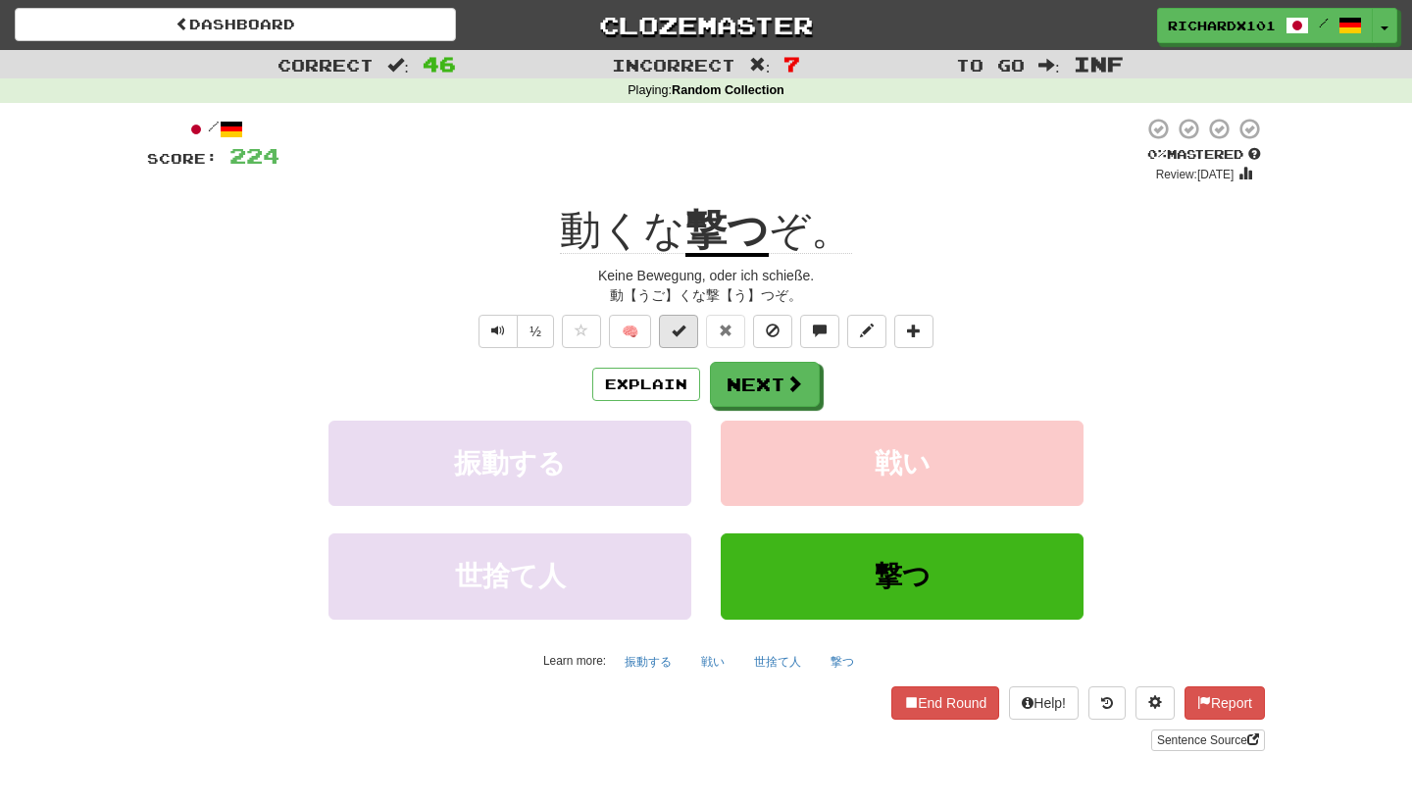
click at [683, 328] on span at bounding box center [679, 331] width 14 height 14
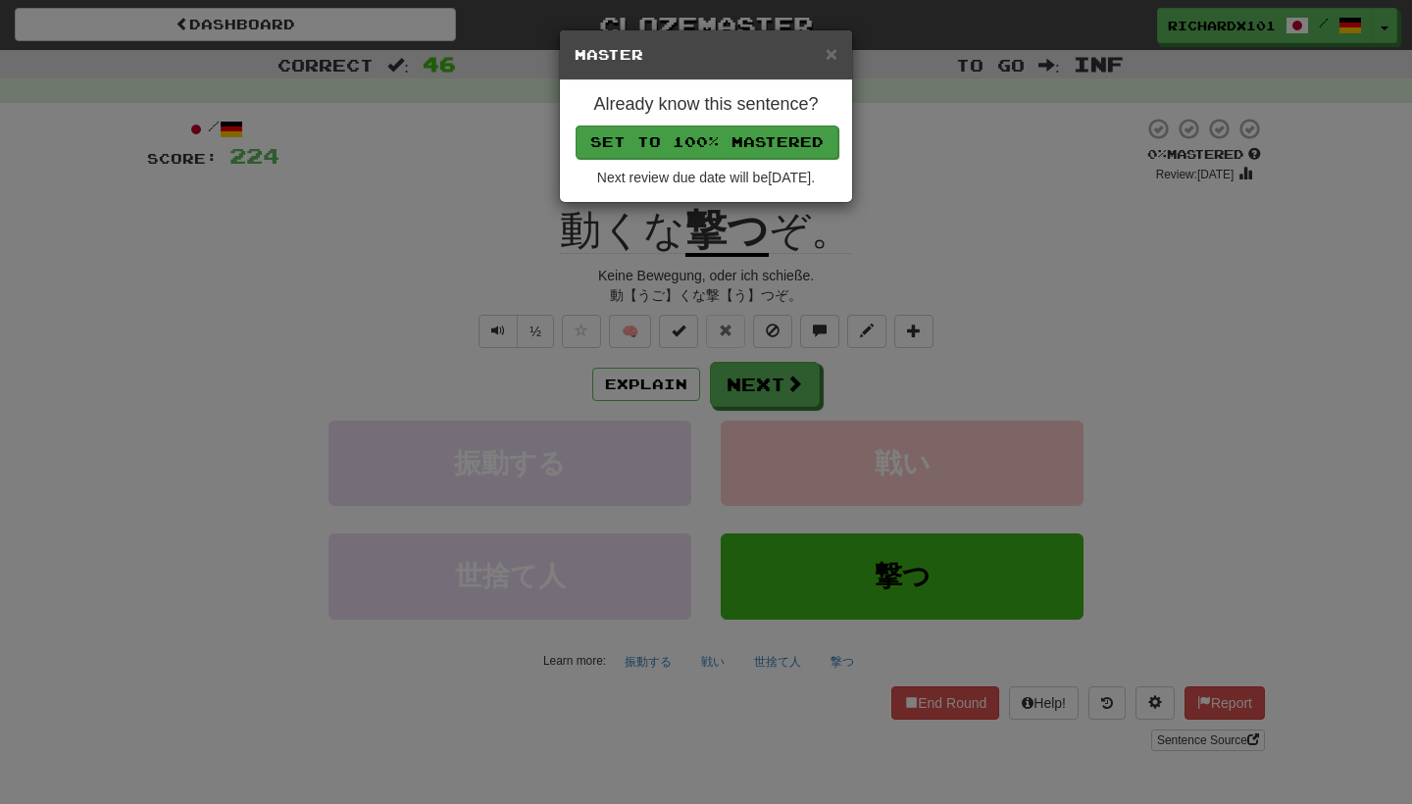
click at [730, 132] on button "Set to 100% Mastered" at bounding box center [707, 142] width 263 height 33
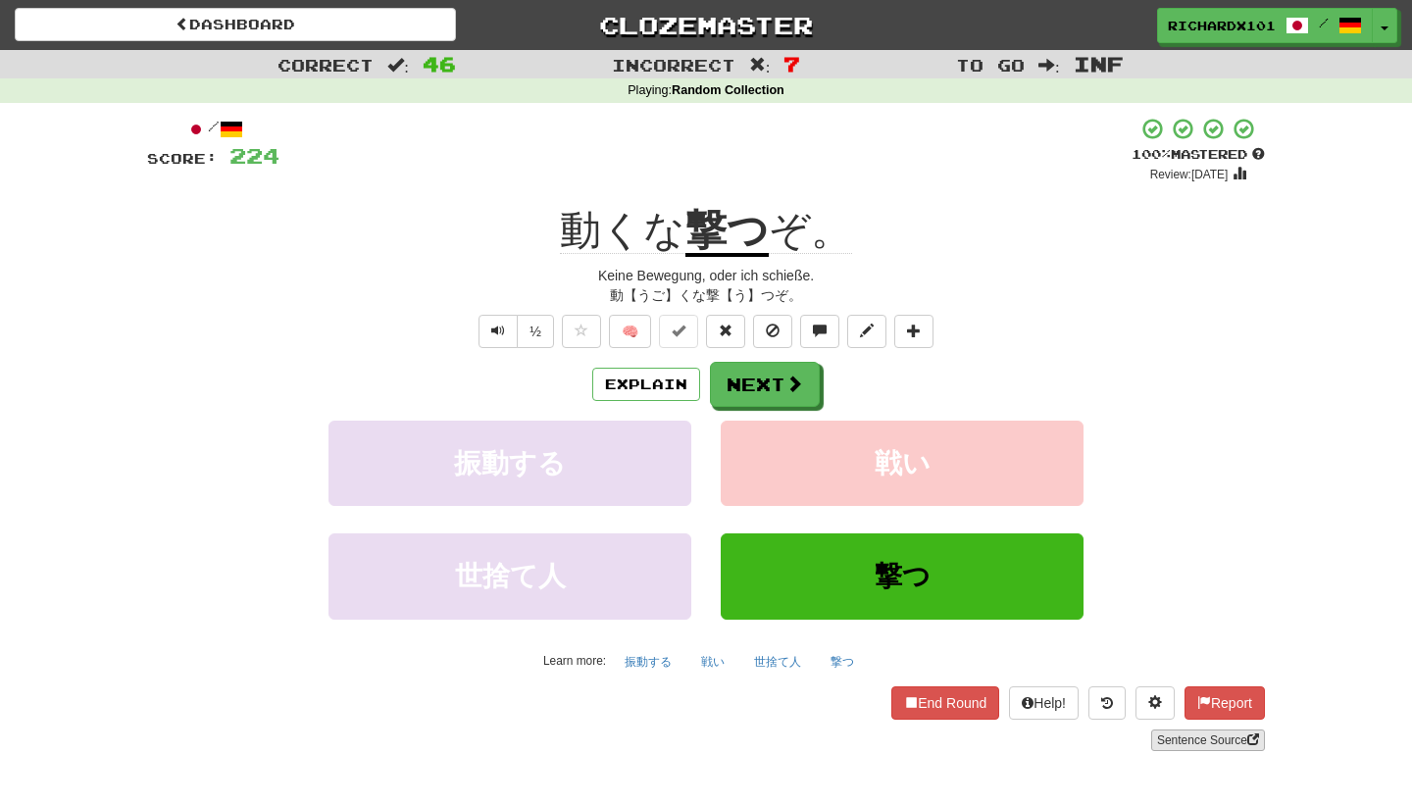
click at [1165, 735] on link "Sentence Source" at bounding box center [1208, 741] width 114 height 22
click at [926, 327] on button at bounding box center [913, 331] width 39 height 33
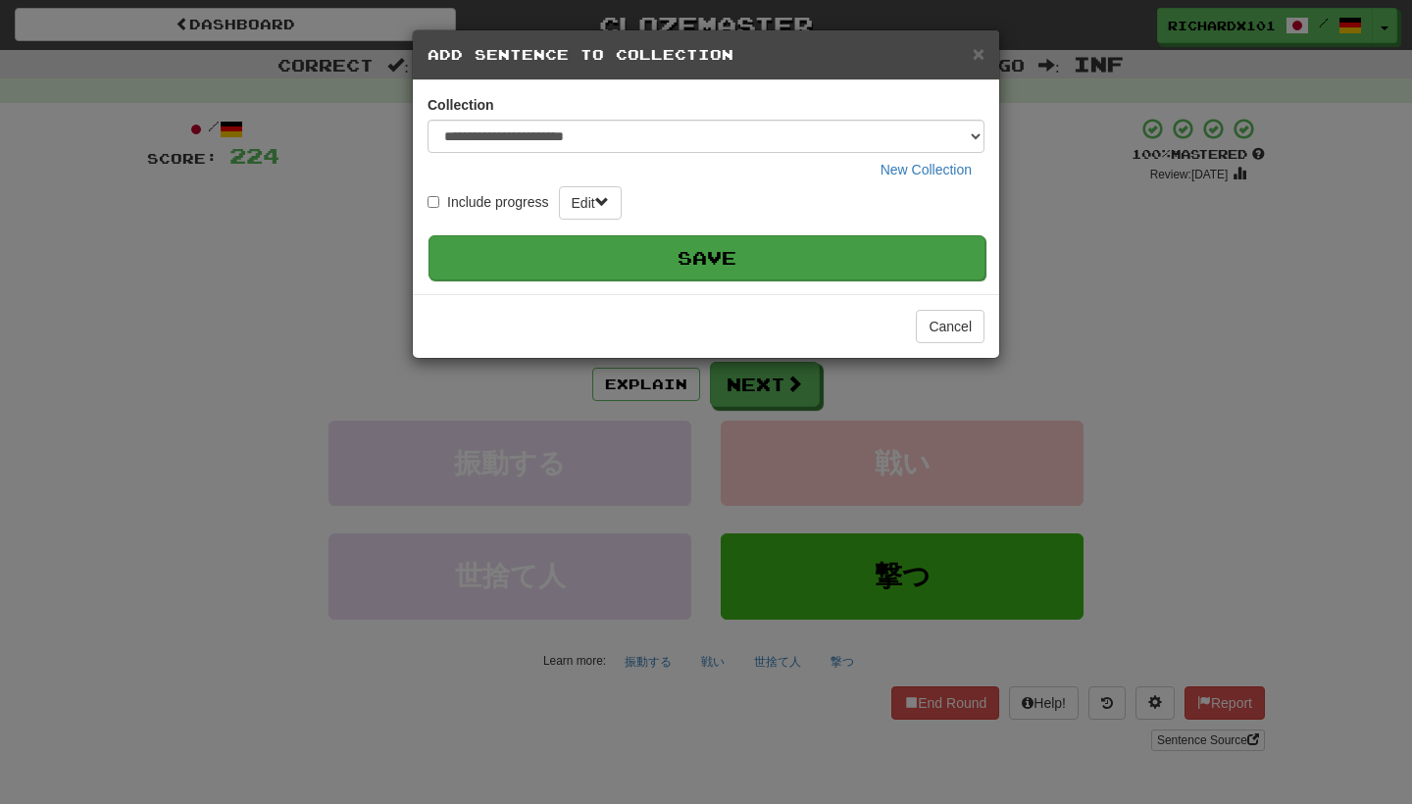
click at [811, 264] on button "Save" at bounding box center [707, 257] width 557 height 45
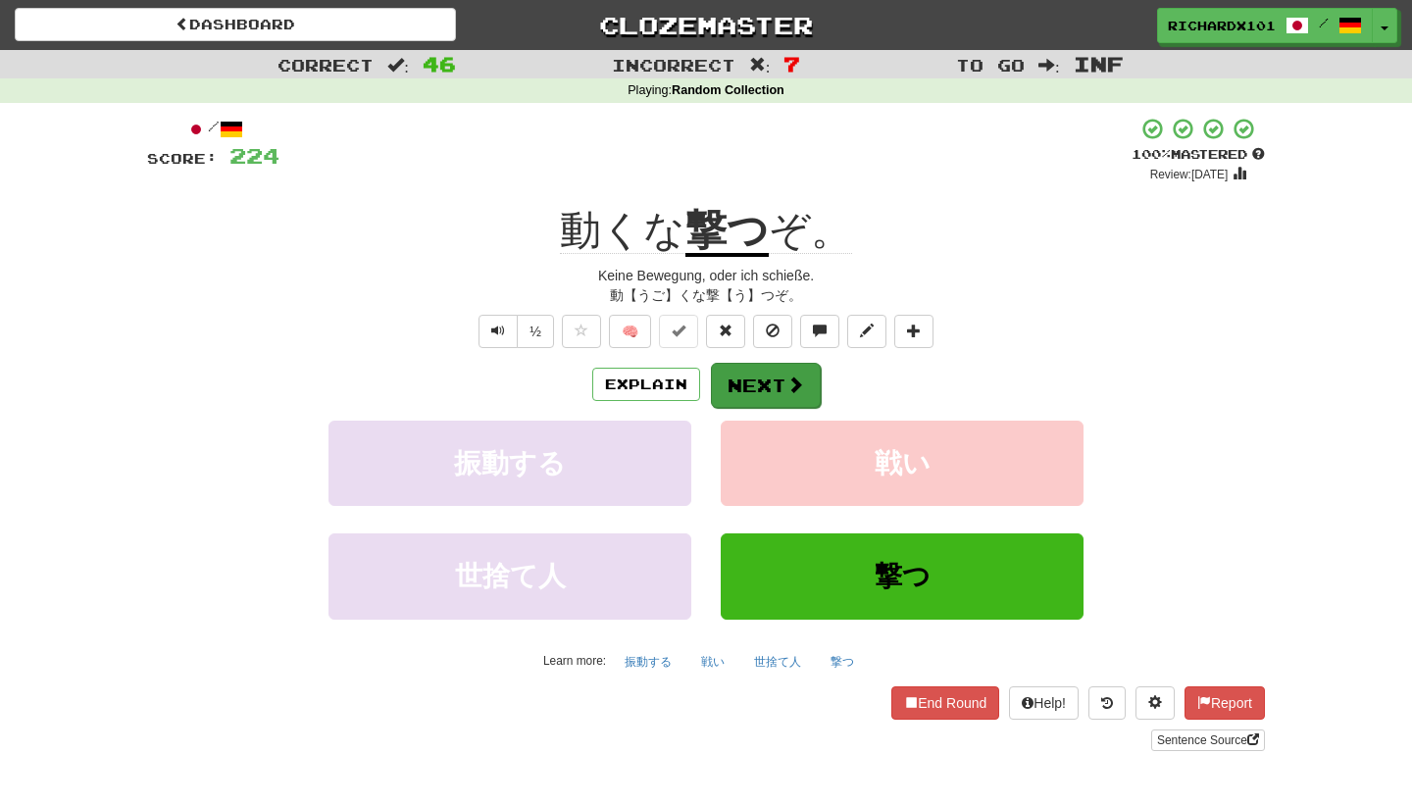
click at [753, 382] on button "Next" at bounding box center [766, 385] width 110 height 45
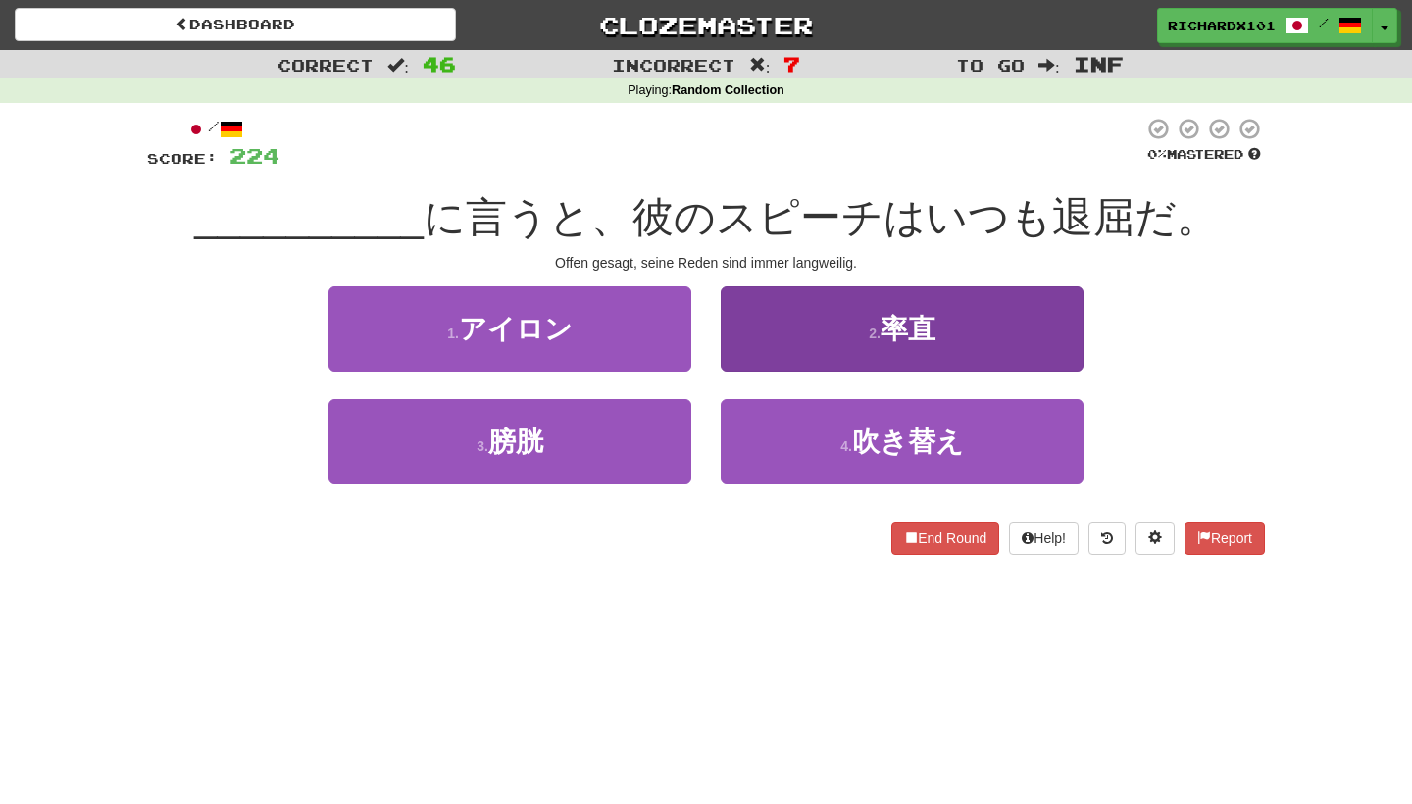
click at [789, 311] on button "2 . 率直" at bounding box center [902, 328] width 363 height 85
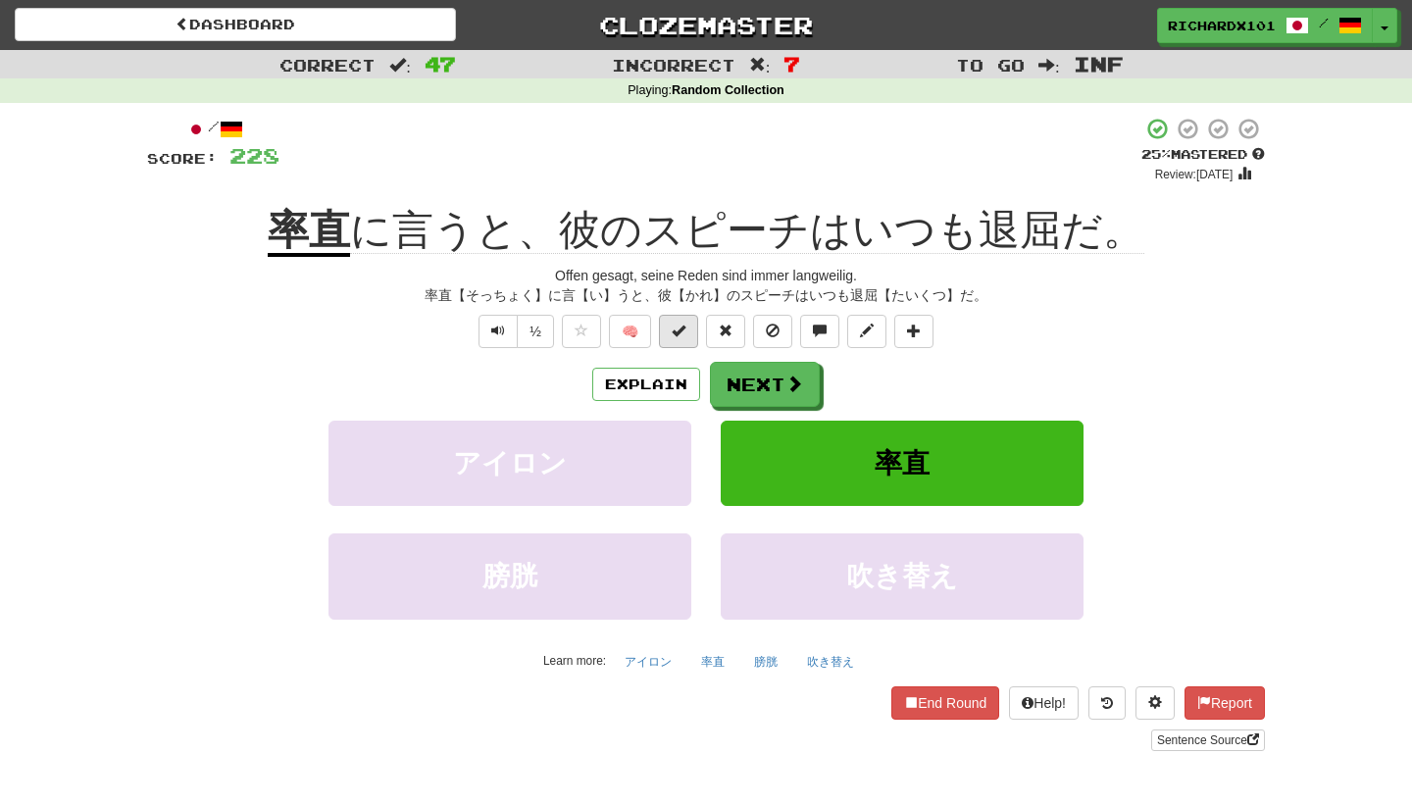
click at [689, 333] on button at bounding box center [678, 331] width 39 height 33
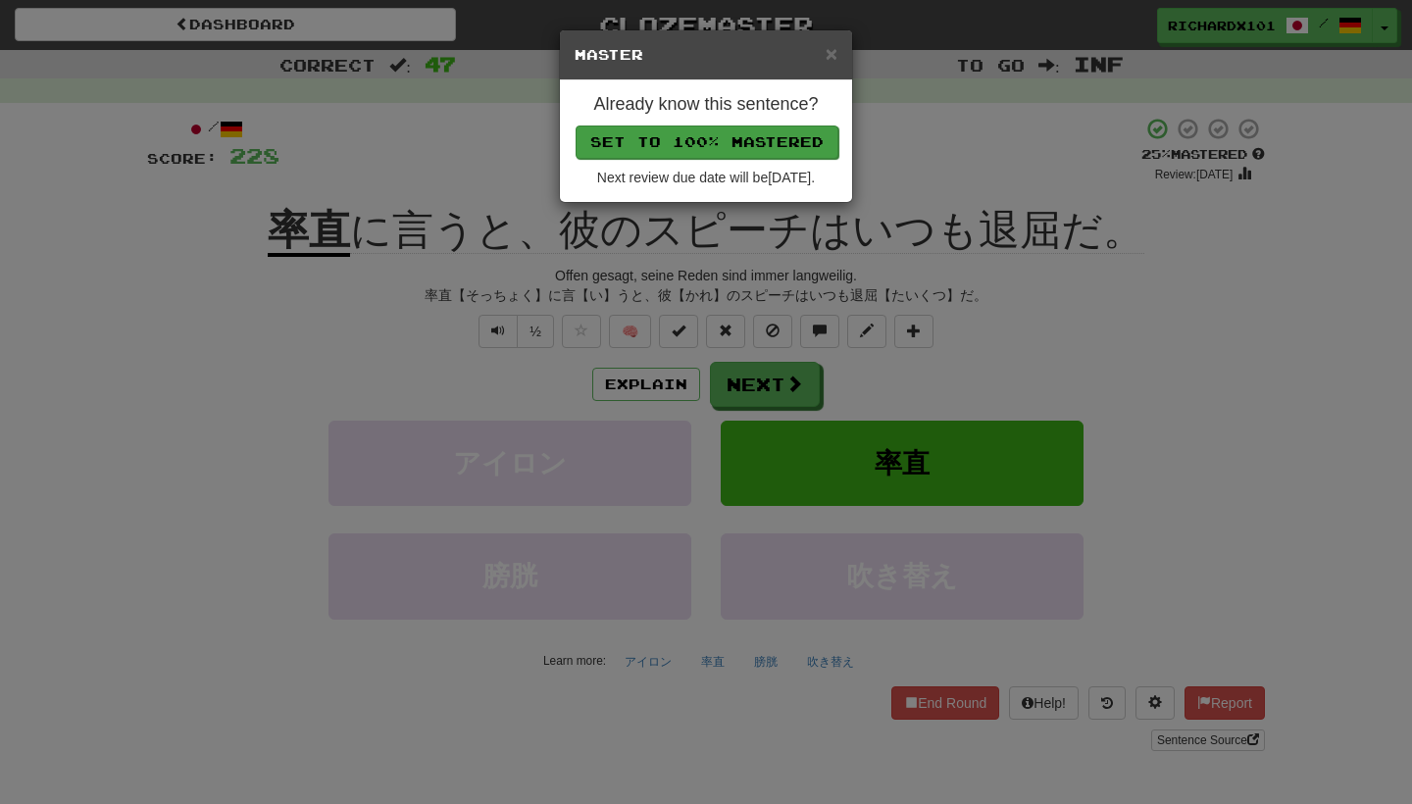
click at [736, 150] on button "Set to 100% Mastered" at bounding box center [707, 142] width 263 height 33
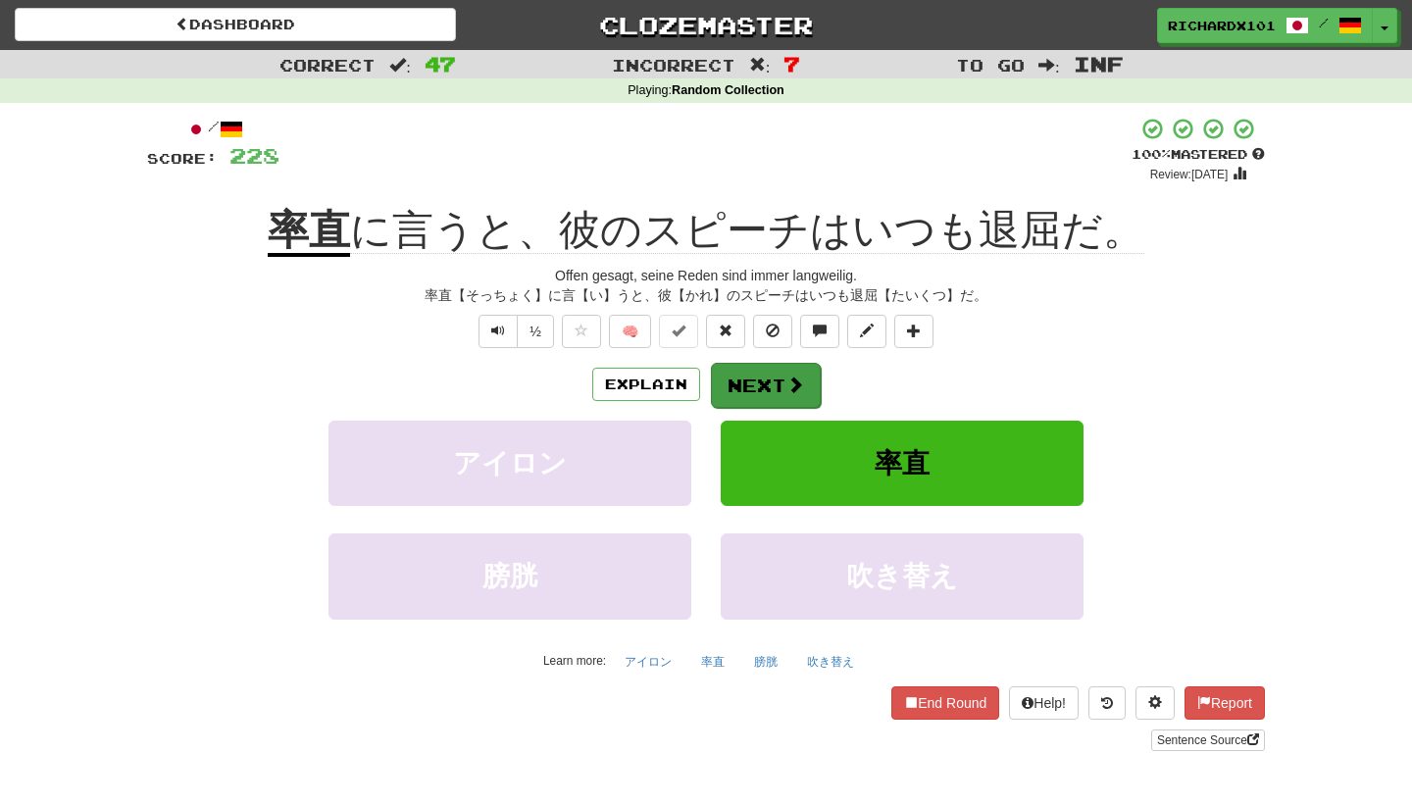
click at [743, 373] on button "Next" at bounding box center [766, 385] width 110 height 45
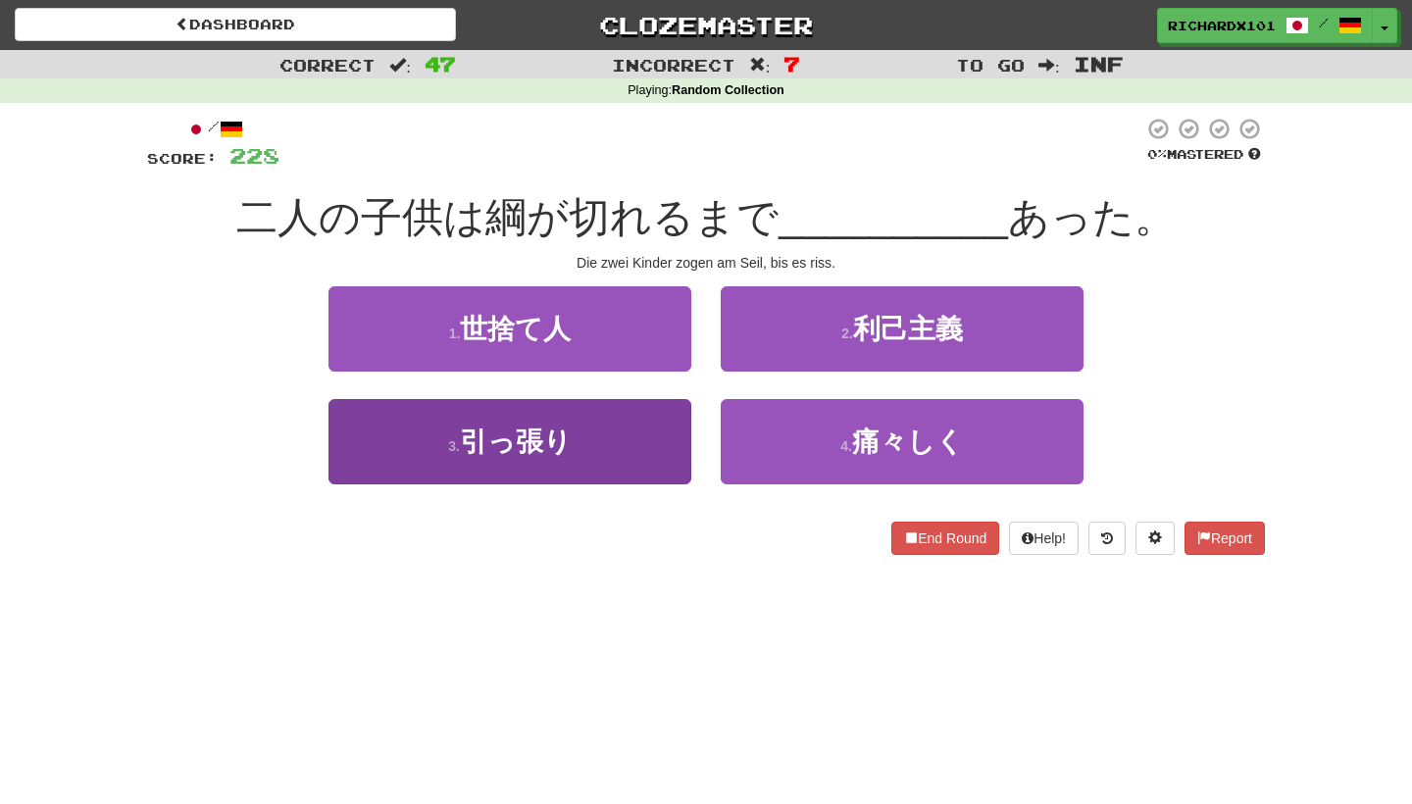
click at [645, 434] on button "3 . 引っ張り" at bounding box center [510, 441] width 363 height 85
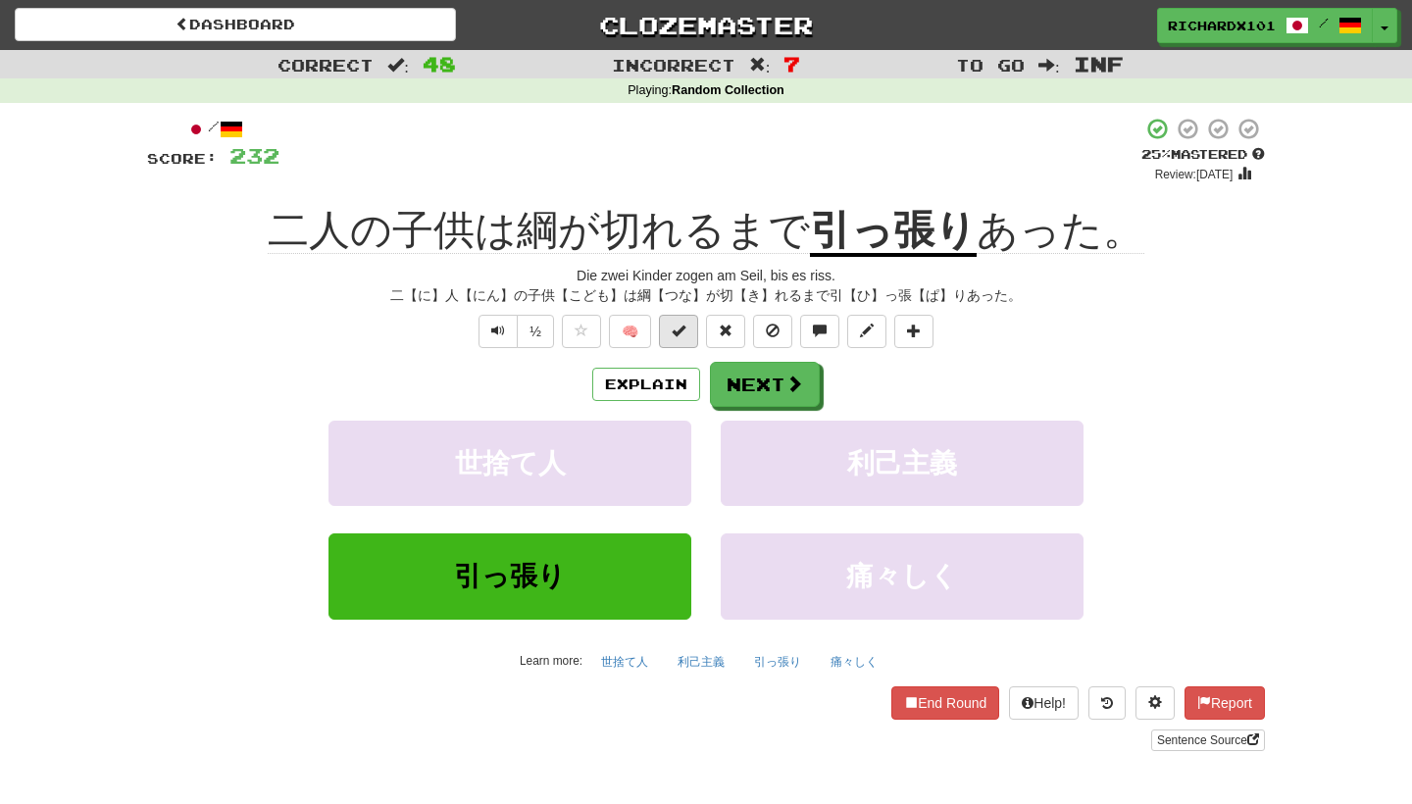
click at [681, 334] on span at bounding box center [679, 331] width 14 height 14
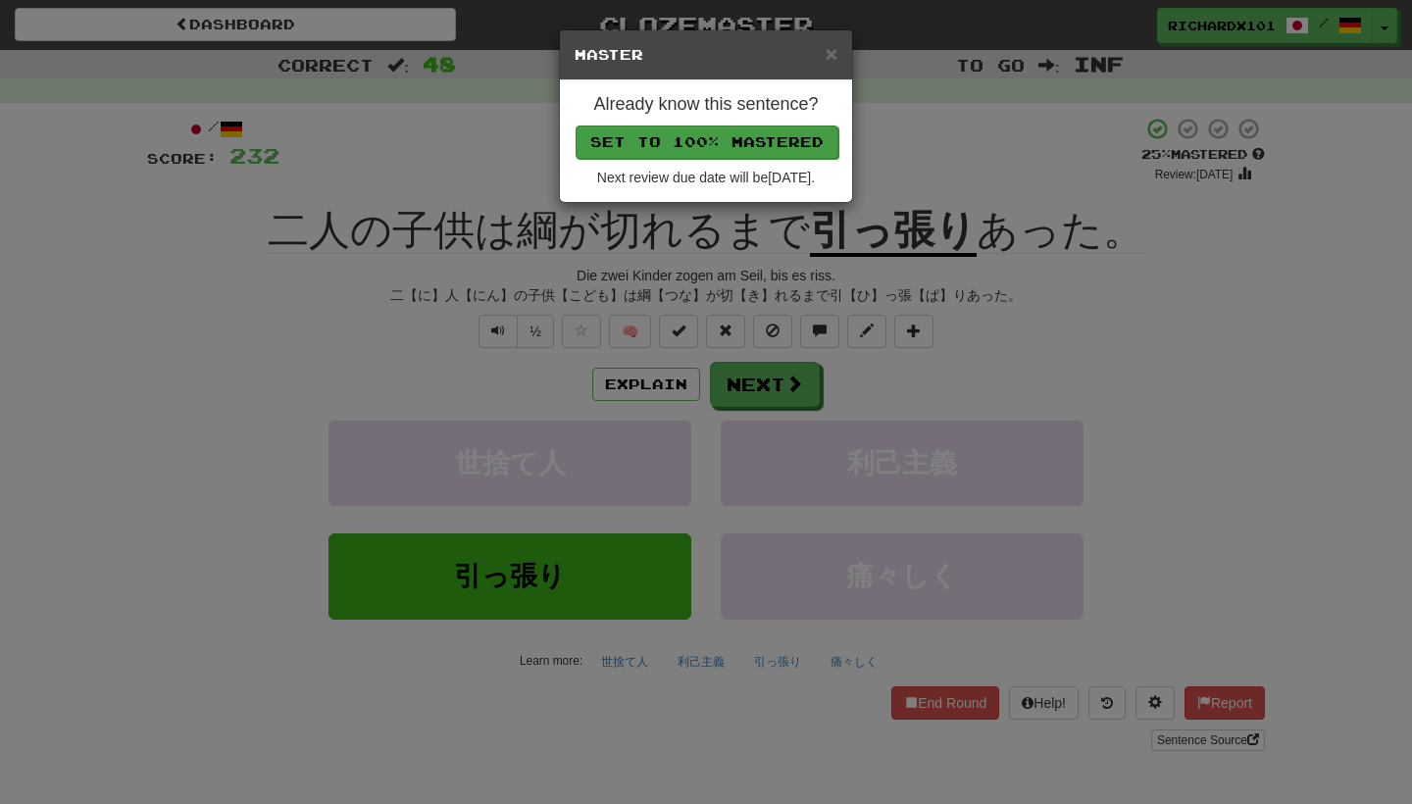
click at [759, 136] on button "Set to 100% Mastered" at bounding box center [707, 142] width 263 height 33
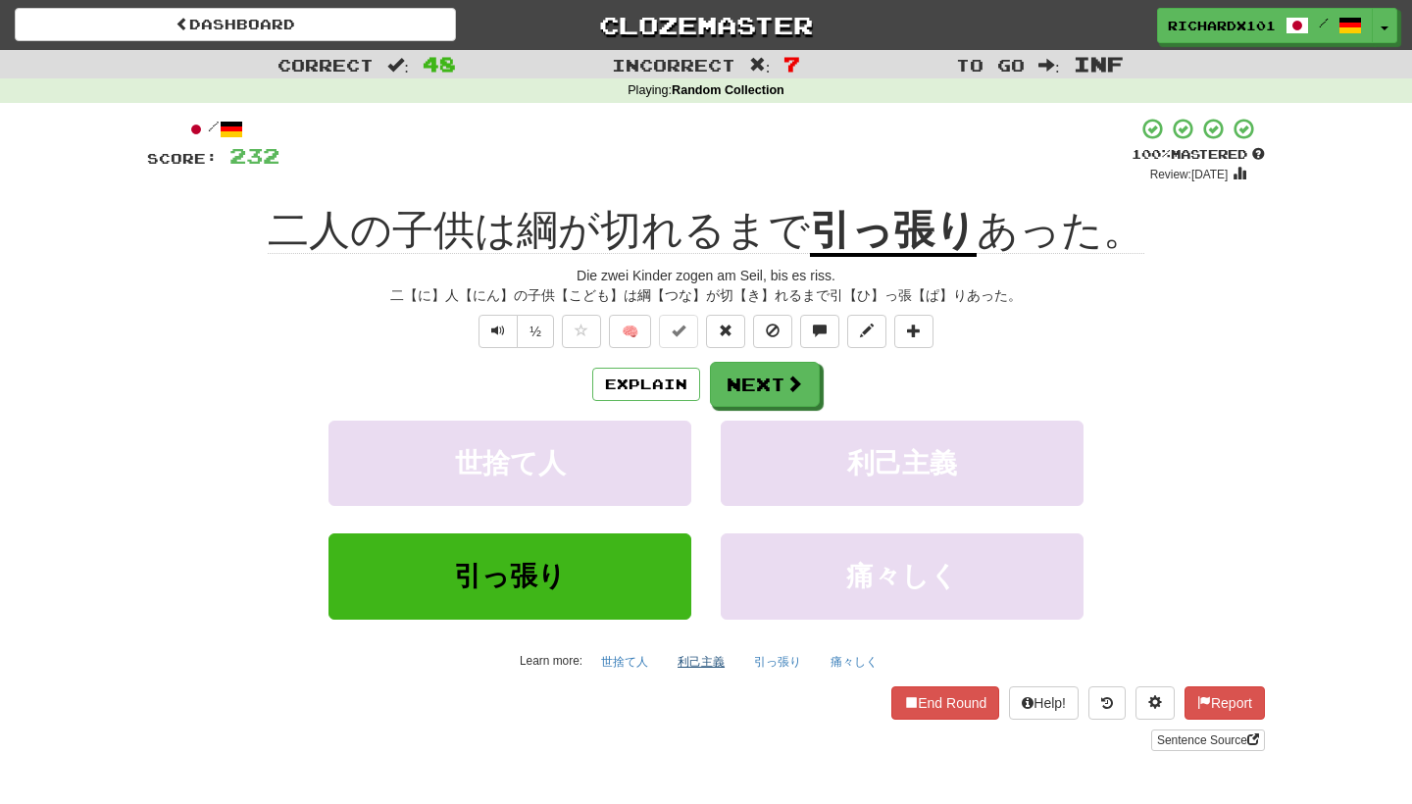
click at [710, 660] on button "利己主義" at bounding box center [701, 661] width 69 height 29
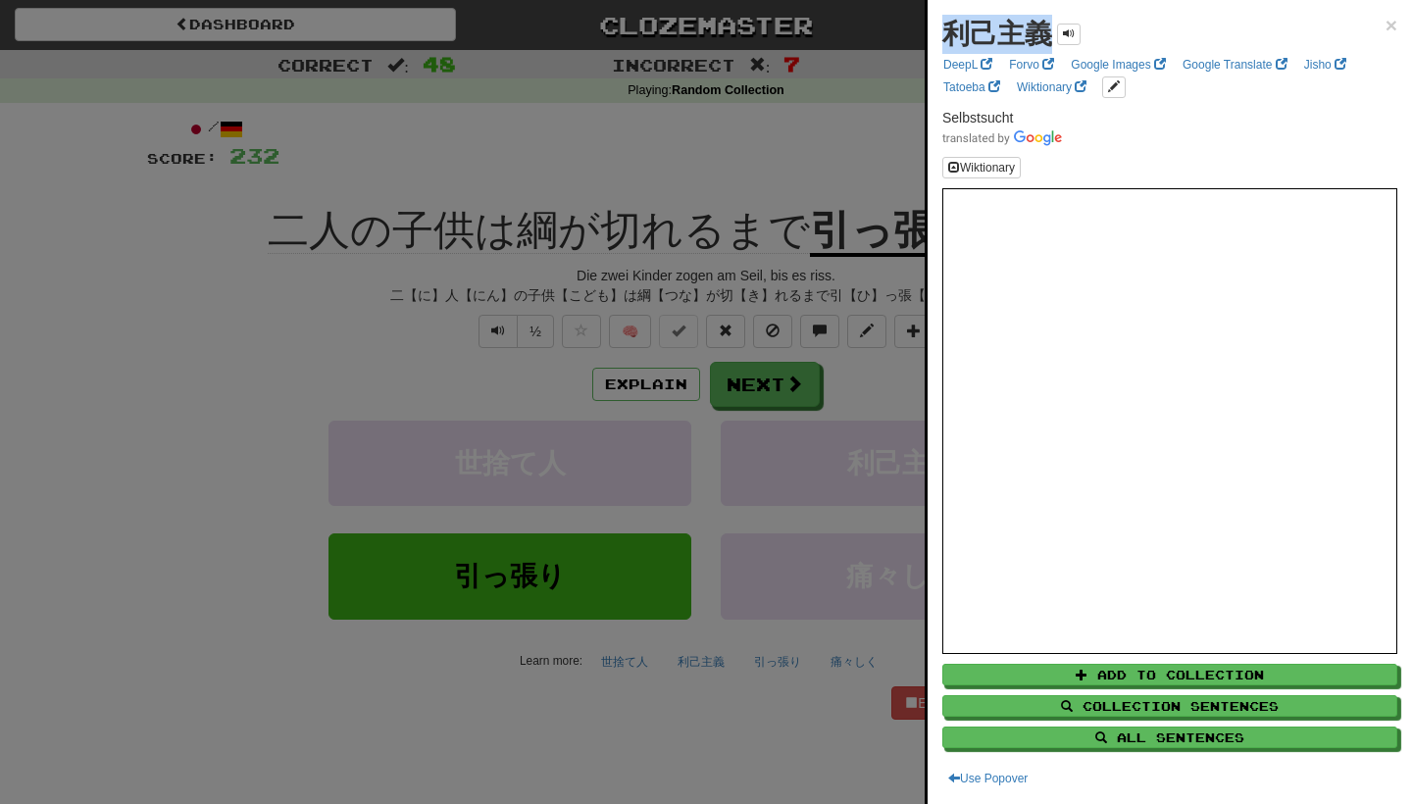
drag, startPoint x: 1045, startPoint y: 39, endPoint x: 955, endPoint y: 39, distance: 90.2
click at [955, 39] on strong "利己主義" at bounding box center [997, 34] width 110 height 30
copy strong "利己主義"
click at [712, 120] on div at bounding box center [706, 402] width 1412 height 804
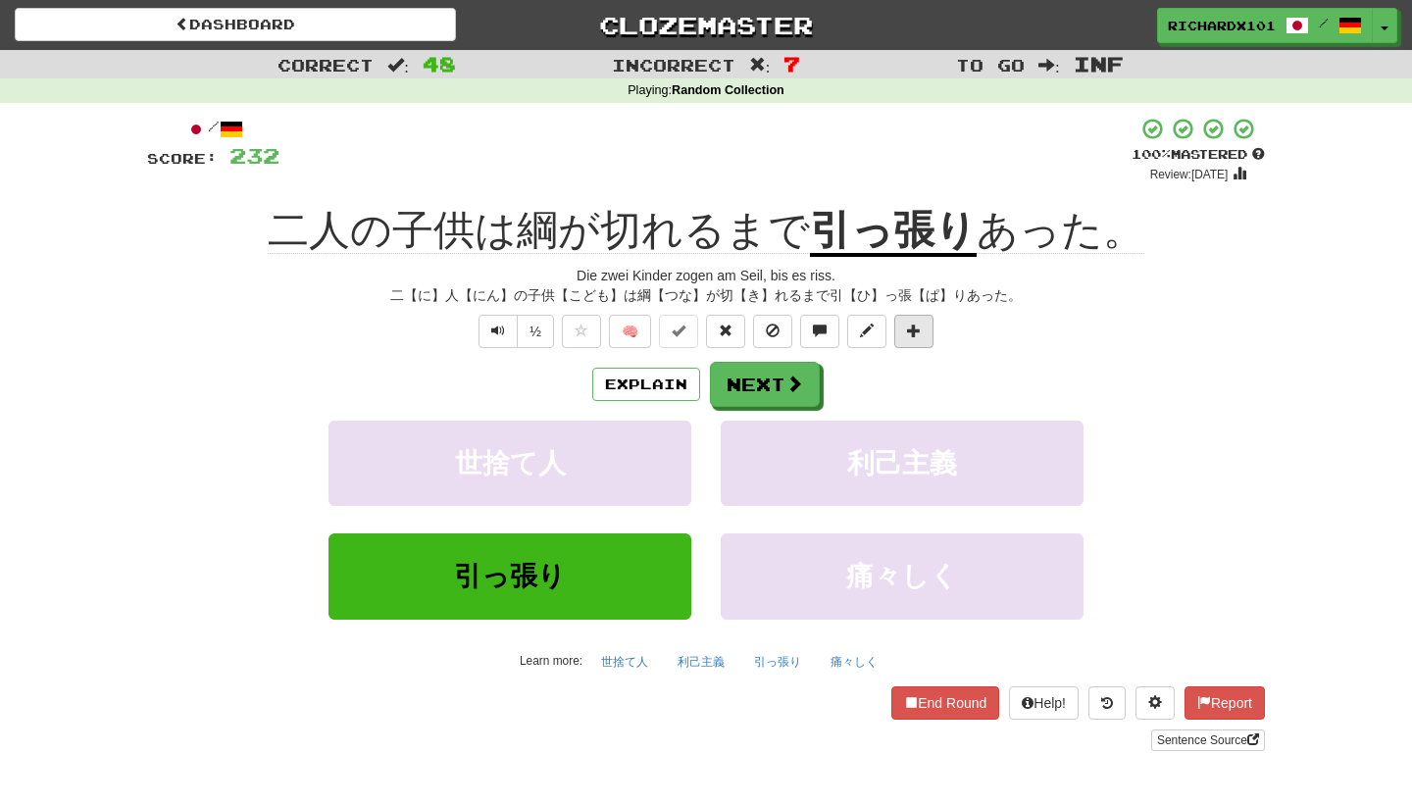
click at [926, 327] on button at bounding box center [913, 331] width 39 height 33
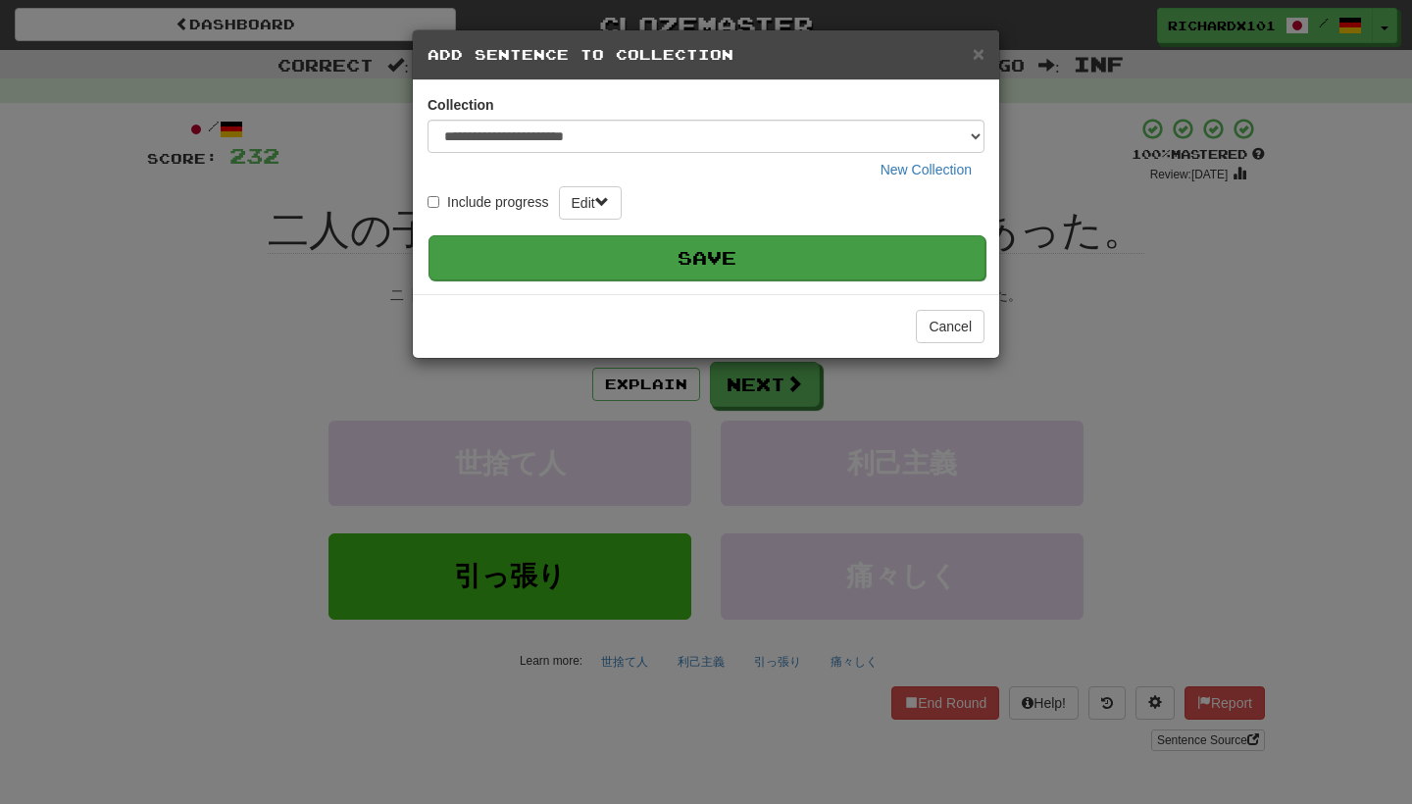
click at [907, 240] on button "Save" at bounding box center [707, 257] width 557 height 45
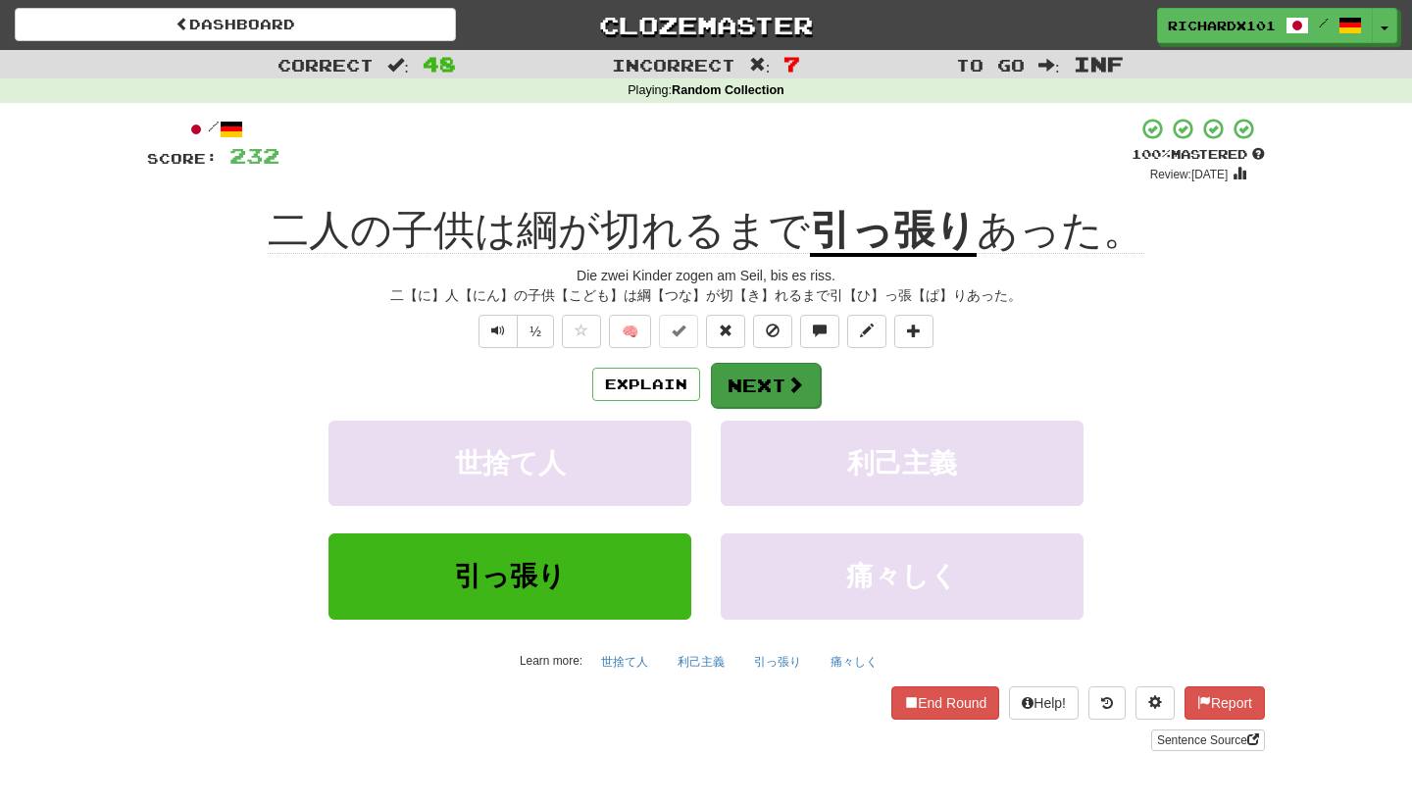
click at [800, 379] on span at bounding box center [796, 385] width 18 height 18
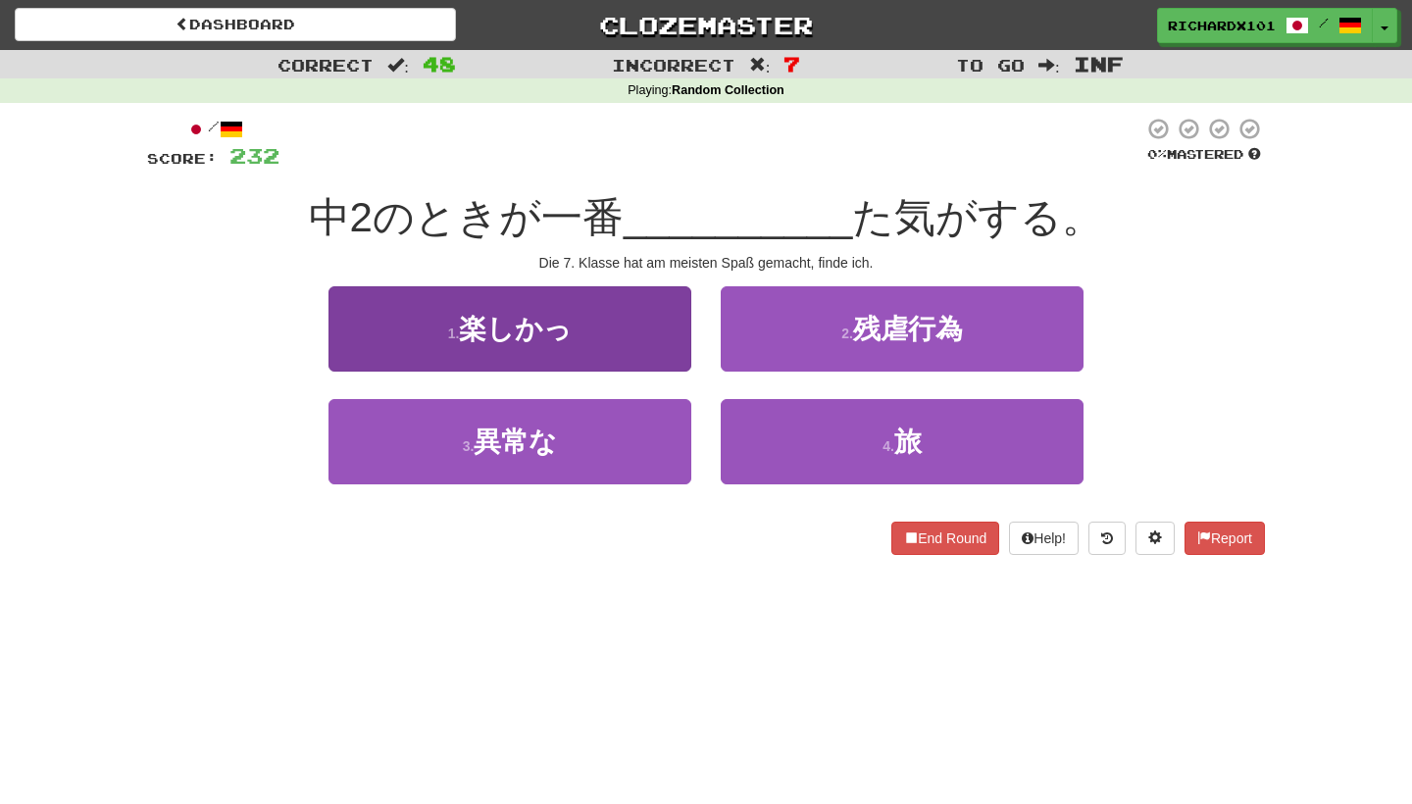
click at [653, 326] on button "1 . 楽しかっ" at bounding box center [510, 328] width 363 height 85
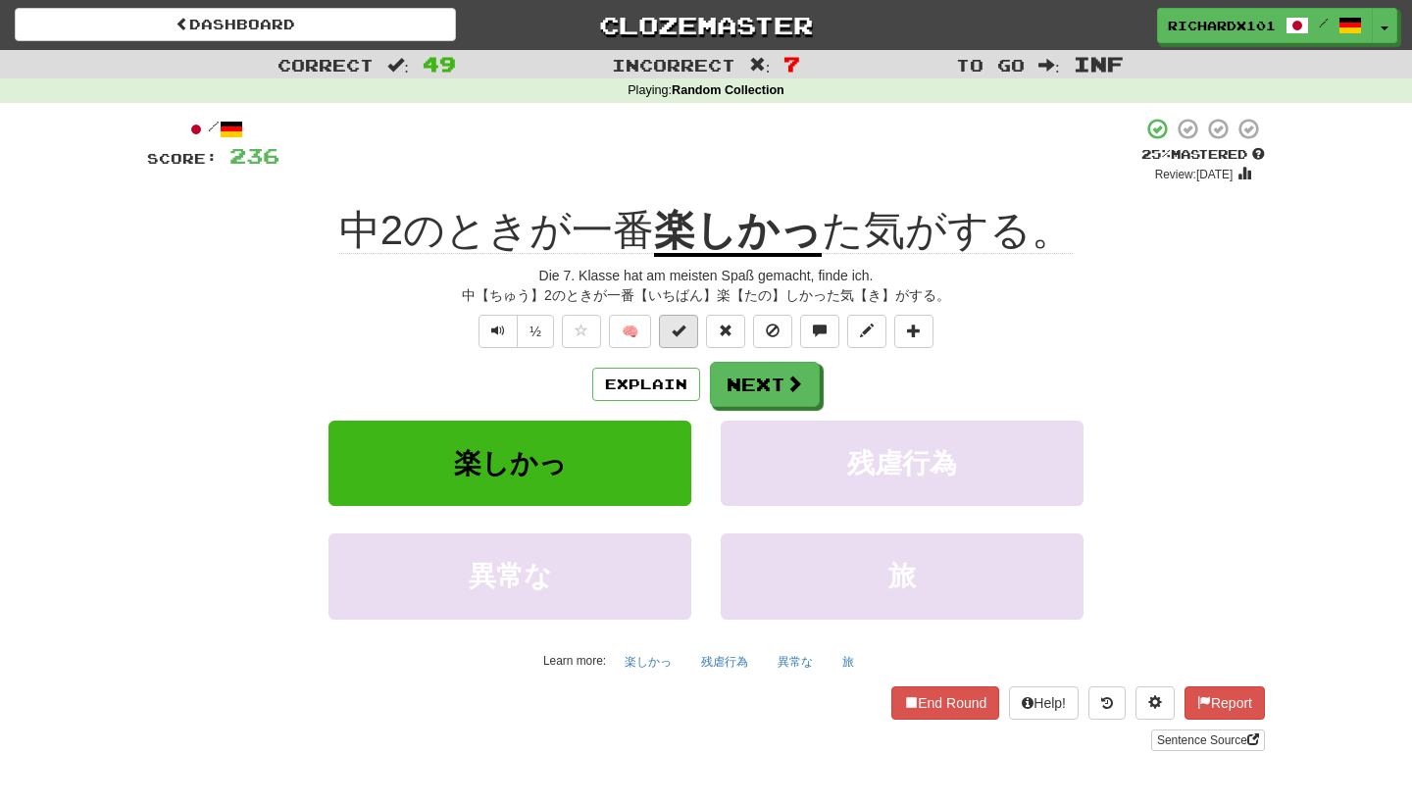
click at [684, 328] on span at bounding box center [679, 331] width 14 height 14
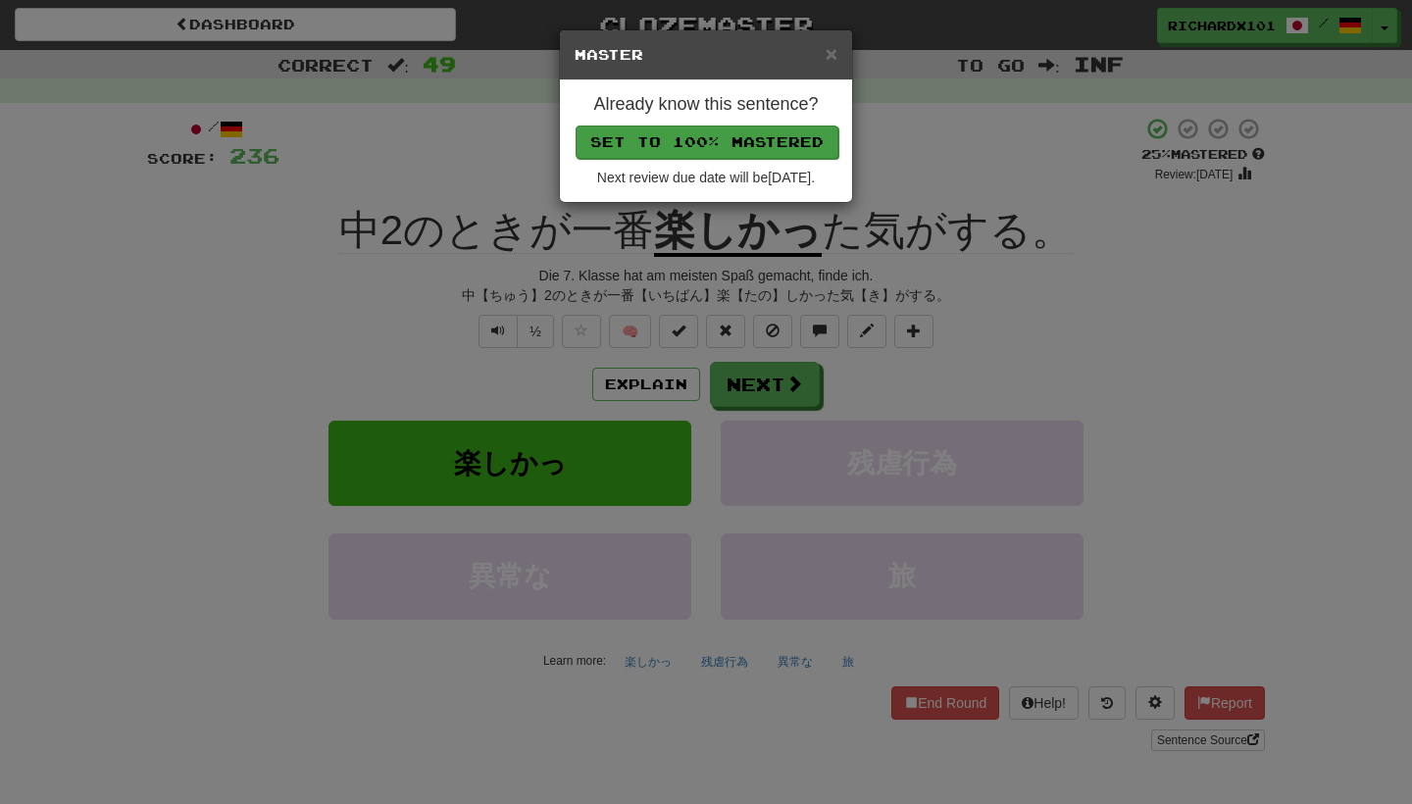
click at [739, 146] on button "Set to 100% Mastered" at bounding box center [707, 142] width 263 height 33
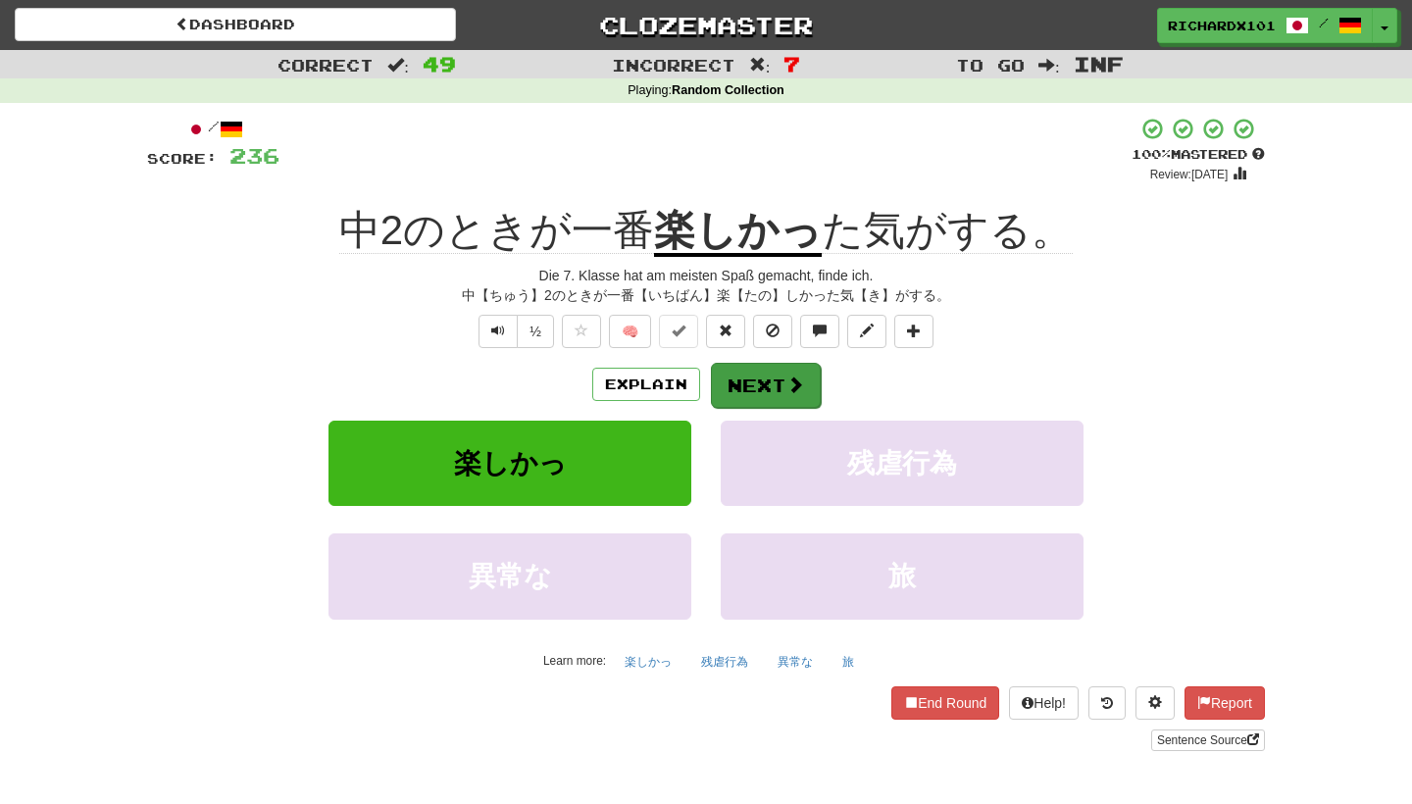
click at [736, 373] on button "Next" at bounding box center [766, 385] width 110 height 45
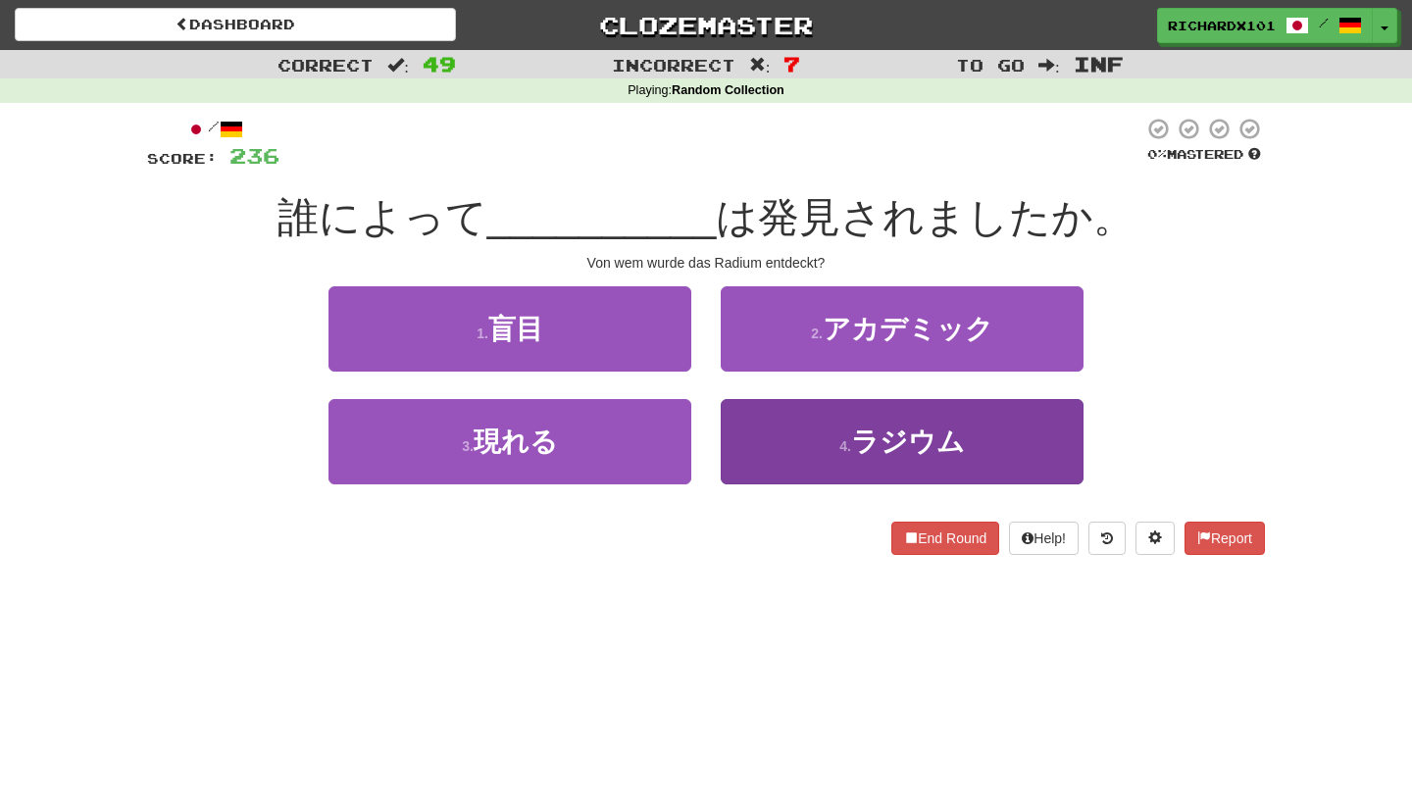
click at [767, 428] on button "4 . ラジウム" at bounding box center [902, 441] width 363 height 85
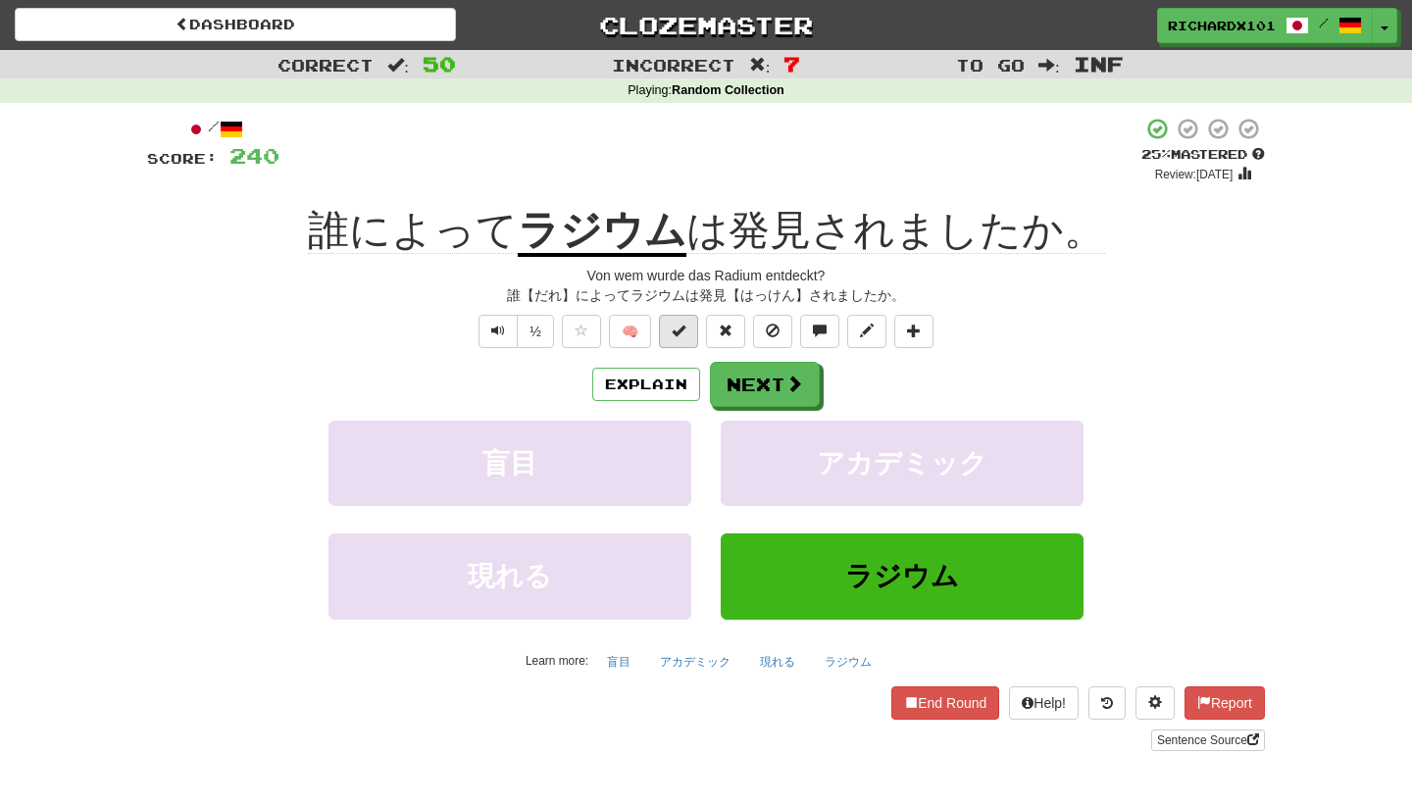
click at [684, 332] on span at bounding box center [679, 331] width 14 height 14
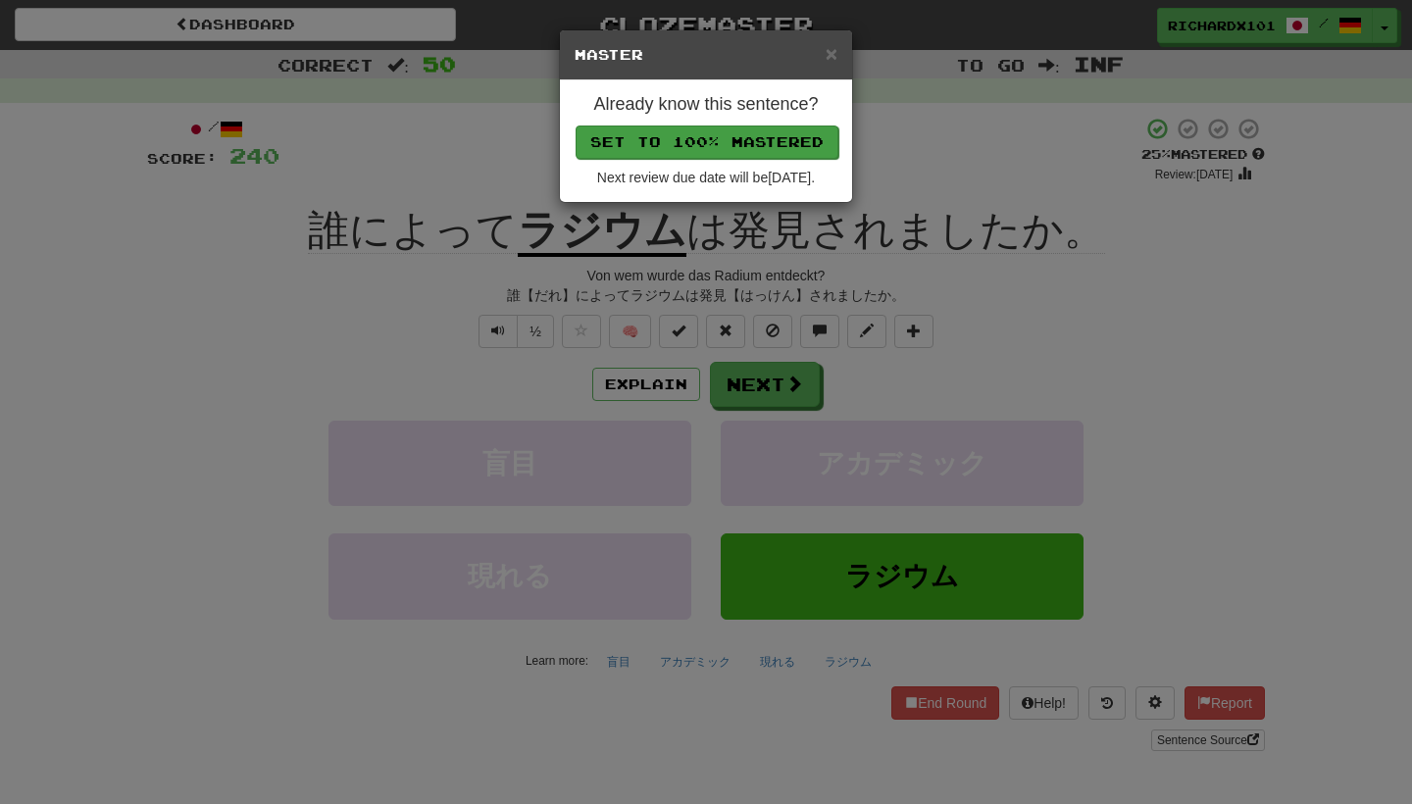
click at [761, 131] on button "Set to 100% Mastered" at bounding box center [707, 142] width 263 height 33
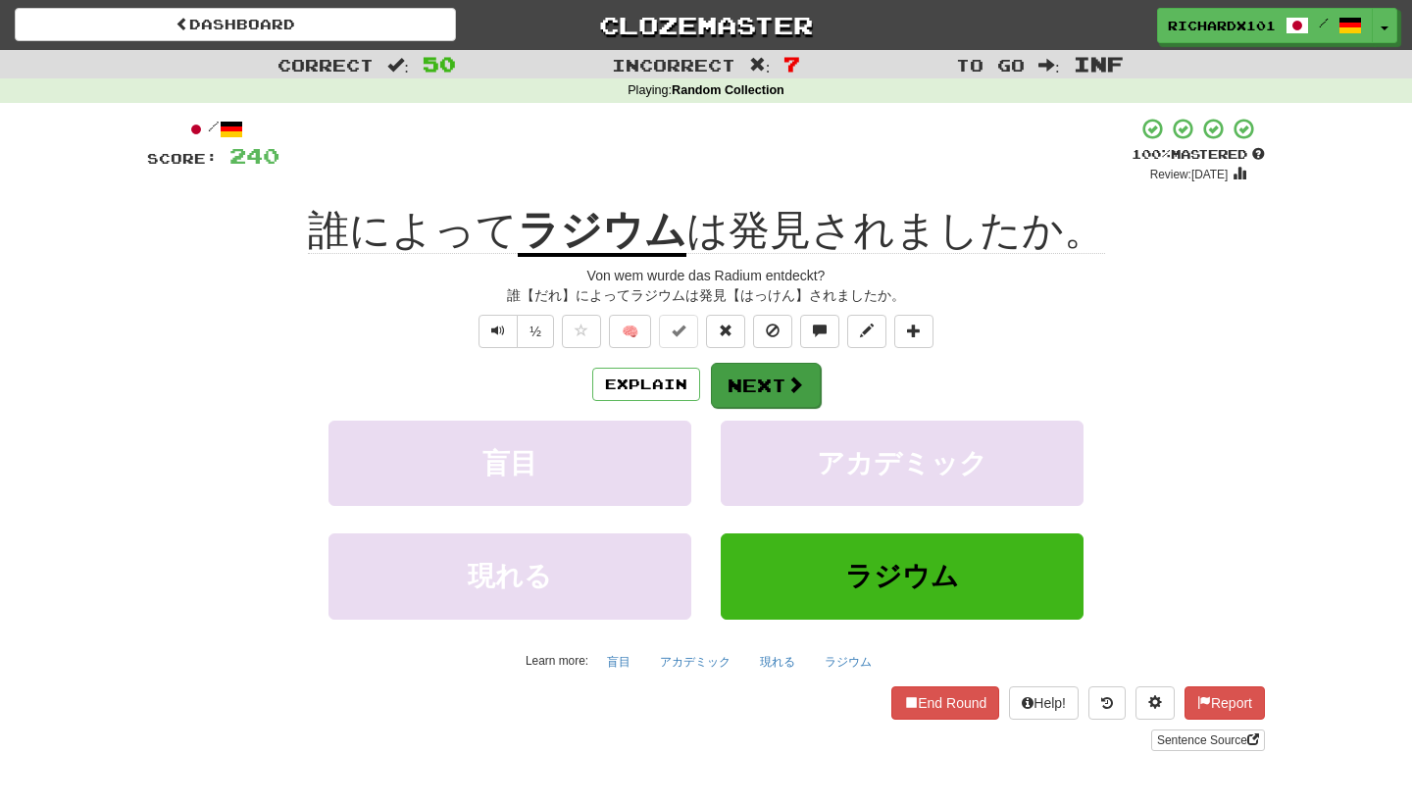
click at [747, 376] on button "Next" at bounding box center [766, 385] width 110 height 45
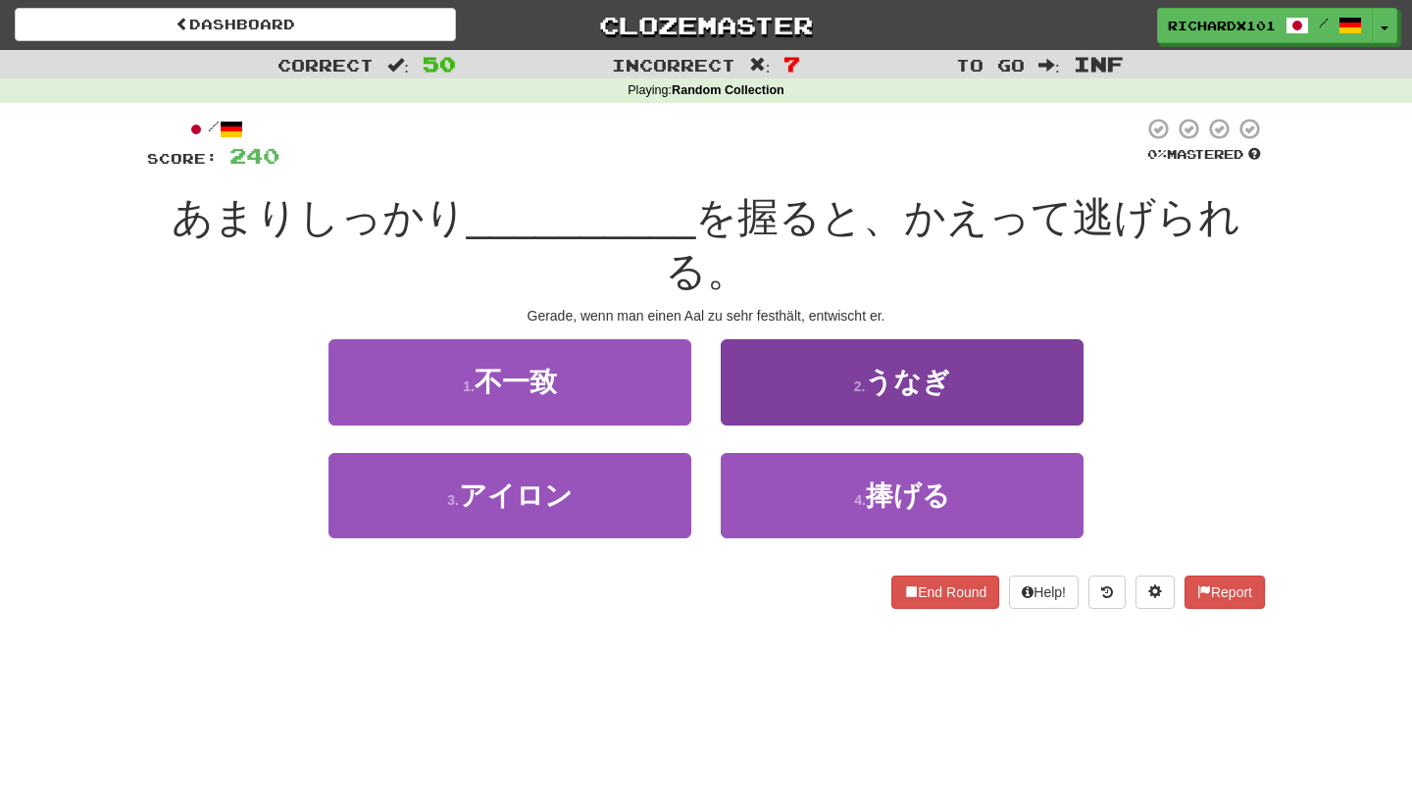
click at [784, 339] on button "2 . うなぎ" at bounding box center [902, 381] width 363 height 85
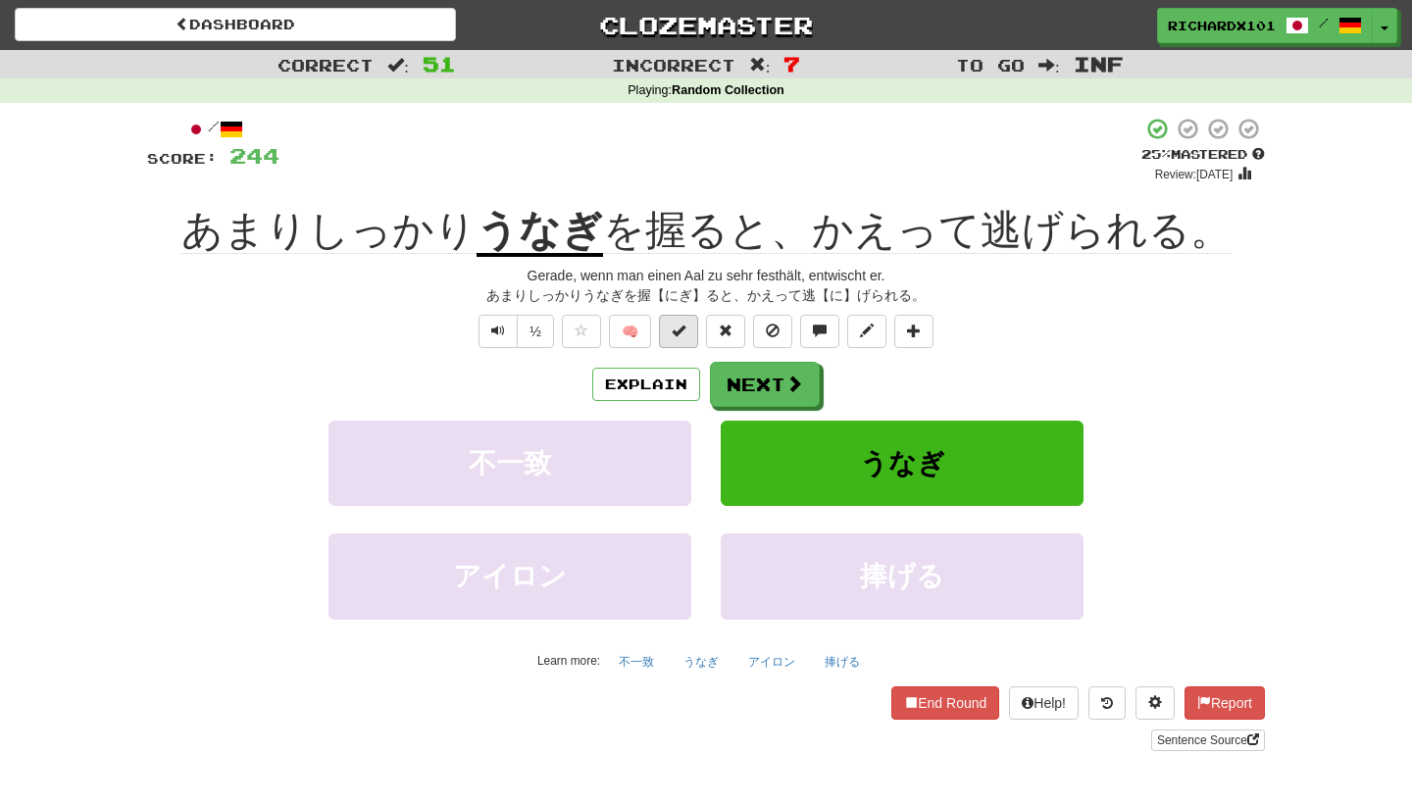
click at [691, 323] on button at bounding box center [678, 331] width 39 height 33
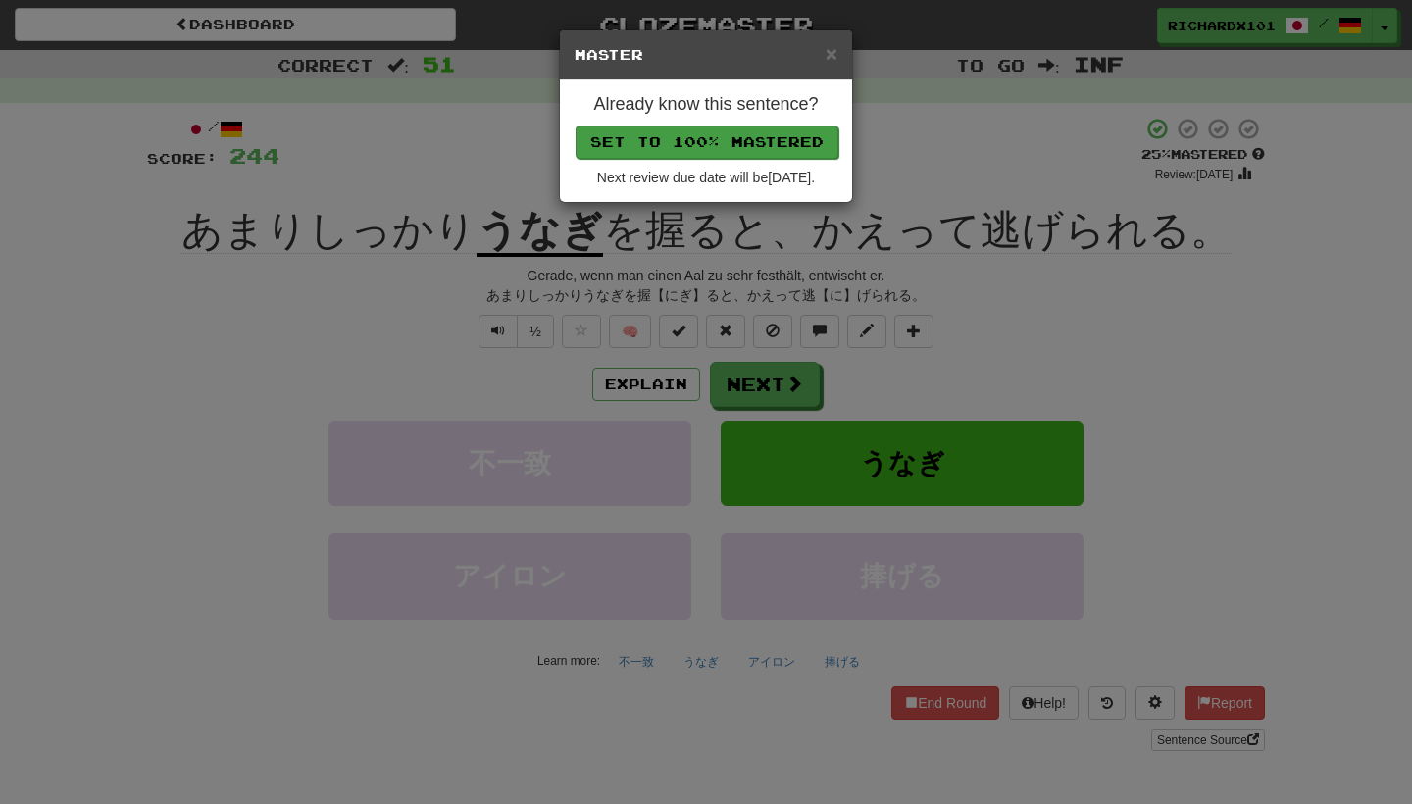
click at [751, 133] on button "Set to 100% Mastered" at bounding box center [707, 142] width 263 height 33
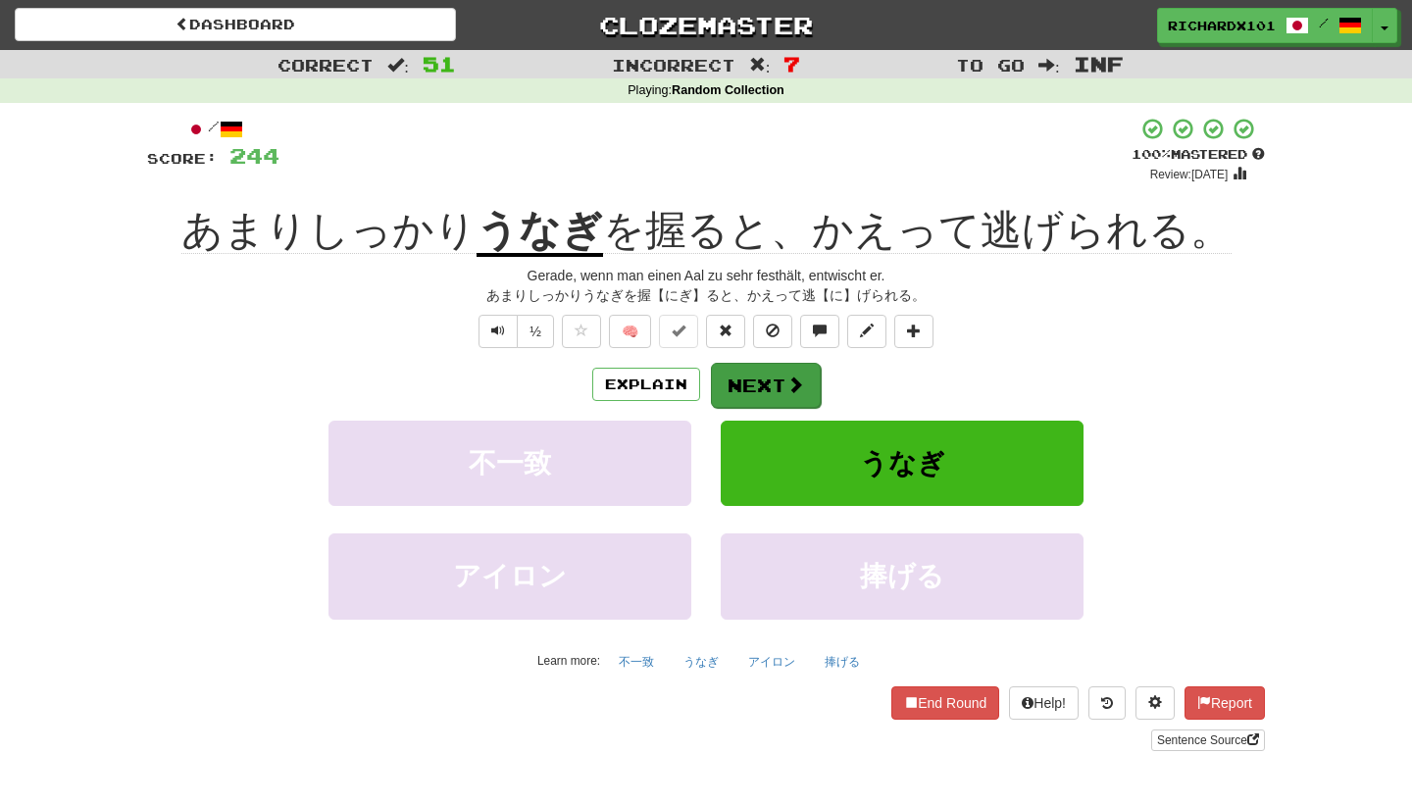
click at [757, 385] on button "Next" at bounding box center [766, 385] width 110 height 45
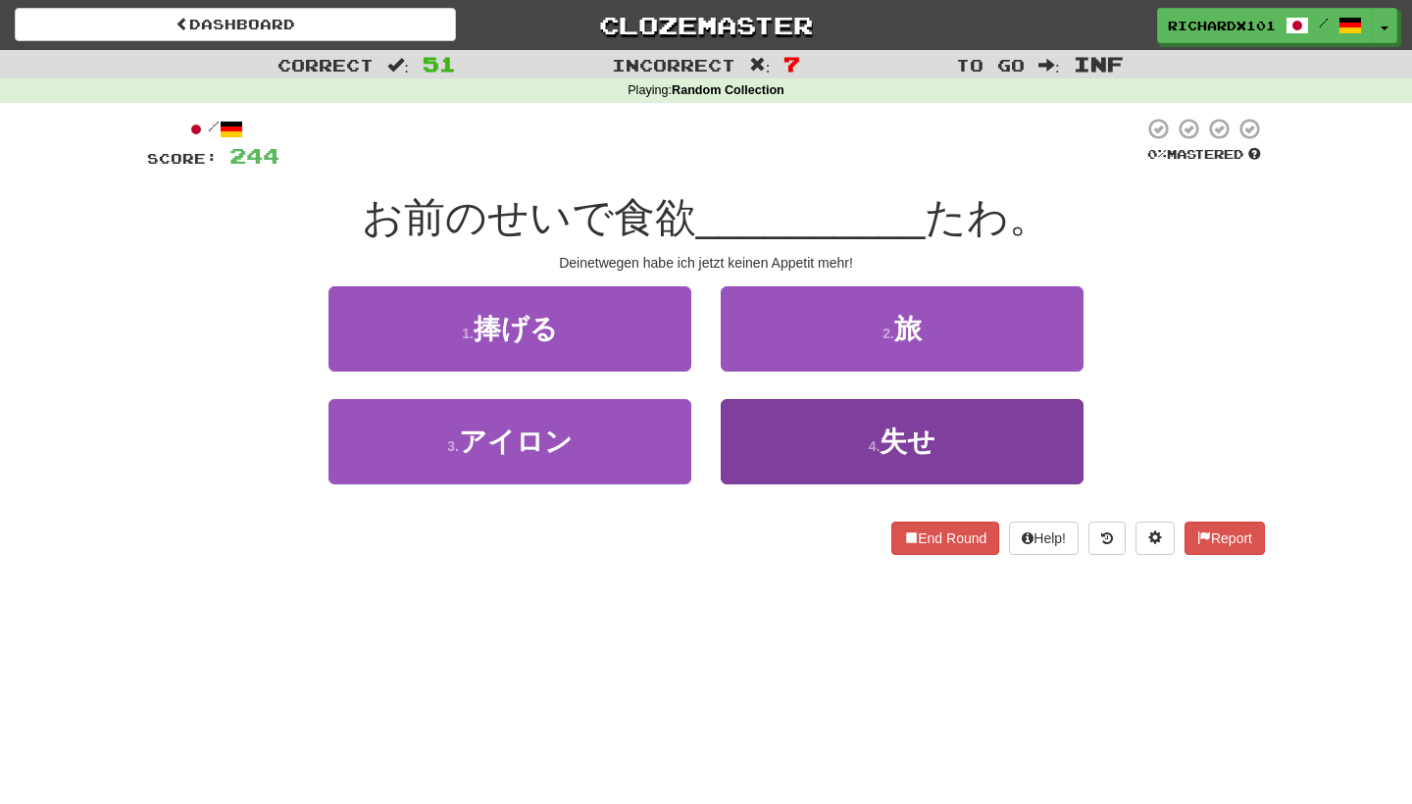
click at [775, 432] on button "4 . 失せ" at bounding box center [902, 441] width 363 height 85
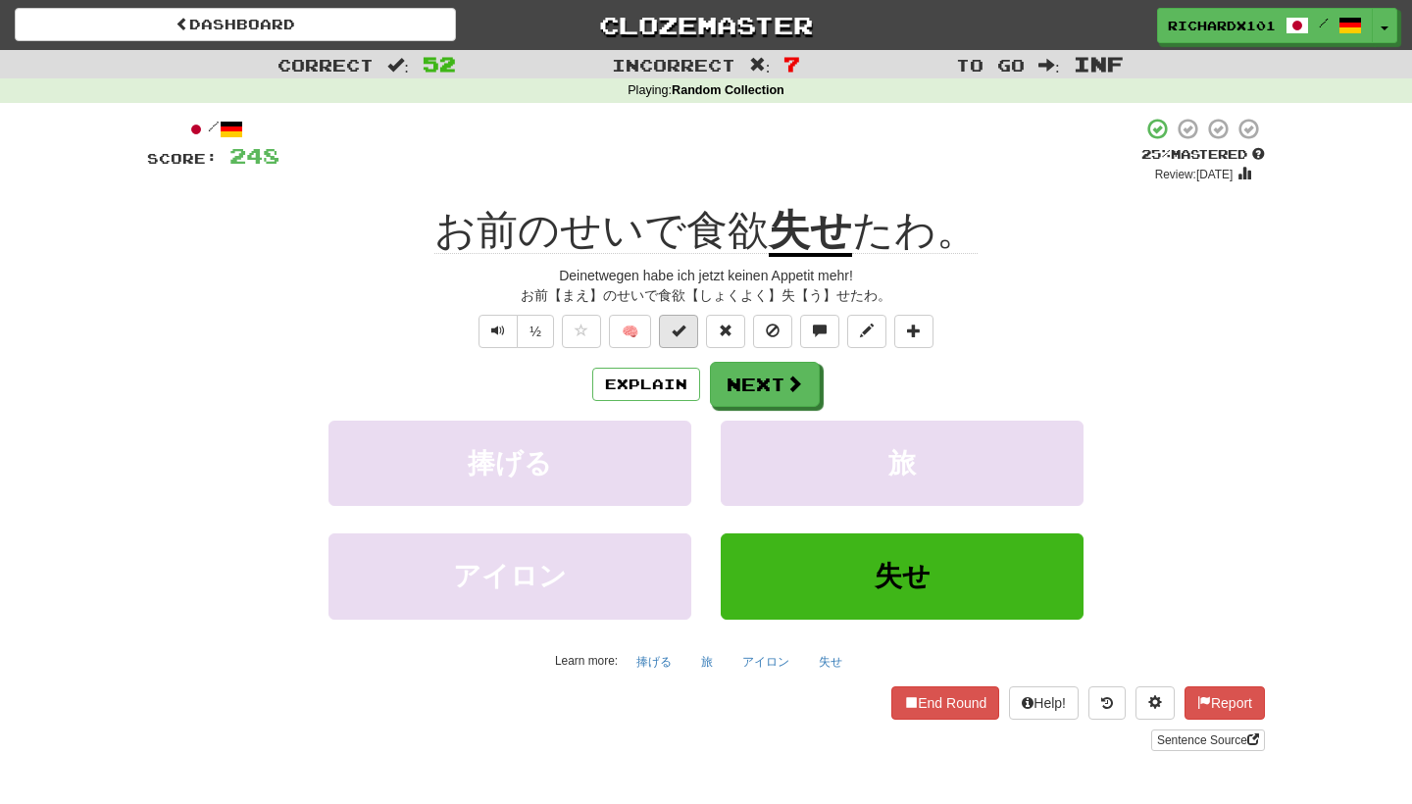
click at [691, 328] on button at bounding box center [678, 331] width 39 height 33
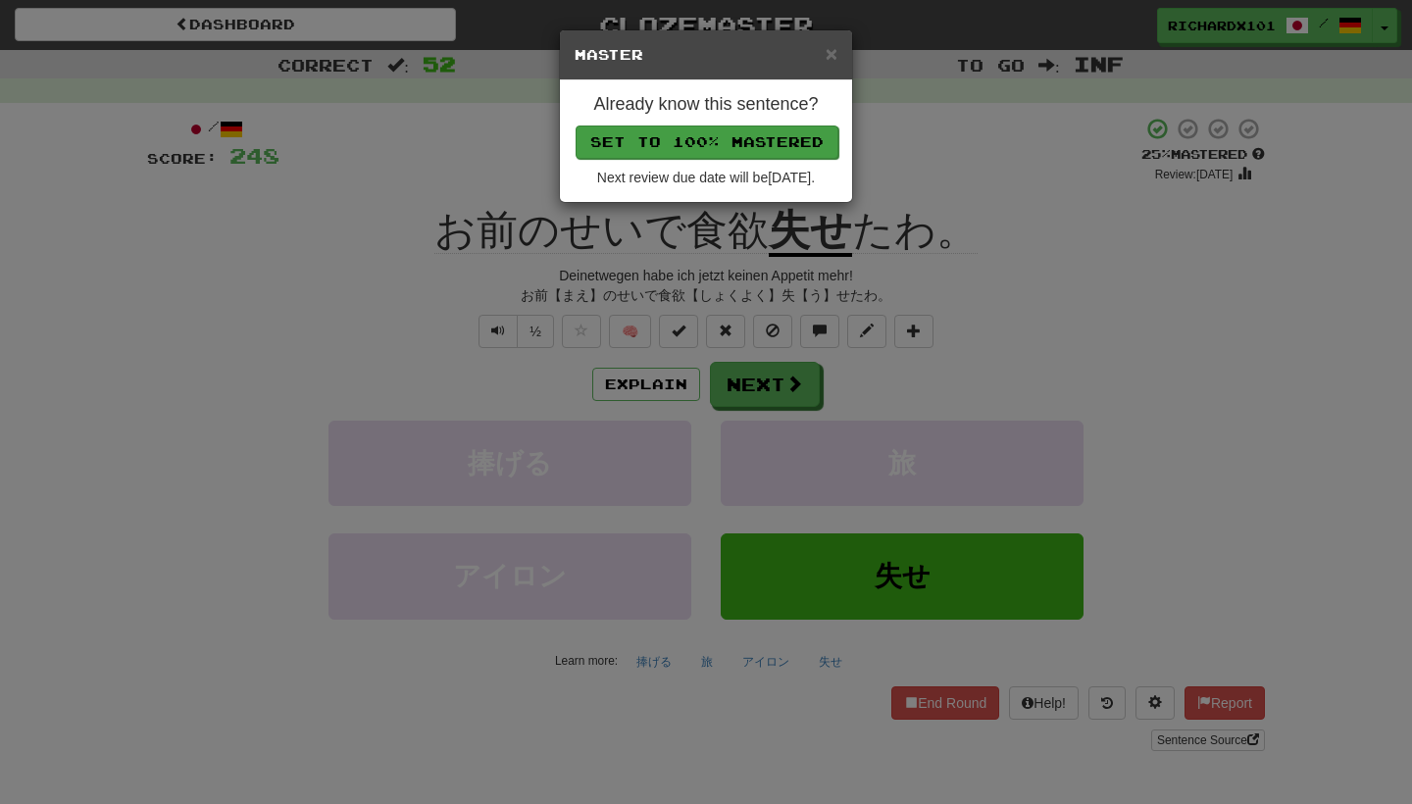
click at [734, 136] on button "Set to 100% Mastered" at bounding box center [707, 142] width 263 height 33
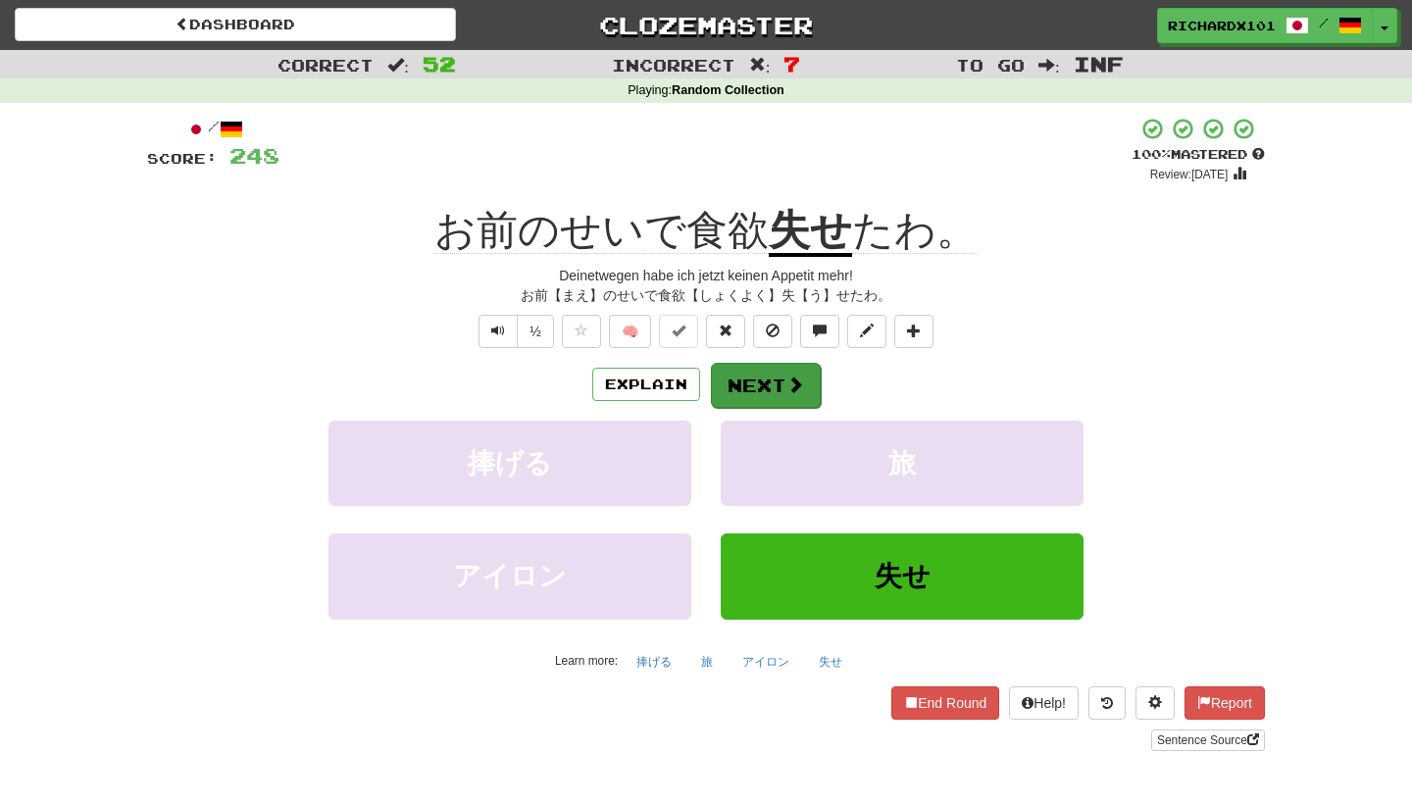
click at [751, 383] on button "Next" at bounding box center [766, 385] width 110 height 45
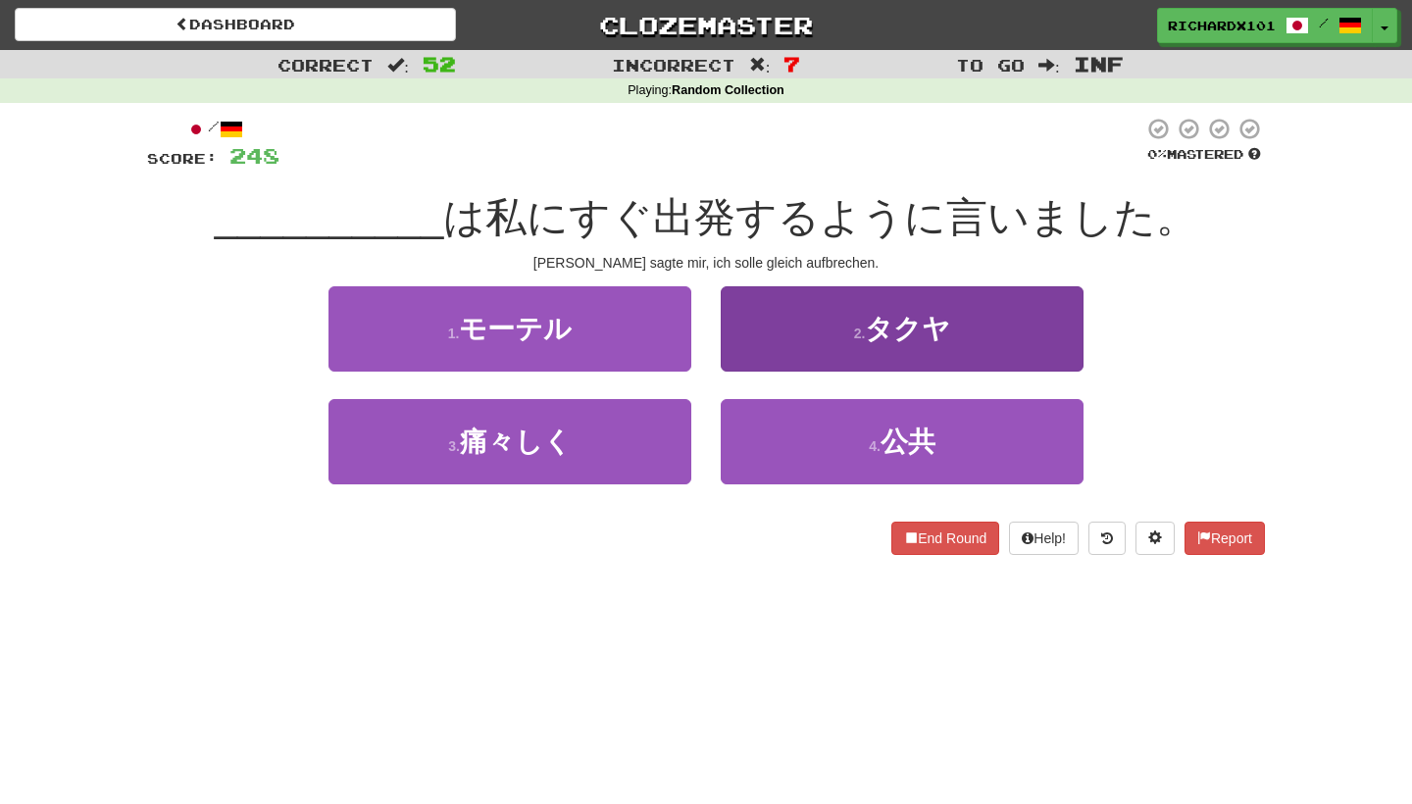
click at [808, 336] on button "2 . タクヤ" at bounding box center [902, 328] width 363 height 85
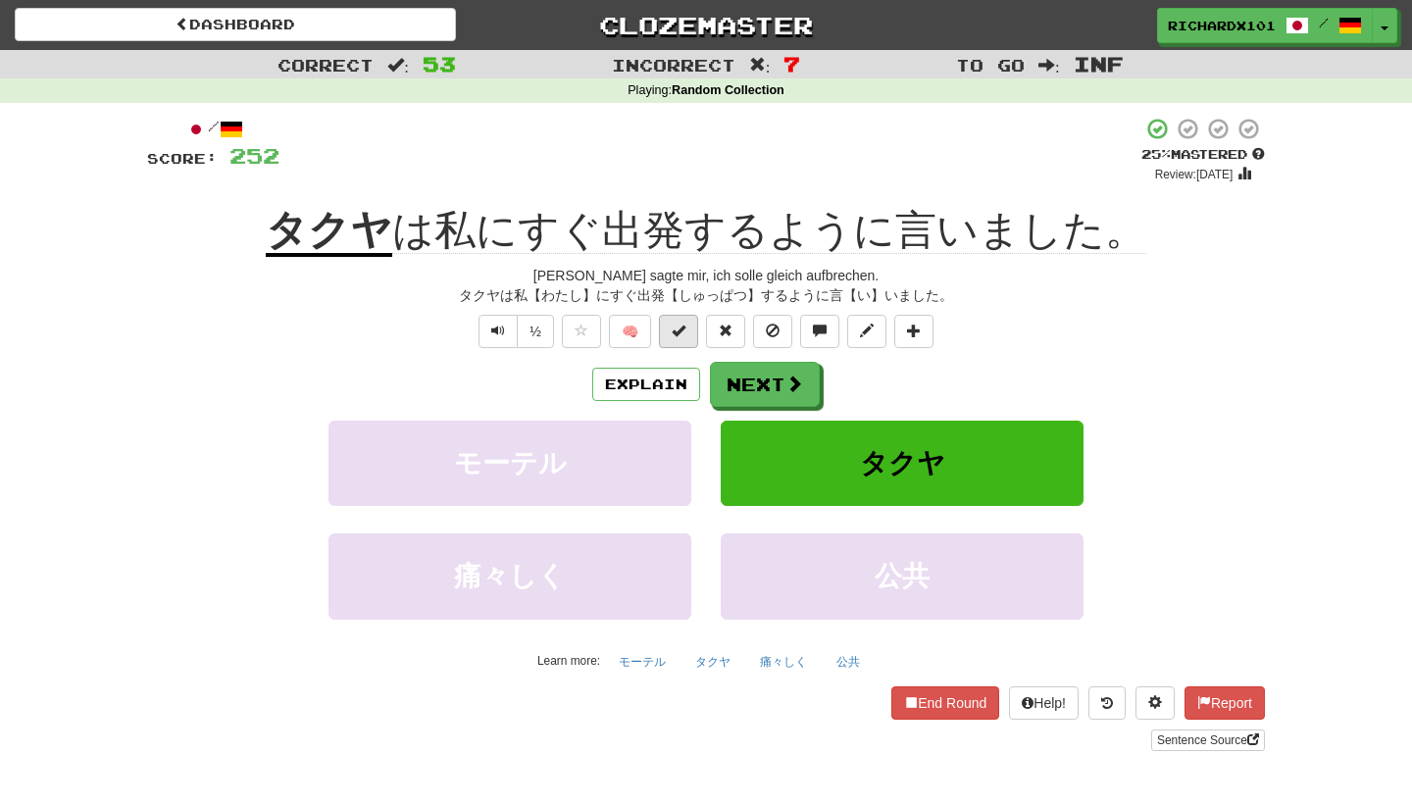
click at [690, 328] on button at bounding box center [678, 331] width 39 height 33
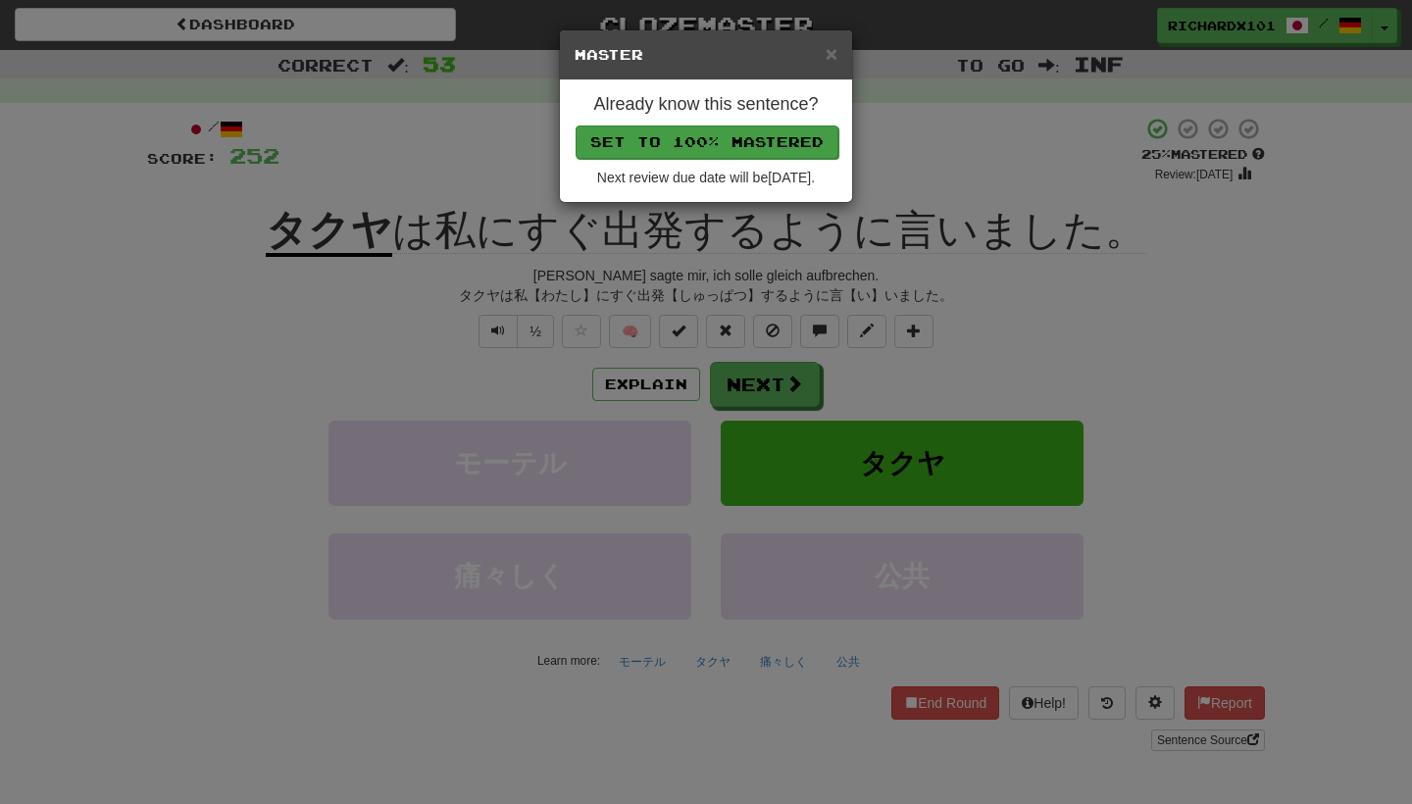
click at [747, 138] on button "Set to 100% Mastered" at bounding box center [707, 142] width 263 height 33
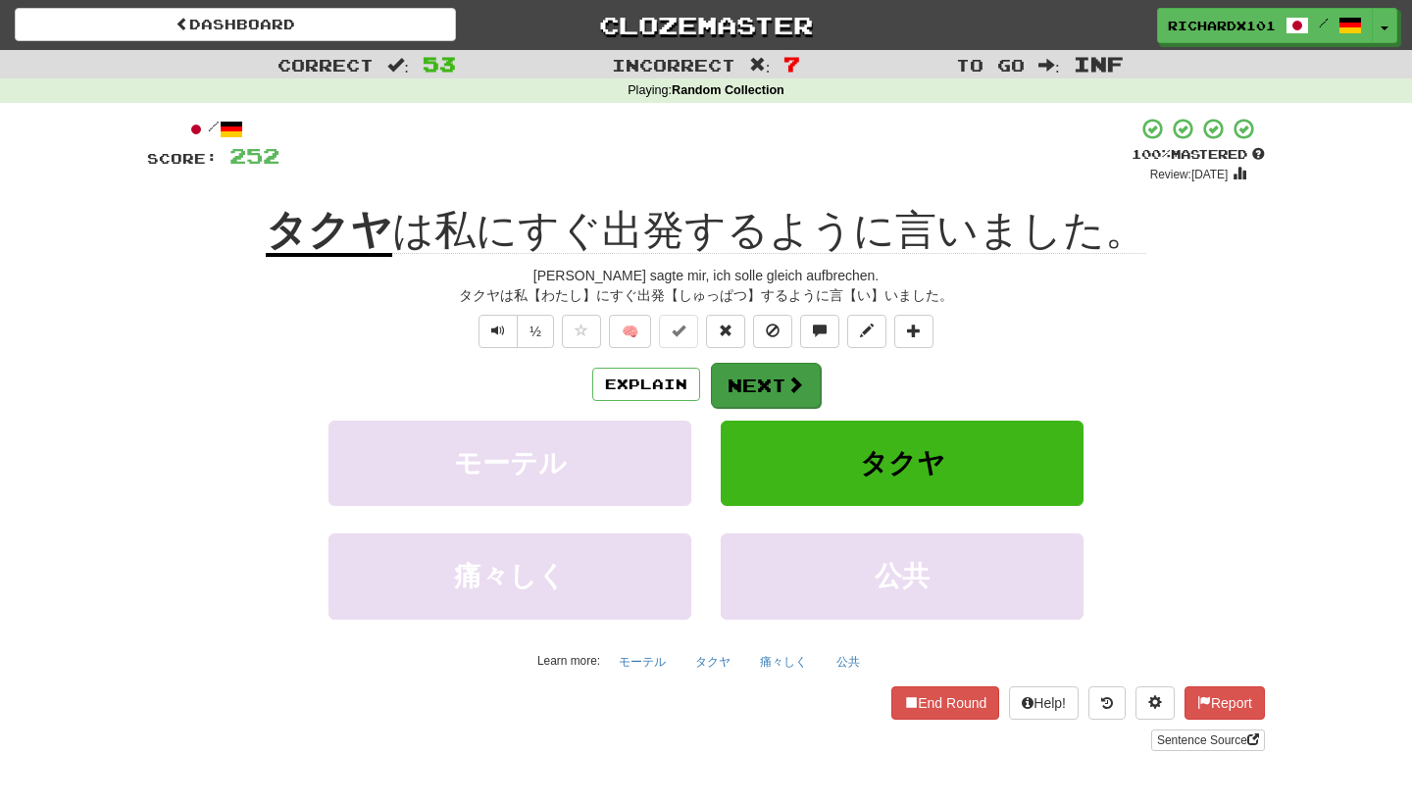
click at [732, 389] on button "Next" at bounding box center [766, 385] width 110 height 45
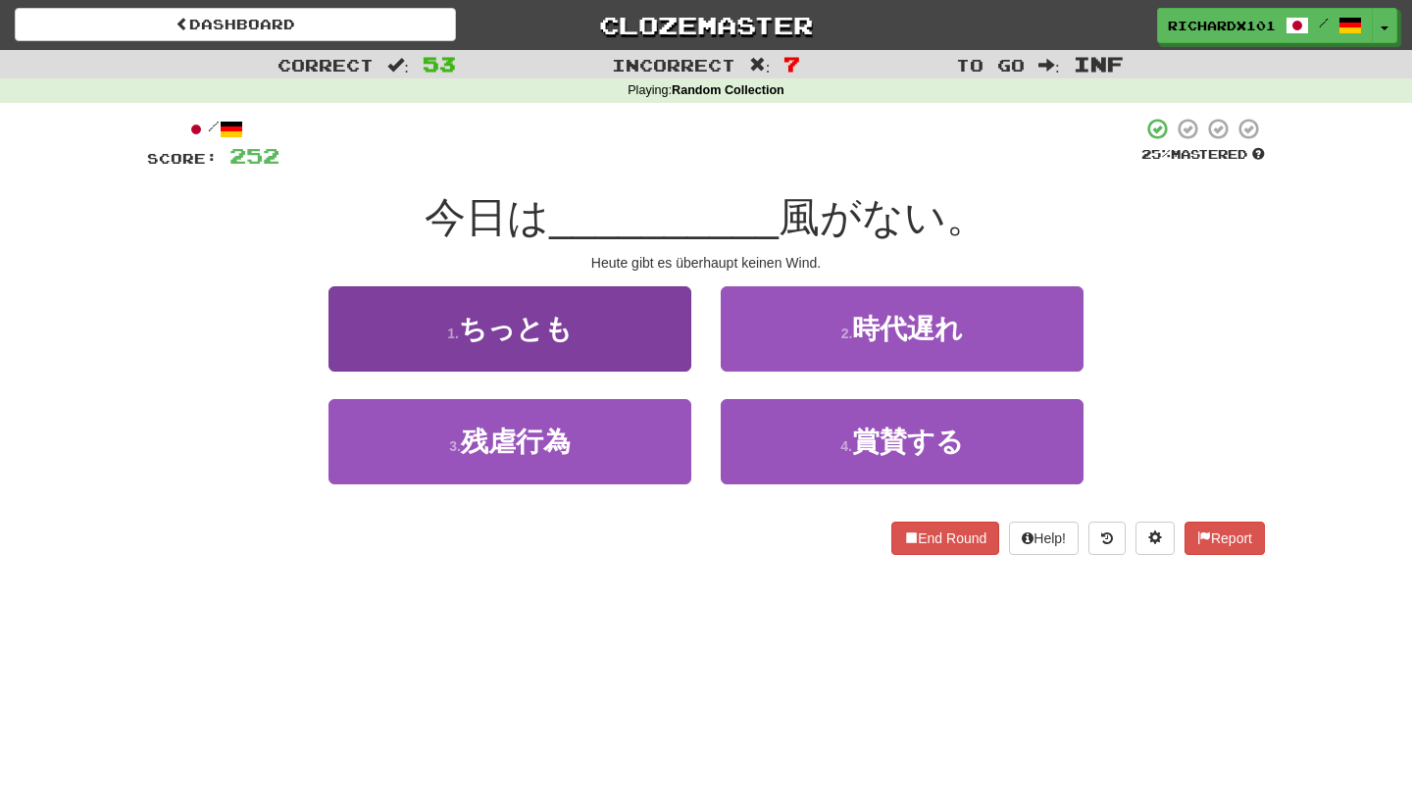
click at [650, 341] on button "1 . ちっとも" at bounding box center [510, 328] width 363 height 85
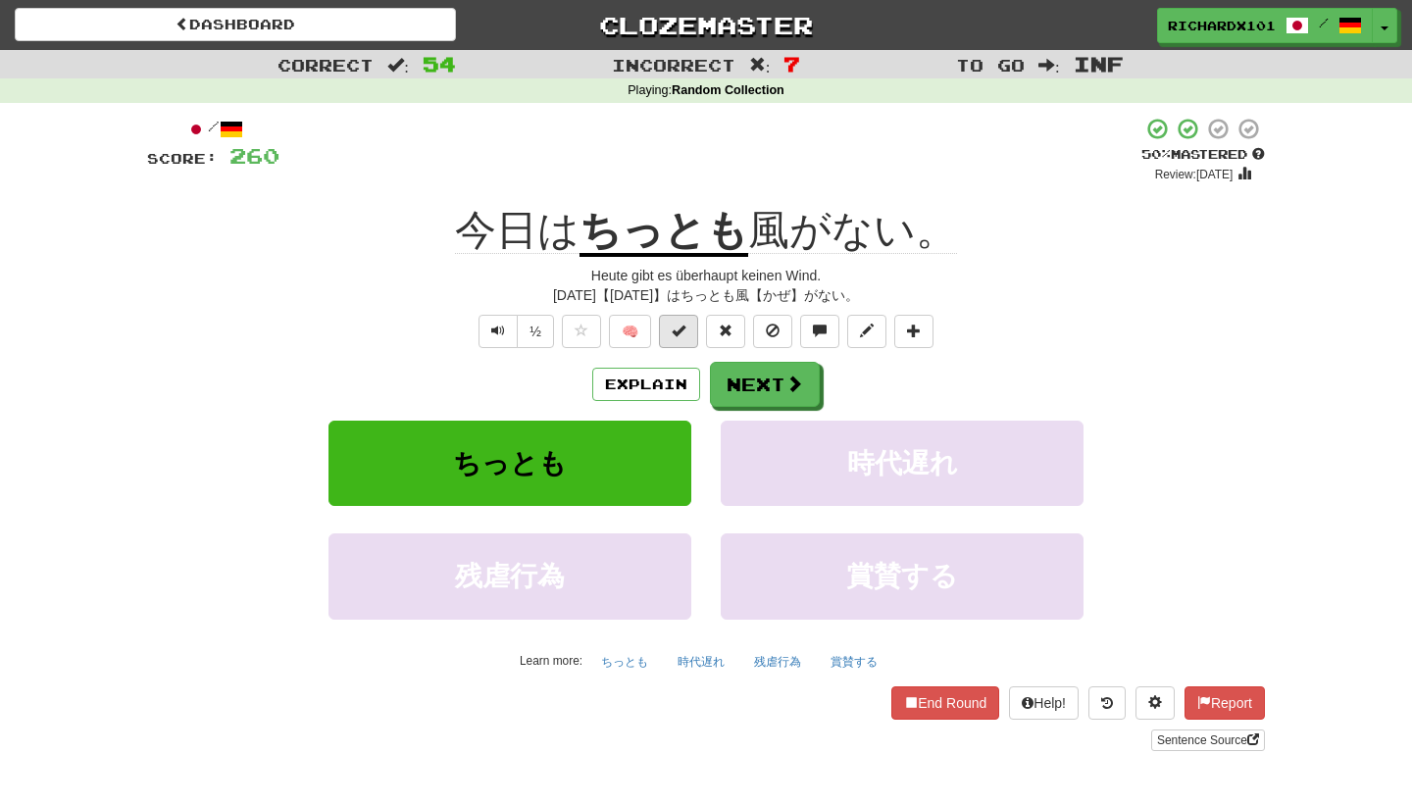
click at [679, 327] on span at bounding box center [679, 331] width 14 height 14
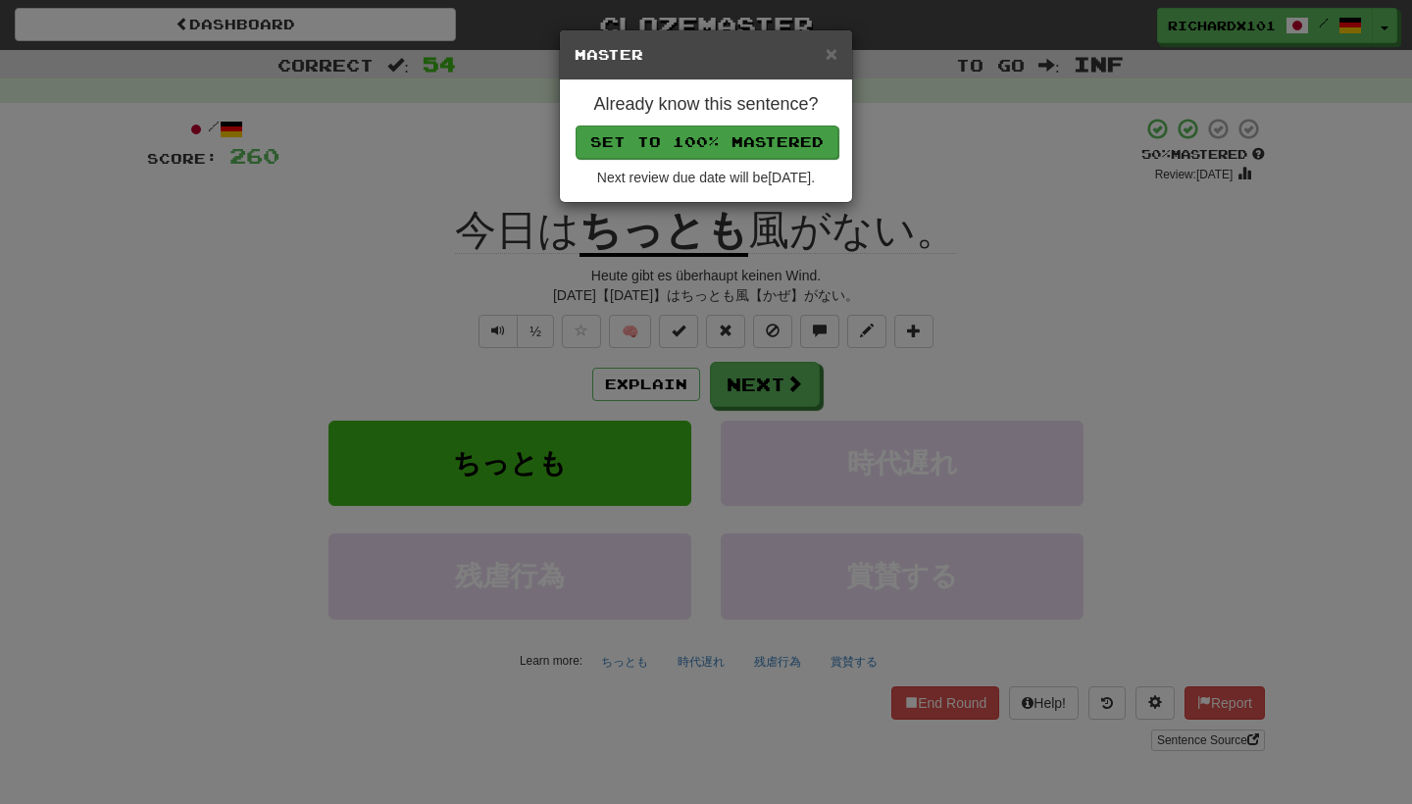
click at [746, 138] on button "Set to 100% Mastered" at bounding box center [707, 142] width 263 height 33
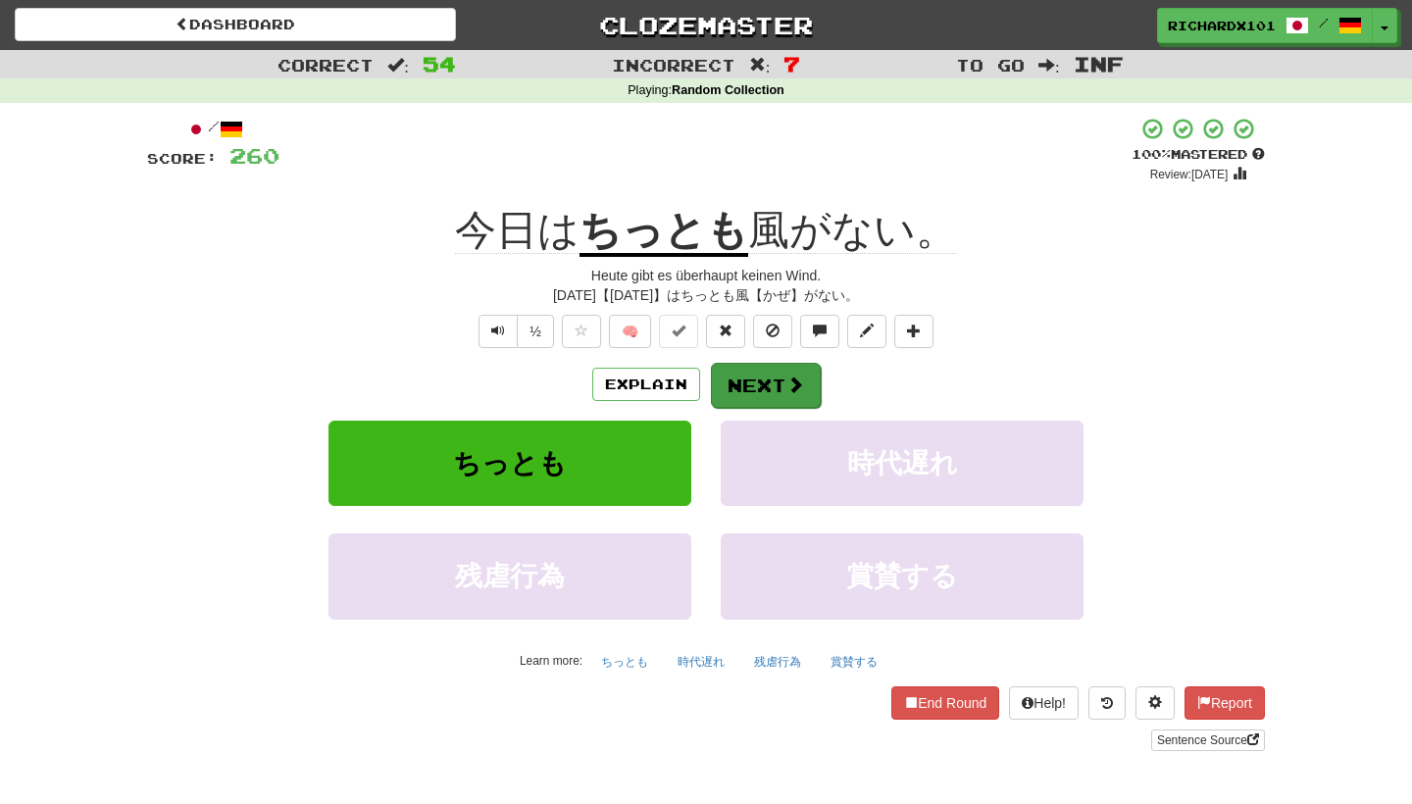
click at [754, 372] on button "Next" at bounding box center [766, 385] width 110 height 45
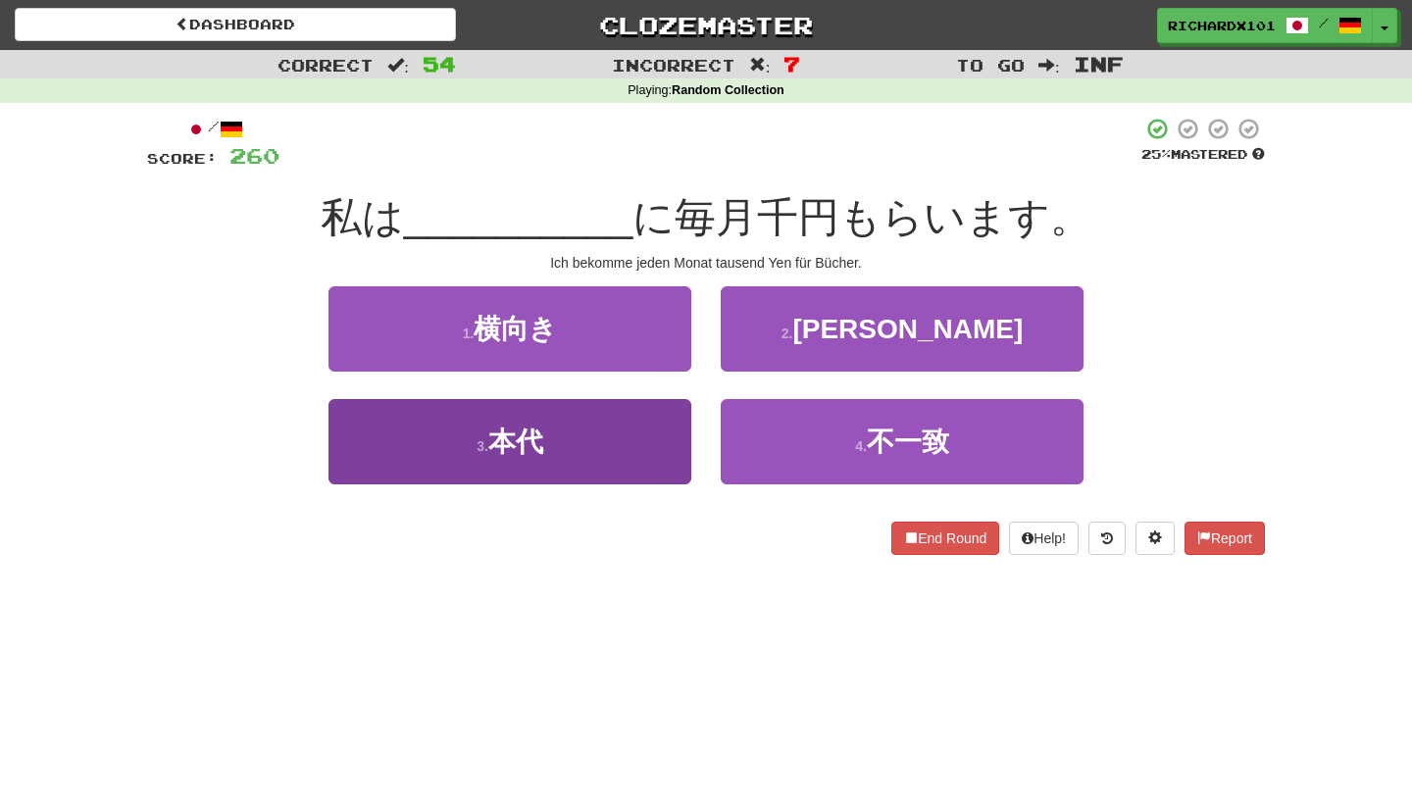
click at [657, 440] on button "3 . 本代" at bounding box center [510, 441] width 363 height 85
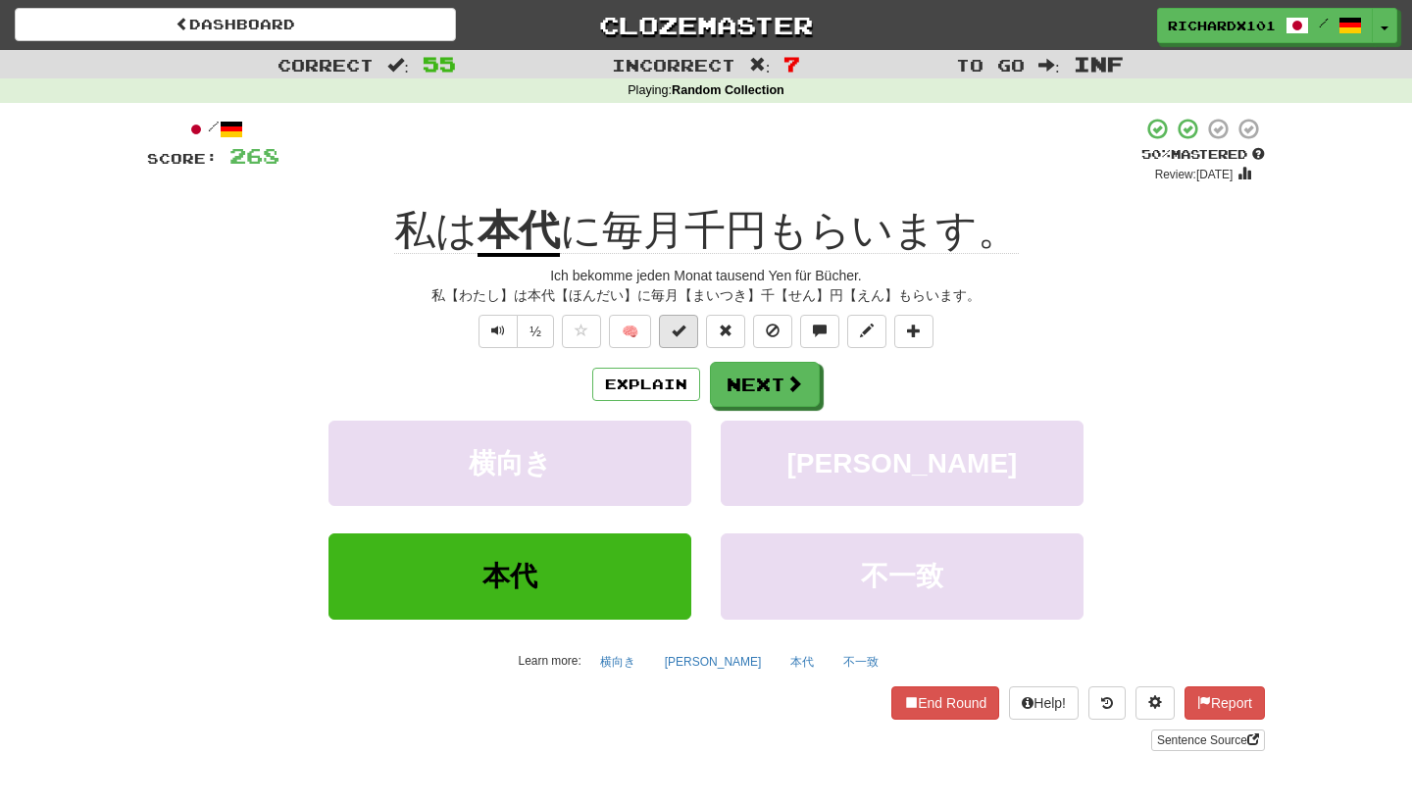
click at [687, 331] on button at bounding box center [678, 331] width 39 height 33
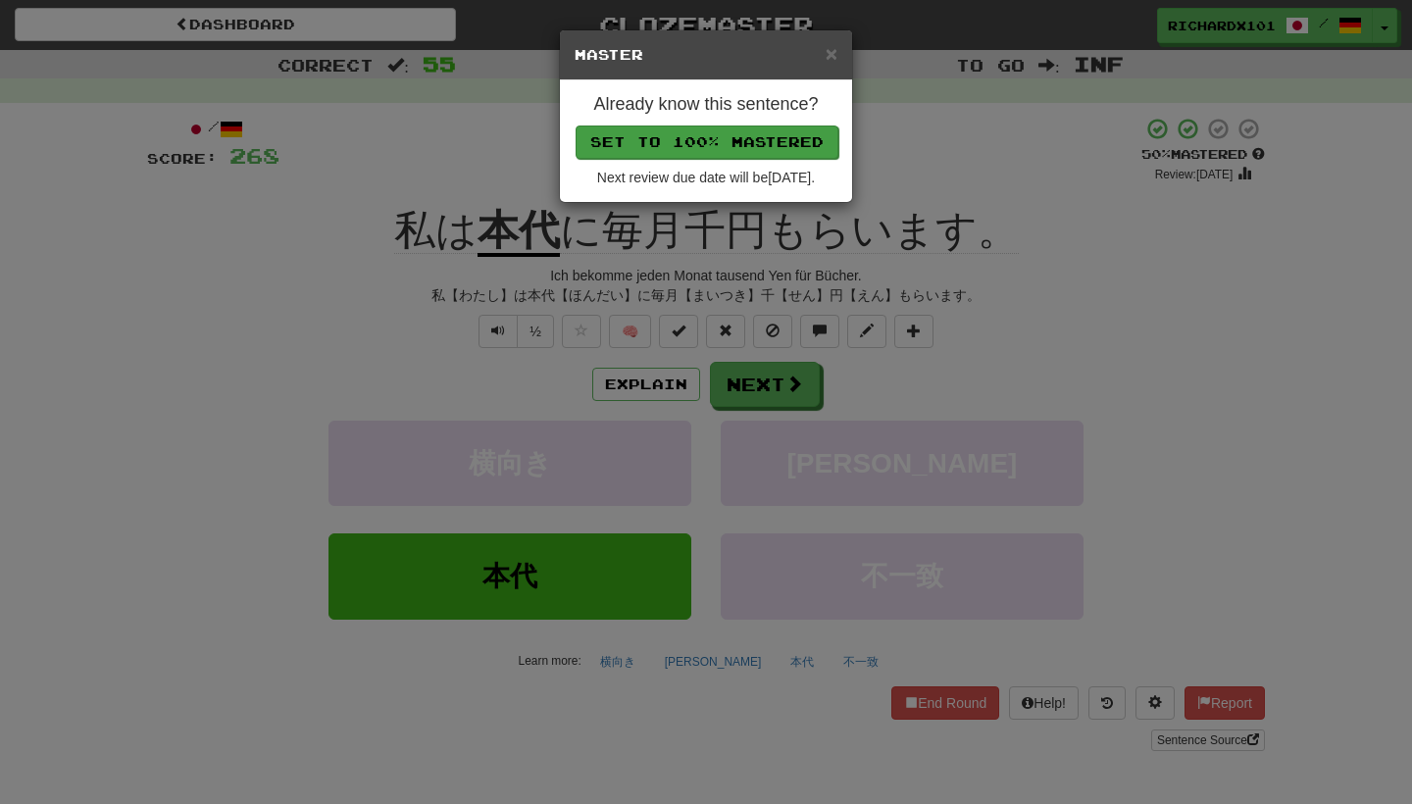
click at [763, 133] on button "Set to 100% Mastered" at bounding box center [707, 142] width 263 height 33
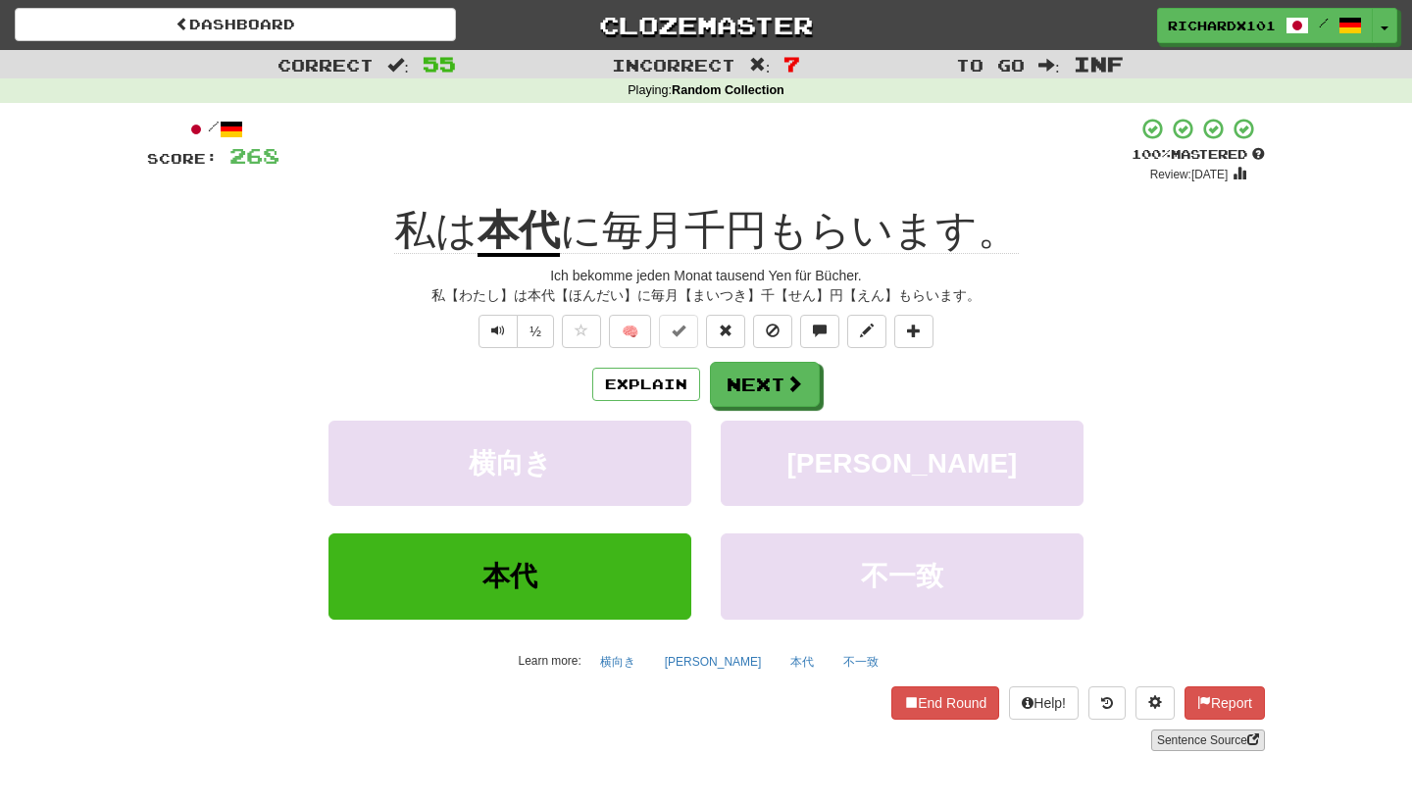
click at [1223, 738] on link "Sentence Source" at bounding box center [1208, 741] width 114 height 22
click at [787, 367] on button "Next" at bounding box center [766, 385] width 110 height 45
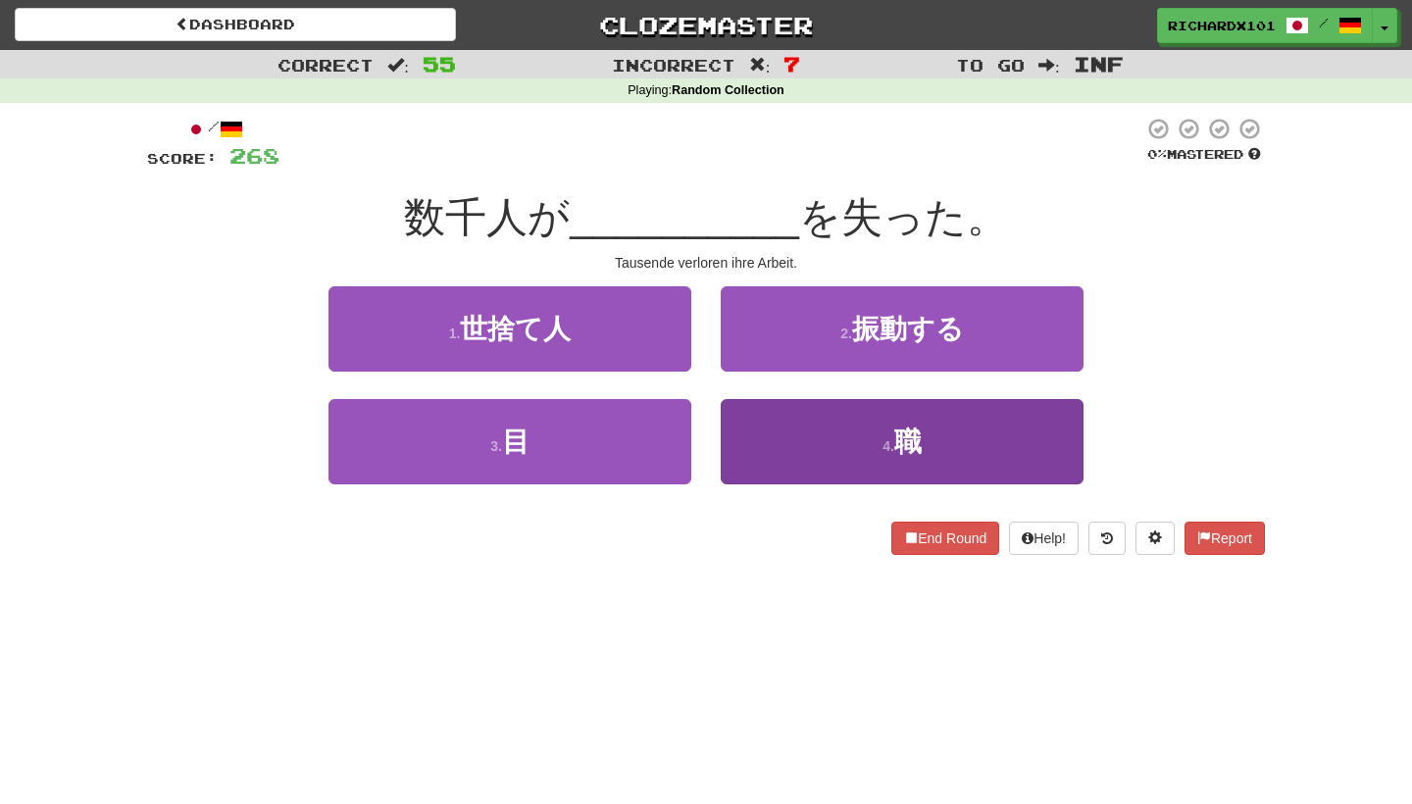
click at [800, 450] on button "4 . 職" at bounding box center [902, 441] width 363 height 85
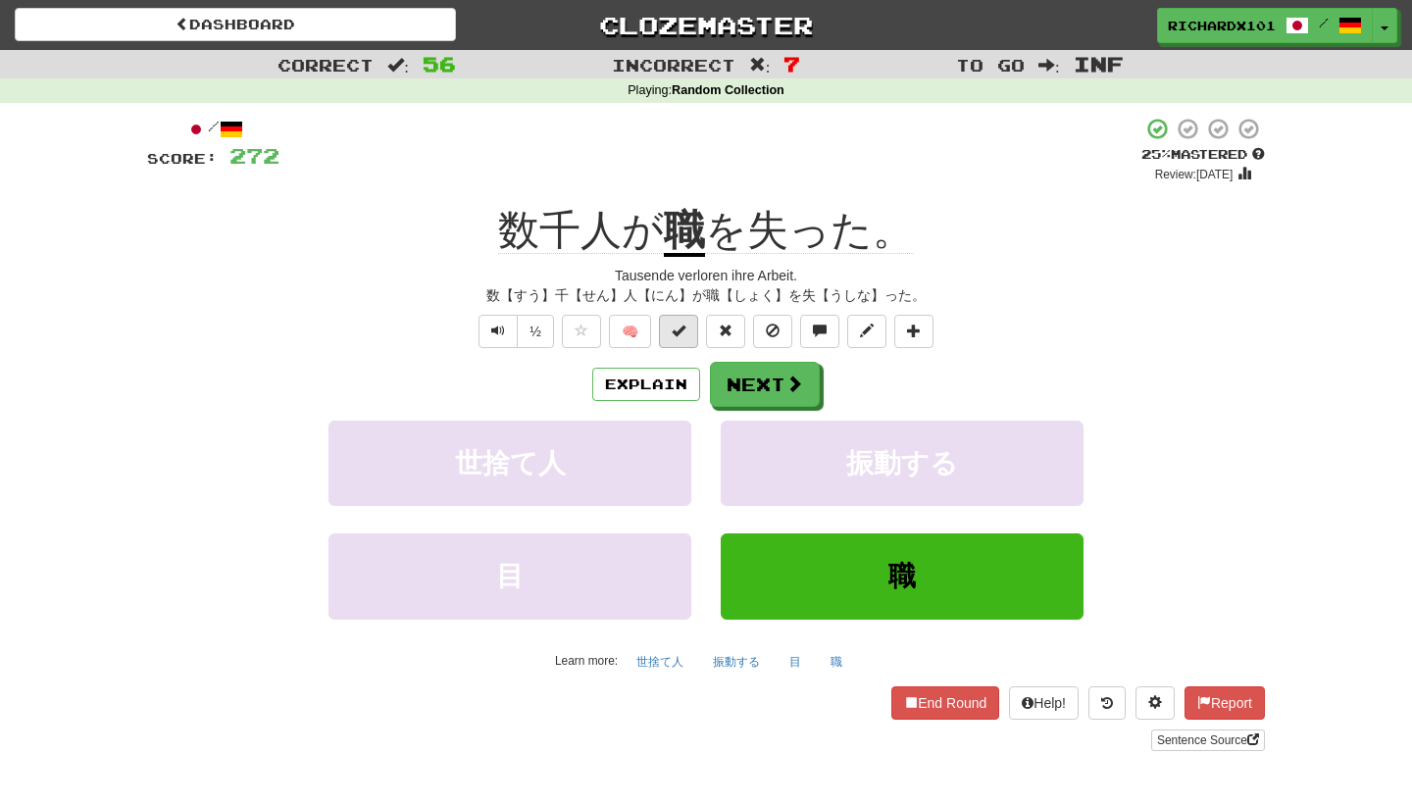
click at [691, 332] on button at bounding box center [678, 331] width 39 height 33
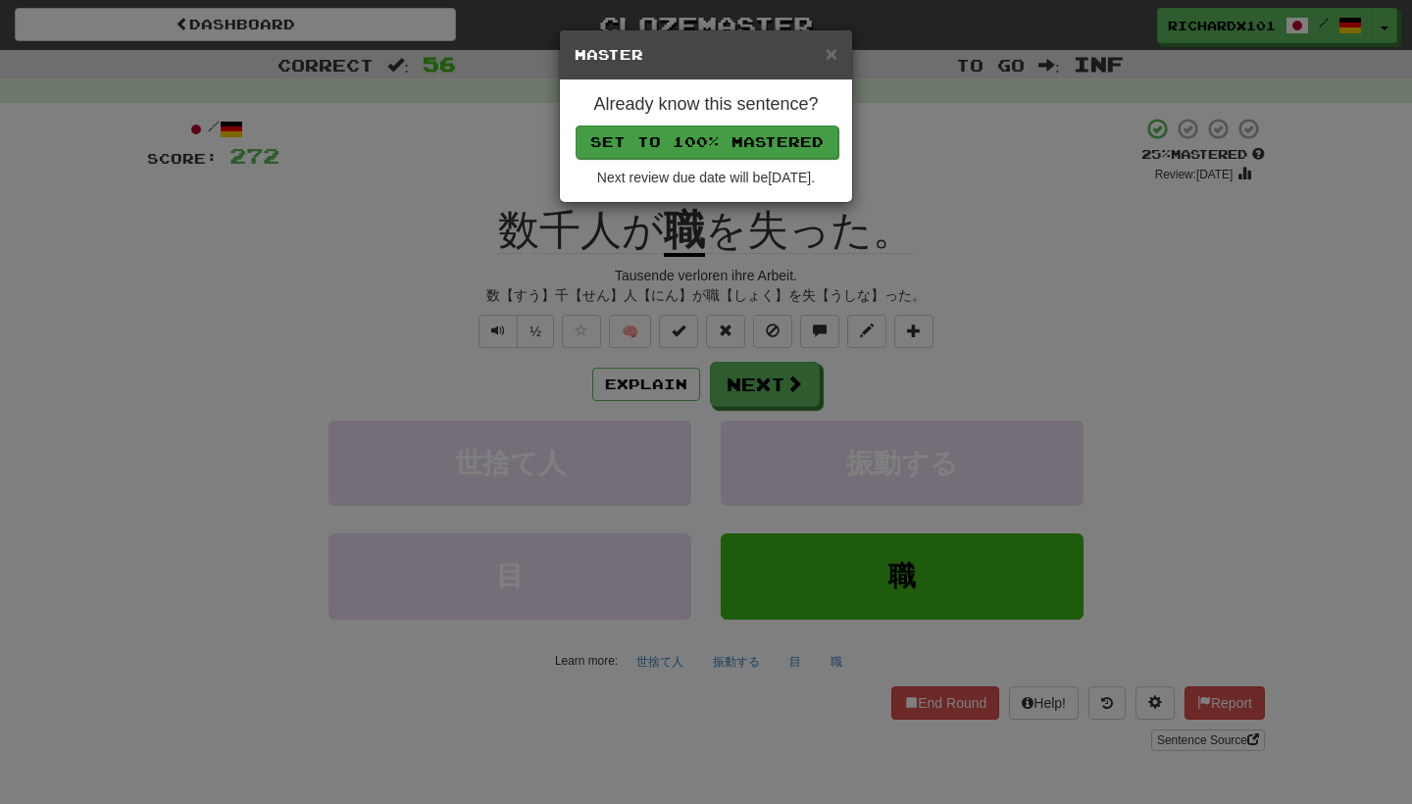
click at [741, 147] on button "Set to 100% Mastered" at bounding box center [707, 142] width 263 height 33
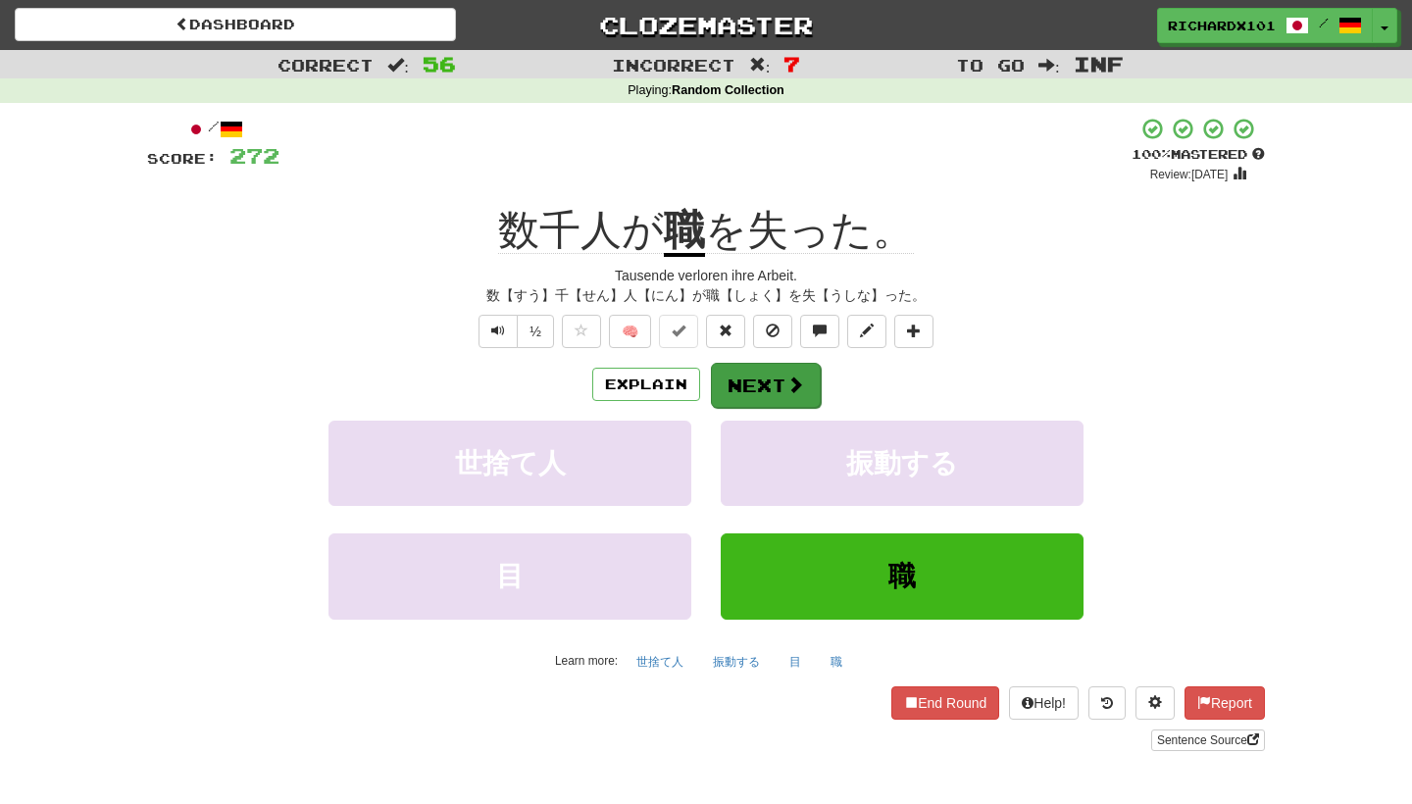
click at [749, 382] on button "Next" at bounding box center [766, 385] width 110 height 45
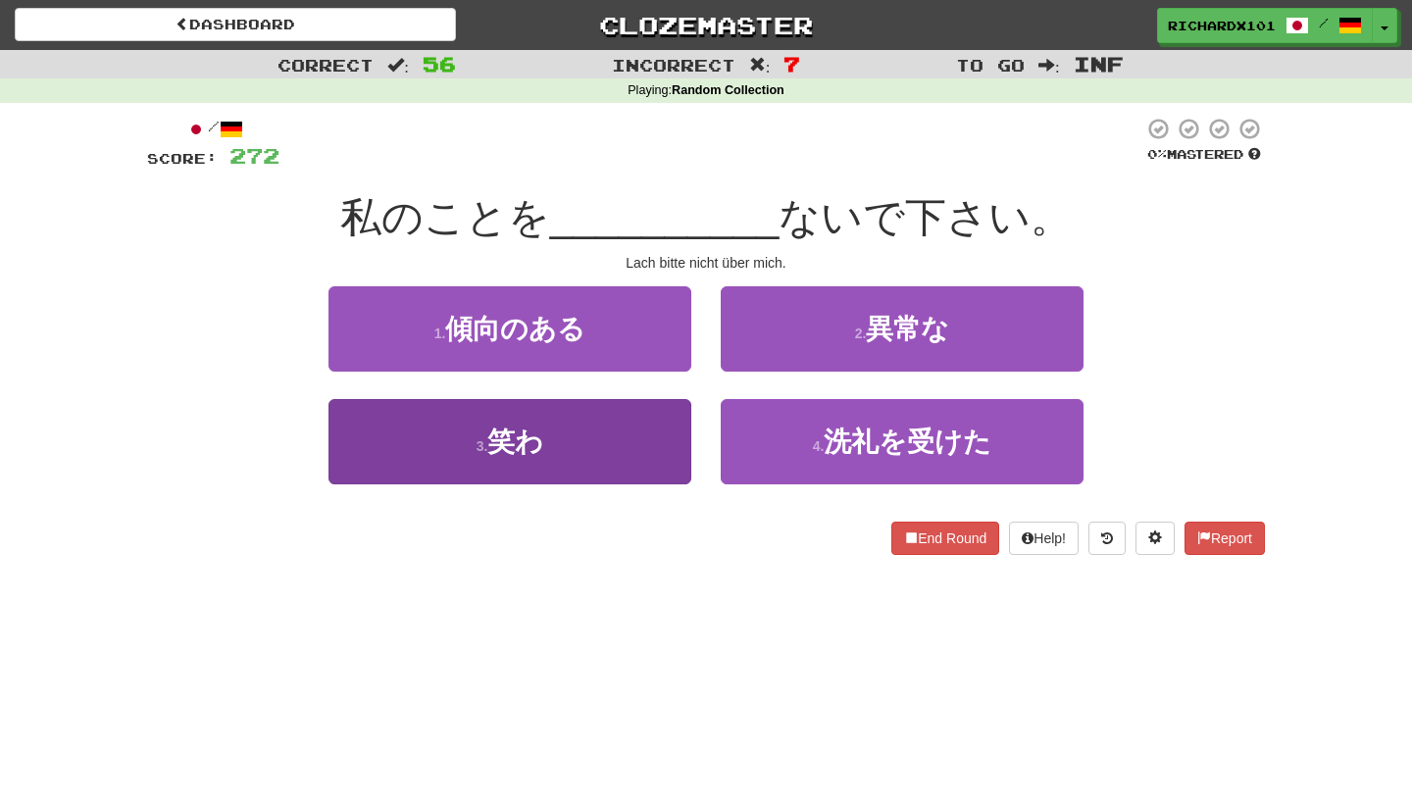
click at [666, 446] on button "3 . 笑わ" at bounding box center [510, 441] width 363 height 85
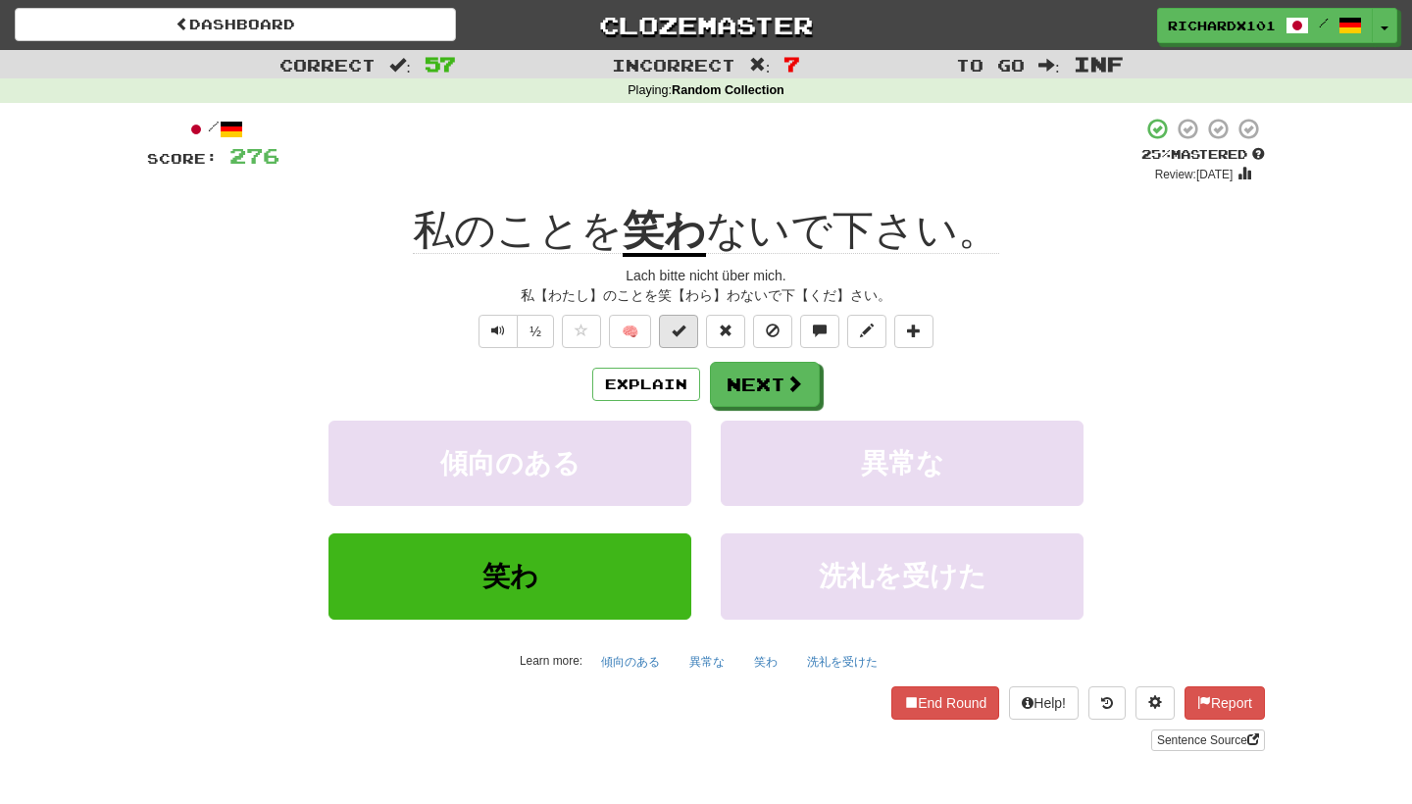
click at [694, 331] on button at bounding box center [678, 331] width 39 height 33
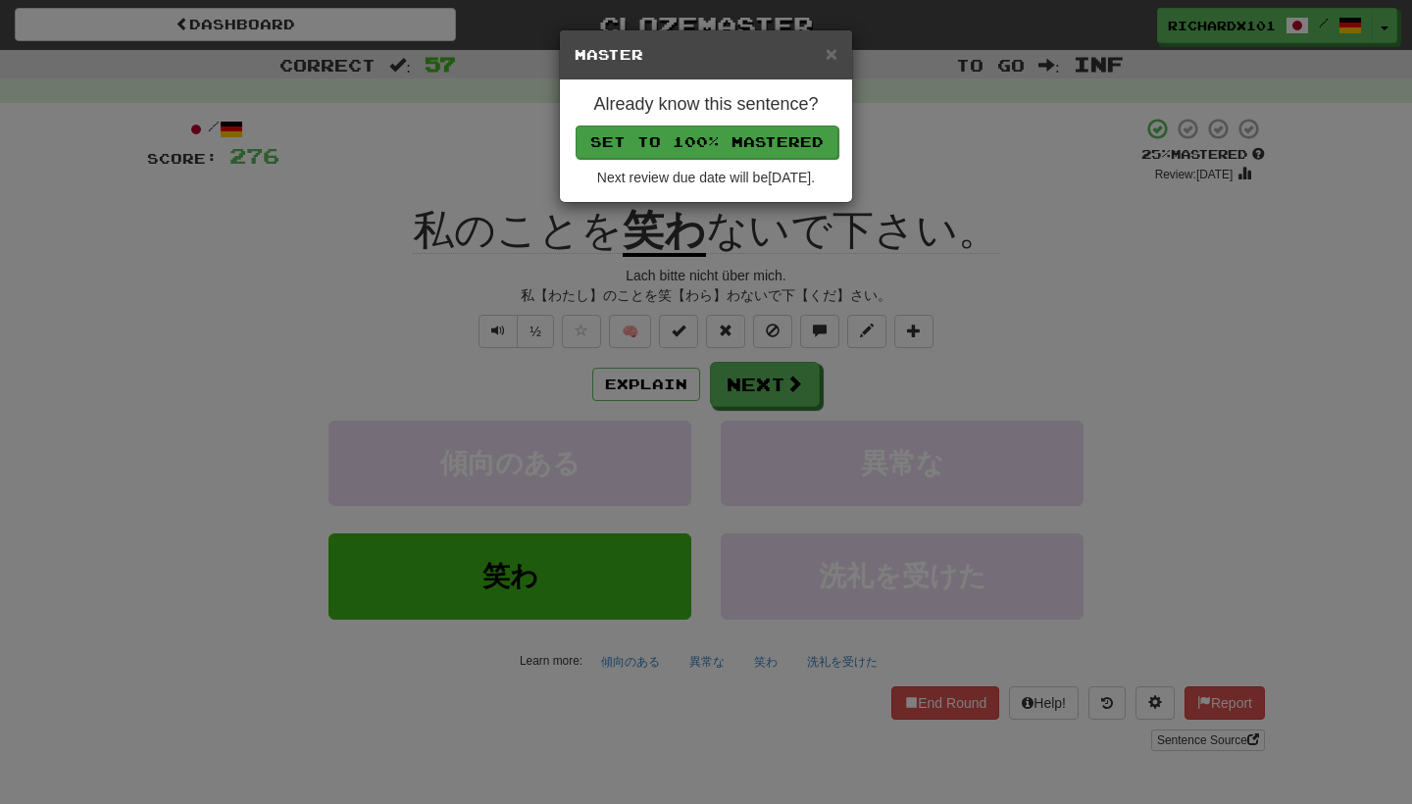
click at [746, 145] on button "Set to 100% Mastered" at bounding box center [707, 142] width 263 height 33
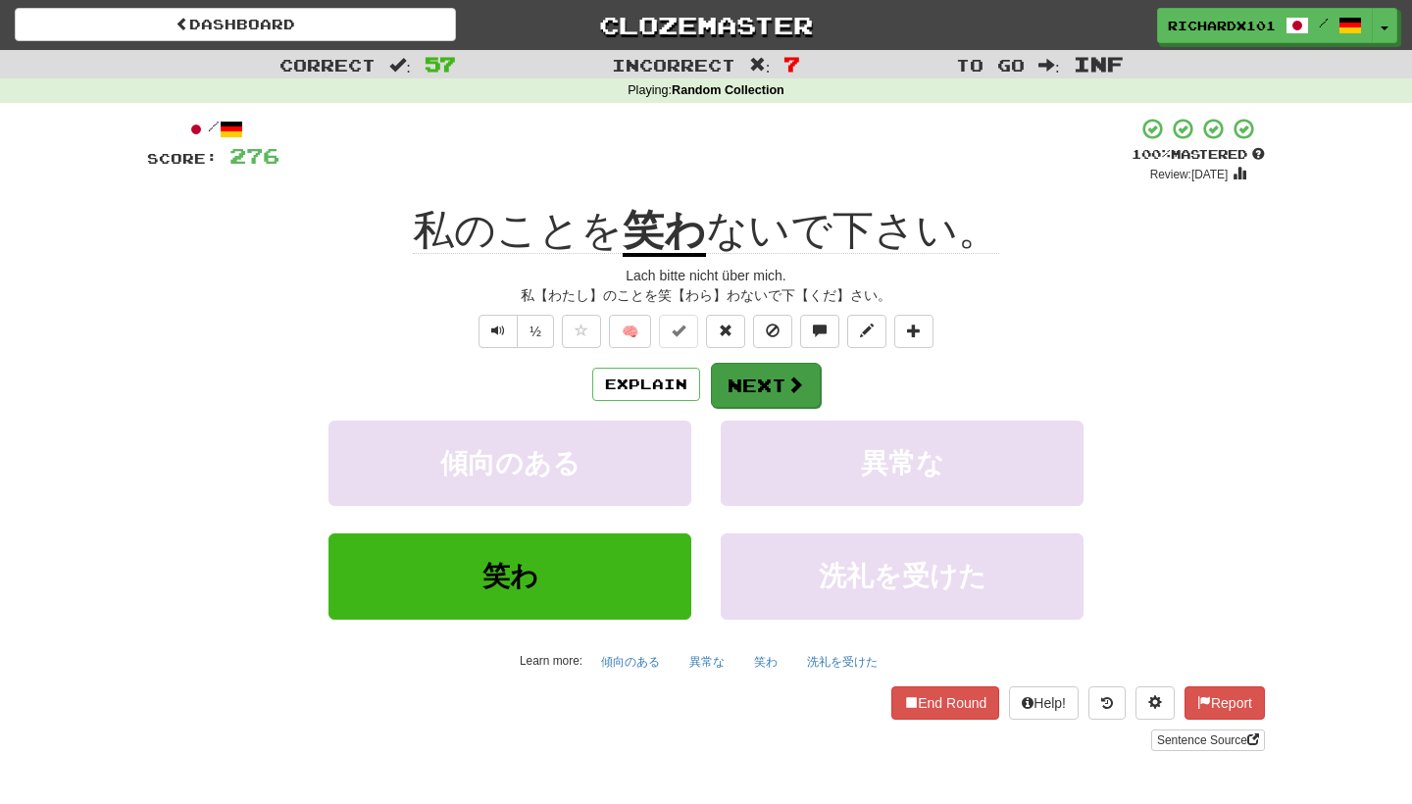
click at [741, 385] on button "Next" at bounding box center [766, 385] width 110 height 45
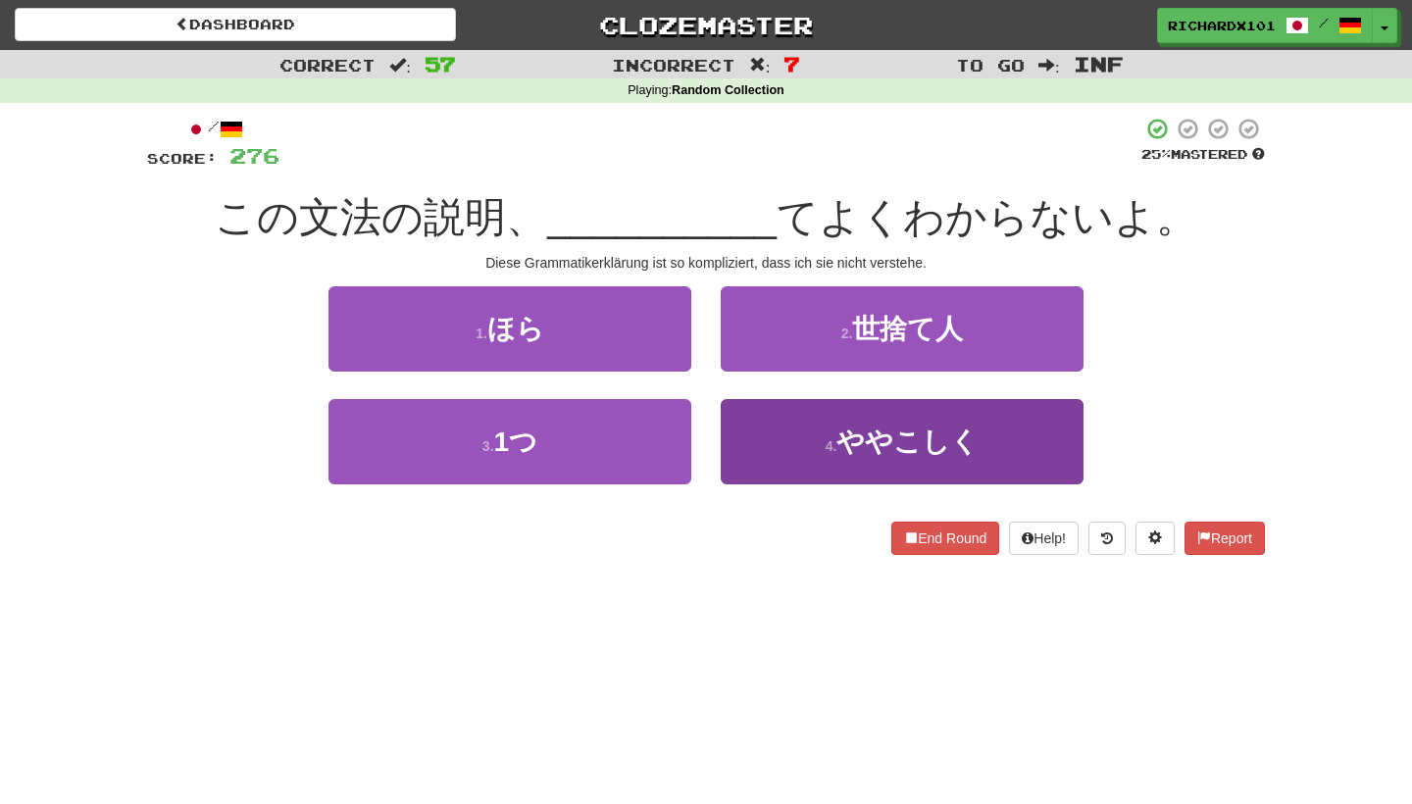
click at [777, 442] on button "4 . ややこしく" at bounding box center [902, 441] width 363 height 85
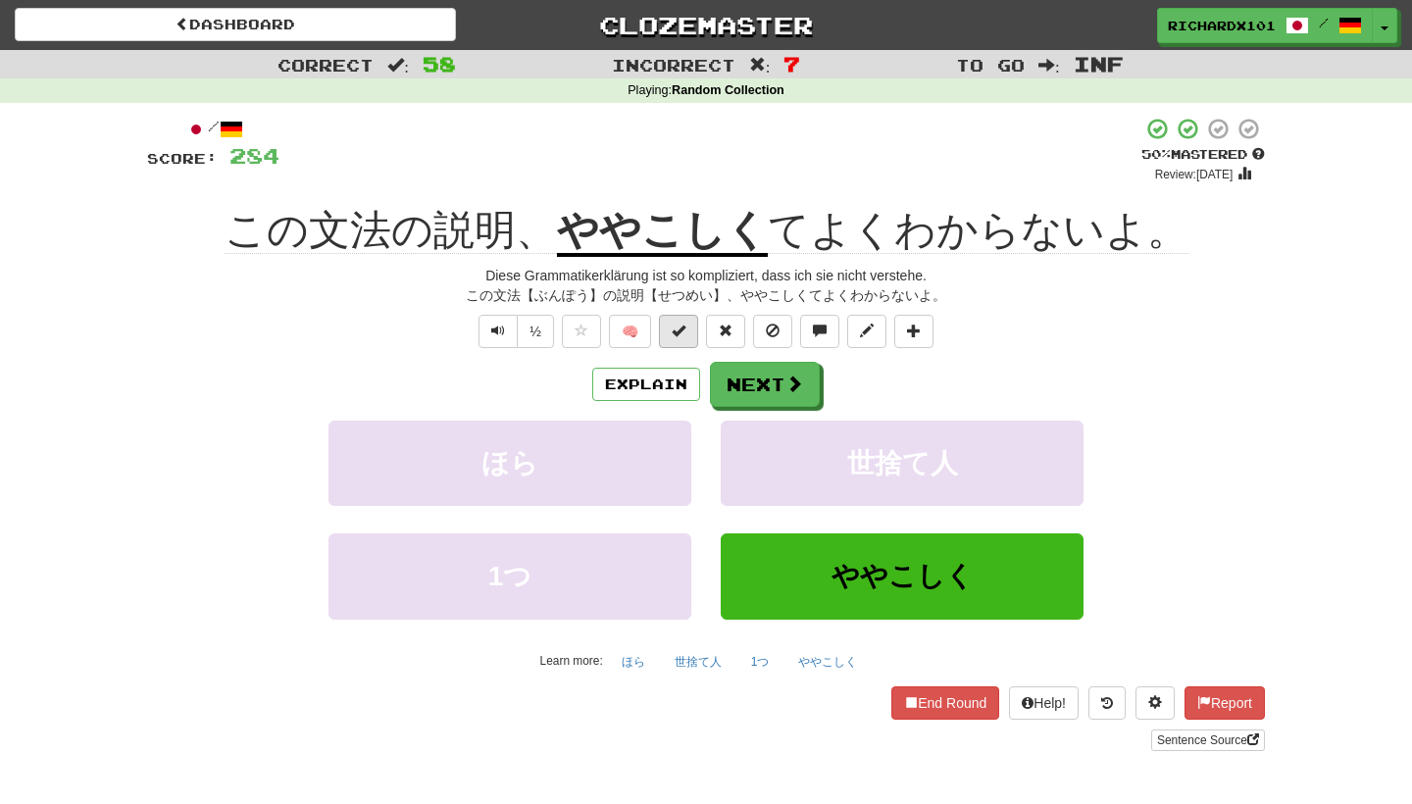
click at [683, 334] on span at bounding box center [679, 331] width 14 height 14
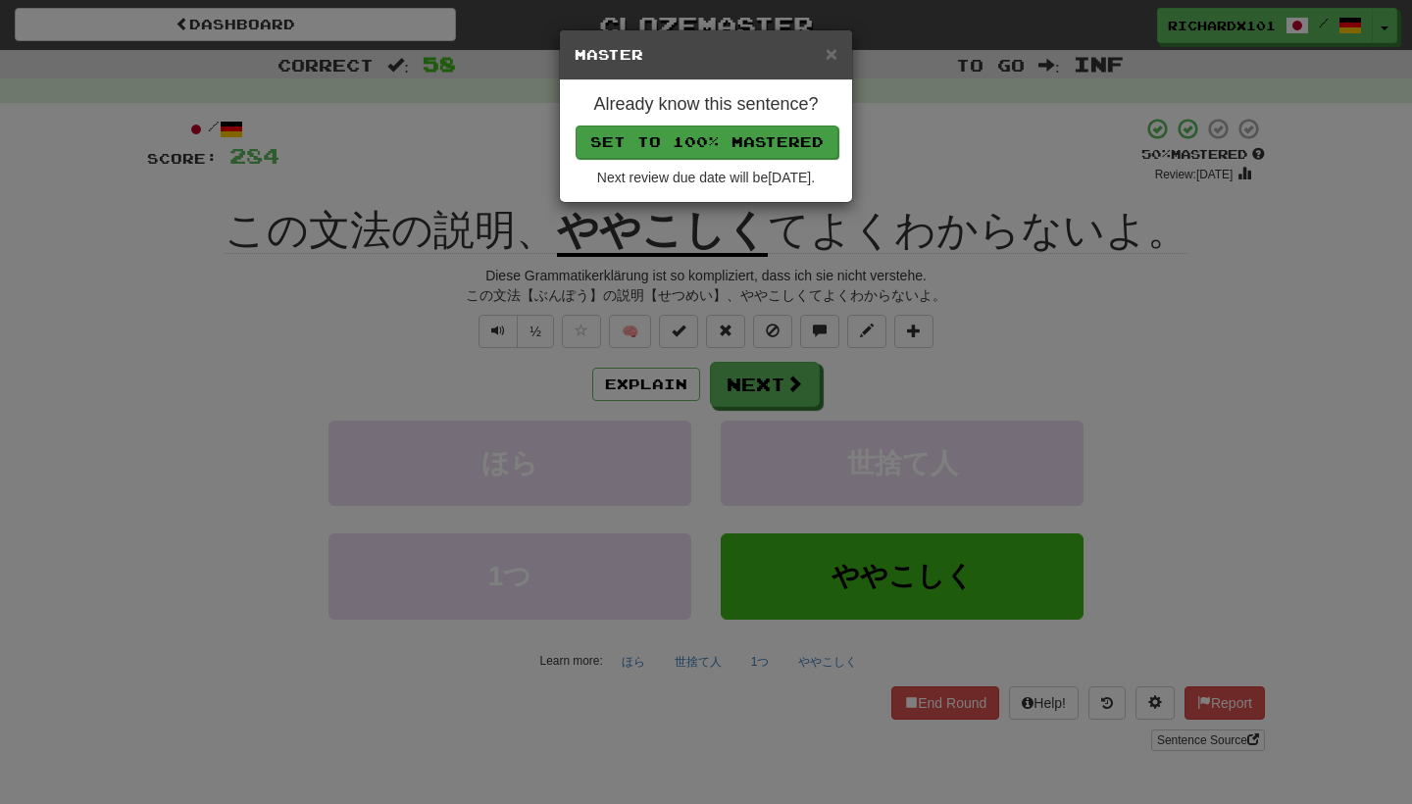
click at [737, 129] on button "Set to 100% Mastered" at bounding box center [707, 142] width 263 height 33
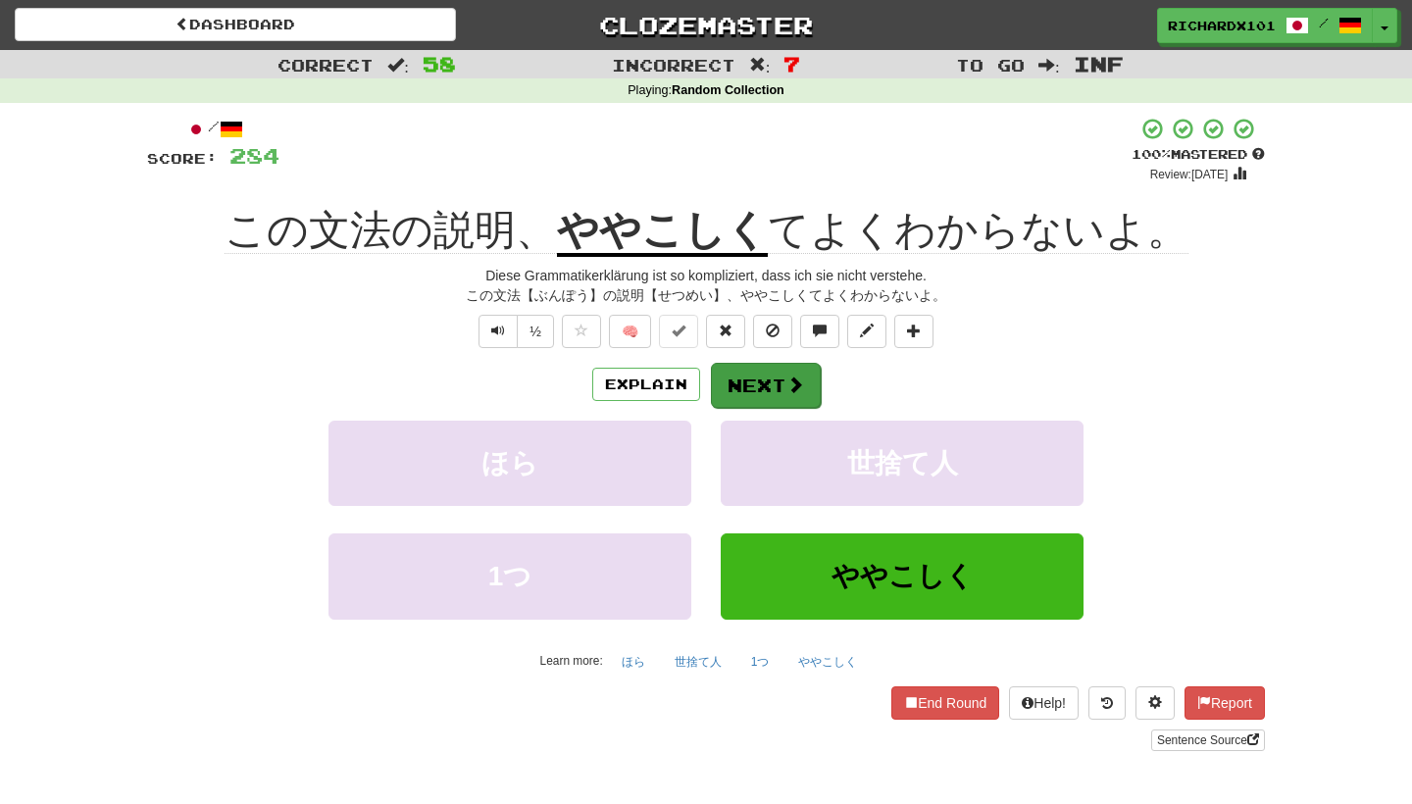
click at [773, 375] on button "Next" at bounding box center [766, 385] width 110 height 45
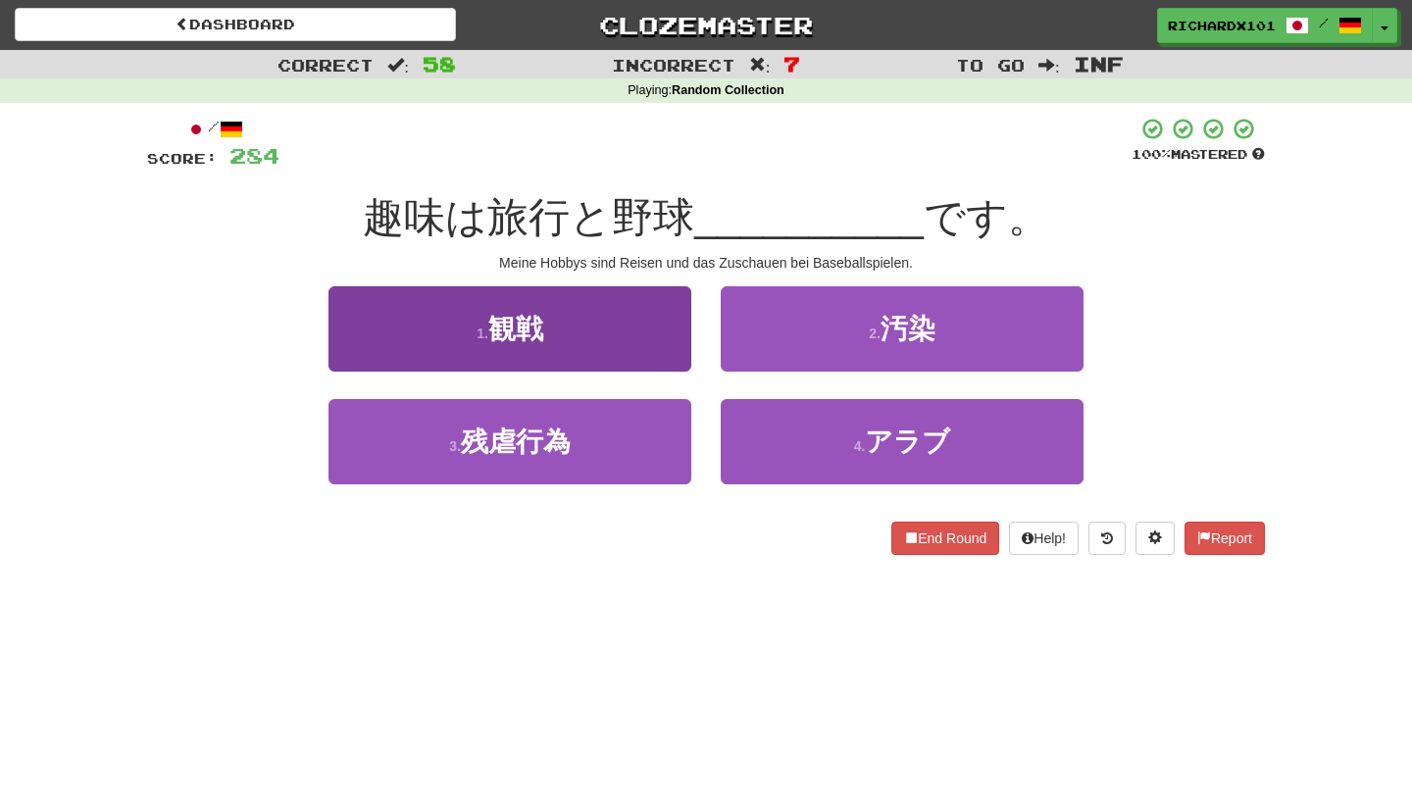
click at [606, 333] on button "1 . 観戦" at bounding box center [510, 328] width 363 height 85
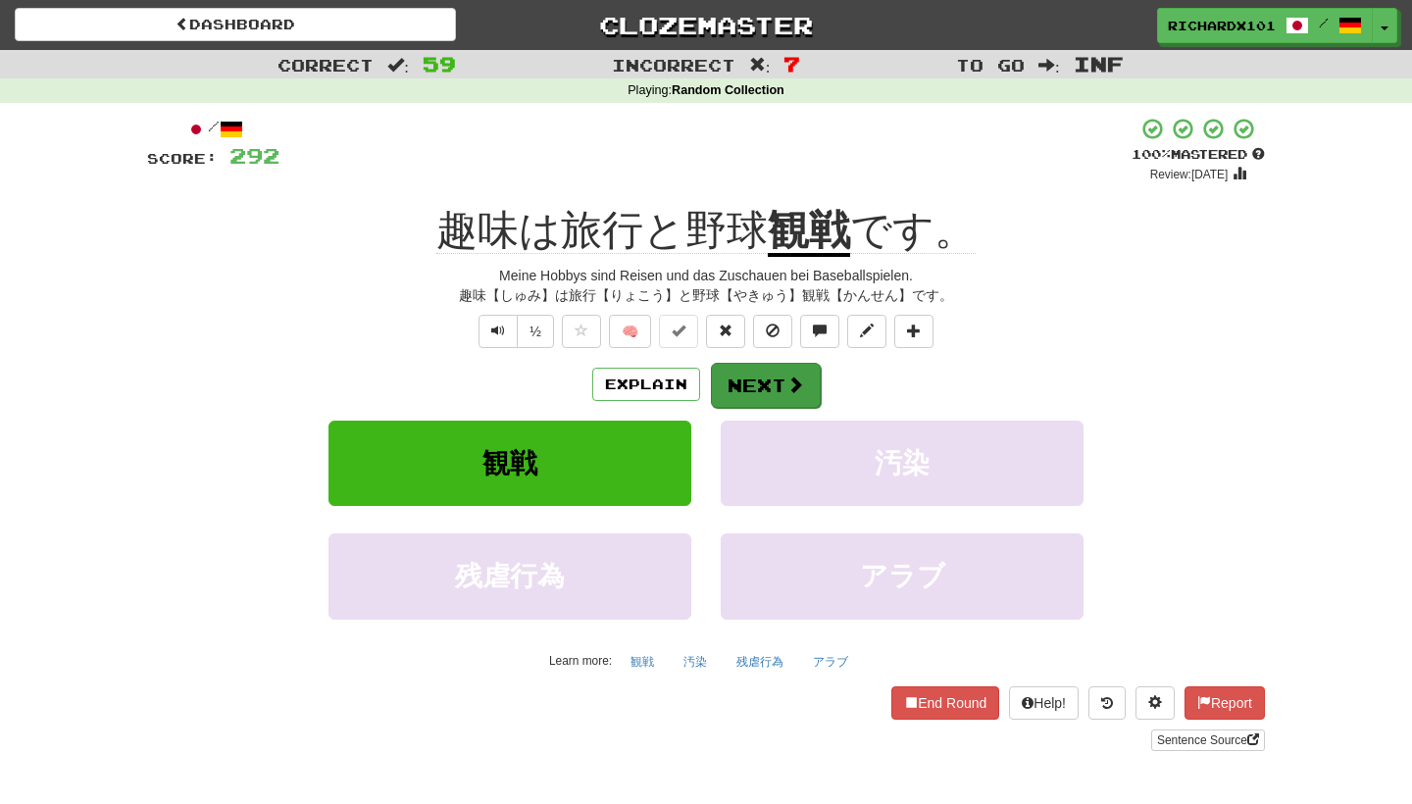
click at [760, 377] on button "Next" at bounding box center [766, 385] width 110 height 45
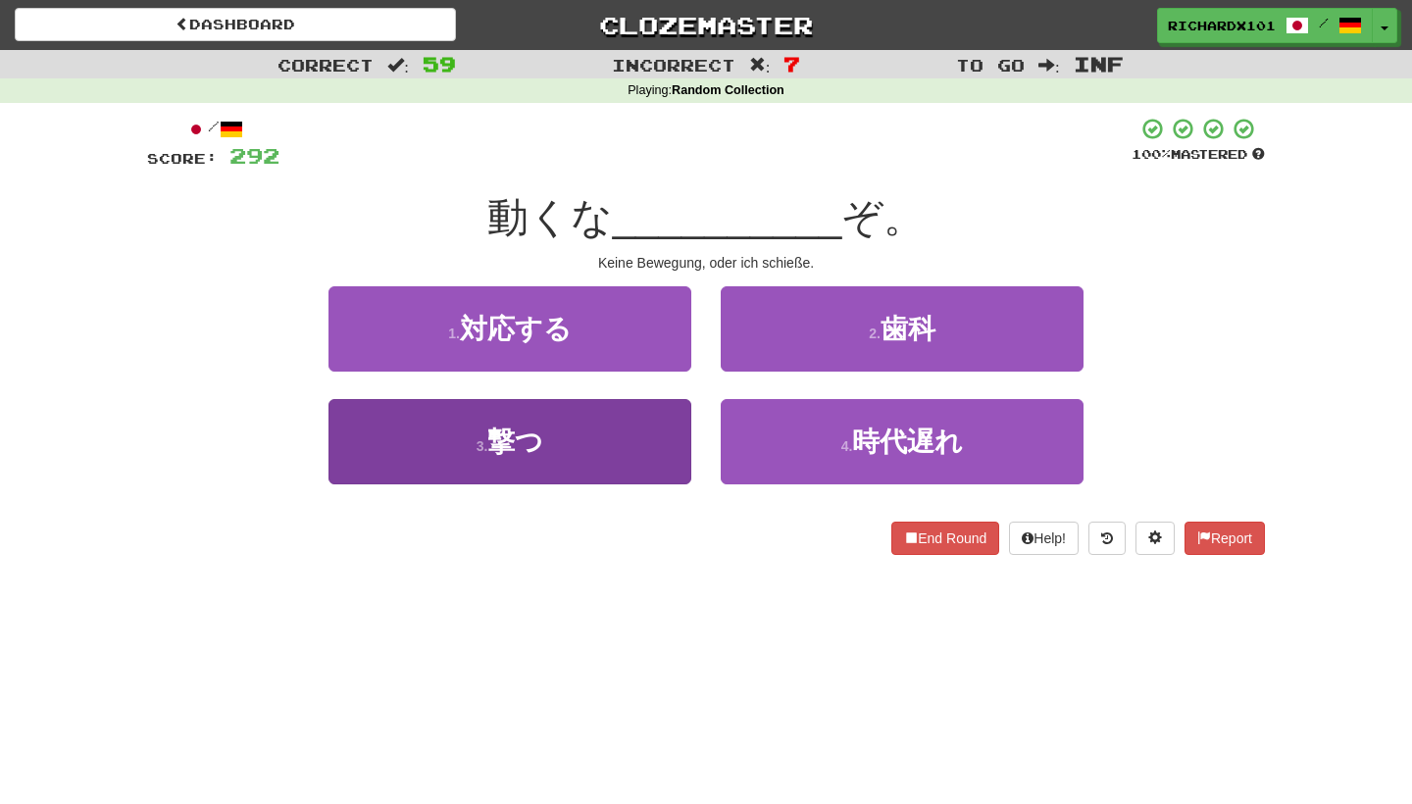
click at [636, 442] on button "3 . 撃つ" at bounding box center [510, 441] width 363 height 85
